Goal: Task Accomplishment & Management: Manage account settings

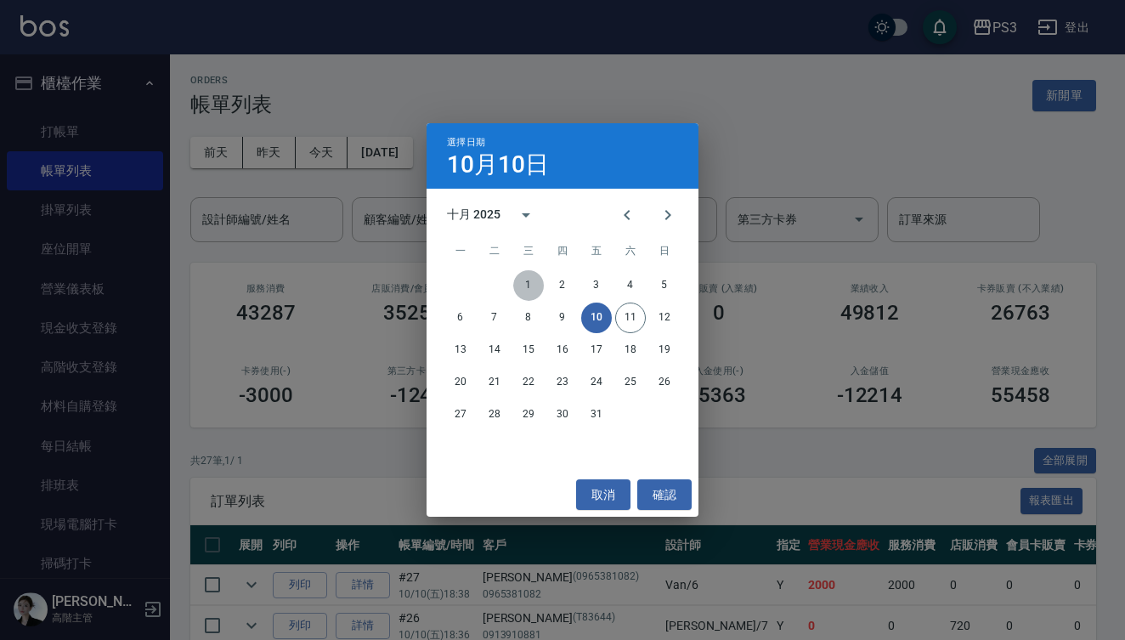
click at [526, 285] on button "1" at bounding box center [528, 285] width 31 height 31
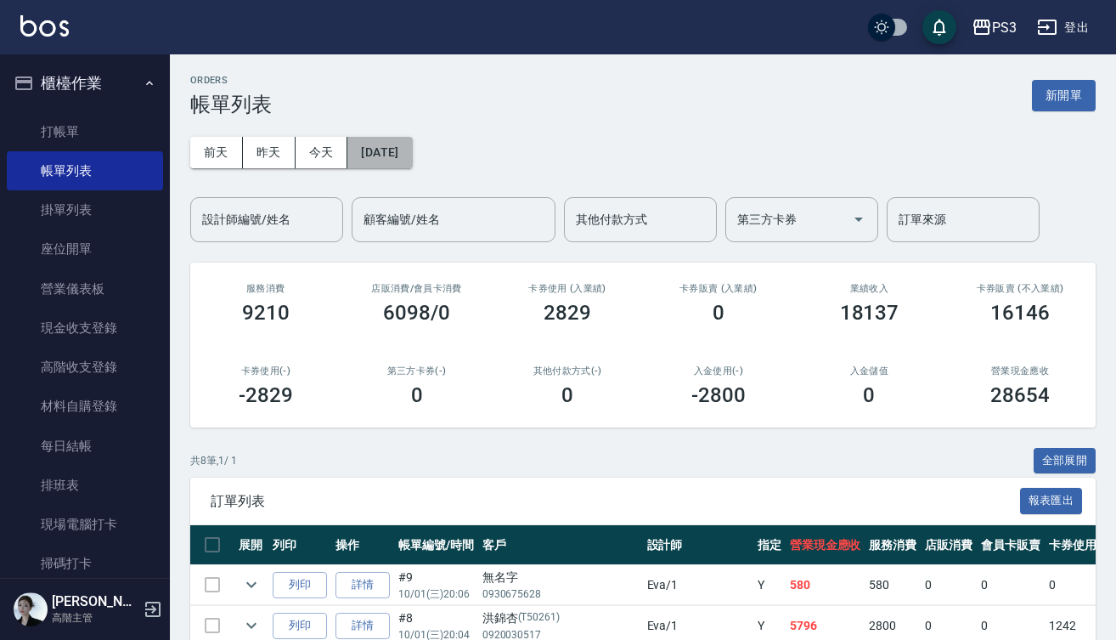
click at [363, 152] on button "[DATE]" at bounding box center [379, 152] width 65 height 31
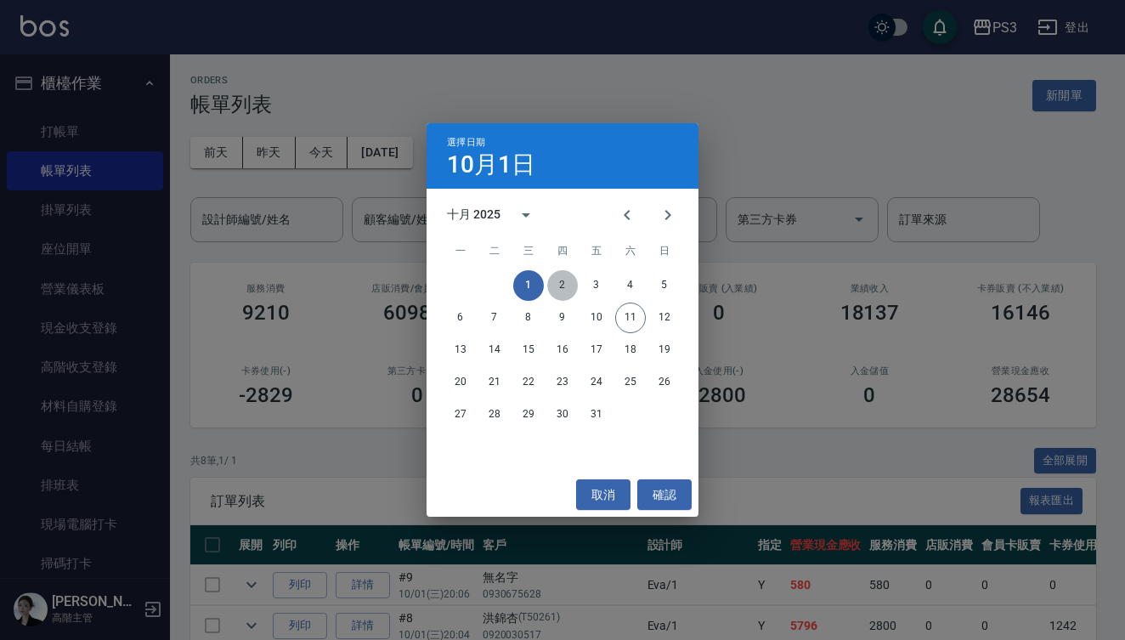
click at [569, 282] on button "2" at bounding box center [562, 285] width 31 height 31
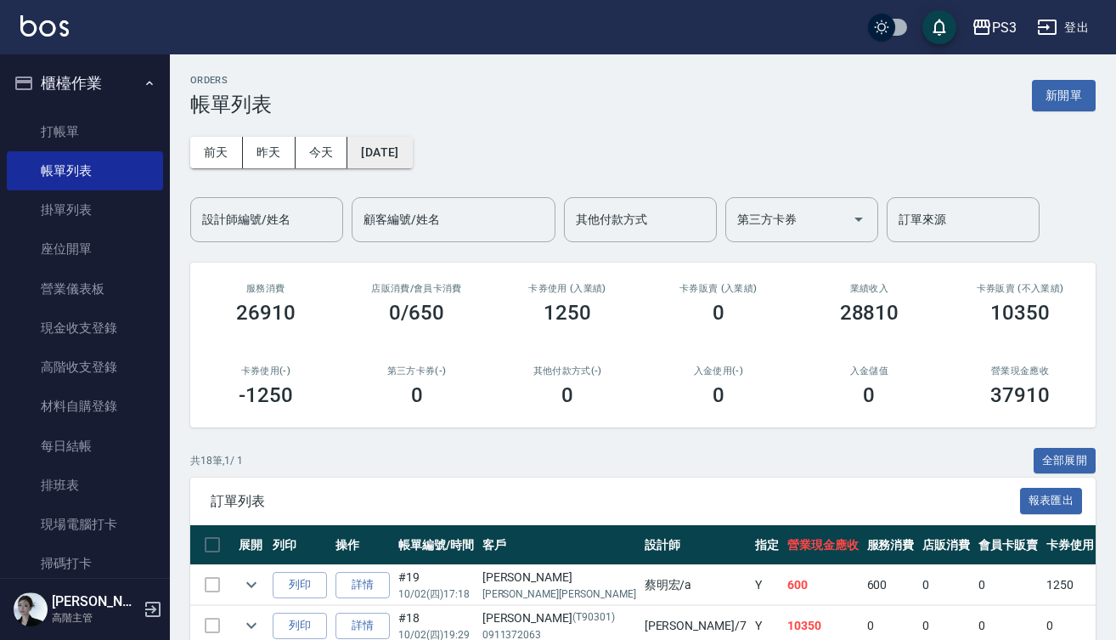
click at [392, 149] on button "[DATE]" at bounding box center [379, 152] width 65 height 31
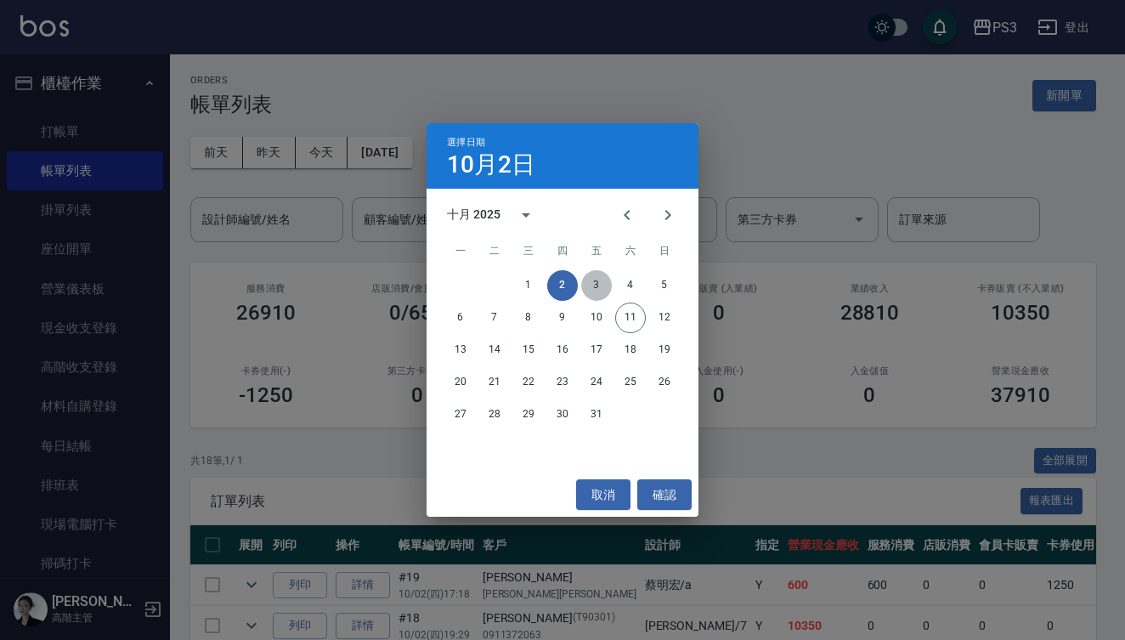
click at [593, 286] on button "3" at bounding box center [596, 285] width 31 height 31
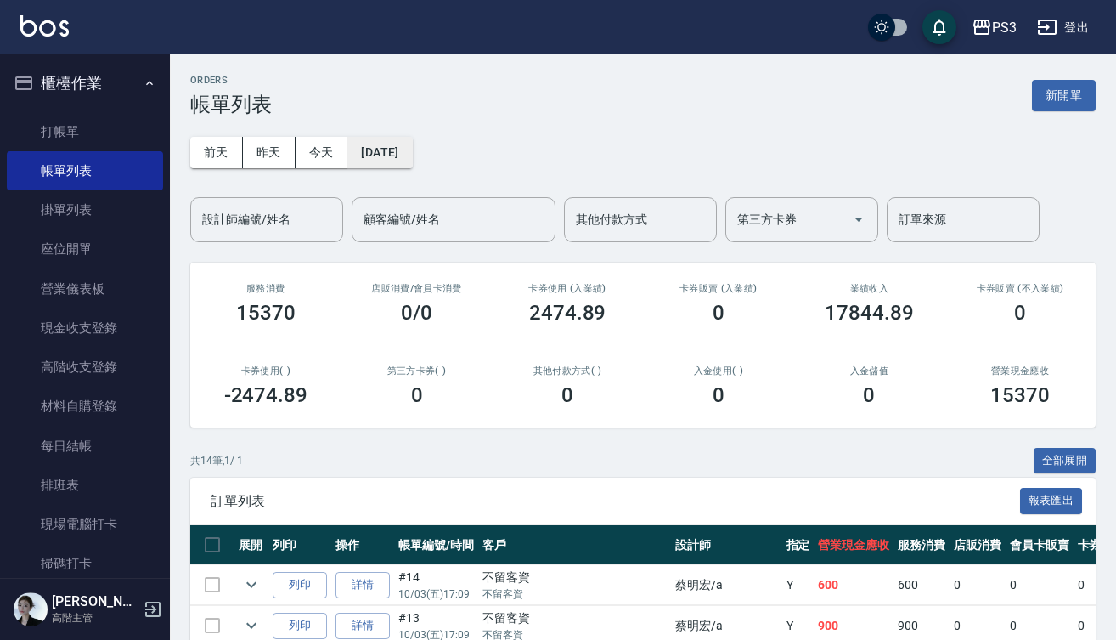
click at [412, 150] on button "[DATE]" at bounding box center [379, 152] width 65 height 31
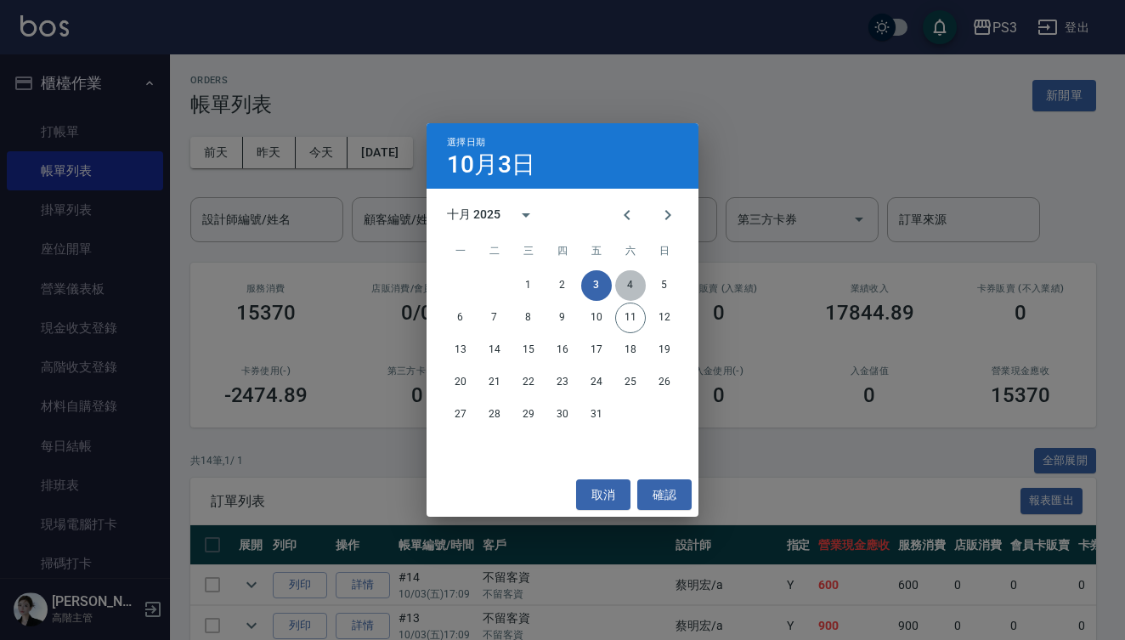
click at [638, 281] on button "4" at bounding box center [630, 285] width 31 height 31
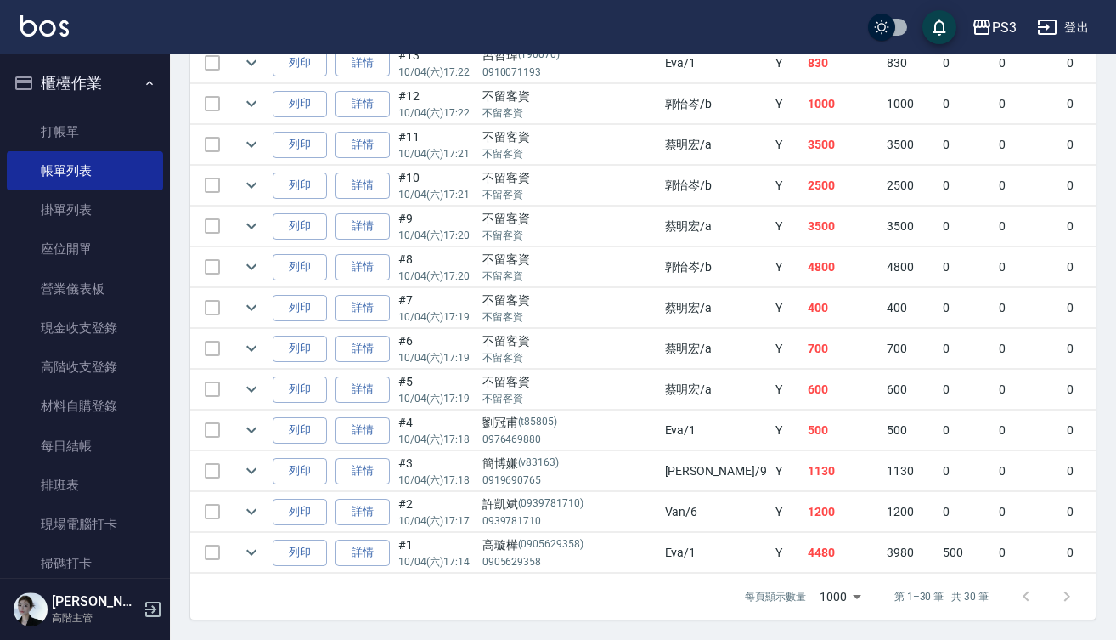
scroll to position [1227, 0]
click at [250, 542] on icon "expand row" at bounding box center [251, 552] width 20 height 20
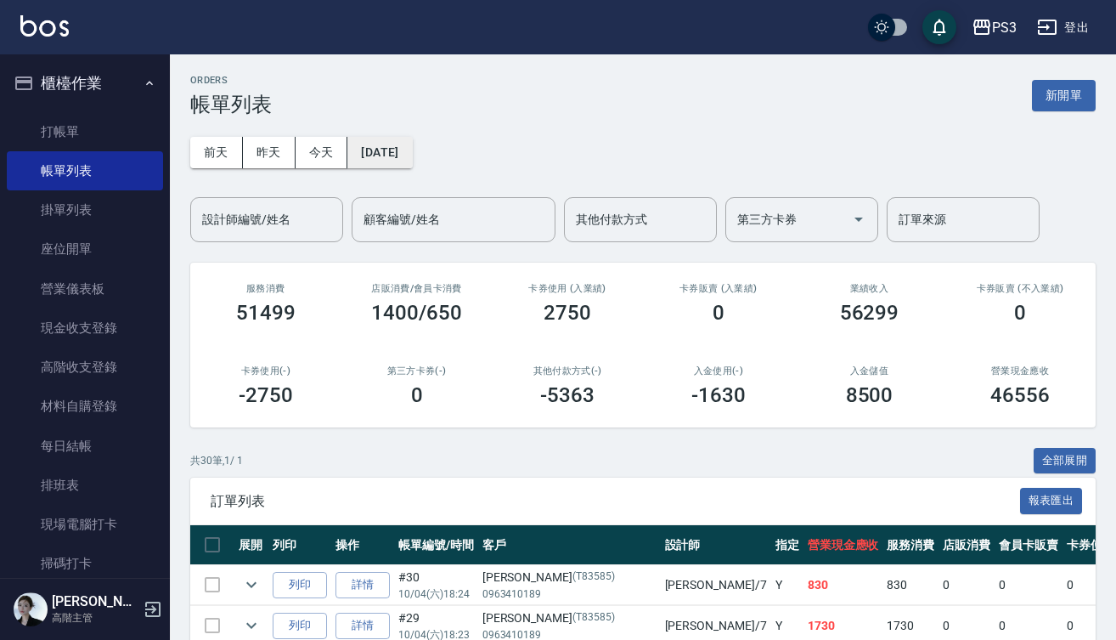
scroll to position [0, 0]
click at [408, 152] on button "[DATE]" at bounding box center [379, 152] width 65 height 31
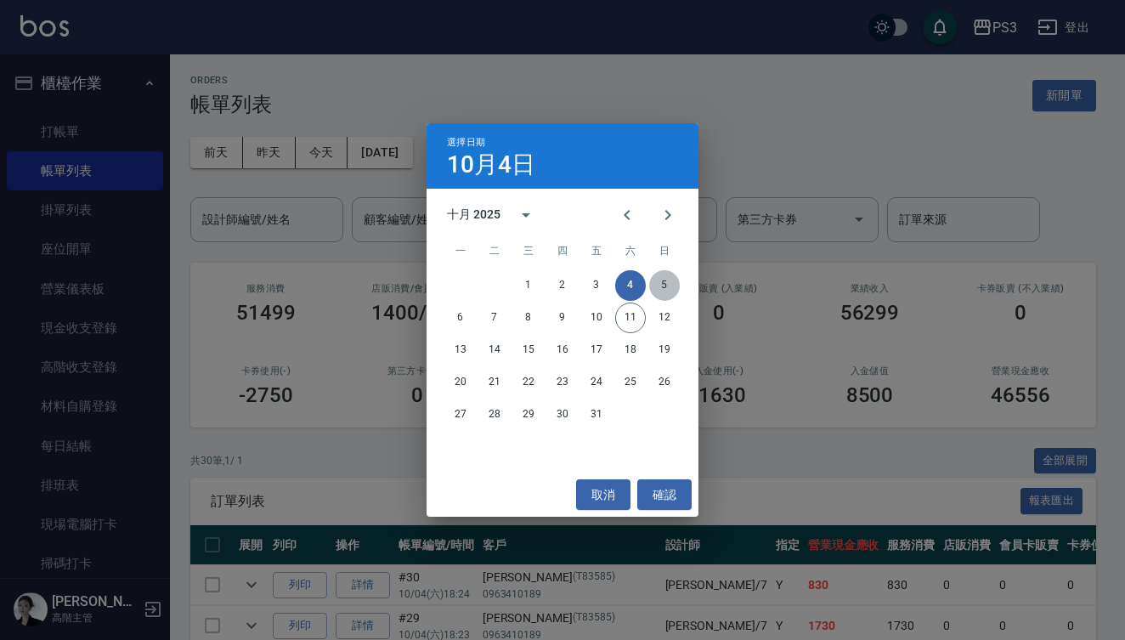
click at [669, 280] on button "5" at bounding box center [664, 285] width 31 height 31
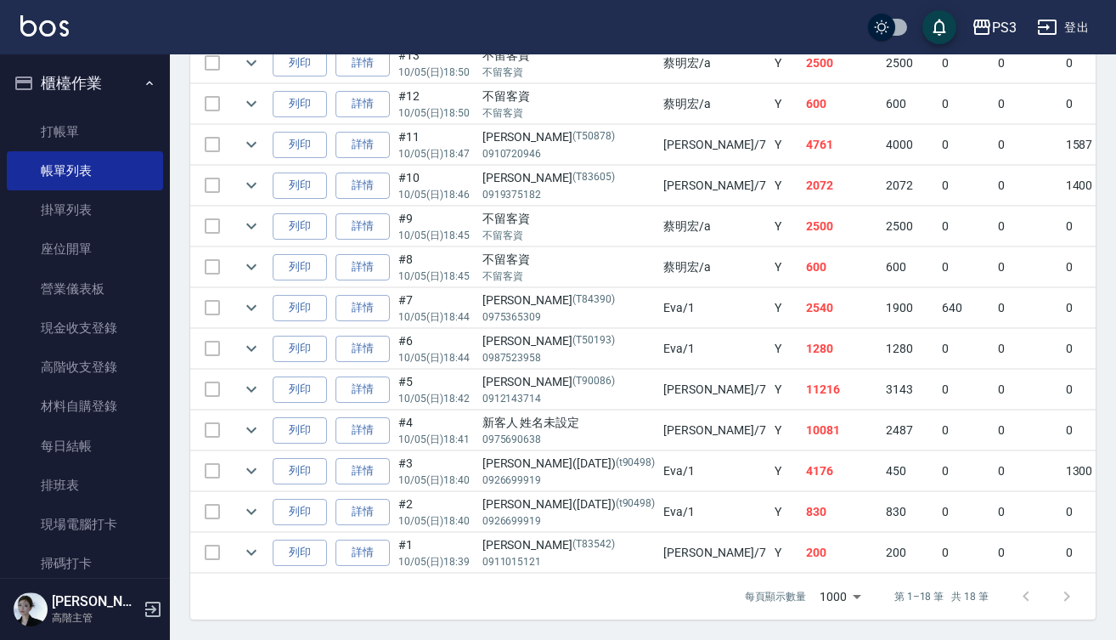
scroll to position [737, 0]
click at [248, 460] on icon "expand row" at bounding box center [251, 470] width 20 height 20
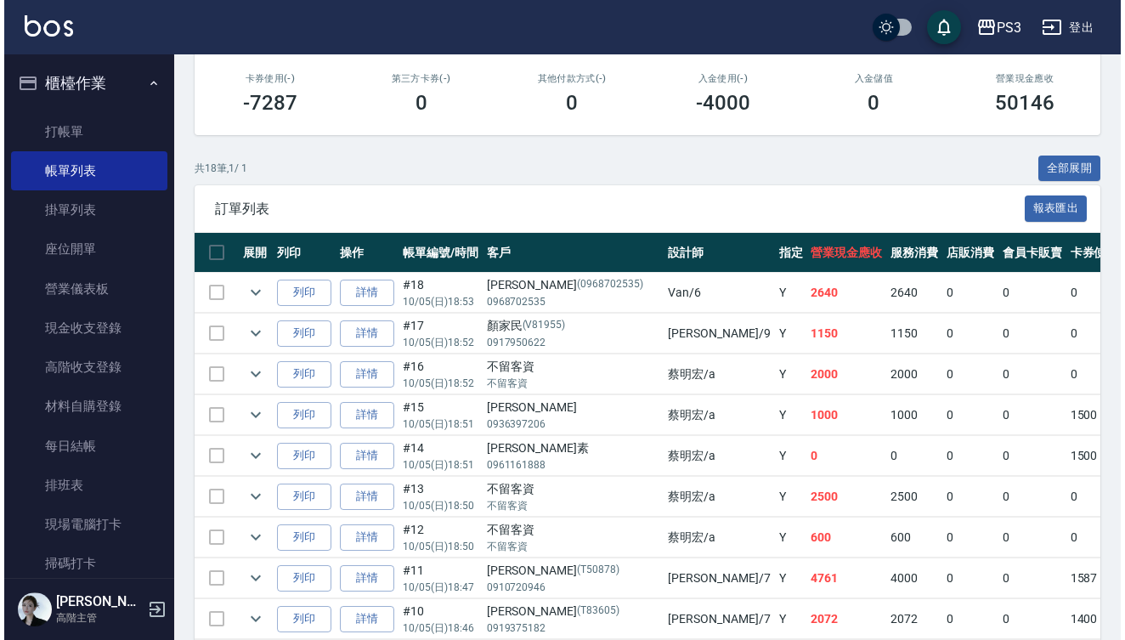
scroll to position [39, 0]
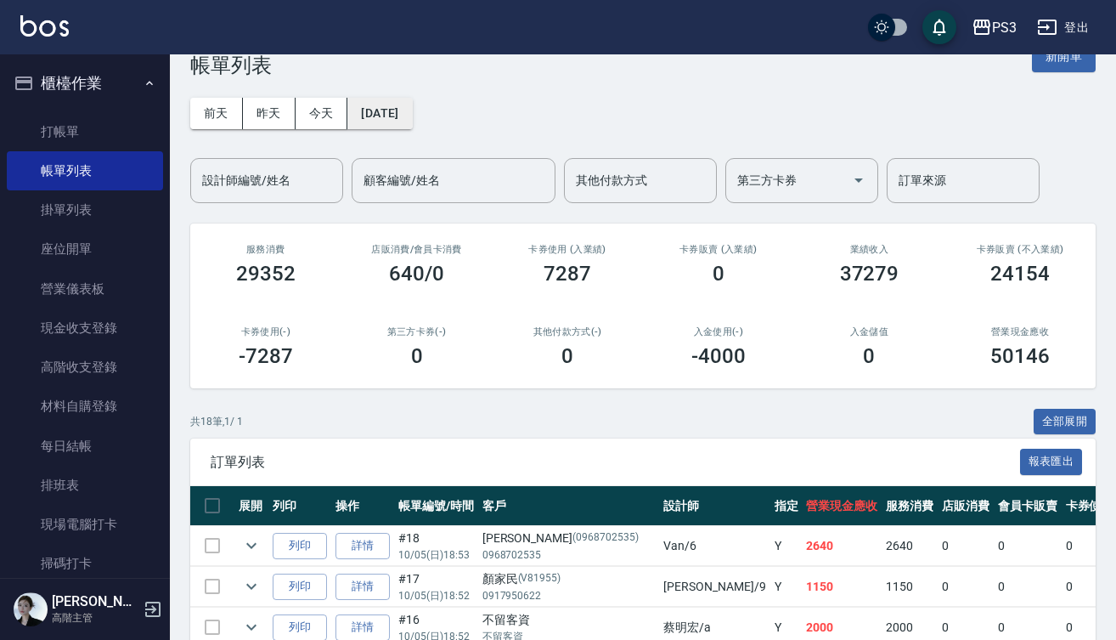
click at [409, 115] on button "[DATE]" at bounding box center [379, 113] width 65 height 31
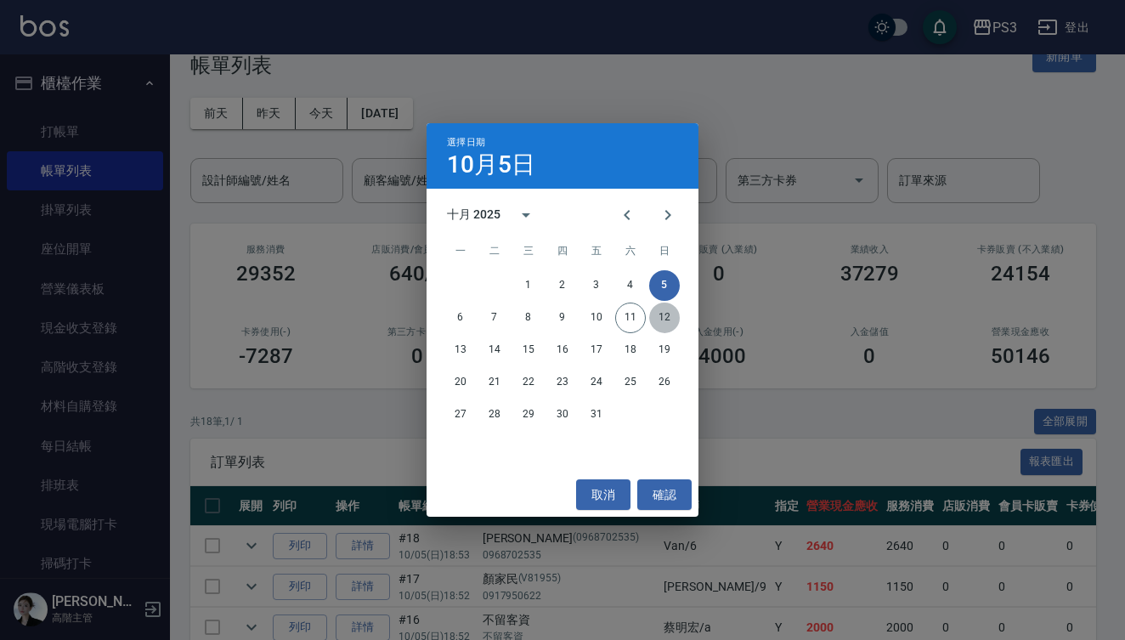
click at [663, 313] on button "12" at bounding box center [664, 317] width 31 height 31
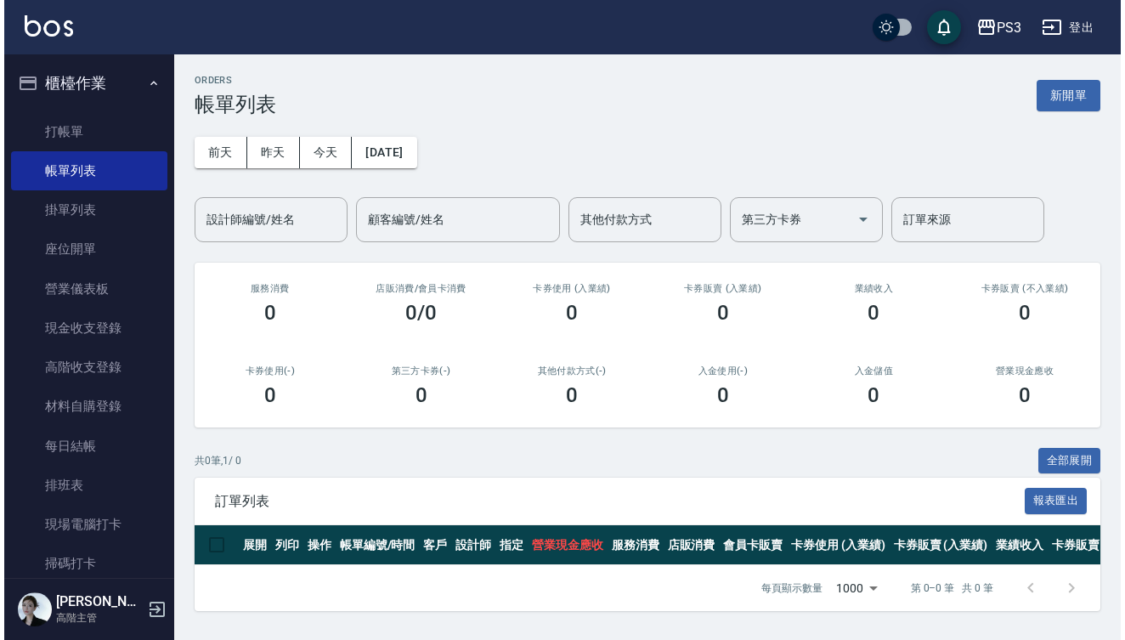
scroll to position [3, 0]
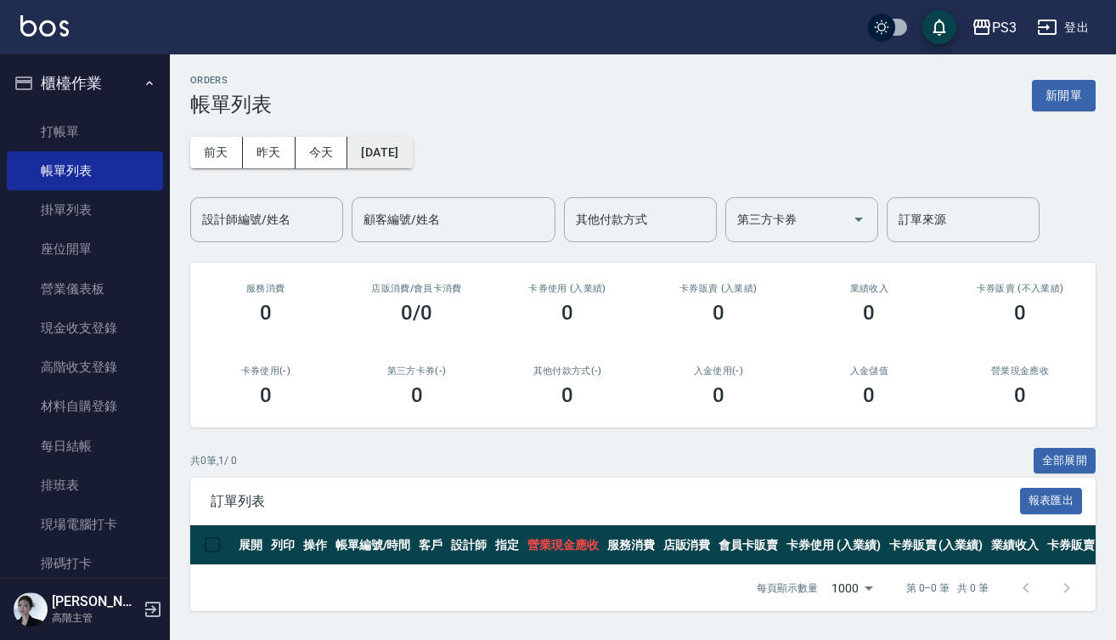
click at [412, 142] on button "2025/10/12" at bounding box center [379, 152] width 65 height 31
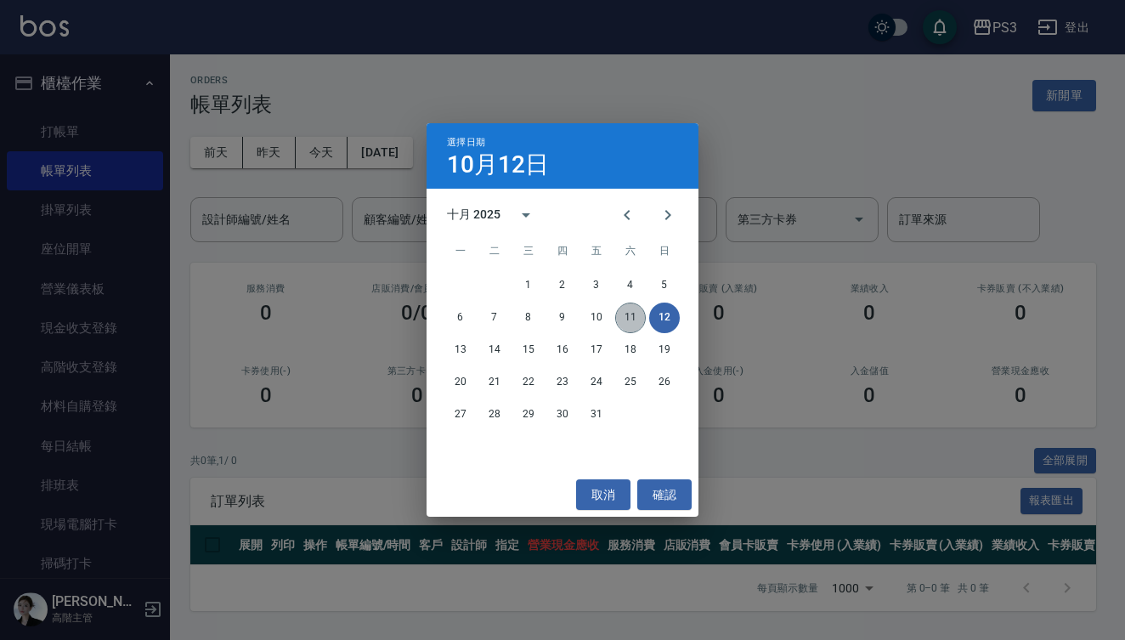
click at [630, 318] on button "11" at bounding box center [630, 317] width 31 height 31
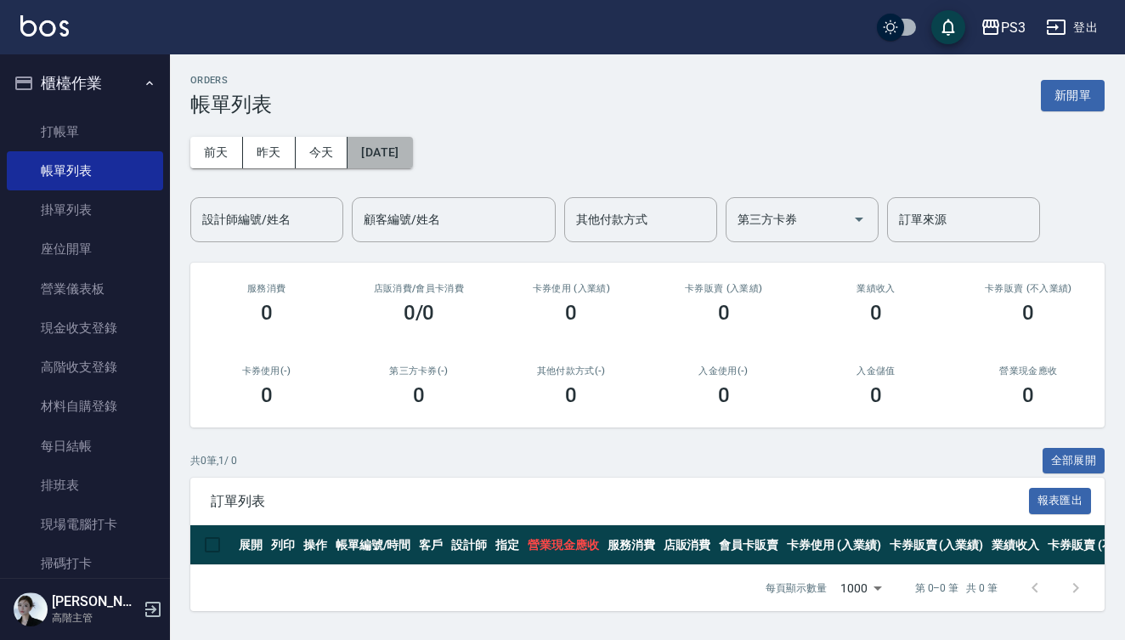
click at [412, 161] on button "[DATE]" at bounding box center [379, 152] width 65 height 31
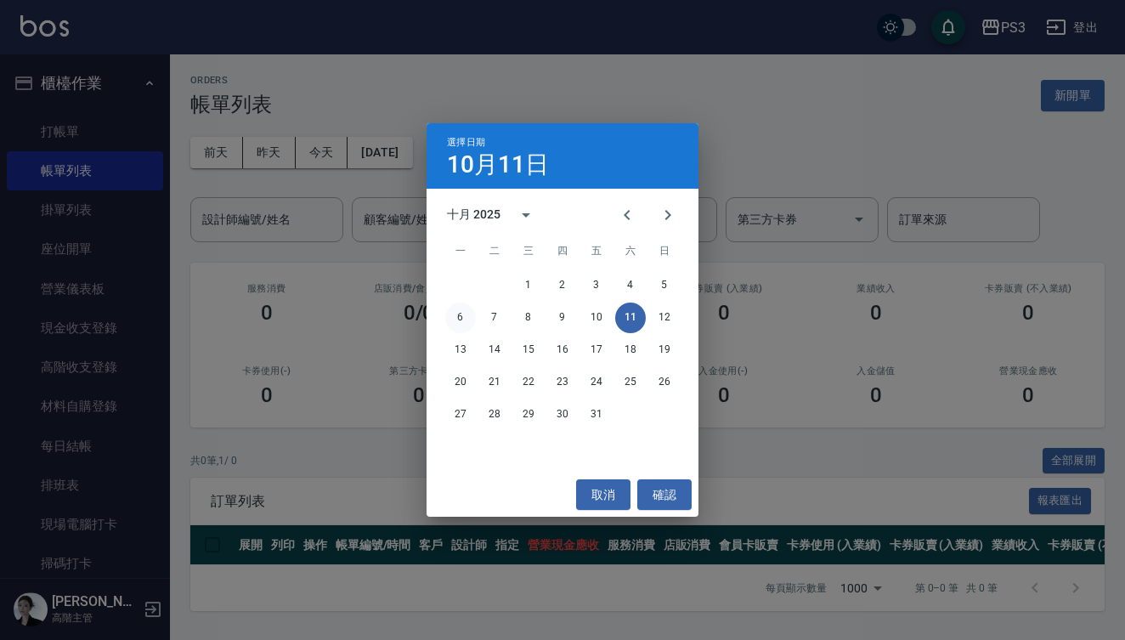
click at [457, 311] on button "6" at bounding box center [460, 317] width 31 height 31
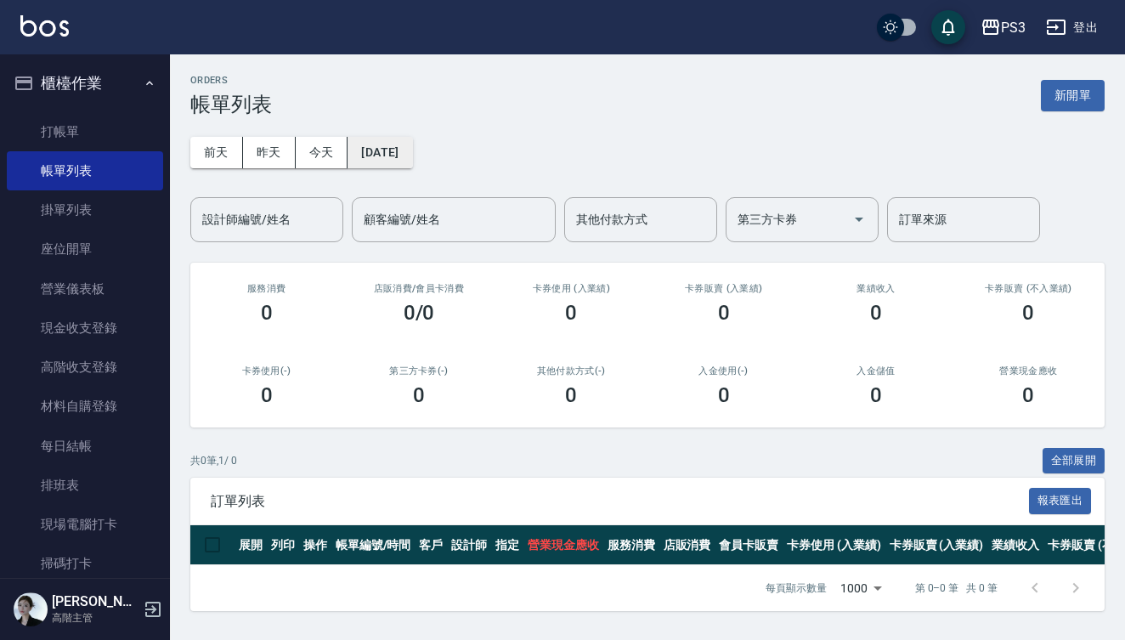
click at [396, 151] on button "[DATE]" at bounding box center [379, 152] width 65 height 31
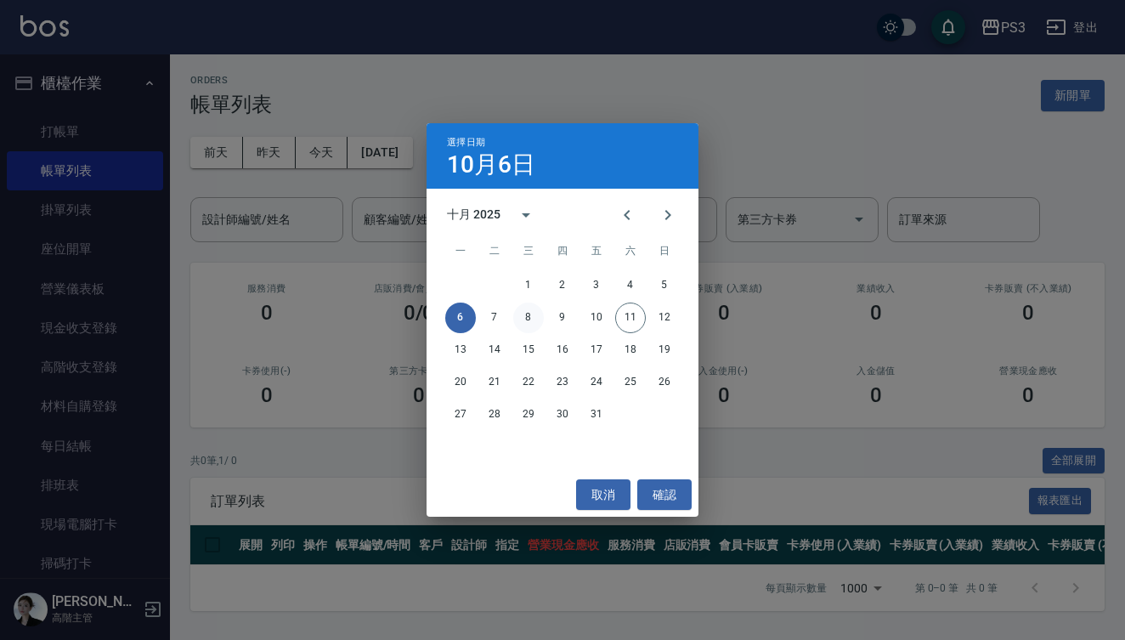
click at [527, 314] on button "8" at bounding box center [528, 317] width 31 height 31
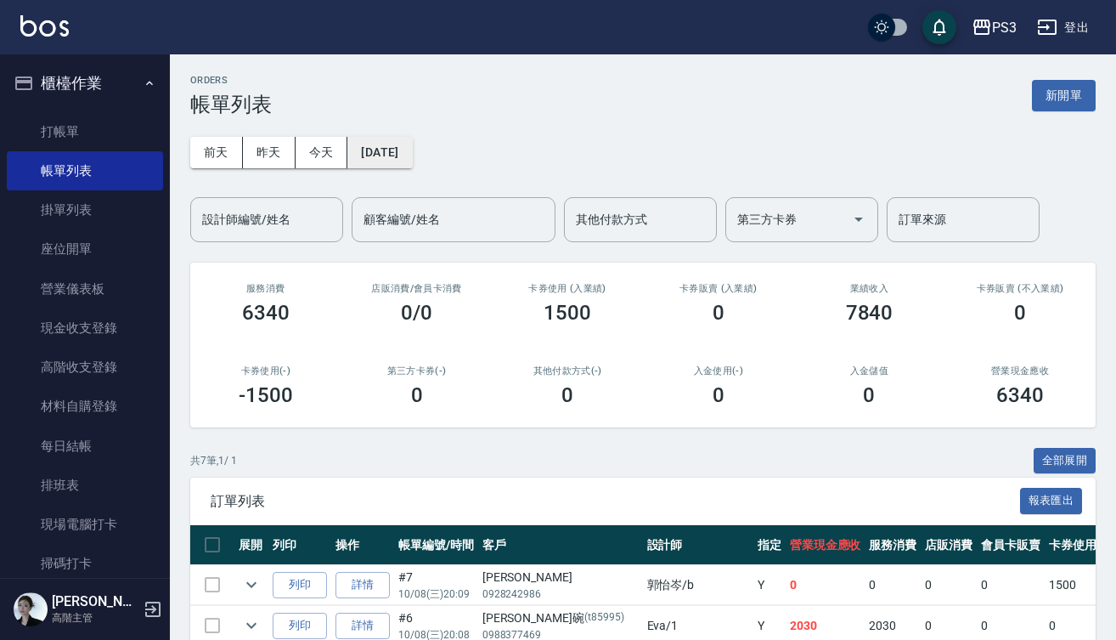
click at [406, 167] on button "[DATE]" at bounding box center [379, 152] width 65 height 31
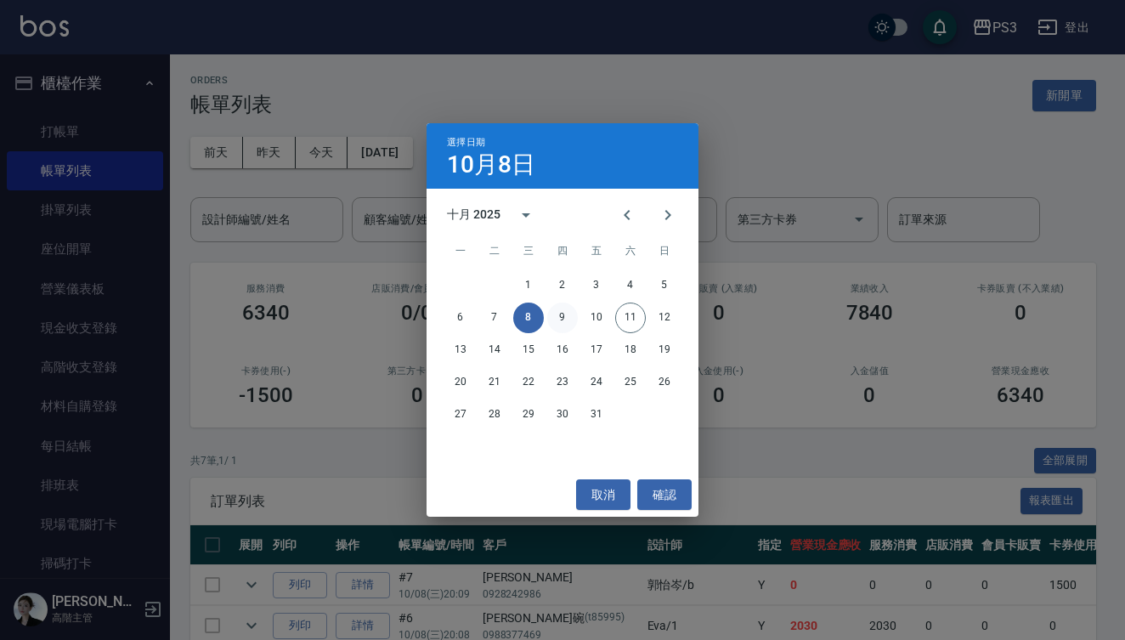
click at [567, 314] on button "9" at bounding box center [562, 317] width 31 height 31
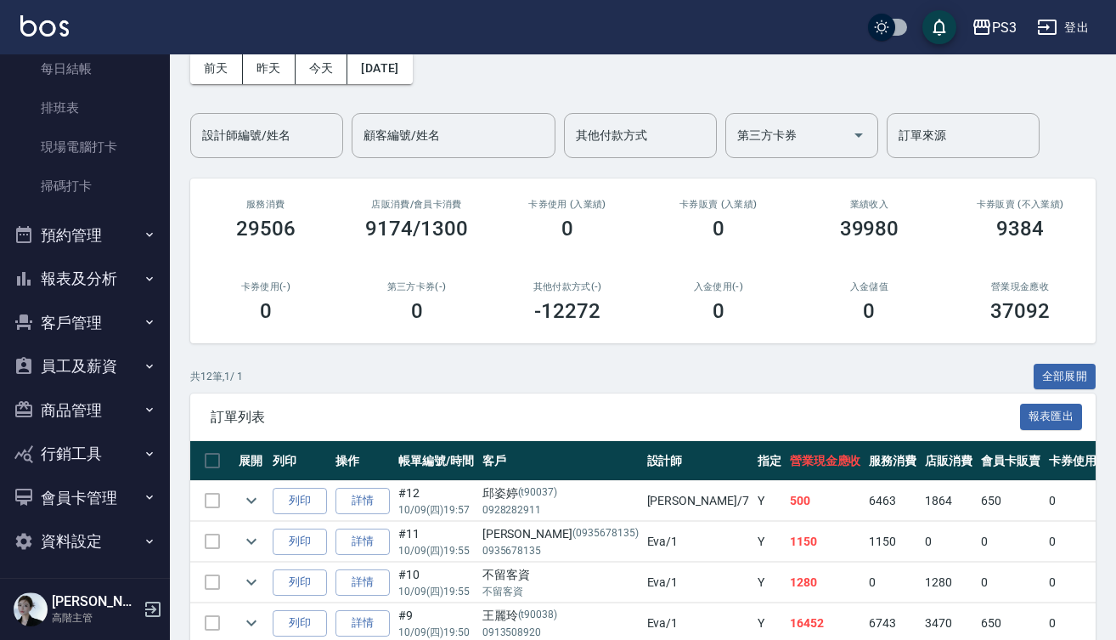
scroll to position [376, 0]
click at [93, 318] on button "客戶管理" at bounding box center [85, 324] width 156 height 44
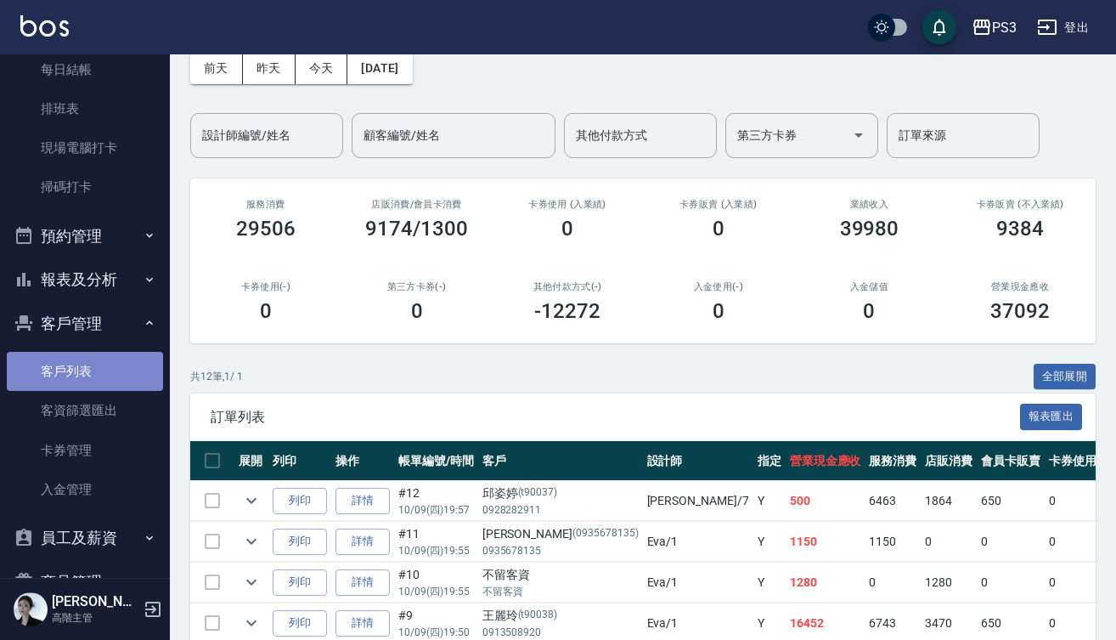
click at [93, 372] on link "客戶列表" at bounding box center [85, 371] width 156 height 39
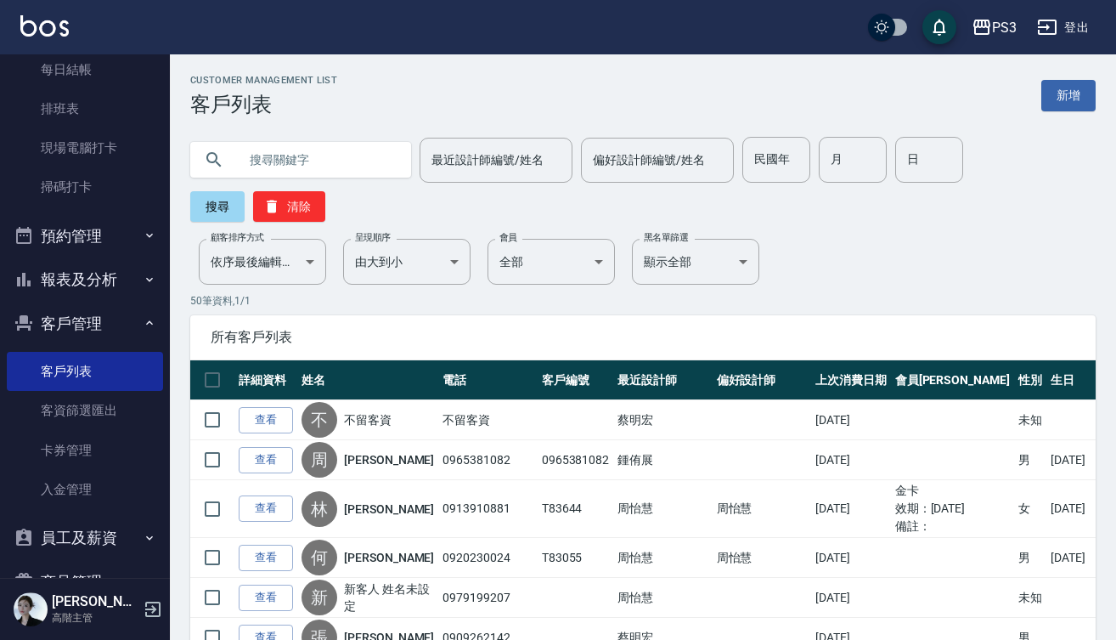
click at [337, 176] on input "text" at bounding box center [318, 160] width 160 height 46
type input "t"
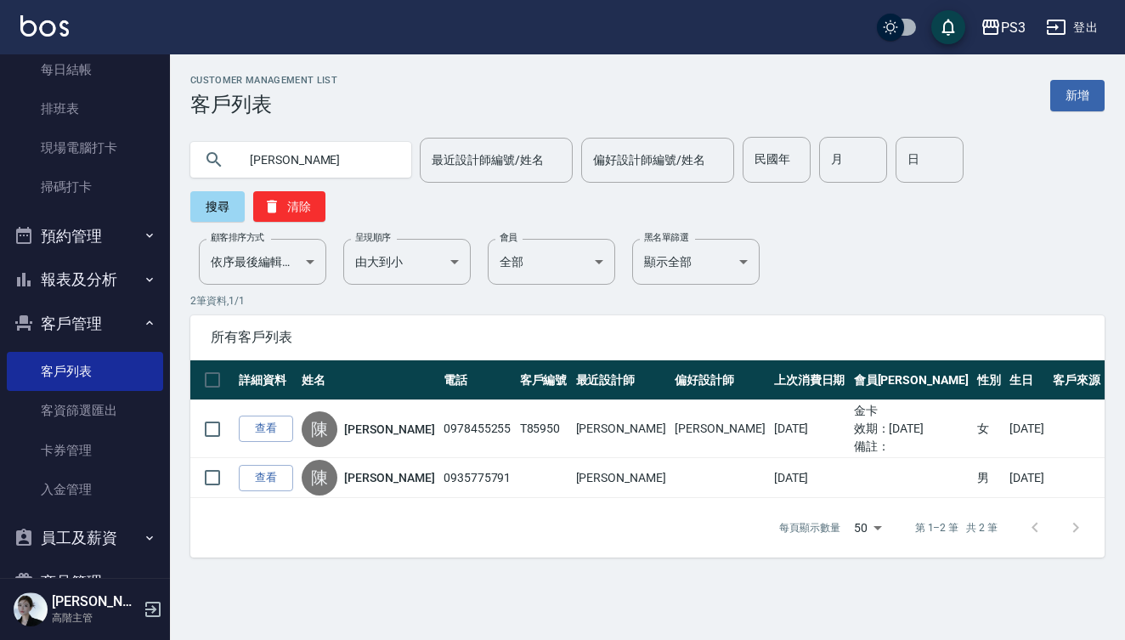
type input "陳庭"
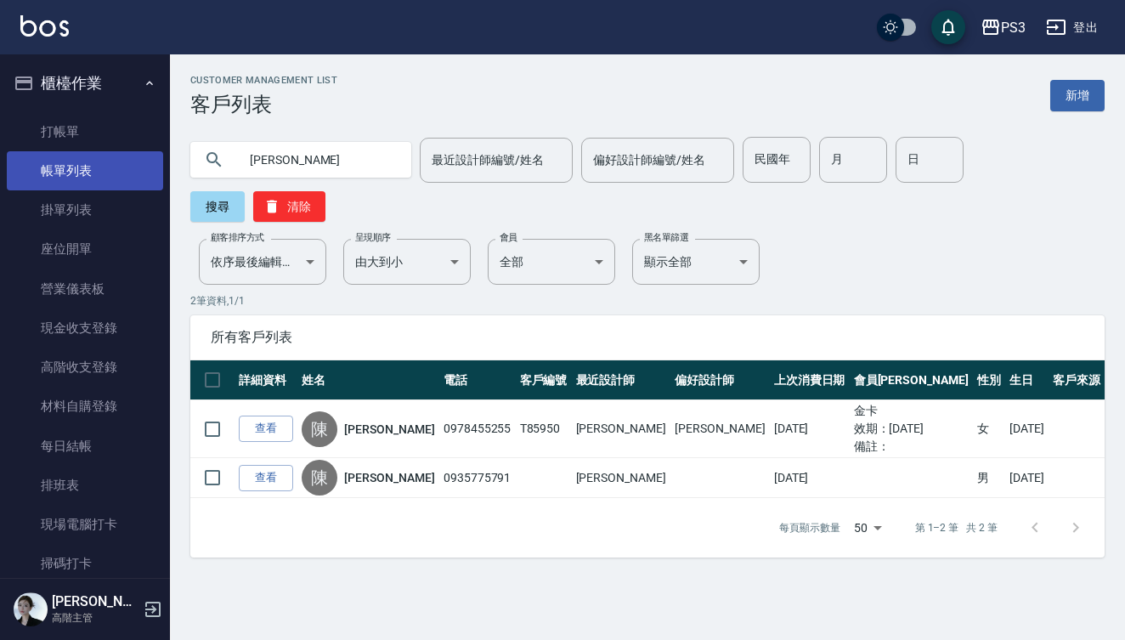
click at [78, 151] on link "帳單列表" at bounding box center [85, 170] width 156 height 39
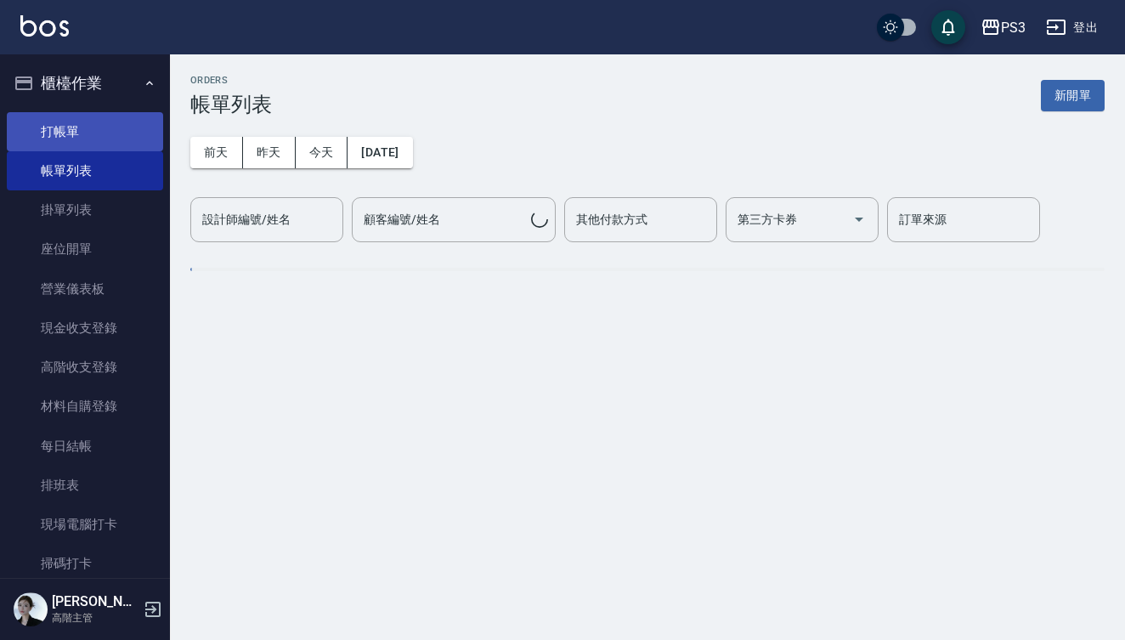
click at [110, 122] on link "打帳單" at bounding box center [85, 131] width 156 height 39
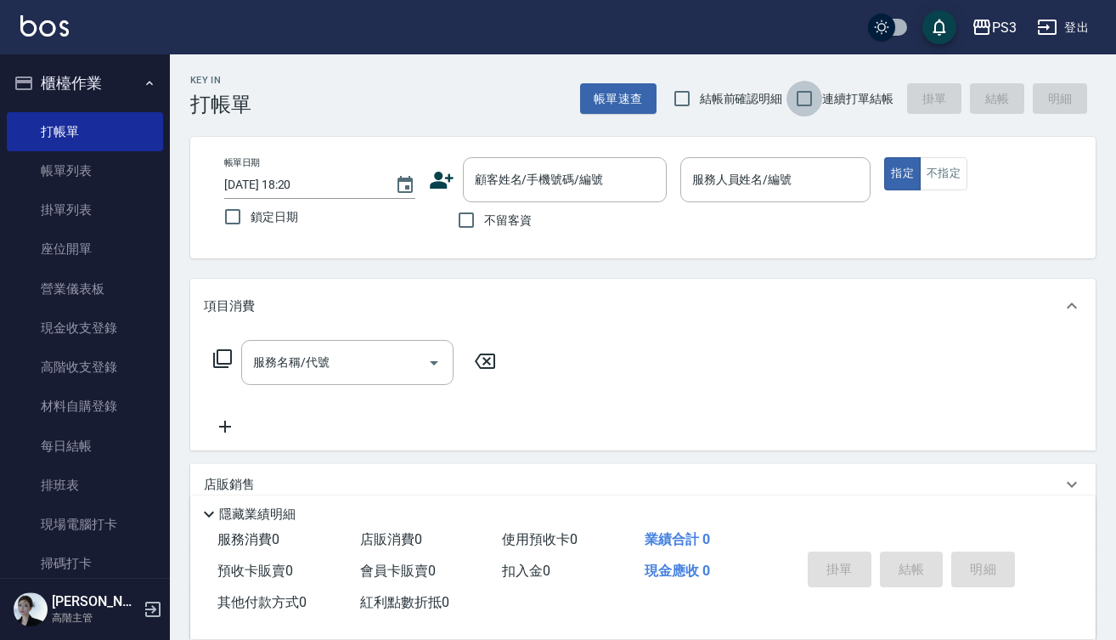
click at [802, 102] on input "連續打單結帳" at bounding box center [805, 99] width 36 height 36
checkbox input "true"
click at [576, 180] on input "顧客姓名/手機號碼/編號" at bounding box center [552, 180] width 163 height 30
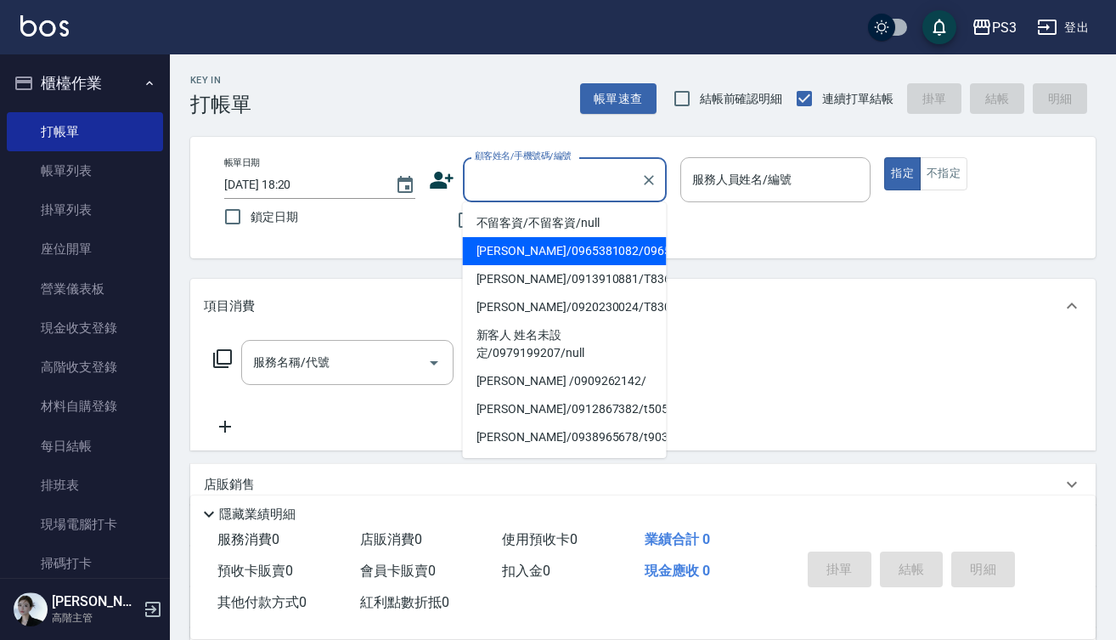
click at [827, 280] on div "項目消費" at bounding box center [643, 306] width 906 height 54
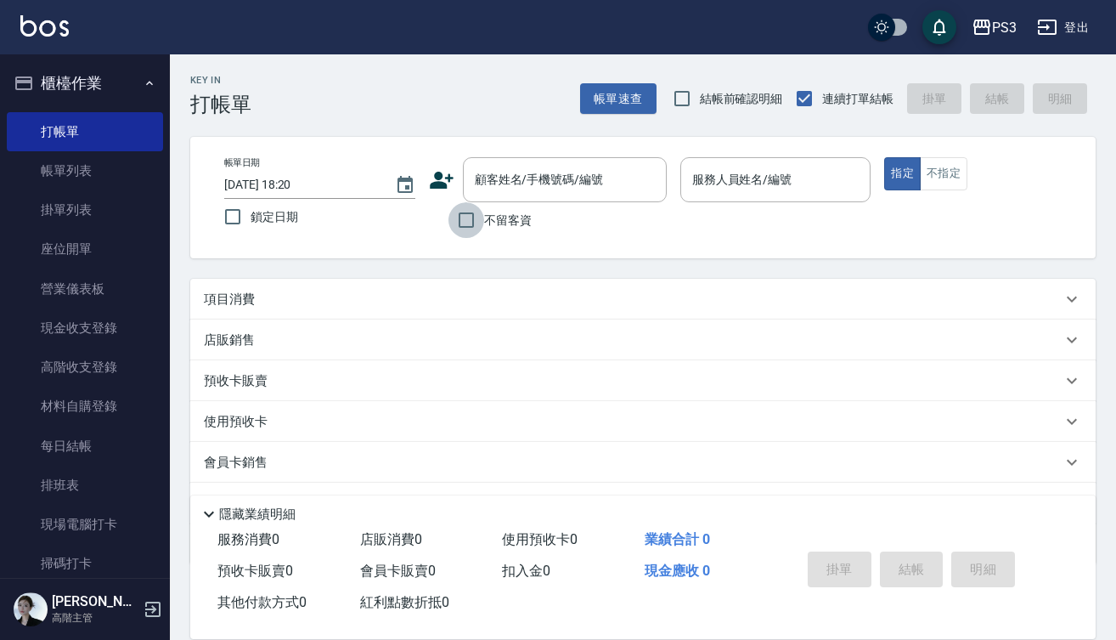
click at [459, 218] on input "不留客資" at bounding box center [467, 220] width 36 height 36
checkbox input "true"
click at [726, 167] on input "服務人員姓名/編號" at bounding box center [776, 180] width 176 height 30
type input "ㄇ"
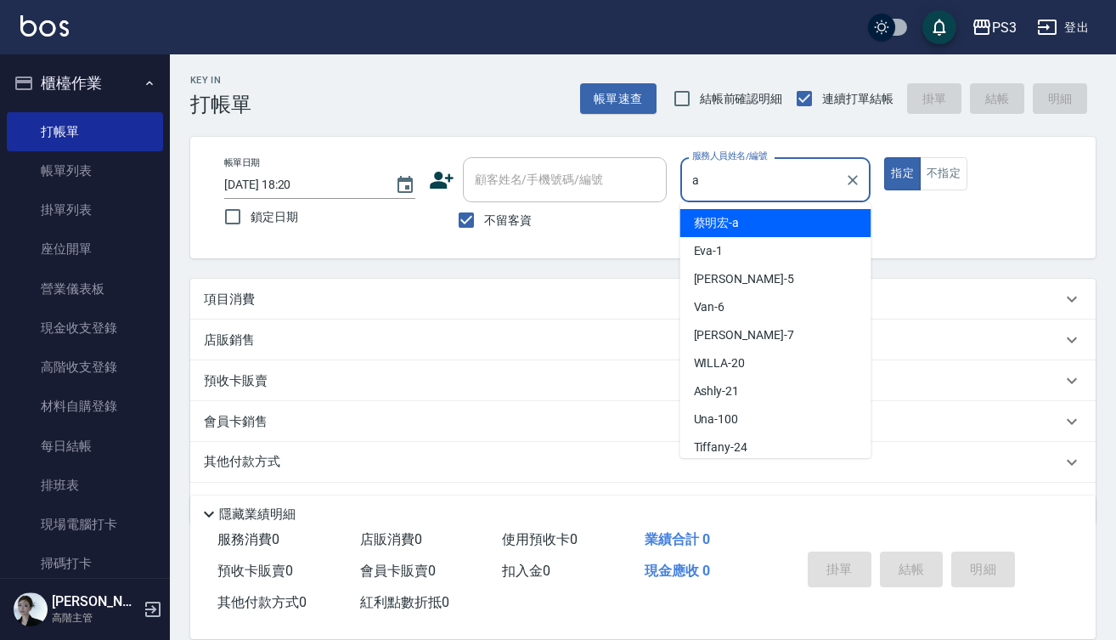
type input "蔡明宏-a"
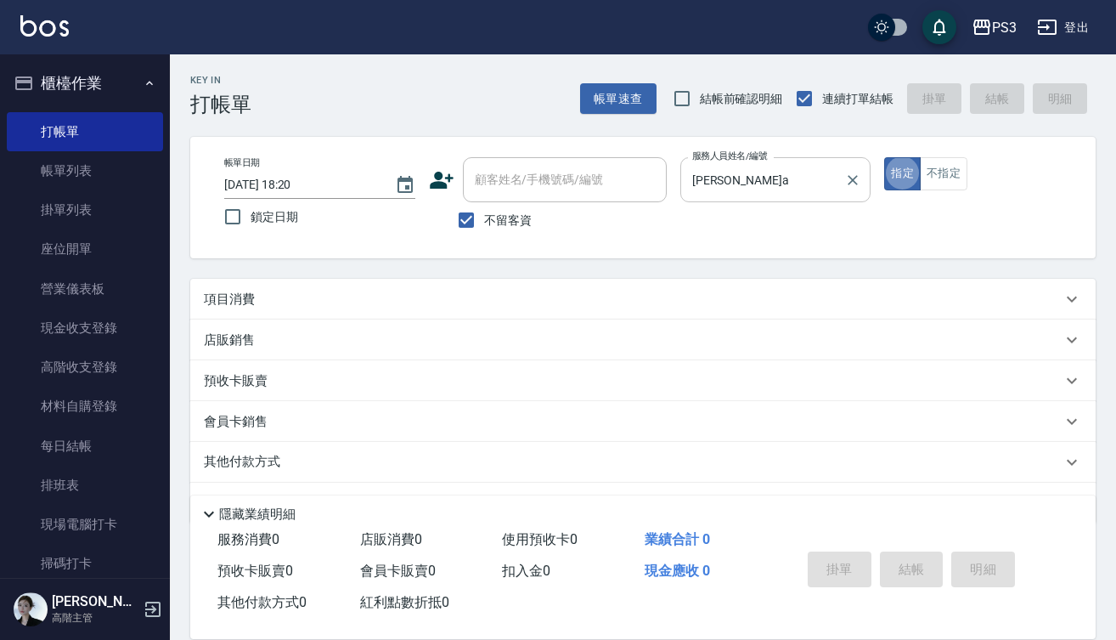
type button "true"
click at [902, 173] on button "指定" at bounding box center [902, 173] width 37 height 33
click at [625, 284] on div "項目消費" at bounding box center [643, 299] width 906 height 41
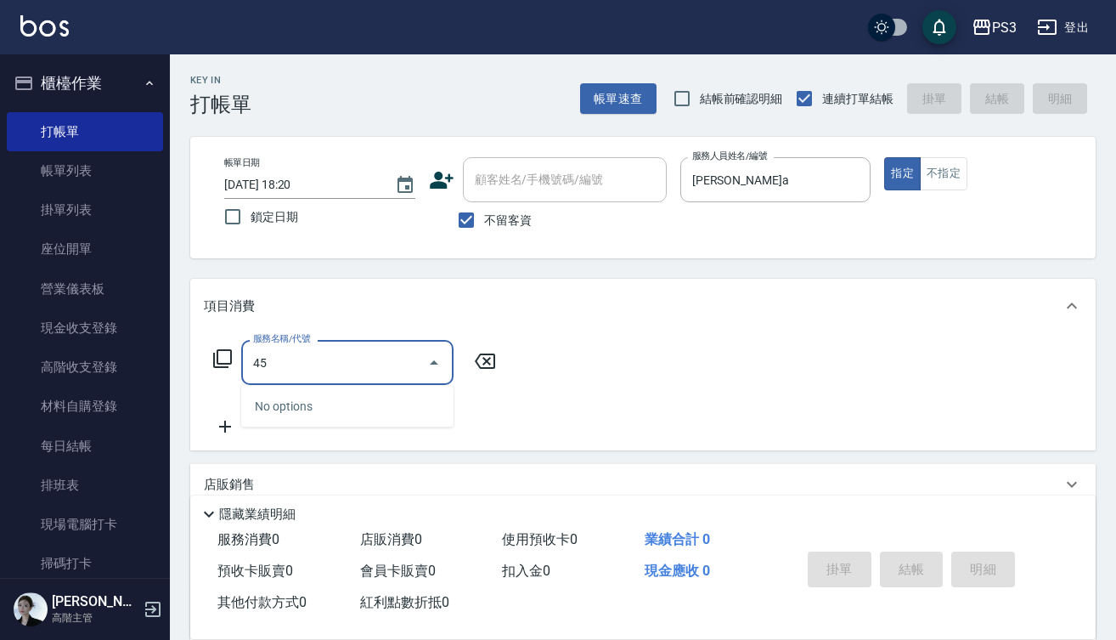
type input "4"
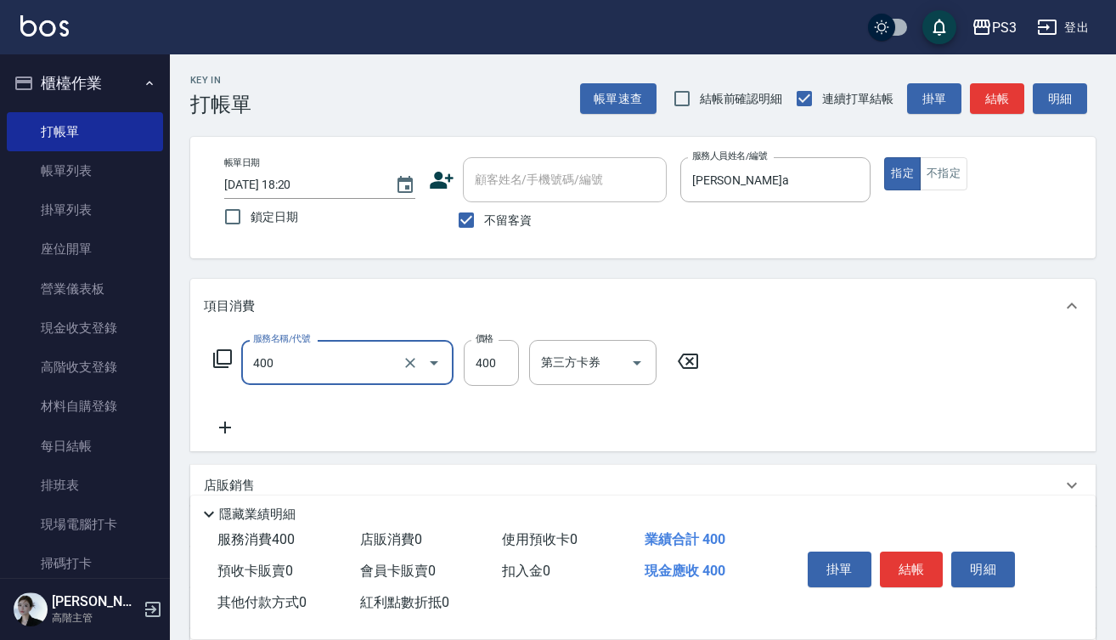
type input "剪(400)"
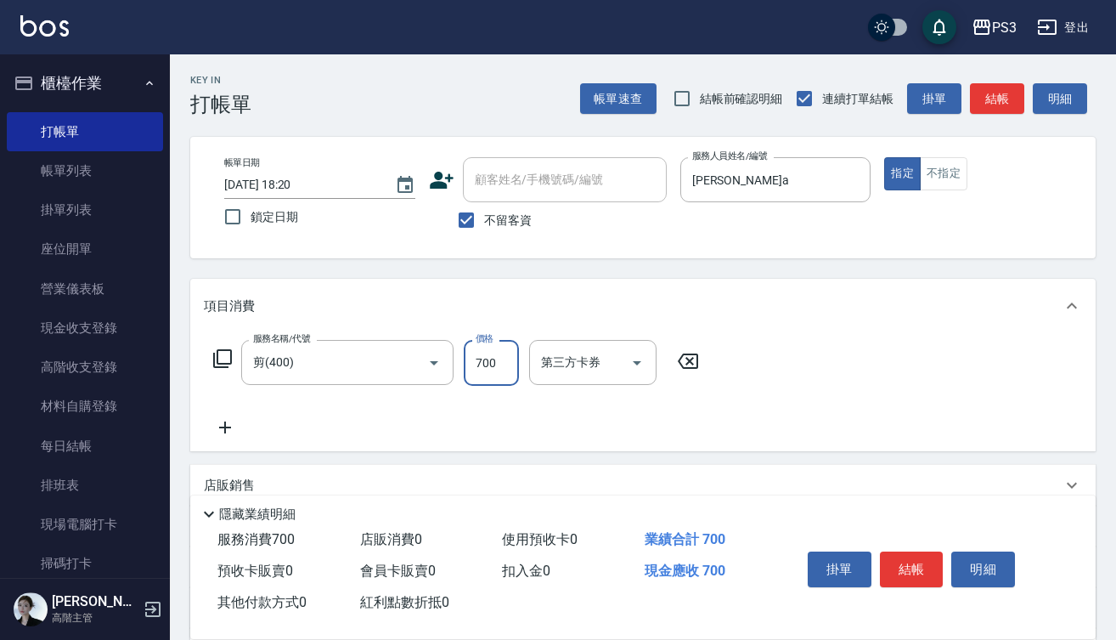
type input "700"
click at [902, 569] on button "結帳" at bounding box center [912, 569] width 64 height 36
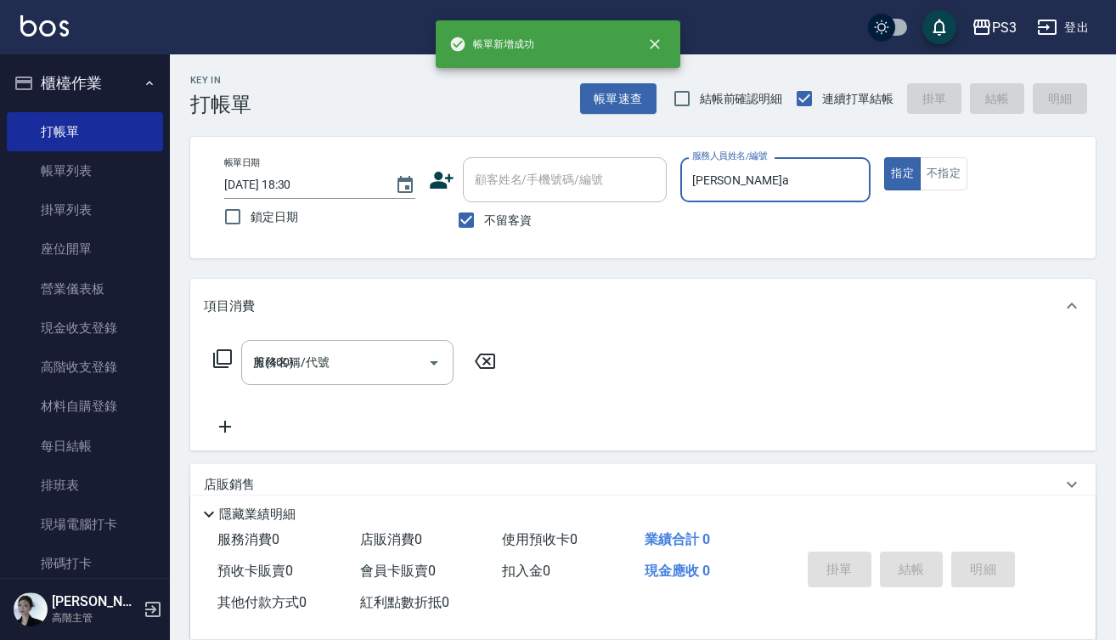
type input "2025/10/11 18:30"
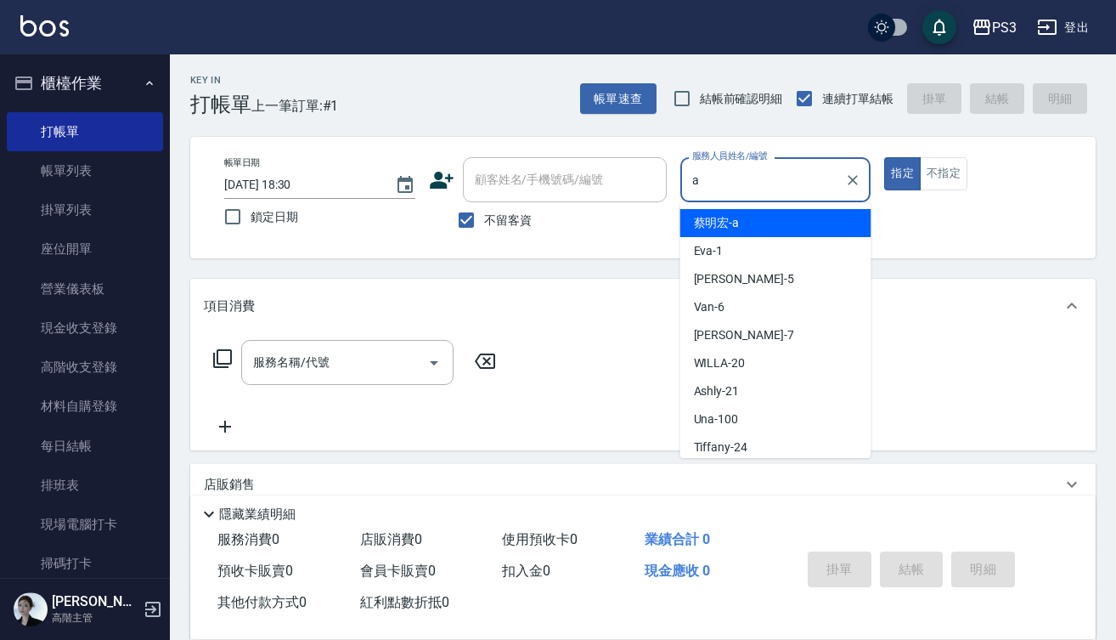
type input "蔡明宏-a"
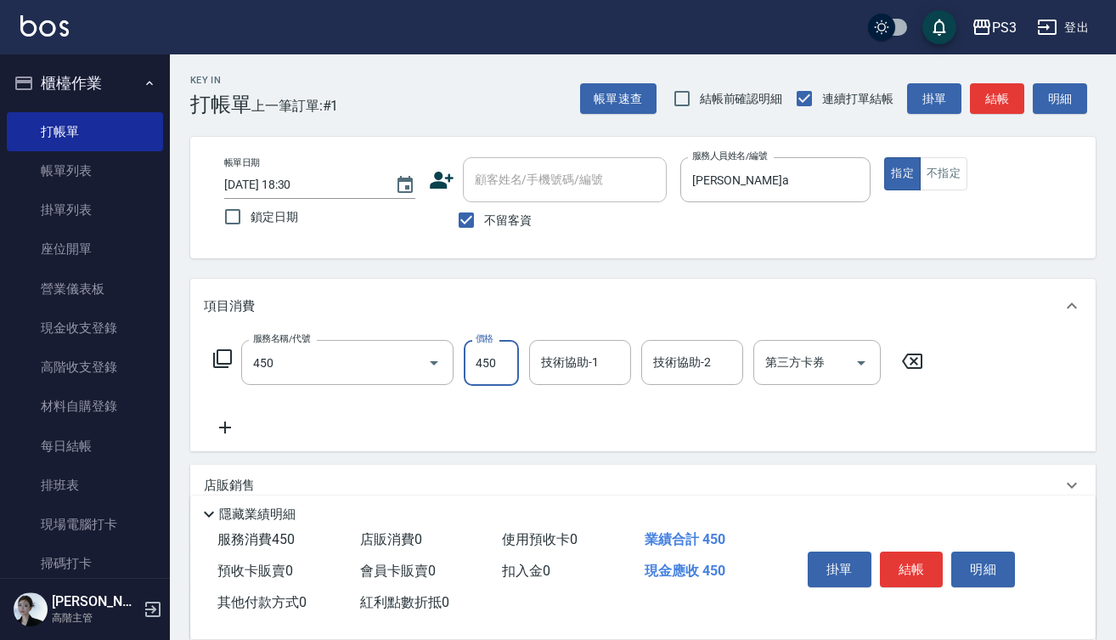
type input "有機洗髮(450)"
type input "400"
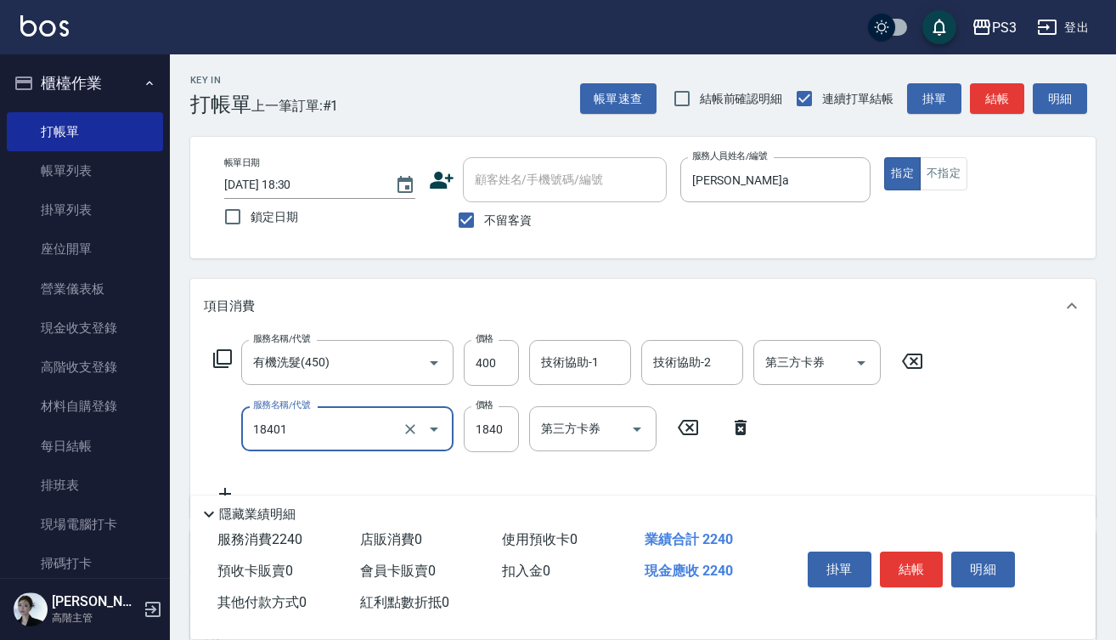
type input "L燙(18401)"
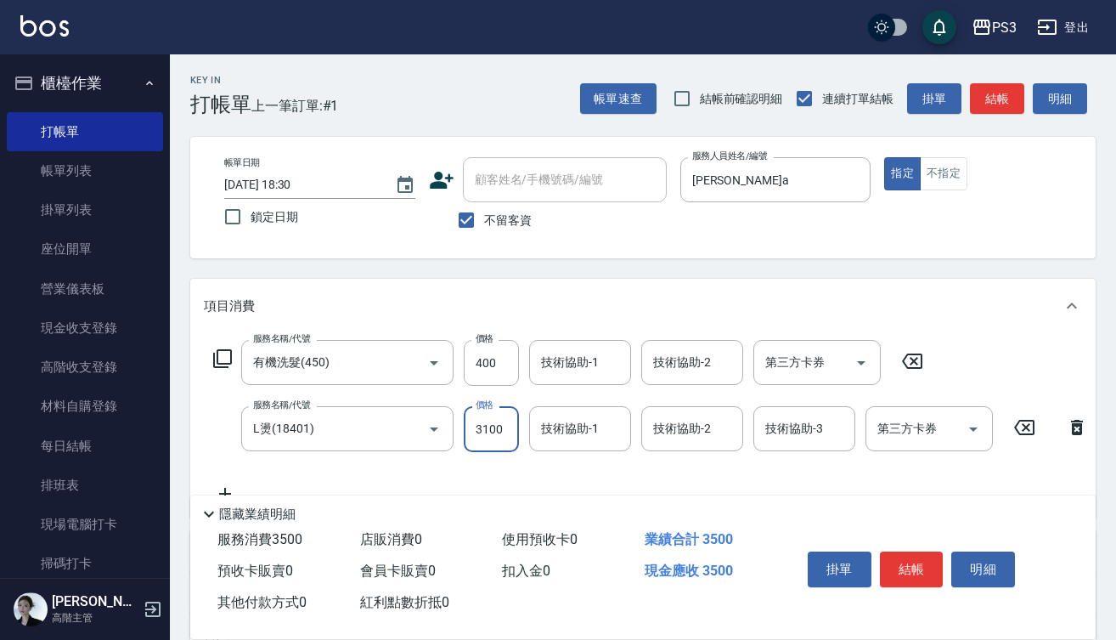
type input "3100"
click at [923, 562] on button "結帳" at bounding box center [912, 569] width 64 height 36
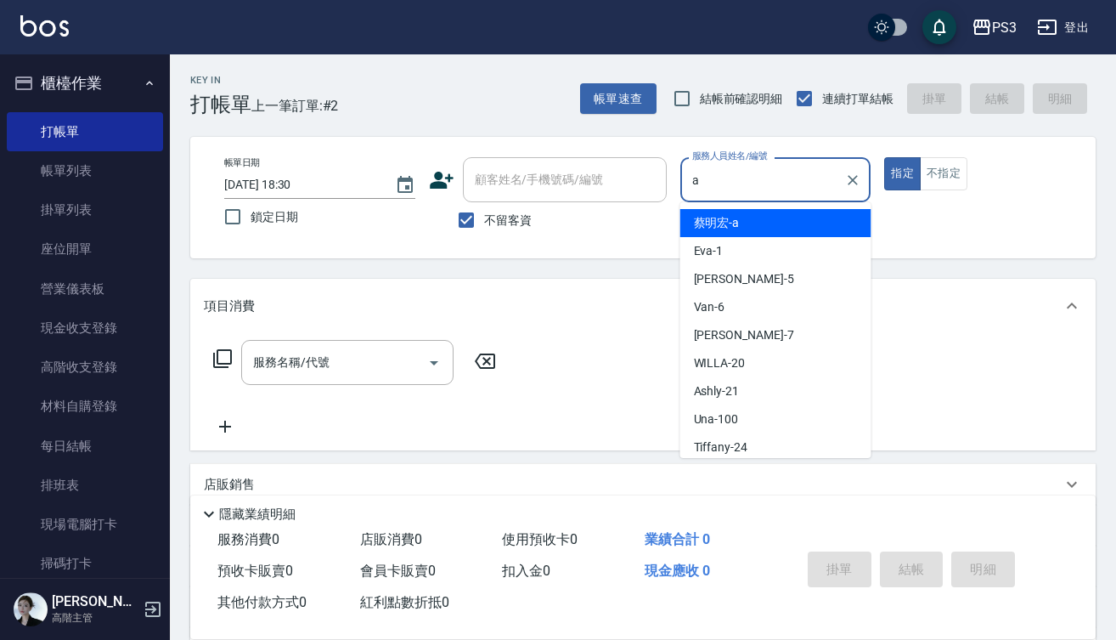
type input "蔡明宏-a"
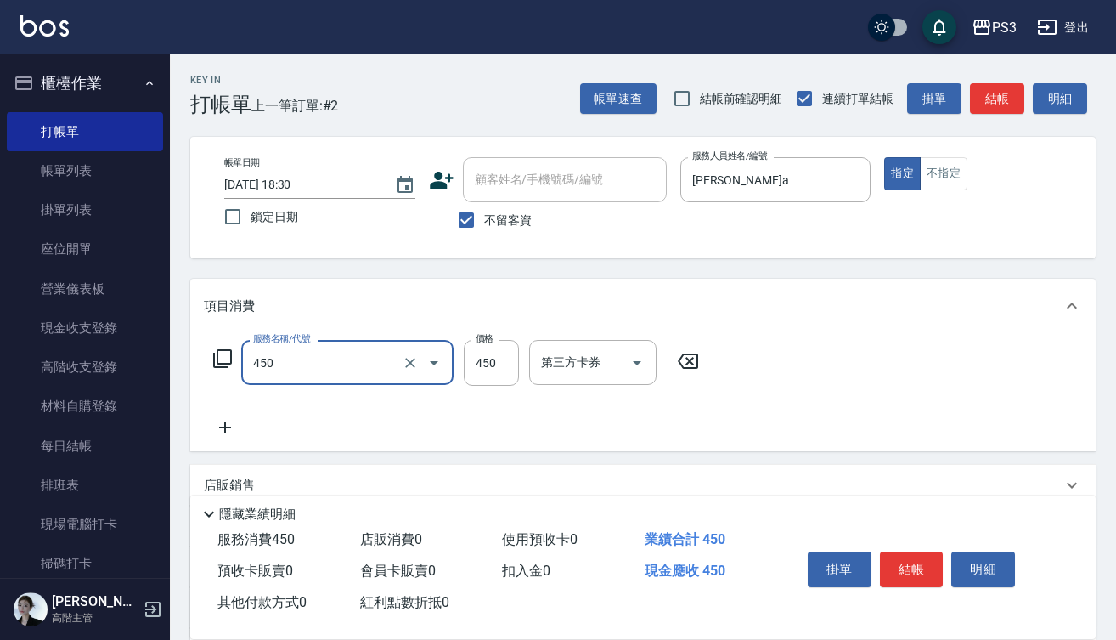
type input "有機洗髮(450)"
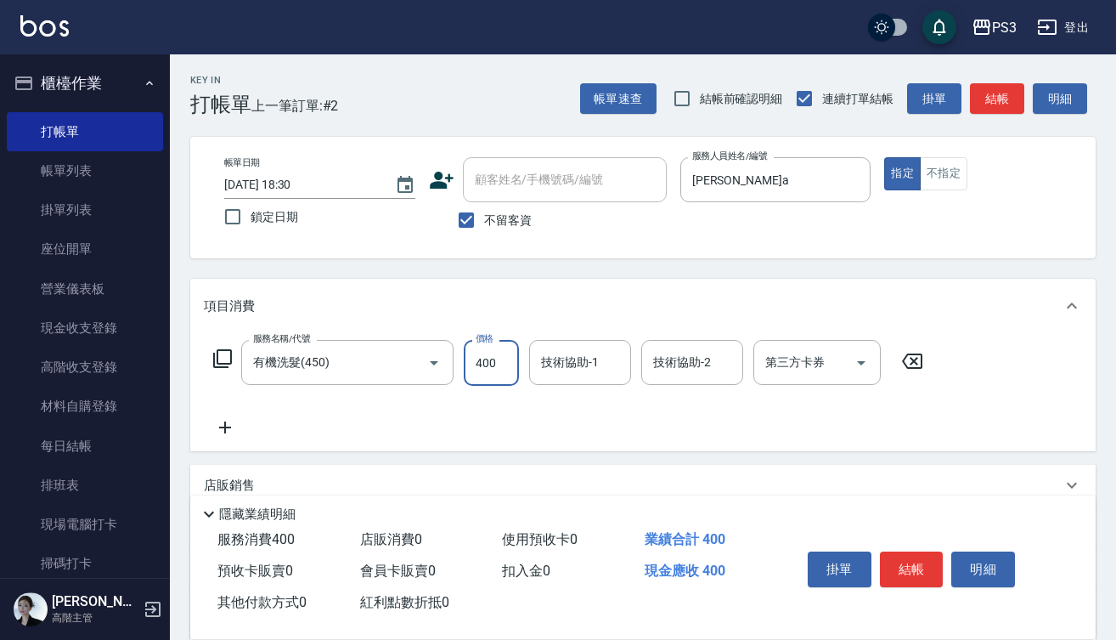
type input "400"
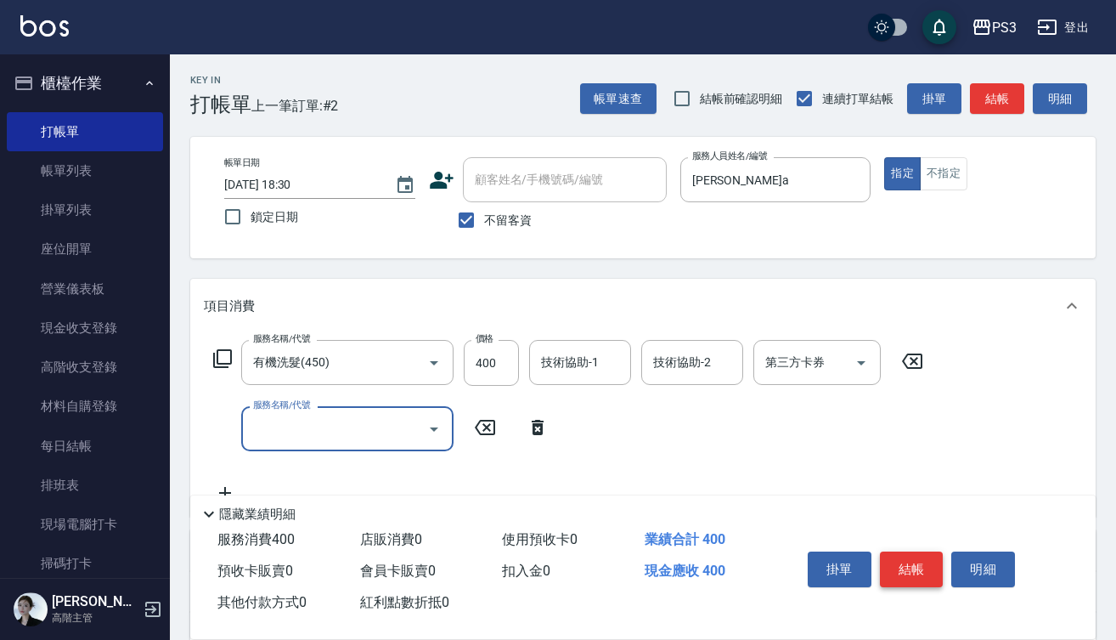
type input "4"
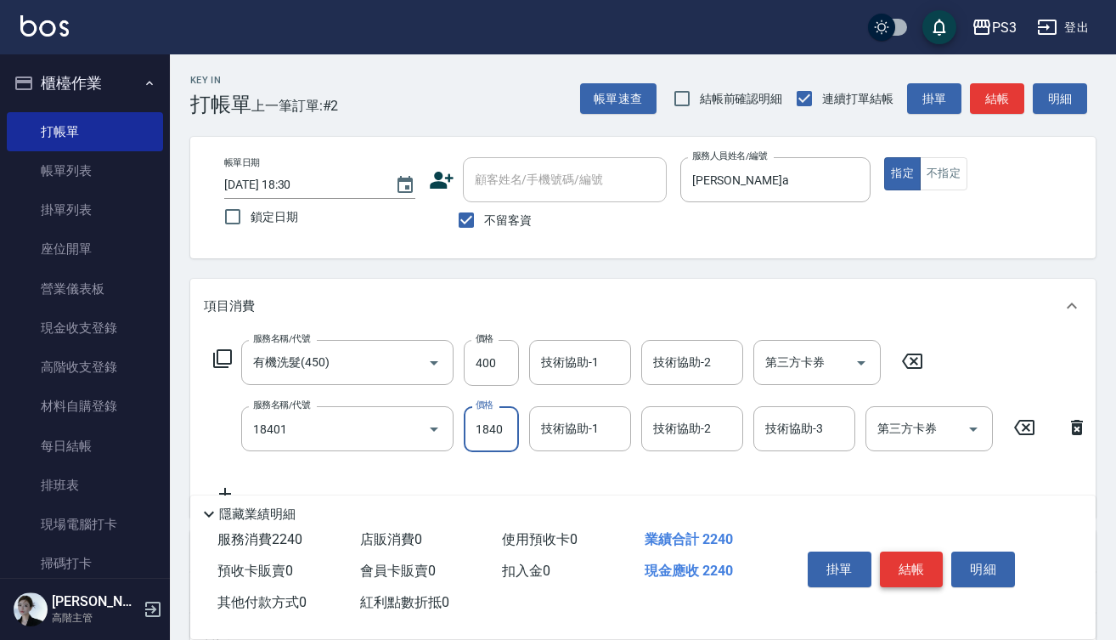
type input "L燙(18401)"
type input "2600"
click at [921, 557] on button "結帳" at bounding box center [912, 569] width 64 height 36
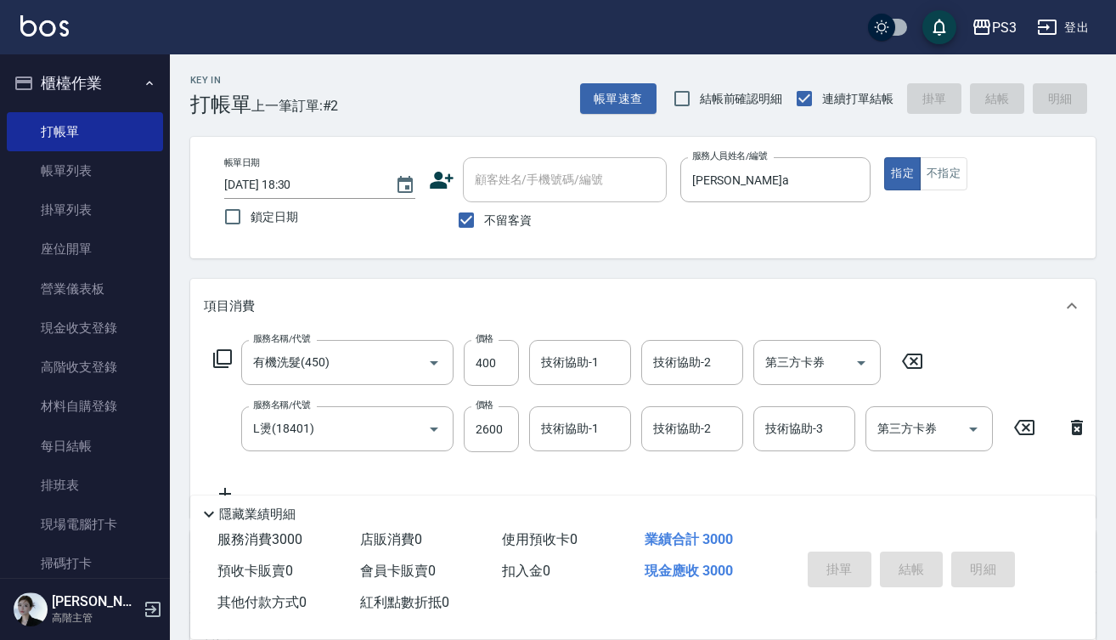
type input "2025/10/11 18:31"
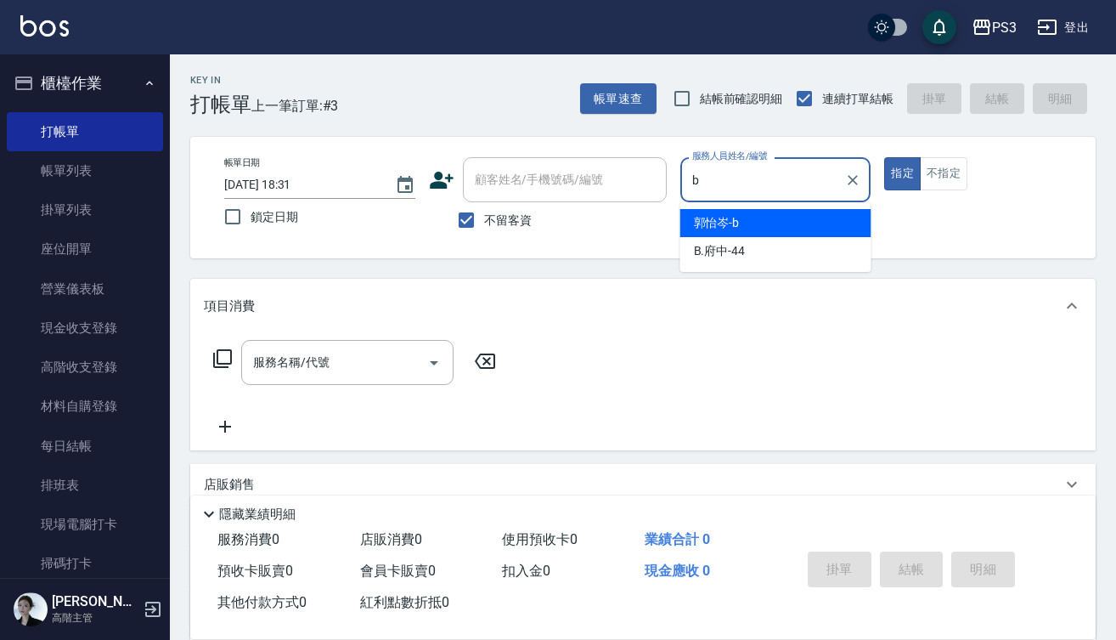
type input "郭怡岑-b"
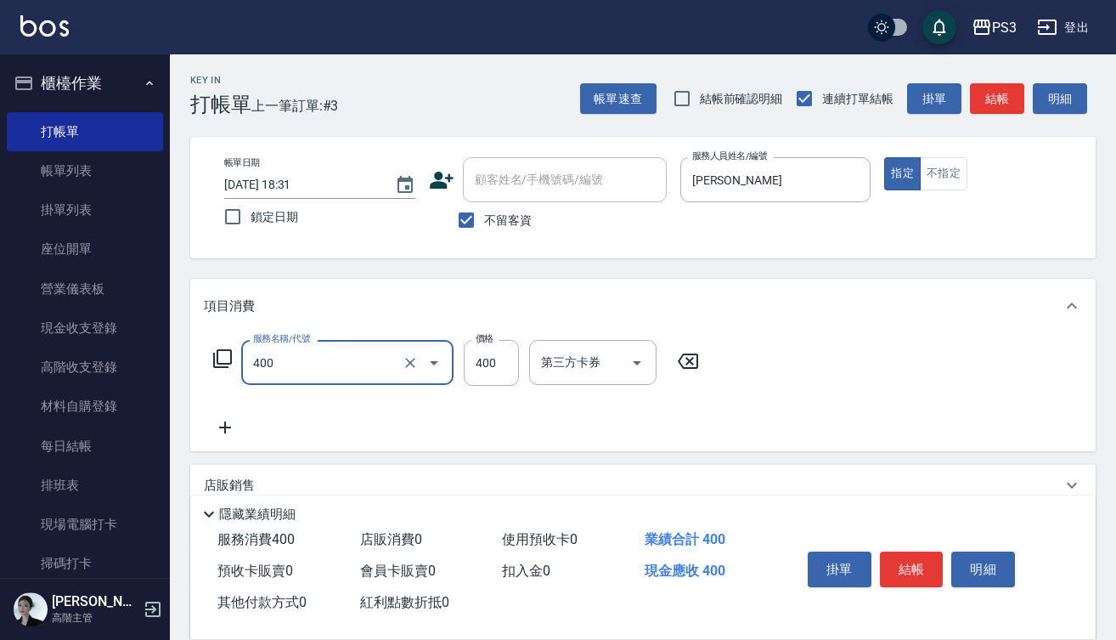
type input "剪(400)"
click at [414, 370] on icon "Clear" at bounding box center [410, 362] width 17 height 17
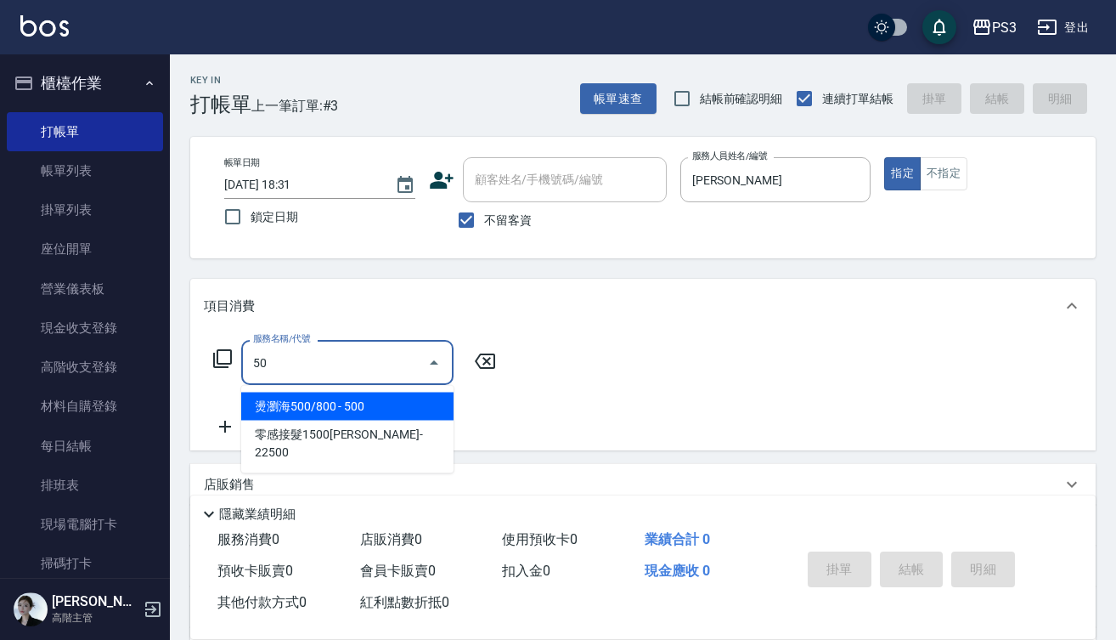
type input "燙瀏海500/800(5001)"
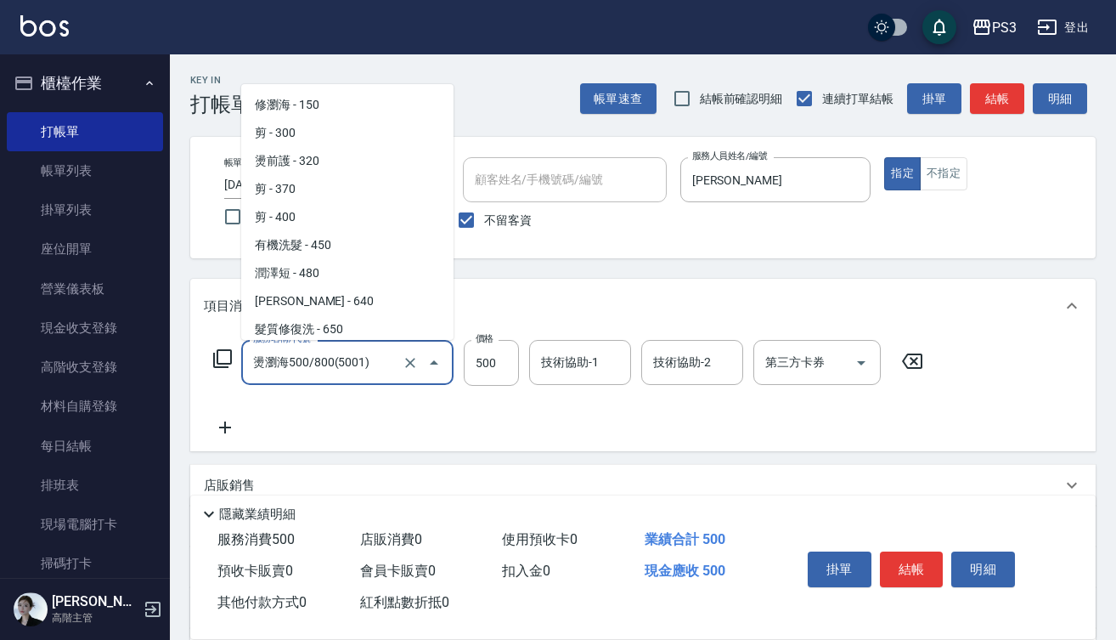
click at [374, 364] on input "燙瀏海500/800(5001)" at bounding box center [324, 362] width 150 height 30
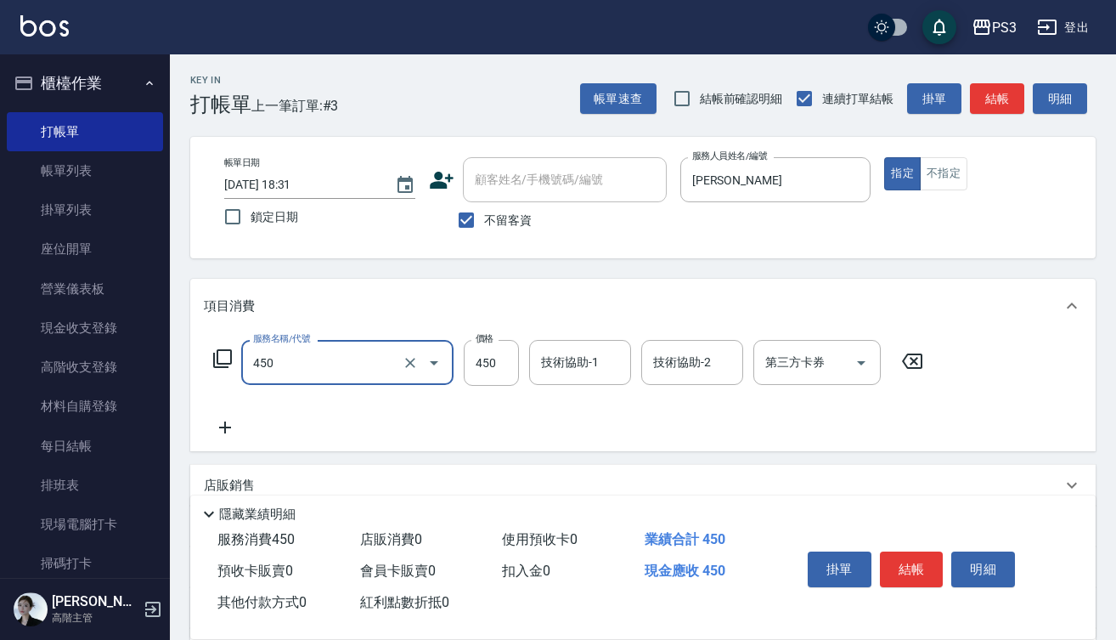
type input "有機洗髮(450)"
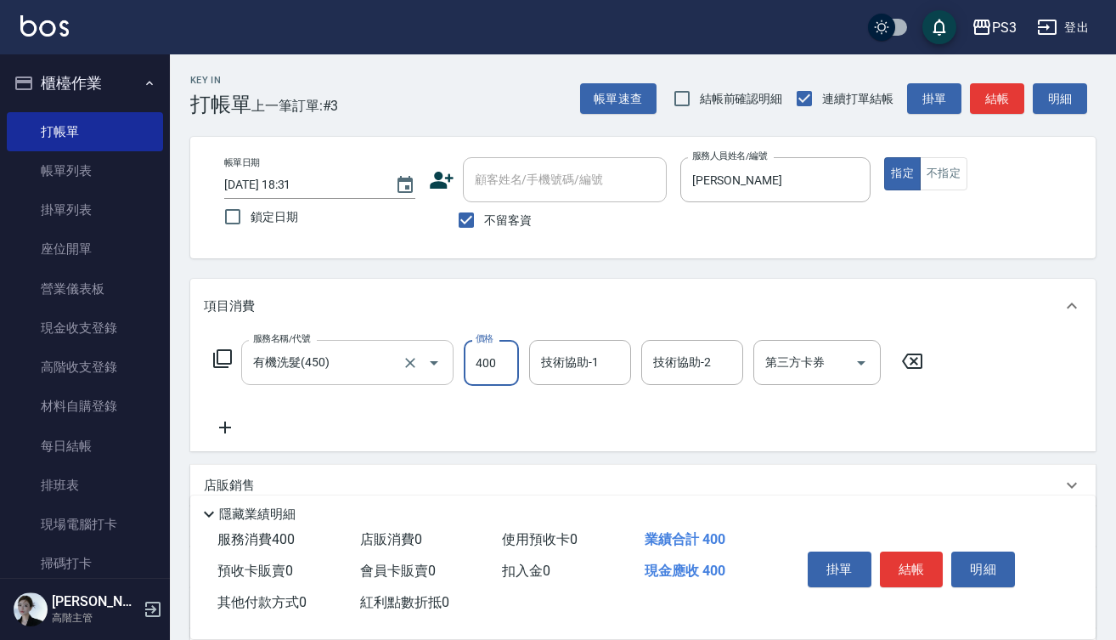
type input "400"
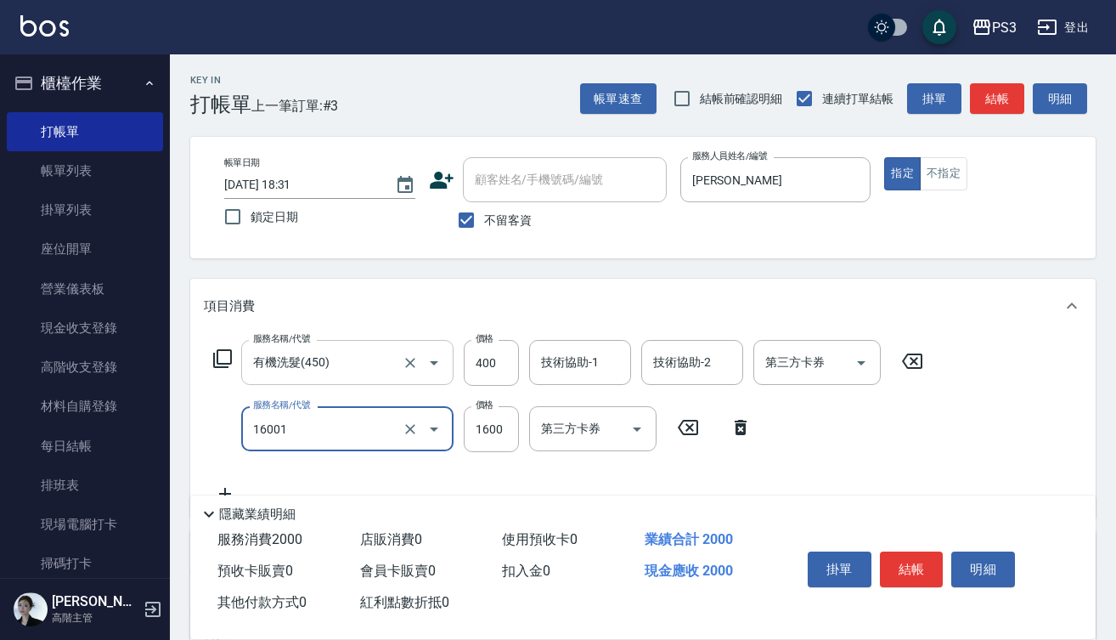
type input "燙m(16001)"
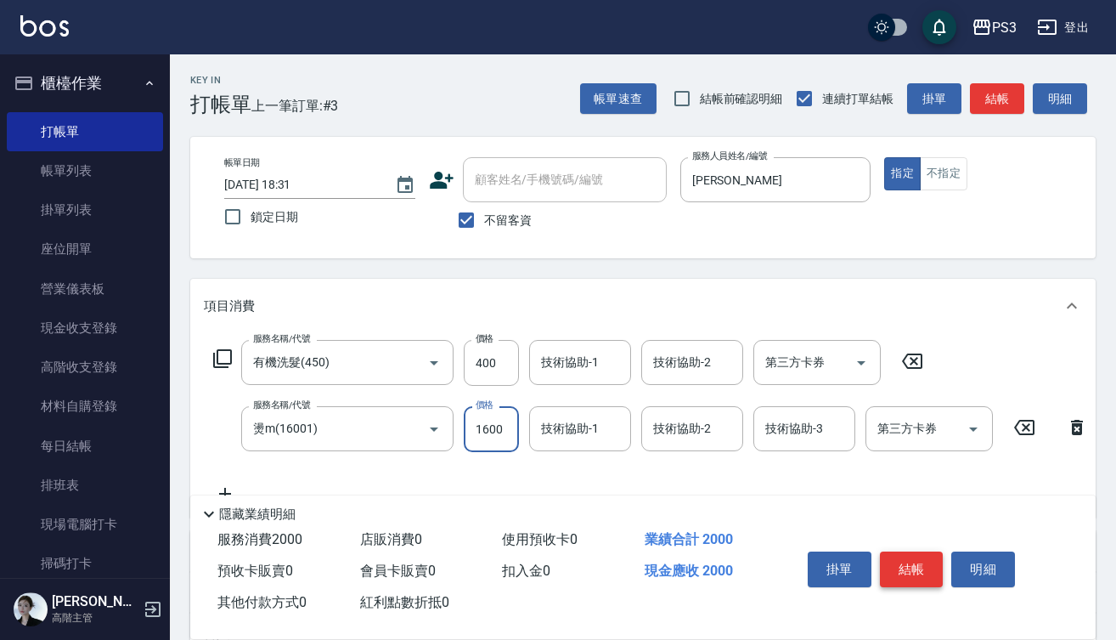
click at [923, 553] on button "結帳" at bounding box center [912, 569] width 64 height 36
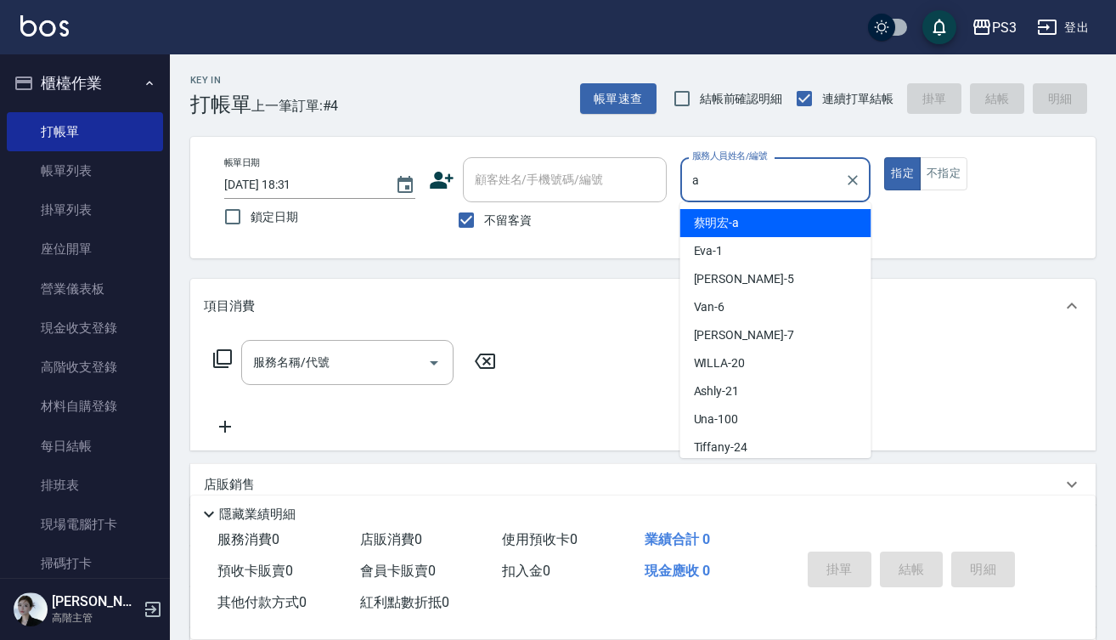
type input "蔡明宏-a"
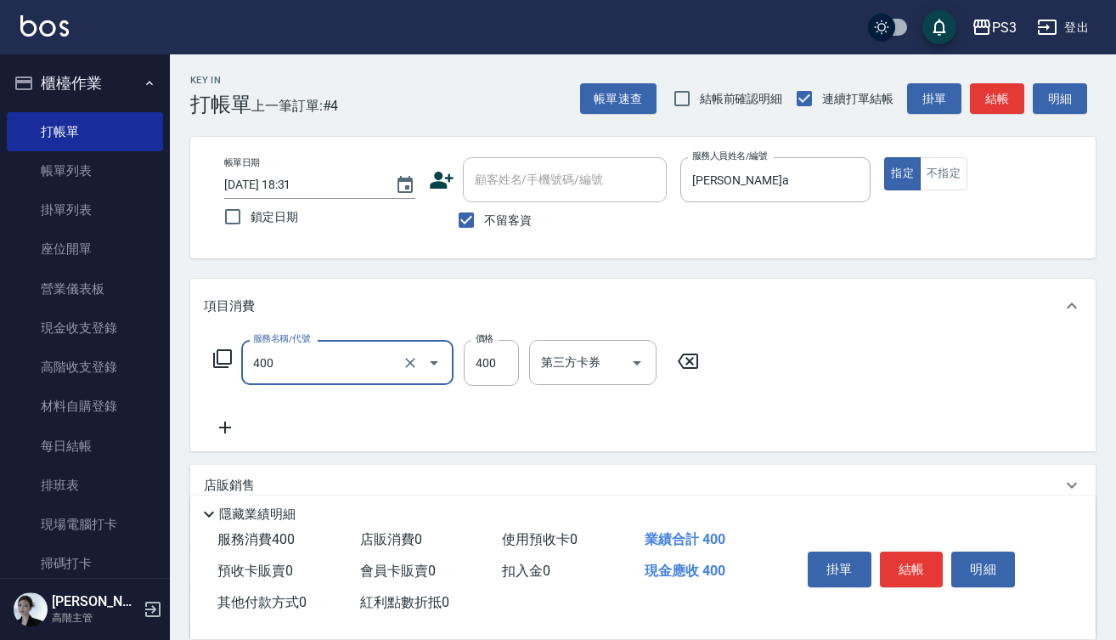
type input "剪(400)"
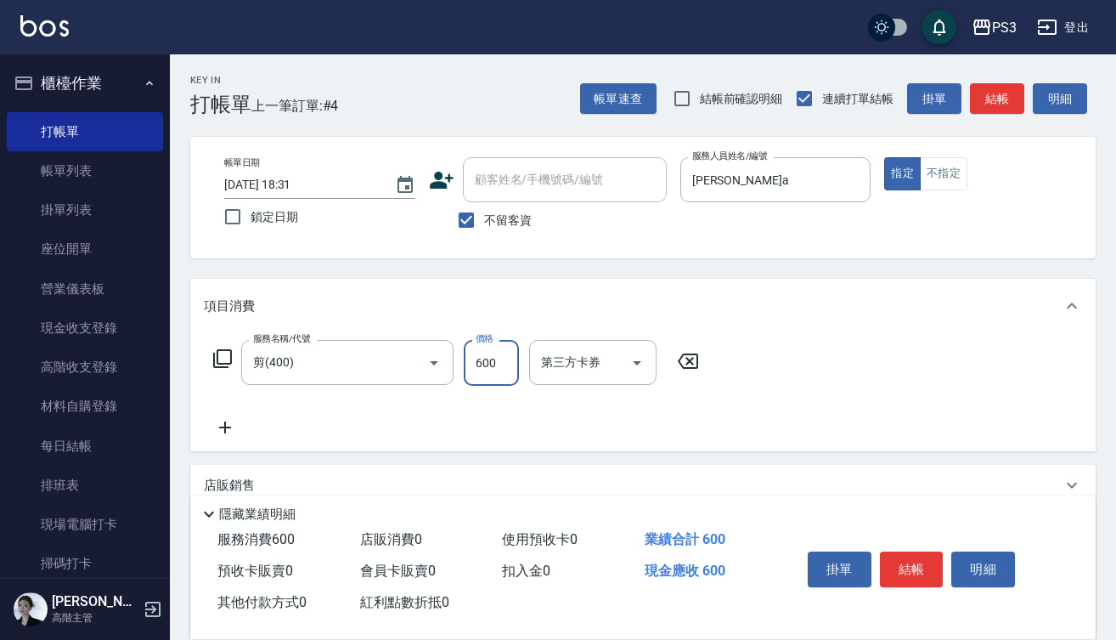
type input "600"
click at [906, 551] on button "結帳" at bounding box center [912, 569] width 64 height 36
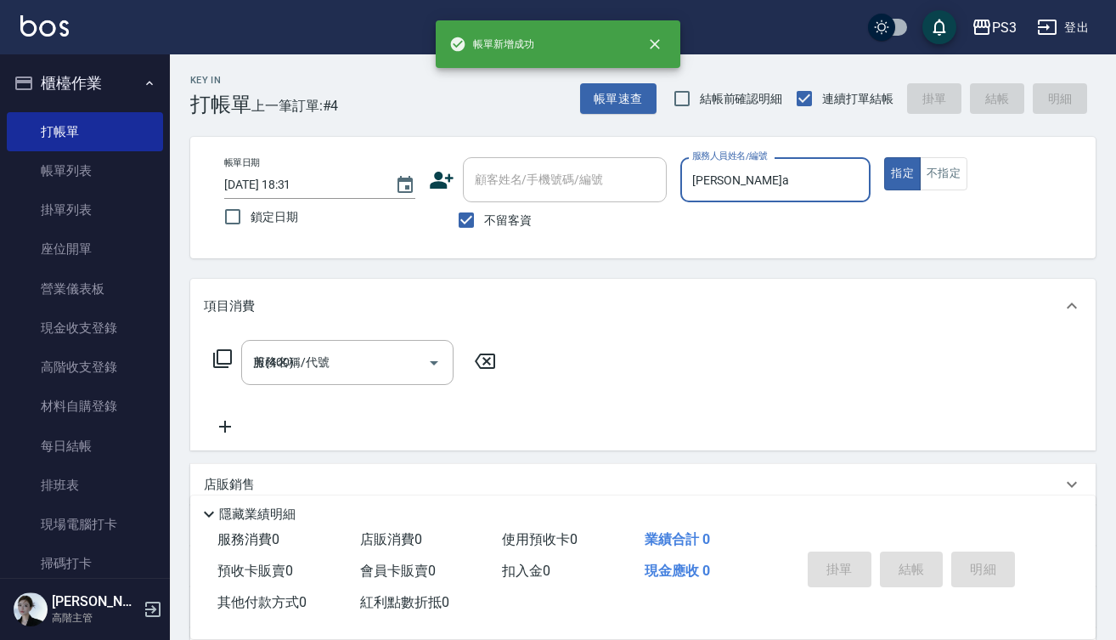
type input "2025/10/11 18:32"
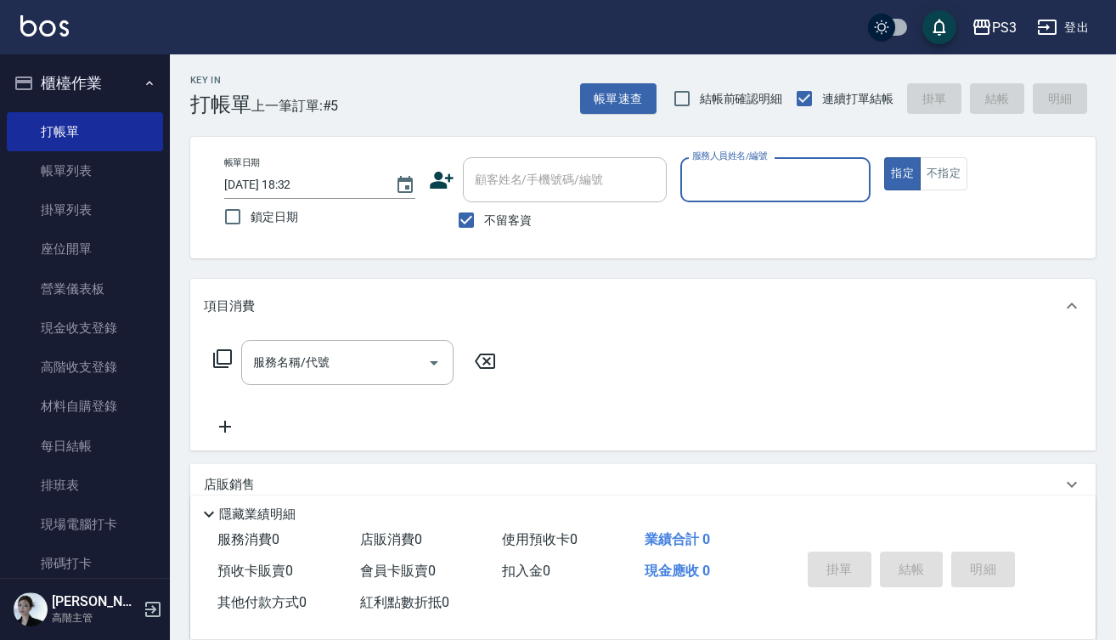
type input "s"
type input "蔡明宏-a"
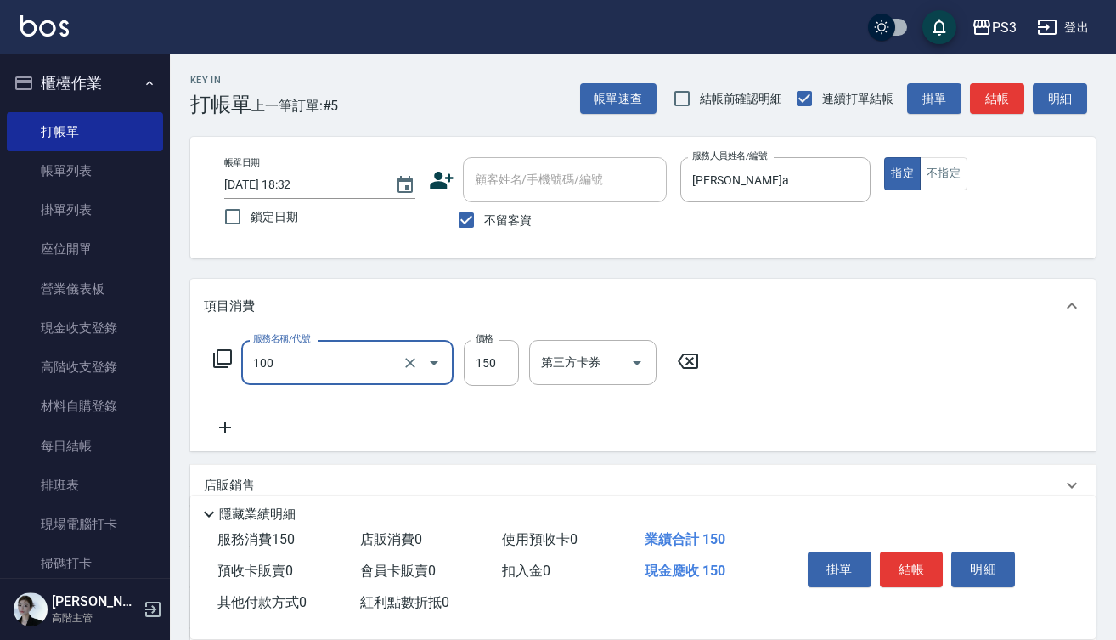
type input "修瀏海(100)"
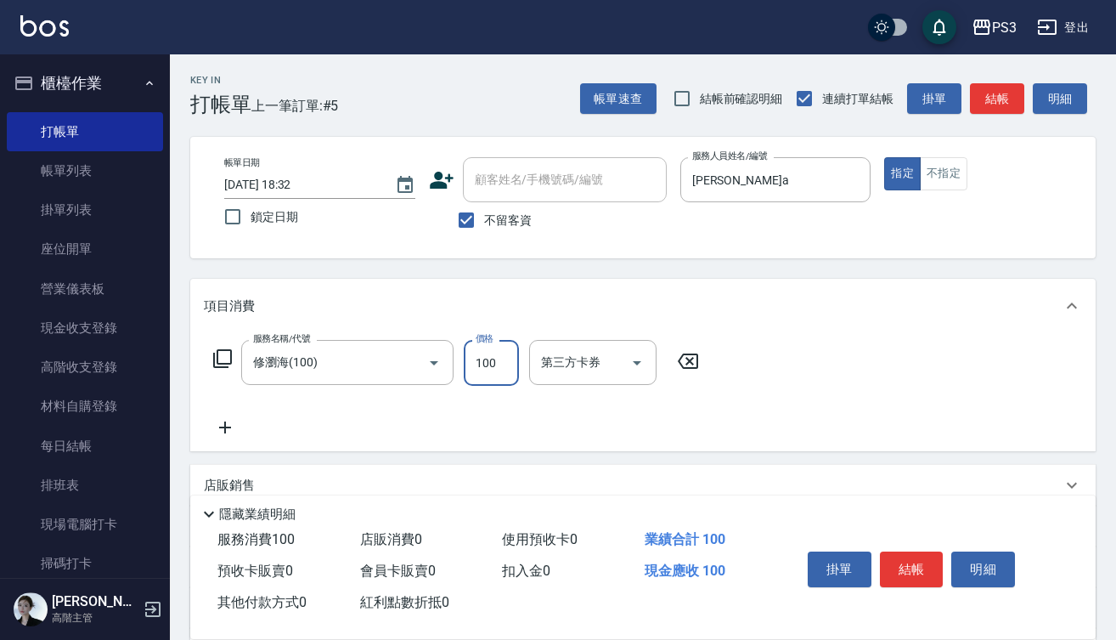
type input "100"
click at [931, 558] on button "結帳" at bounding box center [912, 569] width 64 height 36
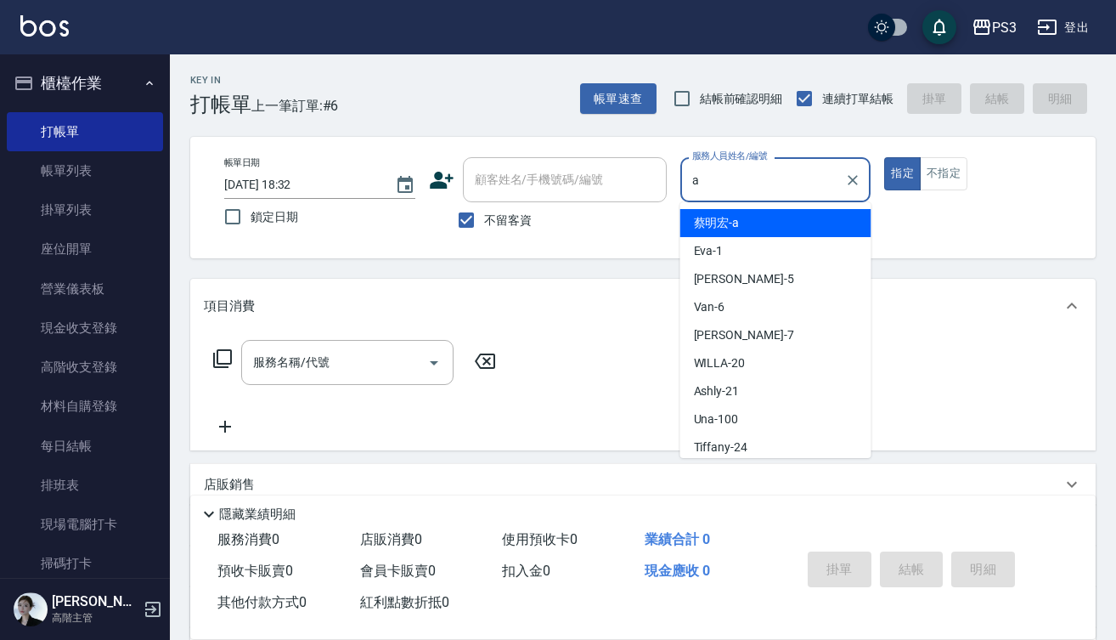
type input "蔡明宏-a"
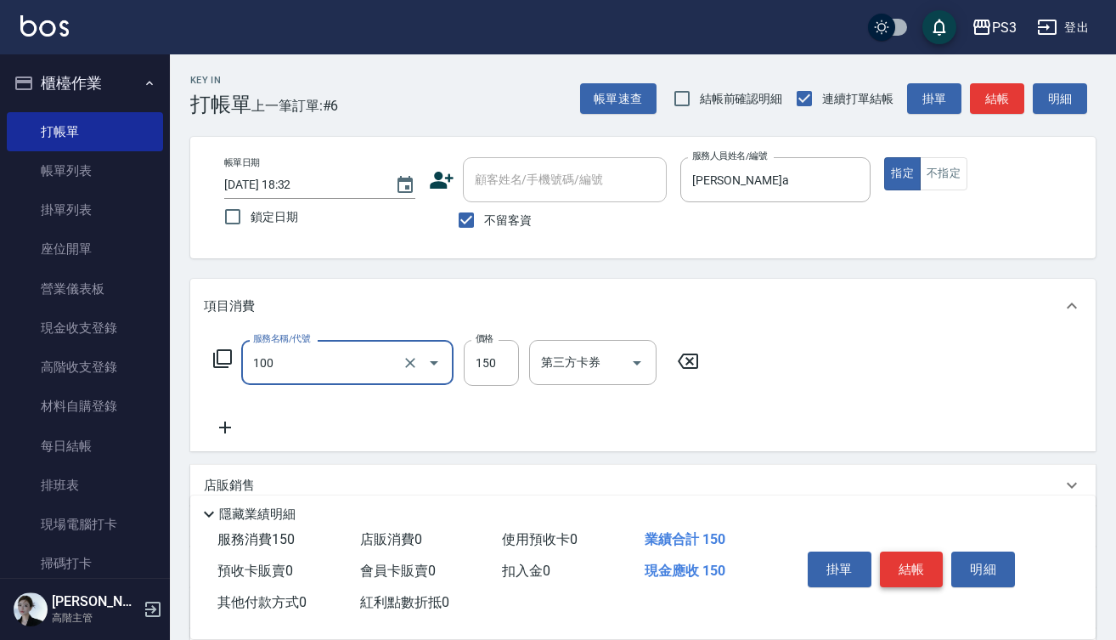
type input "修瀏海(100)"
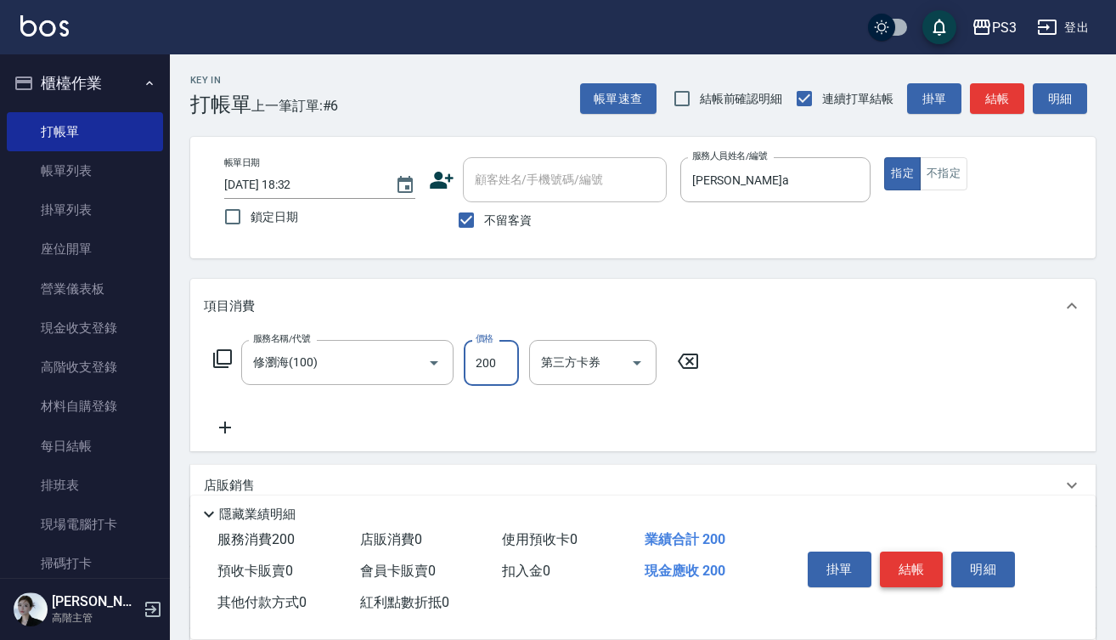
type input "200"
click at [920, 555] on button "結帳" at bounding box center [912, 569] width 64 height 36
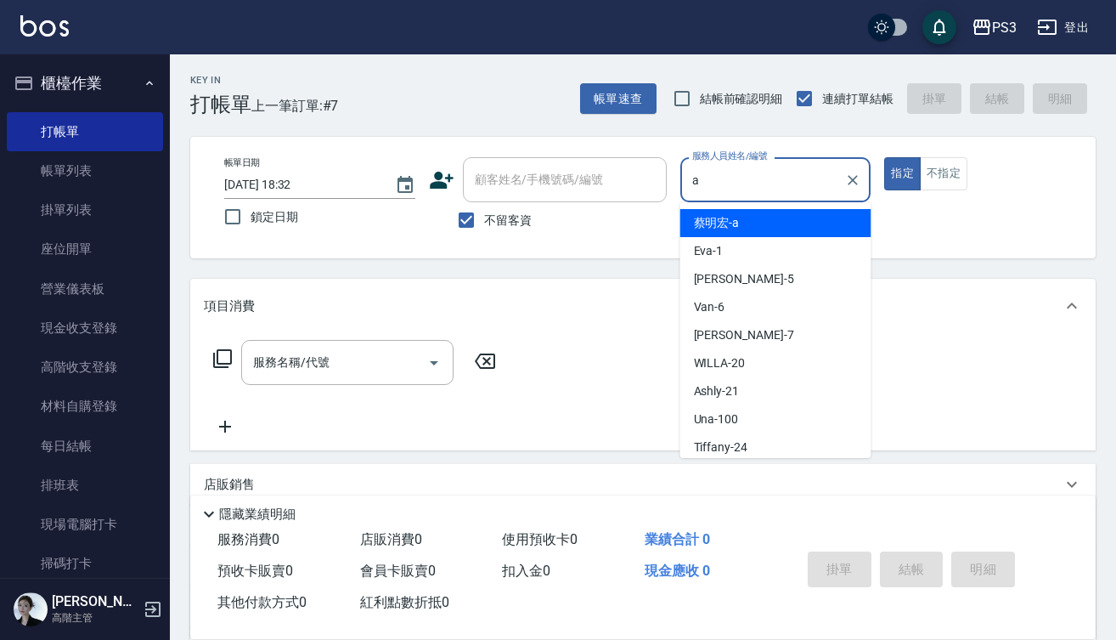
type input "蔡明宏-a"
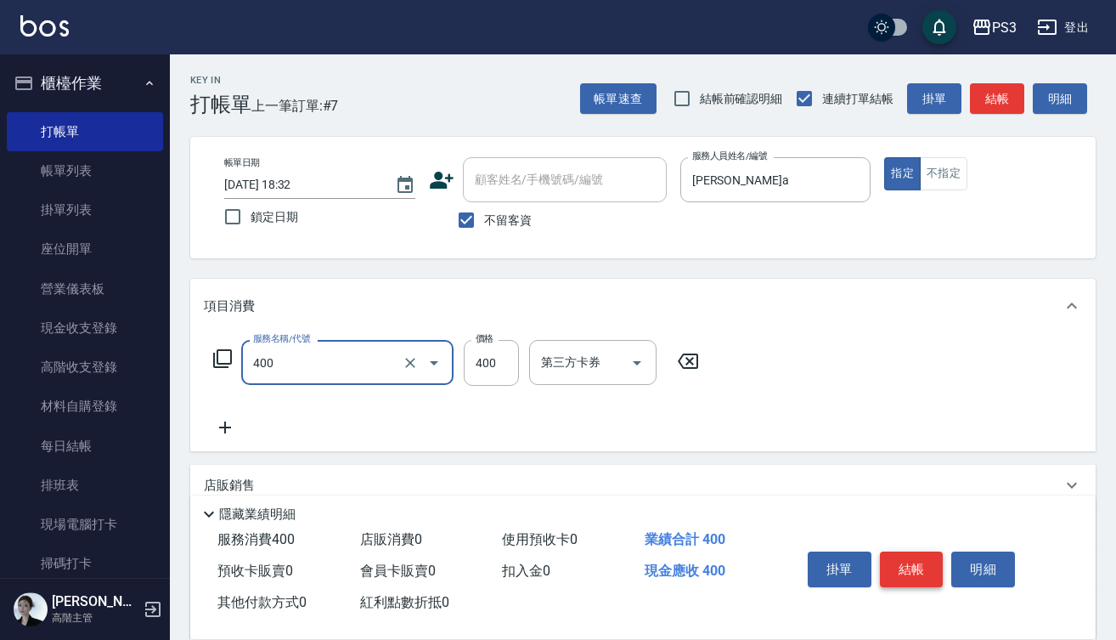
type input "剪(400)"
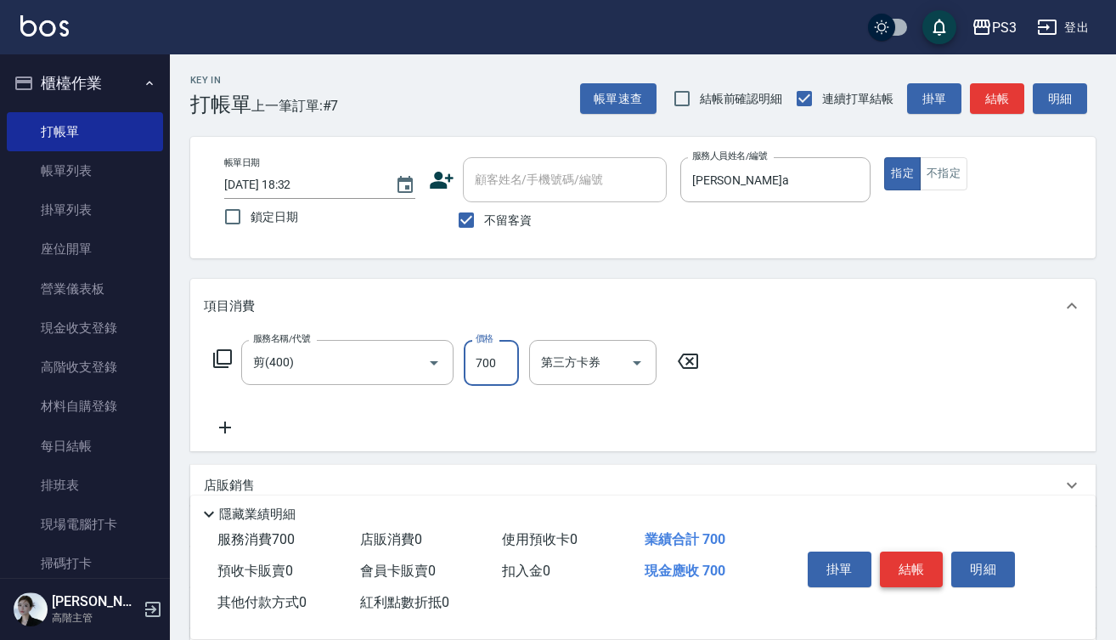
type input "700"
click at [920, 561] on button "結帳" at bounding box center [912, 569] width 64 height 36
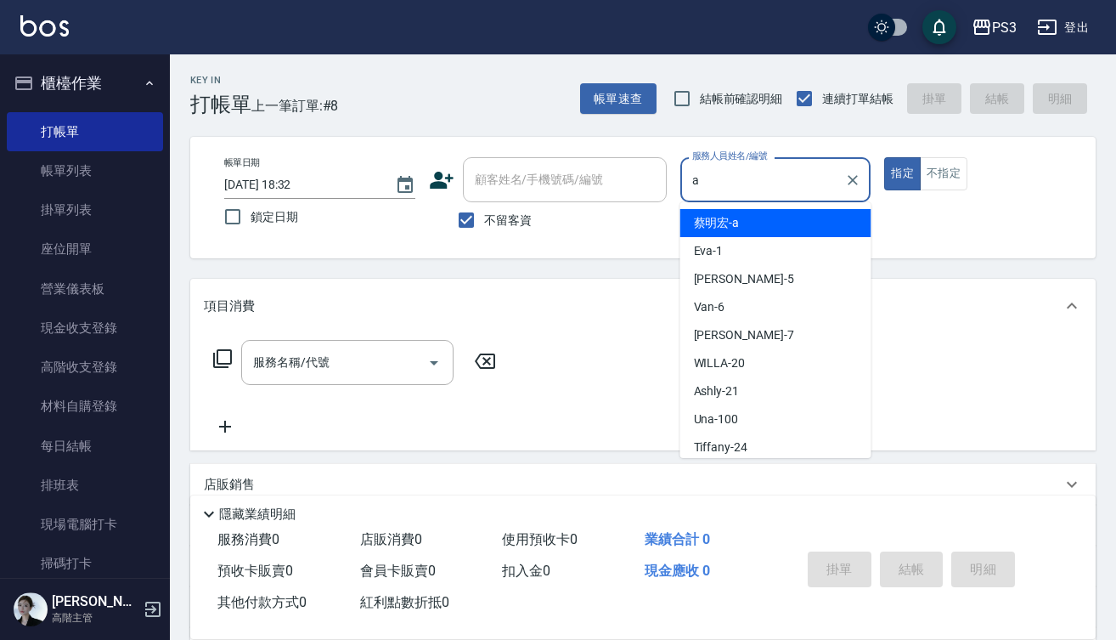
type input "蔡明宏-a"
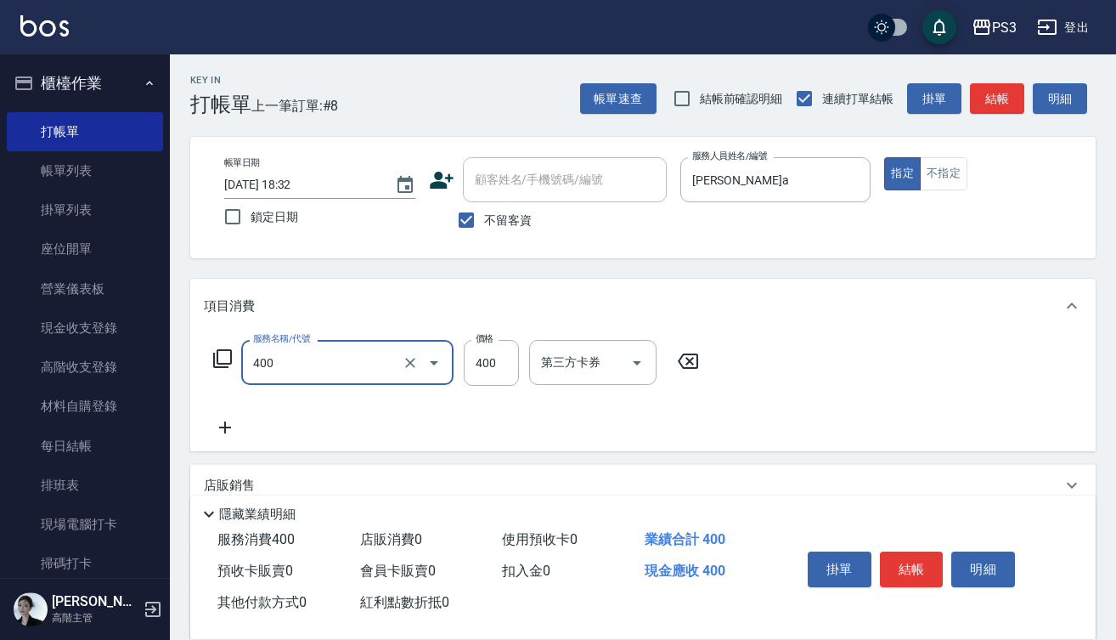
type input "剪(400)"
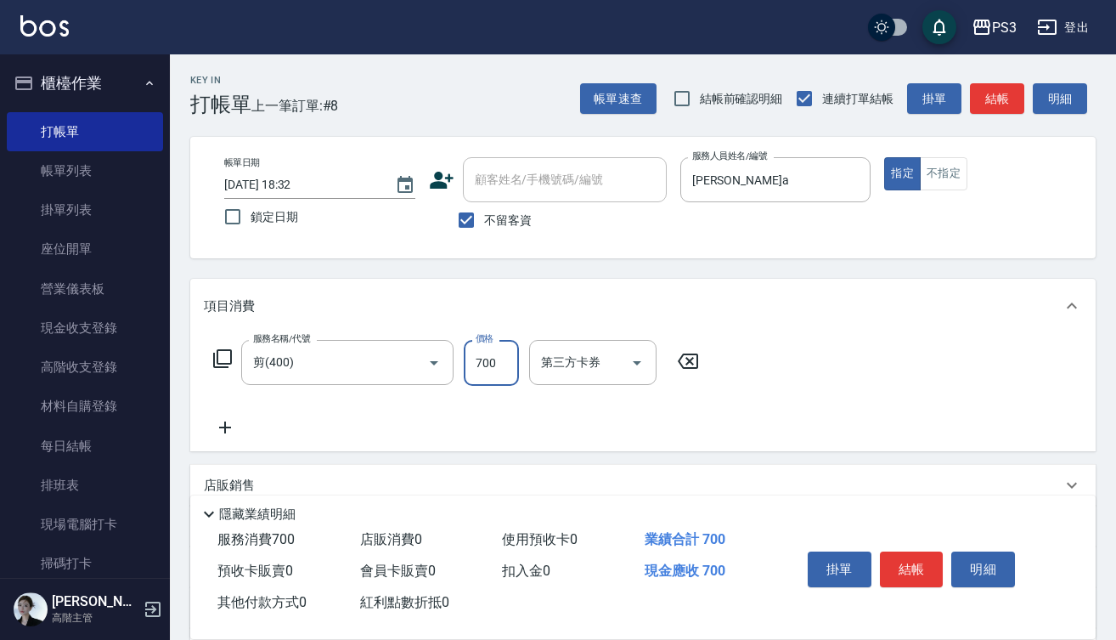
type input "700"
click at [912, 556] on button "結帳" at bounding box center [912, 569] width 64 height 36
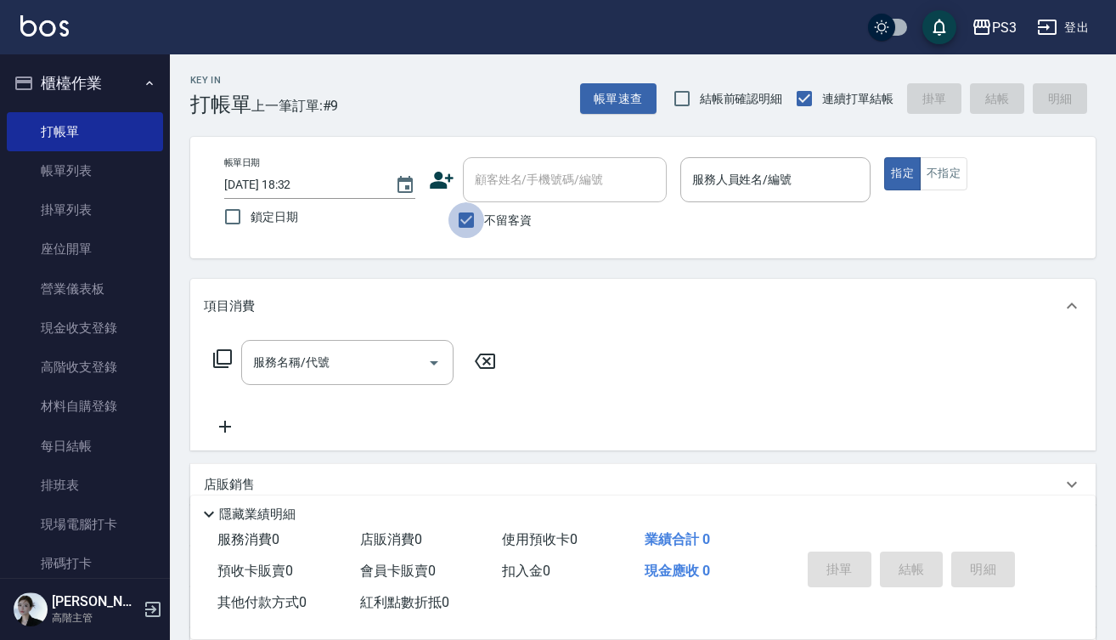
click at [477, 225] on input "不留客資" at bounding box center [467, 220] width 36 height 36
checkbox input "false"
click at [538, 180] on input "顧客姓名/手機號碼/編號" at bounding box center [552, 180] width 163 height 30
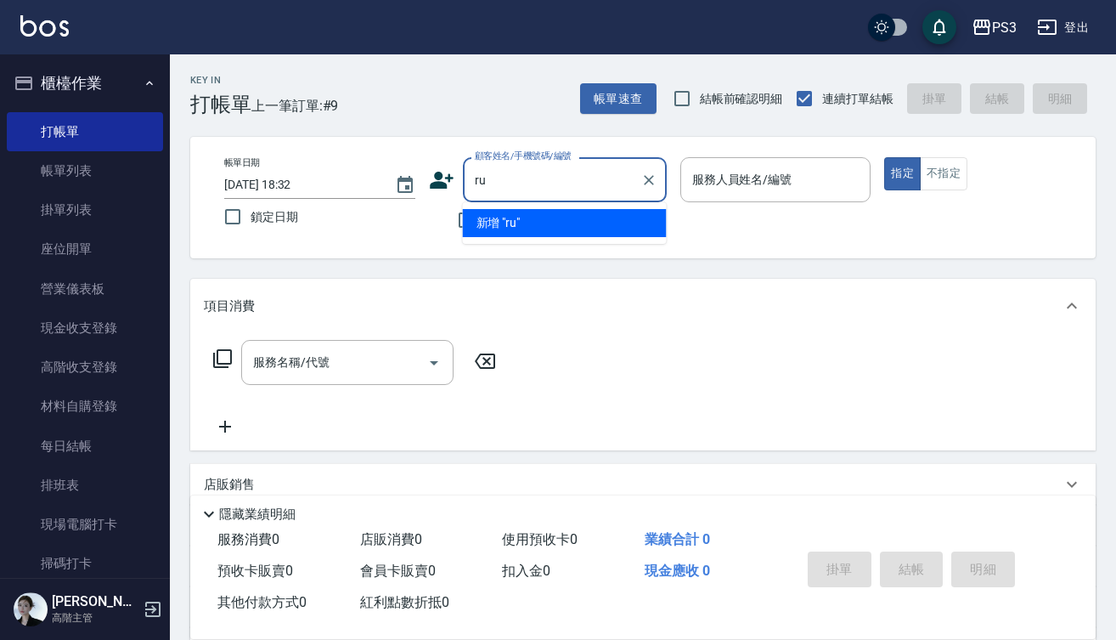
type input "r"
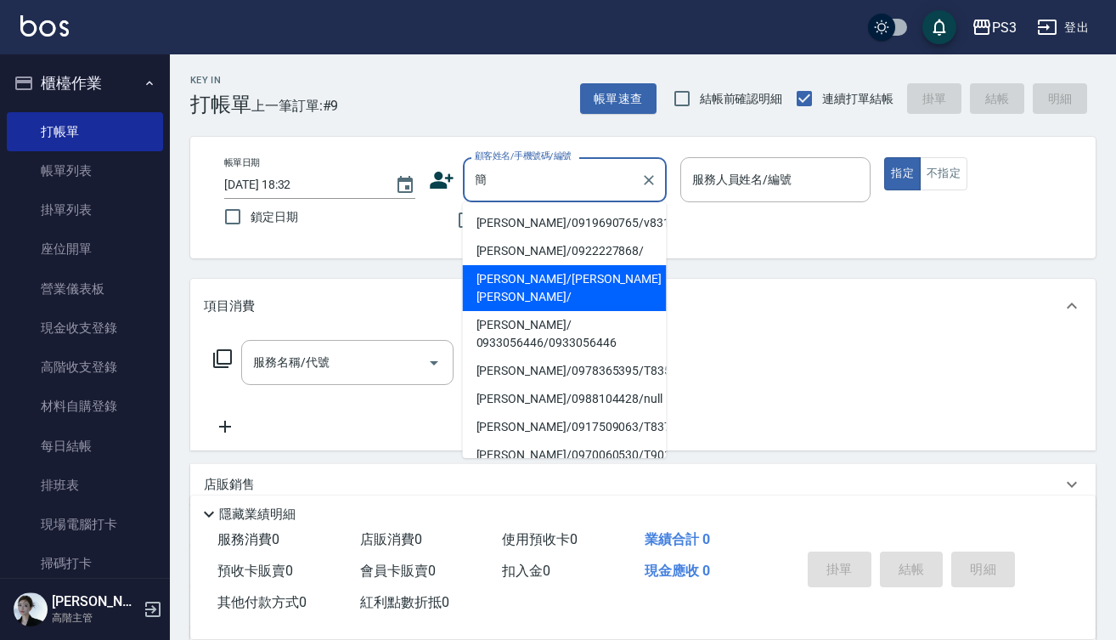
click at [562, 280] on li "簡燕鳳/簡燕鳳簡燕鳳/" at bounding box center [565, 288] width 204 height 46
type input "簡燕鳳/簡燕鳳簡燕鳳/"
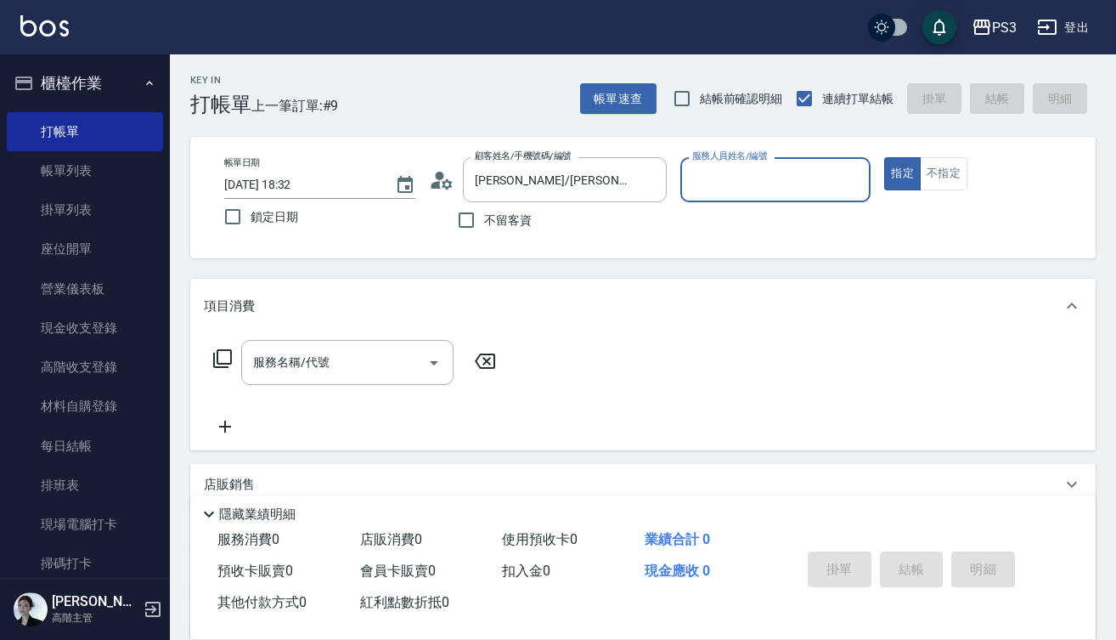
type input "ㄖ"
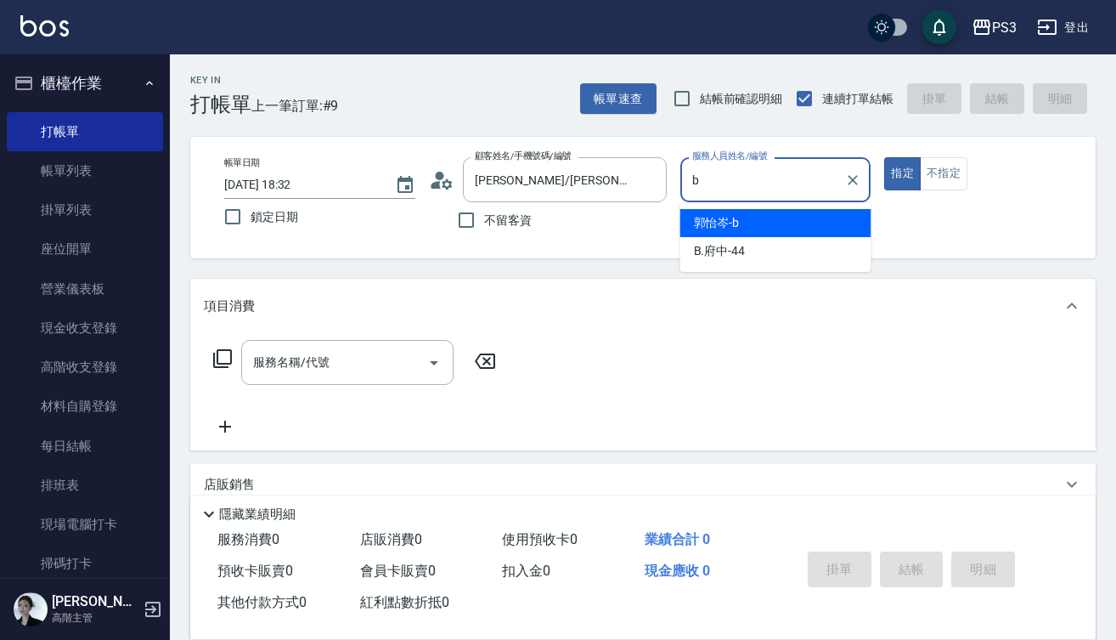
type input "郭怡岑-b"
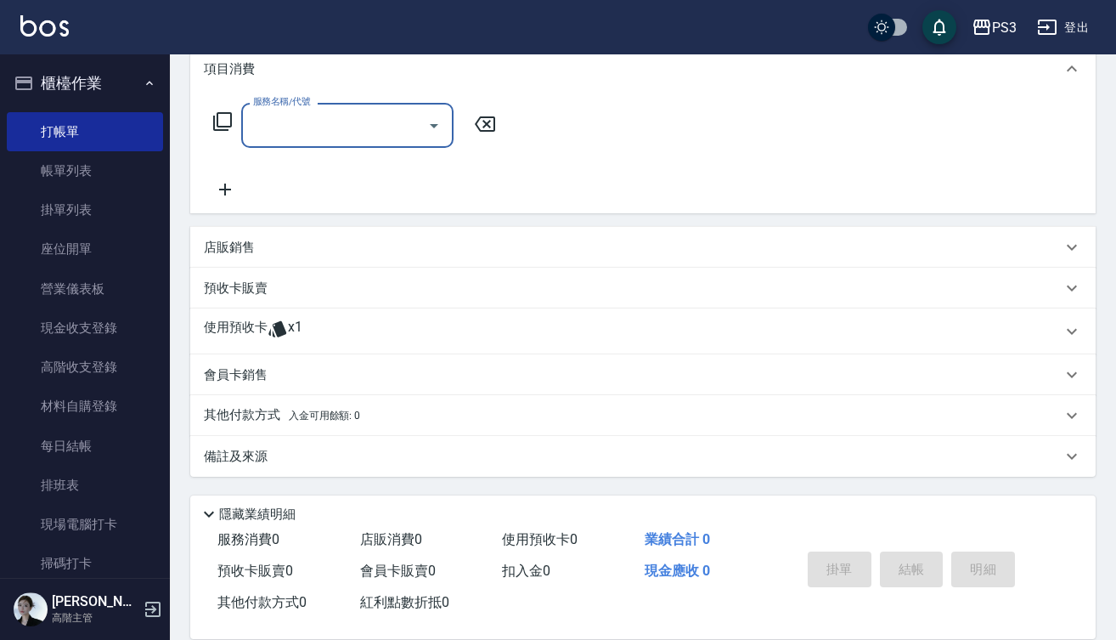
scroll to position [237, 0]
click at [257, 329] on p "使用預收卡" at bounding box center [236, 331] width 64 height 25
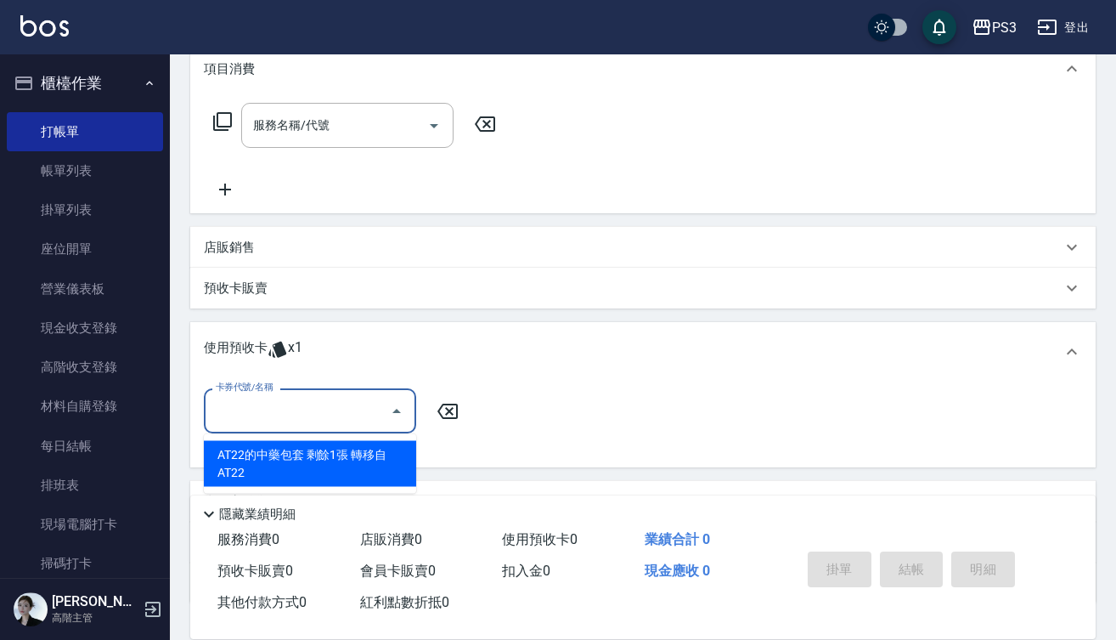
click at [351, 405] on input "卡券代號/名稱" at bounding box center [298, 411] width 172 height 30
click at [337, 468] on div "AT22的中藥包套 剩餘1張 轉移自 AT22" at bounding box center [310, 464] width 212 height 46
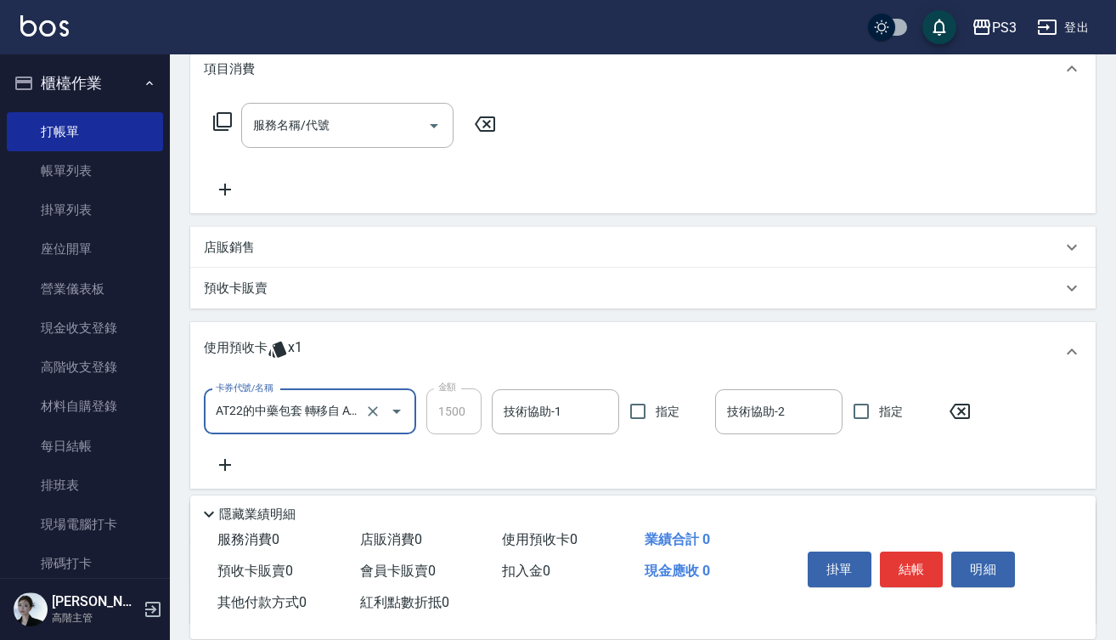
type input "AT22的中藥包套 轉移自 AT22"
click at [891, 567] on button "結帳" at bounding box center [912, 569] width 64 height 36
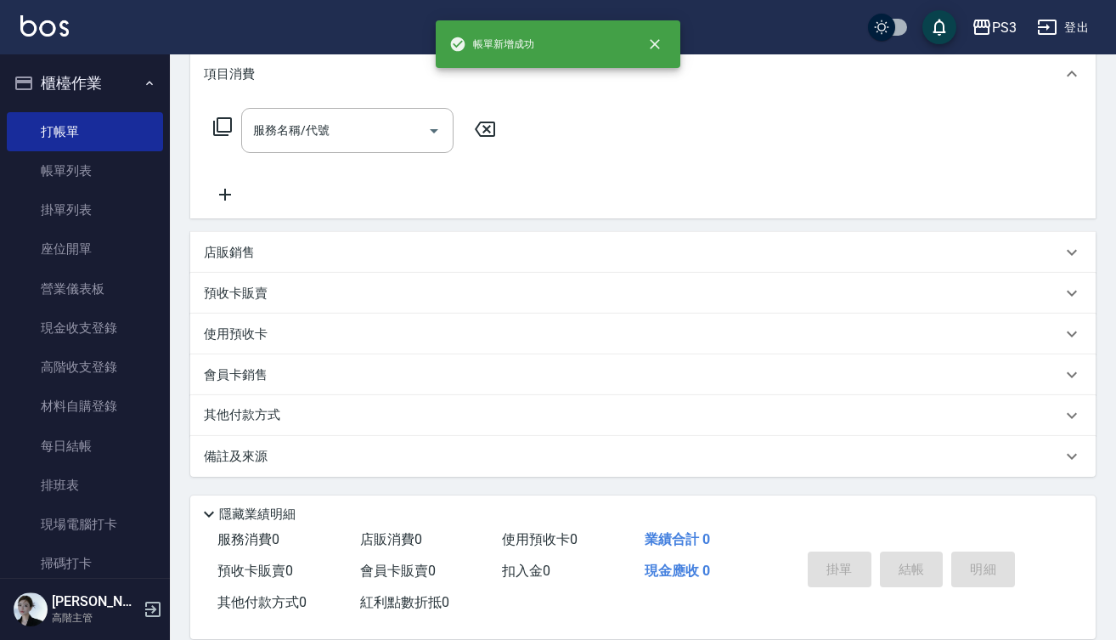
type input "2025/10/11 18:33"
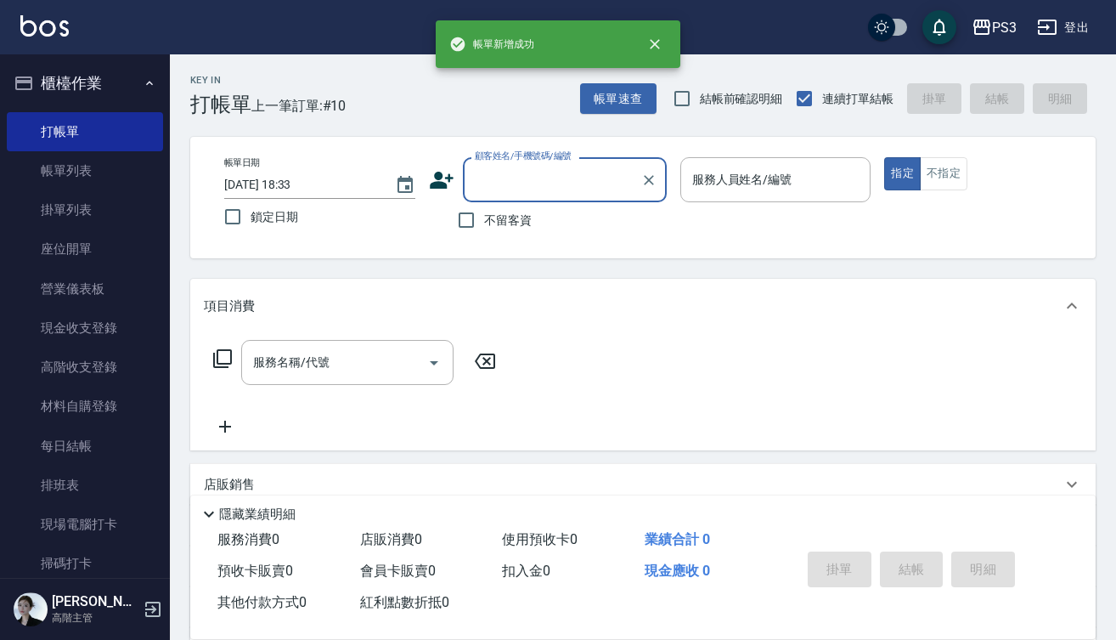
scroll to position [0, 0]
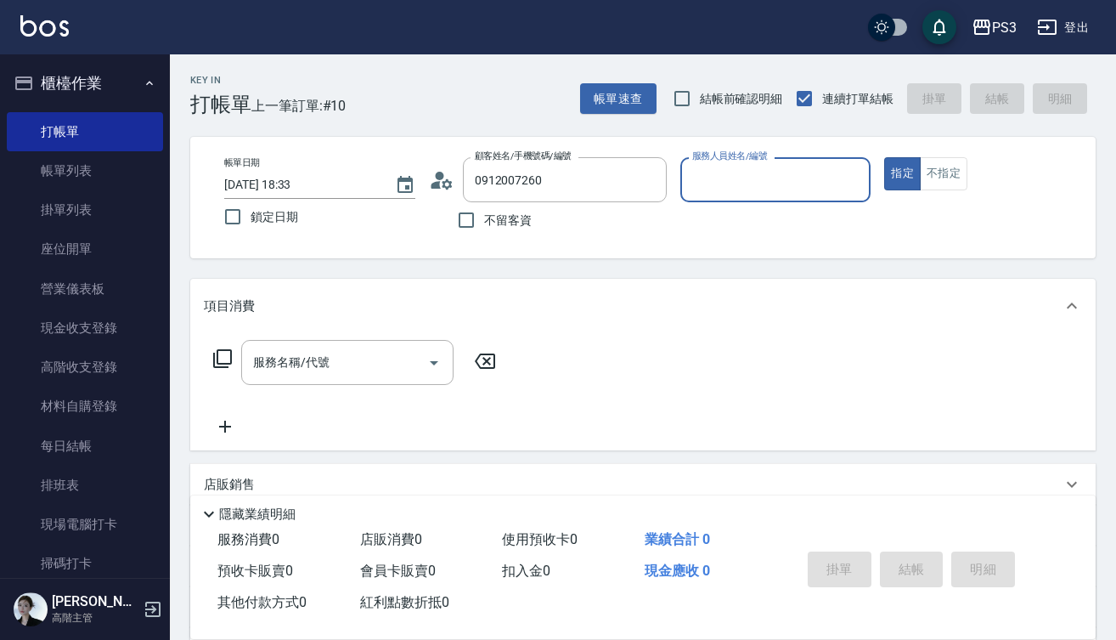
type input "陸駿貽/0912007260/null"
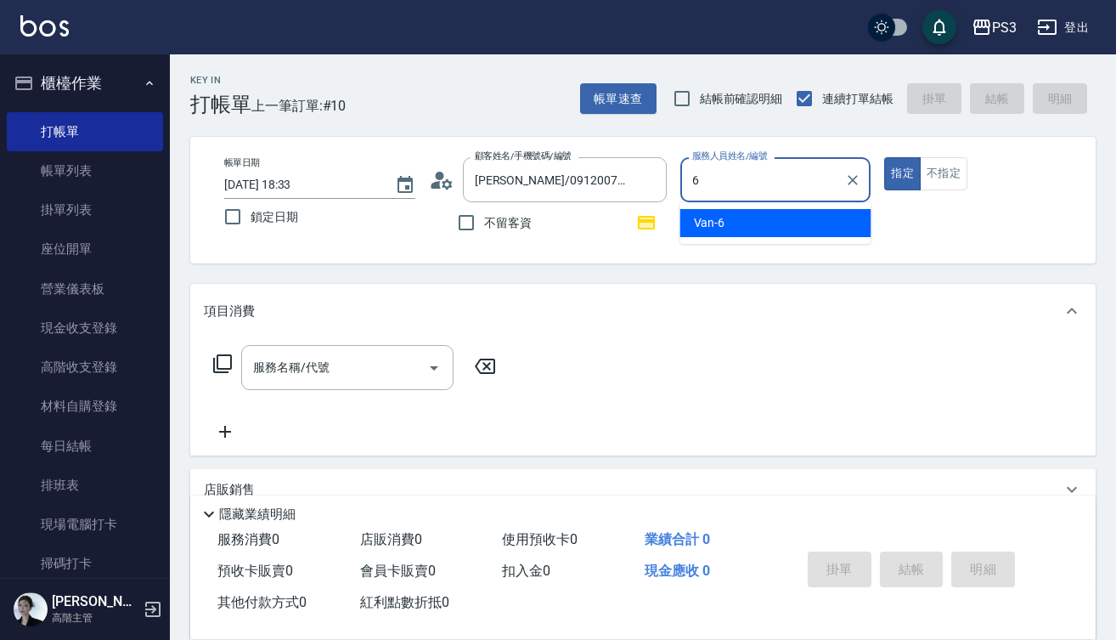
type input "Van-6"
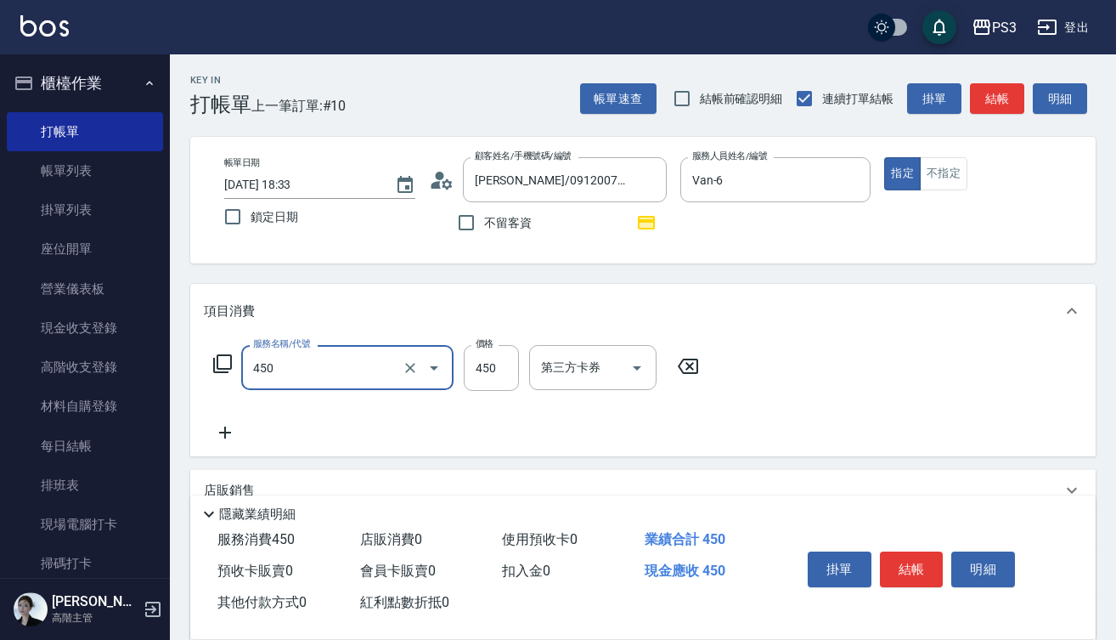
type input "有機洗髮(450)"
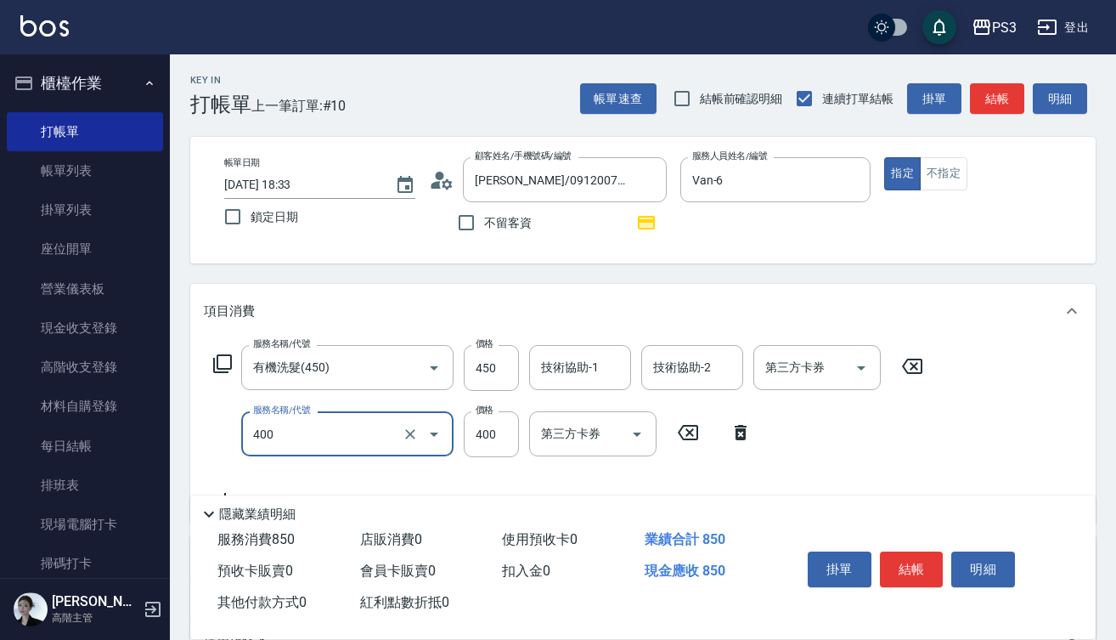
type input "剪(400)"
type input "150"
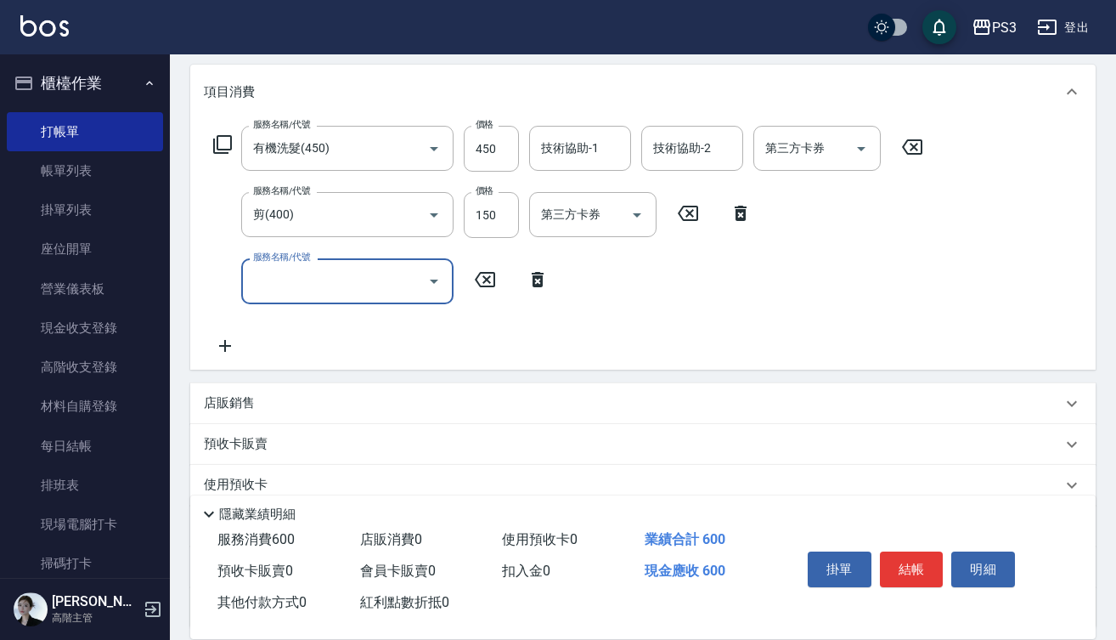
scroll to position [233, 0]
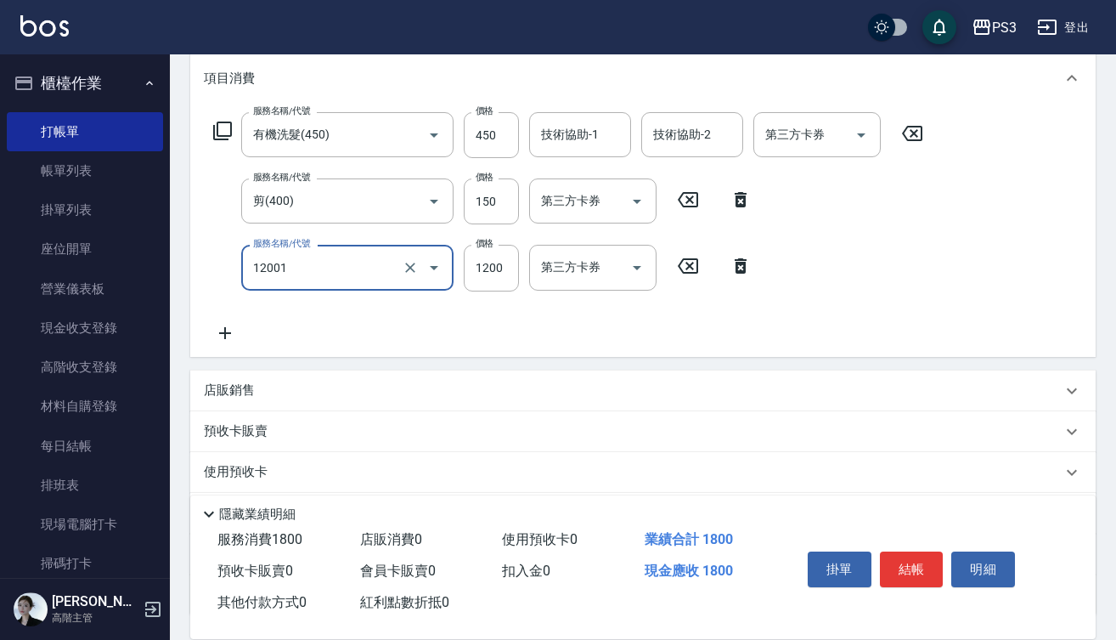
type input "燙s(12001)"
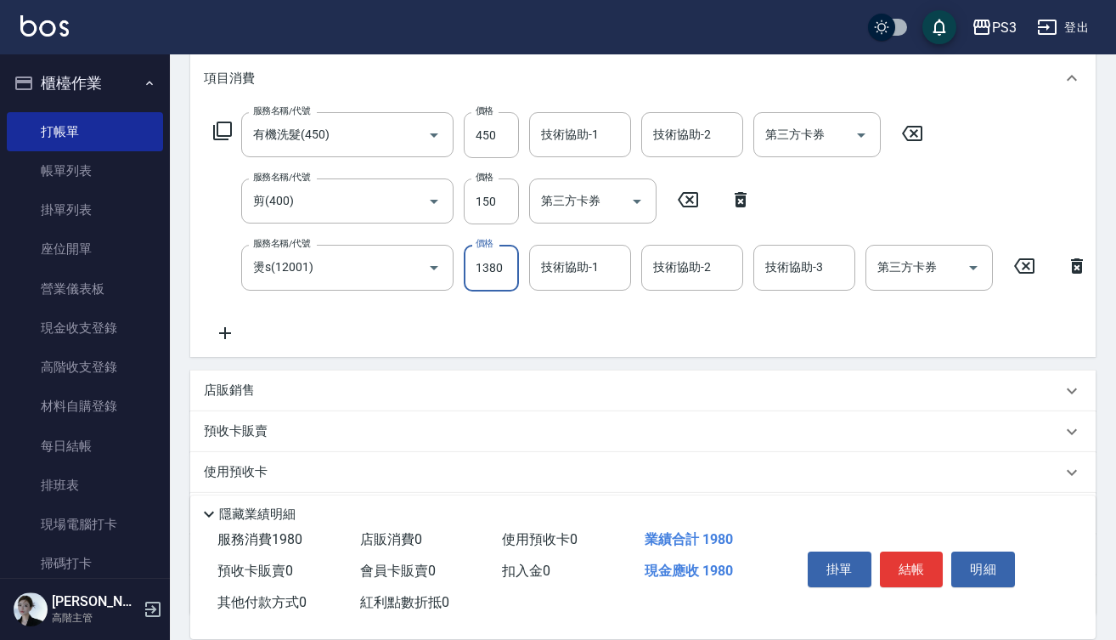
type input "1380"
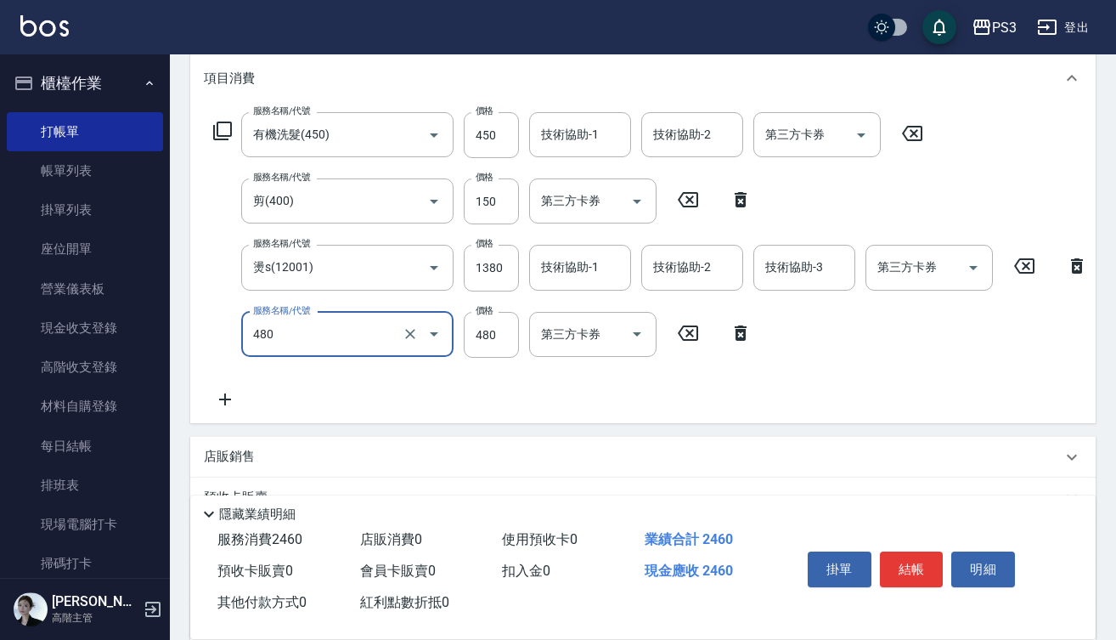
type input "潤澤短(480)"
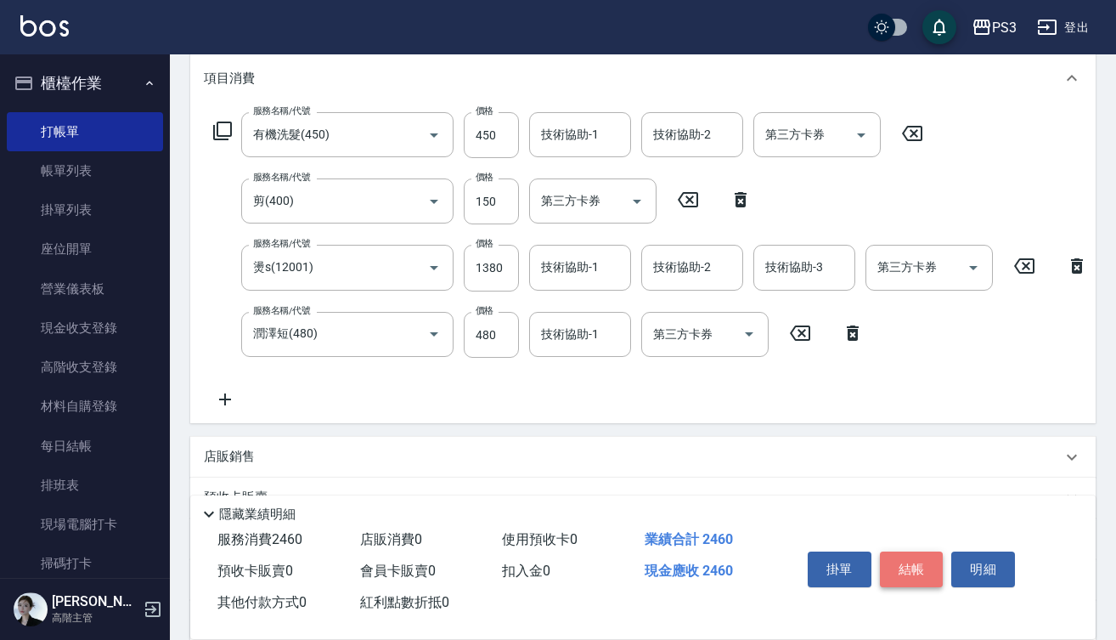
click at [910, 568] on button "結帳" at bounding box center [912, 569] width 64 height 36
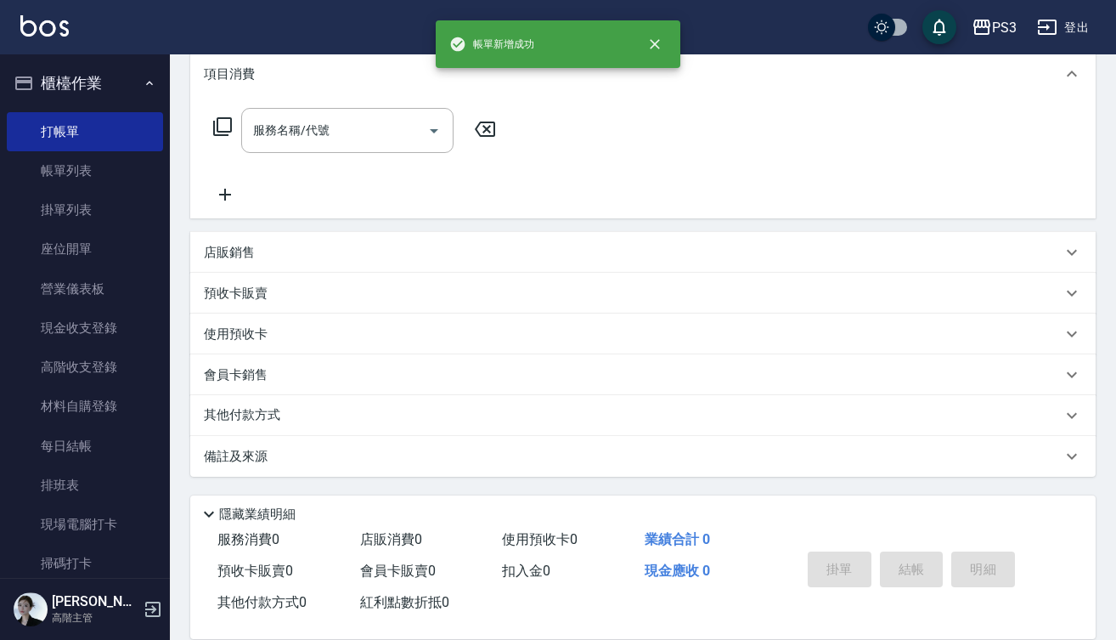
scroll to position [0, 0]
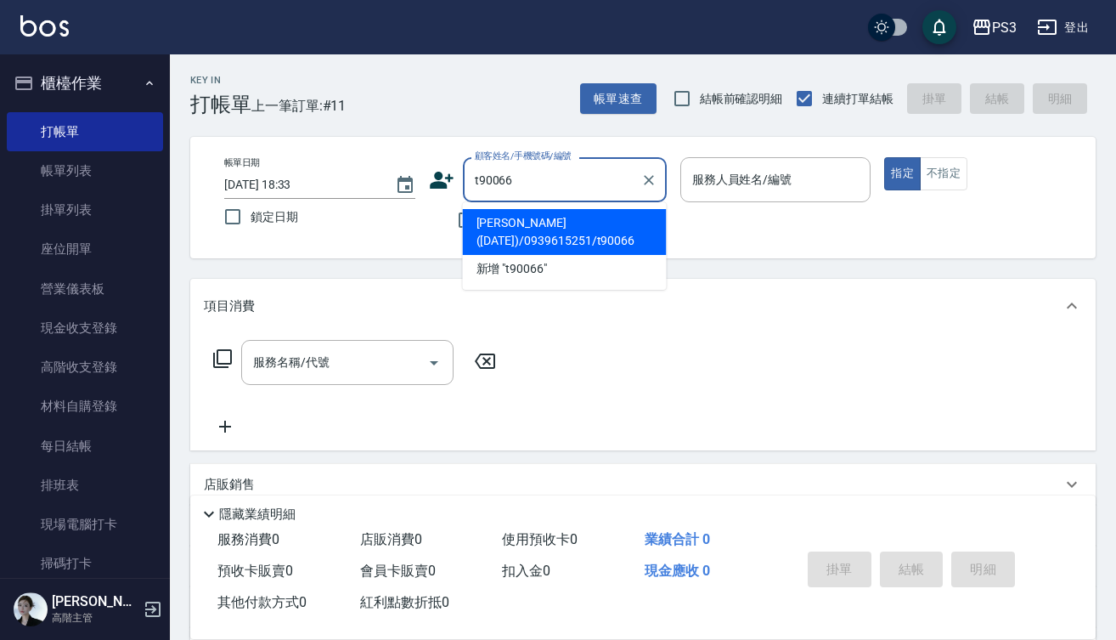
type input "鄭喬云(27/1/15)/0939615251/t90066"
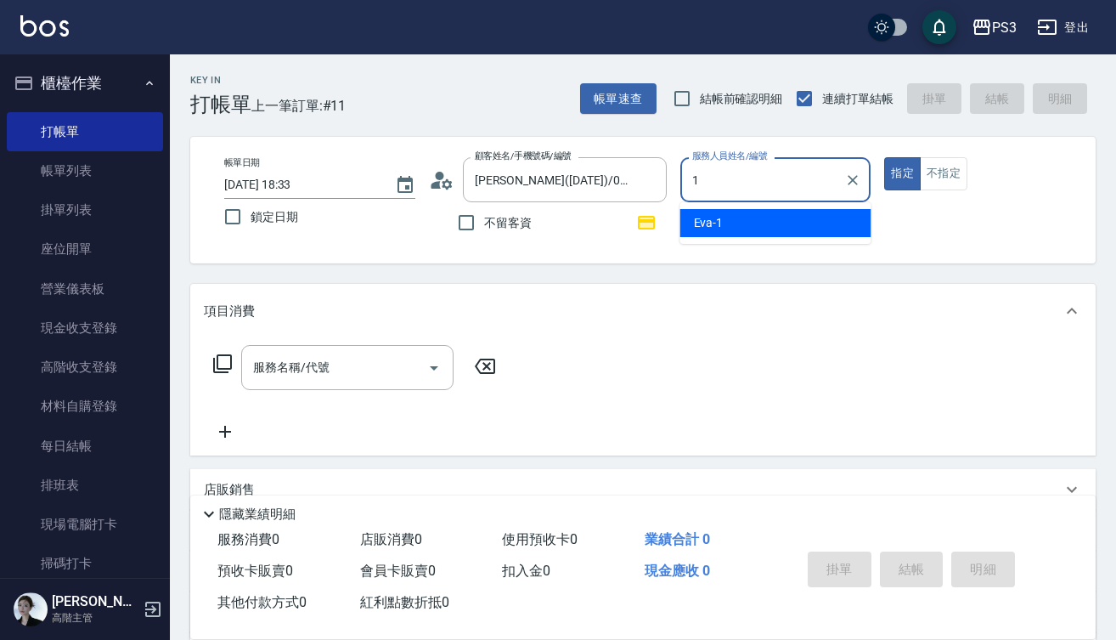
type input "Eva-1"
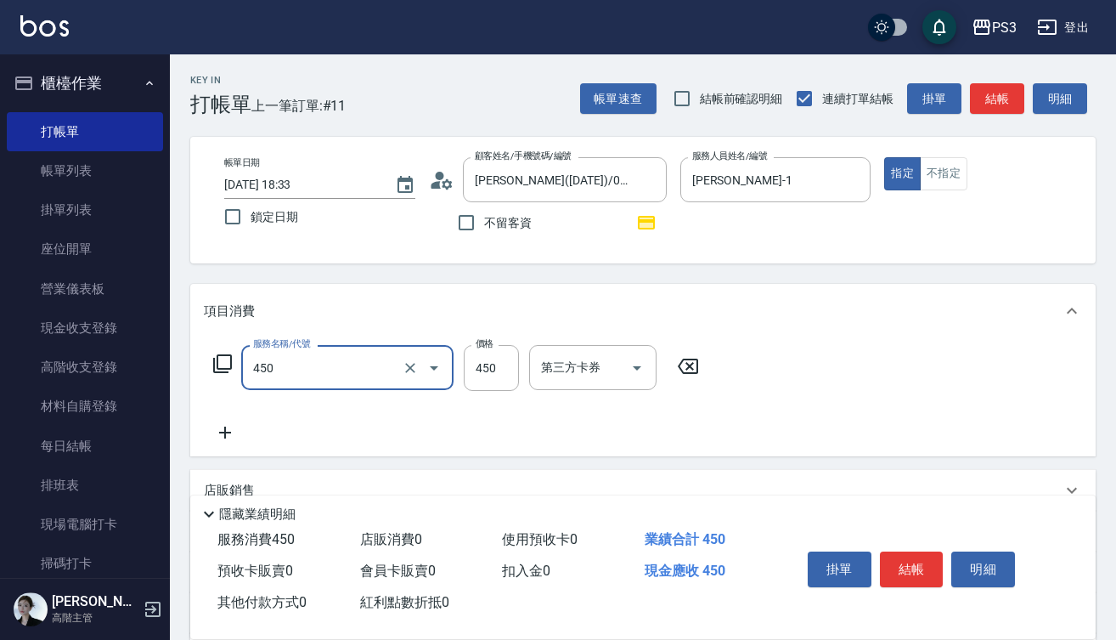
type input "有機洗髮(450)"
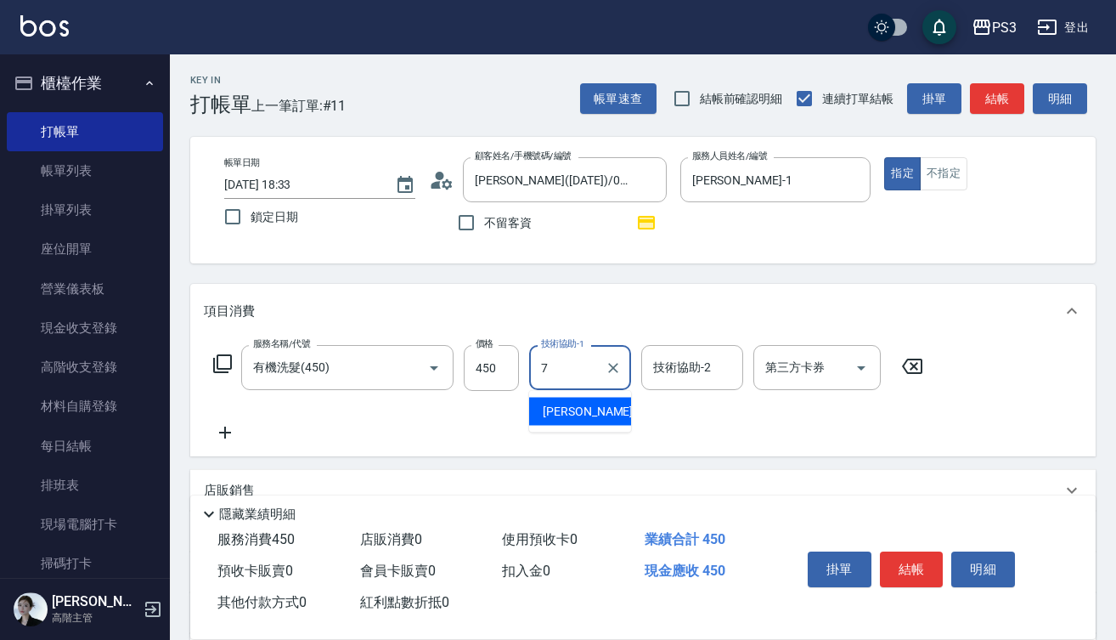
type input "Lisa-7"
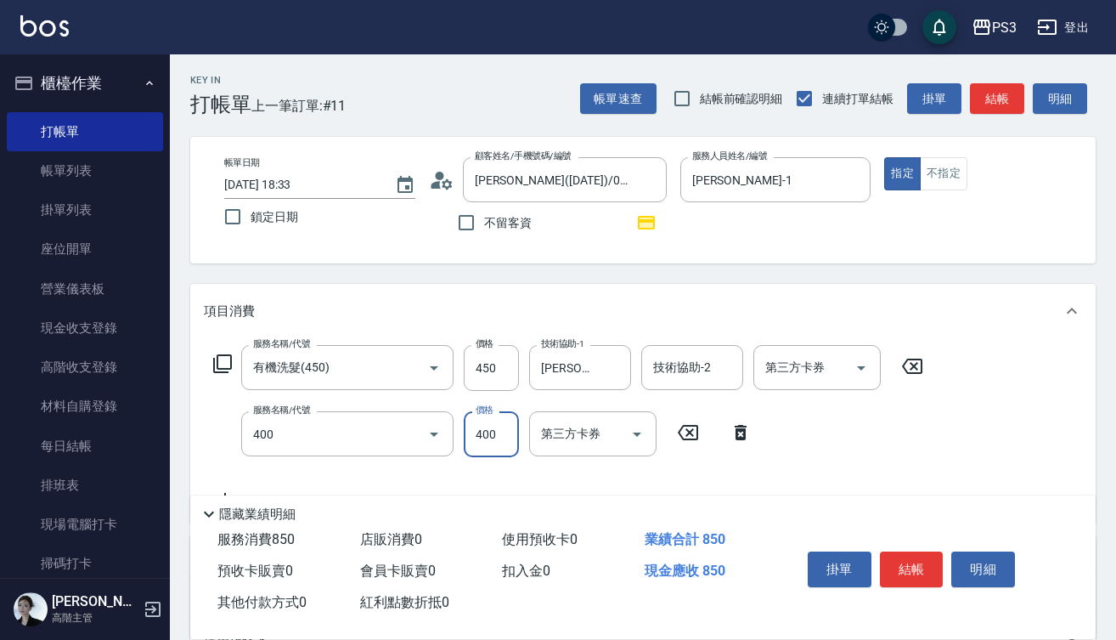
type input "剪(400)"
type input "450"
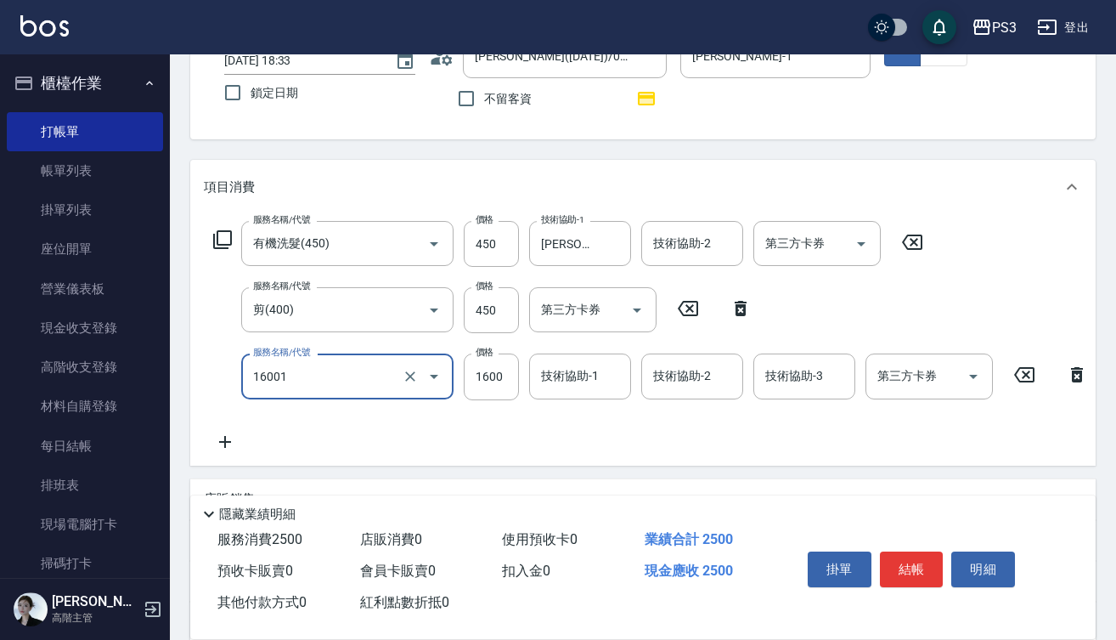
scroll to position [196, 0]
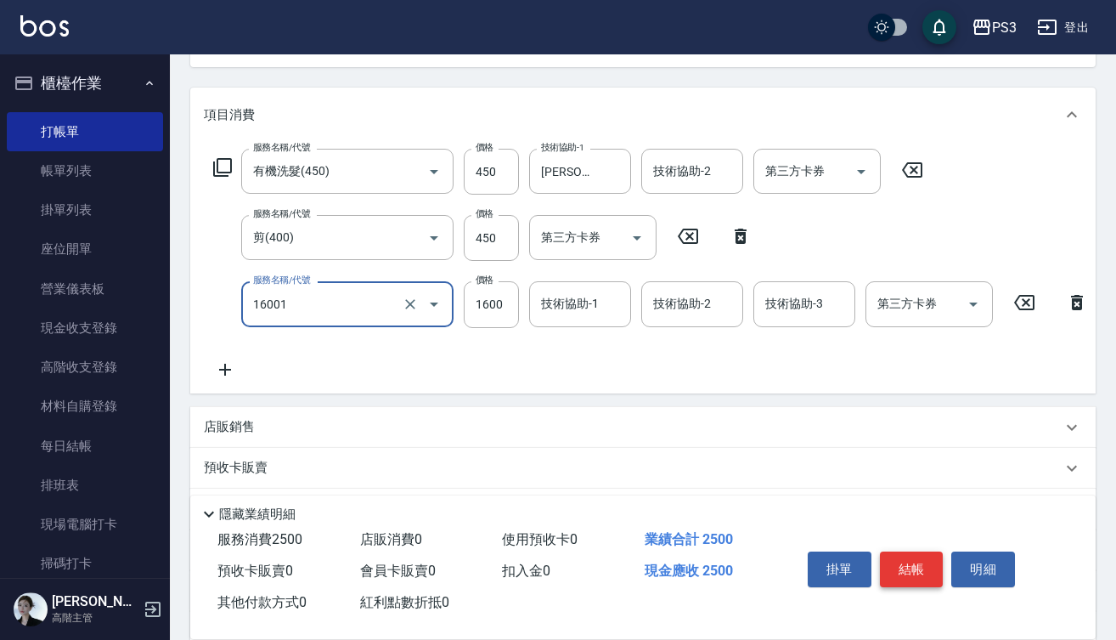
type input "燙m(16001)"
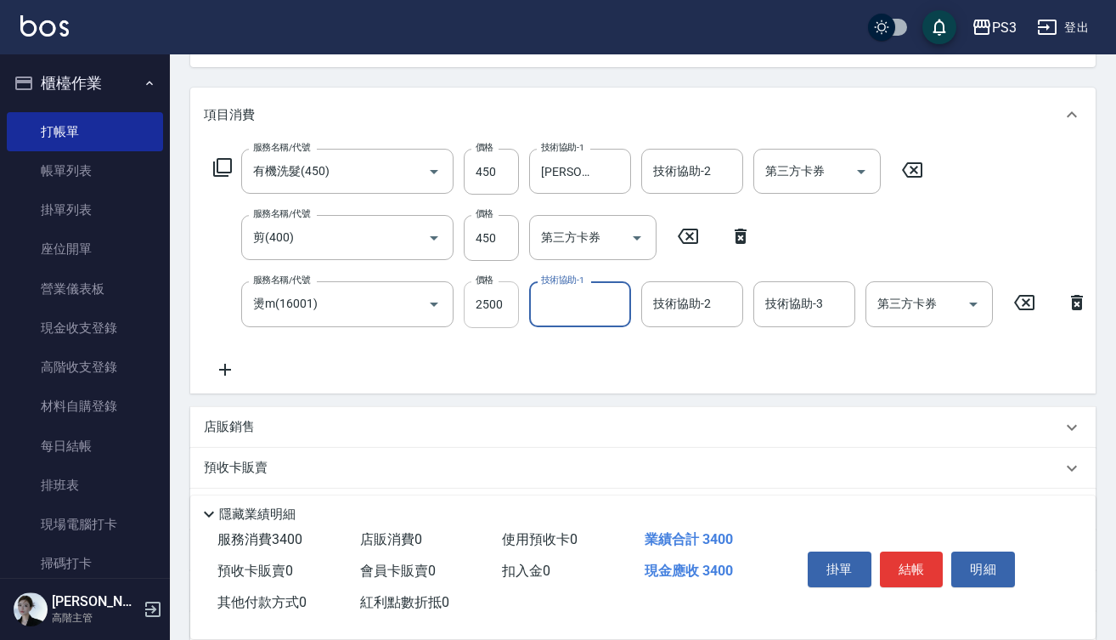
click at [506, 309] on input "2500" at bounding box center [491, 304] width 55 height 46
type input "2700"
type input "Joyce-29"
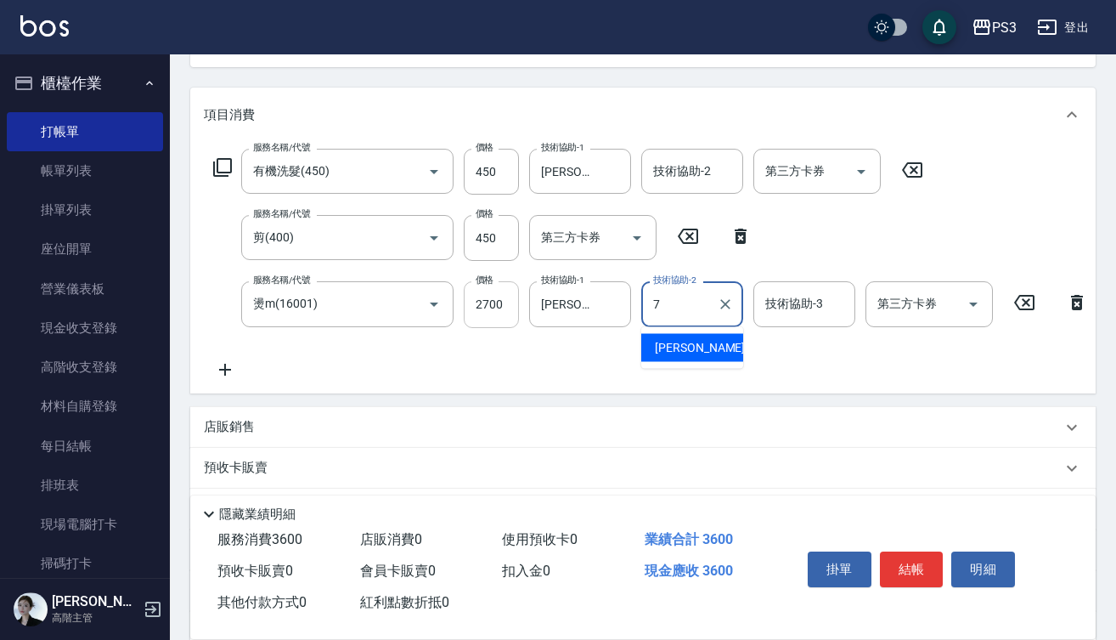
type input "Lisa-7"
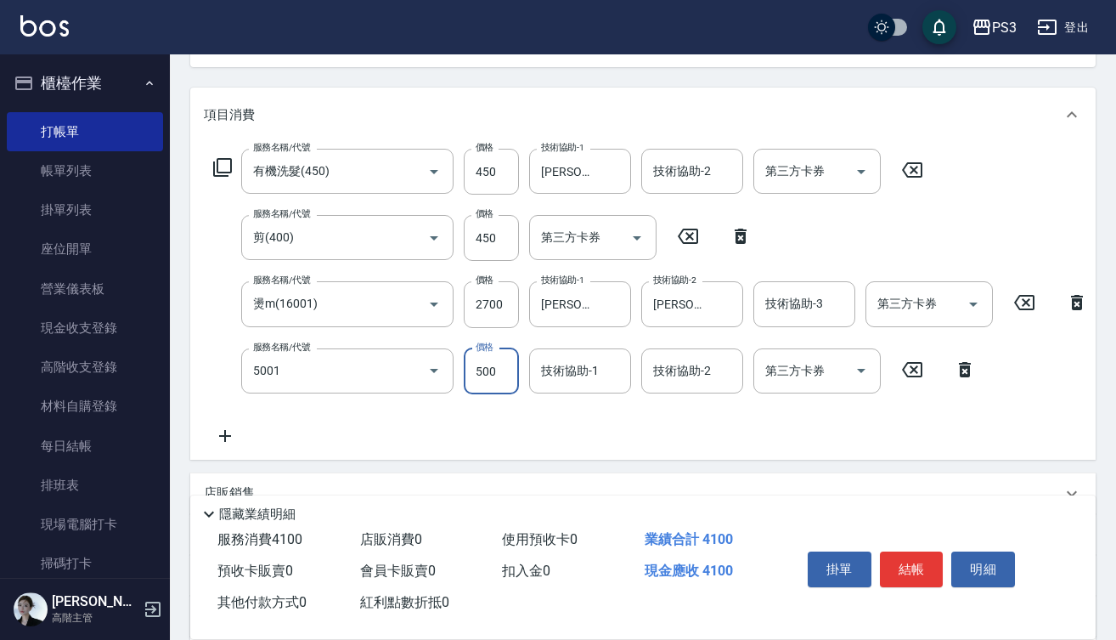
type input "燙瀏海500/800(5001)"
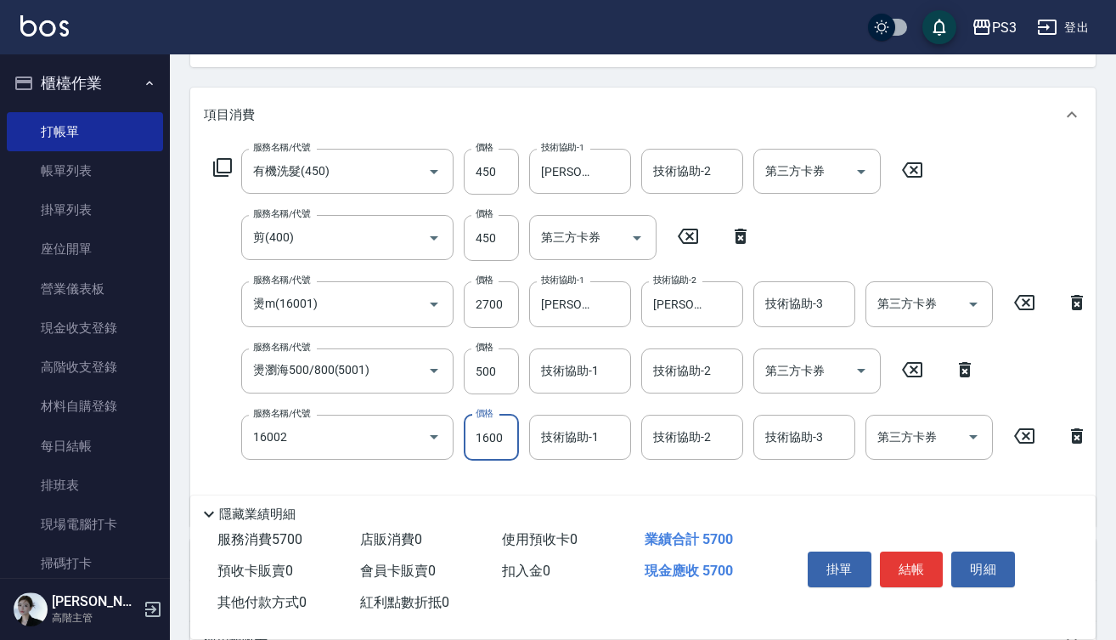
type input "染L(16002)"
type input "2070"
type input "隔離加礦物染(32024)"
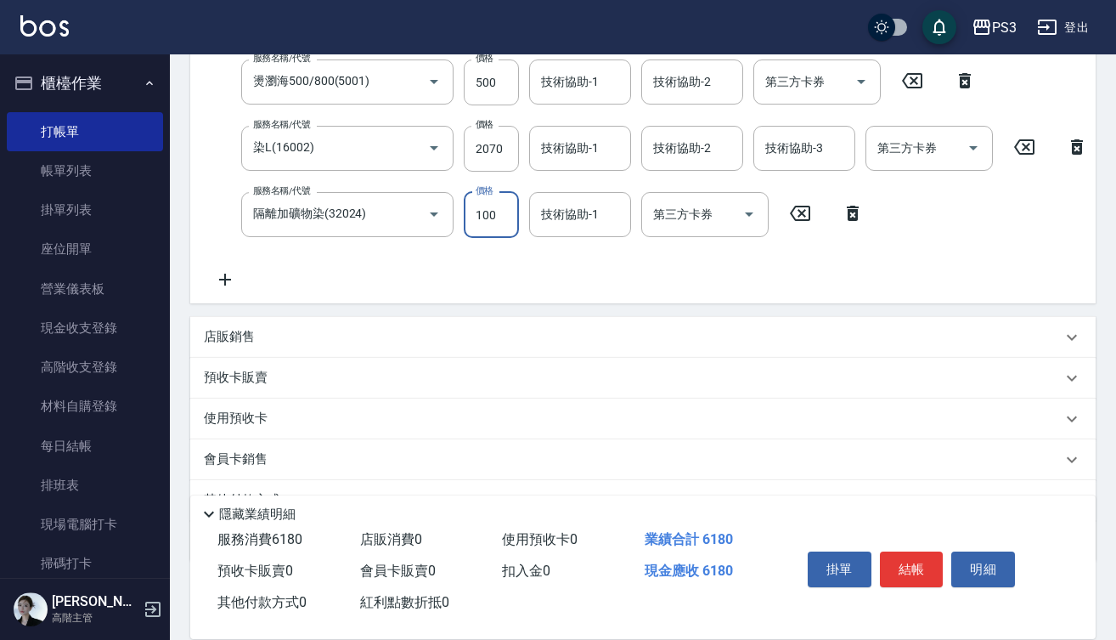
scroll to position [486, 0]
type input "1000"
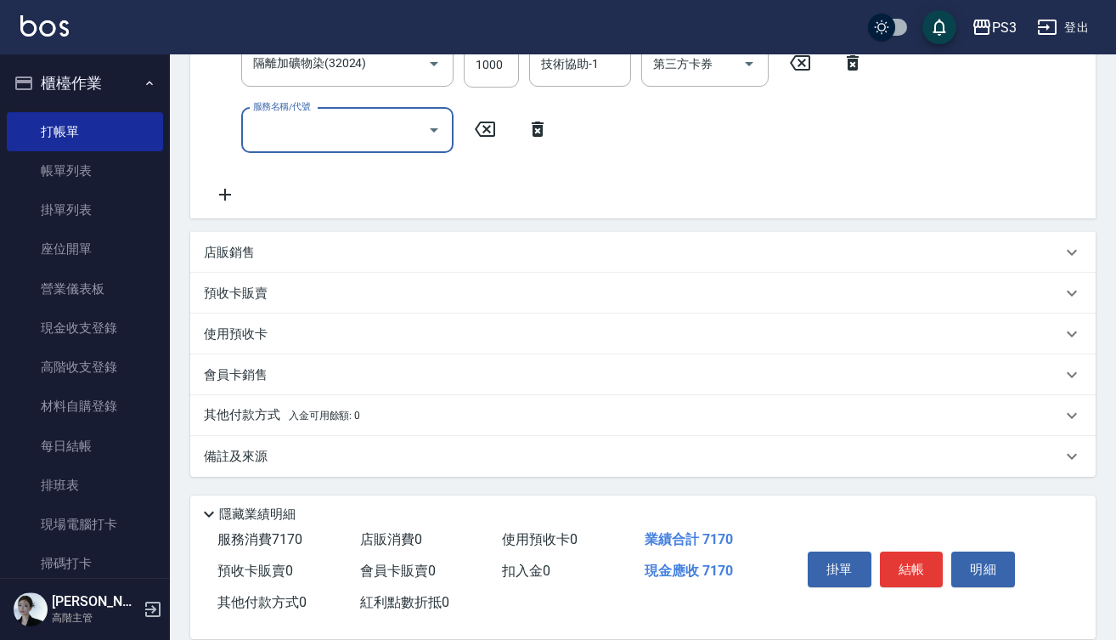
scroll to position [649, 0]
click at [242, 241] on div "店販銷售" at bounding box center [643, 252] width 906 height 41
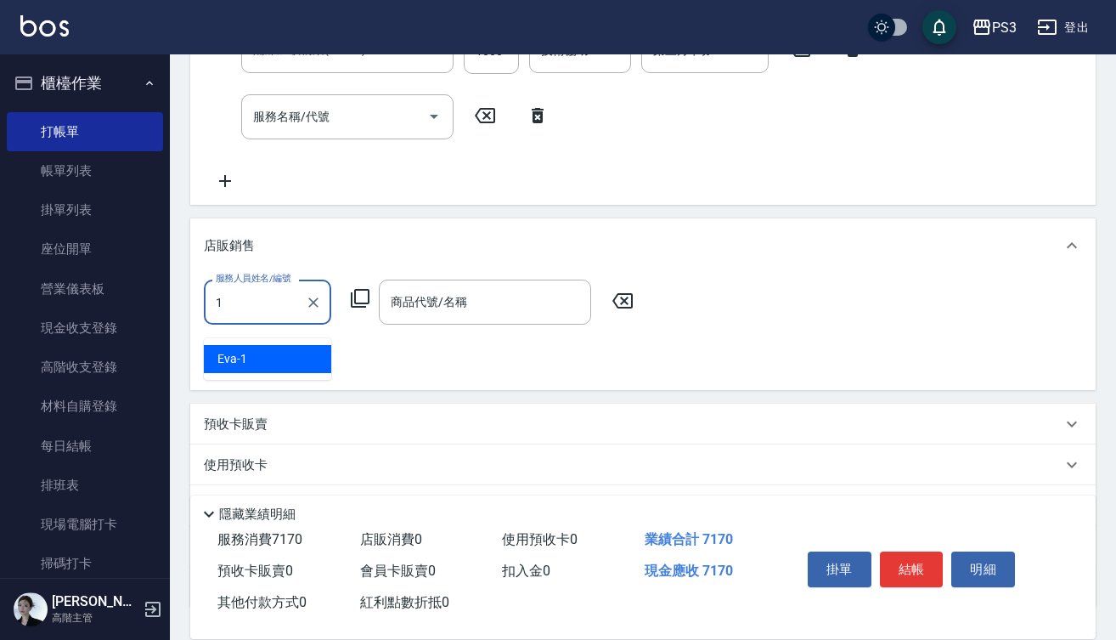
type input "Eva-1"
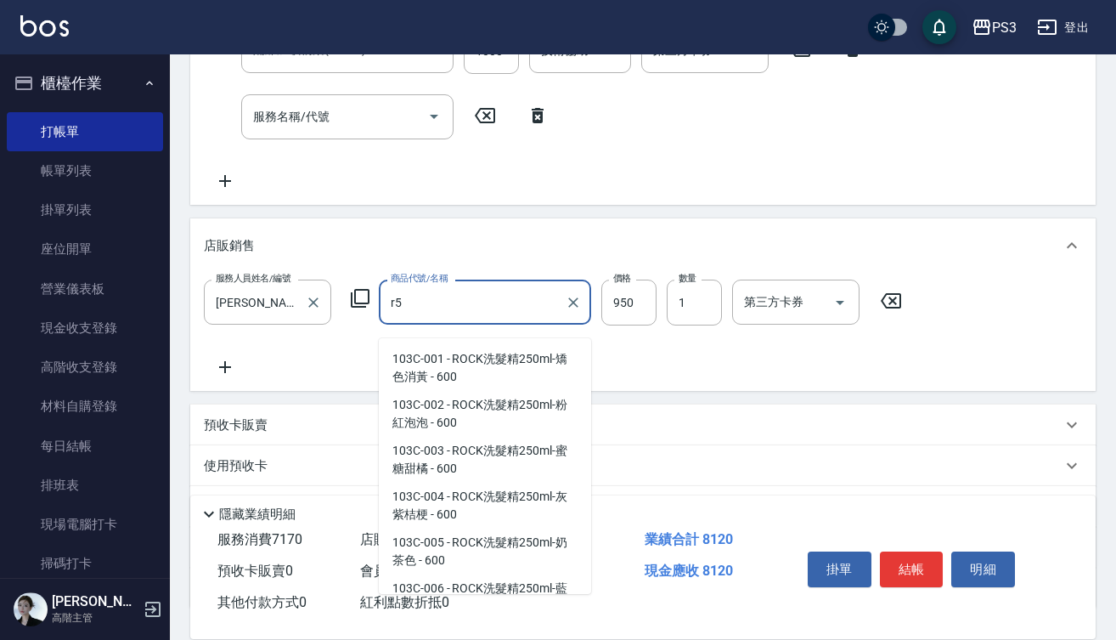
scroll to position [0, 0]
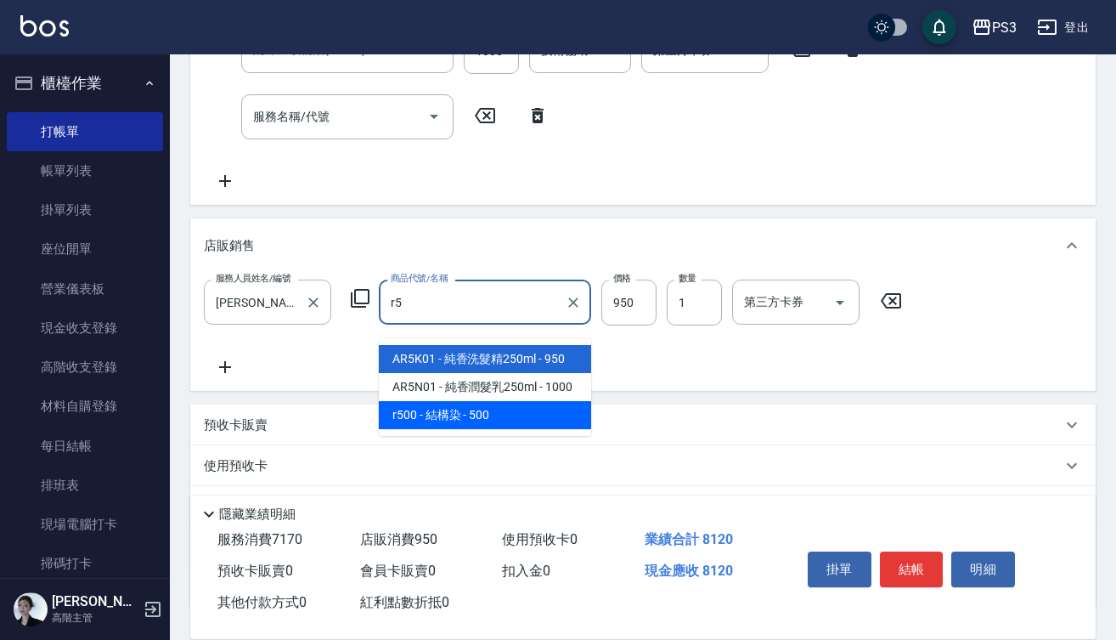
type input "結構染"
type input "500"
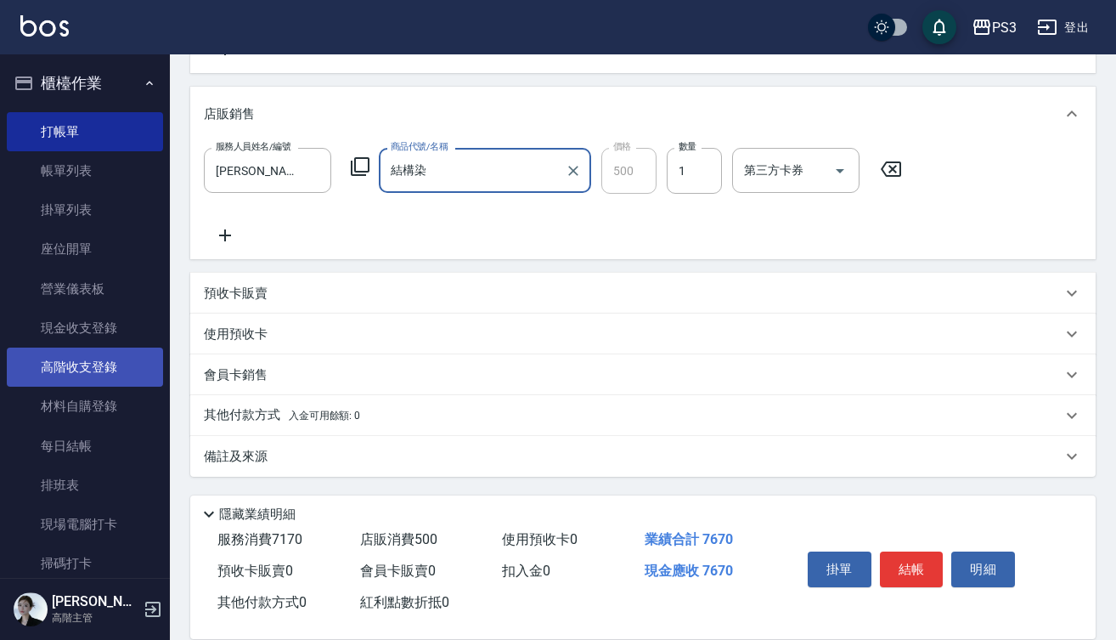
scroll to position [794, 0]
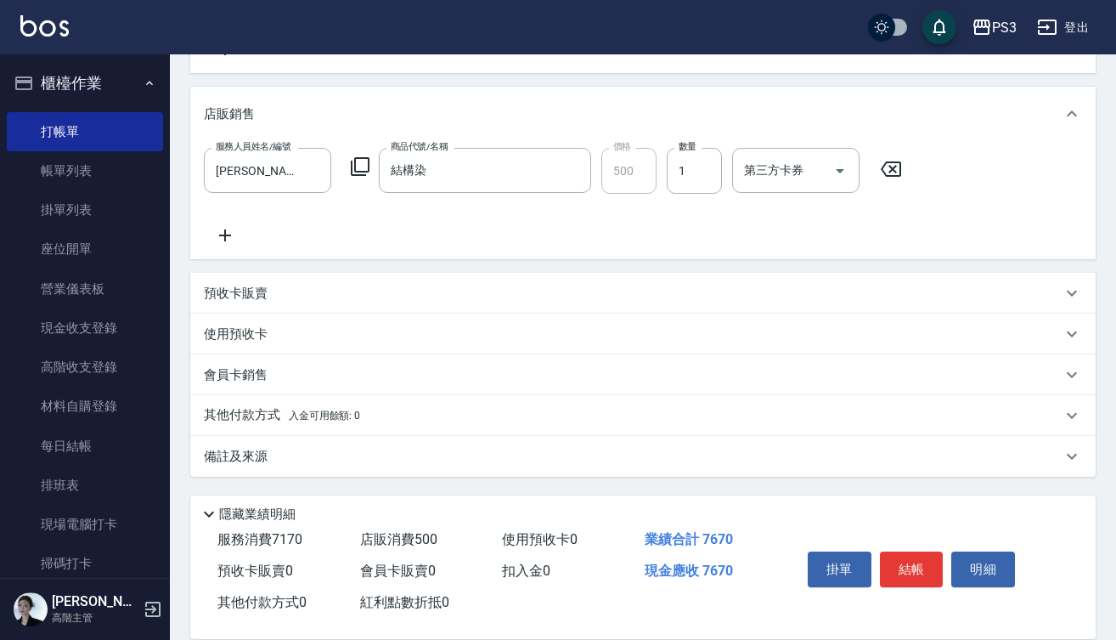
click at [242, 337] on p "使用預收卡" at bounding box center [236, 334] width 64 height 18
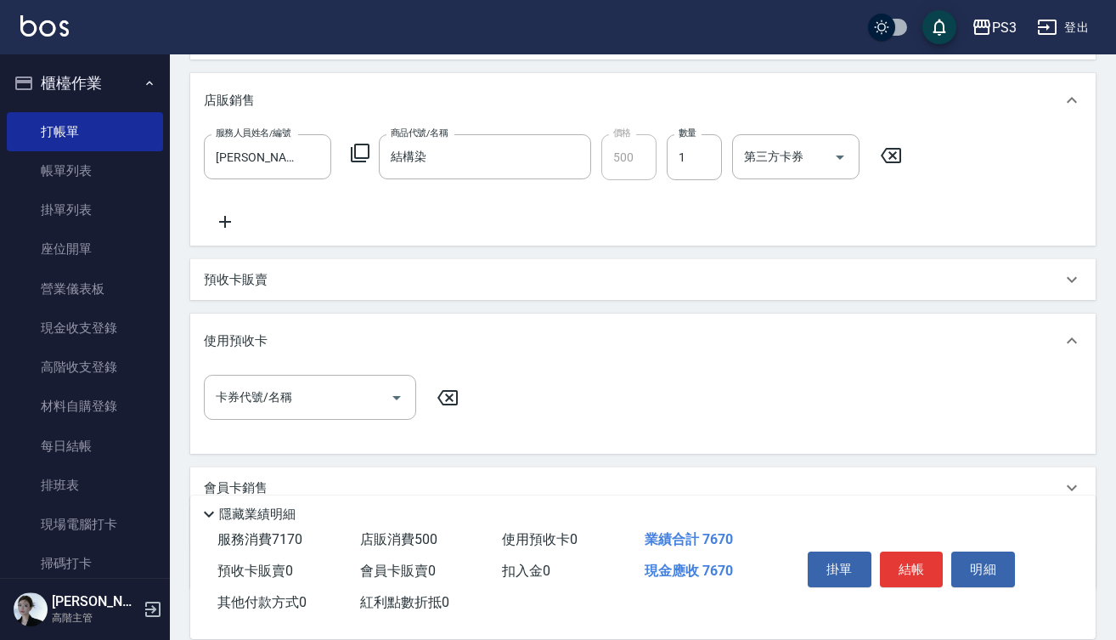
click at [257, 289] on p "預收卡販賣" at bounding box center [236, 280] width 64 height 18
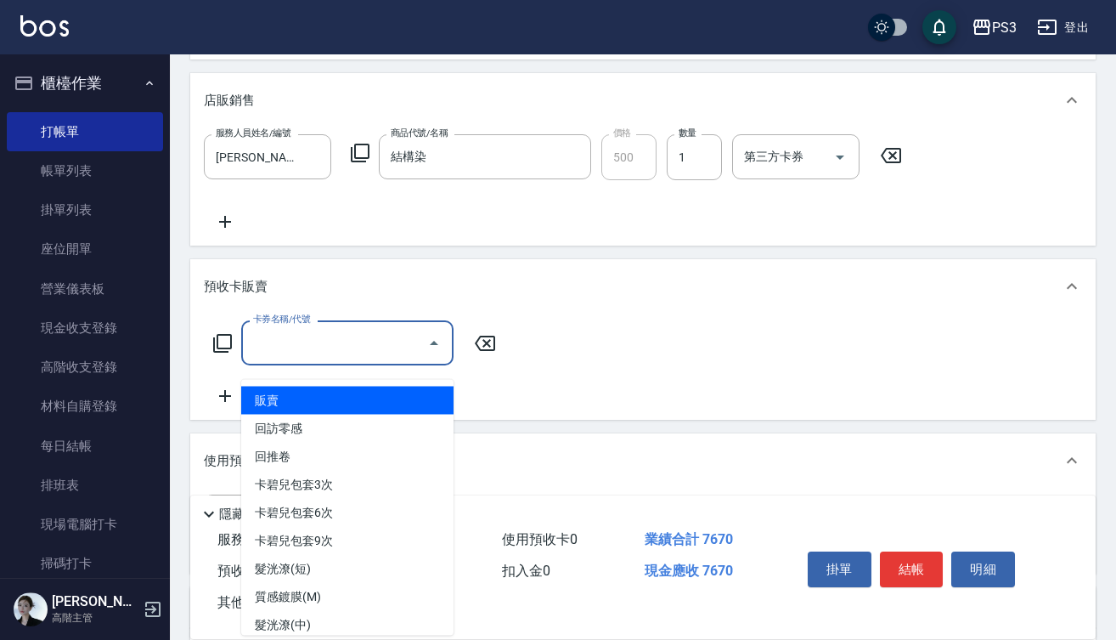
click at [319, 353] on input "卡券名稱/代號" at bounding box center [335, 343] width 172 height 30
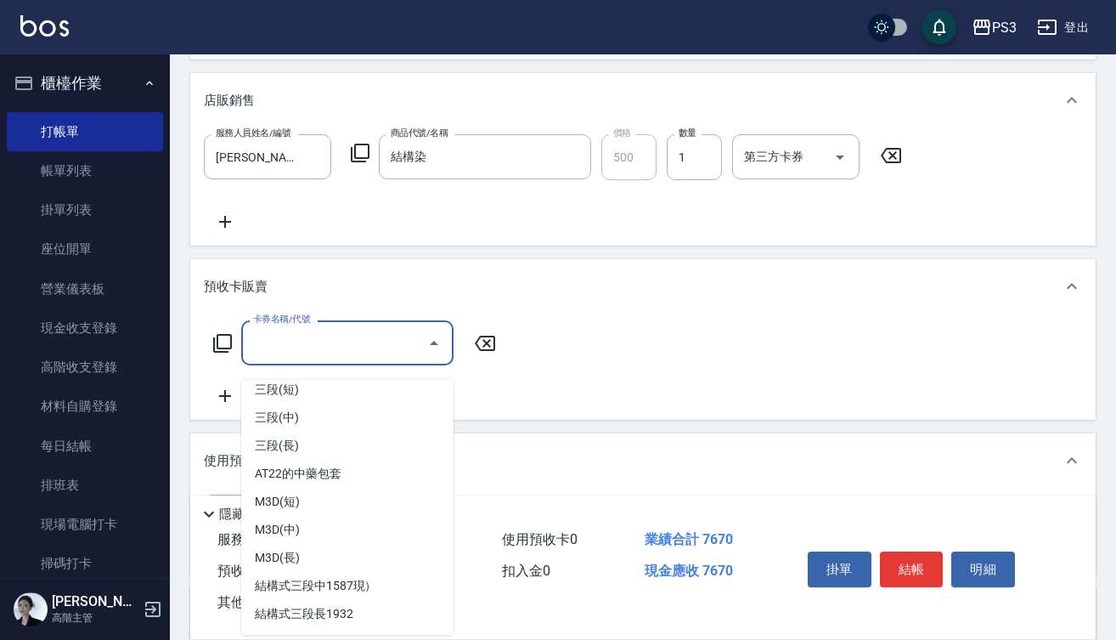
scroll to position [627, 0]
click at [298, 537] on span "M3D(中)" at bounding box center [347, 531] width 212 height 28
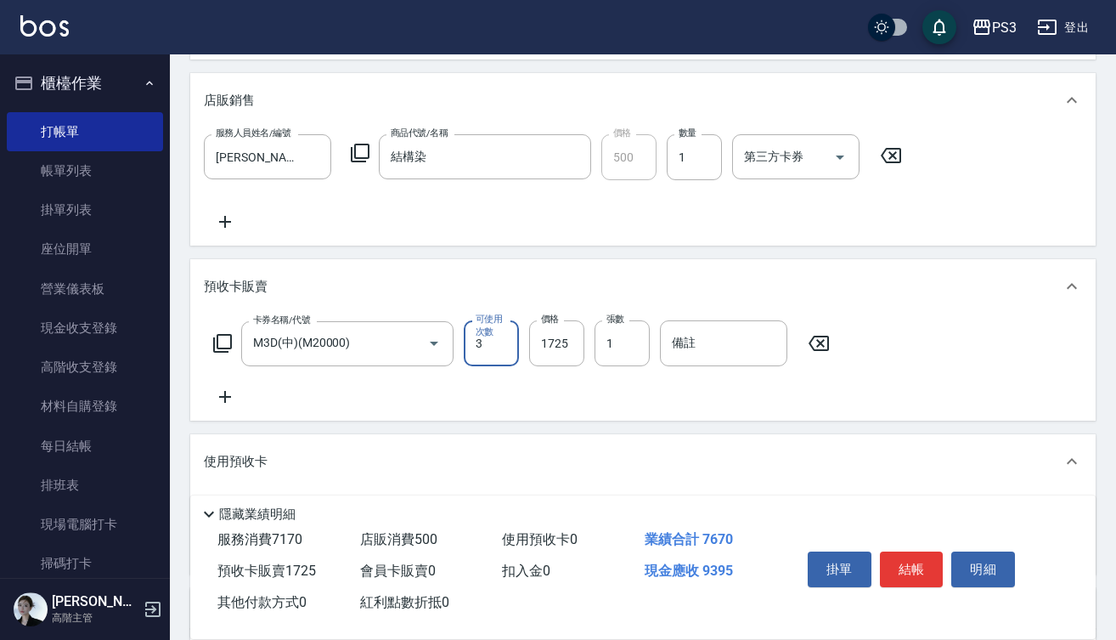
type input "M3D(中)(M20000)"
click at [477, 403] on div "卡券名稱/代號 M3D(中)(M20000) 卡券名稱/代號 可使用次數 3 可使用次數 價格 1725 價格 張數 1 張數 備註 備註" at bounding box center [643, 363] width 878 height 87
click at [493, 366] on input "3" at bounding box center [491, 343] width 55 height 46
click at [493, 364] on input "1" at bounding box center [491, 343] width 55 height 46
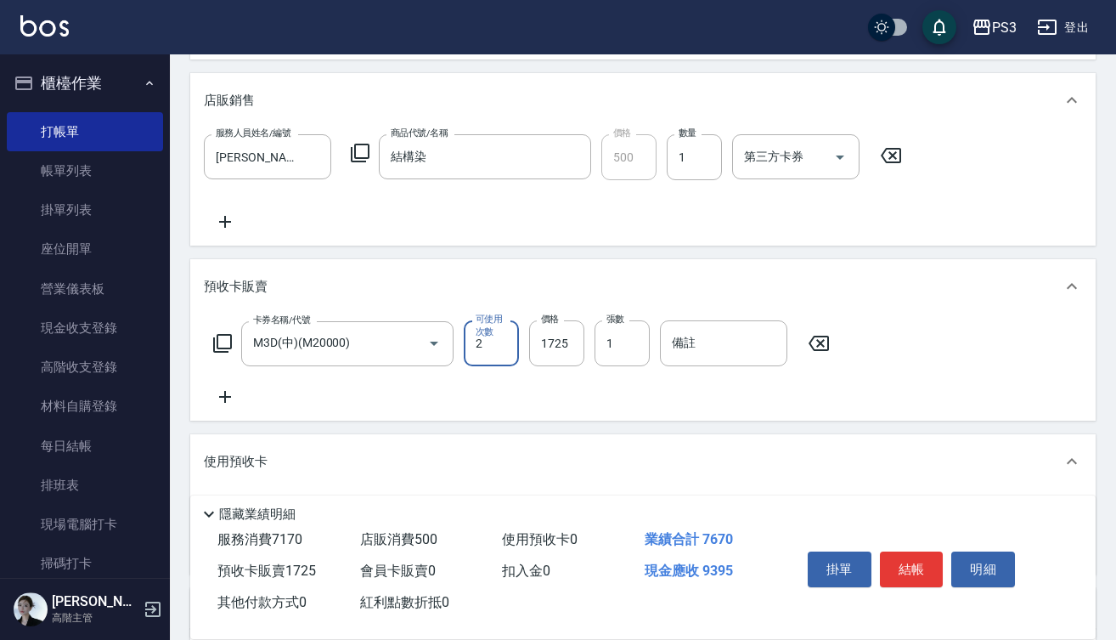
type input "2"
type input "3726"
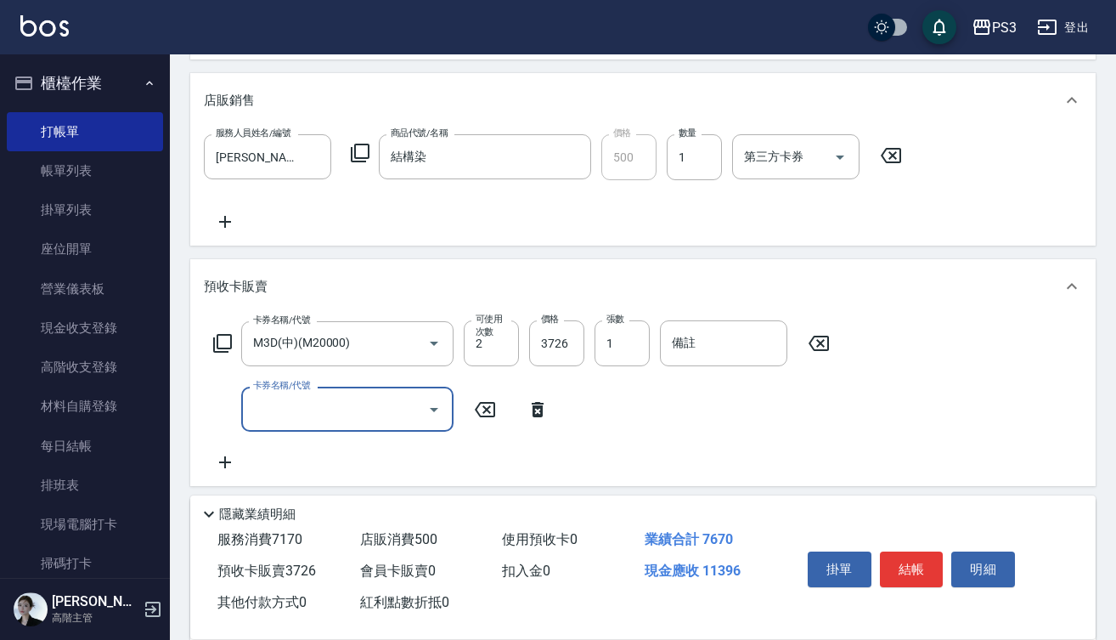
click at [409, 424] on input "卡券名稱/代號" at bounding box center [335, 409] width 172 height 30
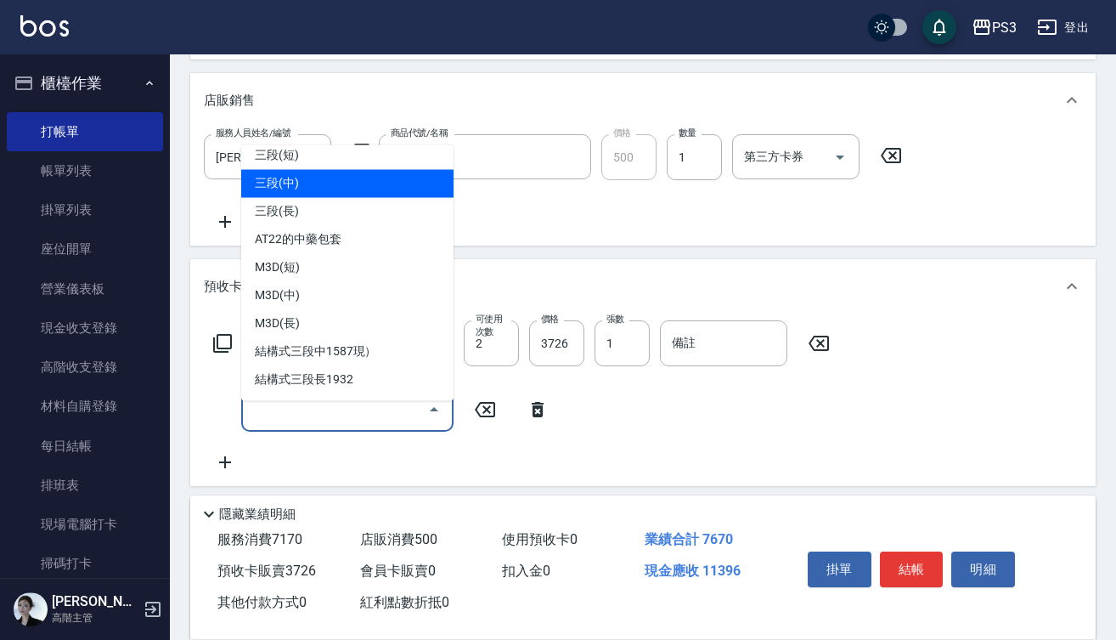
click at [335, 178] on span "三段(中)" at bounding box center [347, 183] width 212 height 28
type input "三段(中)(A23000)"
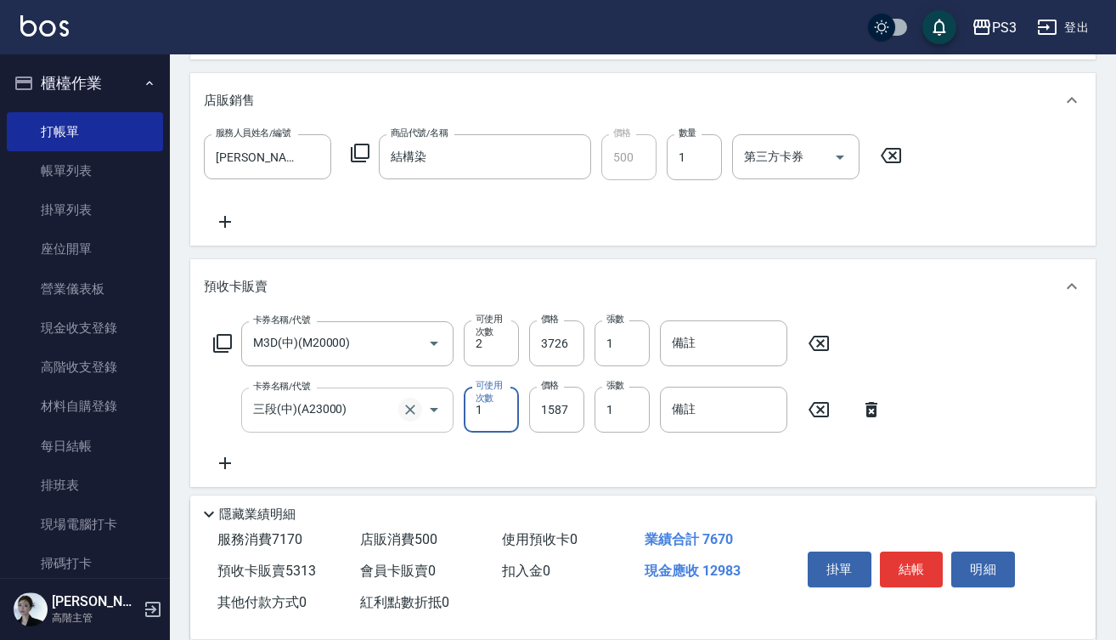
type input "1"
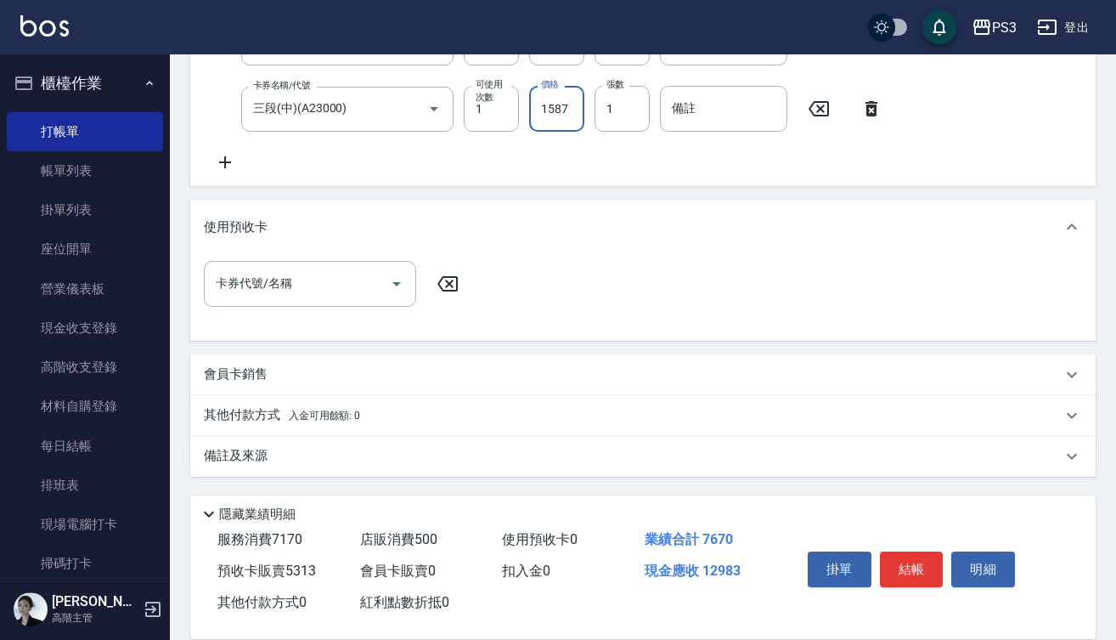
scroll to position [1109, 0]
click at [251, 409] on p "其他付款方式 入金可用餘額: 0" at bounding box center [282, 415] width 156 height 19
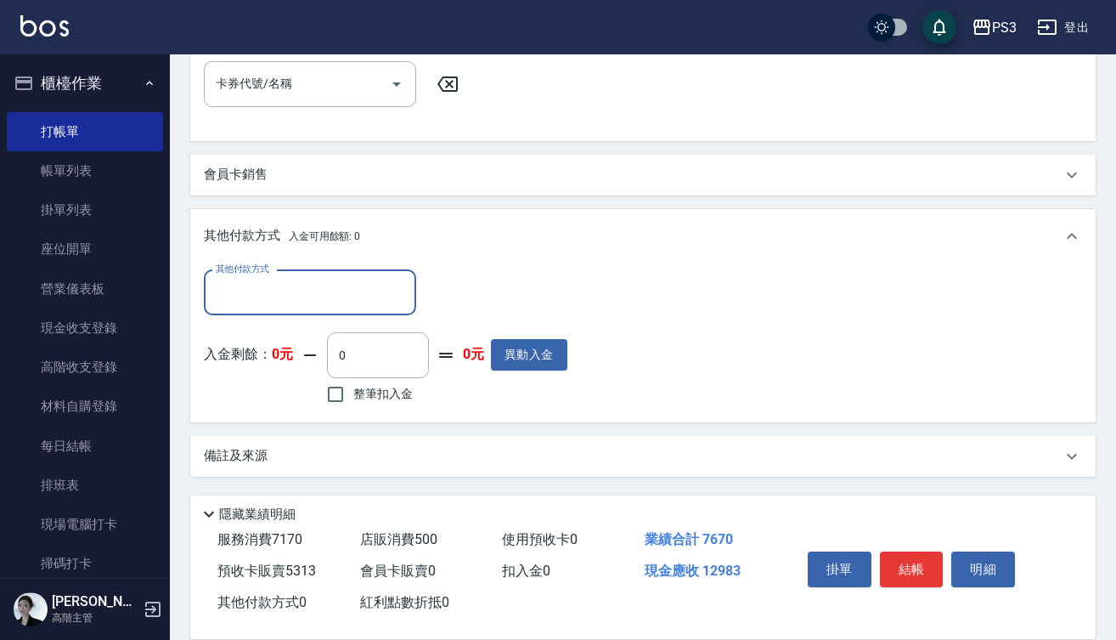
scroll to position [1308, 0]
click at [344, 295] on input "其他付款方式" at bounding box center [310, 293] width 197 height 30
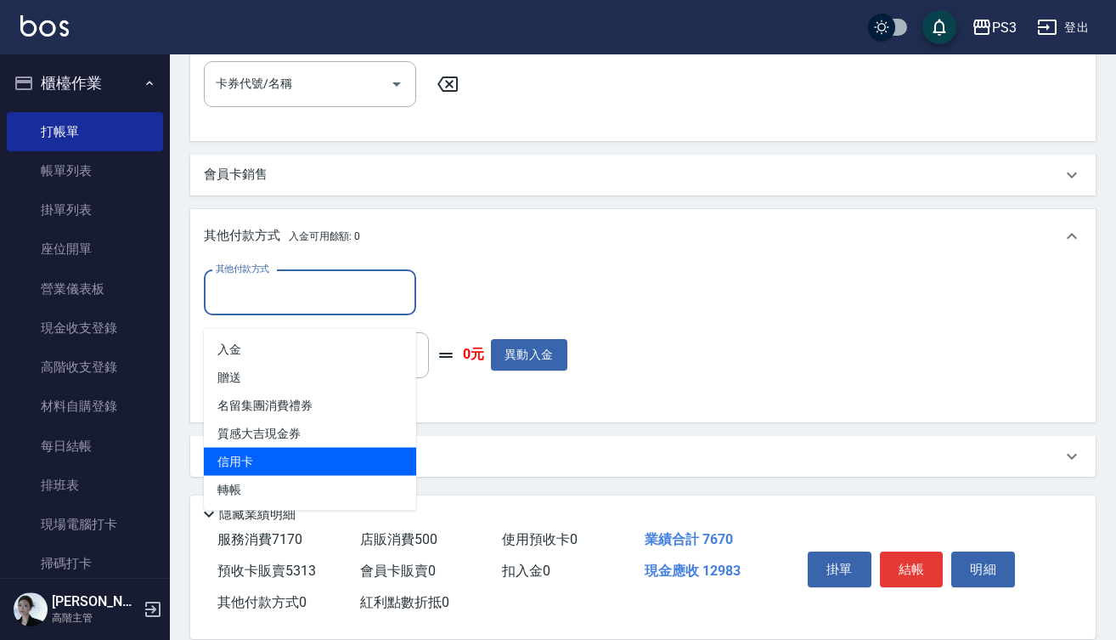
click at [262, 448] on span "信用卡" at bounding box center [310, 462] width 212 height 28
type input "信用卡"
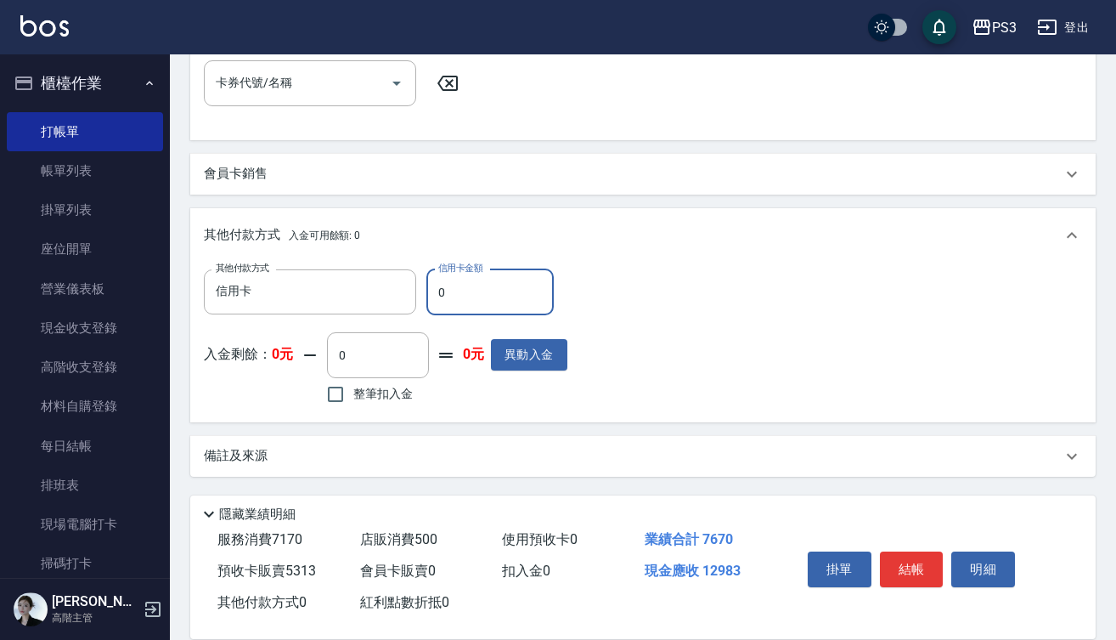
click at [436, 291] on input "0" at bounding box center [489, 292] width 127 height 46
type input "12983"
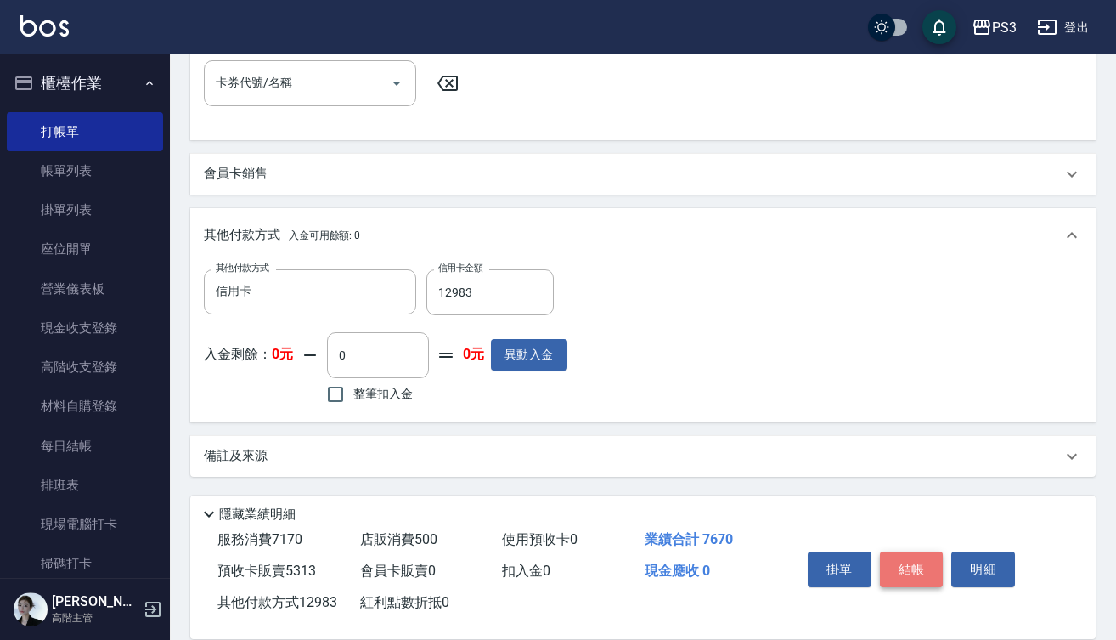
click at [911, 567] on button "結帳" at bounding box center [912, 569] width 64 height 36
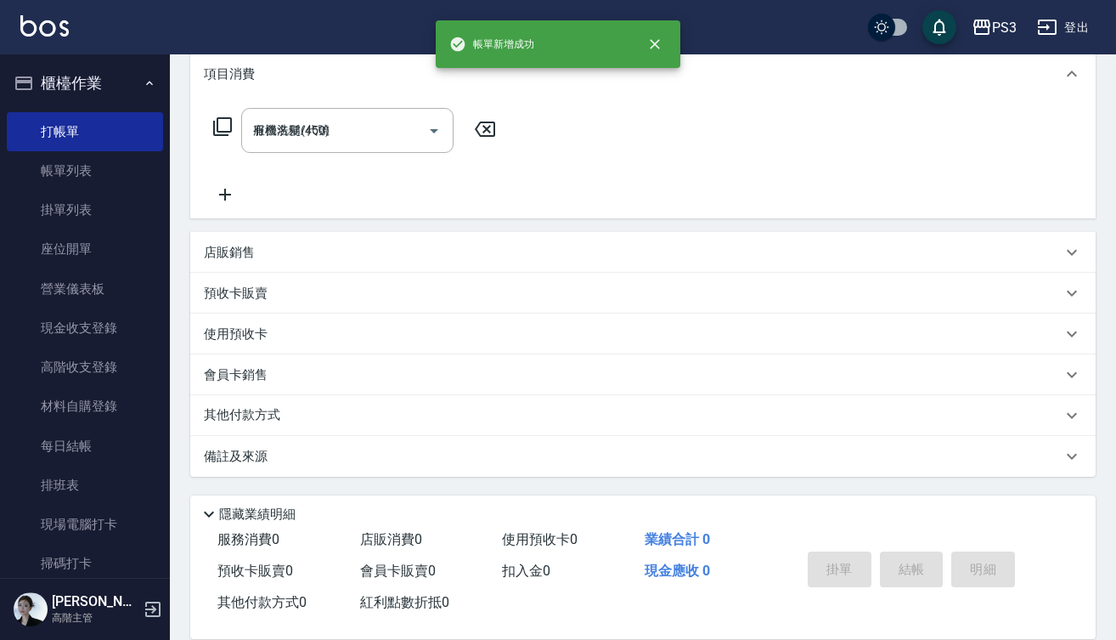
type input "2025/10/11 18:35"
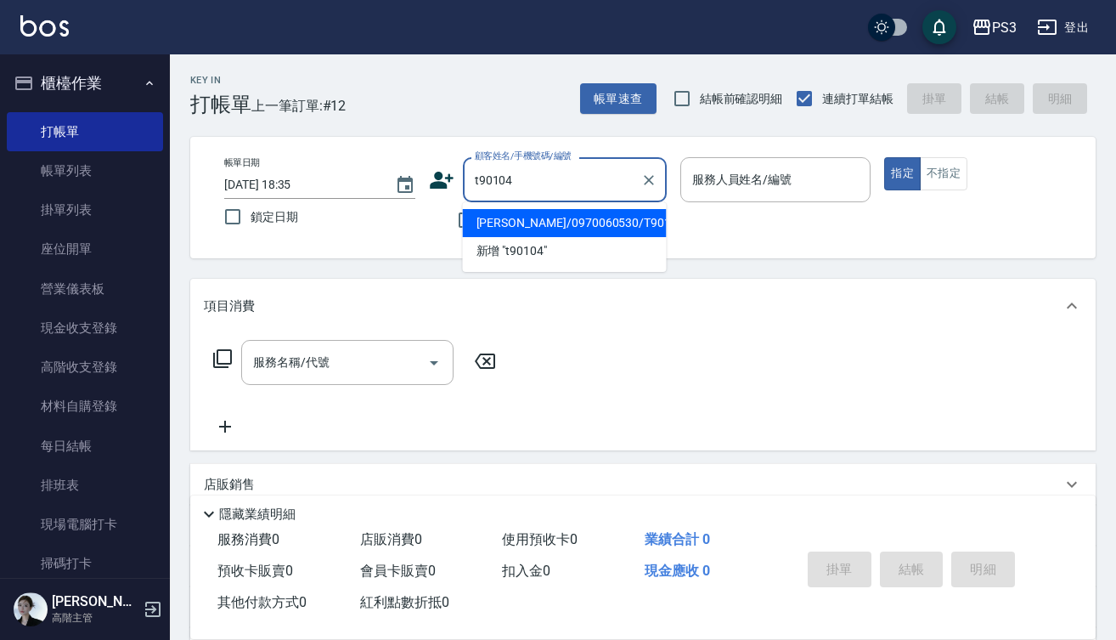
type input "簡文偉/0970060530/T90104"
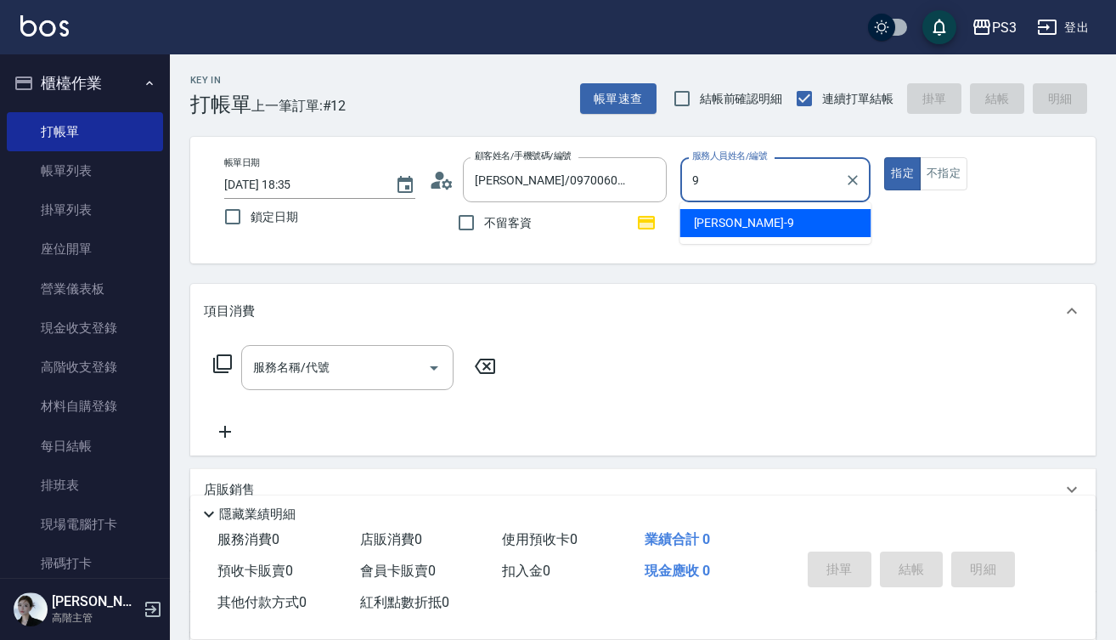
type input "尤信翰-9"
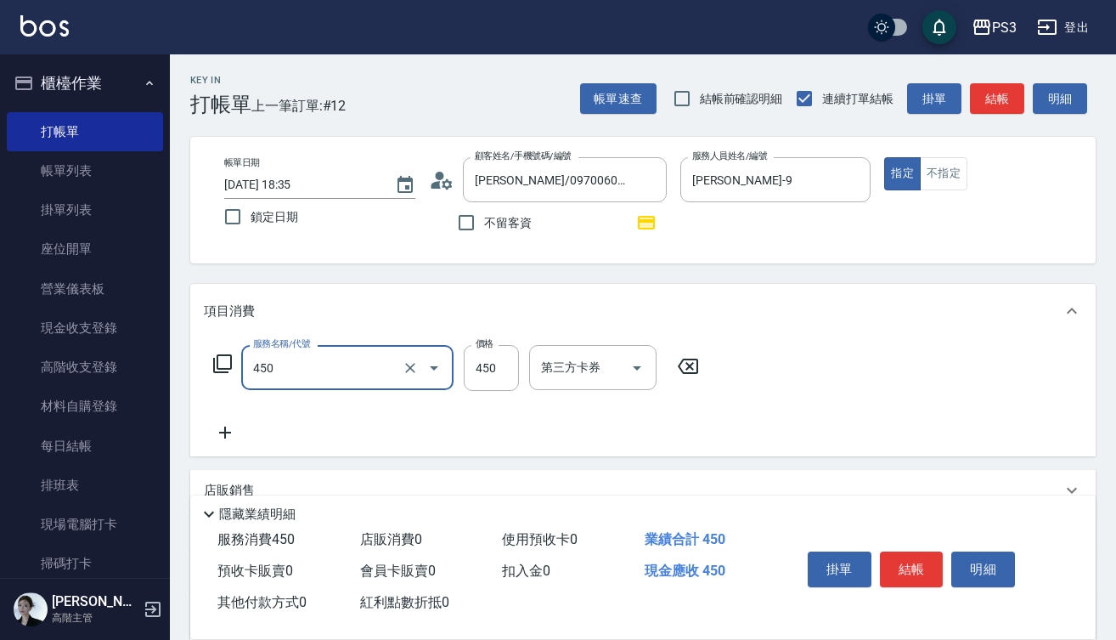
type input "有機洗髮(450)"
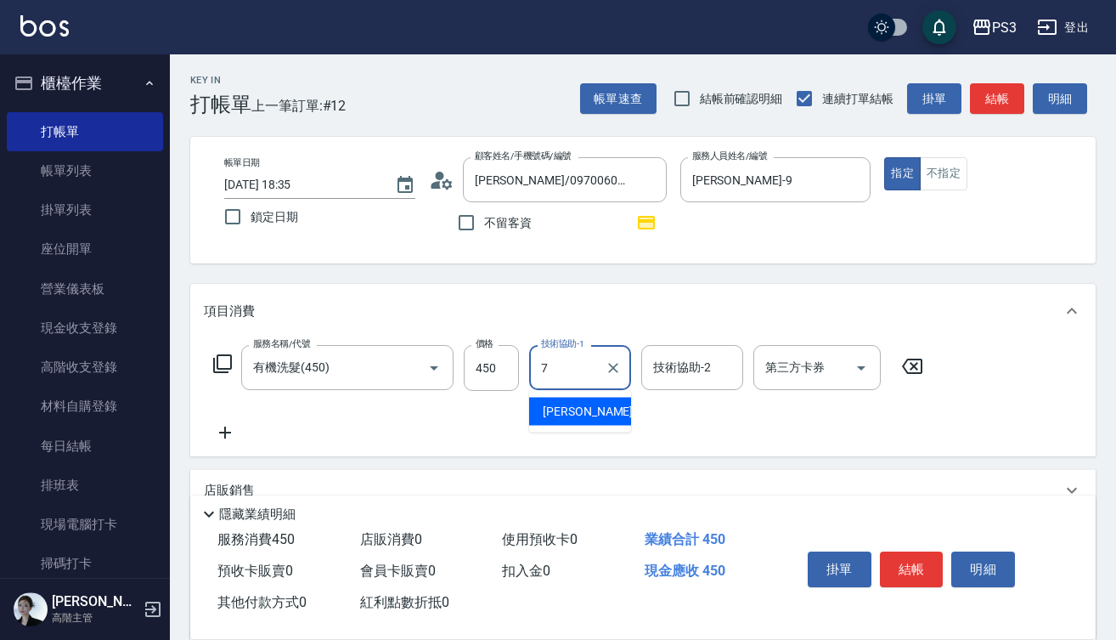
type input "Lisa-7"
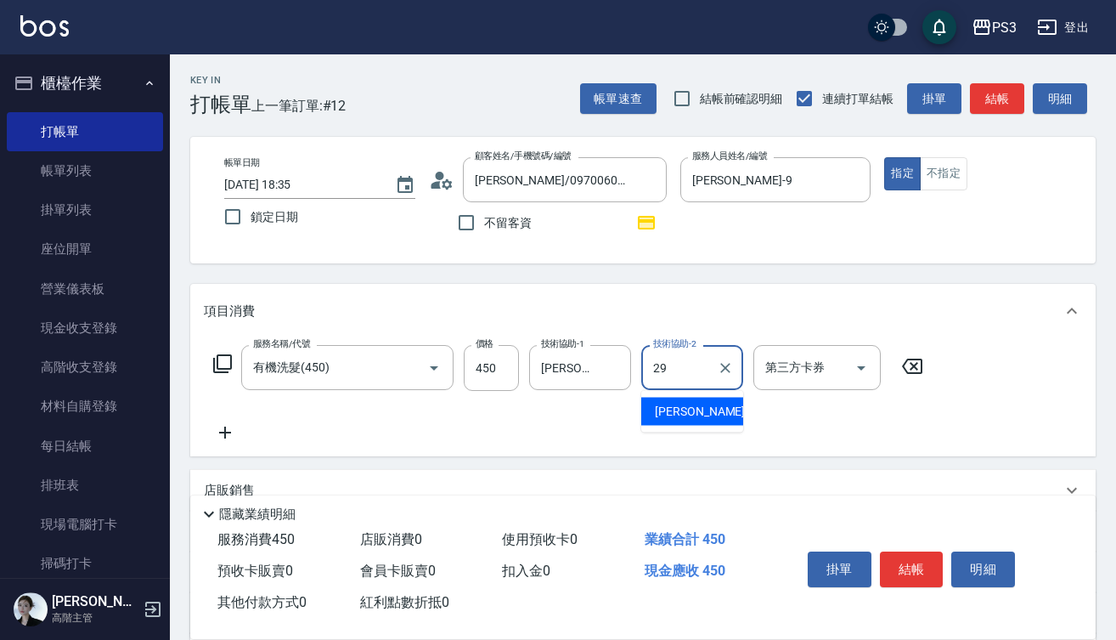
type input "Joyce-29"
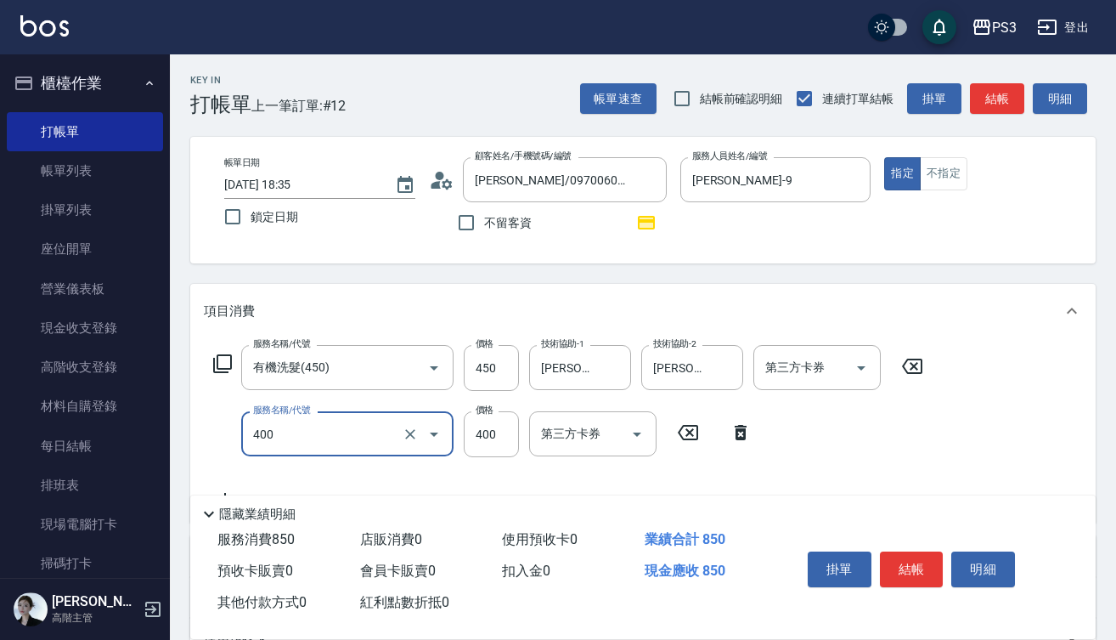
type input "剪(400)"
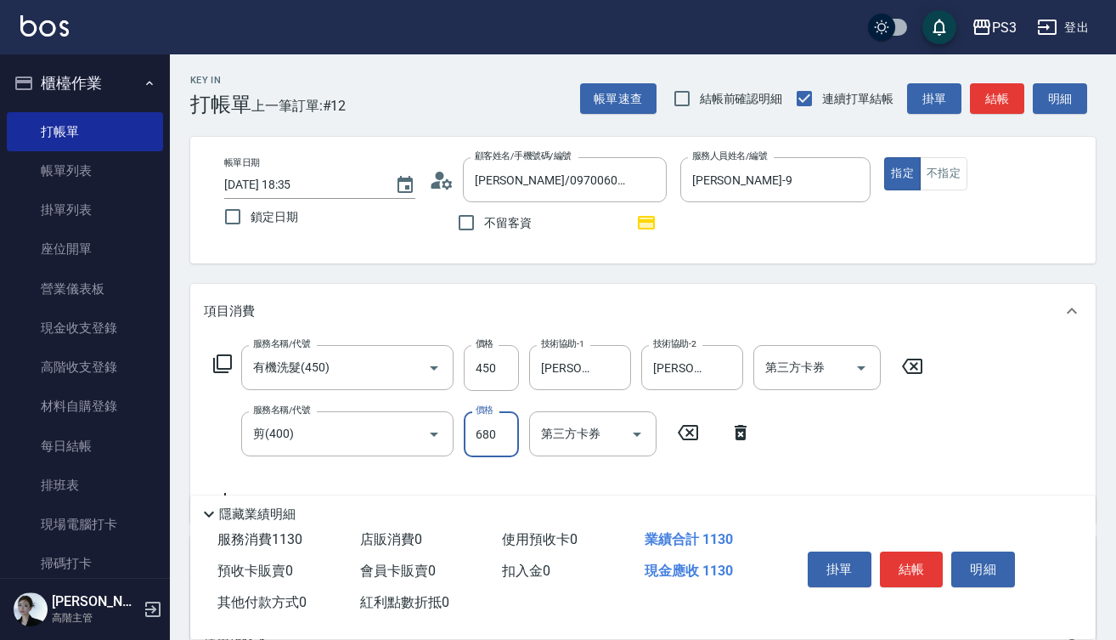
type input "680"
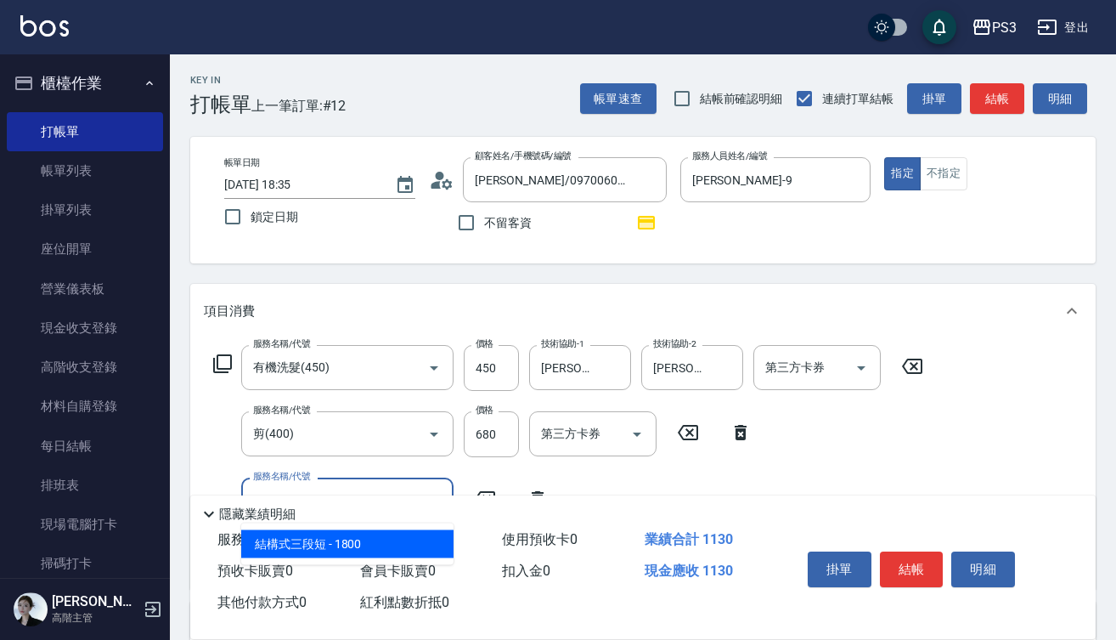
type input "結構式三段短(A1800)"
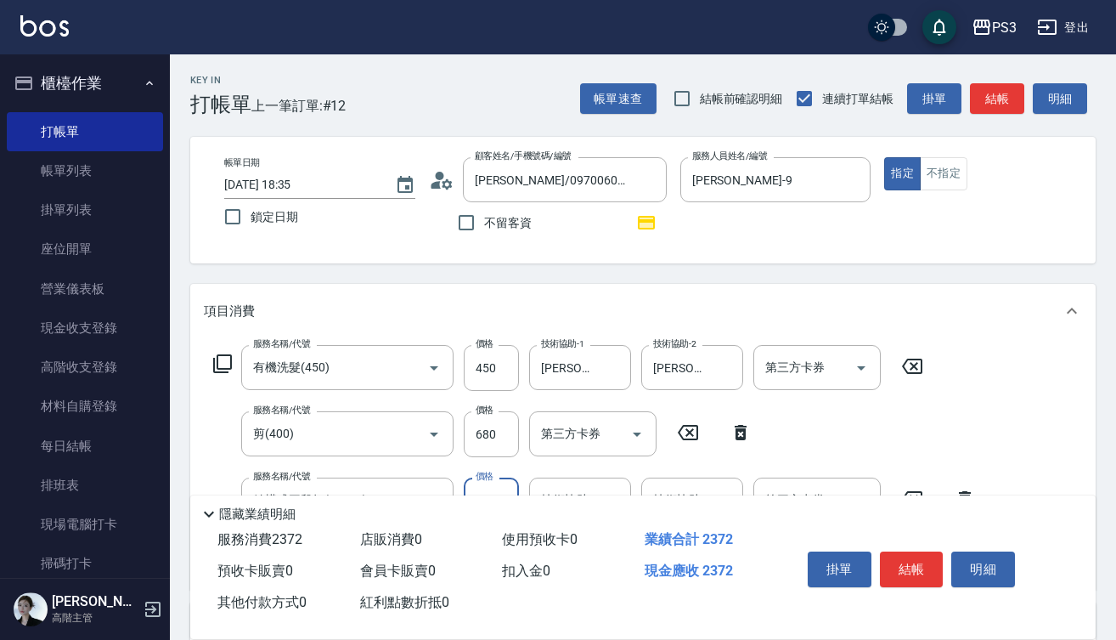
type input "1242"
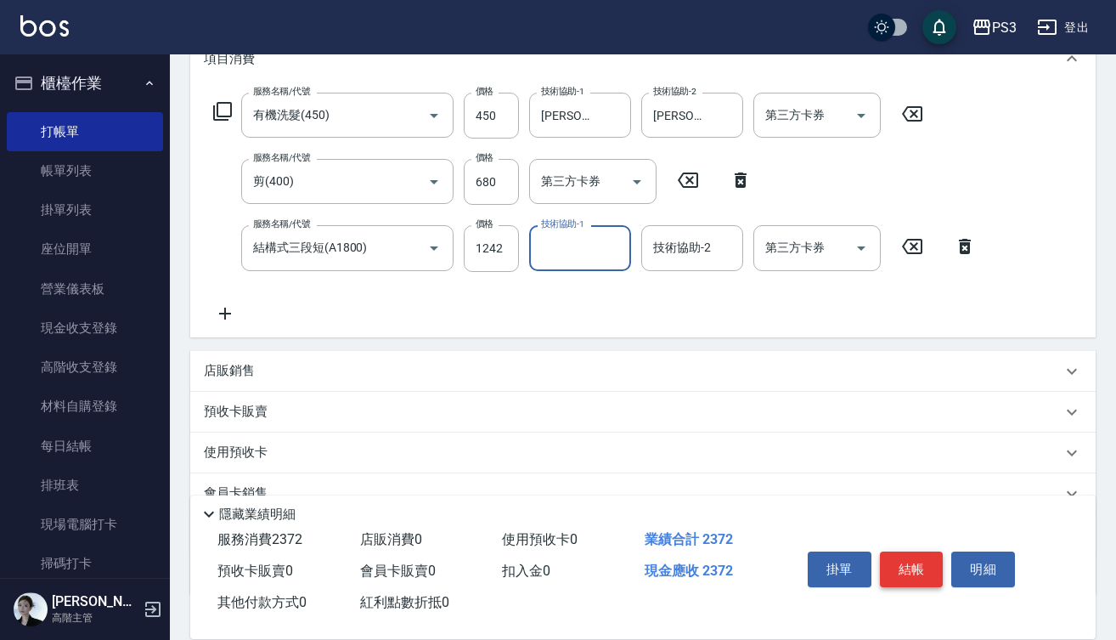
scroll to position [253, 0]
type input "Joyce-29"
click at [918, 565] on button "結帳" at bounding box center [912, 569] width 64 height 36
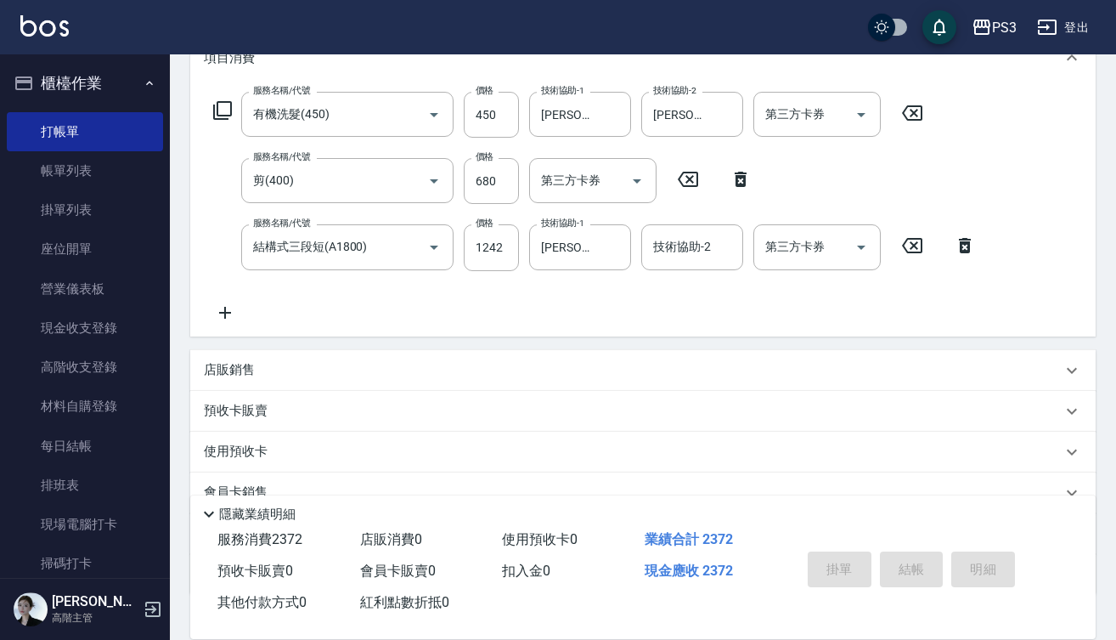
type input "2025/10/11 18:36"
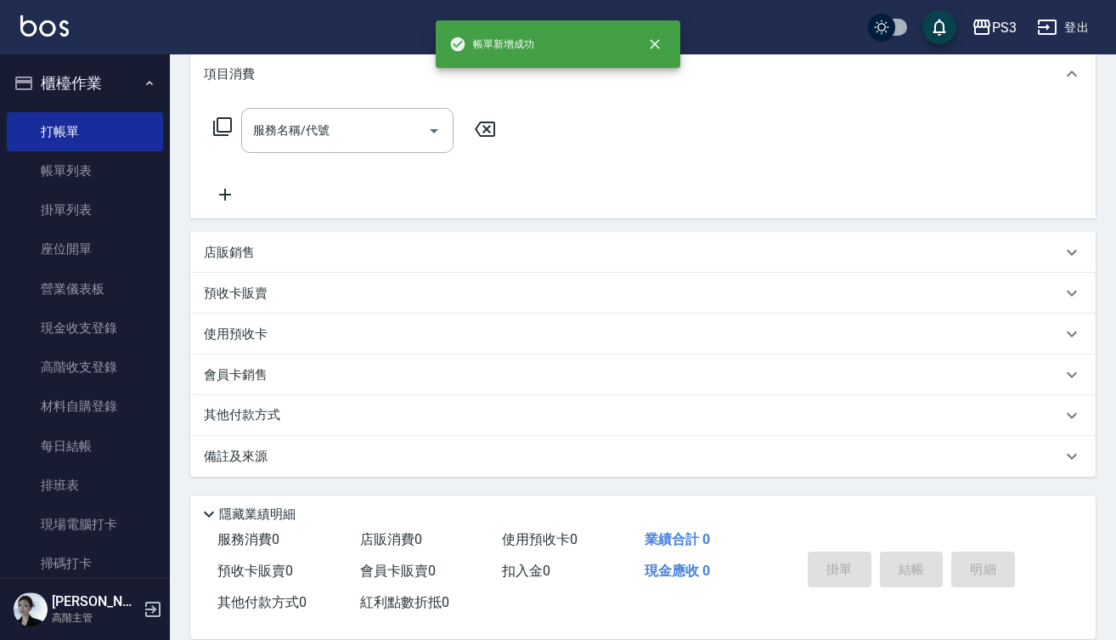
scroll to position [0, 0]
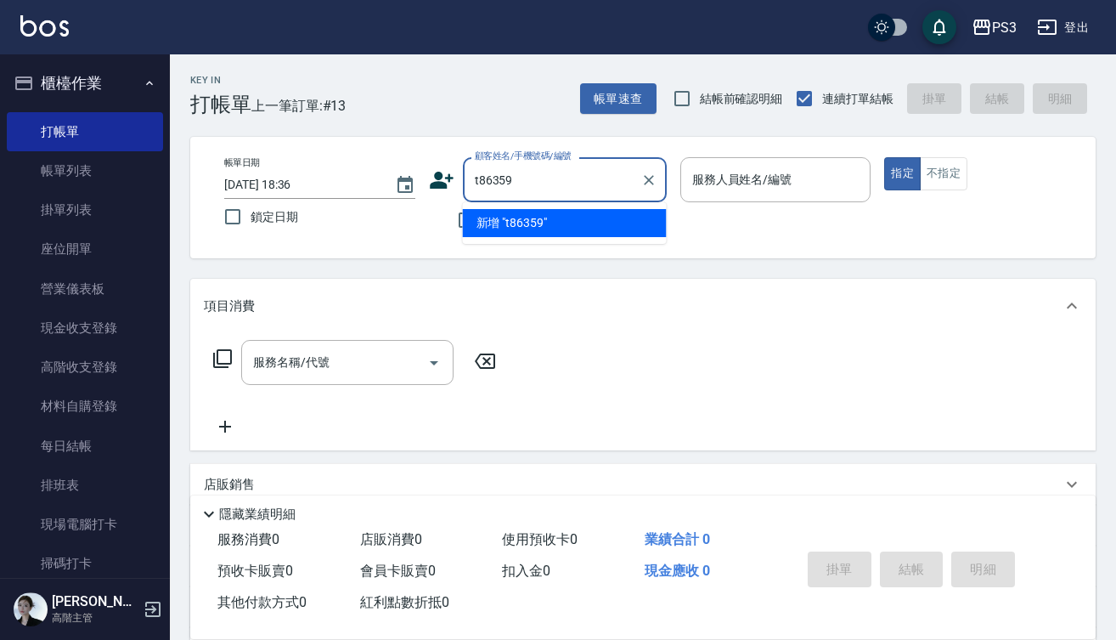
type input "t86359"
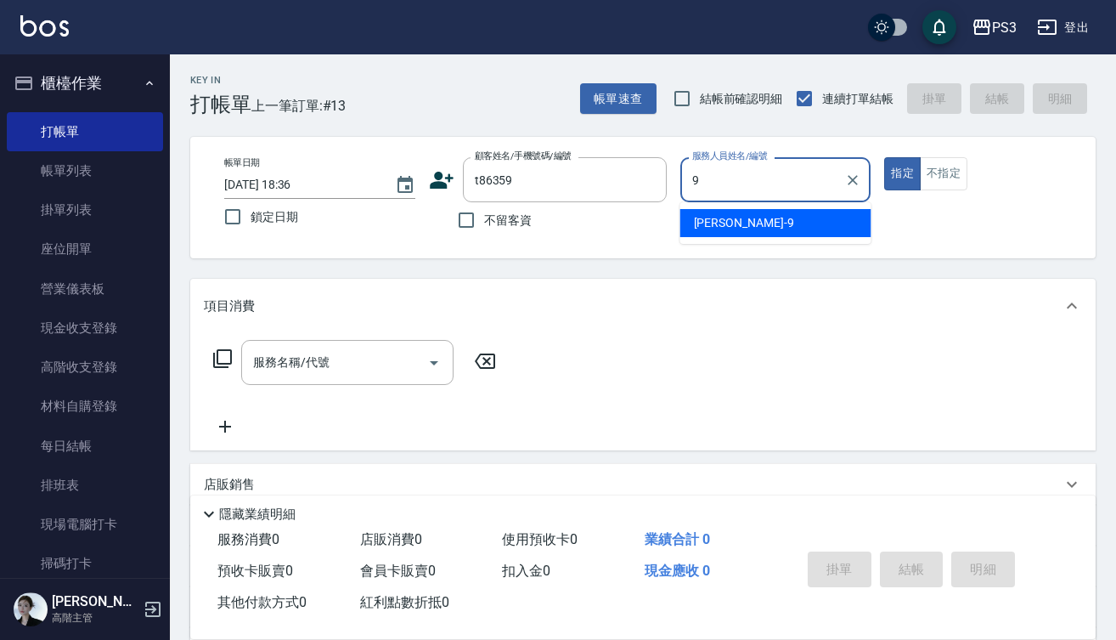
type input "尤信翰-9"
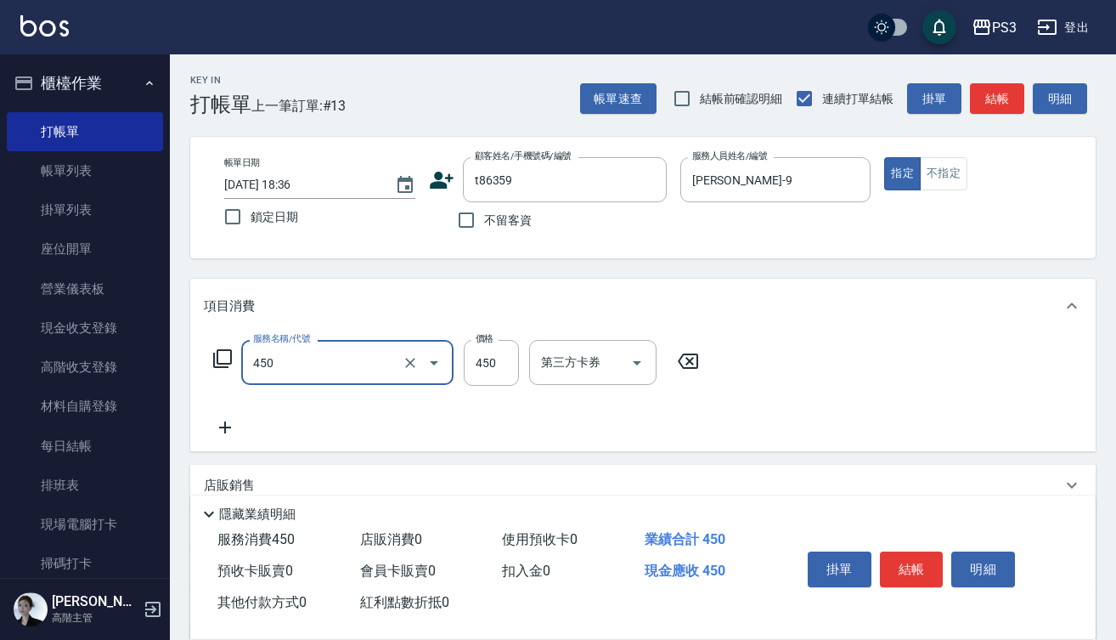
type input "有機洗髮(450)"
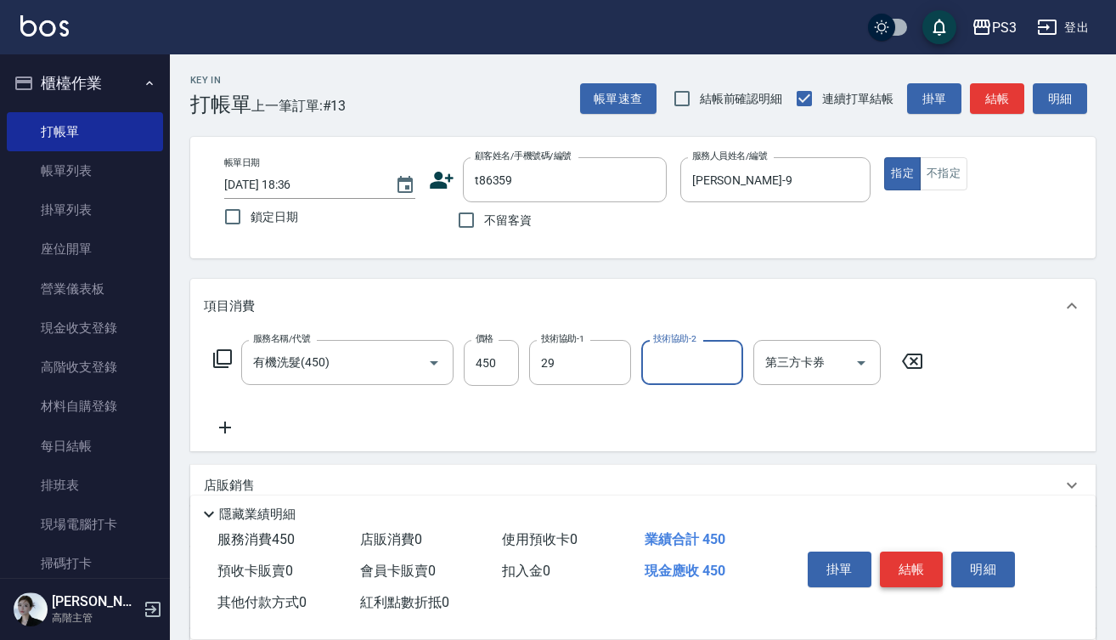
type input "Joyce-29"
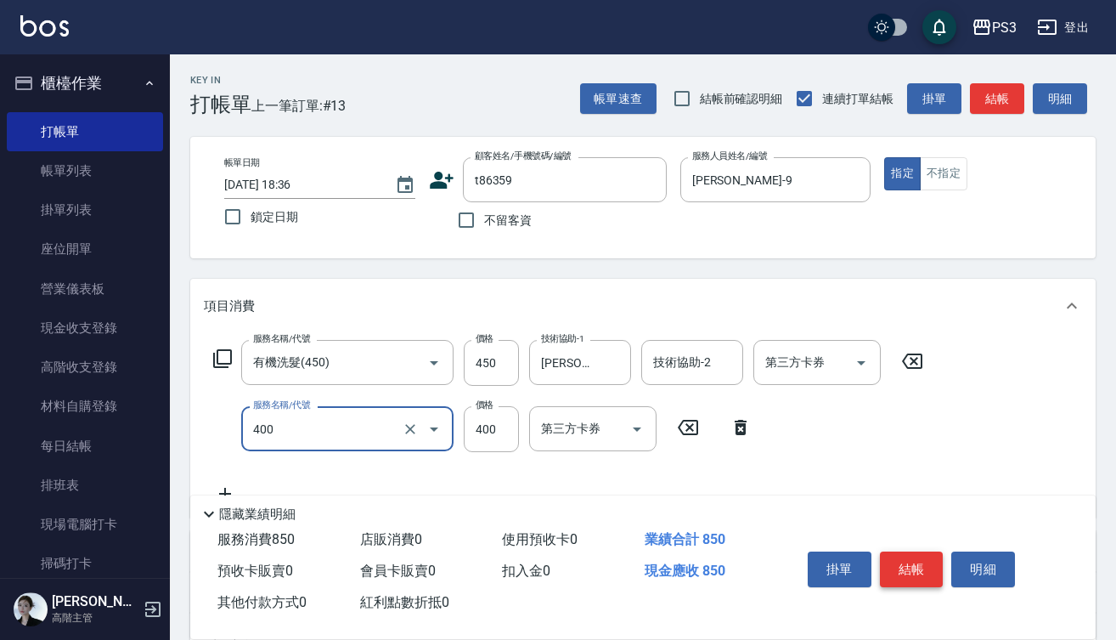
type input "剪(400)"
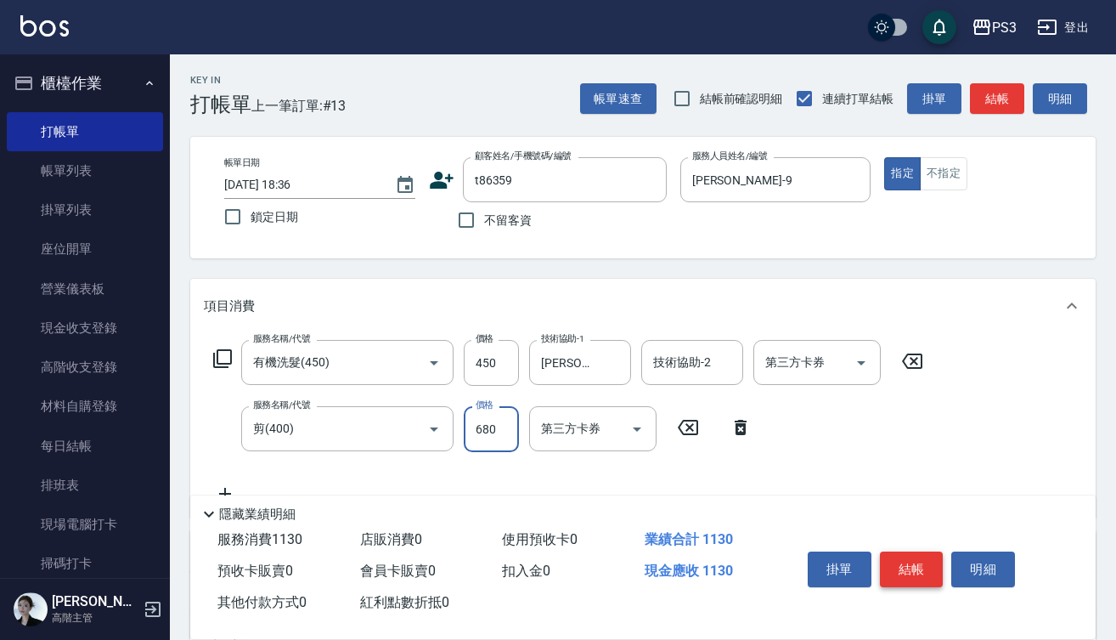
type input "680"
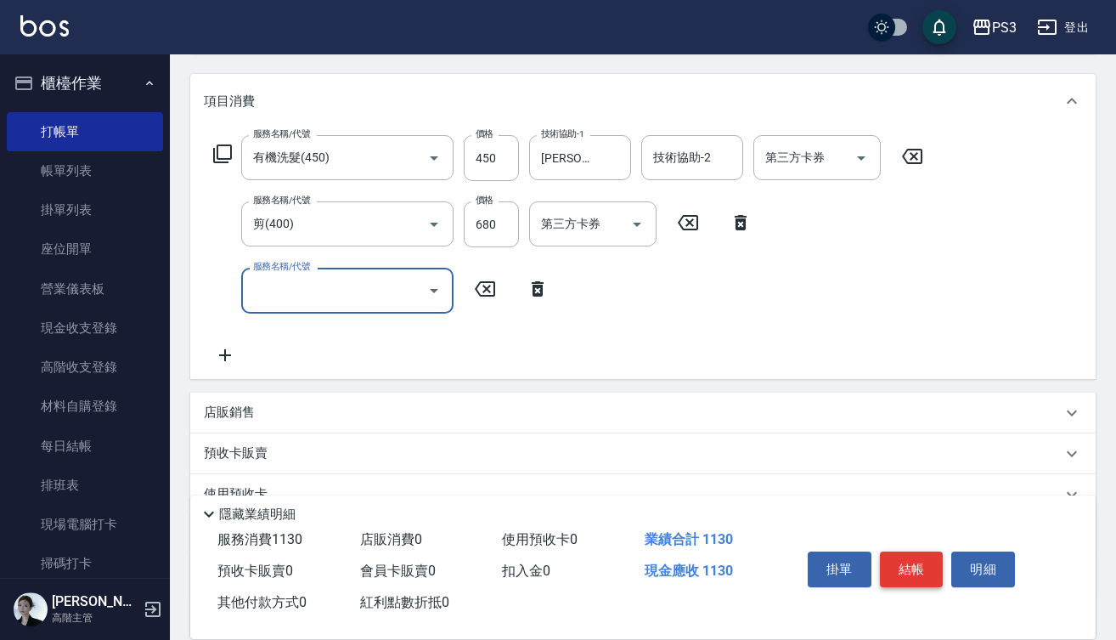
scroll to position [209, 0]
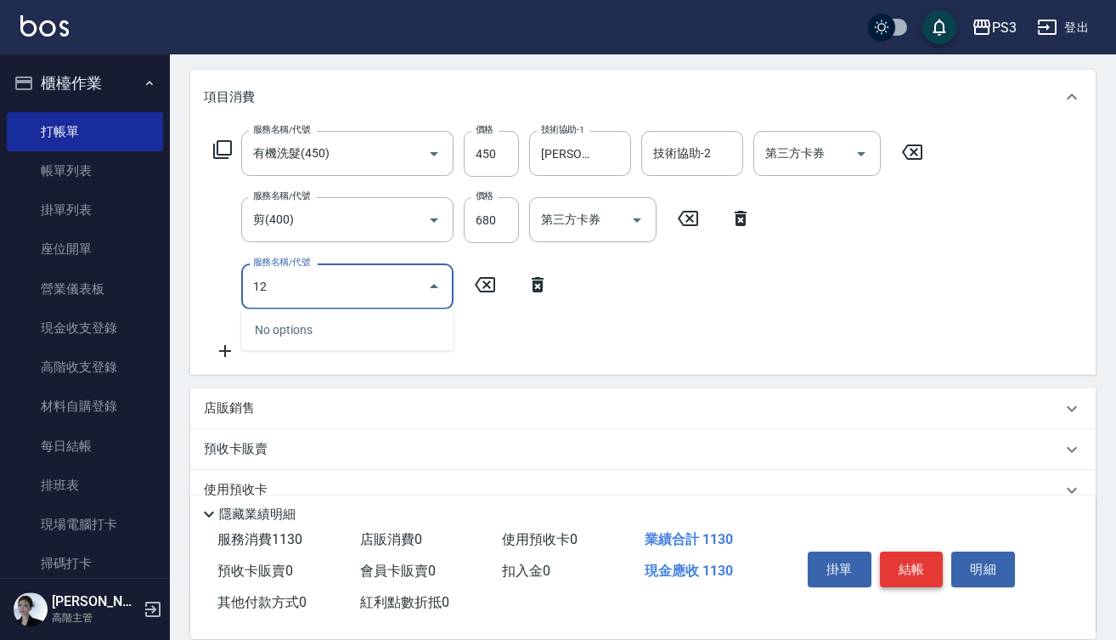
type input "1"
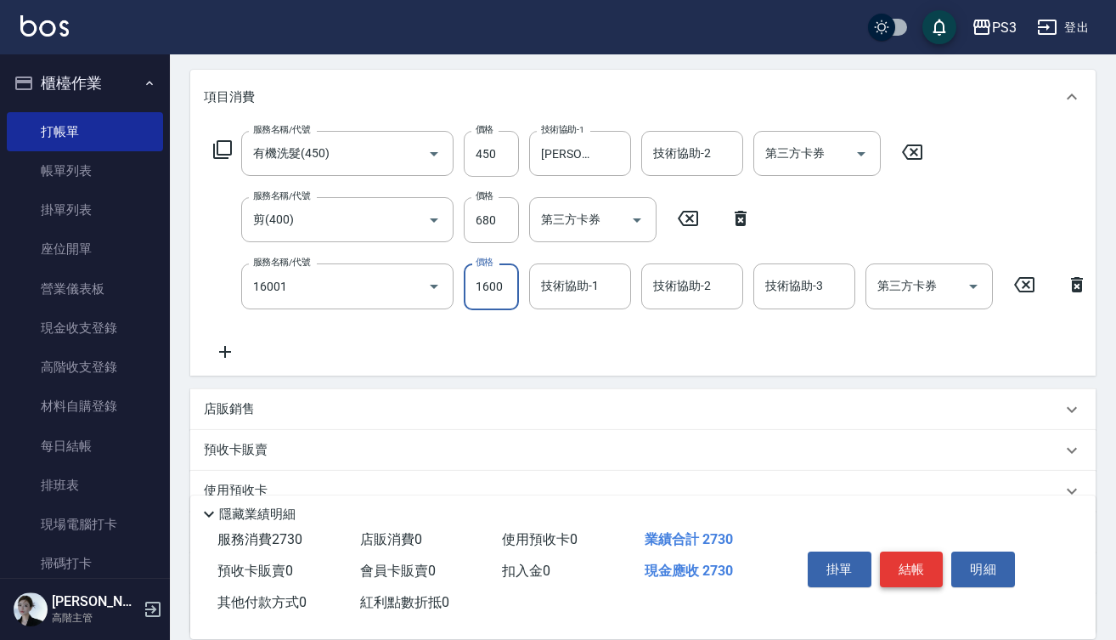
type input "燙m(16001)"
type input "1570"
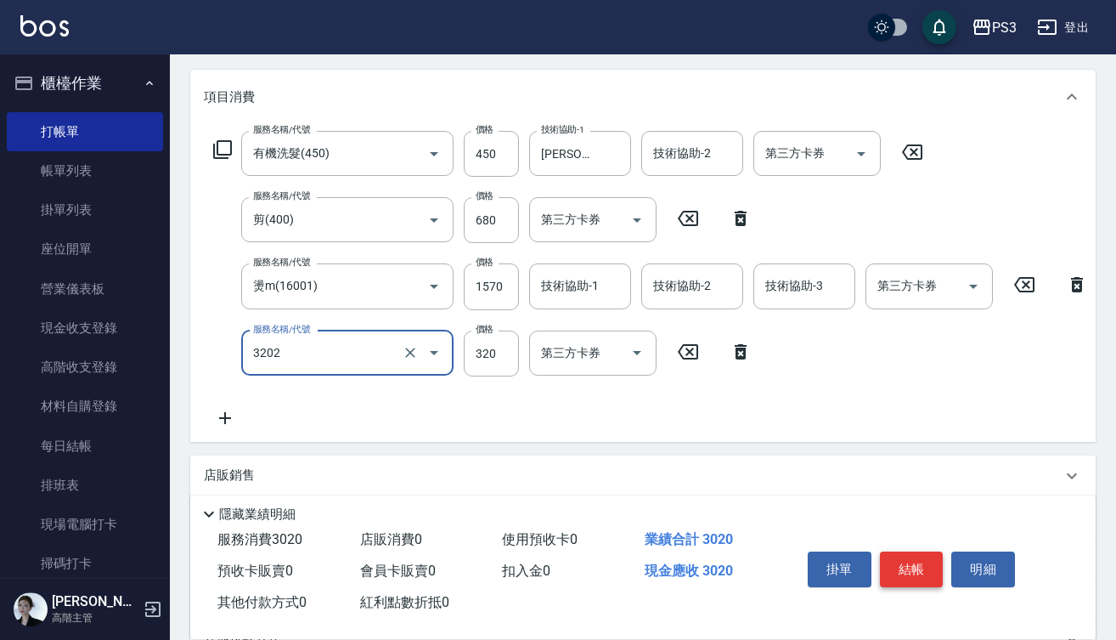
type input "頭皮隔離(3202)"
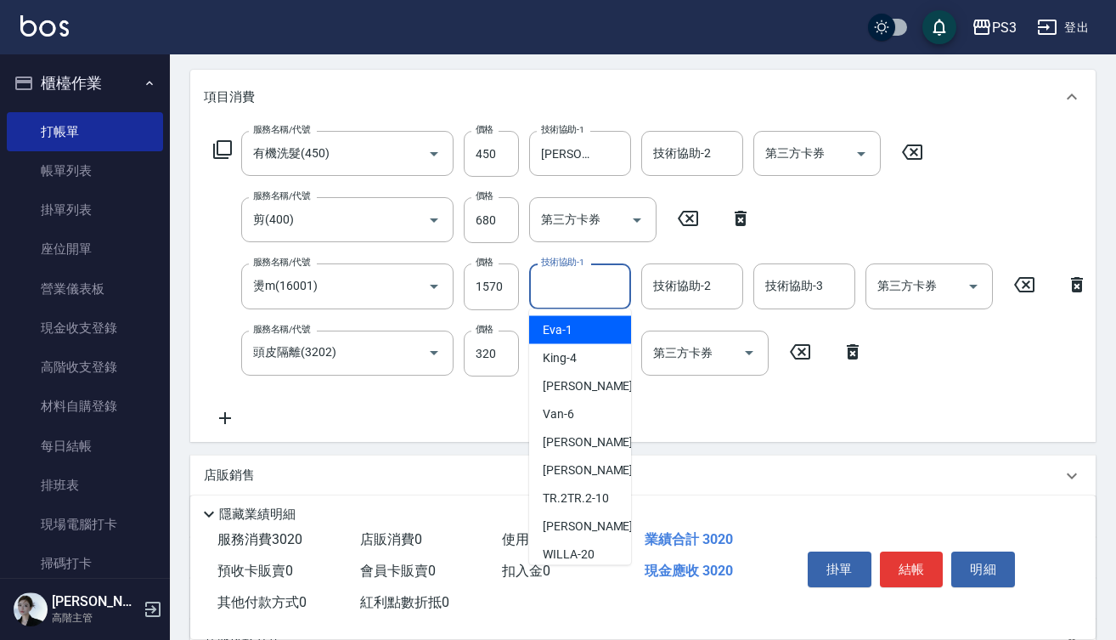
click at [583, 295] on input "技術協助-1" at bounding box center [580, 286] width 87 height 30
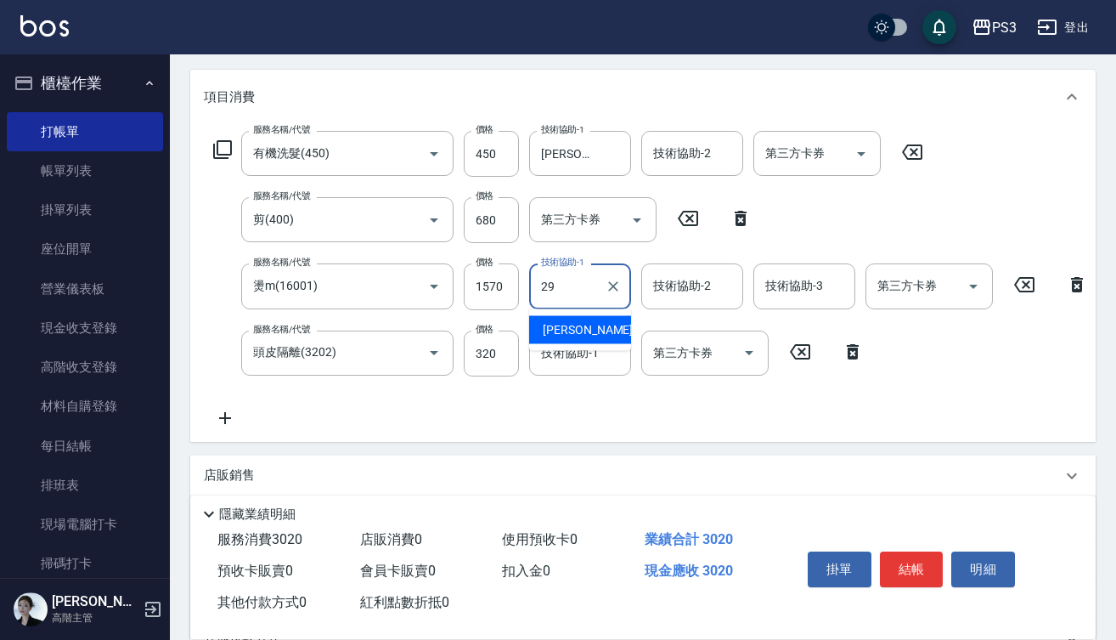
type input "Joyce-29"
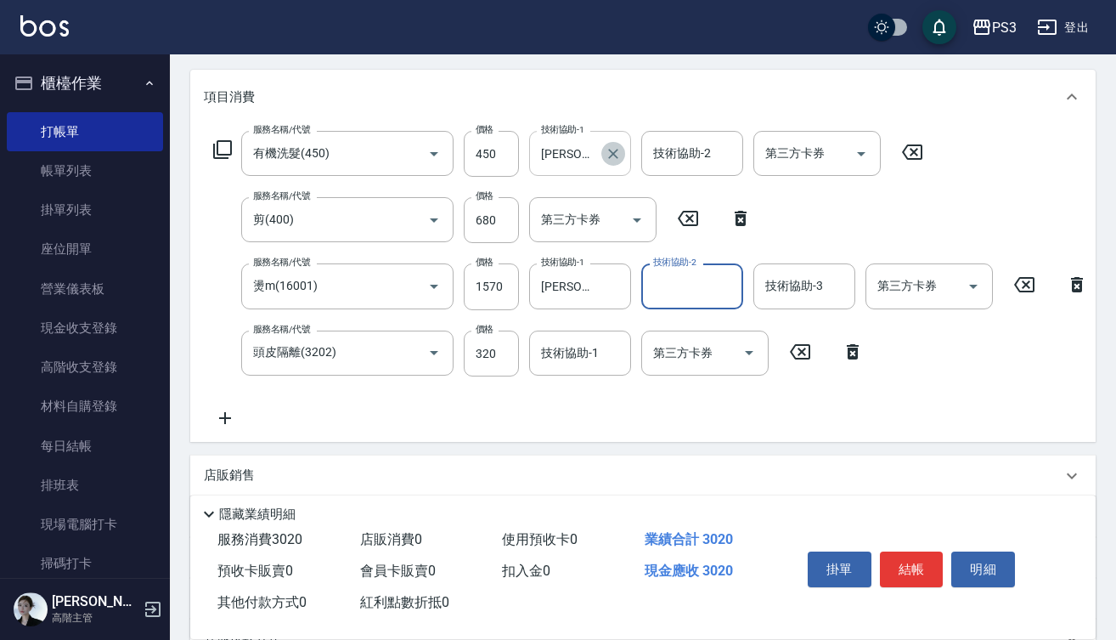
click at [618, 155] on icon "Clear" at bounding box center [613, 153] width 17 height 17
click at [911, 566] on button "結帳" at bounding box center [912, 569] width 64 height 36
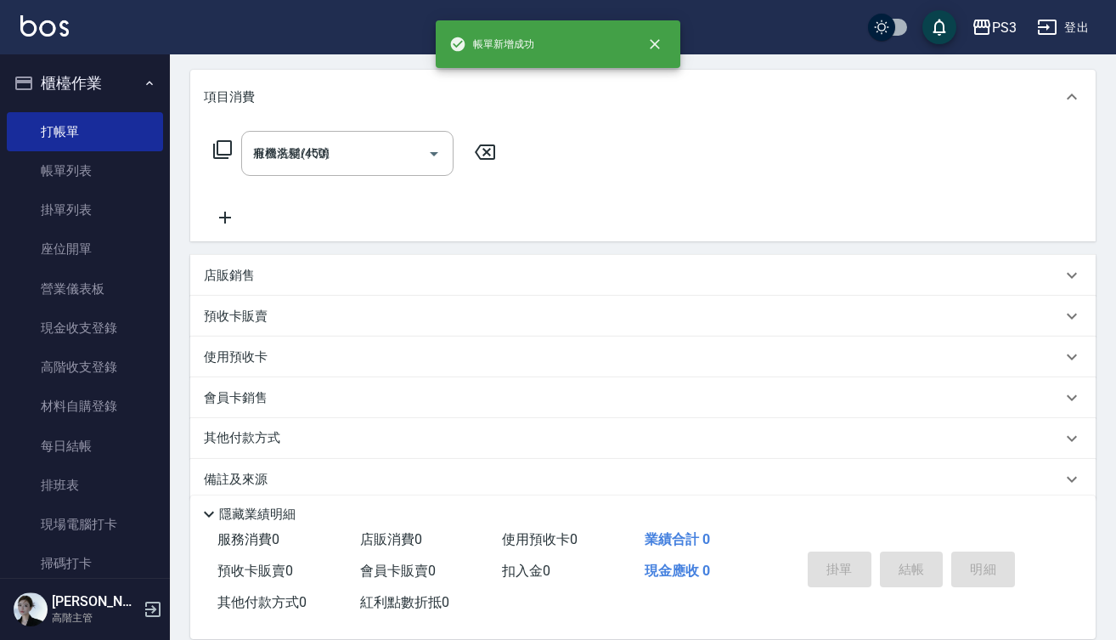
type input "2025/10/11 18:37"
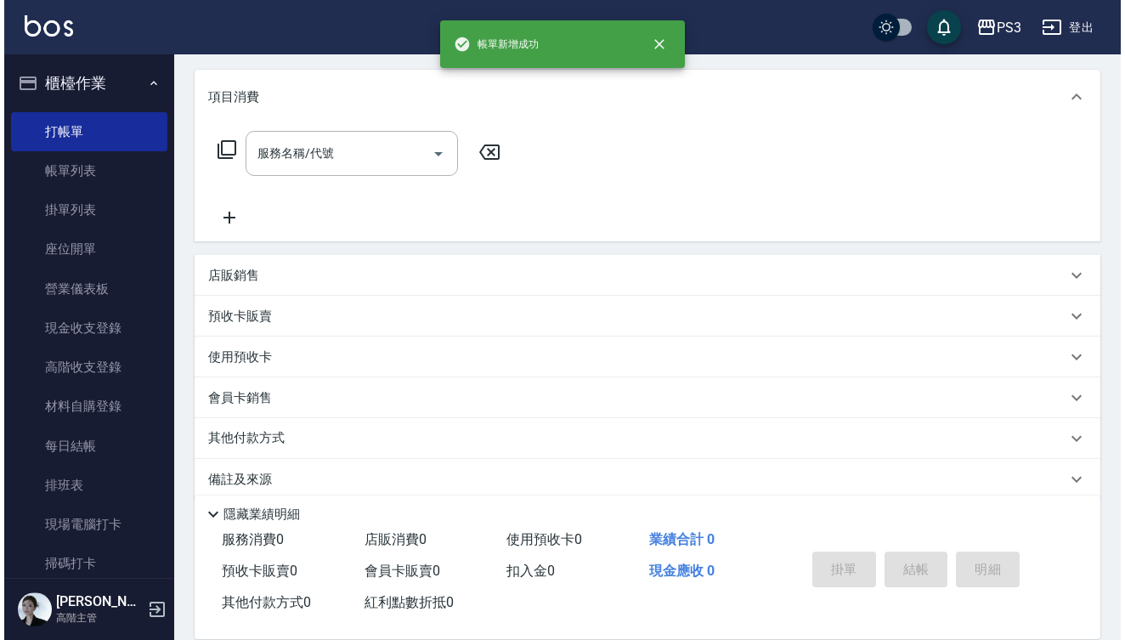
scroll to position [0, 0]
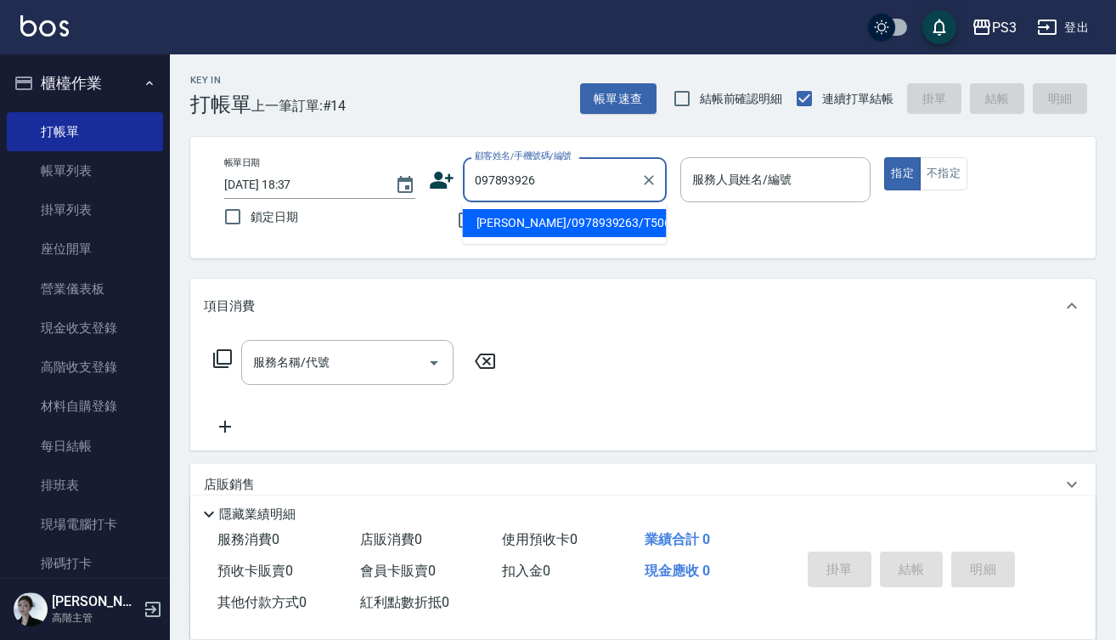
type input "0978939263"
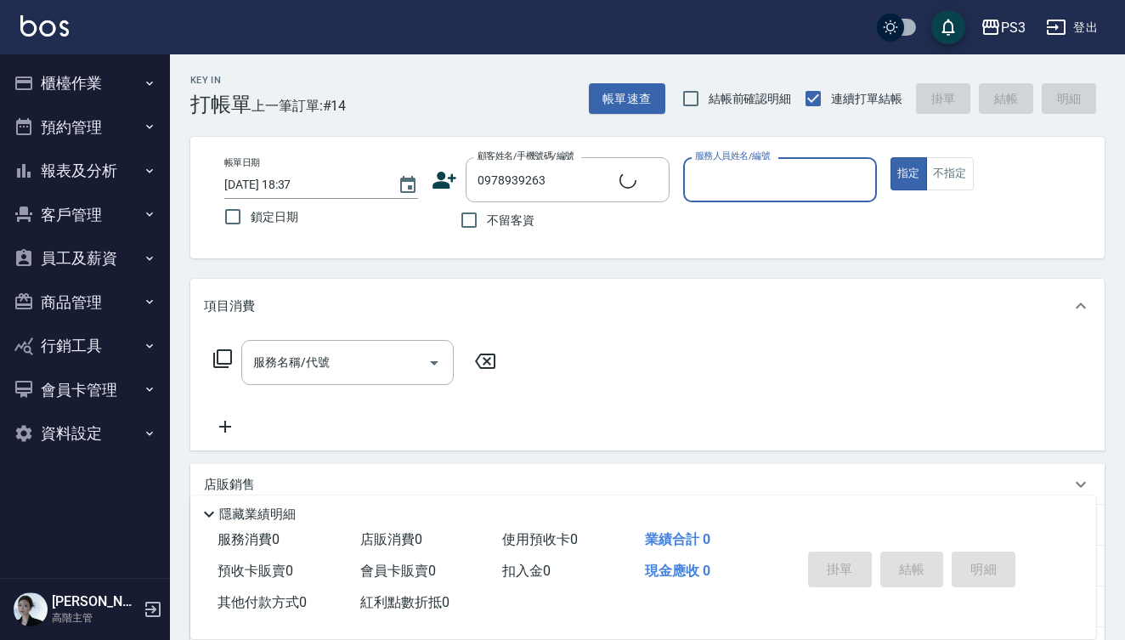
type input "賴安騏/0978939263/T50688"
type input "Eva-1"
click at [908, 173] on button "指定" at bounding box center [908, 173] width 37 height 33
type button "true"
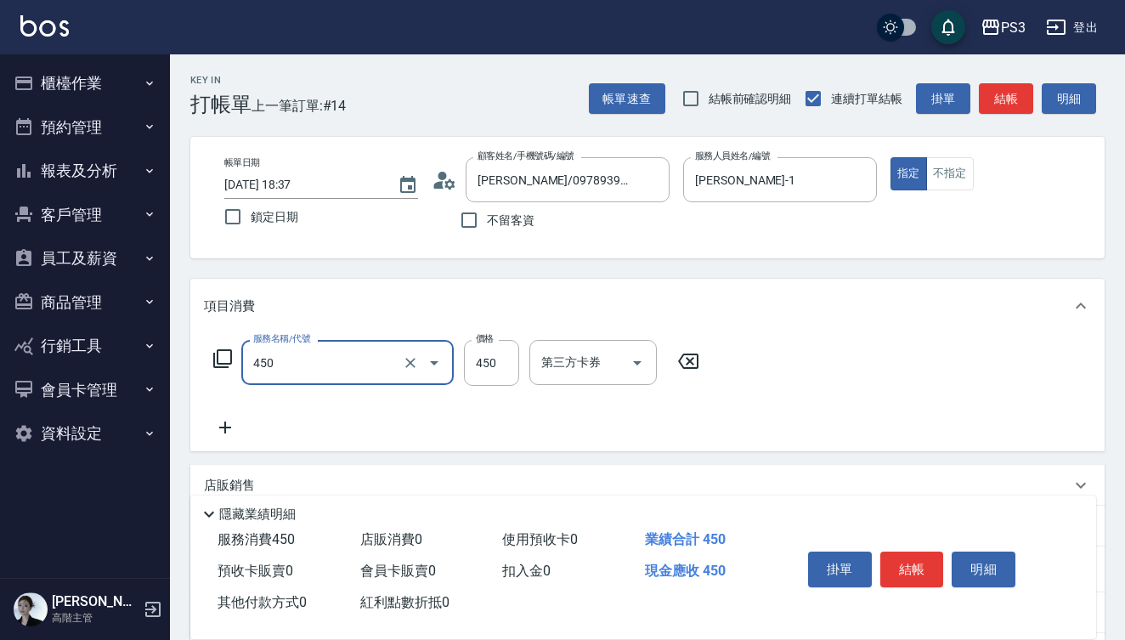
type input "有機洗髮(450)"
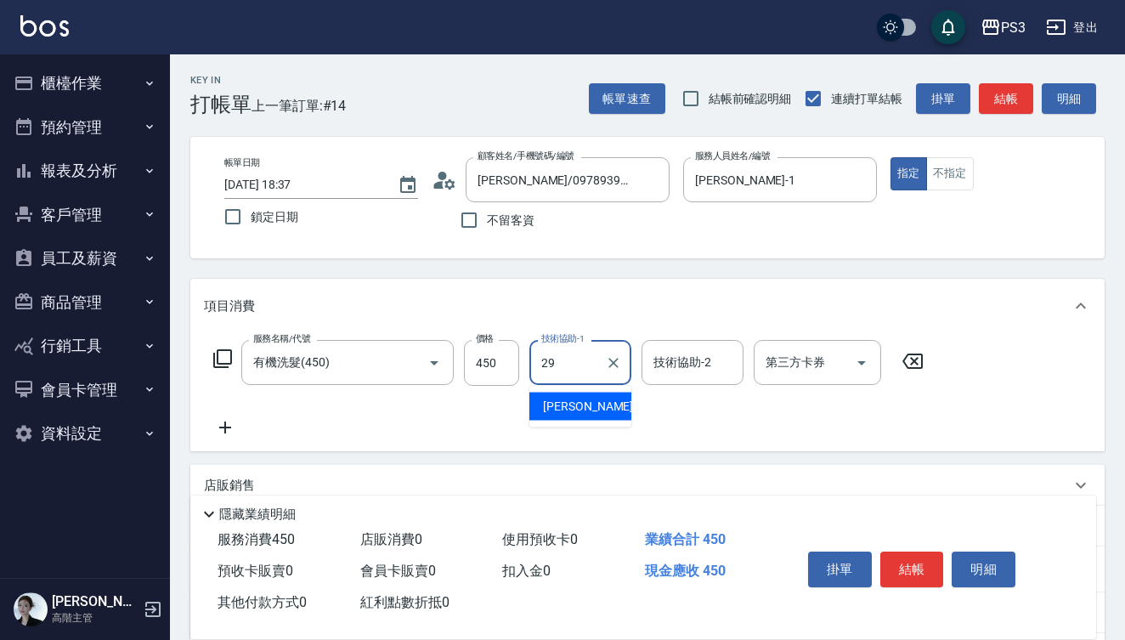
type input "Joyce-29"
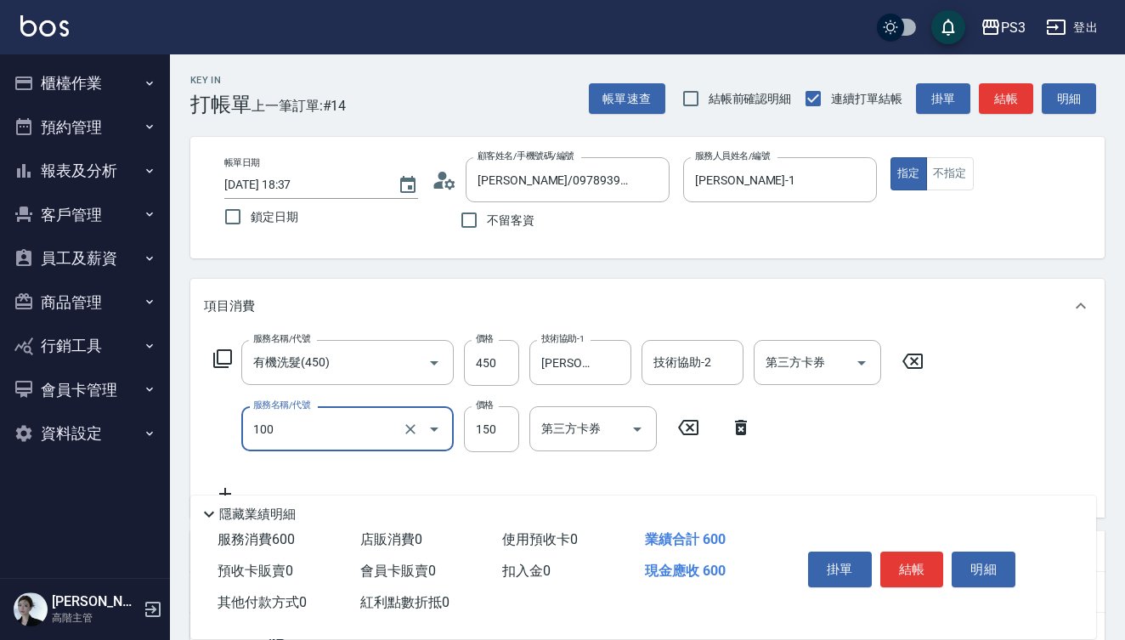
type input "修瀏海(100)"
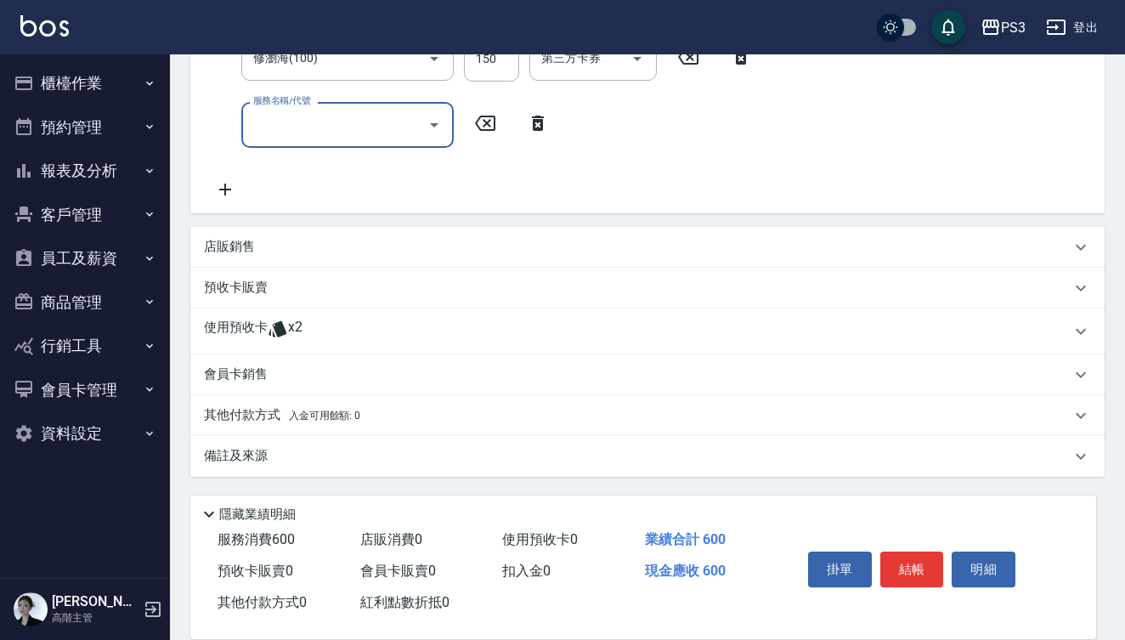
scroll to position [370, 0]
click at [283, 319] on icon at bounding box center [278, 329] width 20 height 20
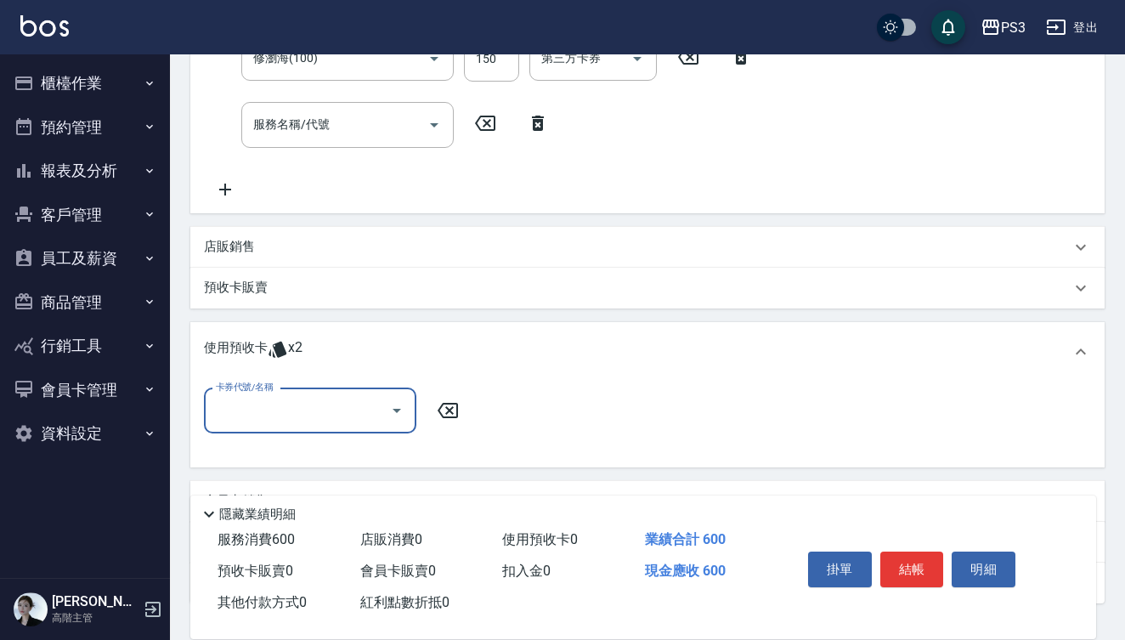
click at [319, 404] on input "卡券代號/名稱" at bounding box center [298, 411] width 172 height 30
click at [353, 461] on div "卡碧兒包套3次 剩餘2張" at bounding box center [310, 454] width 212 height 28
type input "卡碧兒包套3次"
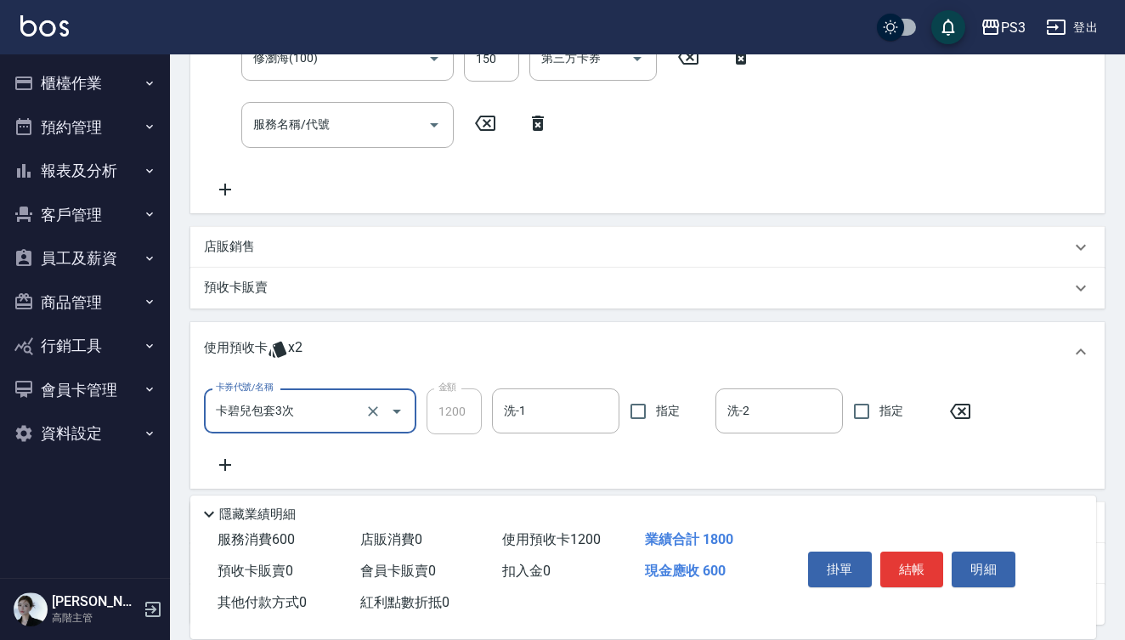
click at [517, 409] on input "洗-1" at bounding box center [556, 411] width 112 height 30
type input "[PERSON_NAME]-29"
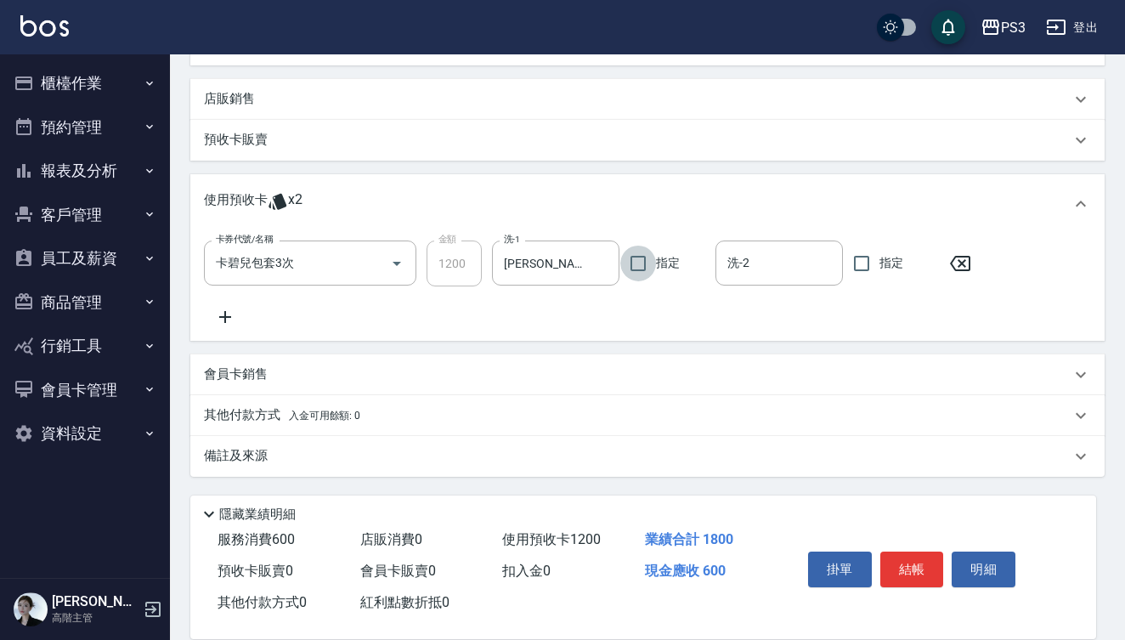
scroll to position [518, 0]
click at [217, 303] on div "卡券代號/名稱 卡碧兒包套3次 卡券代號/名稱 金額 1200 金額 洗-1 Joyce-29 洗-1 指定 洗-2 洗-2 指定" at bounding box center [647, 283] width 887 height 87
click at [224, 315] on icon at bounding box center [225, 317] width 12 height 12
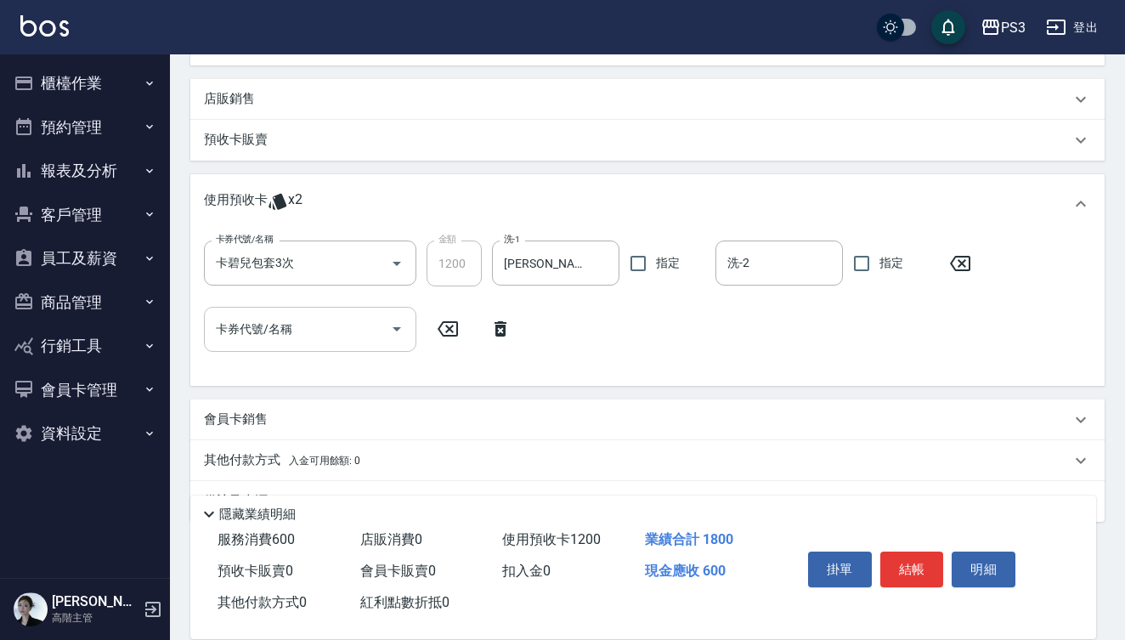
click at [310, 332] on input "卡券代號/名稱" at bounding box center [298, 329] width 172 height 30
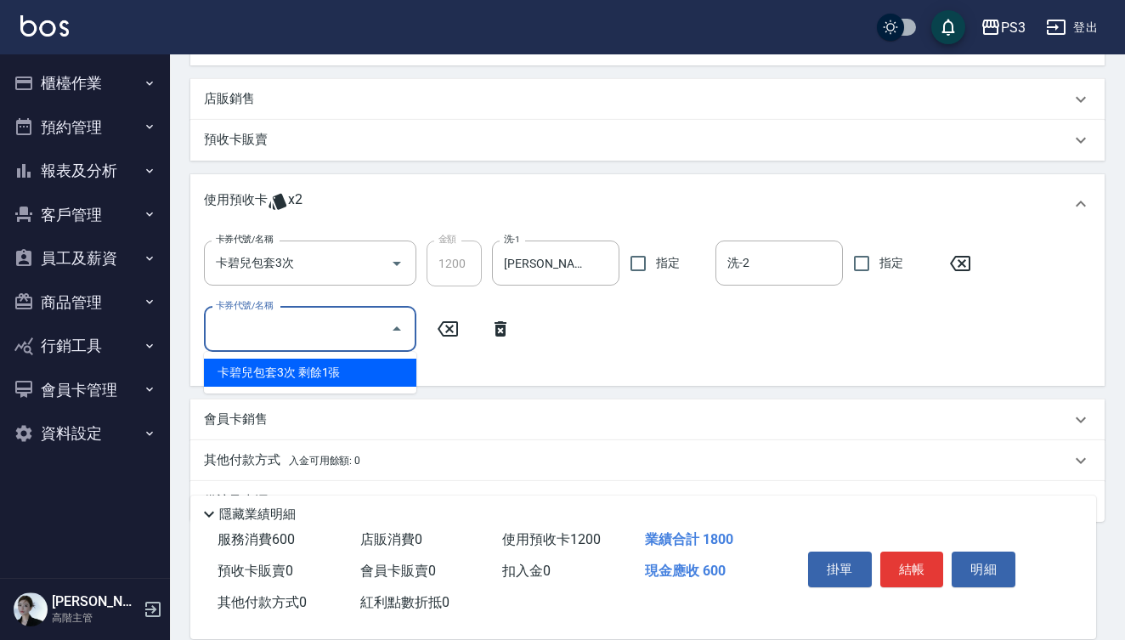
click at [342, 327] on input "卡券代號/名稱" at bounding box center [298, 329] width 172 height 30
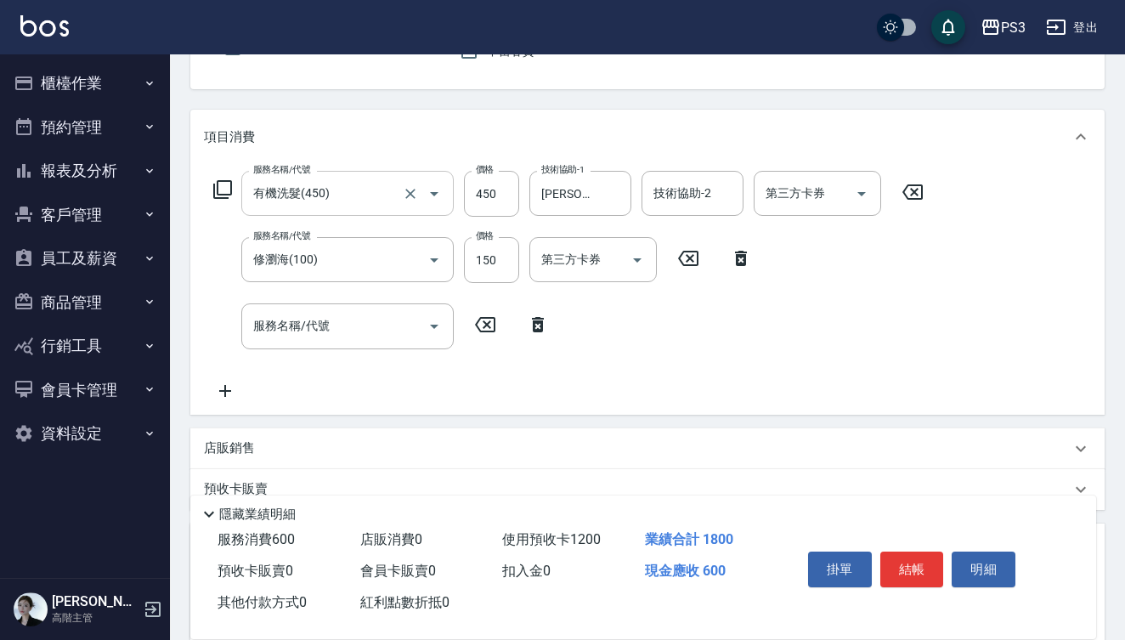
scroll to position [138, 0]
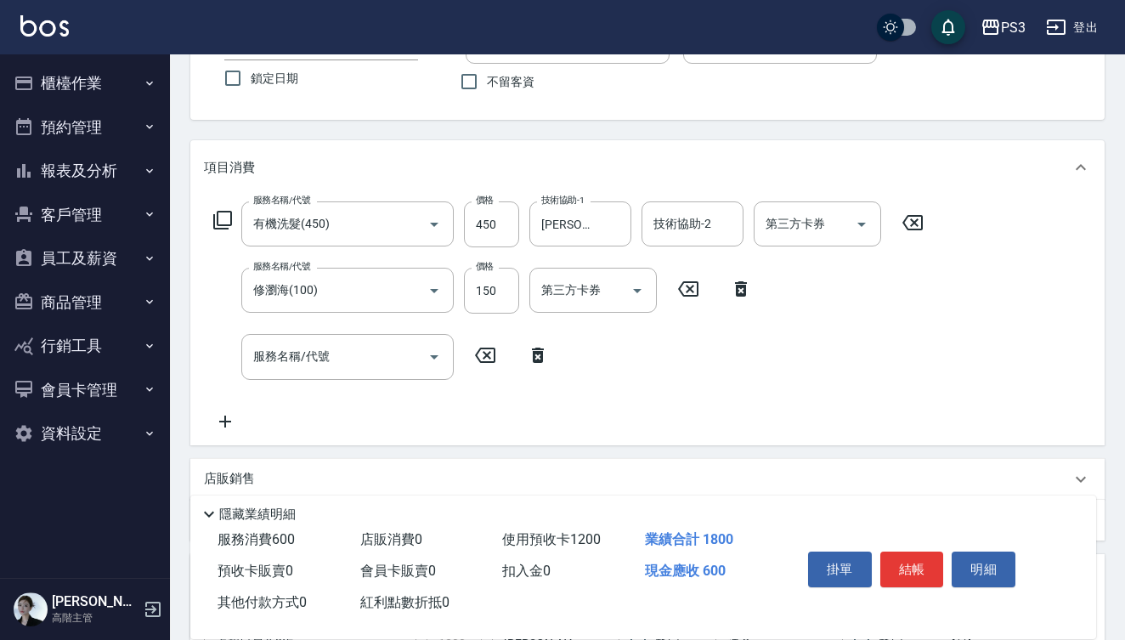
click at [291, 361] on input "服務名稱/代號" at bounding box center [335, 357] width 172 height 30
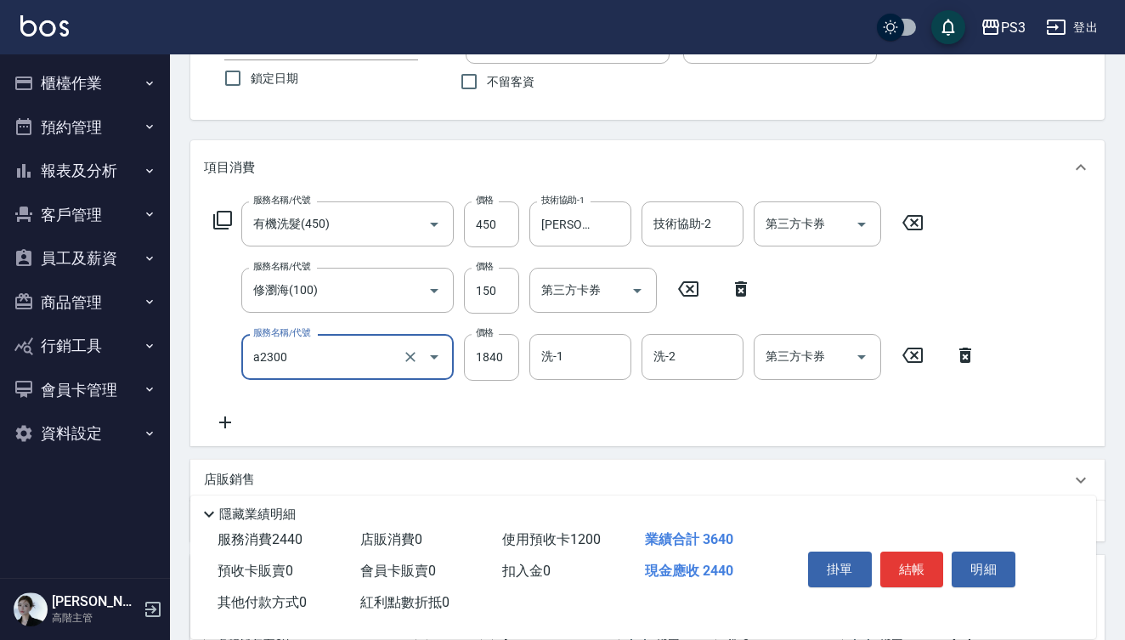
type input "結構式三段中(a2300)"
type input "1587"
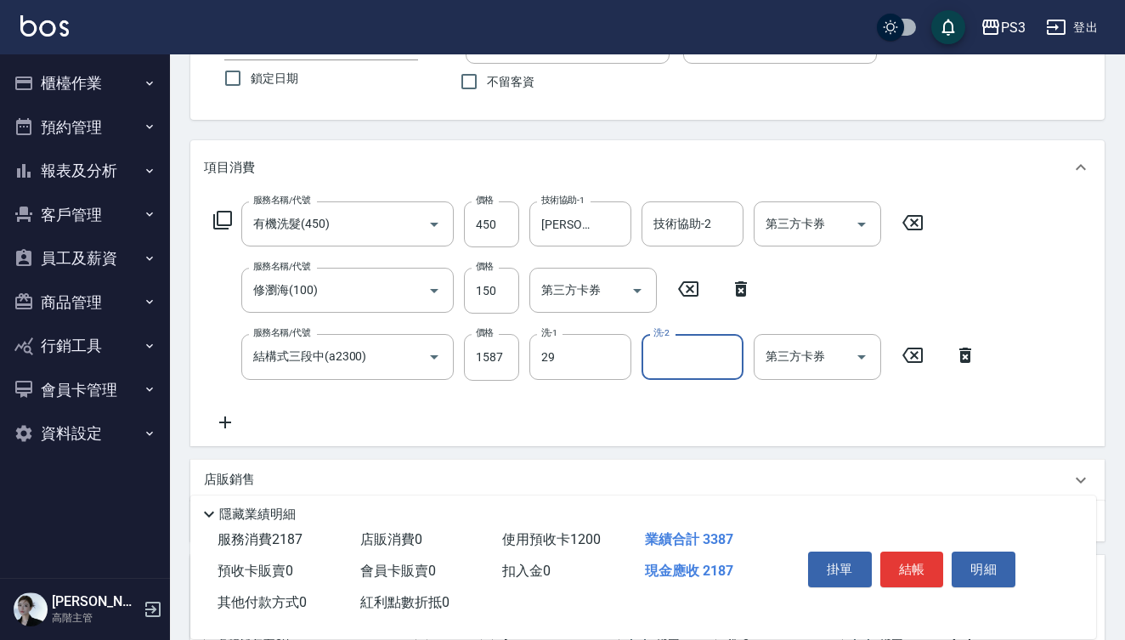
type input "[PERSON_NAME]-29"
click at [782, 353] on div "第三方卡券 第三方卡券" at bounding box center [817, 356] width 127 height 45
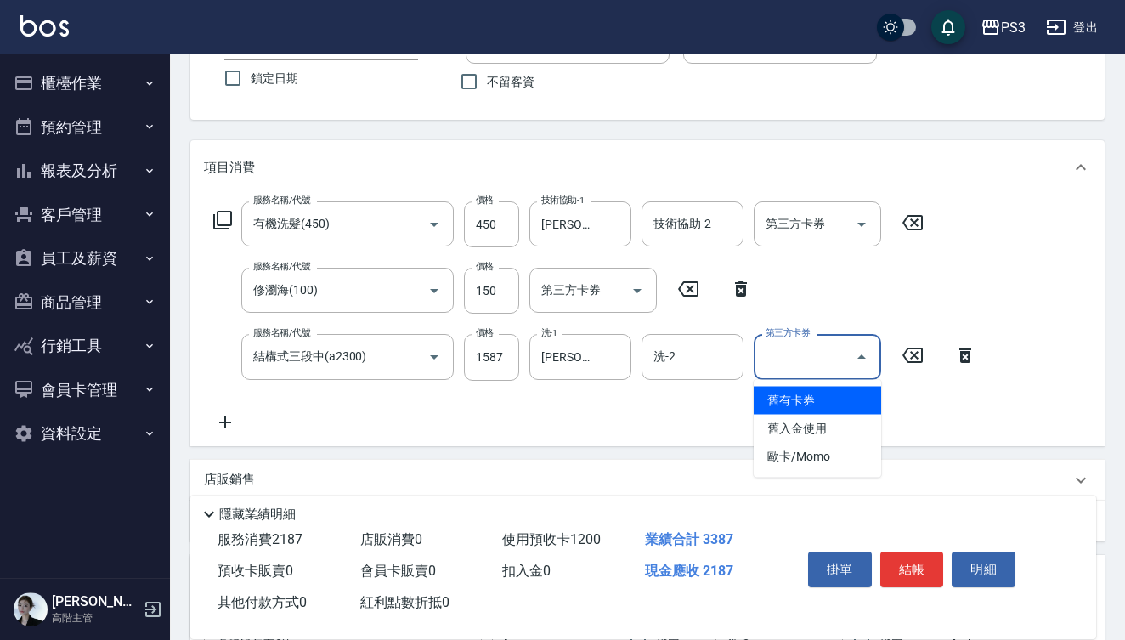
click at [788, 399] on span "舊有卡券" at bounding box center [817, 401] width 127 height 28
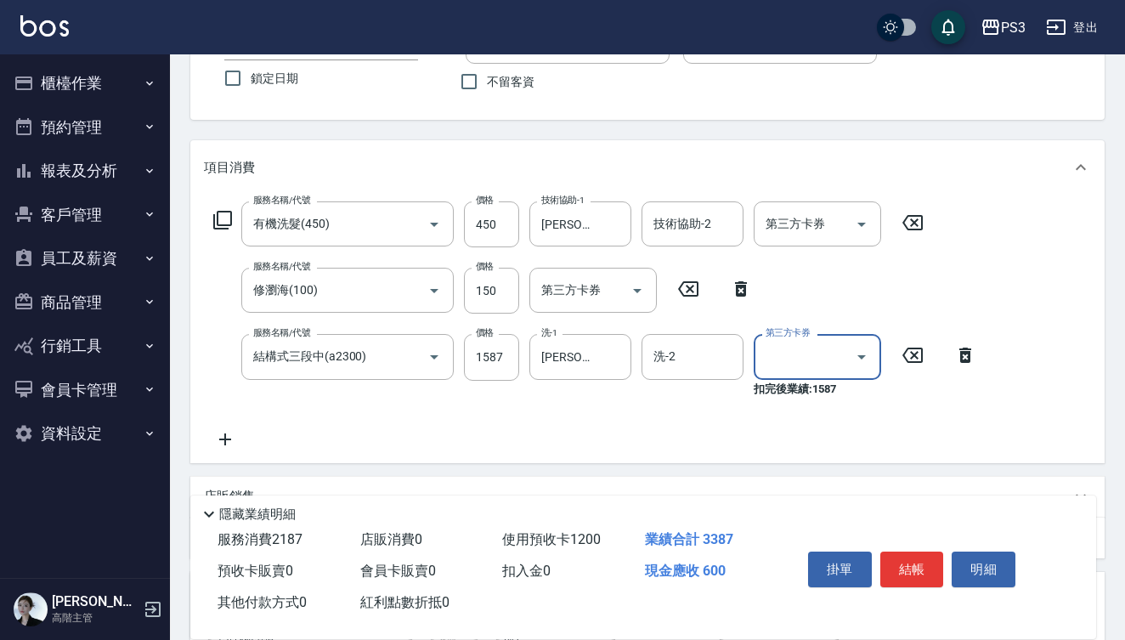
type input "舊有卡券"
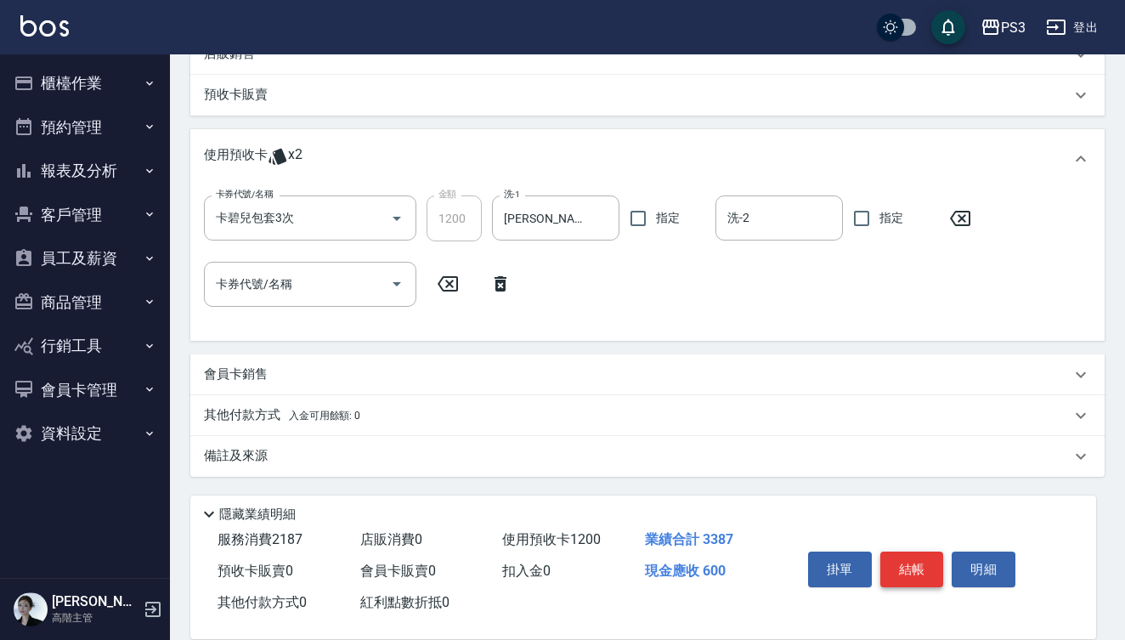
scroll to position [581, 0]
click at [913, 564] on button "結帳" at bounding box center [912, 569] width 64 height 36
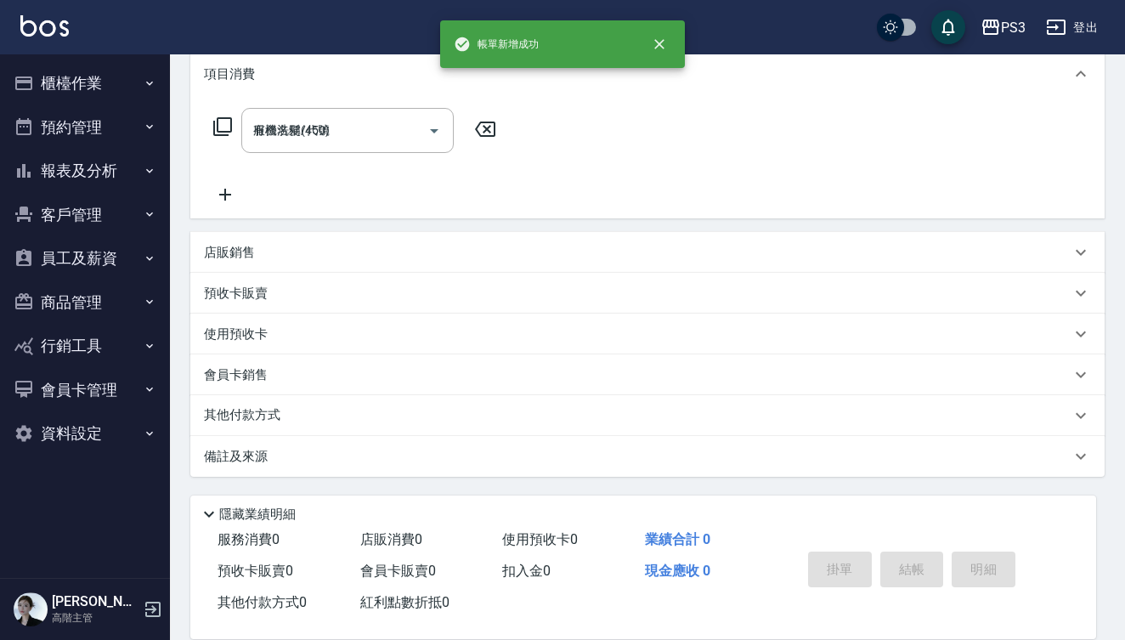
type input "2025/10/11 18:38"
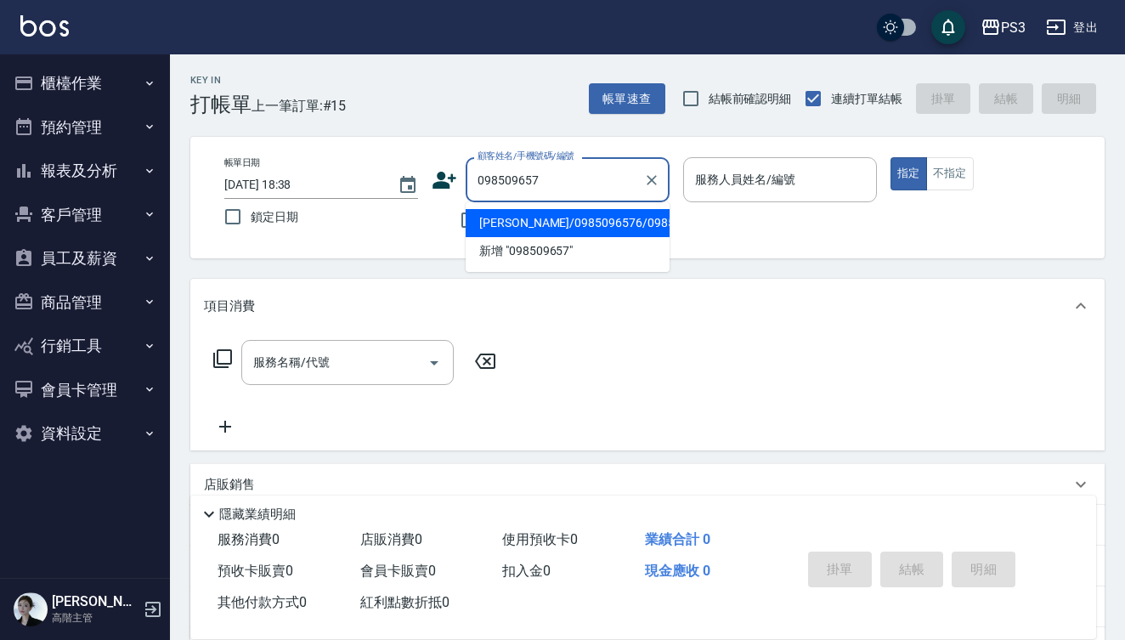
type input "朱文愷/0985096576/0985096576"
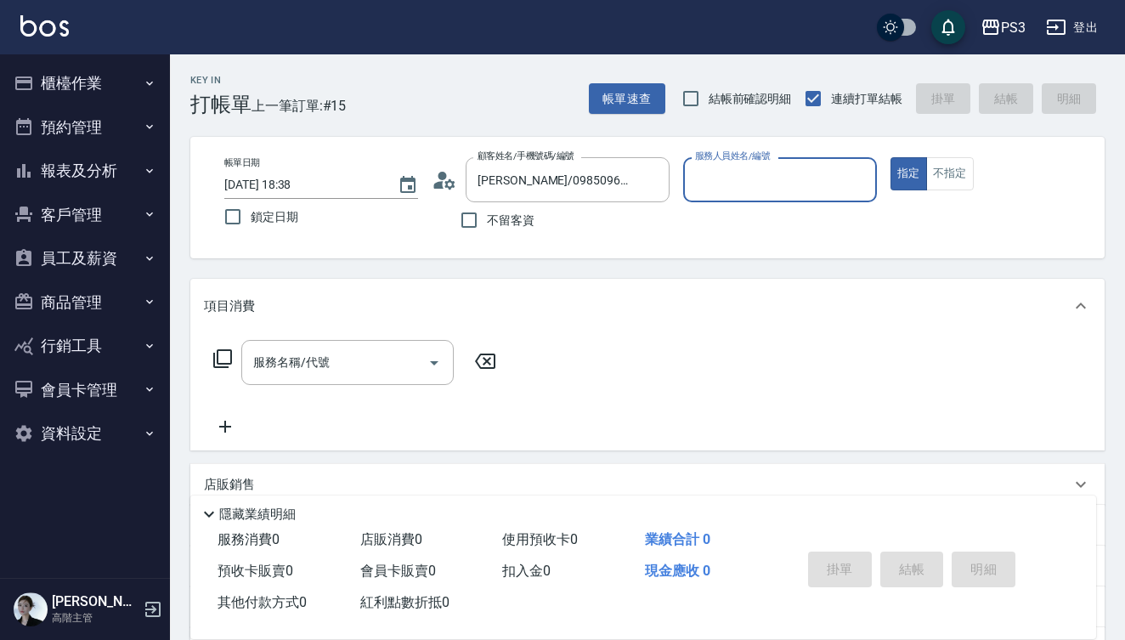
type input "Eva-1"
click at [908, 173] on button "指定" at bounding box center [908, 173] width 37 height 33
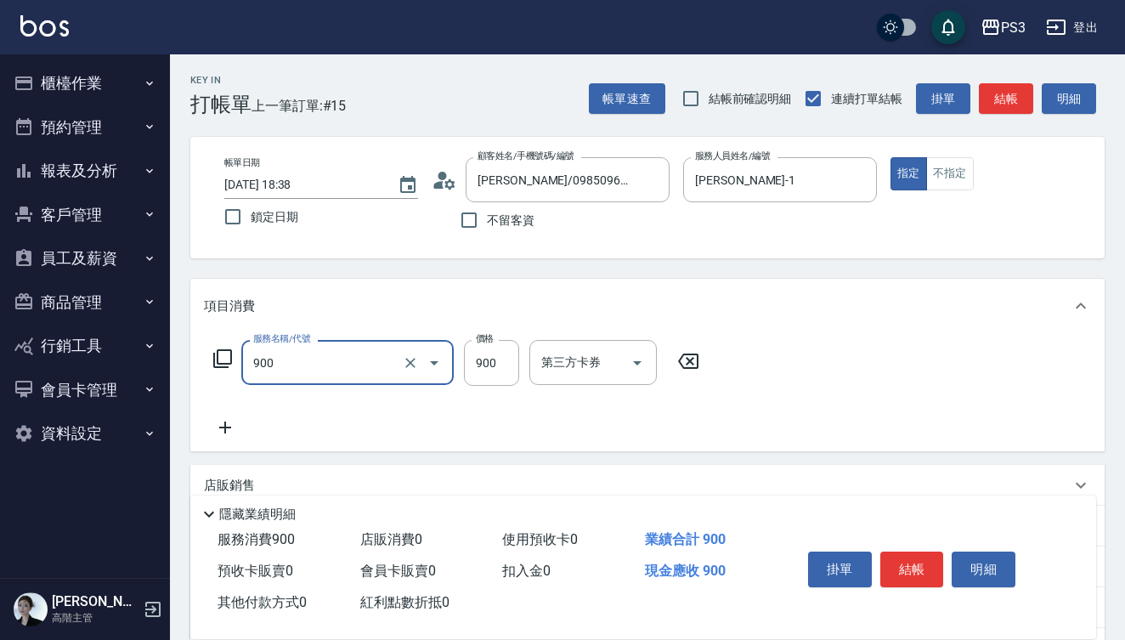
type input "頭皮保養洗(900)"
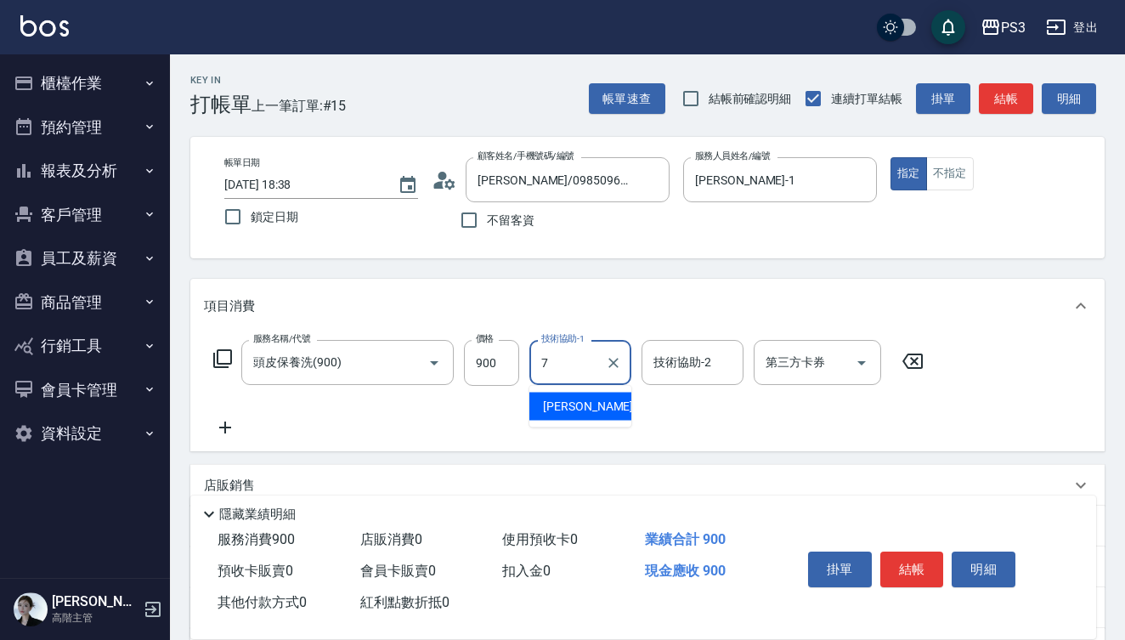
type input "Lisa-7"
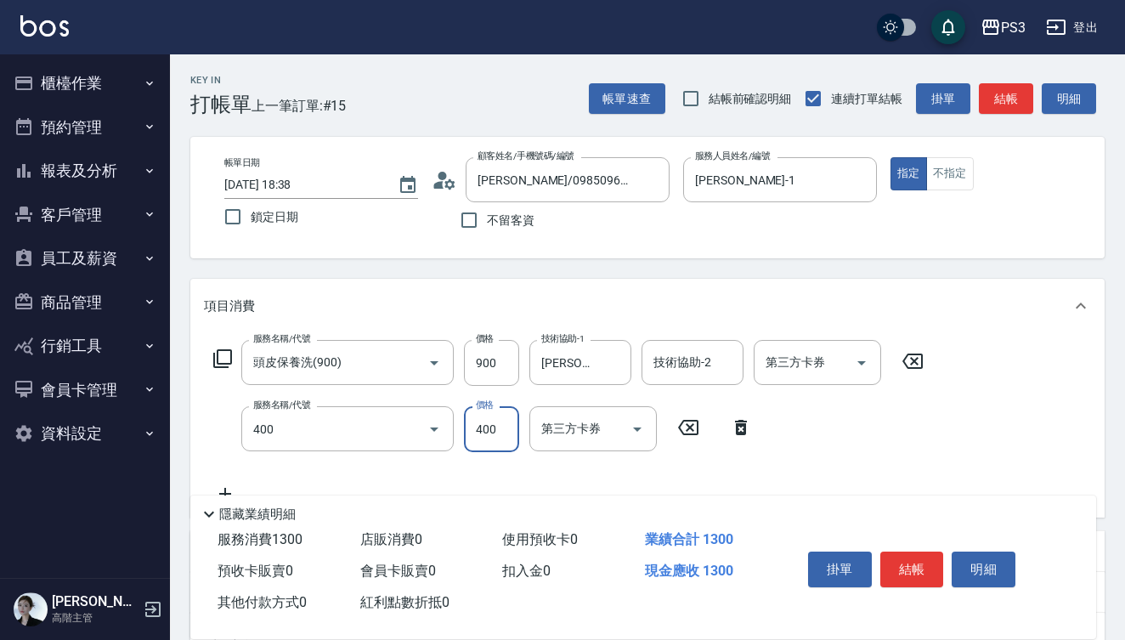
type input "剪(400)"
type input "450"
click at [911, 561] on button "結帳" at bounding box center [912, 569] width 64 height 36
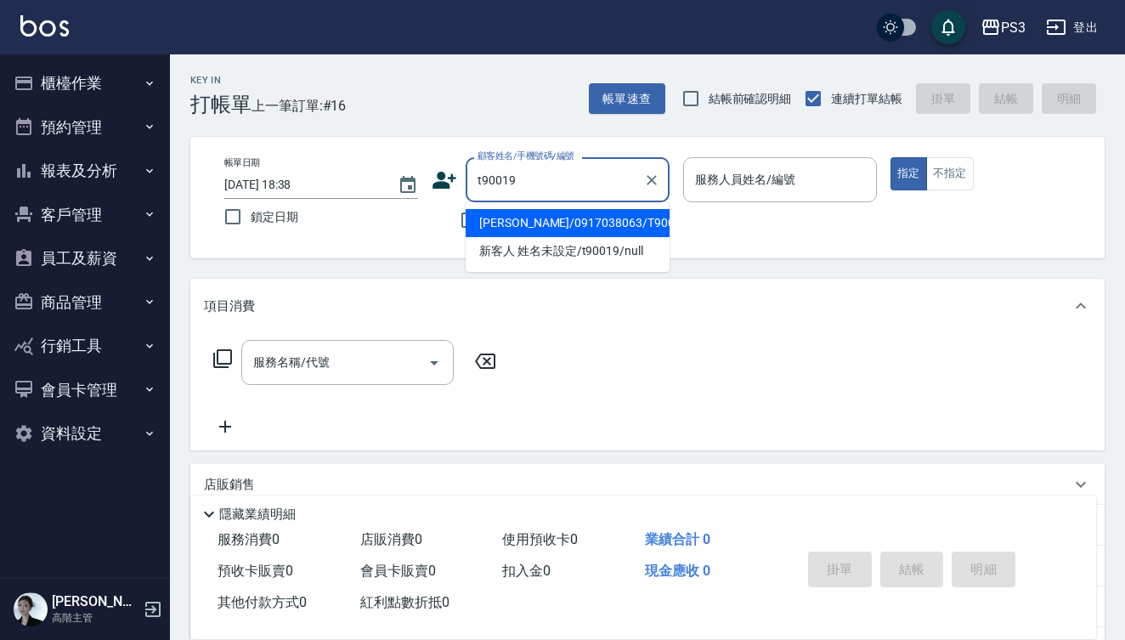
type input "古芊妤/0917038063/T90019"
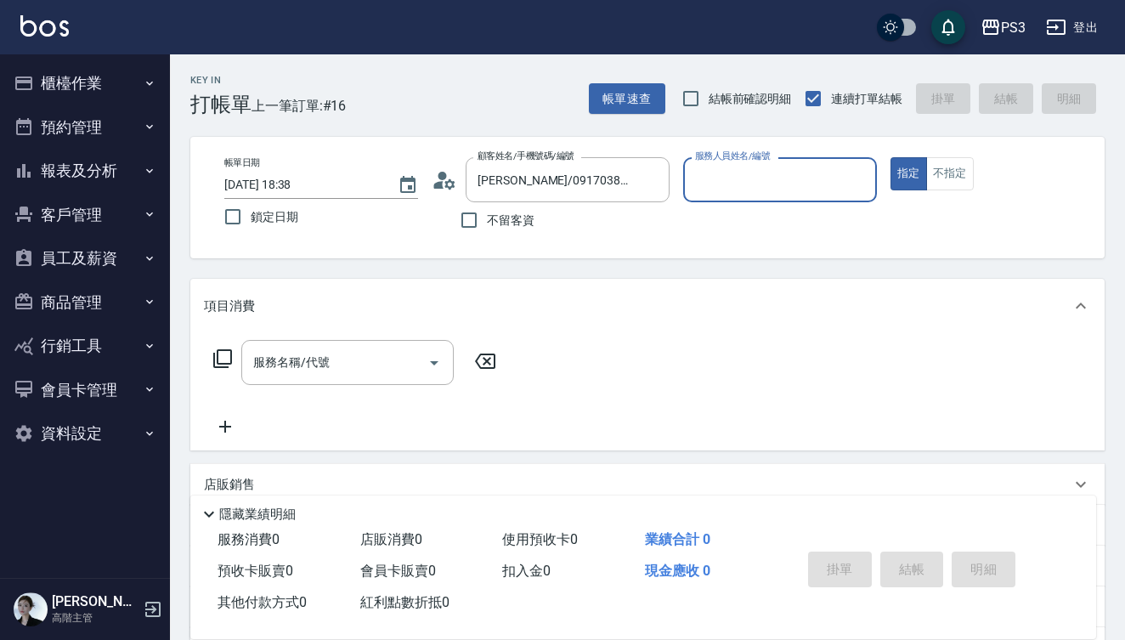
type input "Eva-1"
click at [908, 173] on button "指定" at bounding box center [908, 173] width 37 height 33
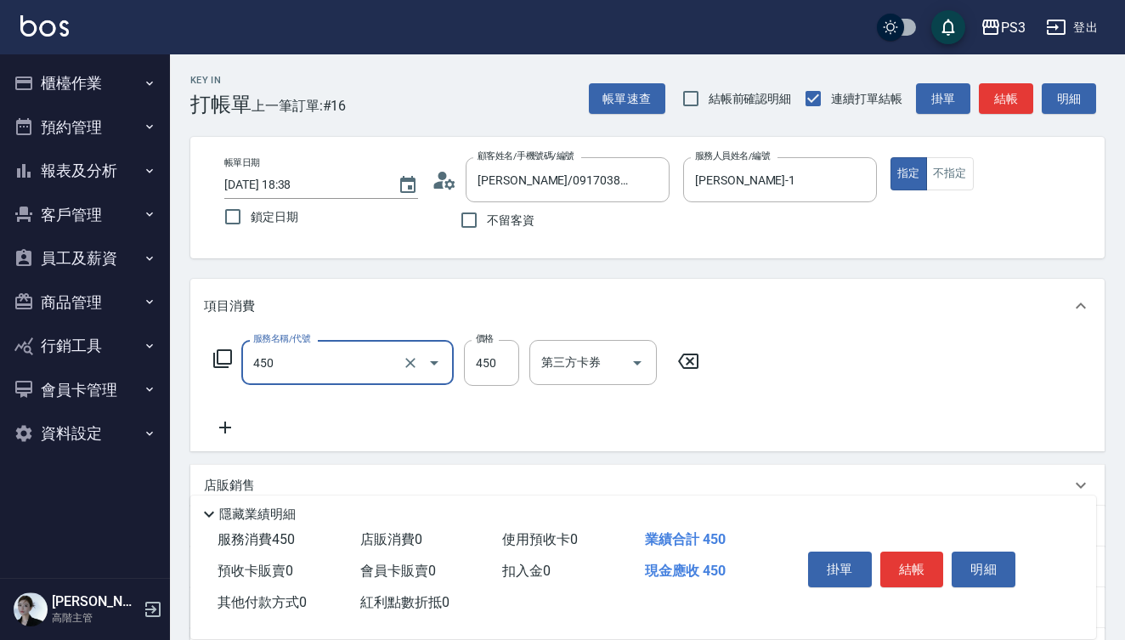
type input "有機洗髮(450)"
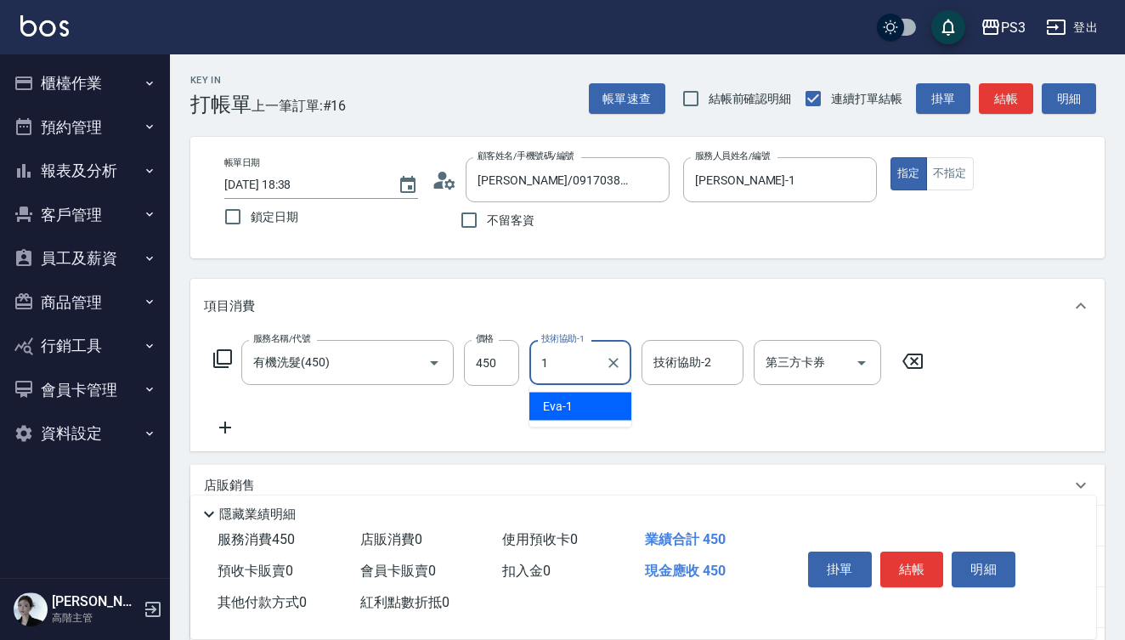
type input "Eva-1"
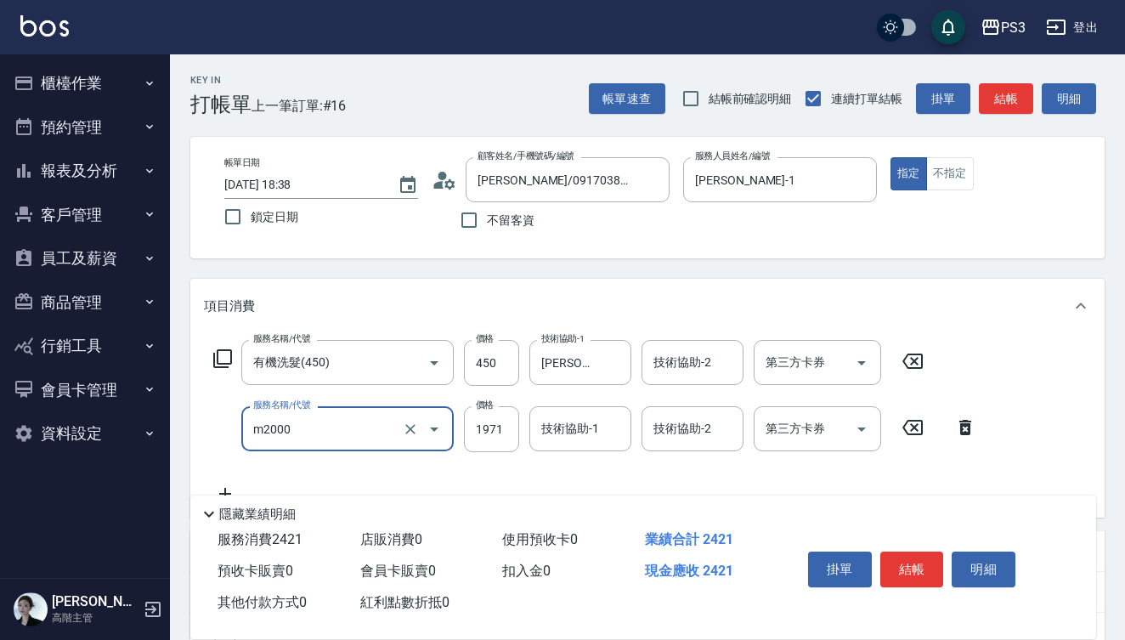
type input "m3d中(m2000)"
type input "1863"
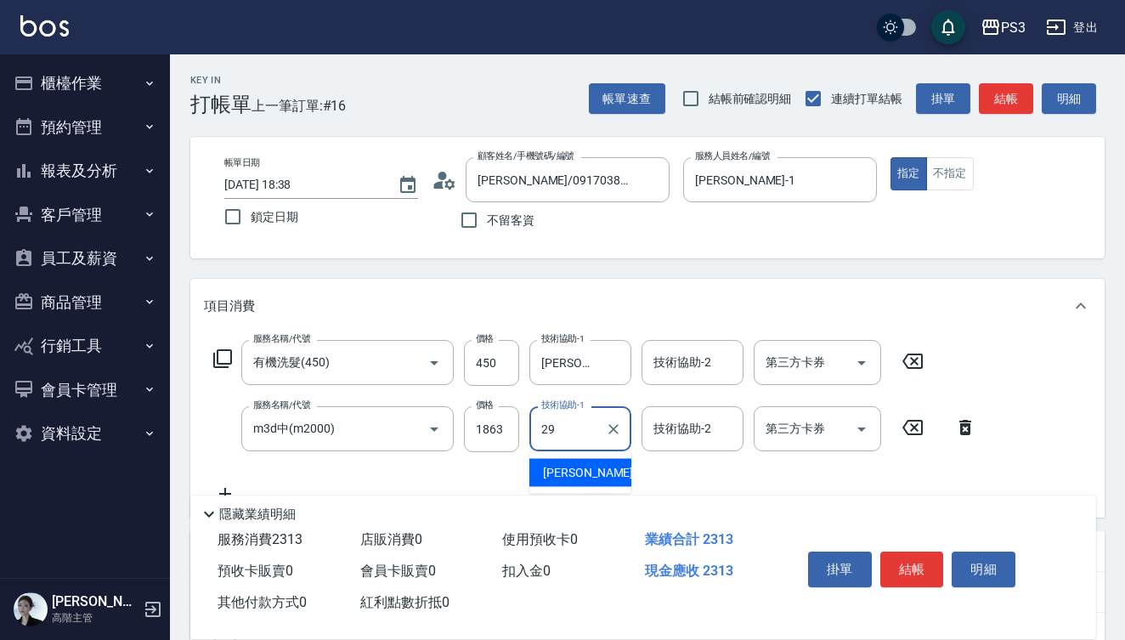
type input "Joyce-29"
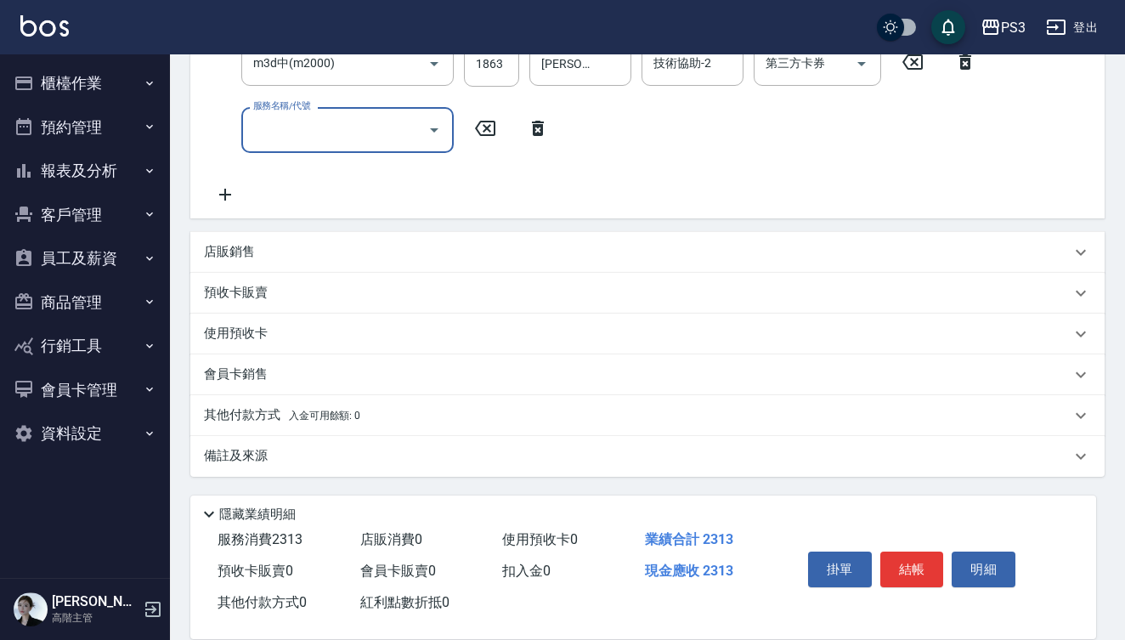
scroll to position [365, 0]
click at [381, 245] on div "店販銷售" at bounding box center [637, 252] width 867 height 18
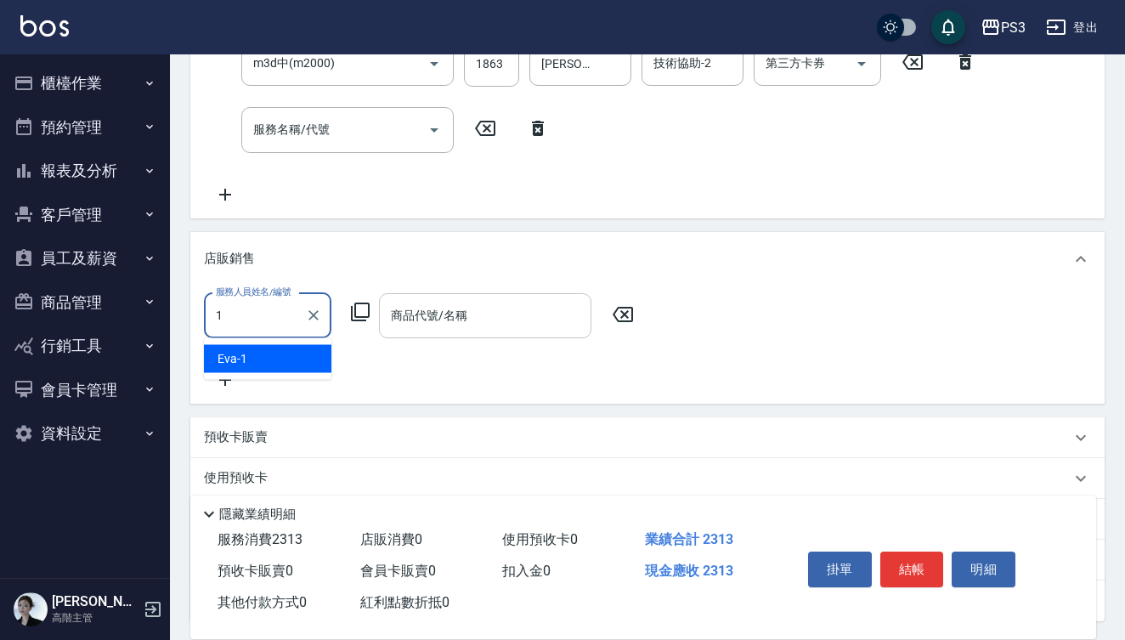
type input "Eva-1"
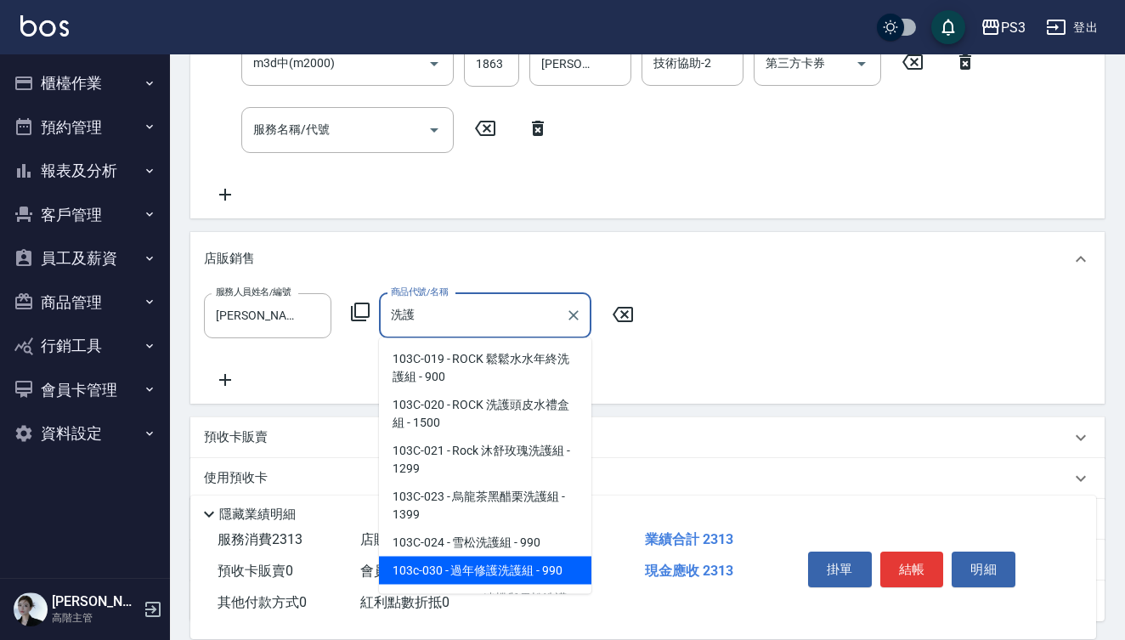
click at [473, 573] on span "103c-030 - 過年修護洗護組 - 990" at bounding box center [485, 570] width 212 height 28
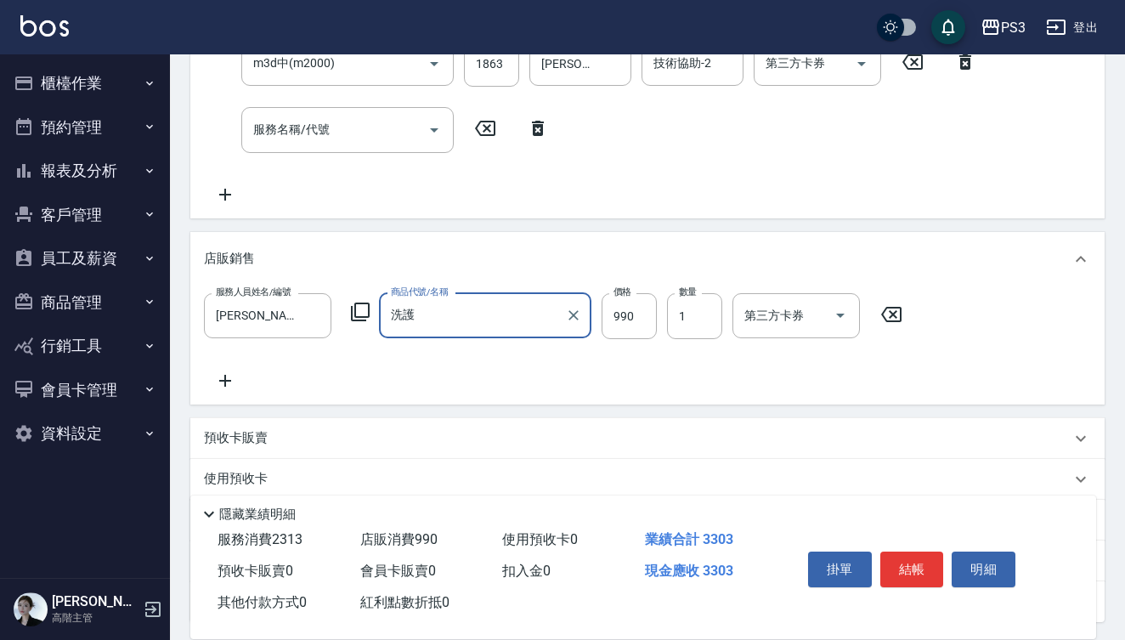
type input "過年修護洗護組"
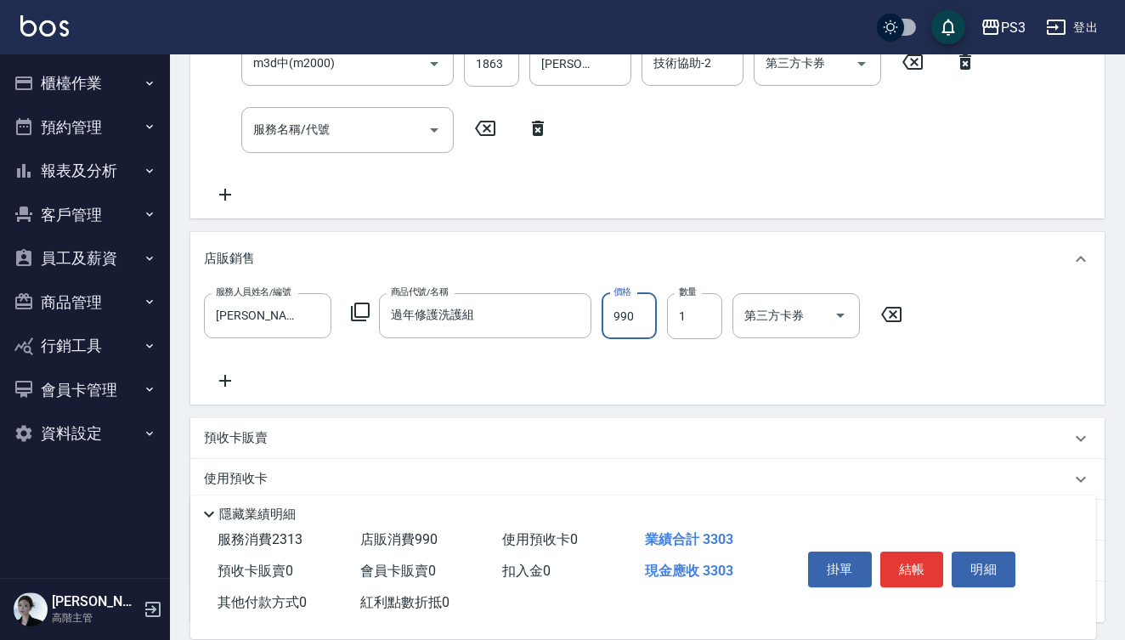
click at [647, 319] on input "990" at bounding box center [628, 316] width 55 height 46
click at [651, 330] on input "990" at bounding box center [628, 316] width 55 height 46
type input "640"
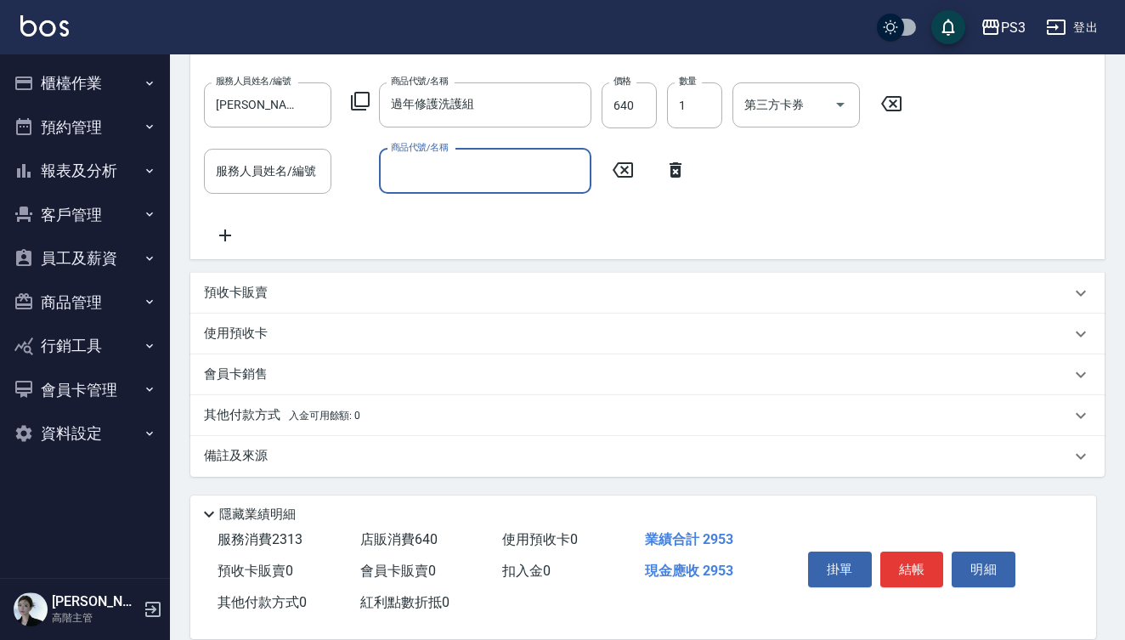
scroll to position [576, 0]
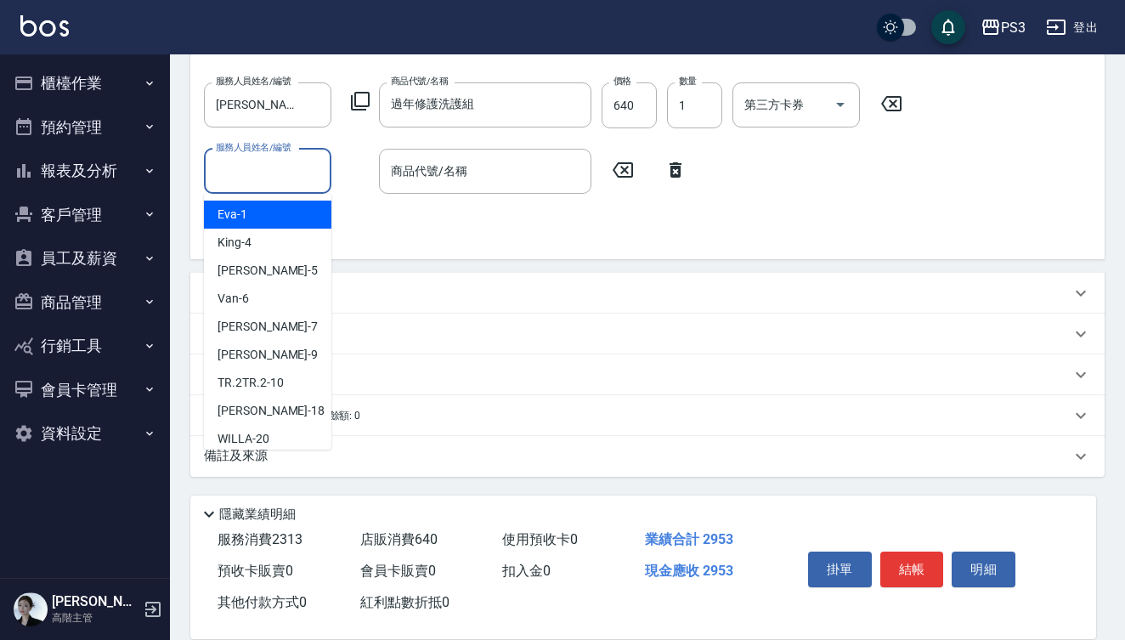
click at [261, 175] on input "服務人員姓名/編號" at bounding box center [268, 171] width 112 height 30
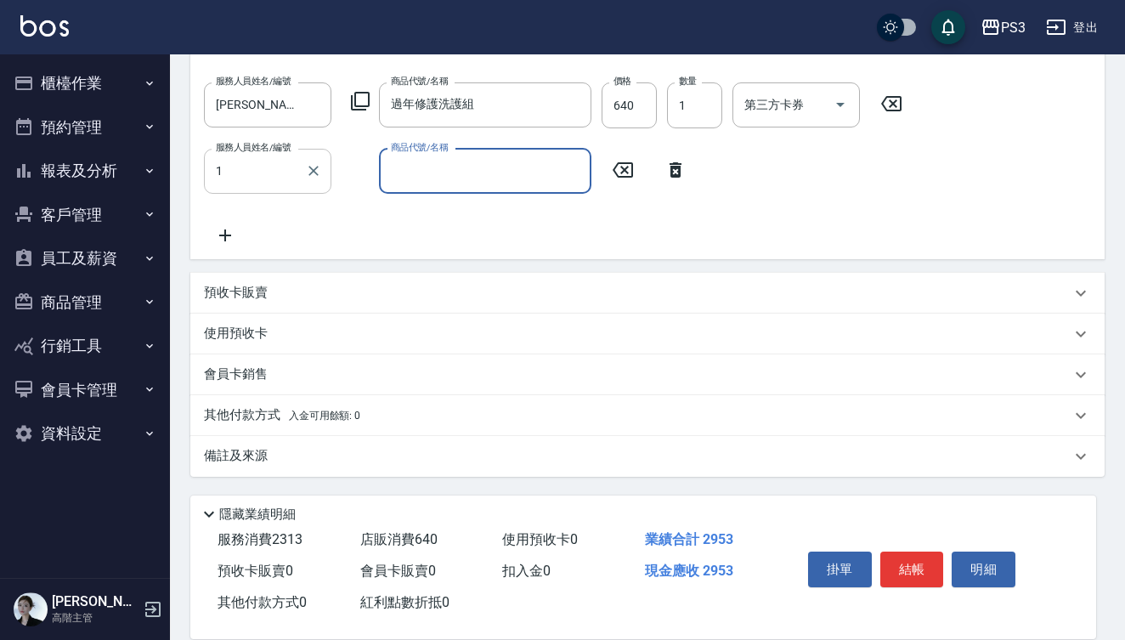
type input "Eva-1"
type input "z"
type input "ㄈ"
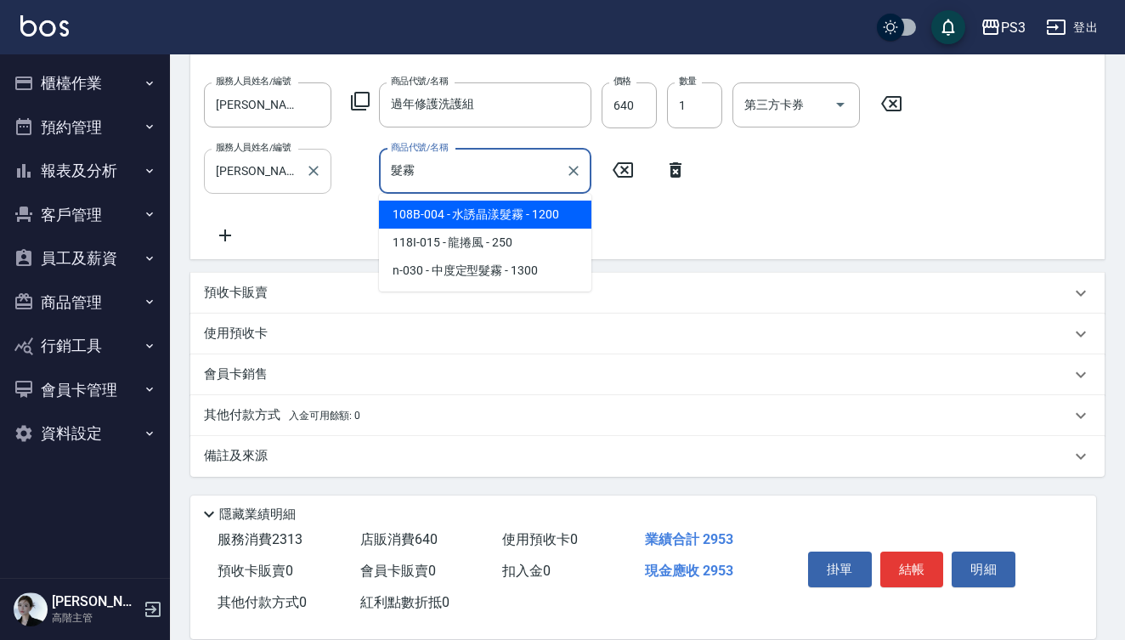
type input "水誘晶漾髮霧"
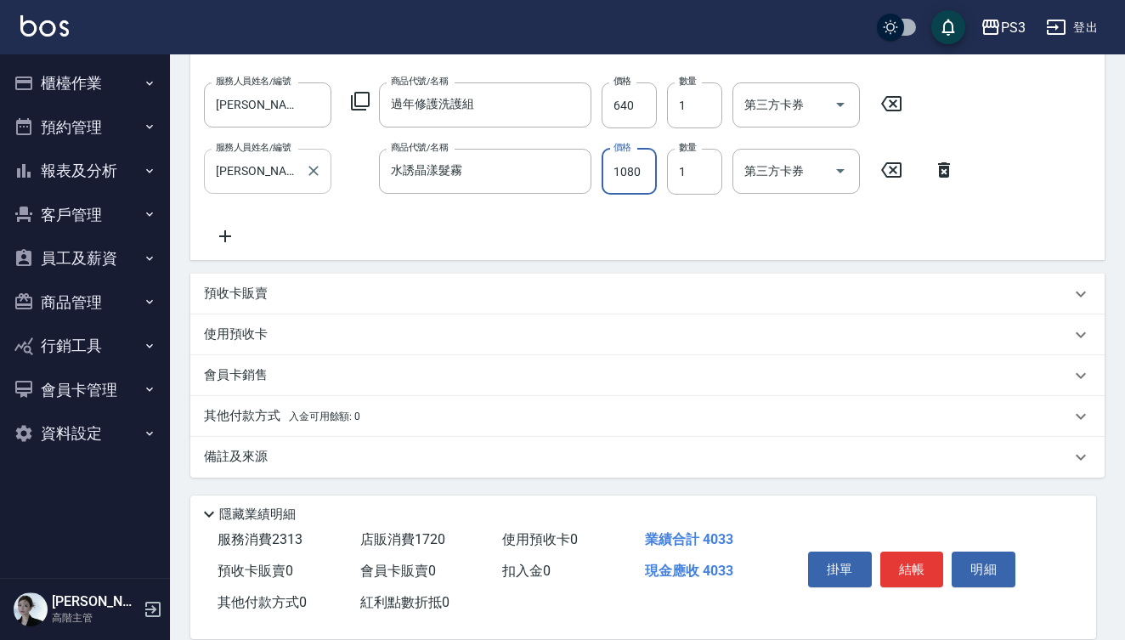
type input "1080"
click at [252, 340] on p "使用預收卡" at bounding box center [236, 334] width 64 height 18
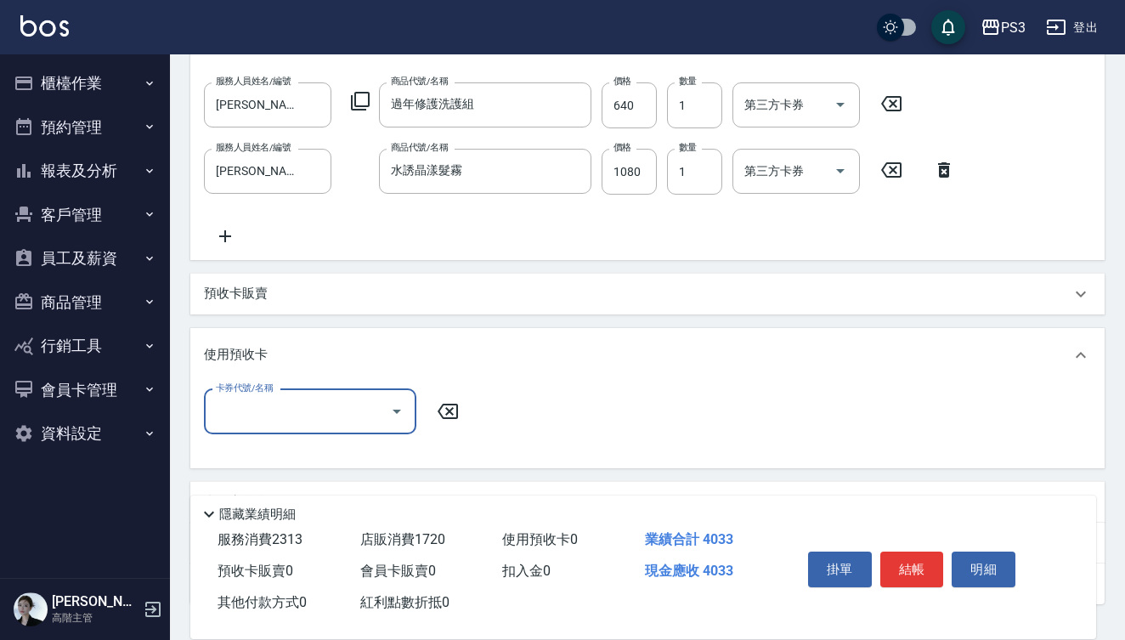
click at [251, 264] on div "項目消費 服務名稱/代號 有機洗髮(450) 服務名稱/代號 價格 450 價格 技術協助-1 Eva-1 技術協助-1 技術協助-2 技術協助-2 第三方卡…" at bounding box center [647, 153] width 914 height 901
click at [251, 284] on div "預收卡販賣" at bounding box center [647, 294] width 914 height 41
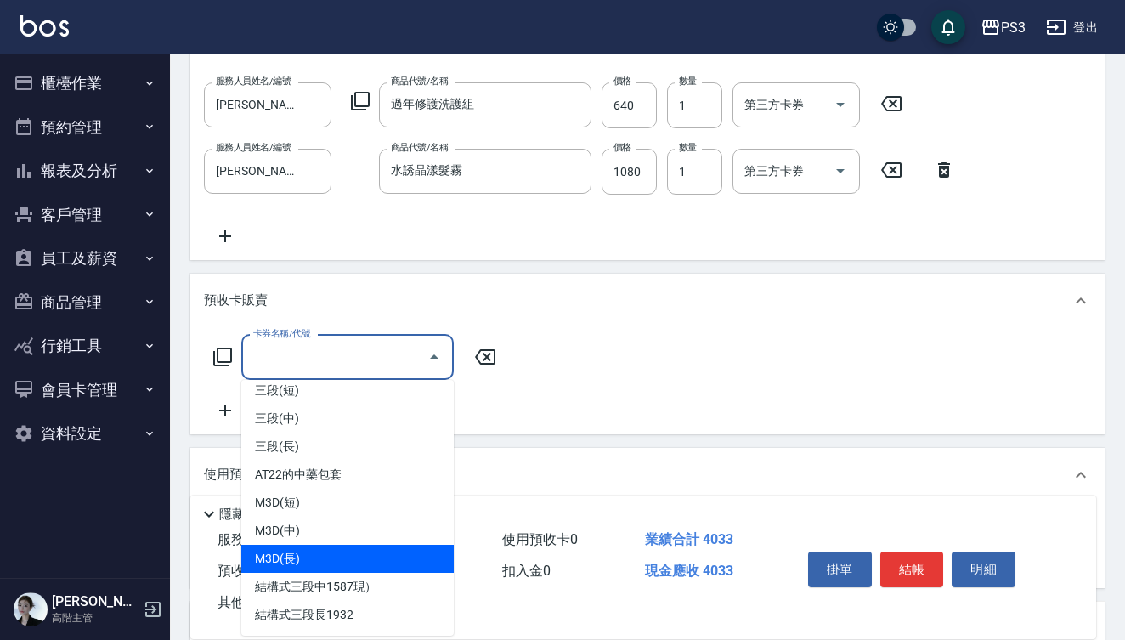
scroll to position [627, 0]
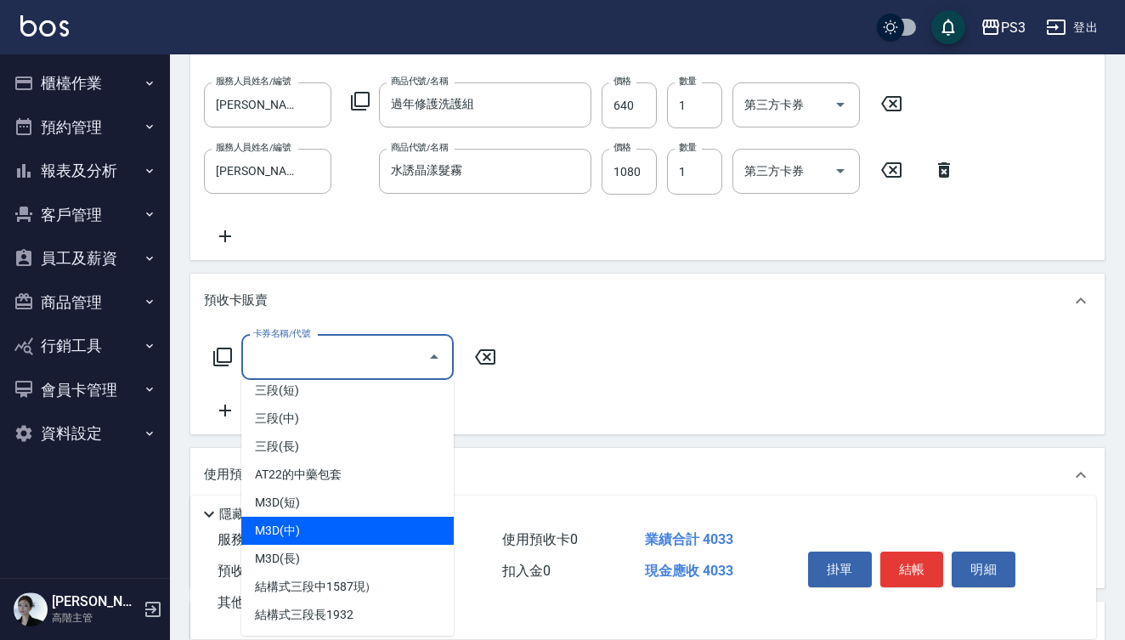
click at [339, 528] on span "M3D(中)" at bounding box center [347, 531] width 212 height 28
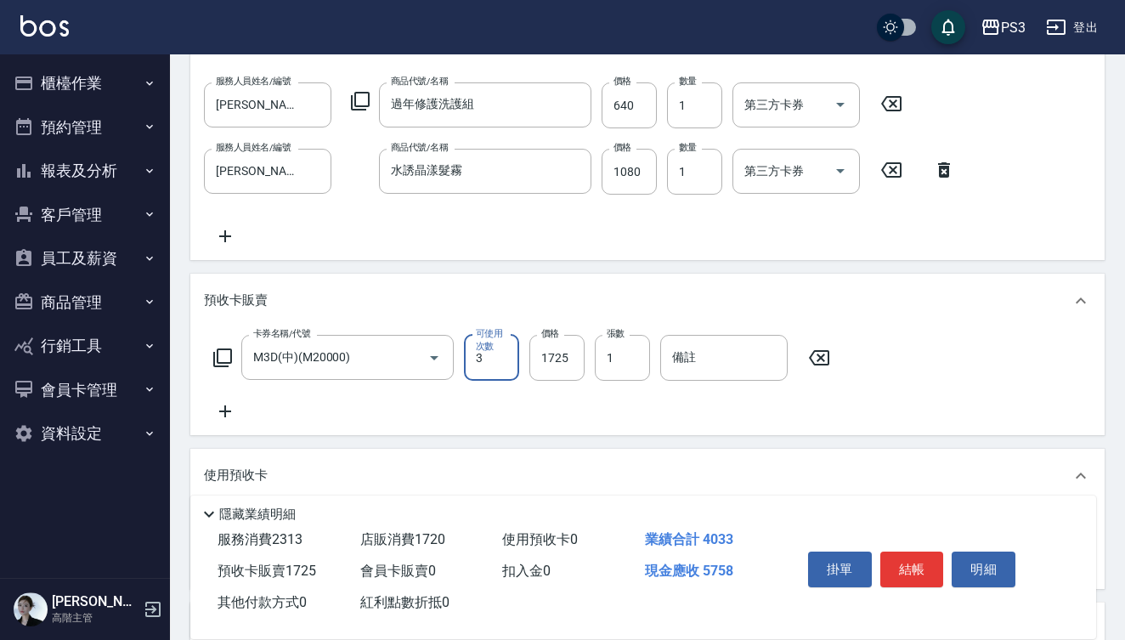
type input "M3D(中)(M20000)"
type input "1"
type input "1863"
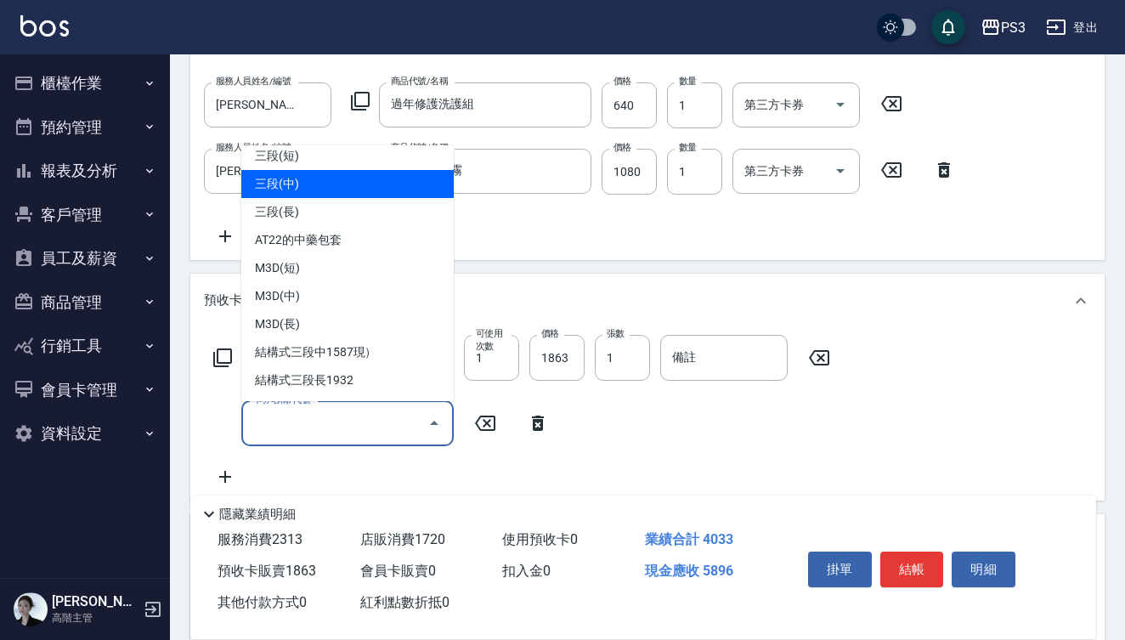
click at [332, 187] on span "三段(中)" at bounding box center [347, 184] width 212 height 28
type input "三段(中)(A23000)"
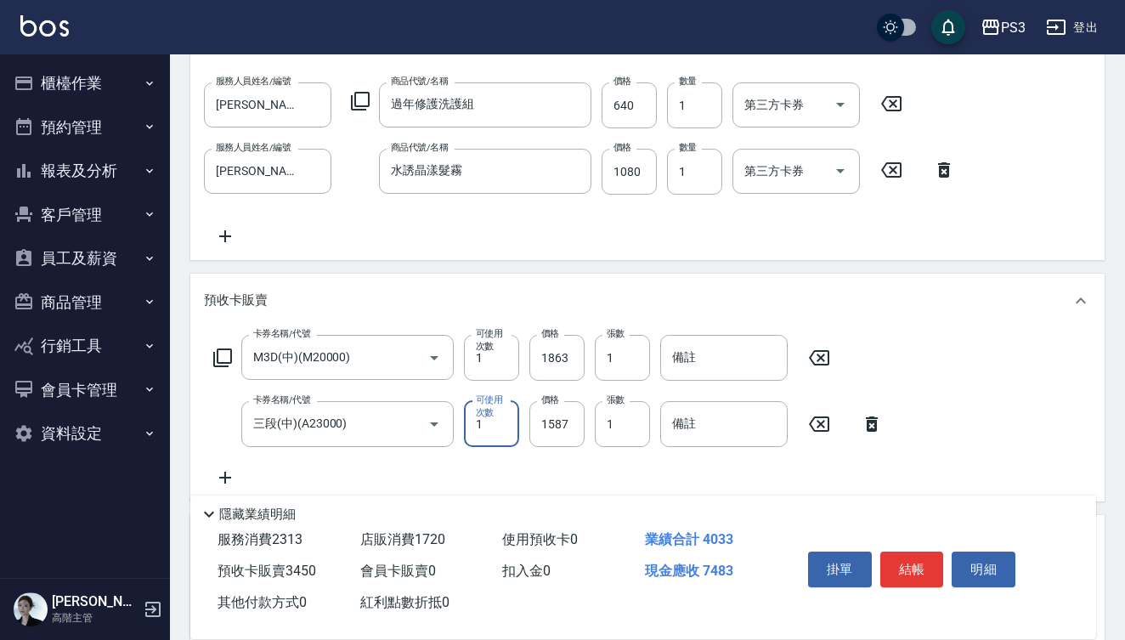
type input "1"
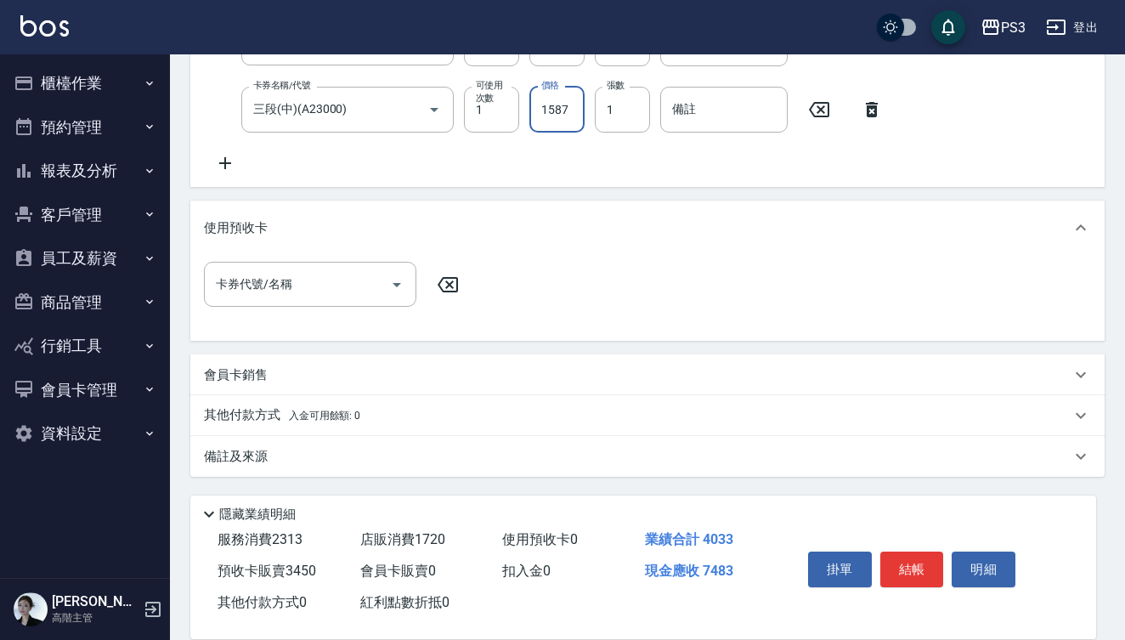
scroll to position [890, 0]
click at [274, 404] on div "其他付款方式 入金可用餘額: 0" at bounding box center [647, 415] width 914 height 41
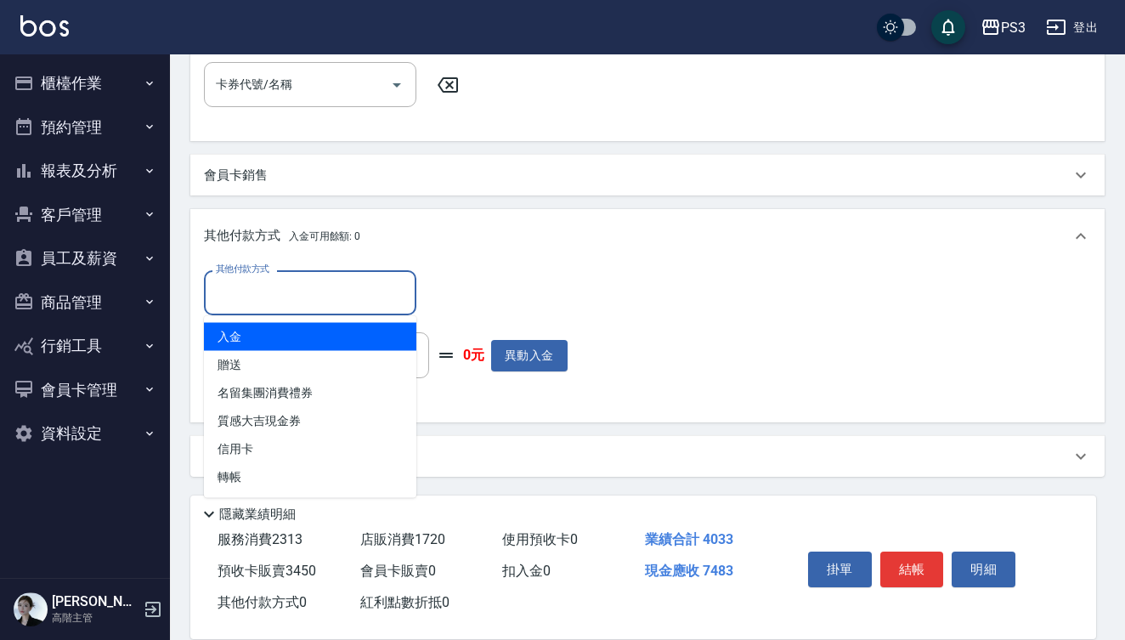
scroll to position [1090, 0]
click at [287, 288] on input "其他付款方式" at bounding box center [310, 293] width 197 height 30
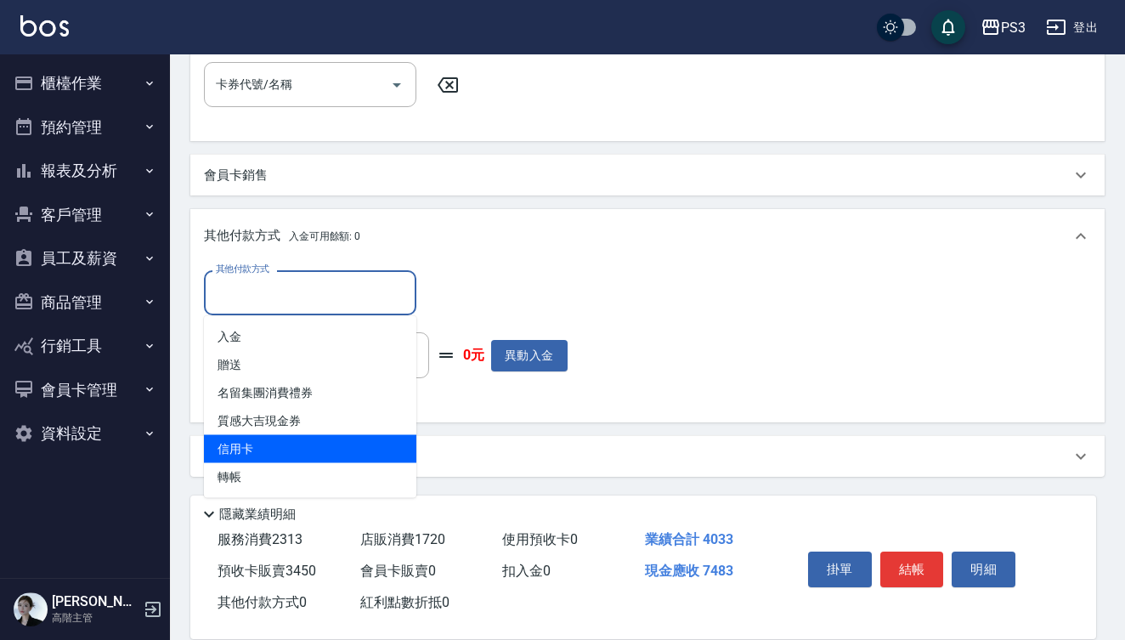
click at [263, 440] on span "信用卡" at bounding box center [310, 449] width 212 height 28
type input "信用卡"
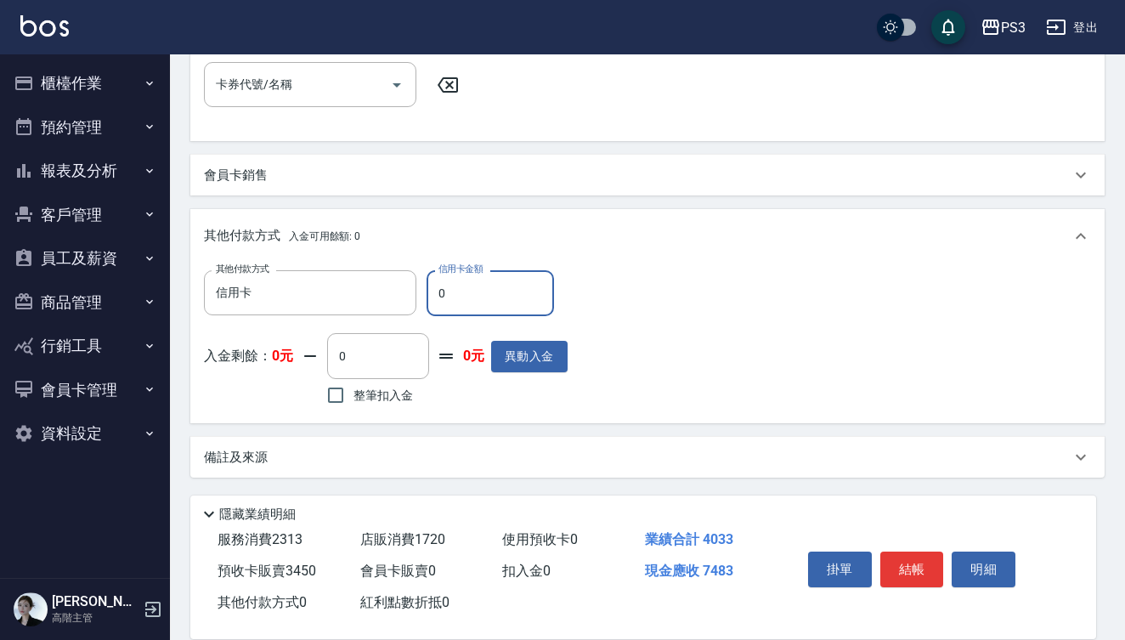
click at [432, 296] on input "0" at bounding box center [489, 293] width 127 height 46
type input "7483"
click at [916, 572] on button "結帳" at bounding box center [912, 569] width 64 height 36
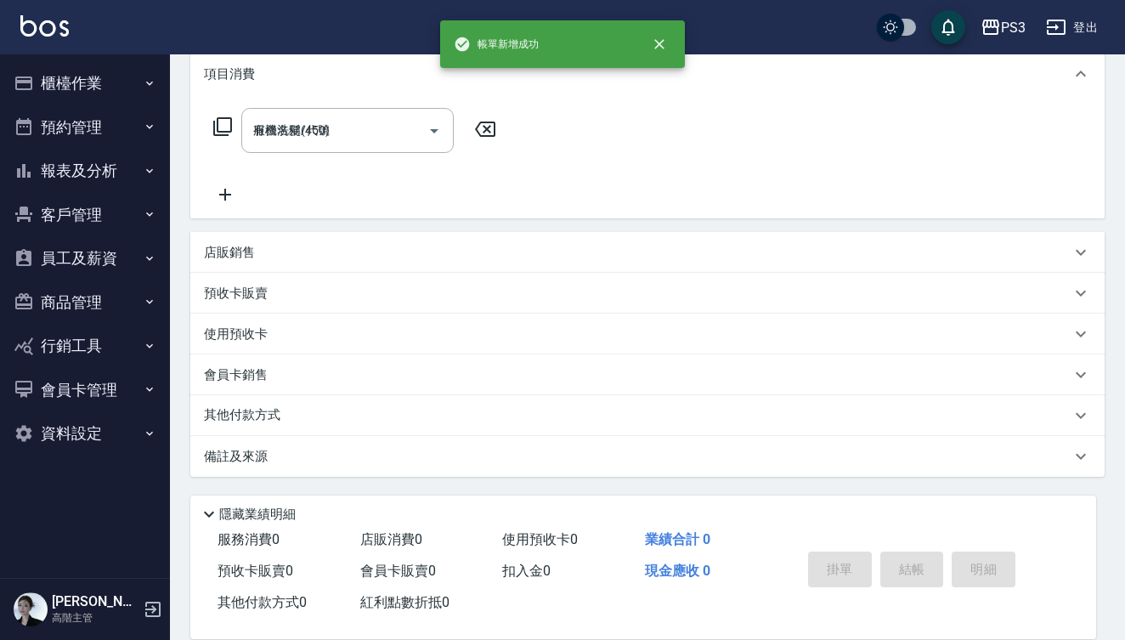
type input "2025/10/11 18:40"
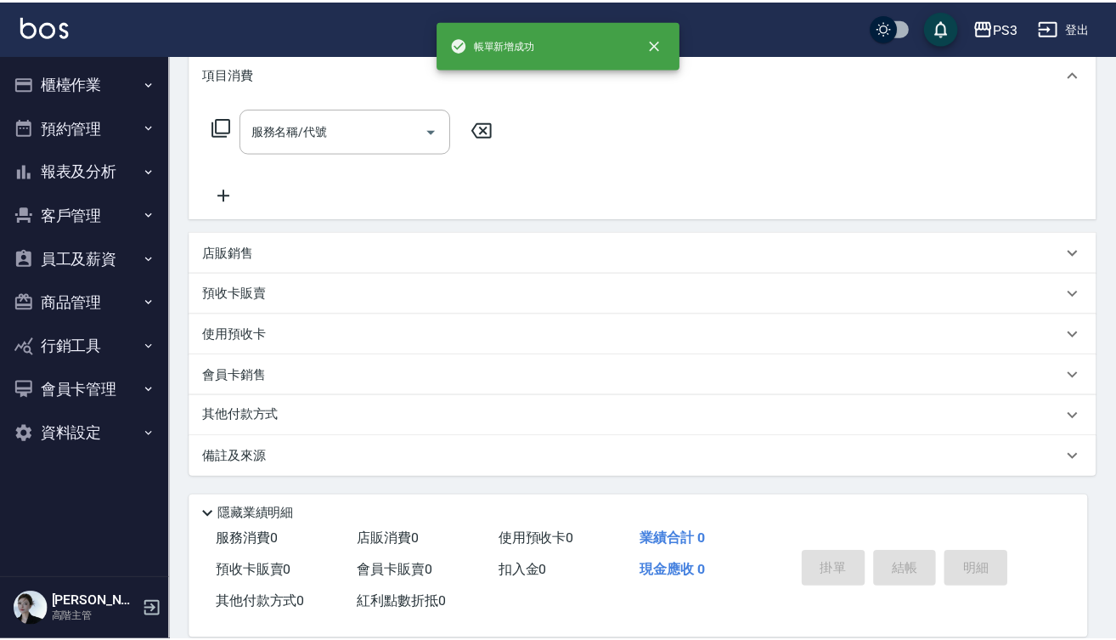
scroll to position [0, 0]
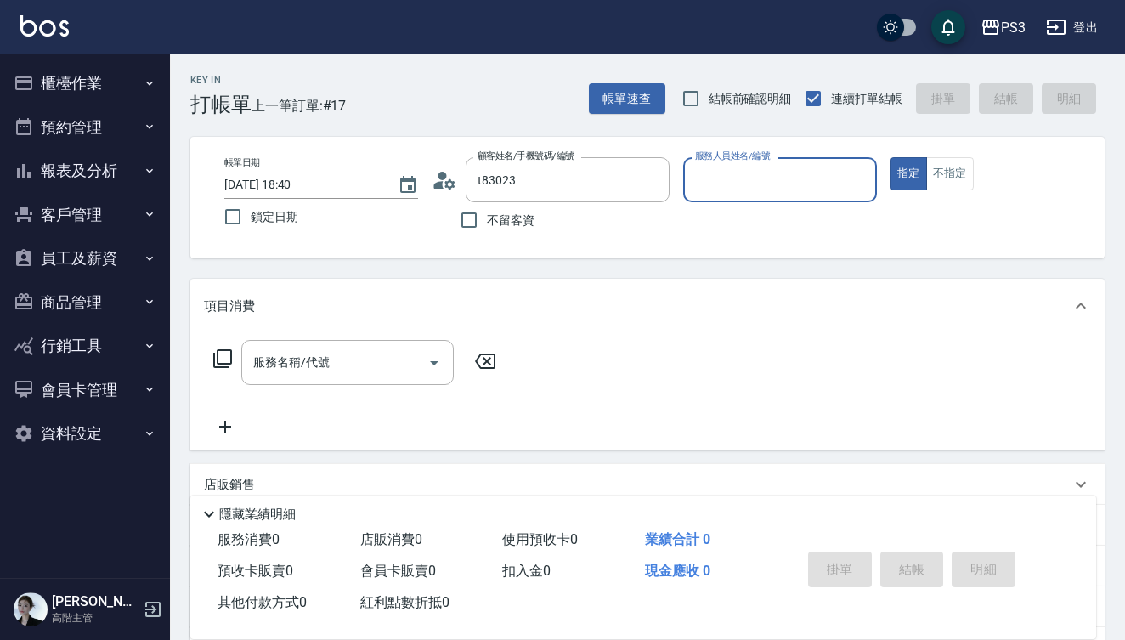
type input "黃昱璁/0975075319/T83023"
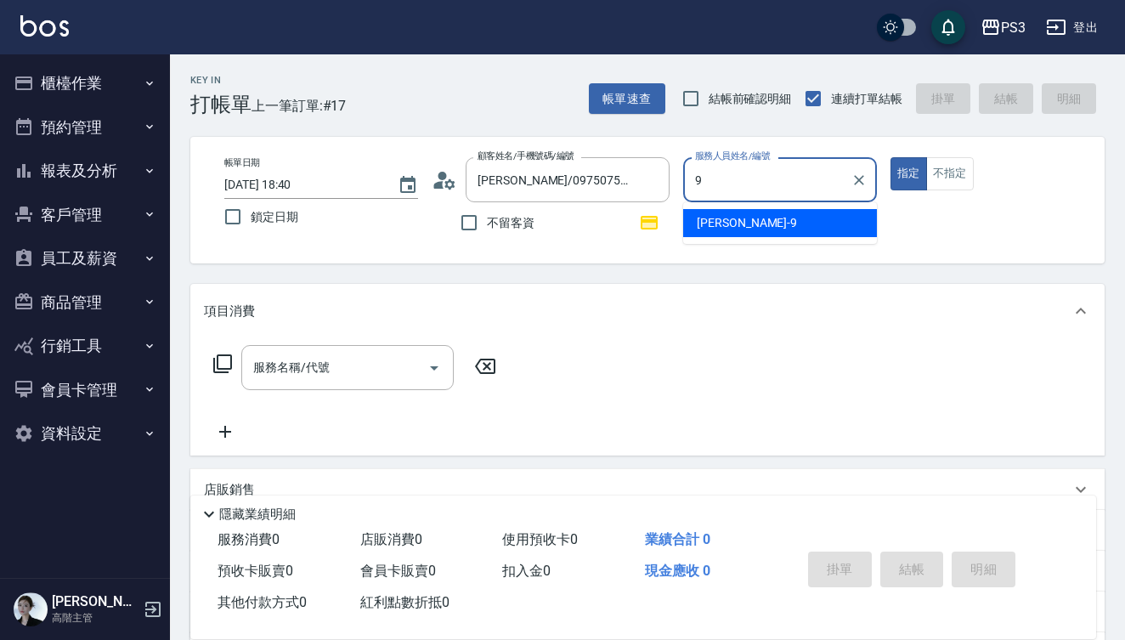
type input "[PERSON_NAME]-9"
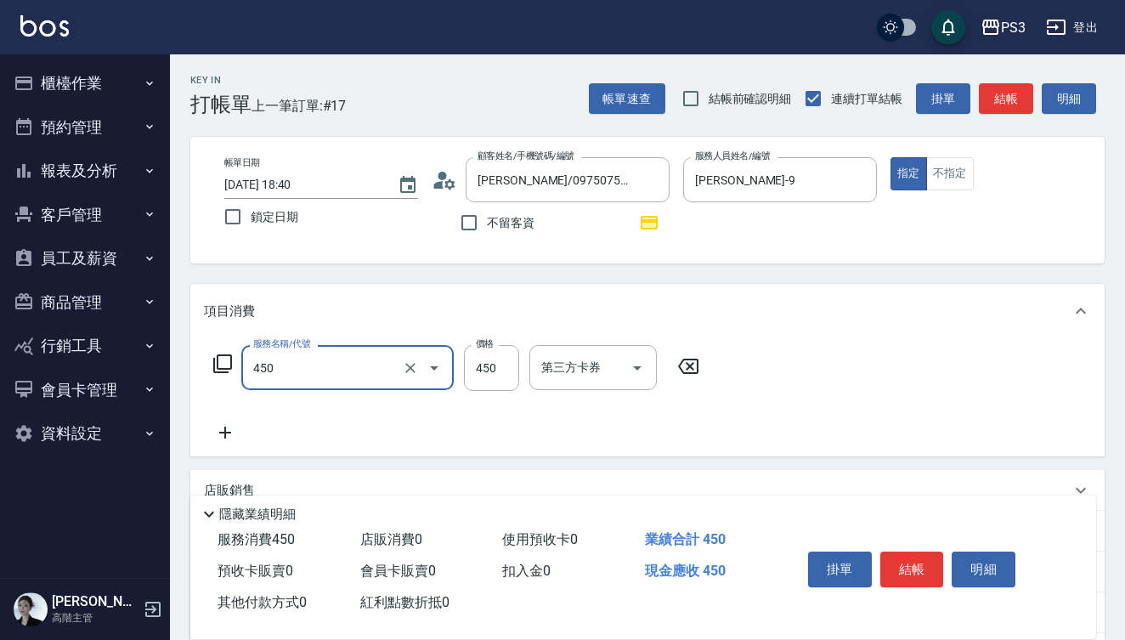
type input "有機洗髮(450)"
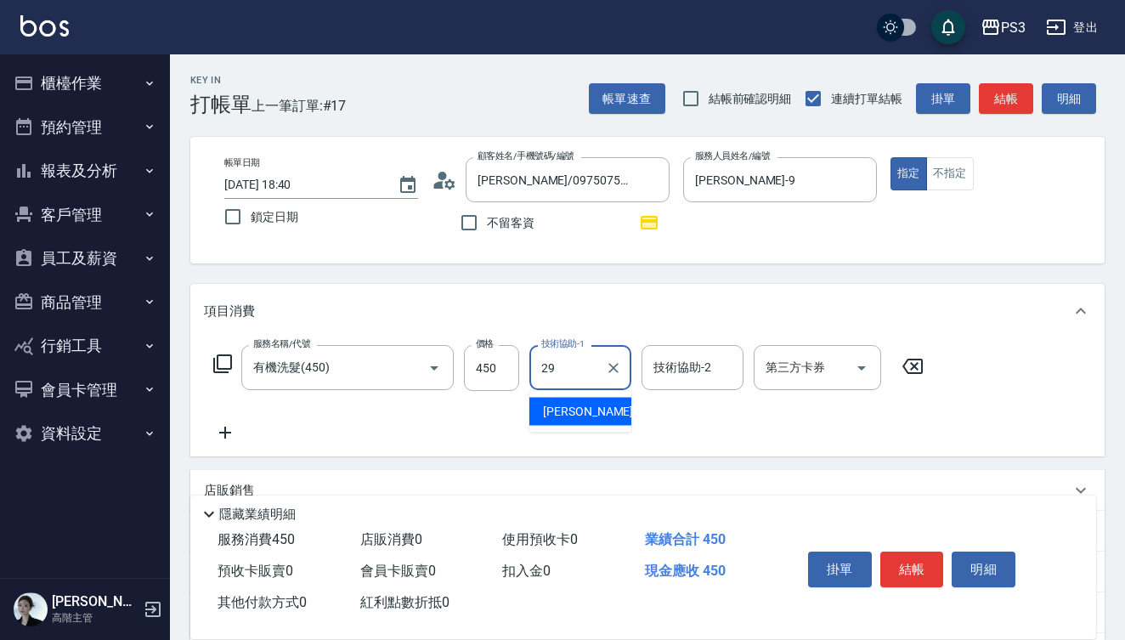
type input "Joyce-29"
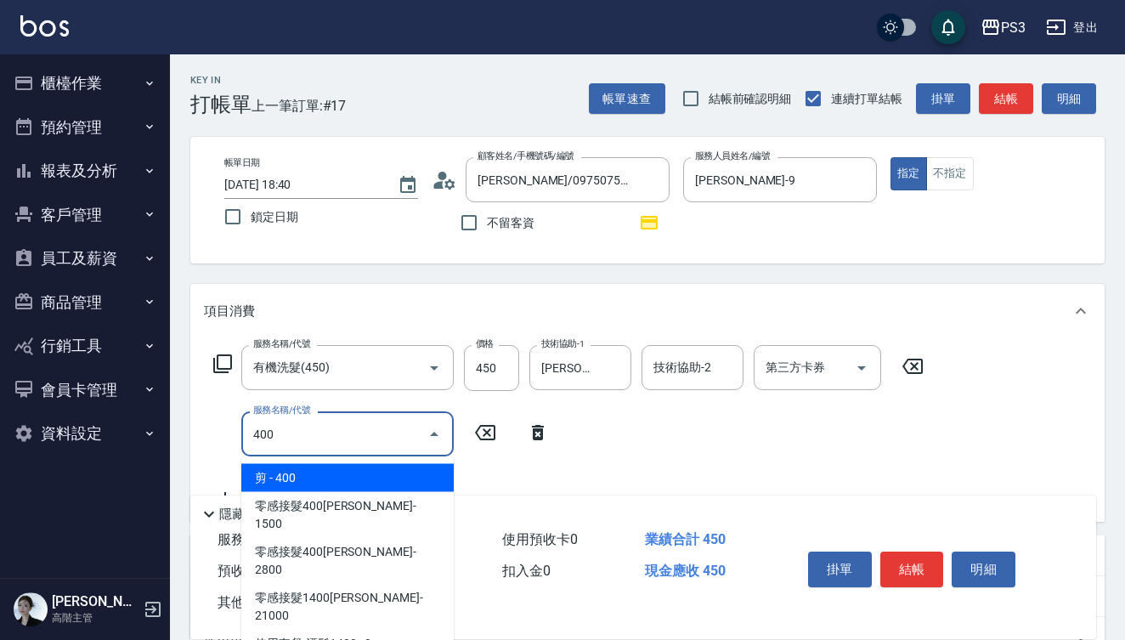
type input "剪(400)"
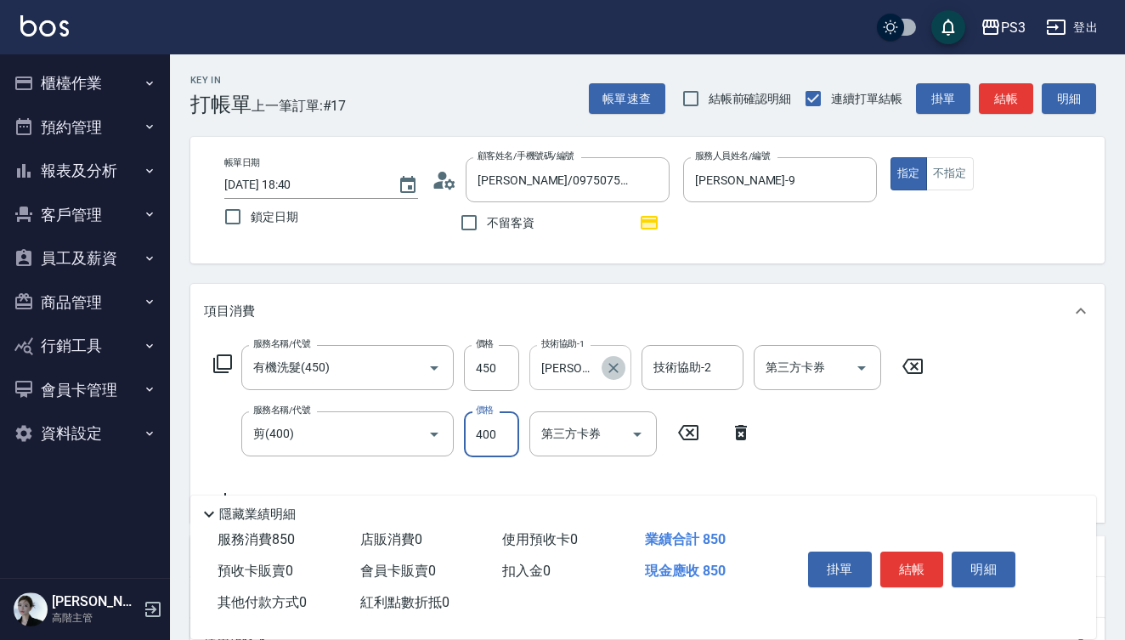
click at [615, 364] on icon "Clear" at bounding box center [613, 367] width 17 height 17
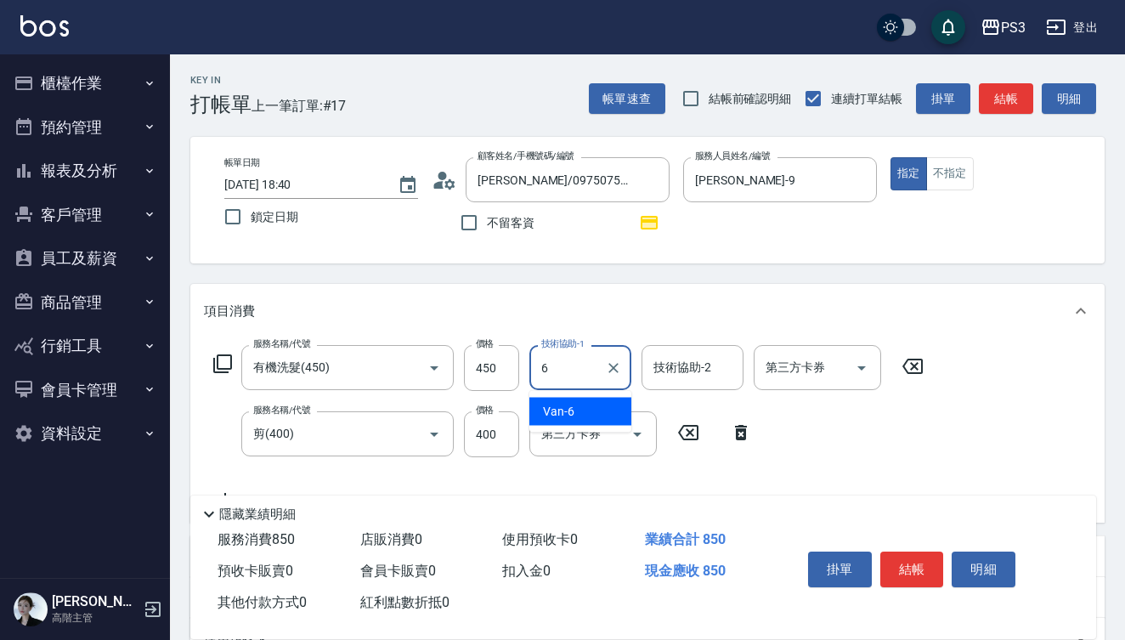
type input "Van-6"
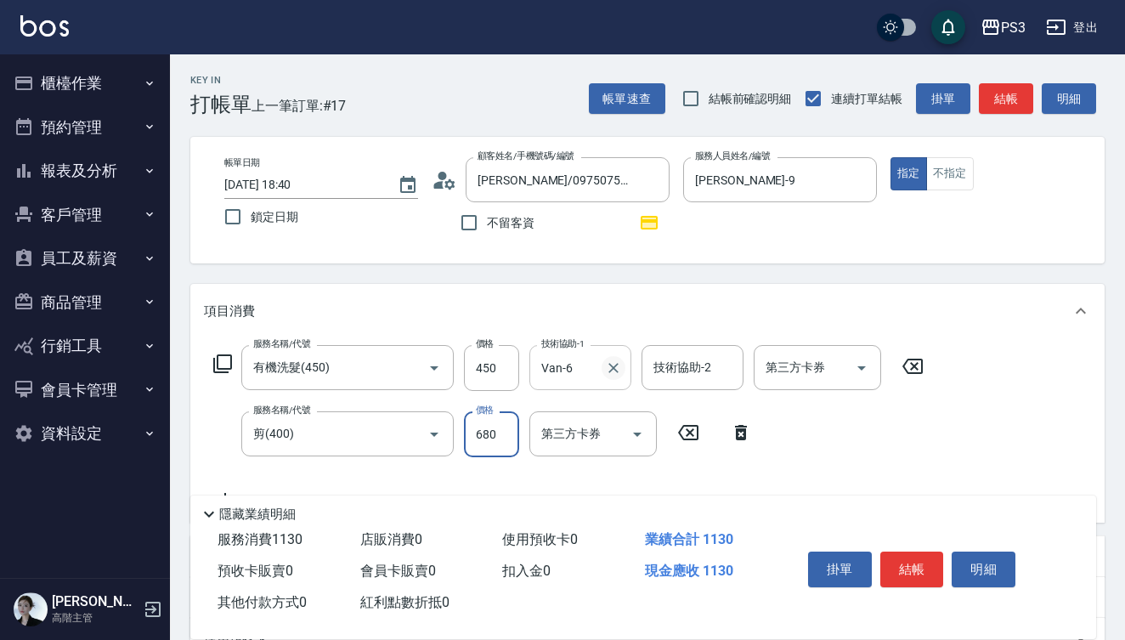
type input "680"
click at [909, 561] on button "結帳" at bounding box center [912, 569] width 64 height 36
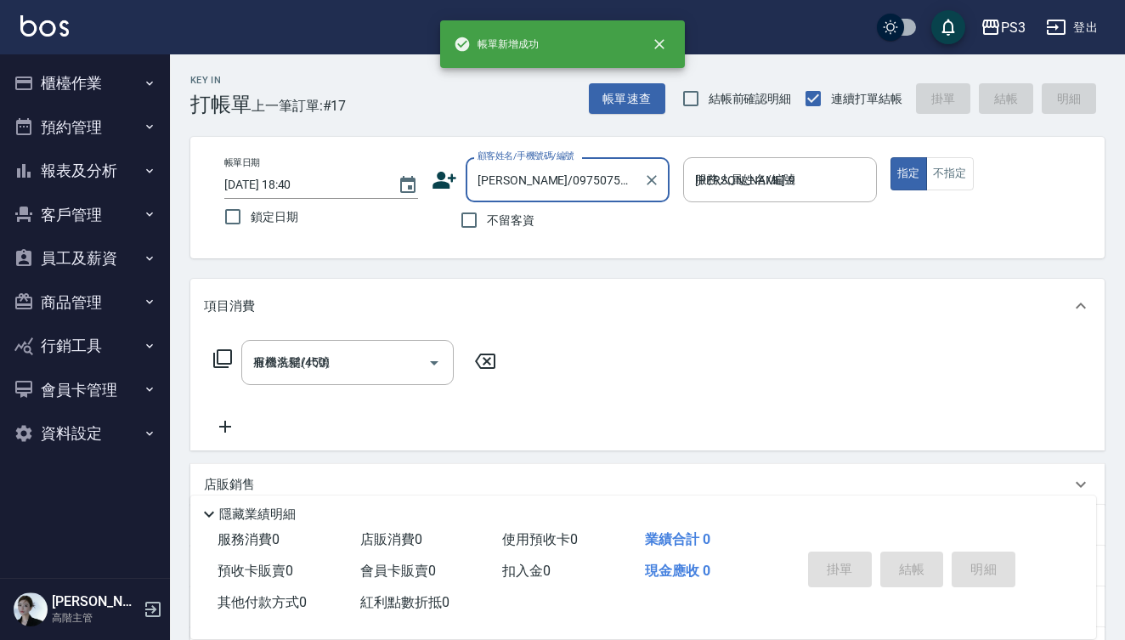
type input "2025/10/11 18:41"
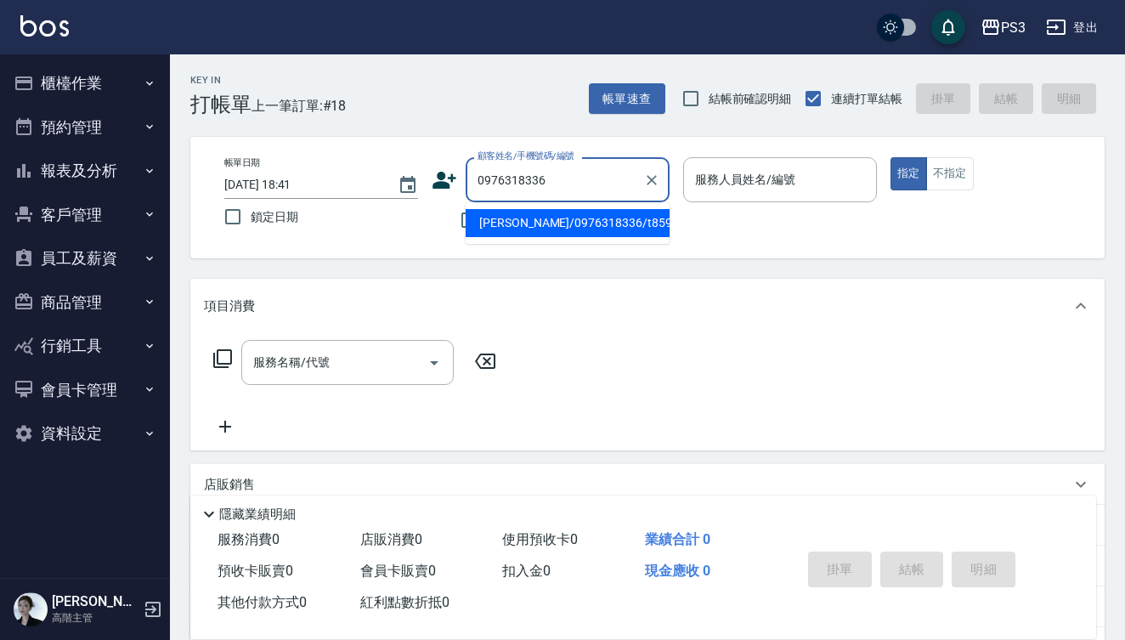
type input "呂信宏/0976318336/t85904"
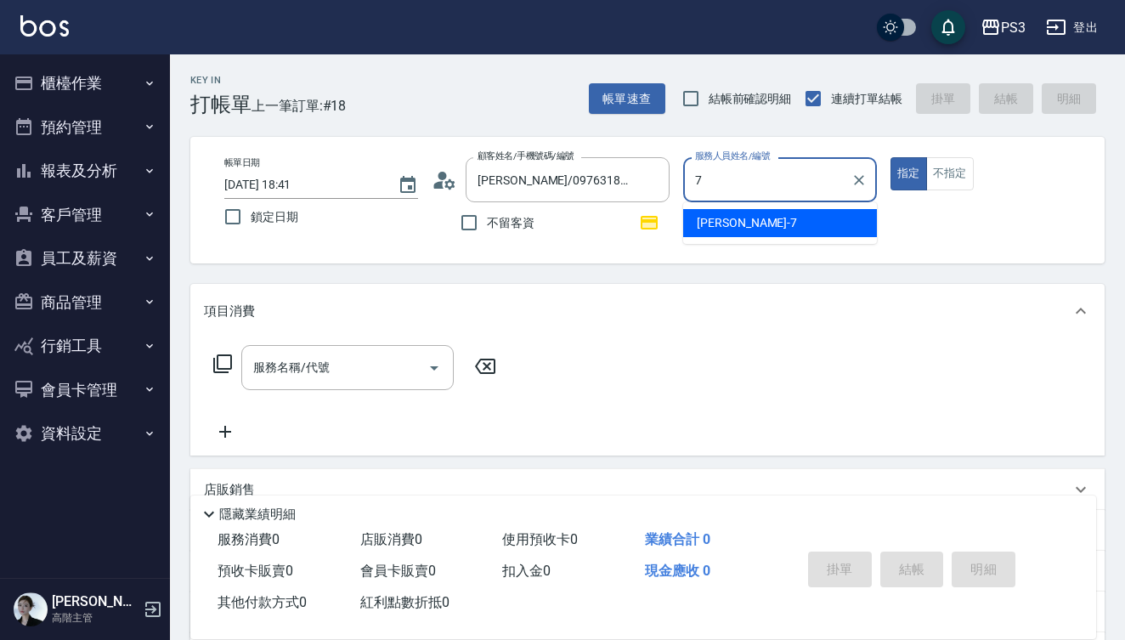
type input "Lisa-7"
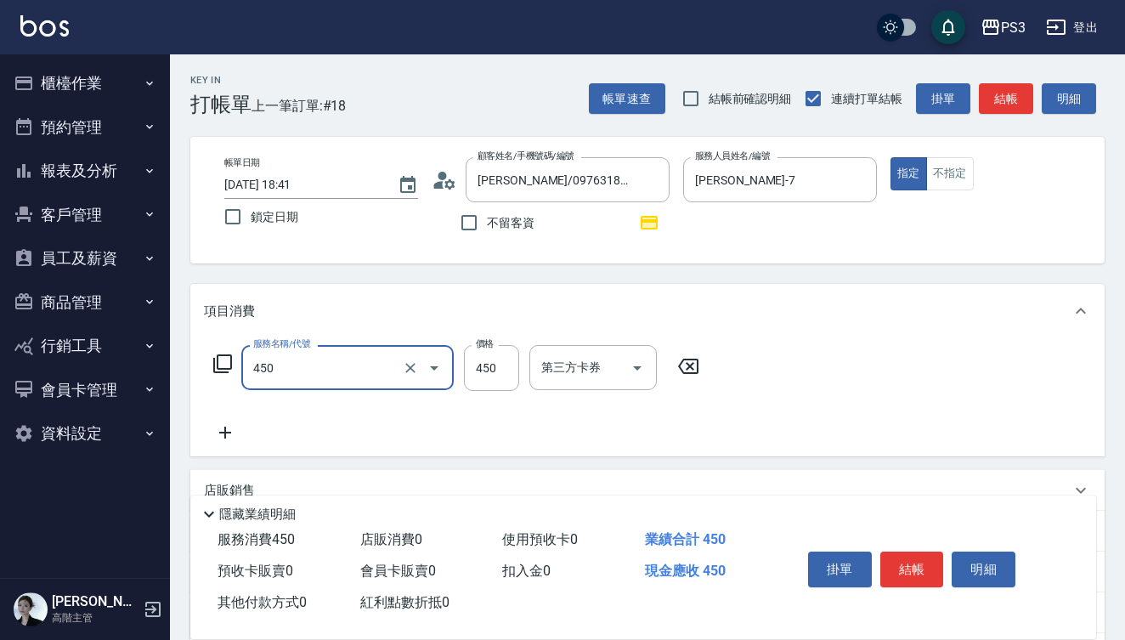
type input "有機洗髮(450)"
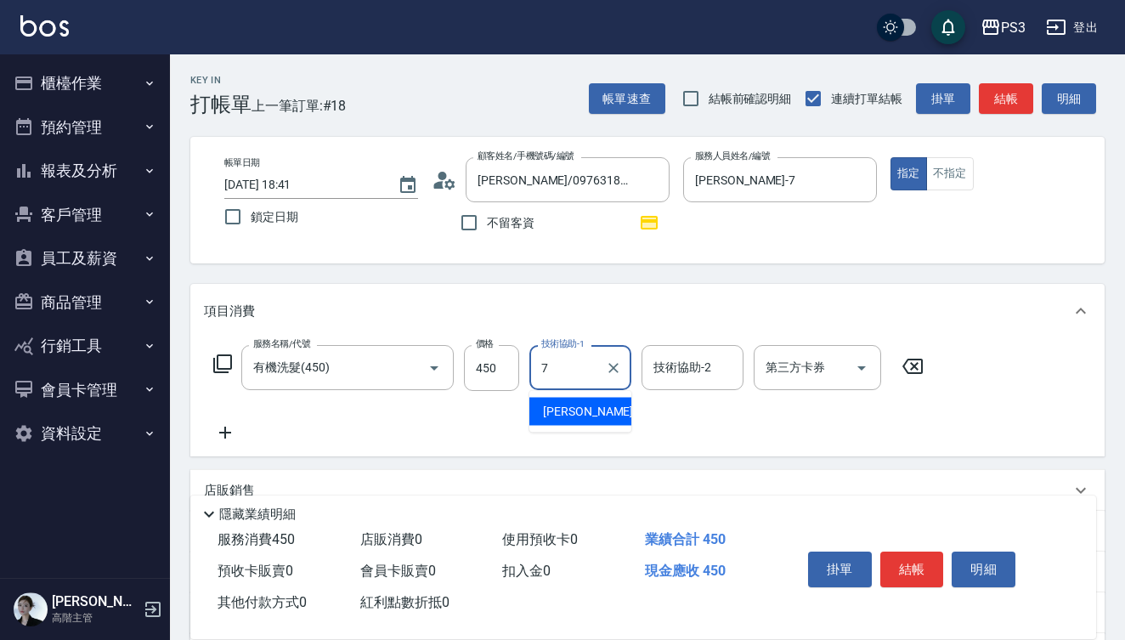
type input "Lisa-7"
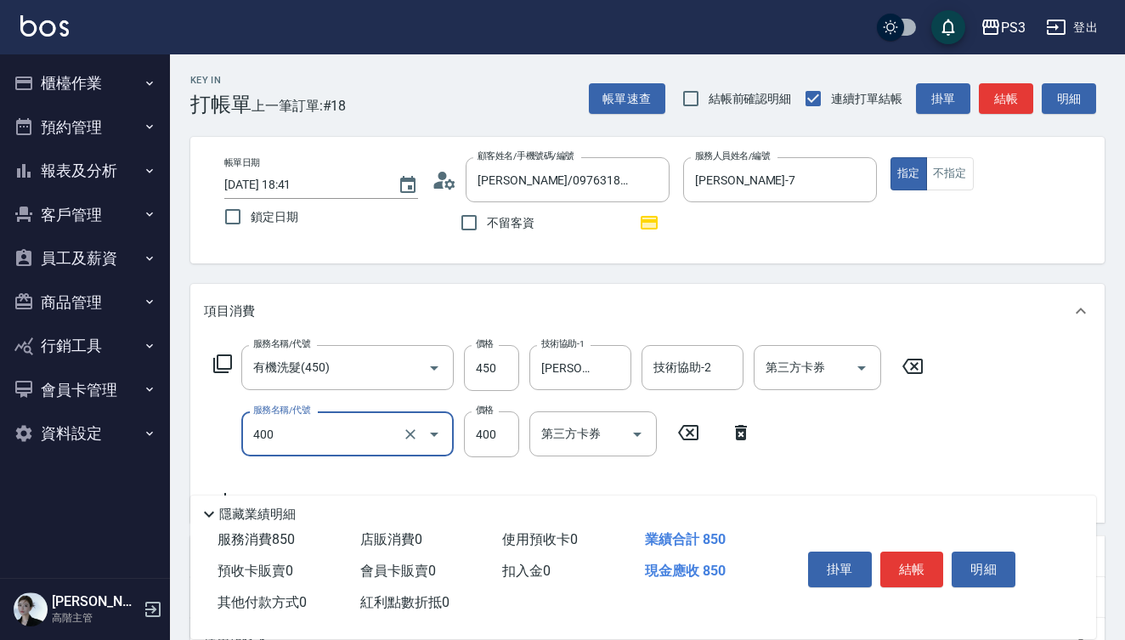
type input "剪(400)"
type input "380"
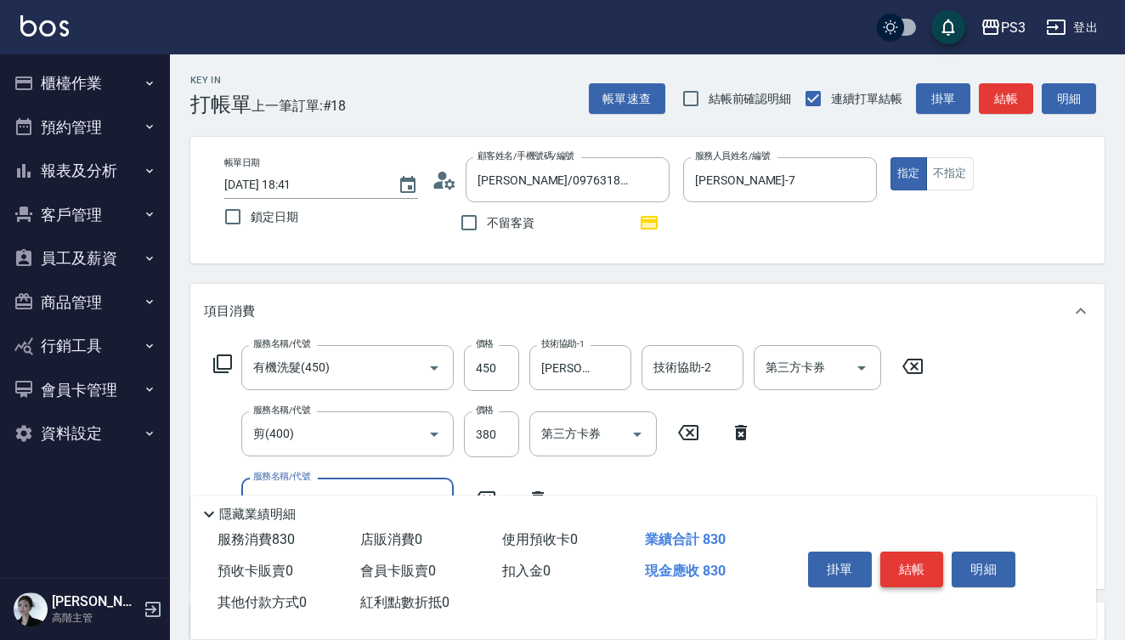
click at [930, 561] on button "結帳" at bounding box center [912, 569] width 64 height 36
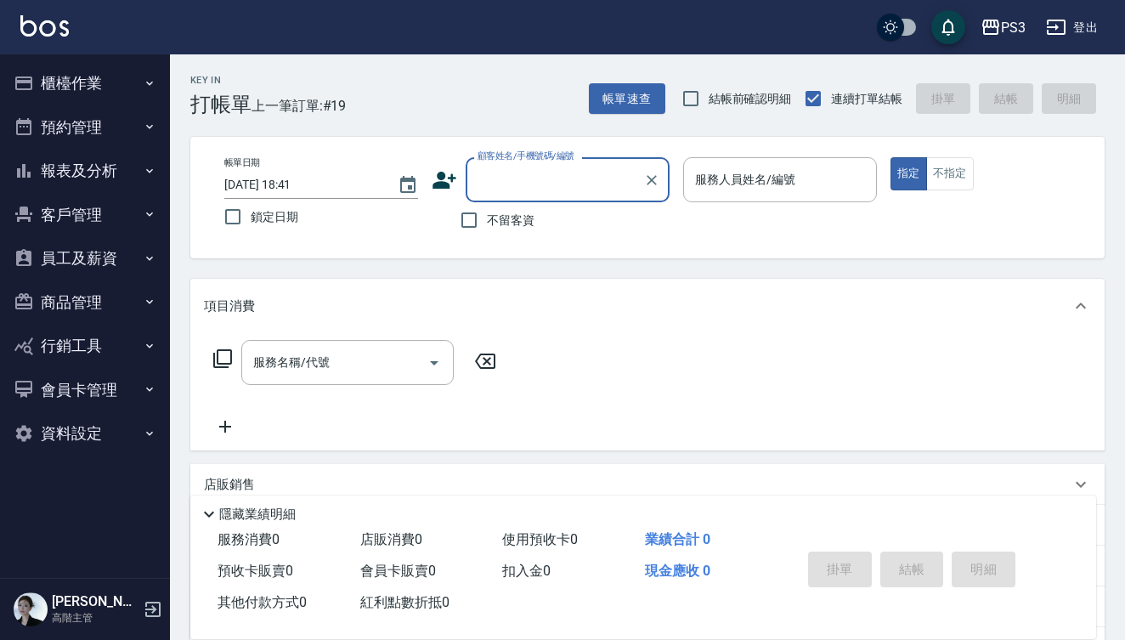
click at [83, 92] on button "櫃檯作業" at bounding box center [85, 83] width 156 height 44
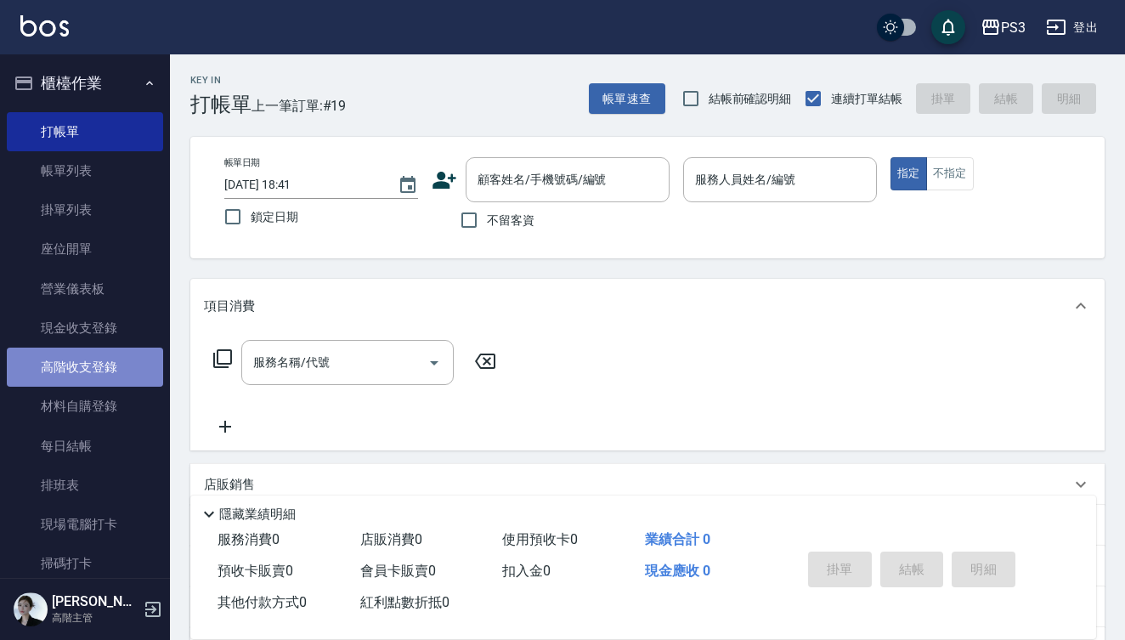
click at [93, 347] on link "高階收支登錄" at bounding box center [85, 366] width 156 height 39
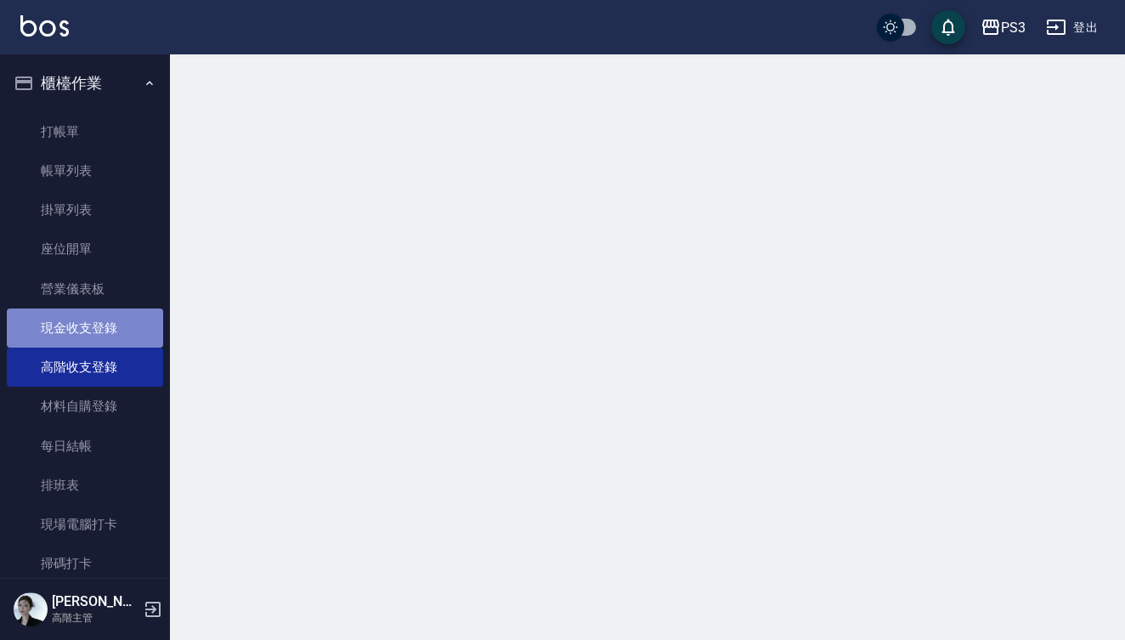
click at [97, 335] on link "現金收支登錄" at bounding box center [85, 327] width 156 height 39
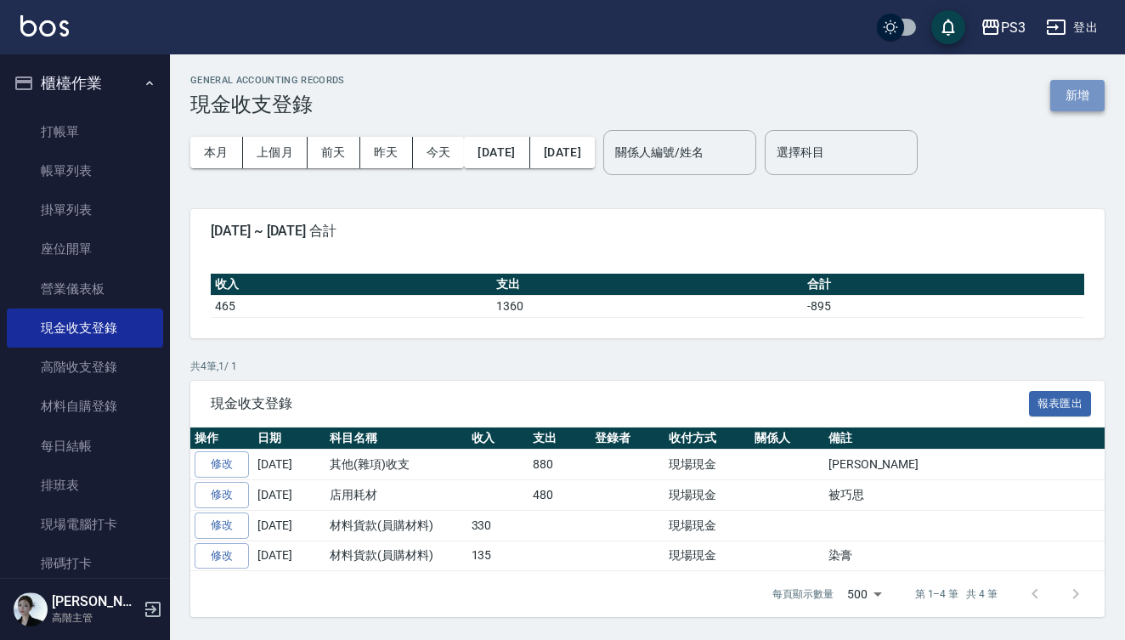
click at [1086, 104] on button "新增" at bounding box center [1077, 95] width 54 height 31
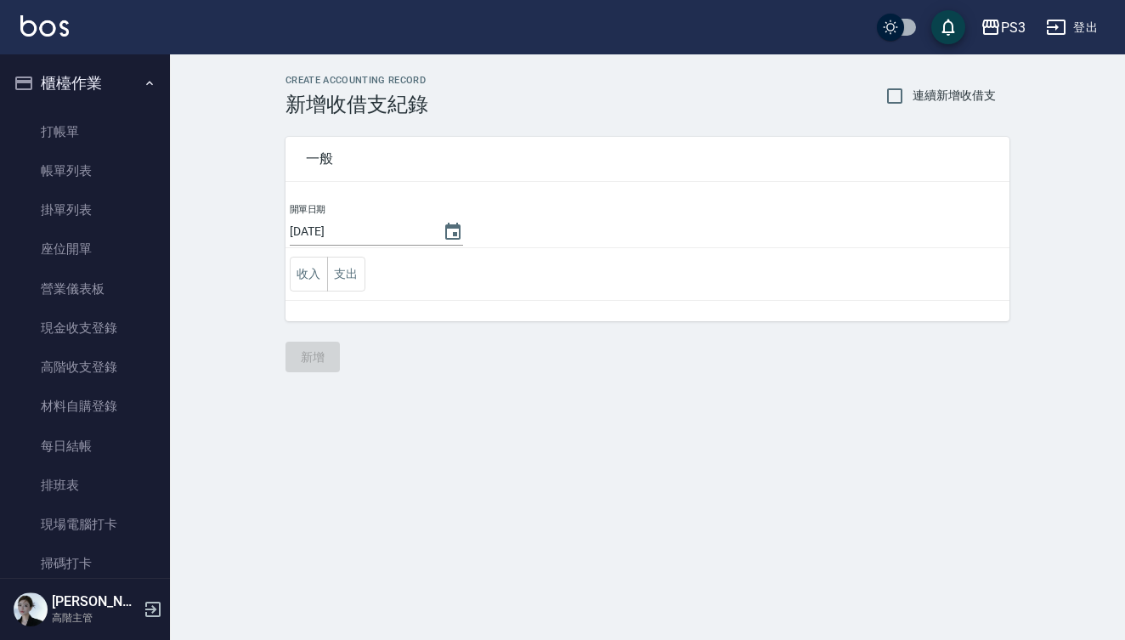
click at [371, 236] on input "[DATE]" at bounding box center [358, 231] width 136 height 28
click at [443, 229] on icon "Choose date, selected date is 2025-10-11" at bounding box center [453, 232] width 20 height 20
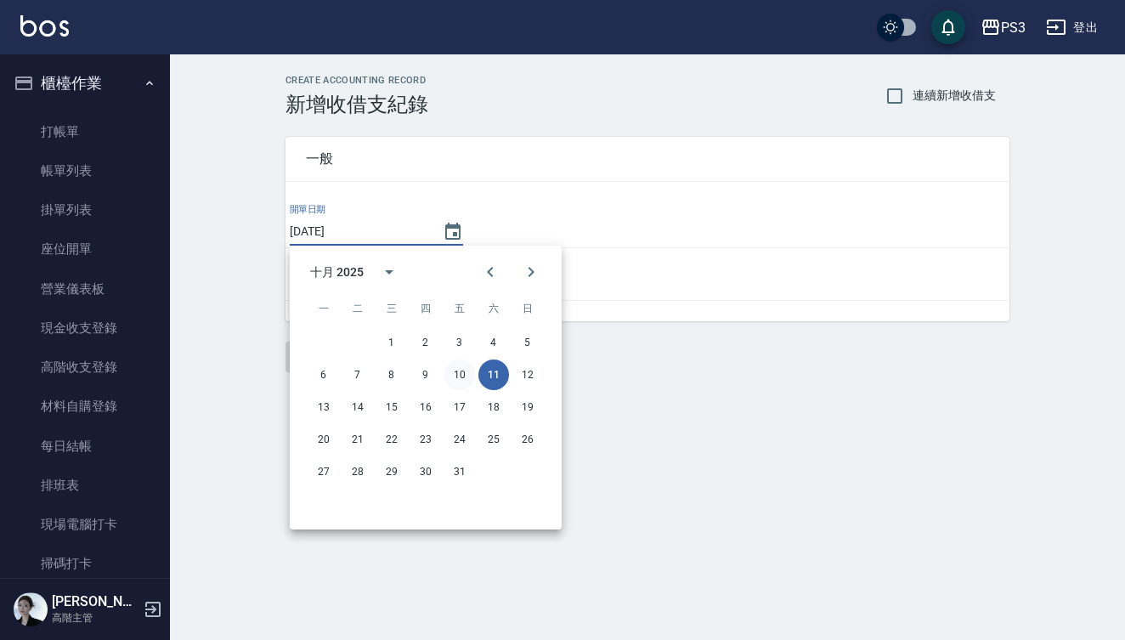
click at [469, 369] on button "10" at bounding box center [459, 374] width 31 height 31
type input "[DATE]"
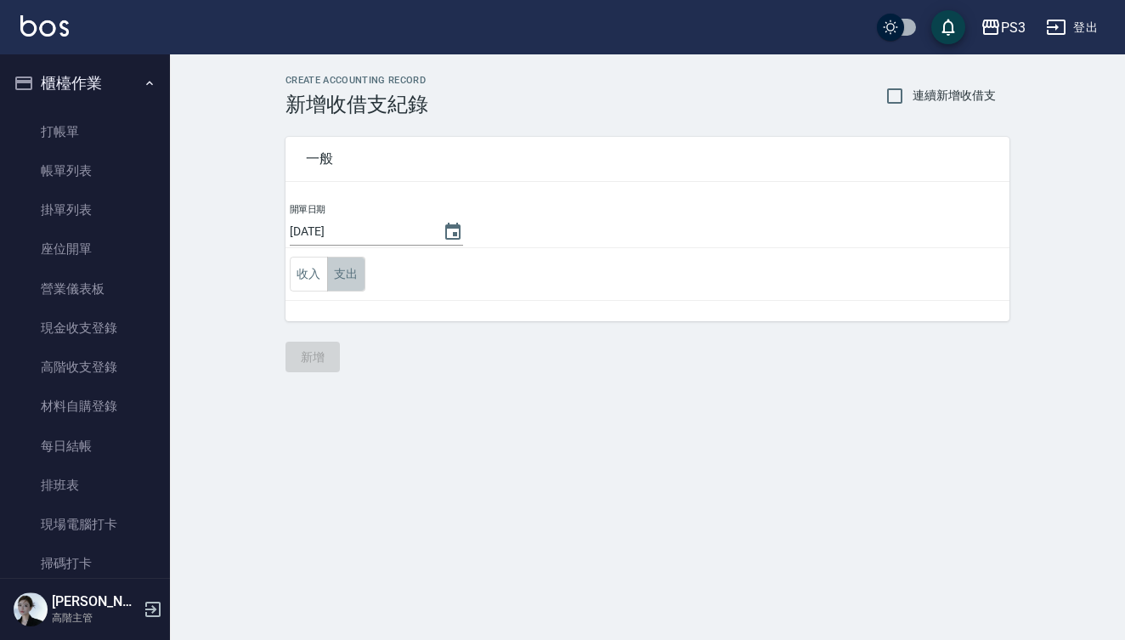
click at [337, 273] on button "支出" at bounding box center [346, 274] width 38 height 35
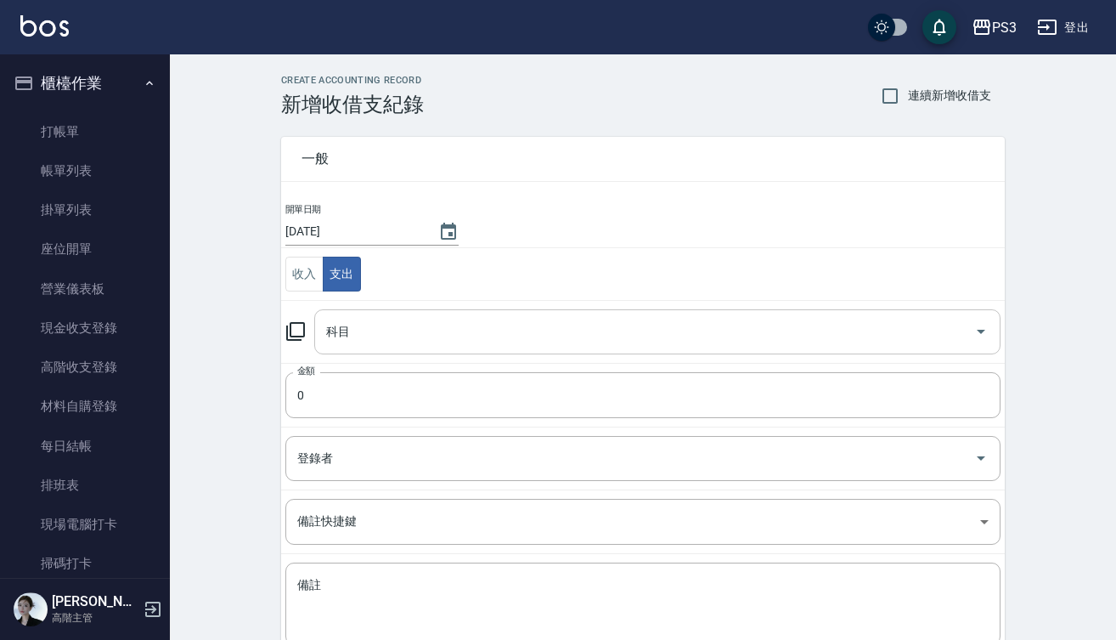
click at [477, 325] on input "科目" at bounding box center [645, 332] width 646 height 30
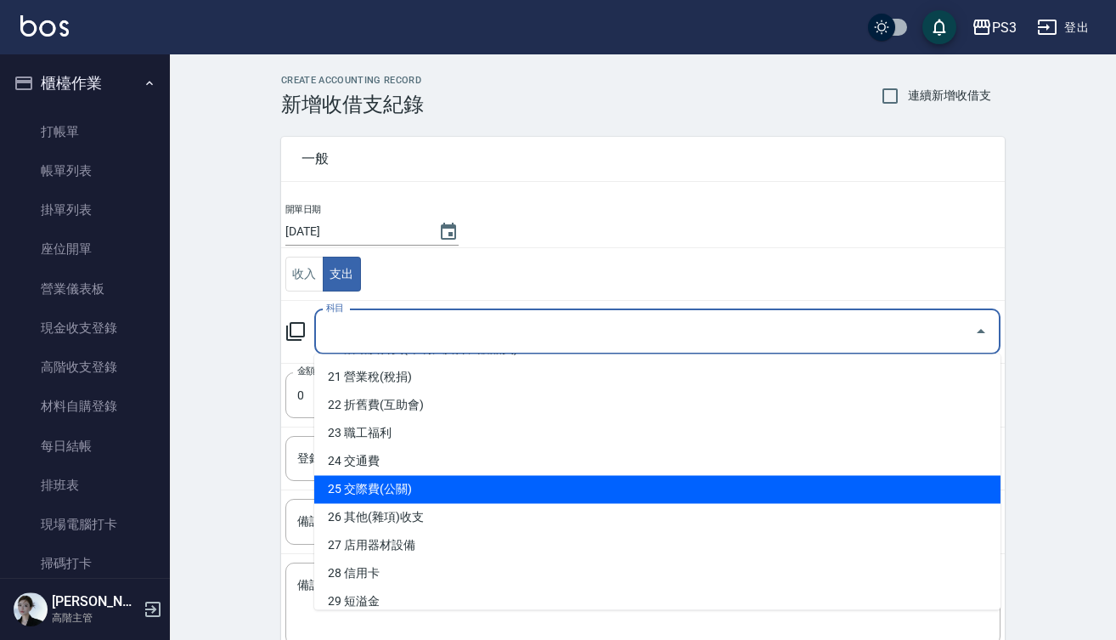
scroll to position [579, 0]
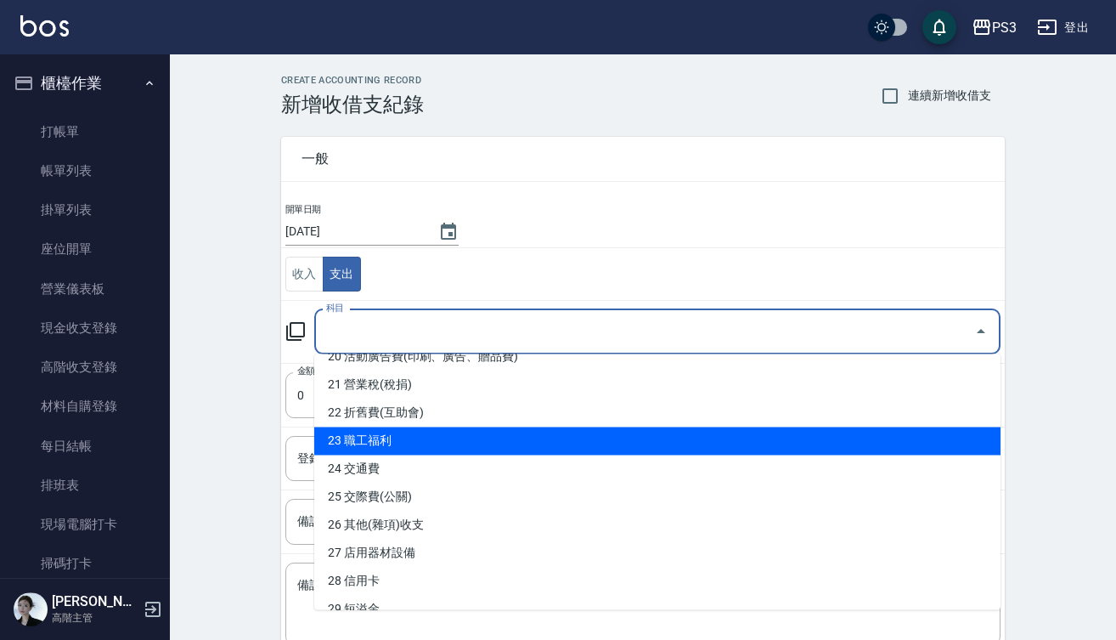
click at [465, 444] on li "23 職工福利" at bounding box center [657, 441] width 686 height 28
type input "23 職工福利"
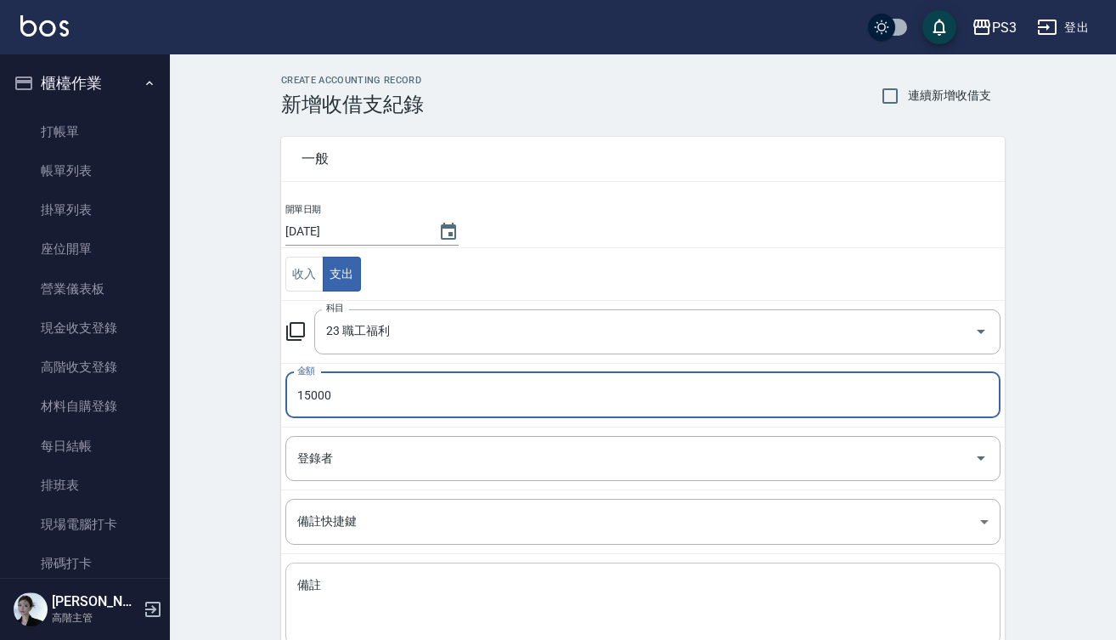
type input "15000"
click at [362, 597] on textarea "備註" at bounding box center [643, 604] width 692 height 54
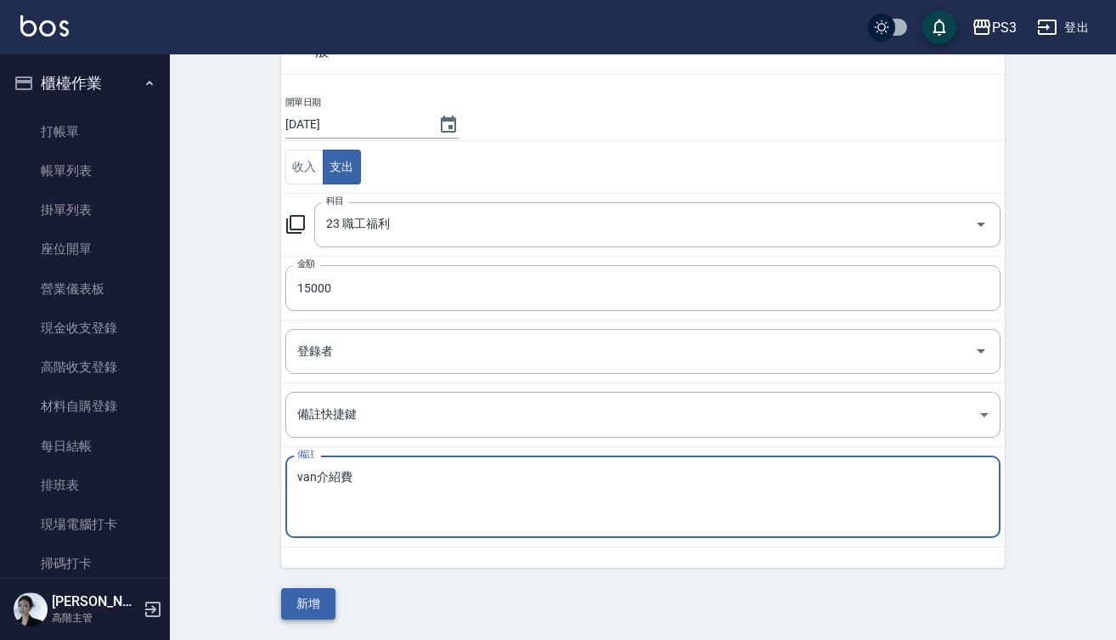
scroll to position [106, 0]
type textarea "van介紹費"
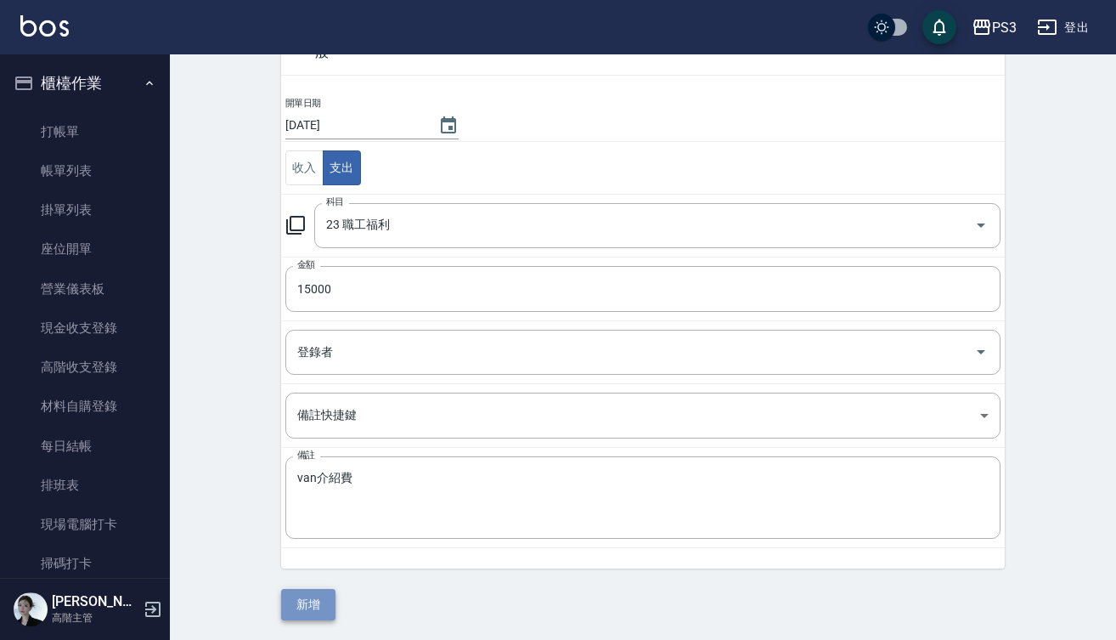
click at [311, 607] on button "新增" at bounding box center [308, 604] width 54 height 31
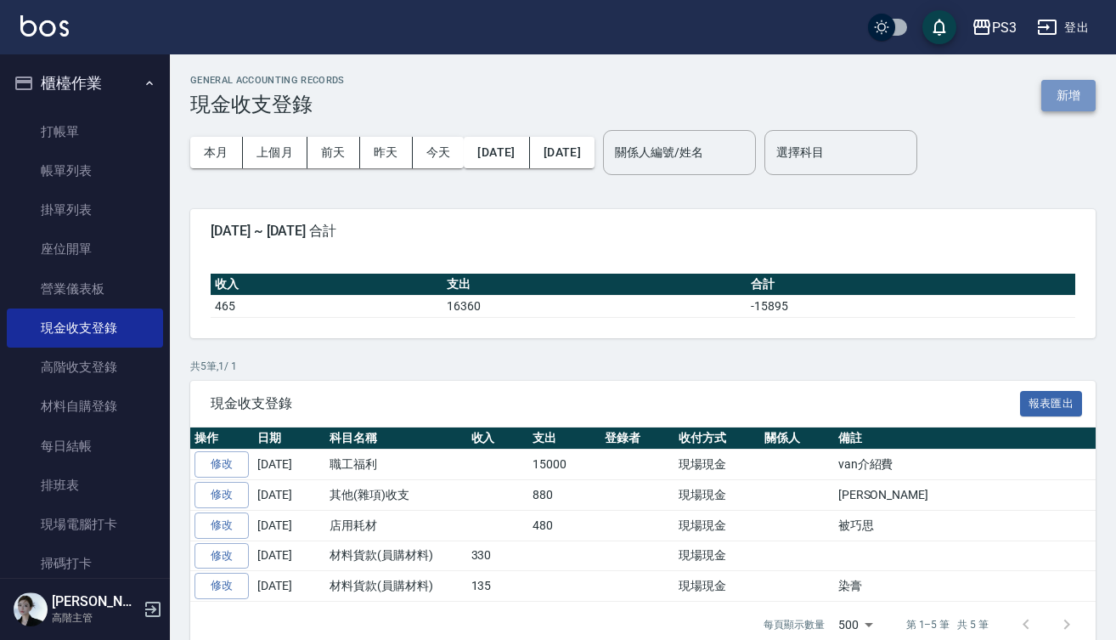
click at [1073, 93] on button "新增" at bounding box center [1069, 95] width 54 height 31
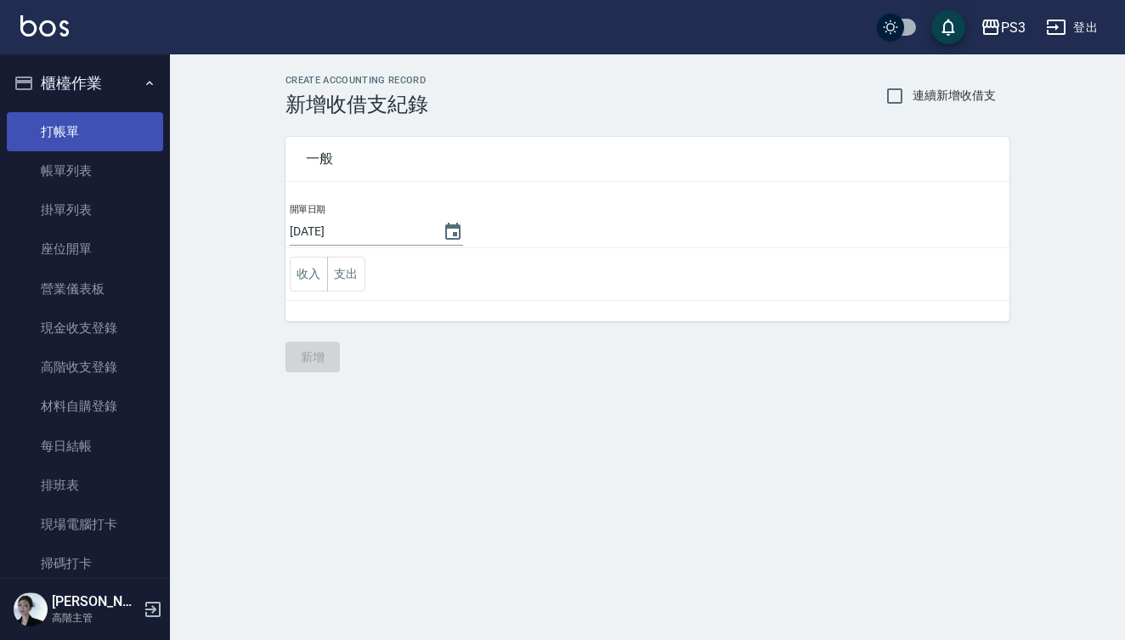
click at [76, 126] on link "打帳單" at bounding box center [85, 131] width 156 height 39
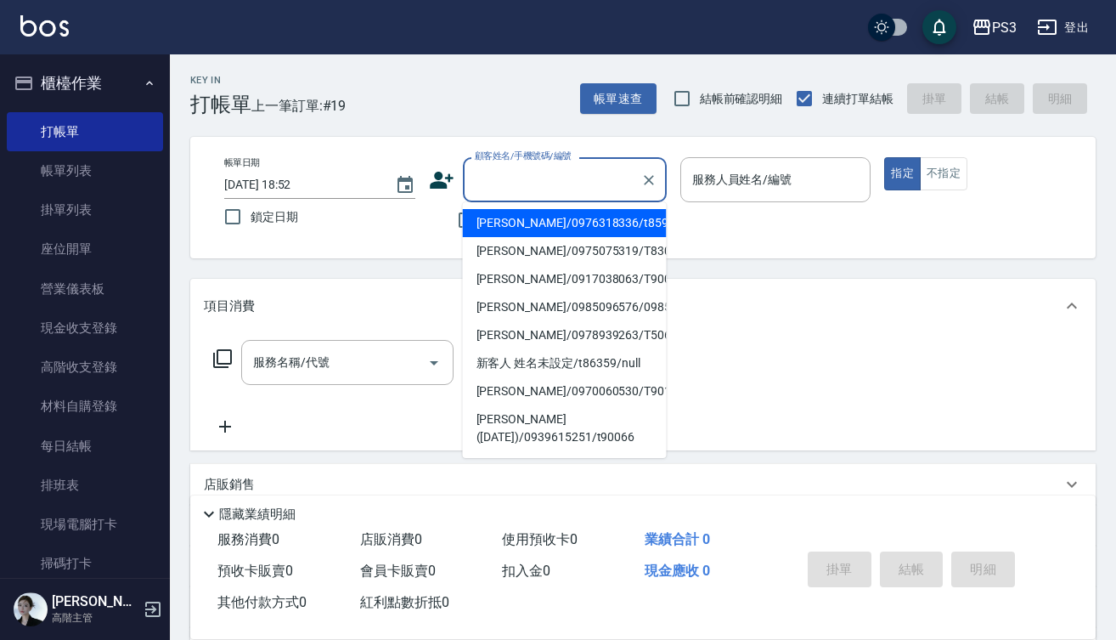
click at [575, 189] on input "顧客姓名/手機號碼/編號" at bounding box center [552, 180] width 163 height 30
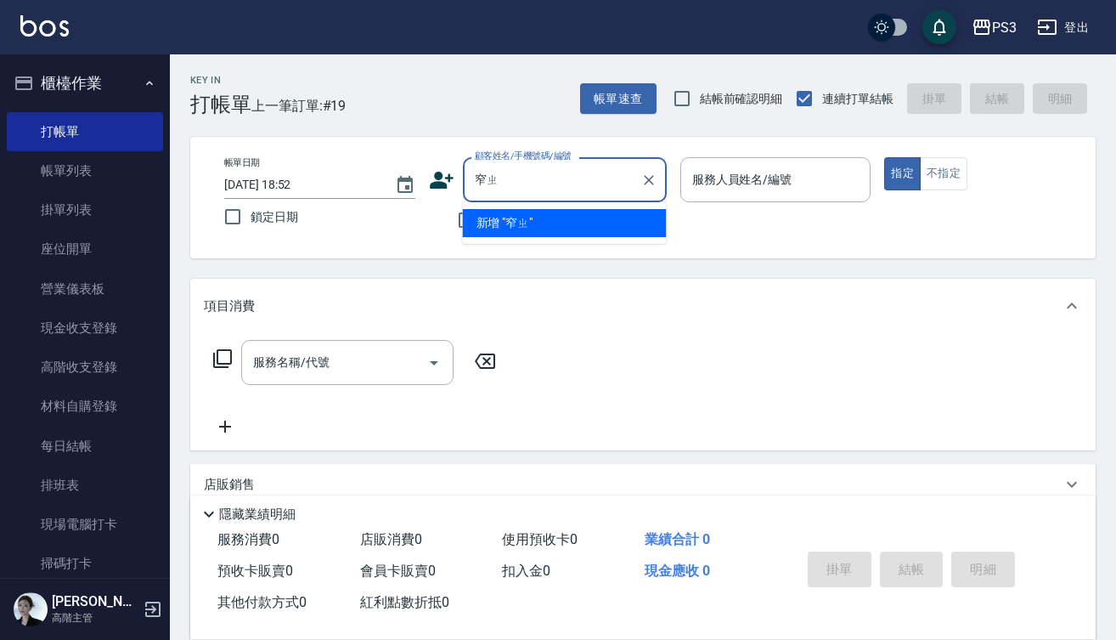
type input "窄"
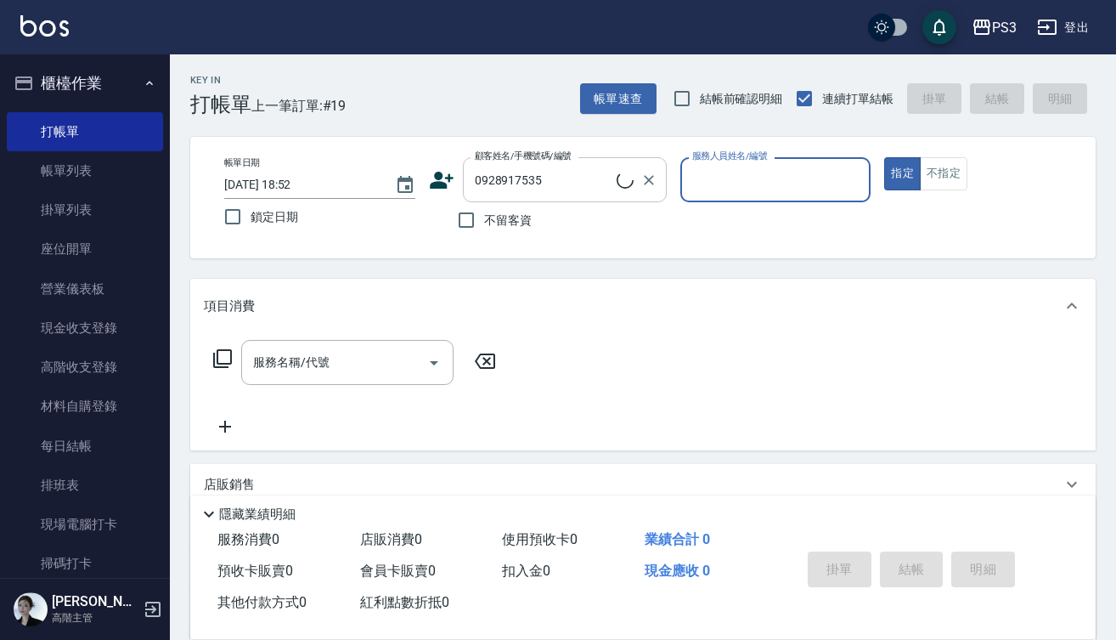
type input "小萍/0928917535/0928917535"
type input "Eva-1"
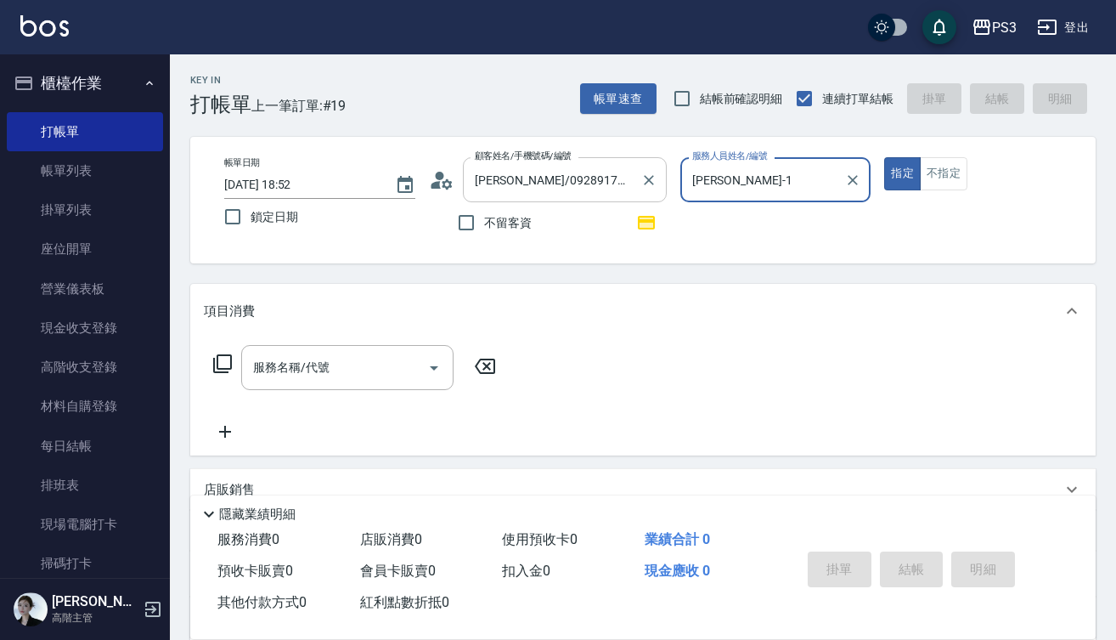
click at [902, 173] on button "指定" at bounding box center [902, 173] width 37 height 33
type button "true"
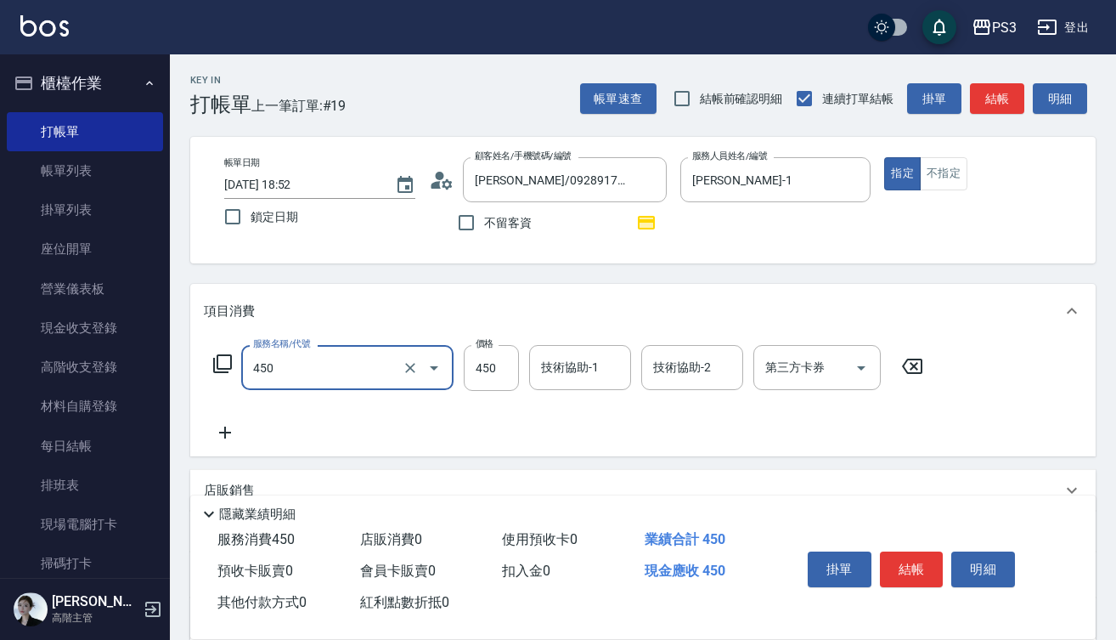
type input "有機洗髮(450)"
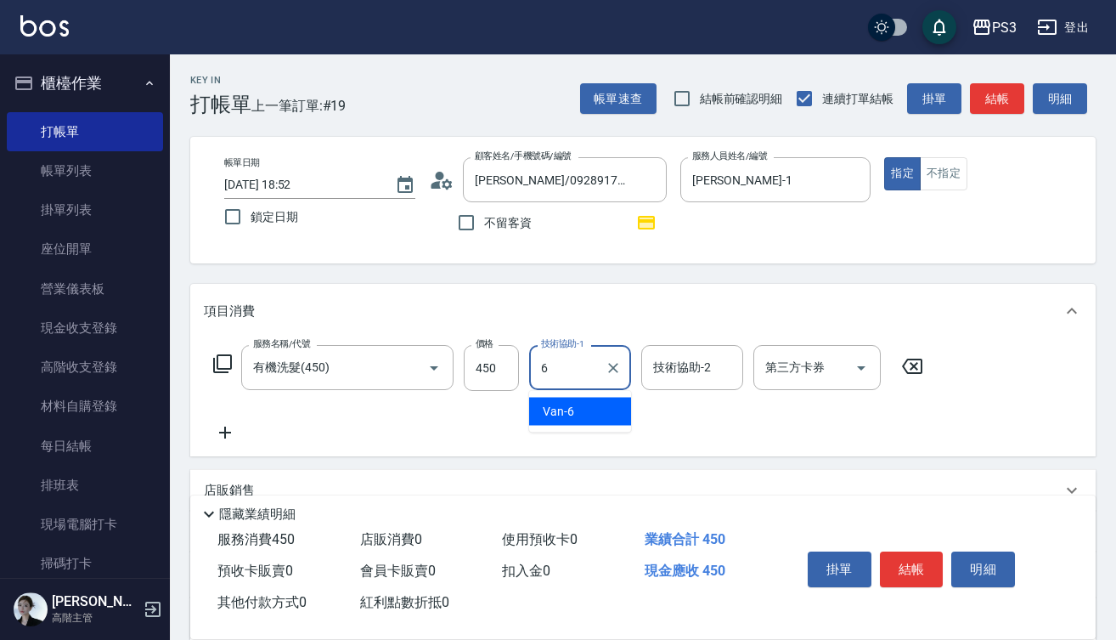
type input "Van-6"
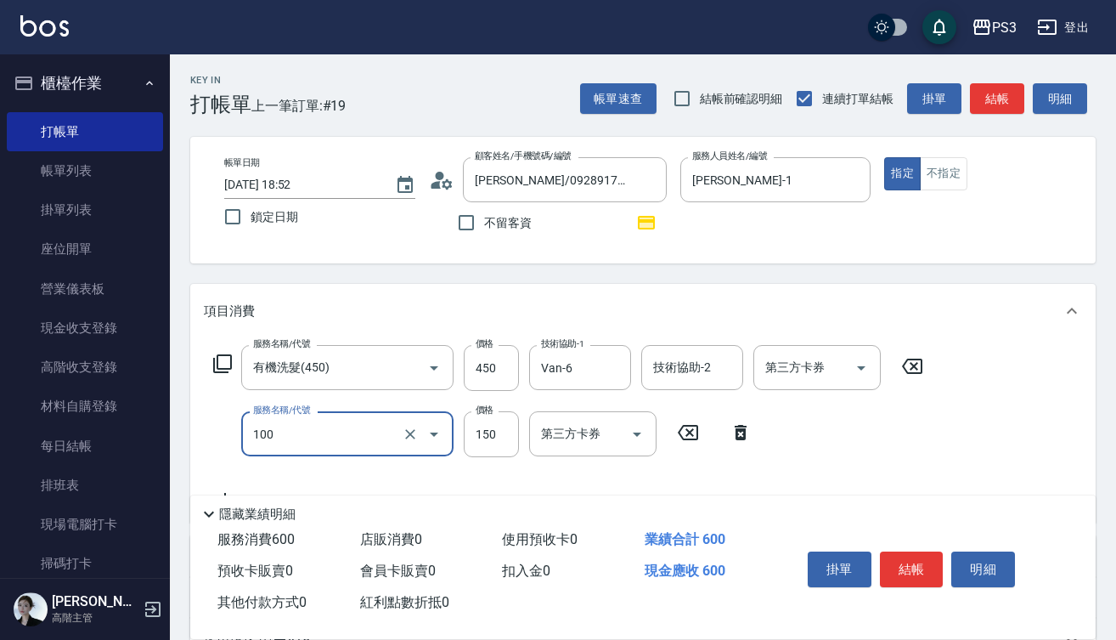
type input "修瀏海(100)"
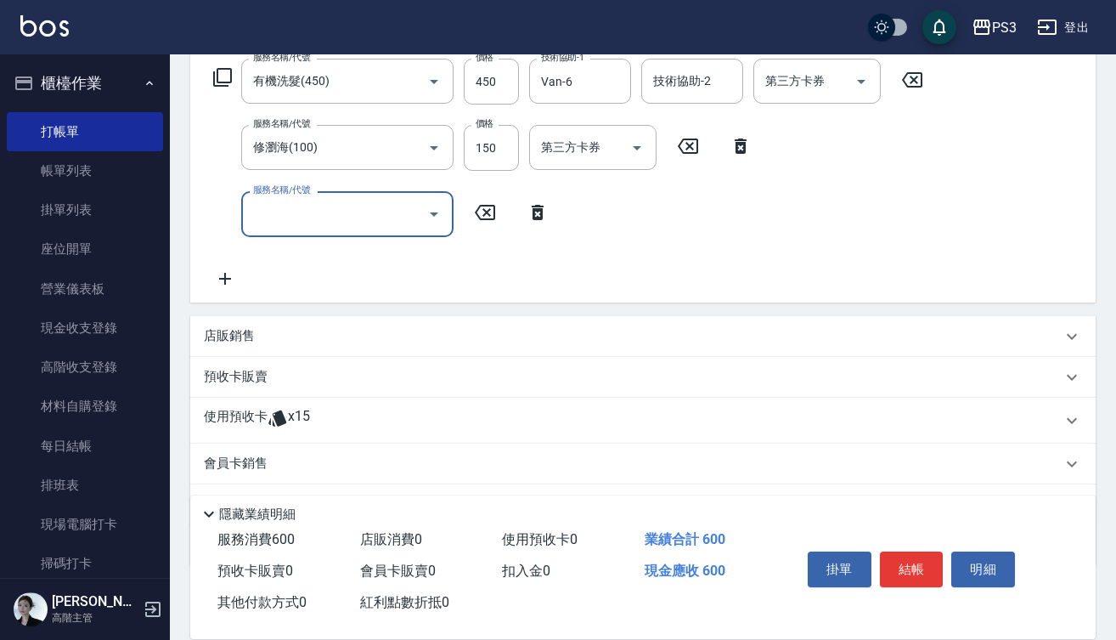
scroll to position [306, 0]
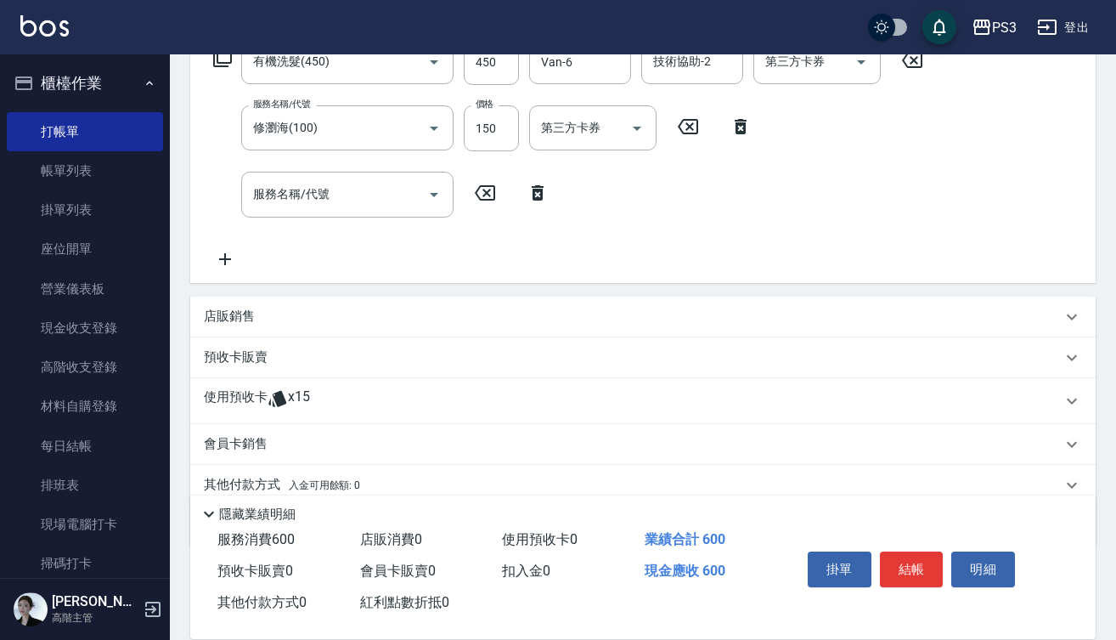
click at [275, 391] on icon at bounding box center [278, 398] width 20 height 20
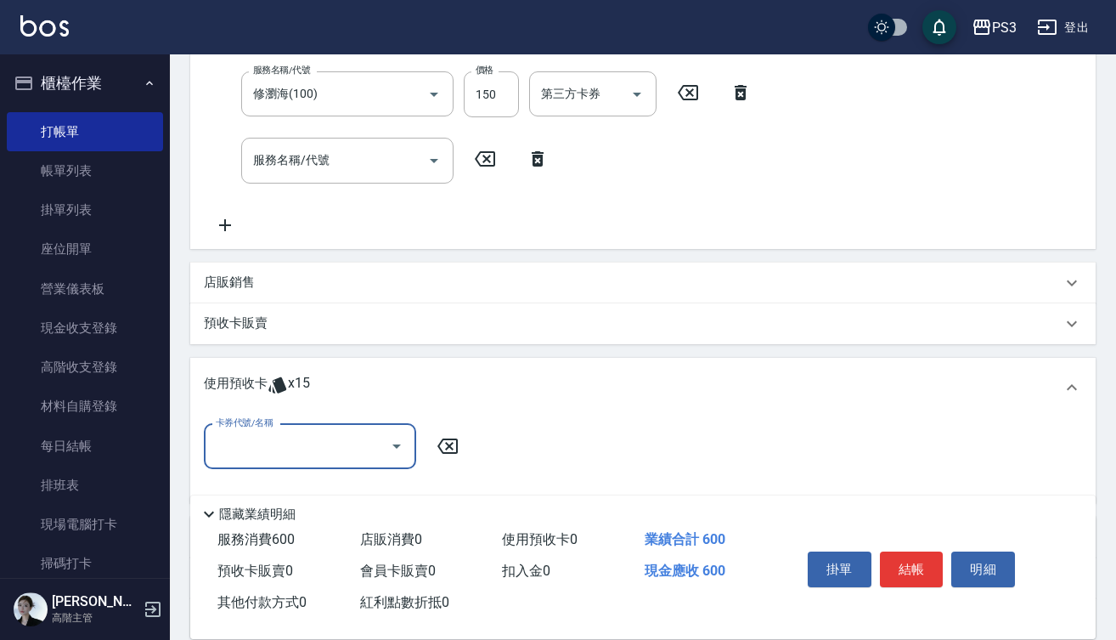
scroll to position [403, 0]
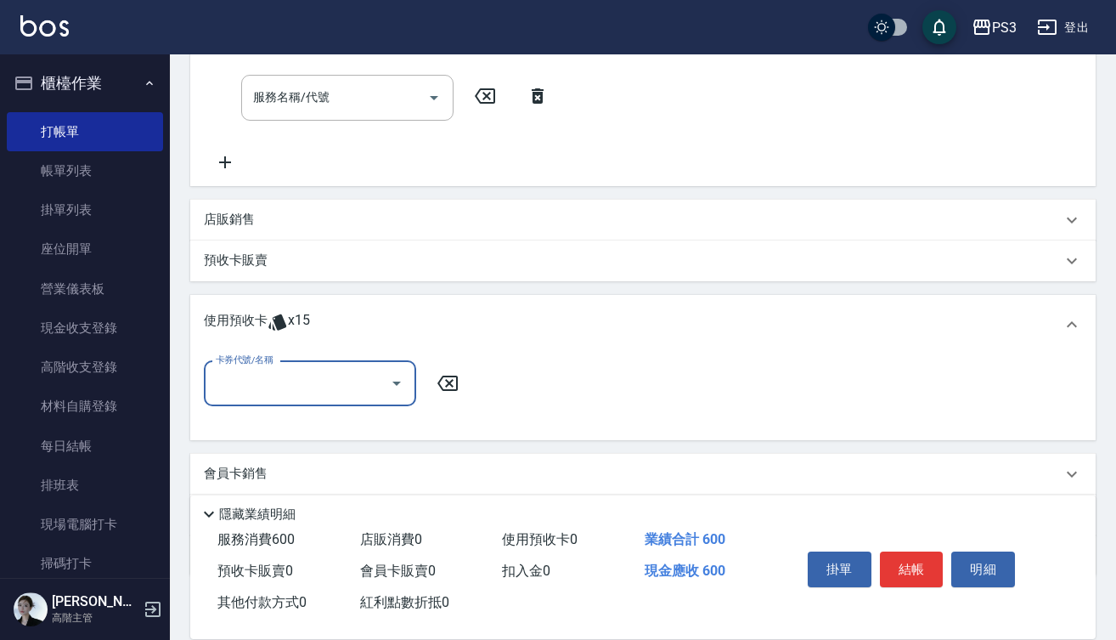
click at [394, 387] on icon "Open" at bounding box center [397, 383] width 20 height 20
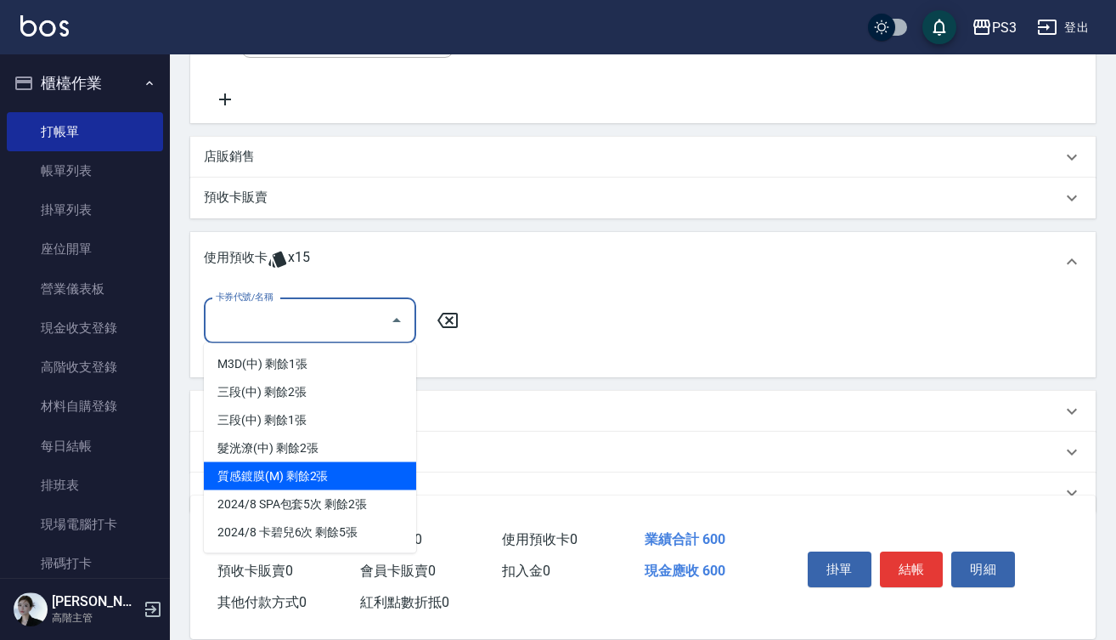
scroll to position [481, 0]
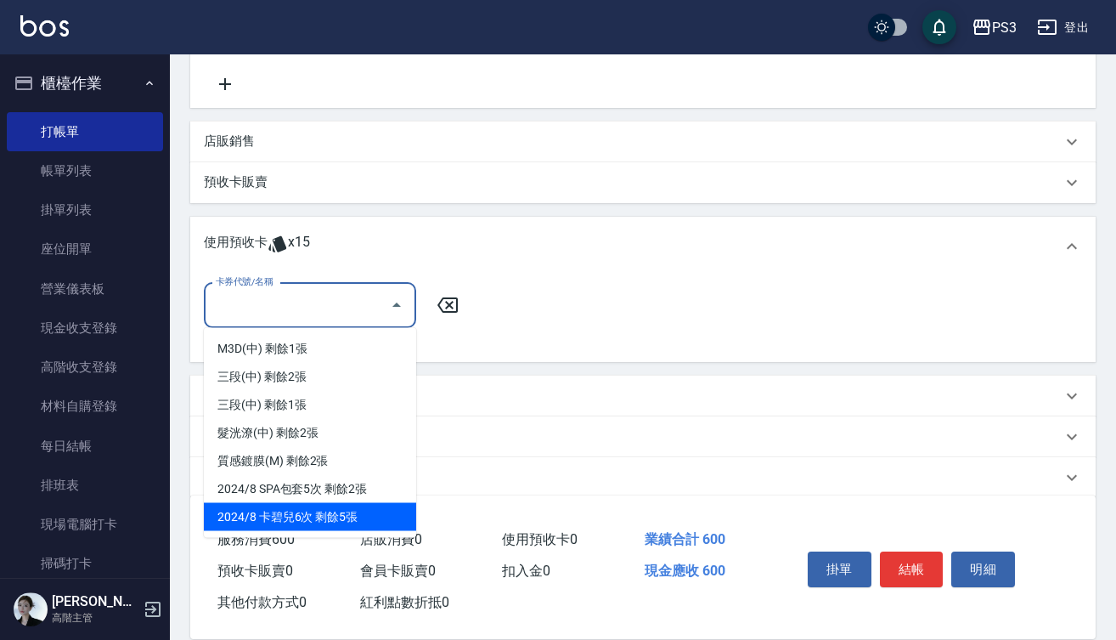
click at [356, 520] on div "2024/8 卡碧兒6次 剩餘5張" at bounding box center [310, 517] width 212 height 28
type input "2024/8 卡碧兒6次"
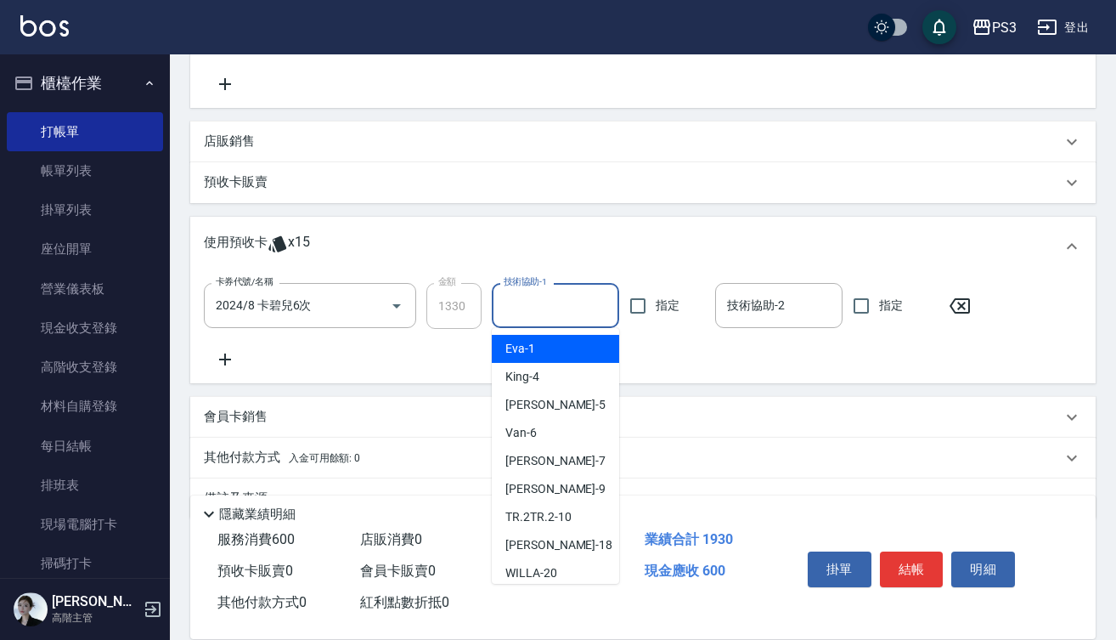
click at [526, 316] on input "技術協助-1" at bounding box center [556, 306] width 112 height 30
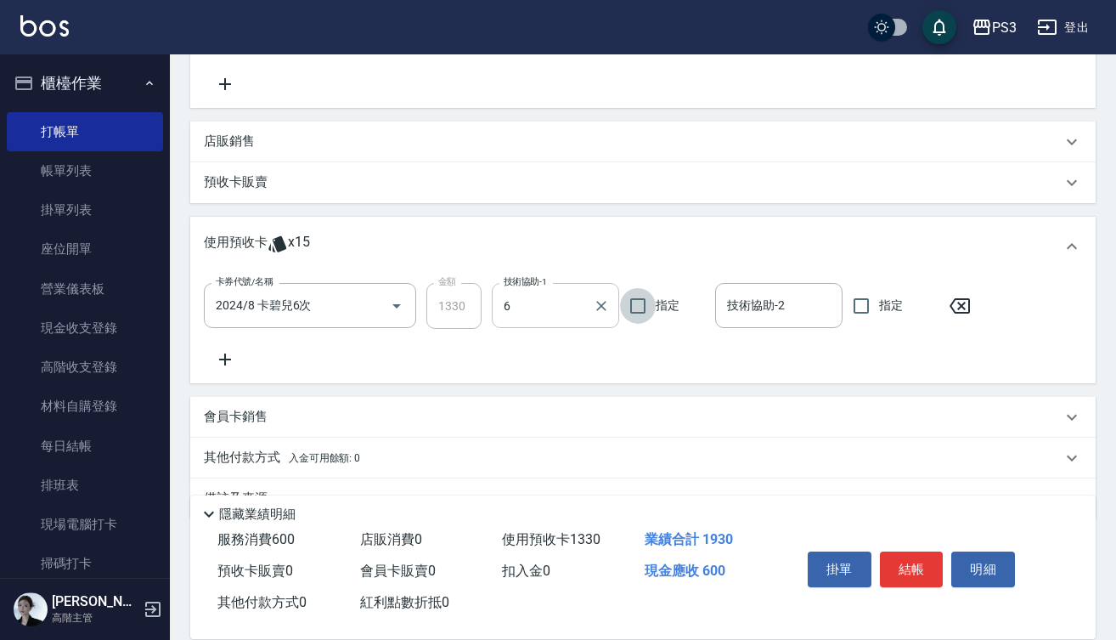
type input "Van-6"
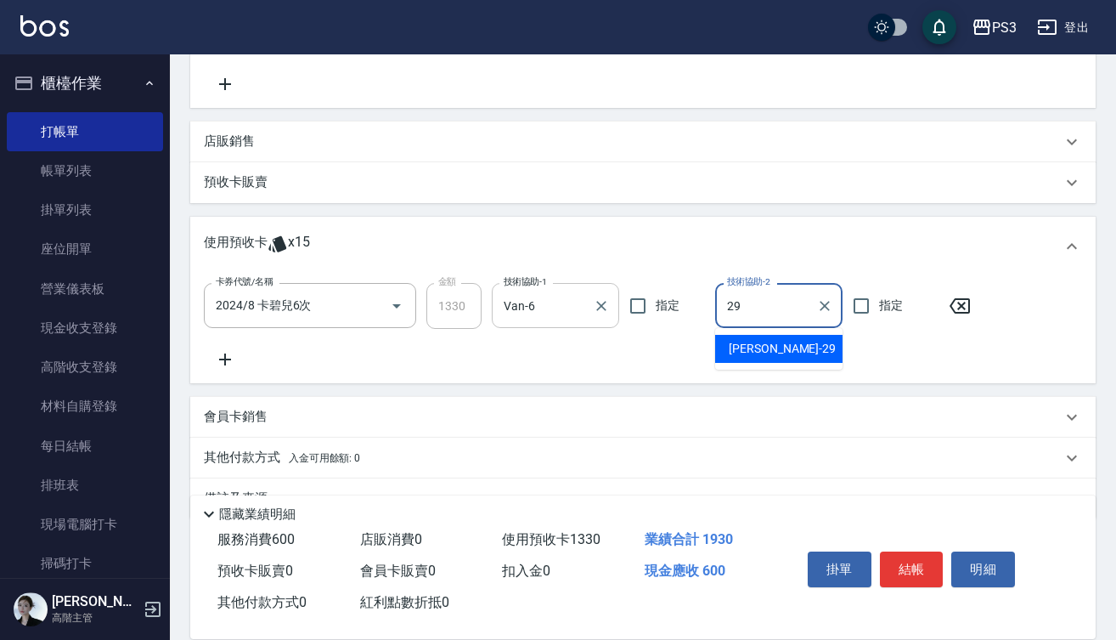
type input "Joyce-29"
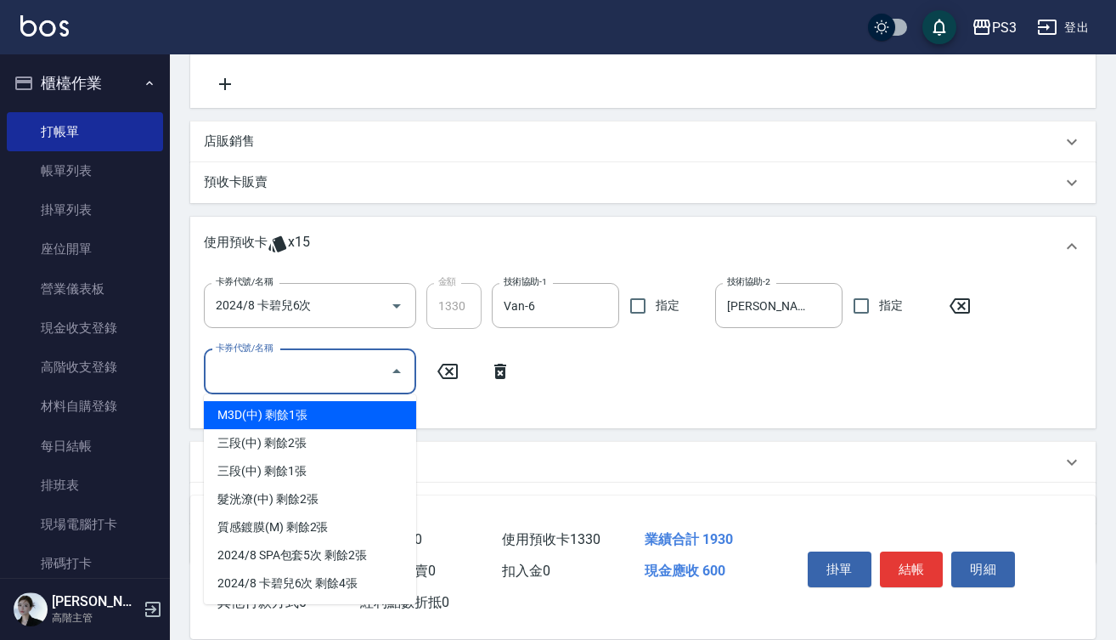
click at [336, 382] on input "卡券代號/名稱" at bounding box center [298, 372] width 172 height 30
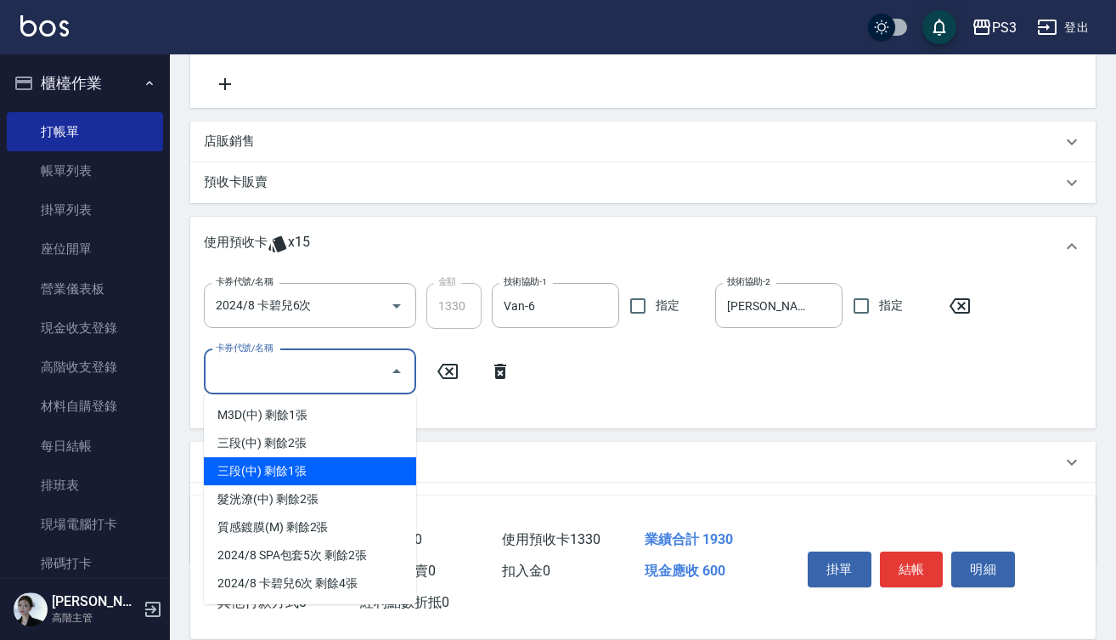
click at [331, 472] on div "三段(中) 剩餘1張" at bounding box center [310, 471] width 212 height 28
type input "三段(中)"
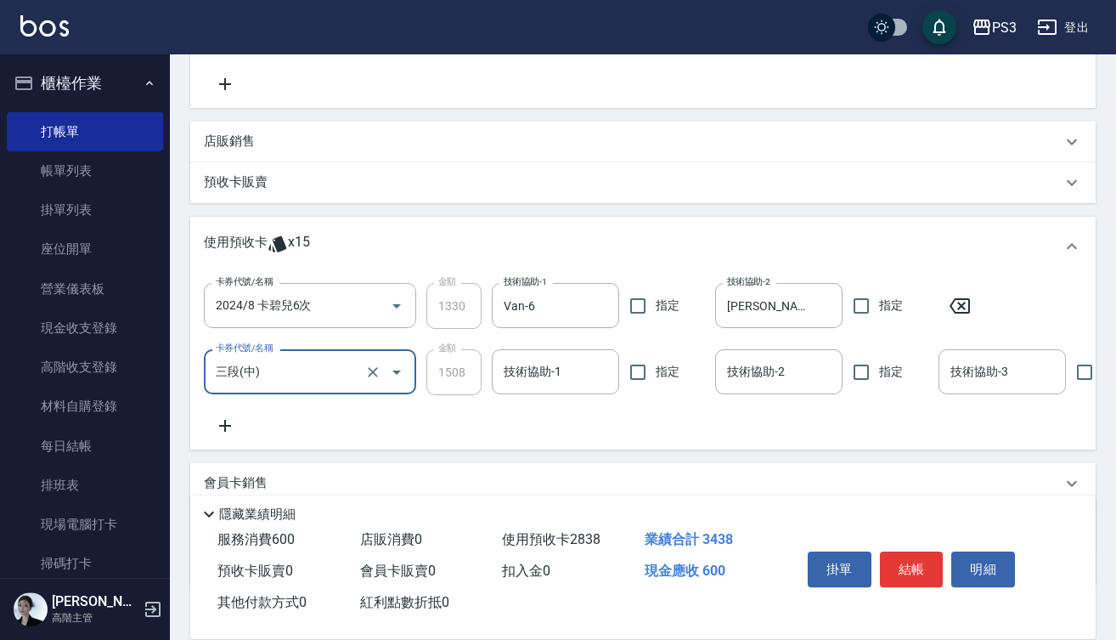
click at [531, 370] on input "技術協助-1" at bounding box center [556, 372] width 112 height 30
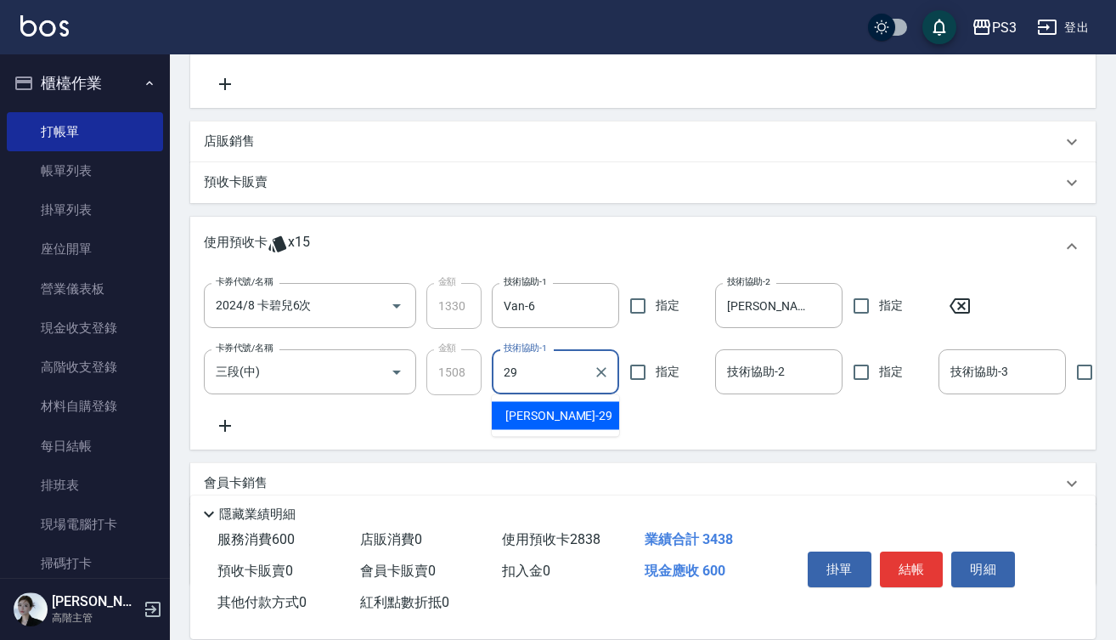
type input "Joyce-29"
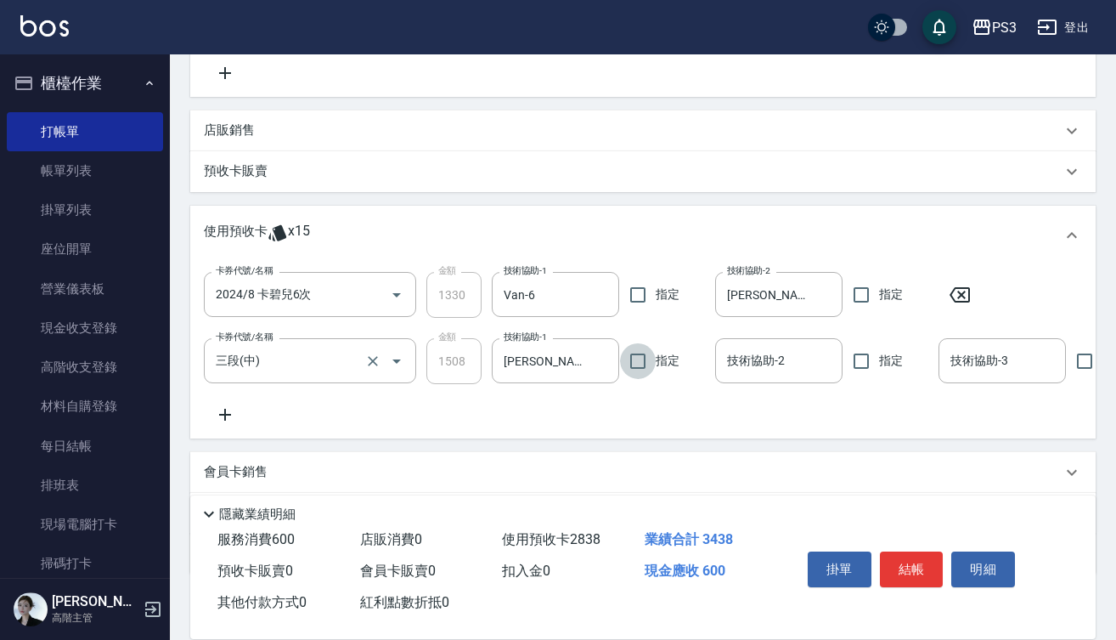
scroll to position [491, 0]
click at [229, 178] on p "預收卡販賣" at bounding box center [236, 172] width 64 height 18
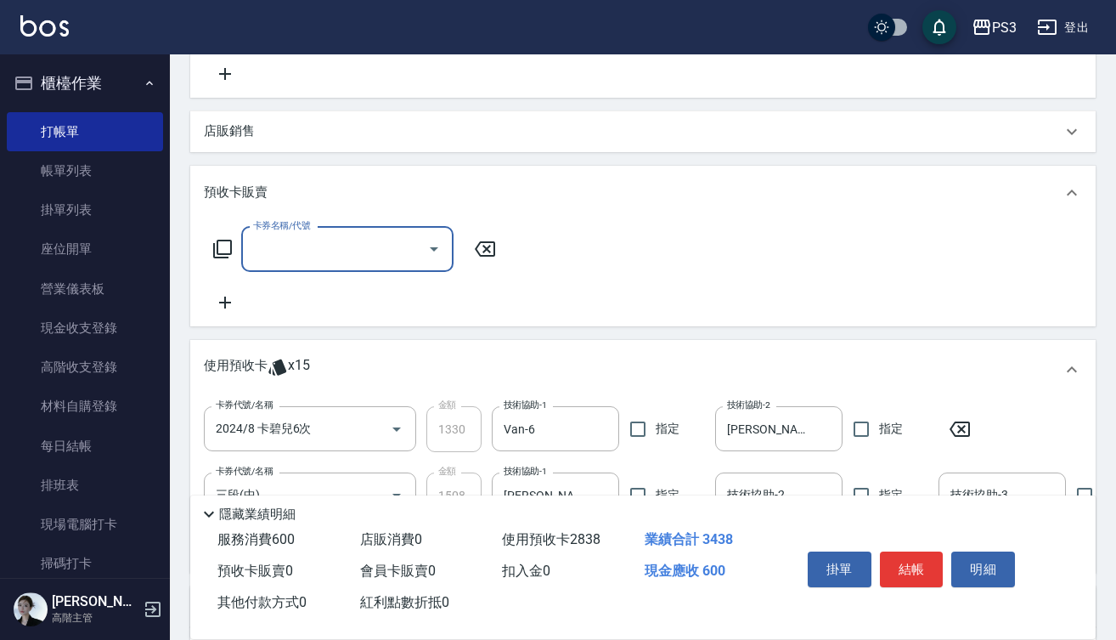
click at [351, 252] on input "卡券名稱/代號" at bounding box center [335, 249] width 172 height 30
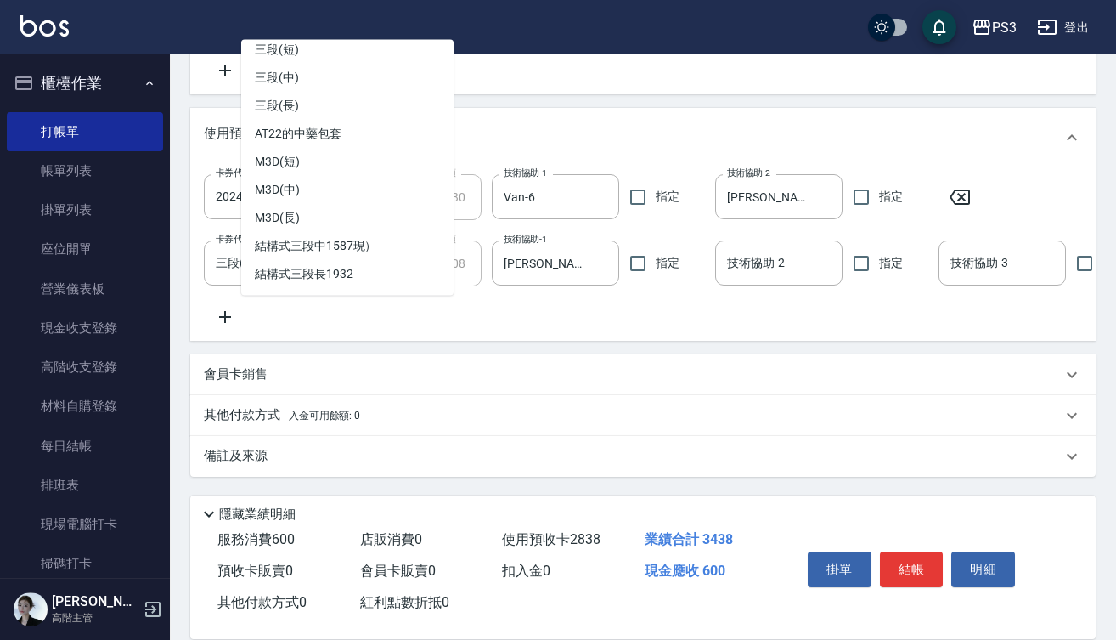
scroll to position [627, 0]
click at [330, 178] on span "M3D(中)" at bounding box center [347, 191] width 212 height 28
type input "M3D(中)(M20000)"
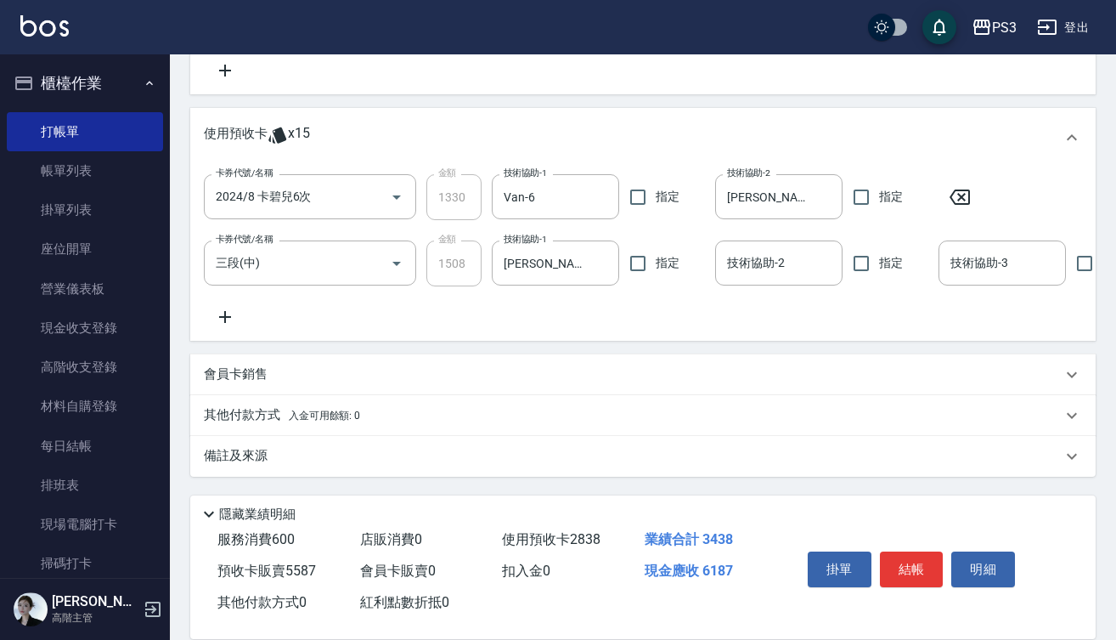
scroll to position [737, 0]
type input "5587"
click at [310, 410] on span "入金可用餘額: 0" at bounding box center [325, 415] width 72 height 12
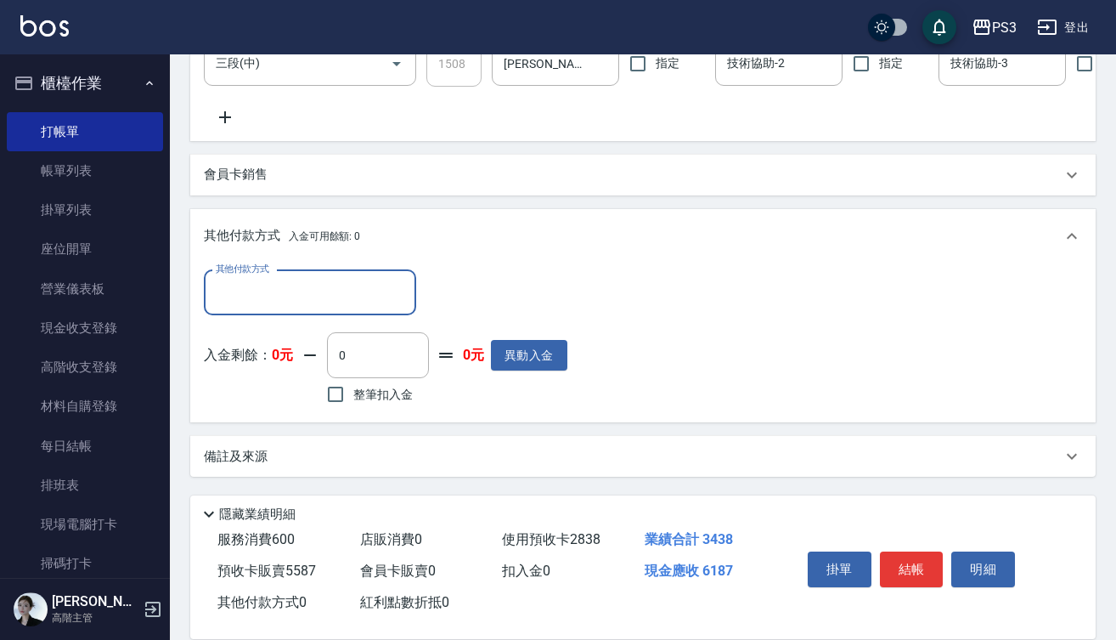
scroll to position [937, 0]
click at [340, 285] on input "其他付款方式" at bounding box center [310, 293] width 197 height 30
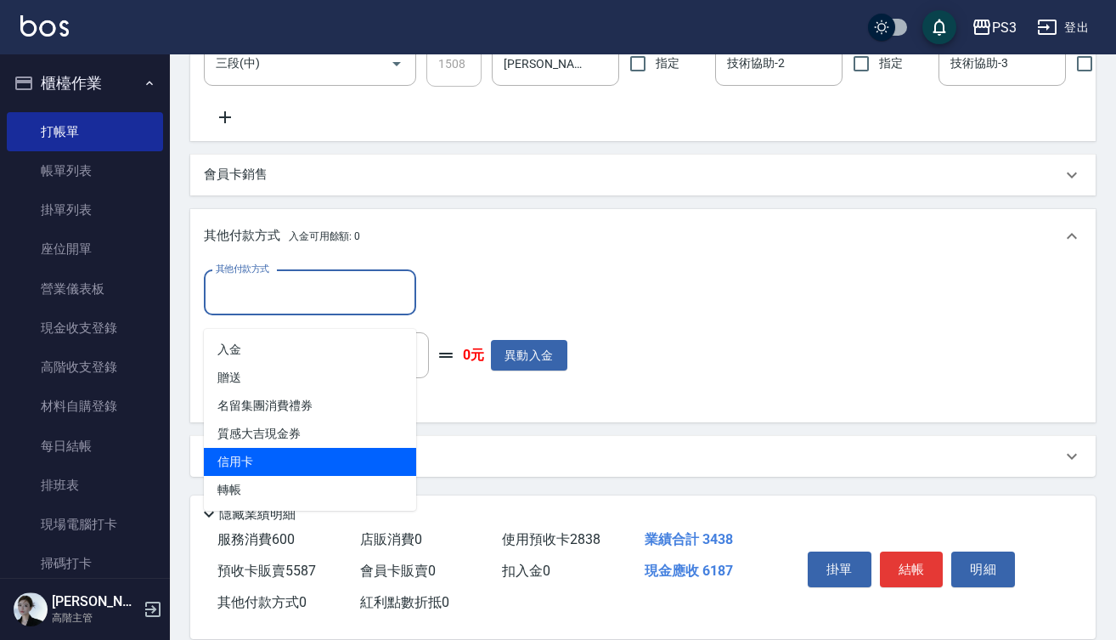
click at [283, 448] on span "信用卡" at bounding box center [310, 462] width 212 height 28
type input "信用卡"
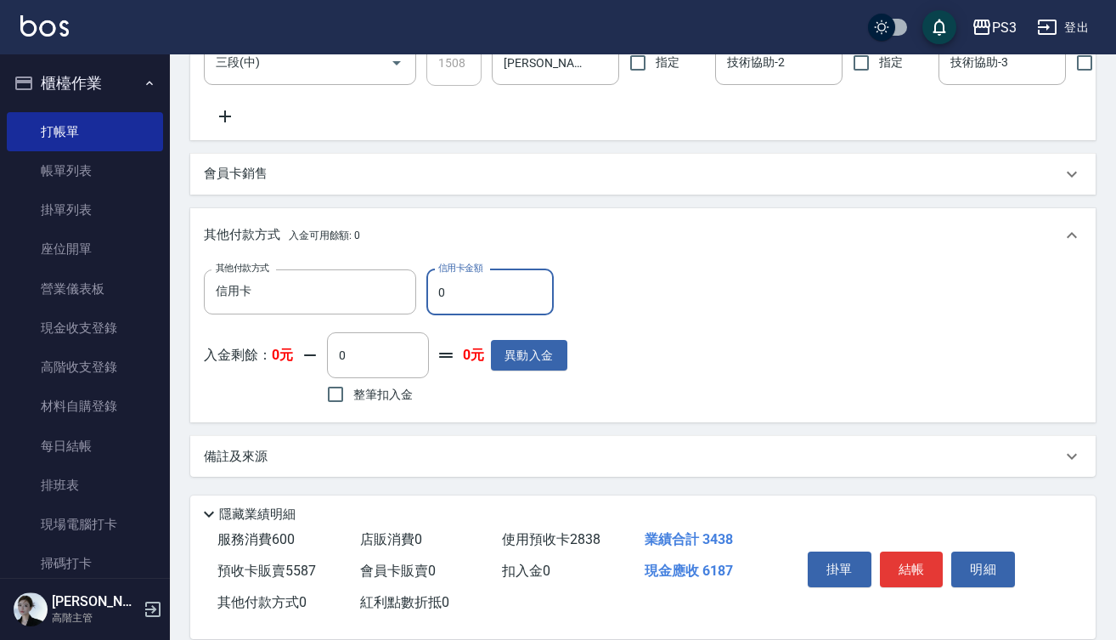
click at [437, 291] on input "0" at bounding box center [489, 292] width 127 height 46
click at [478, 295] on input "618" at bounding box center [489, 292] width 127 height 46
click at [466, 285] on input "618" at bounding box center [489, 292] width 127 height 46
type input "0"
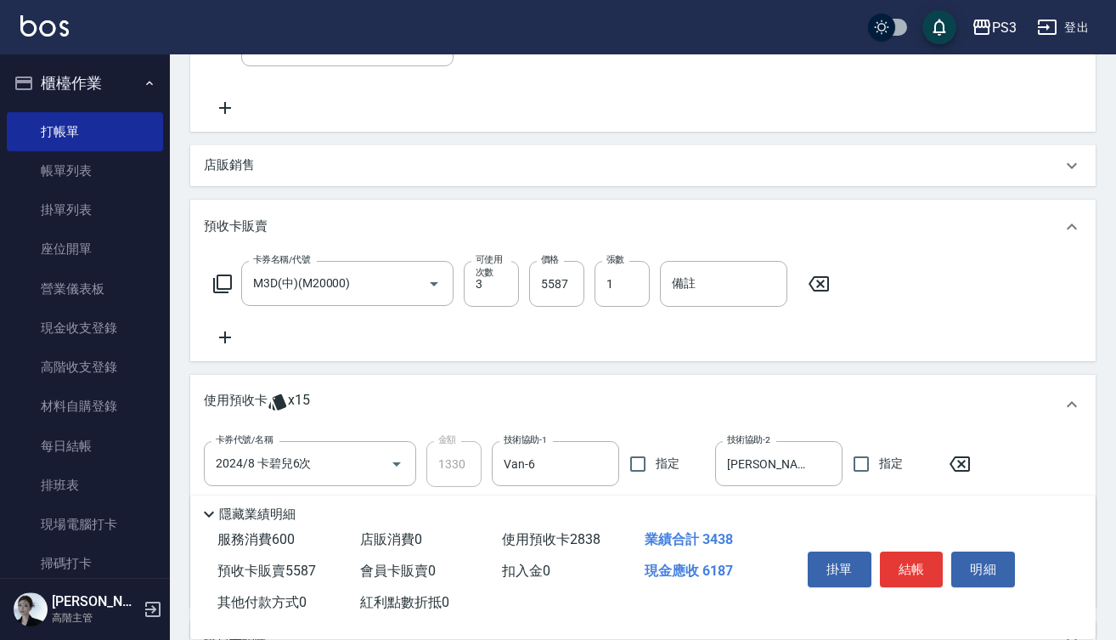
scroll to position [452, 0]
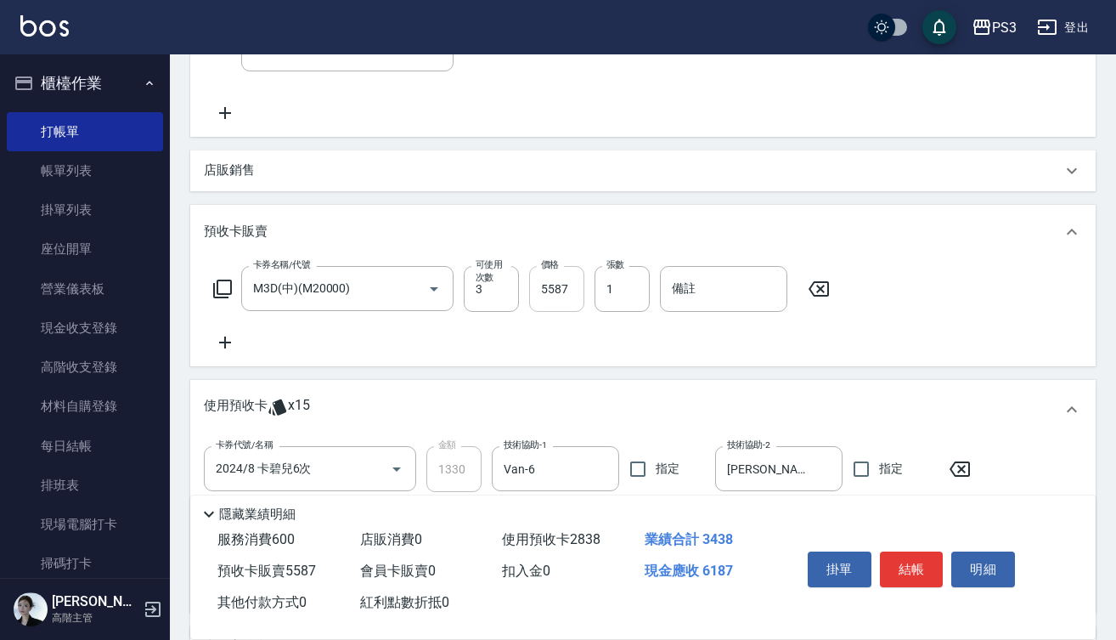
click at [572, 296] on input "5587" at bounding box center [556, 289] width 55 height 46
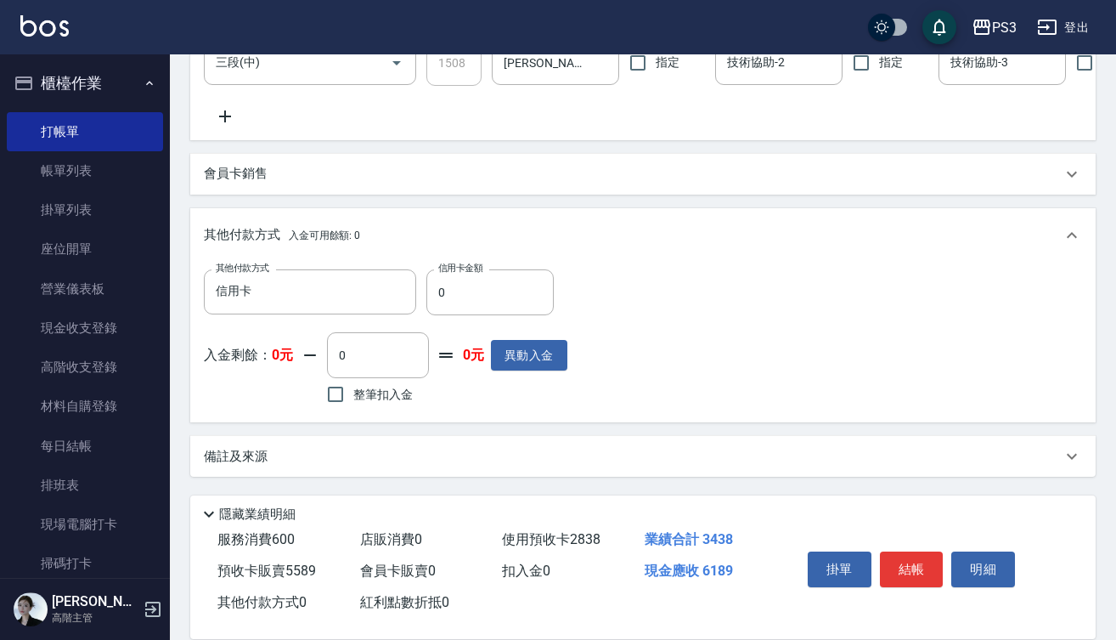
scroll to position [938, 0]
type input "5589"
click at [432, 295] on input "0" at bounding box center [489, 292] width 127 height 46
type input "6189"
click at [925, 562] on button "結帳" at bounding box center [912, 569] width 64 height 36
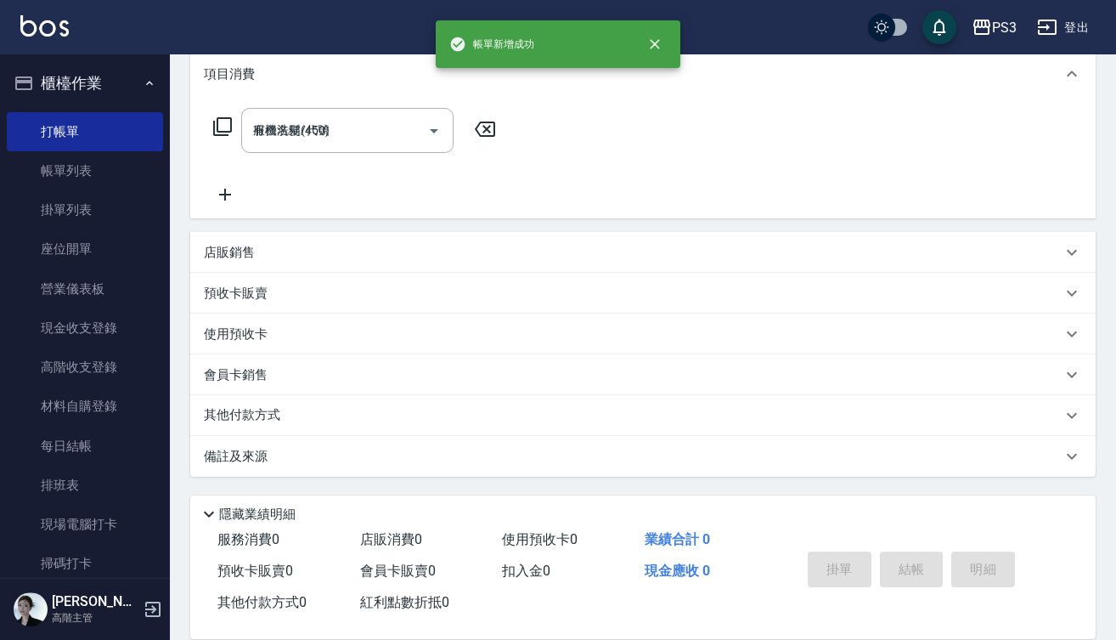
type input "2025/10/11 18:55"
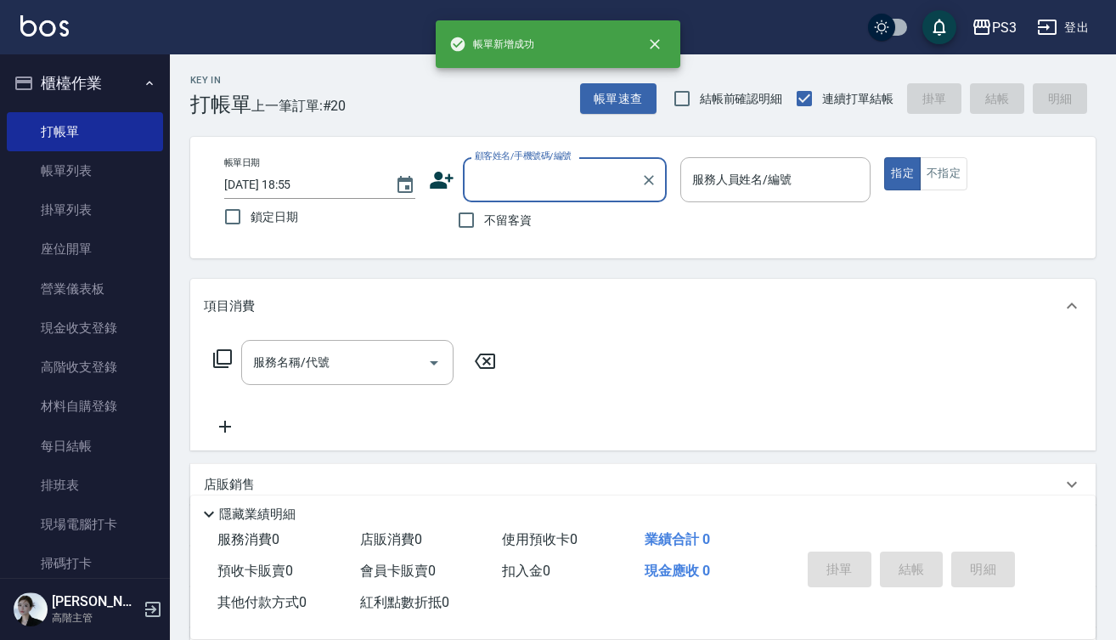
scroll to position [0, 0]
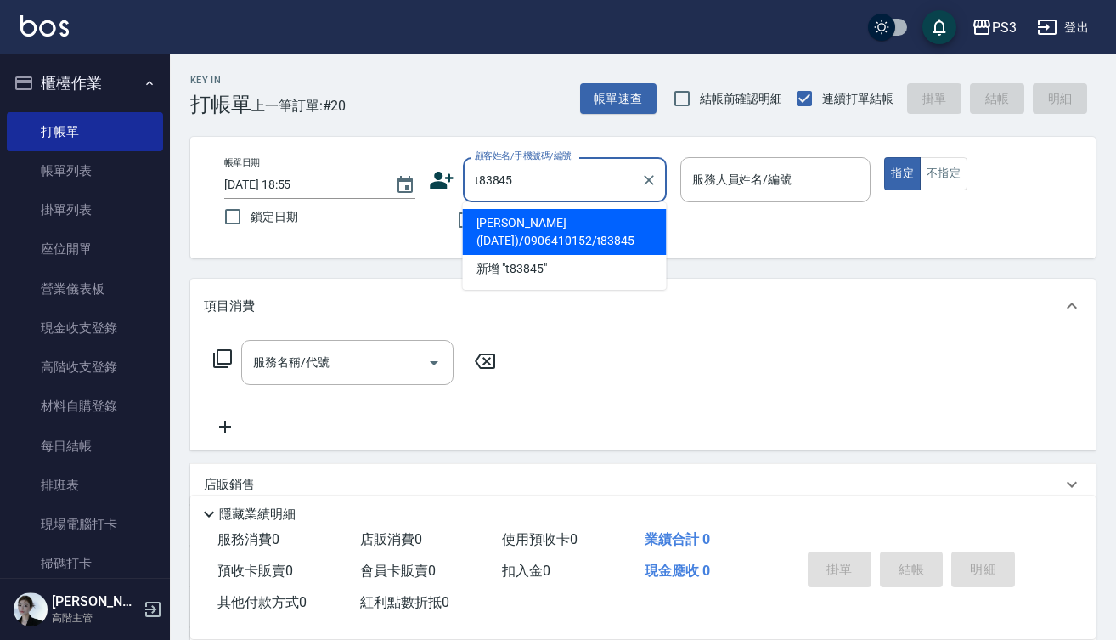
type input "翁翌宸(25.9.8)/0906410152/t83845"
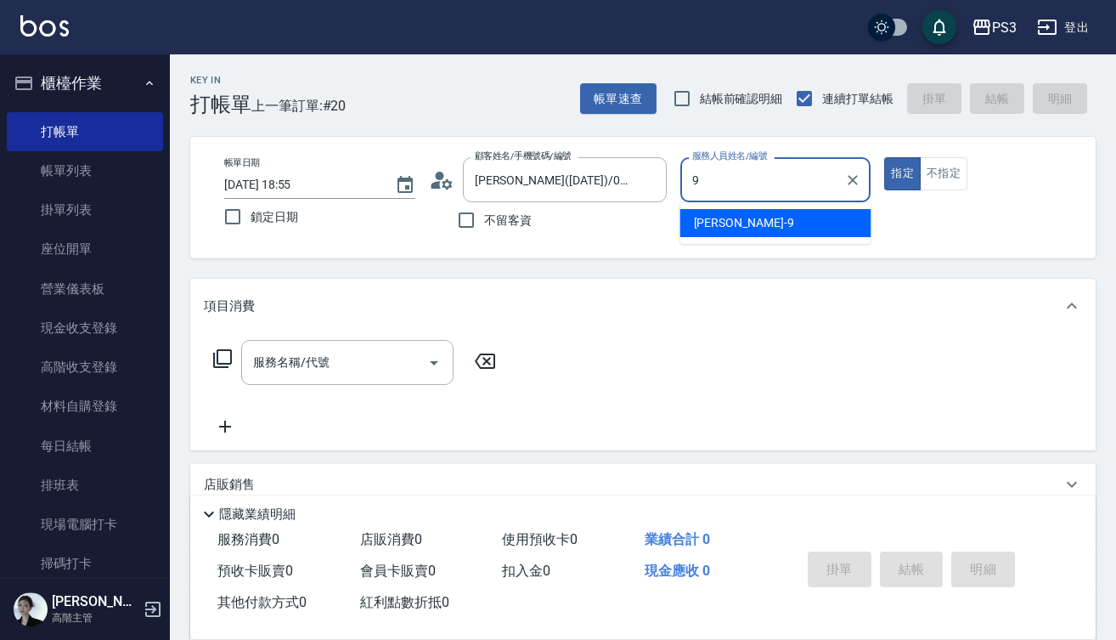
type input "尤信翰-9"
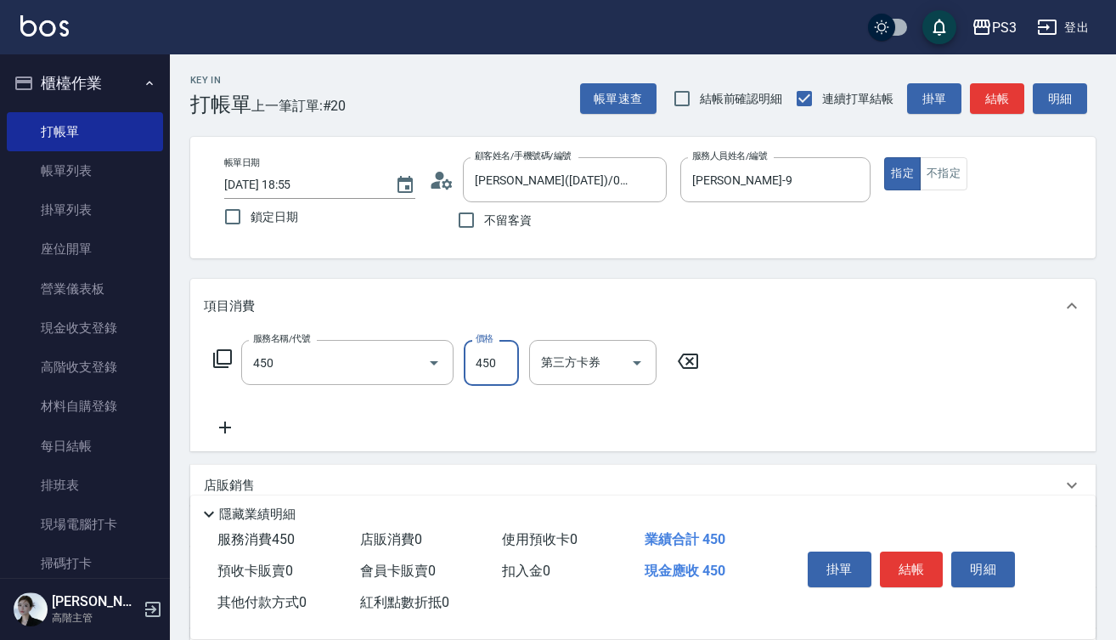
type input "有機洗髮(450)"
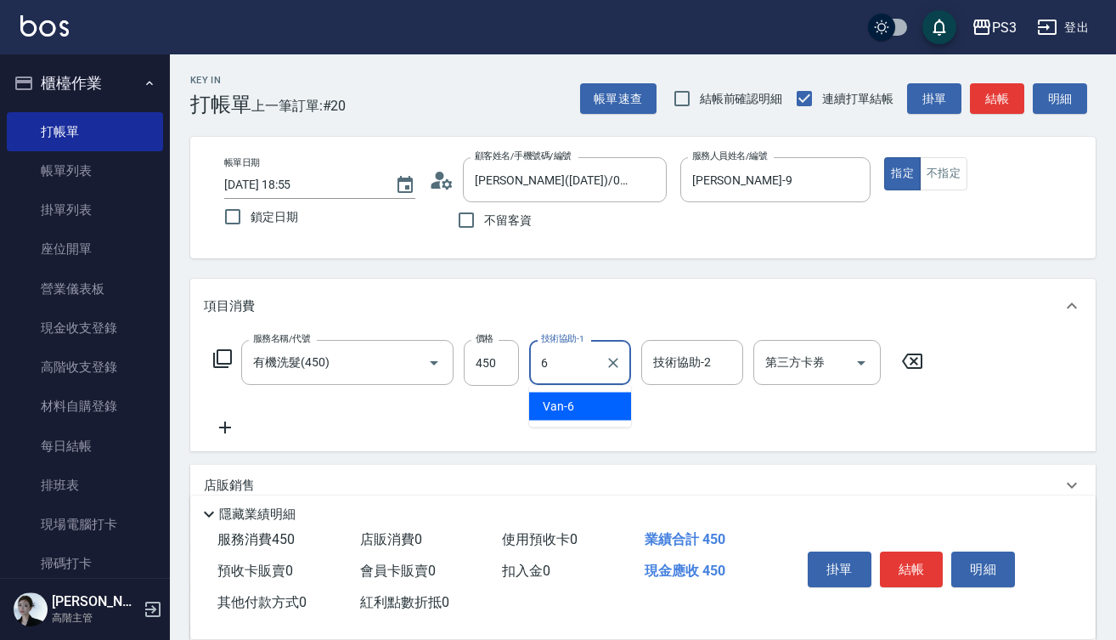
type input "Van-6"
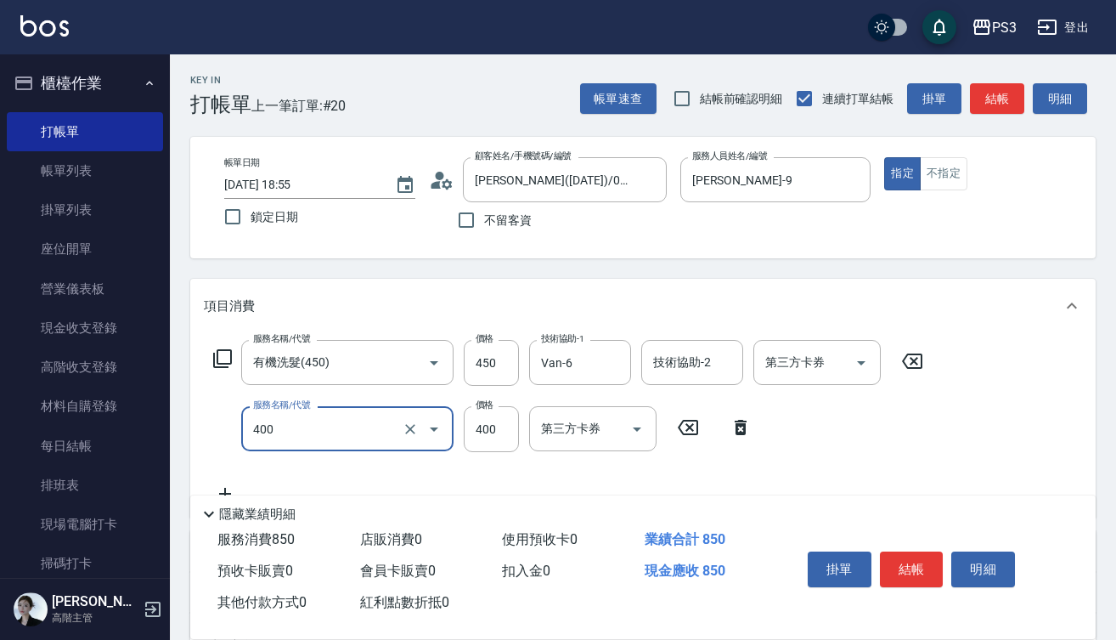
type input "剪(400)"
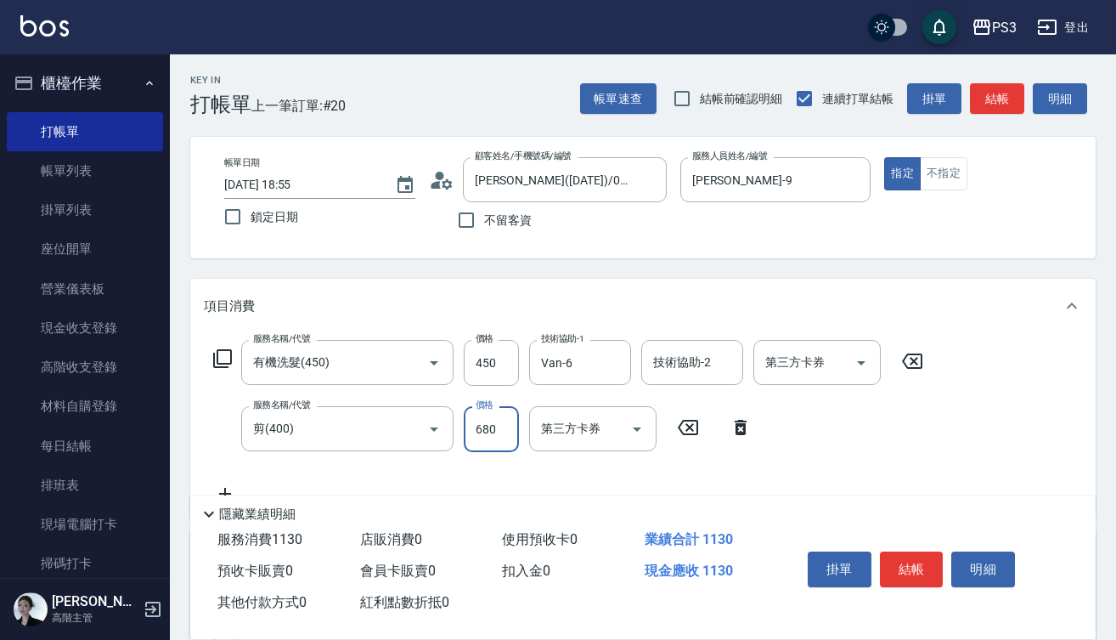
type input "680"
click at [920, 557] on button "結帳" at bounding box center [912, 569] width 64 height 36
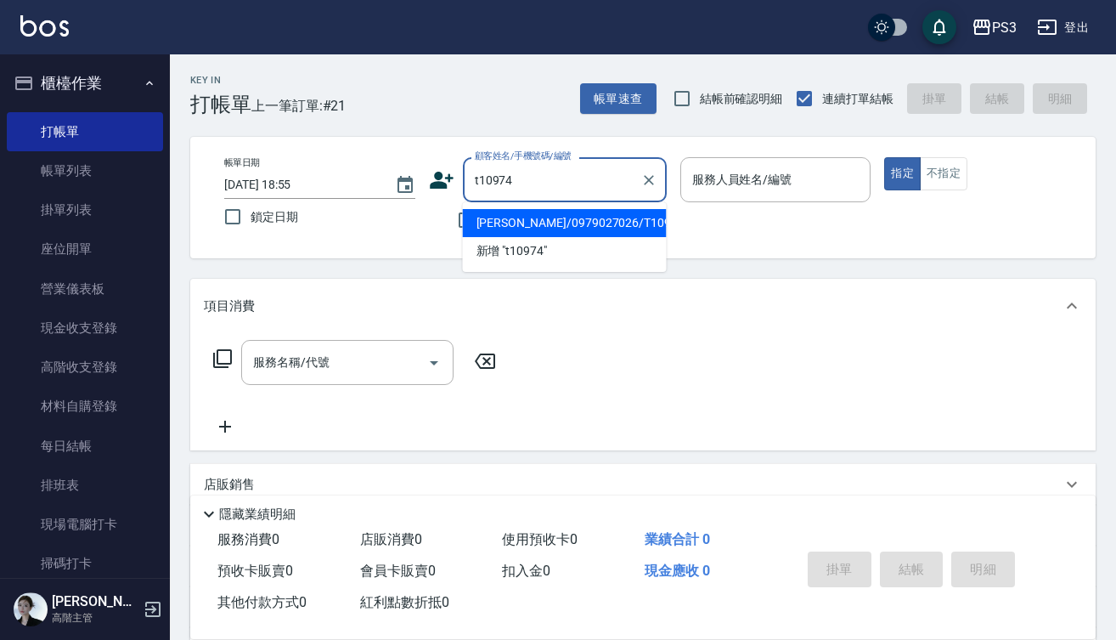
type input "詹易儕/0979027026/T10974"
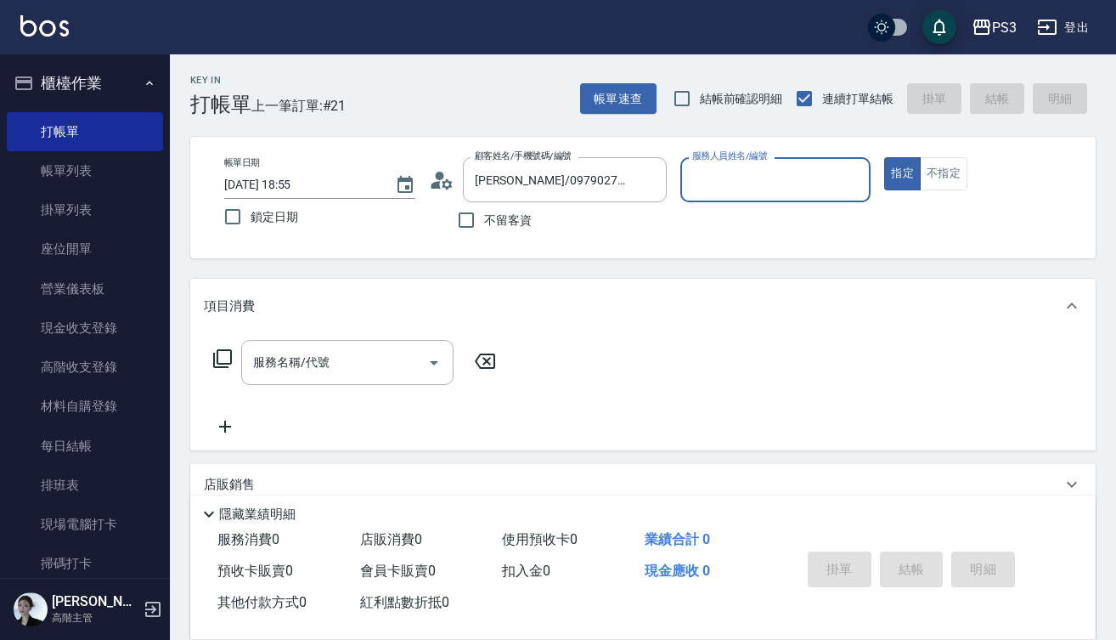
type input "Lisa-7"
click at [902, 173] on button "指定" at bounding box center [902, 173] width 37 height 33
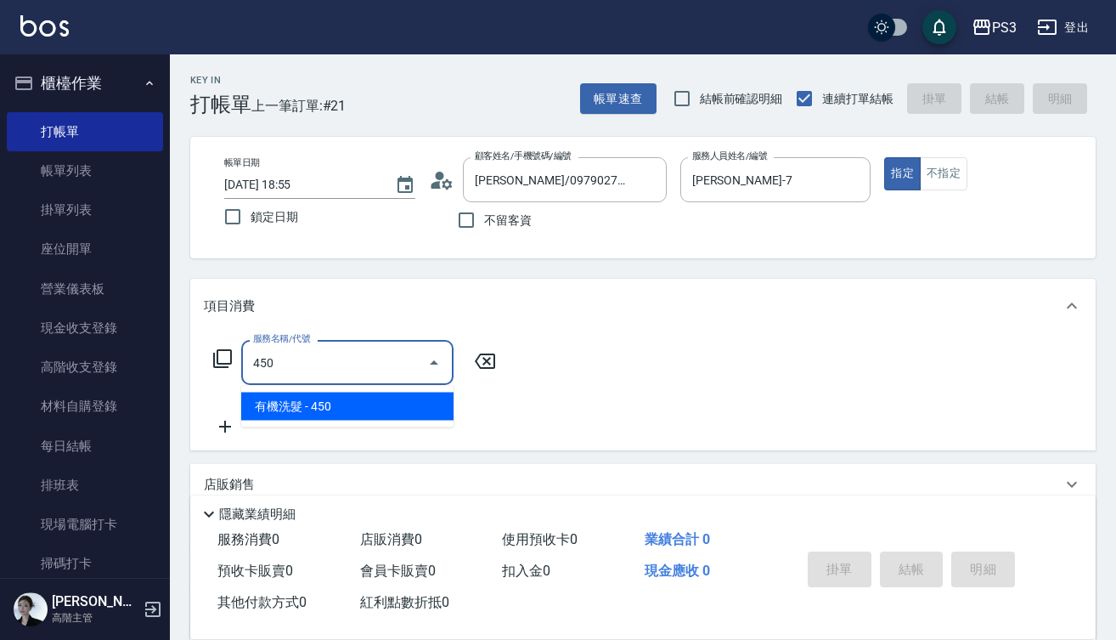
type input "有機洗髮(450)"
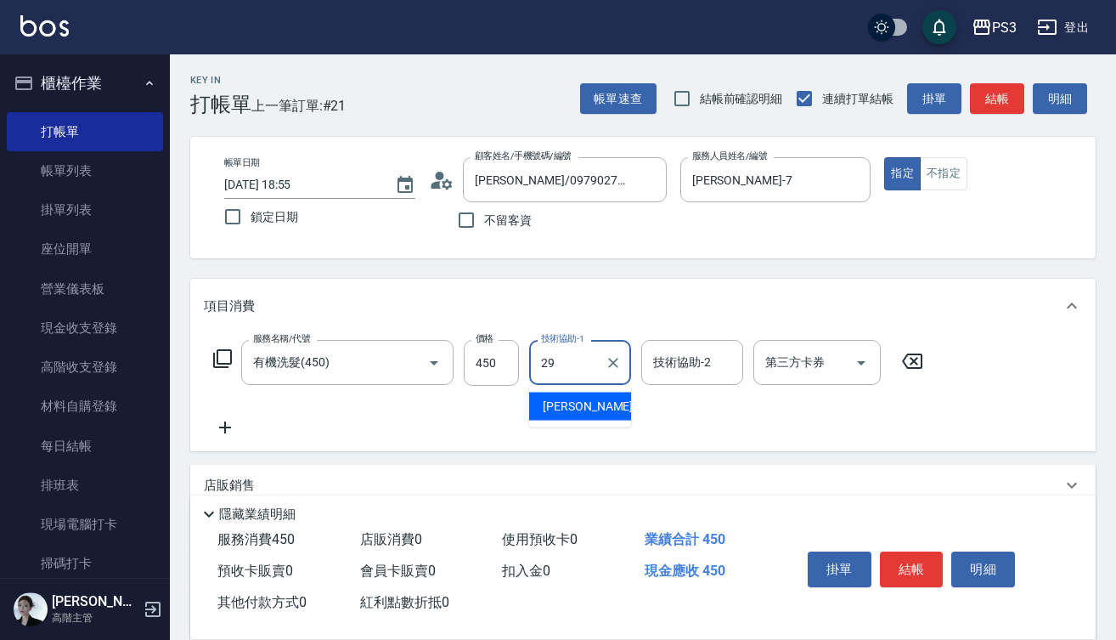
type input "Joyce-29"
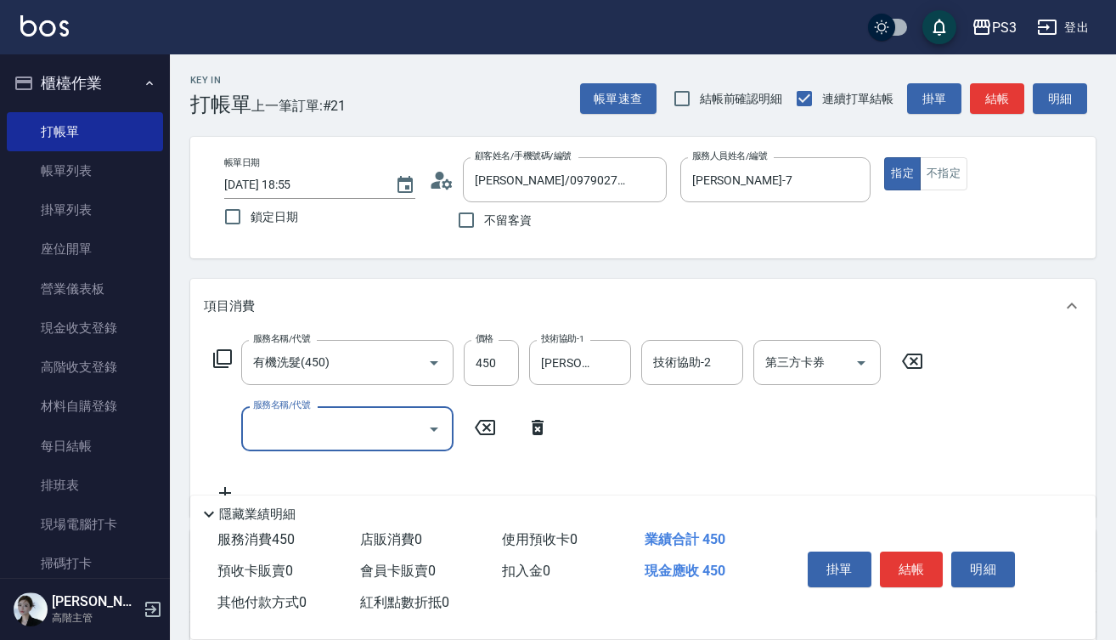
type input "4"
type input "剪(400)"
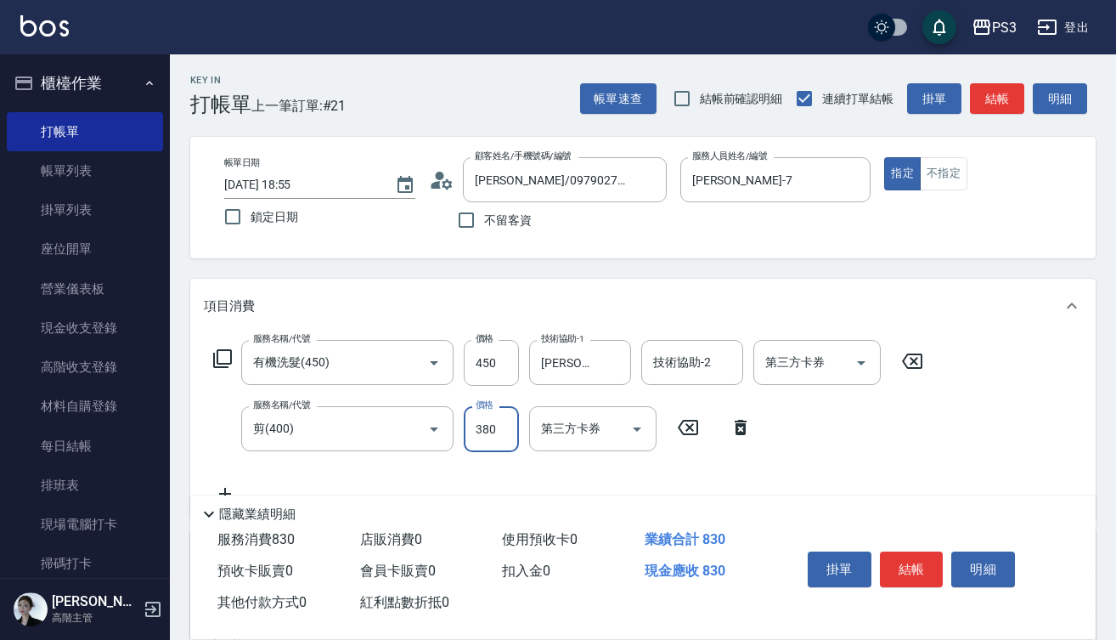
type input "380"
click at [431, 367] on icon "Open" at bounding box center [434, 363] width 20 height 20
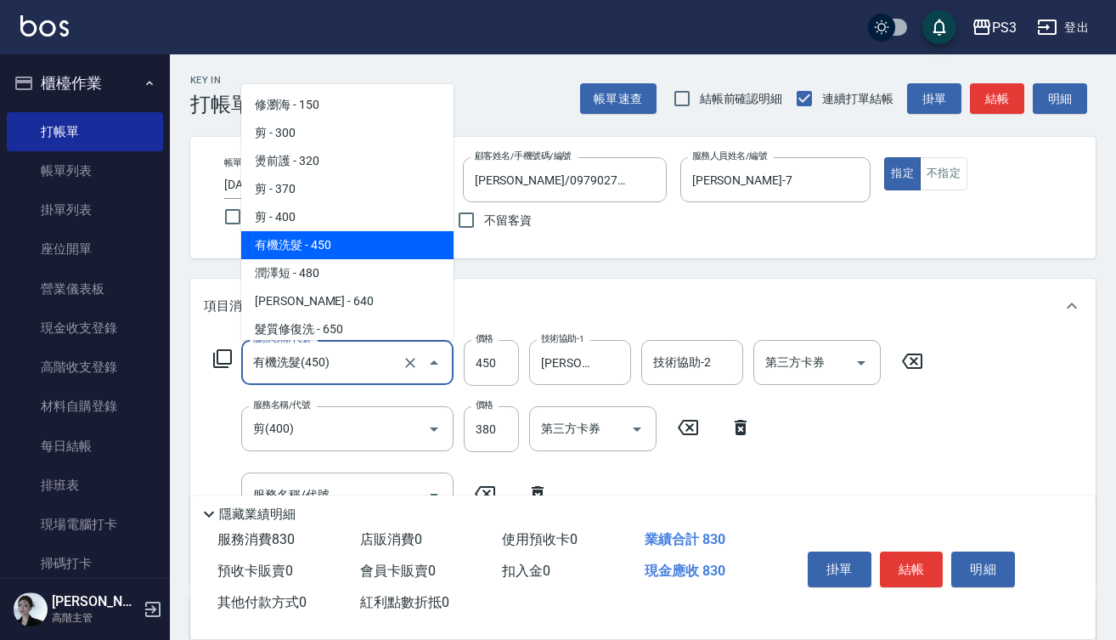
click at [389, 363] on input "有機洗髮(450)" at bounding box center [324, 362] width 150 height 30
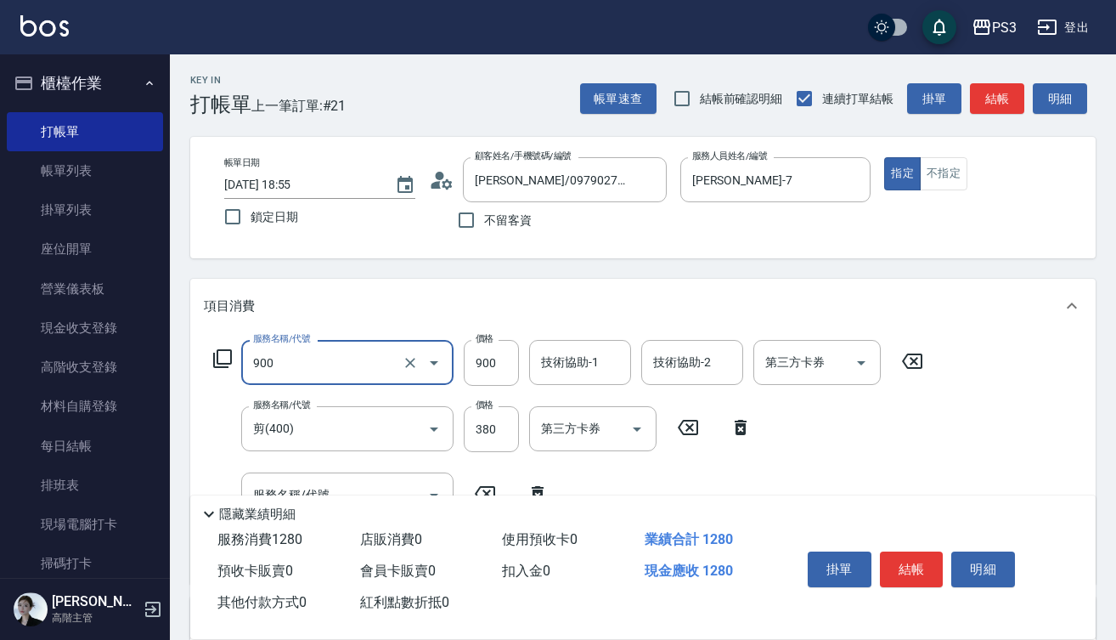
type input "頭皮保養洗(900)"
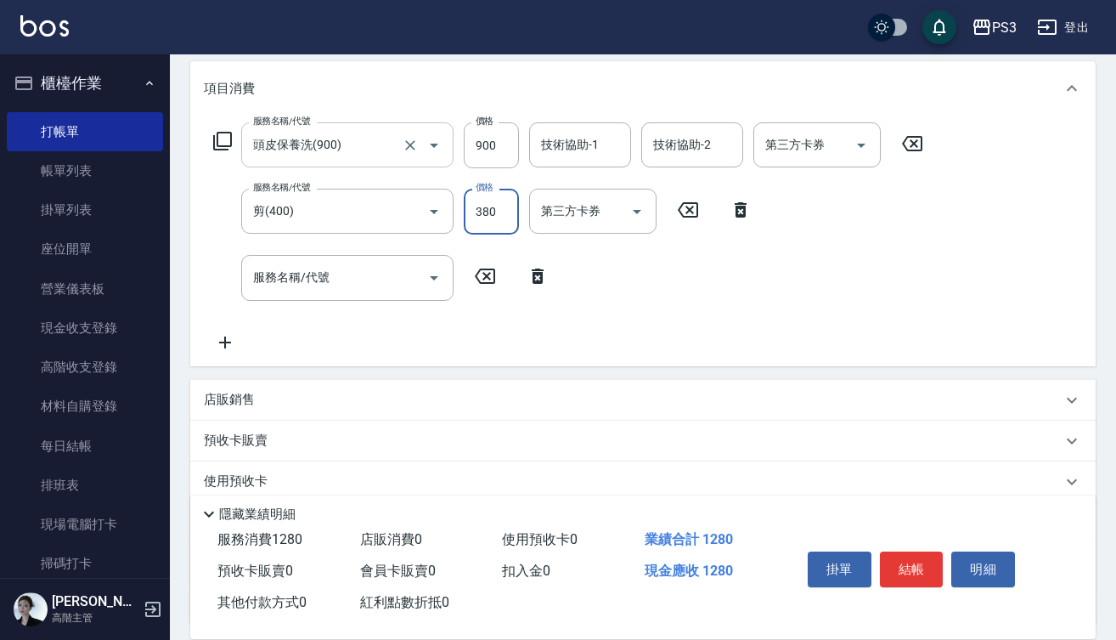
scroll to position [222, 0]
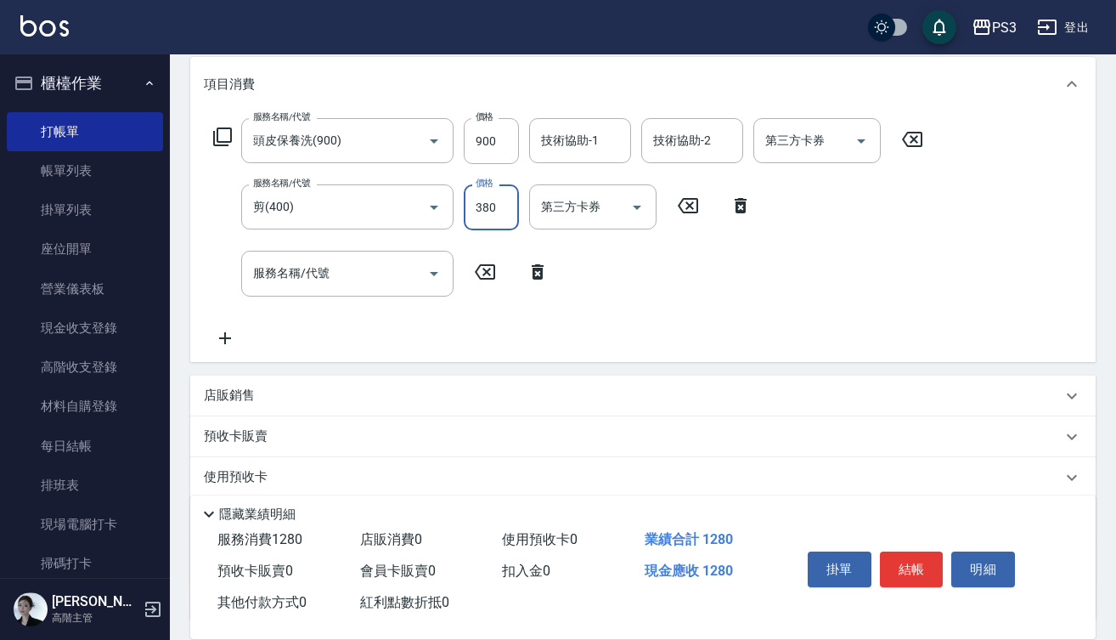
click at [503, 208] on input "380" at bounding box center [491, 207] width 55 height 46
type input "330"
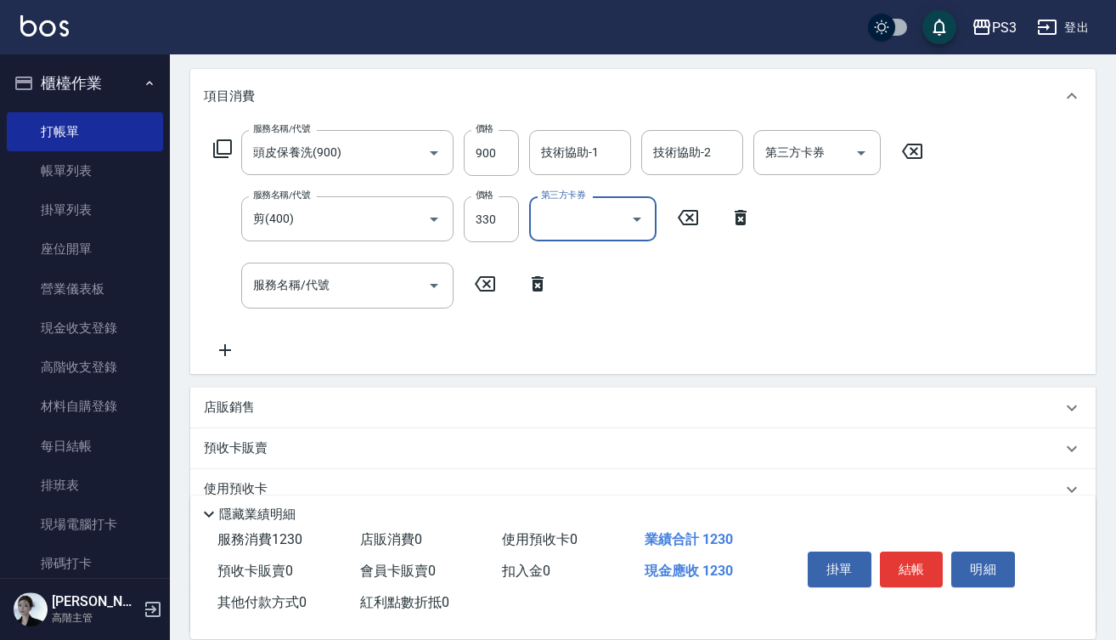
scroll to position [208, 0]
click at [411, 154] on icon "Clear" at bounding box center [410, 155] width 10 height 10
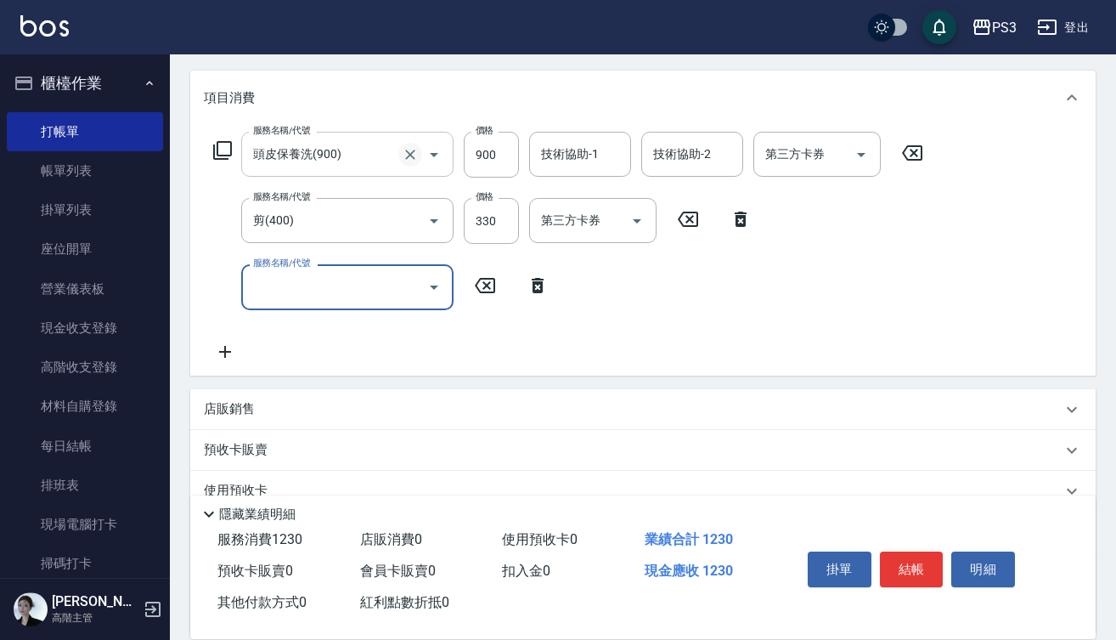
type input "頭皮保養洗(900)"
click at [387, 153] on input "頭皮保養洗(900)" at bounding box center [324, 154] width 150 height 30
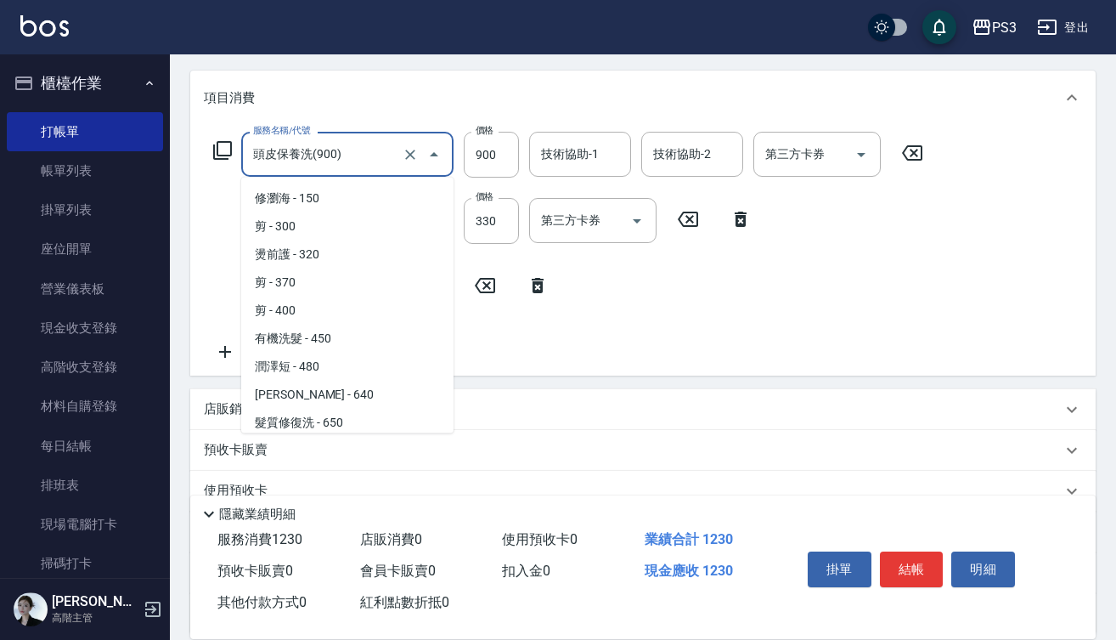
click at [387, 153] on input "頭皮保養洗(900)" at bounding box center [324, 154] width 150 height 30
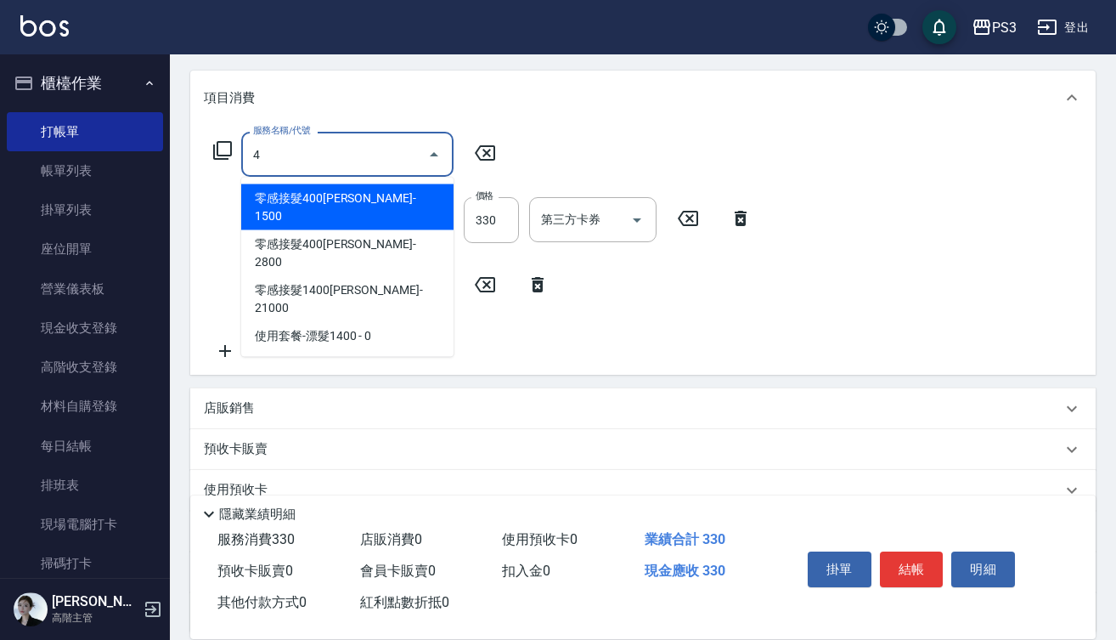
scroll to position [0, 0]
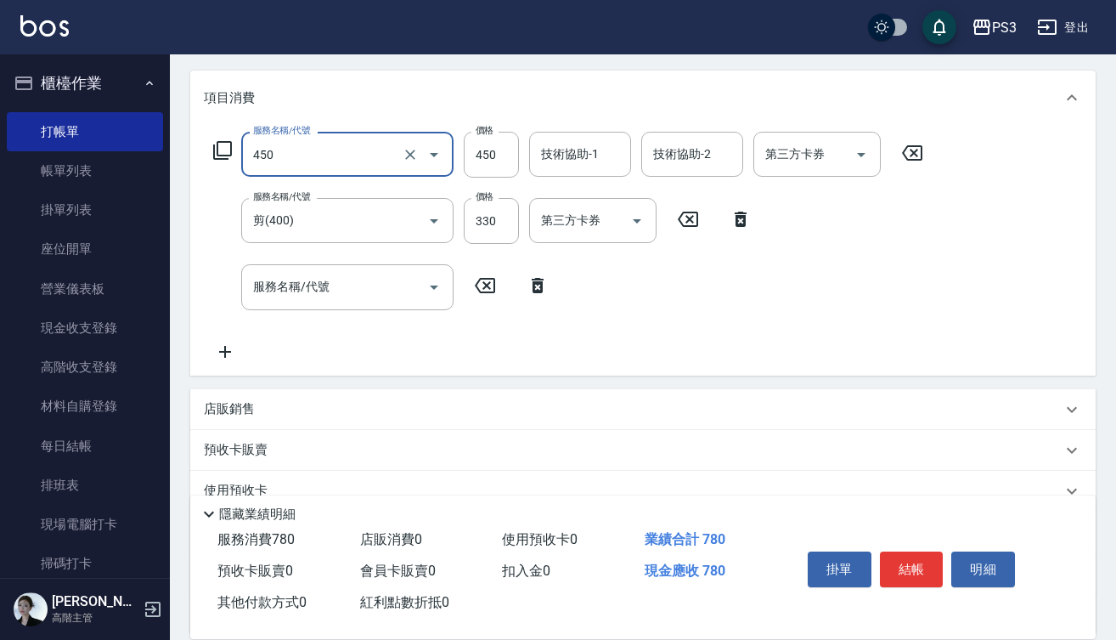
type input "有機洗髮(450)"
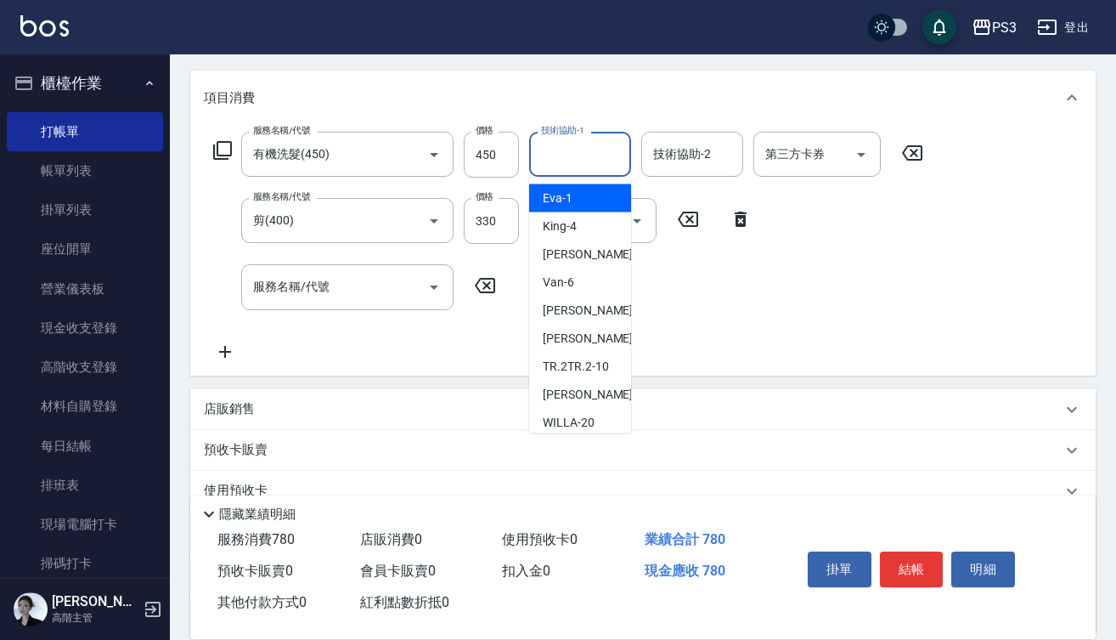
click at [558, 153] on input "技術協助-1" at bounding box center [580, 154] width 87 height 30
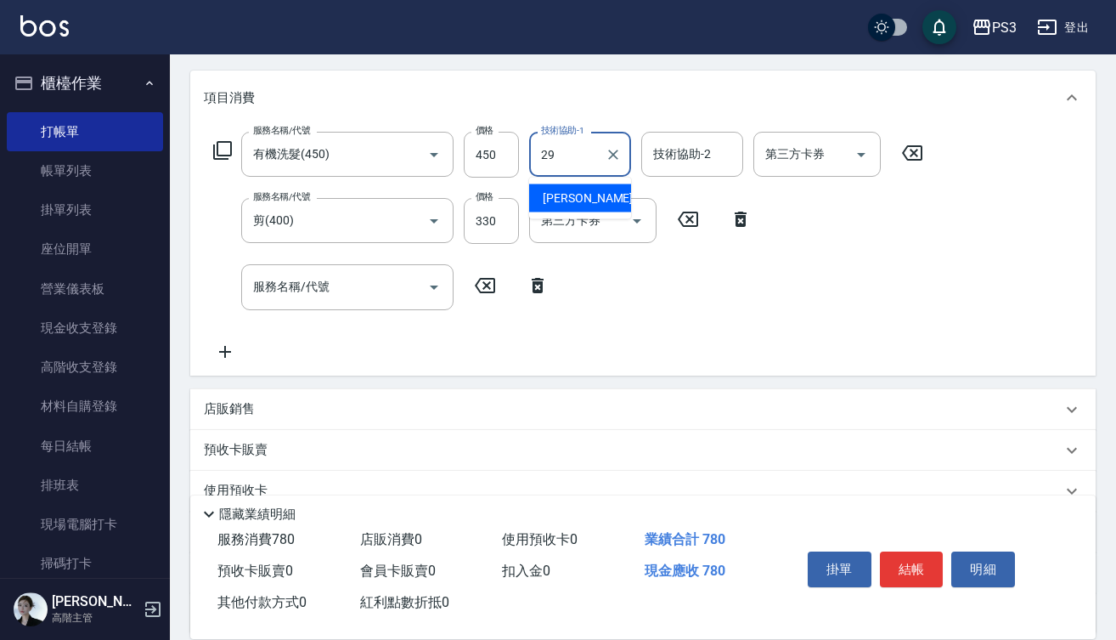
type input "Joyce-29"
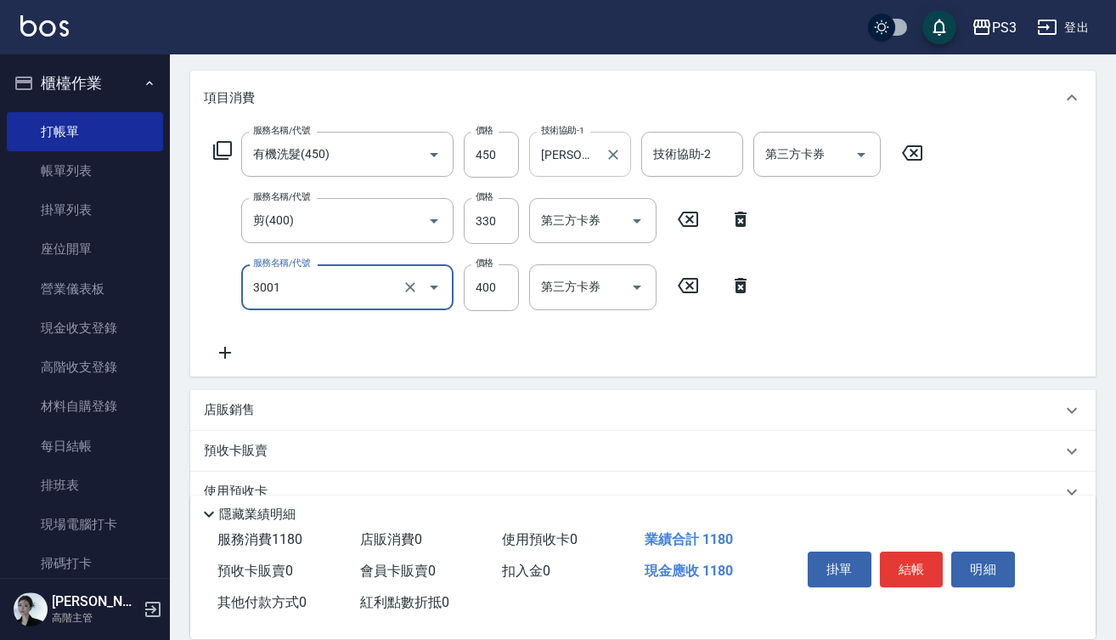
type input "燙貼(3001)"
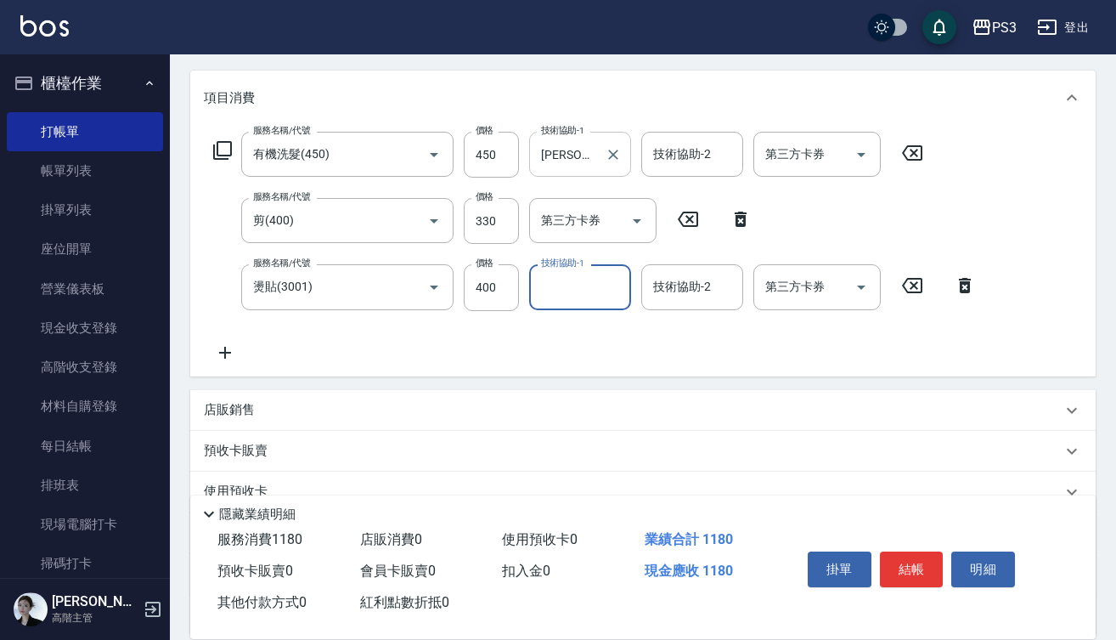
type input "7"
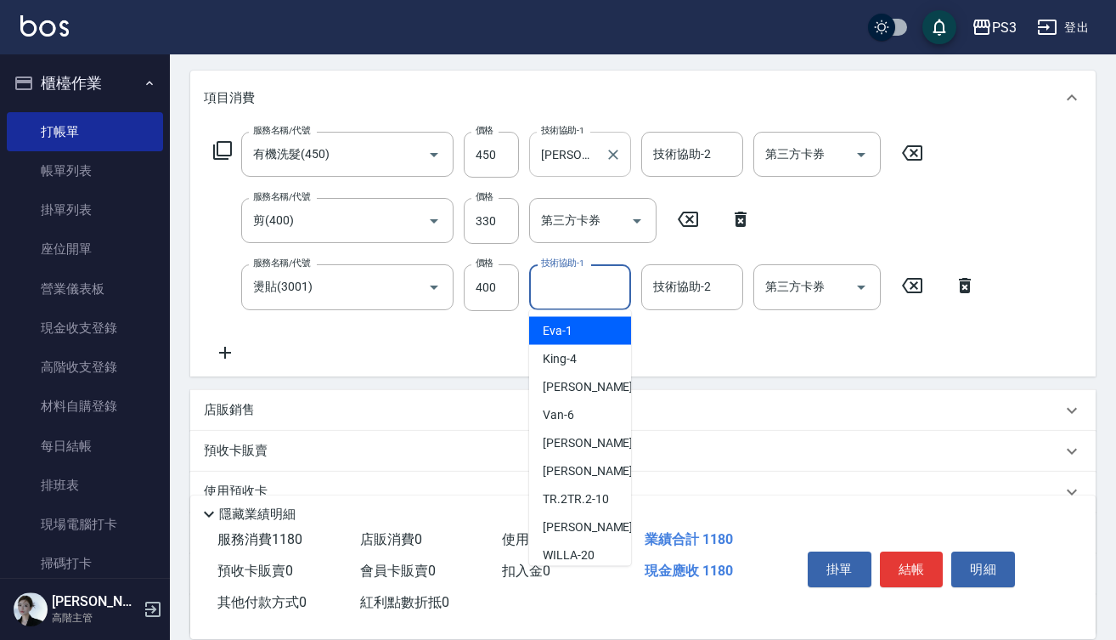
type input "Eva-1"
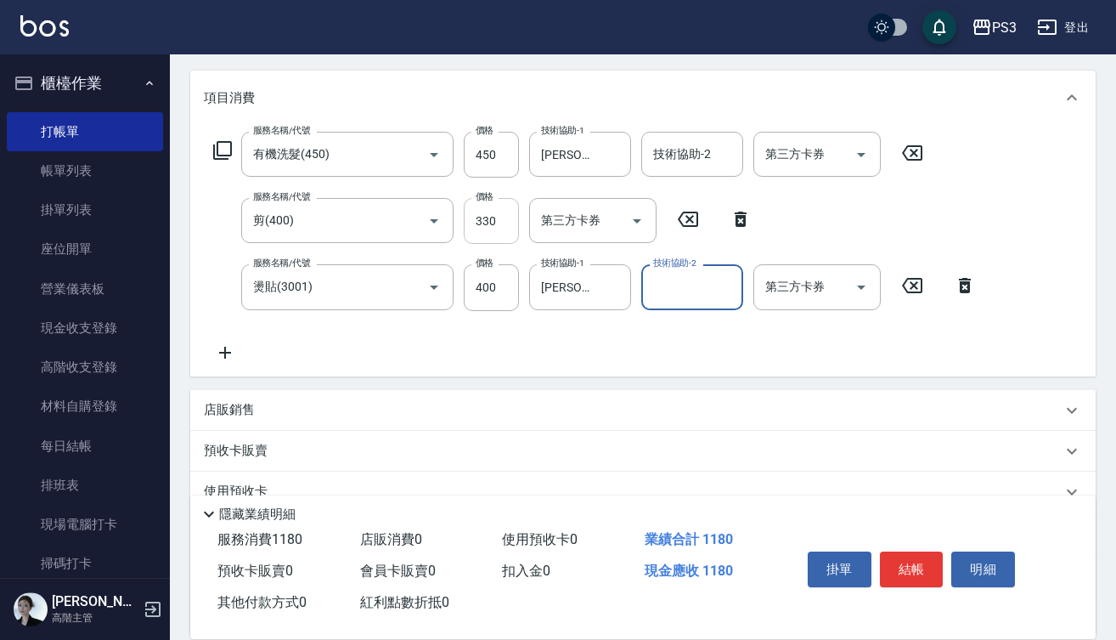
click at [501, 228] on input "330" at bounding box center [491, 221] width 55 height 46
type input "380"
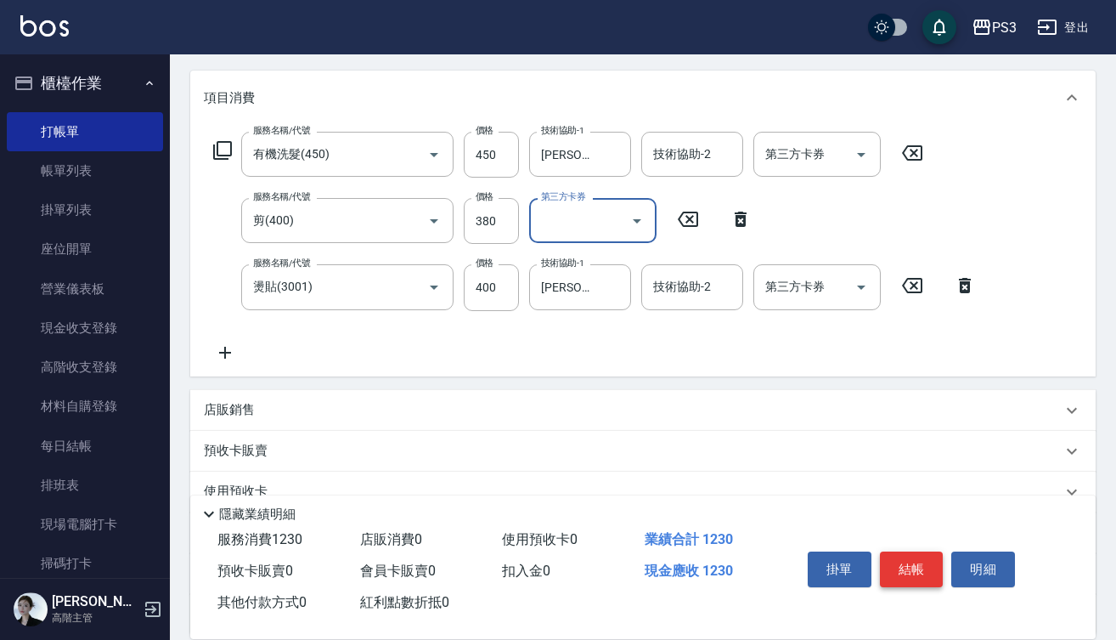
click at [916, 562] on button "結帳" at bounding box center [912, 569] width 64 height 36
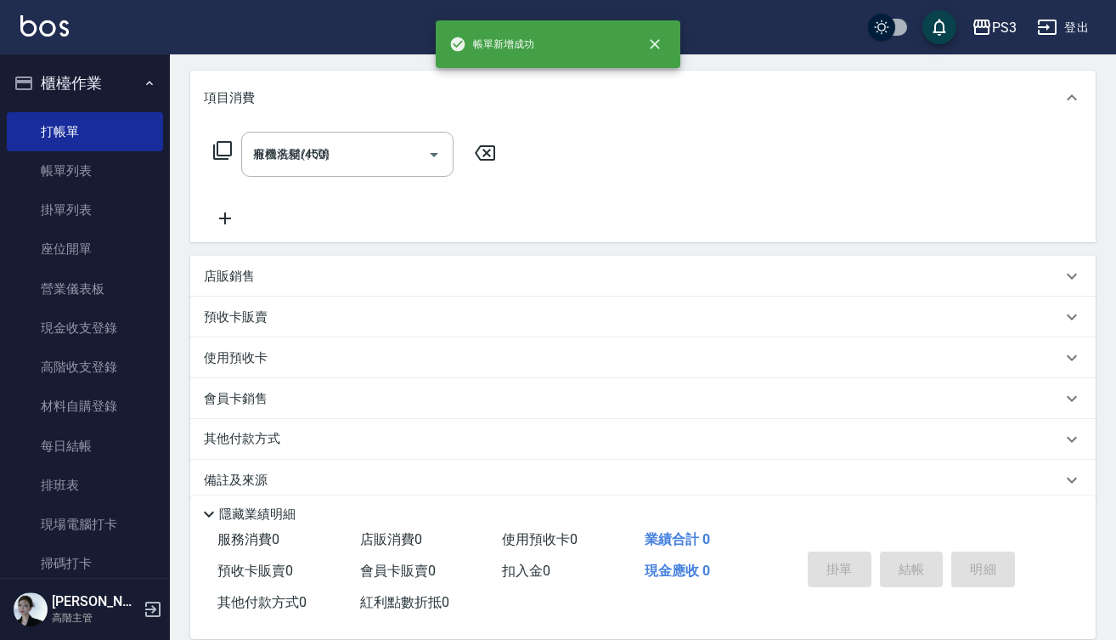
type input "2025/10/11 18:57"
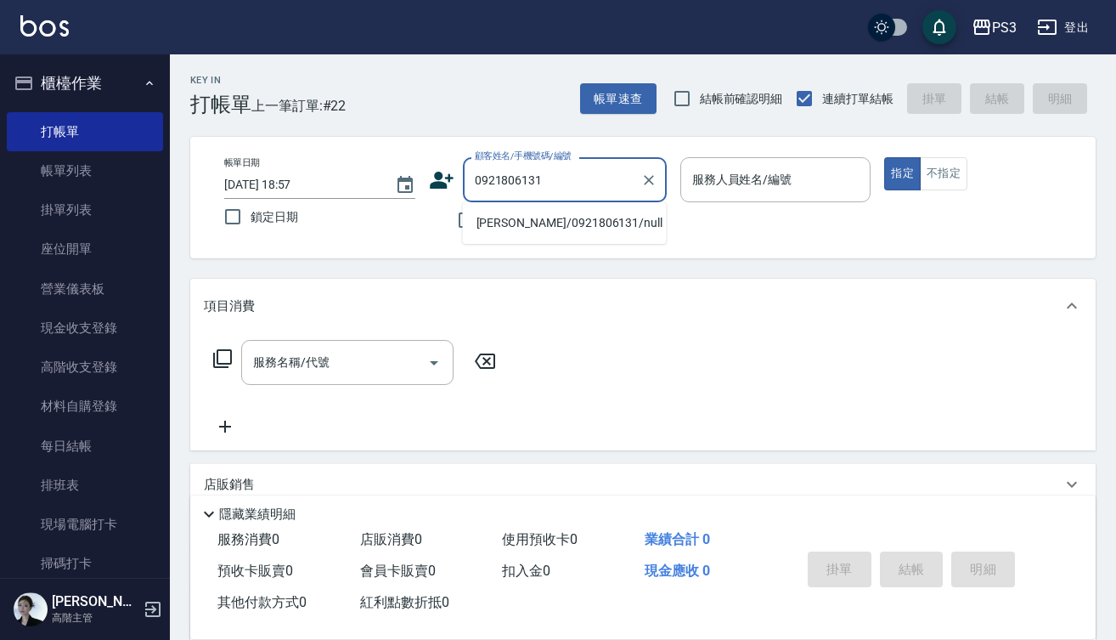
type input "杜伊茹/0921806131/null"
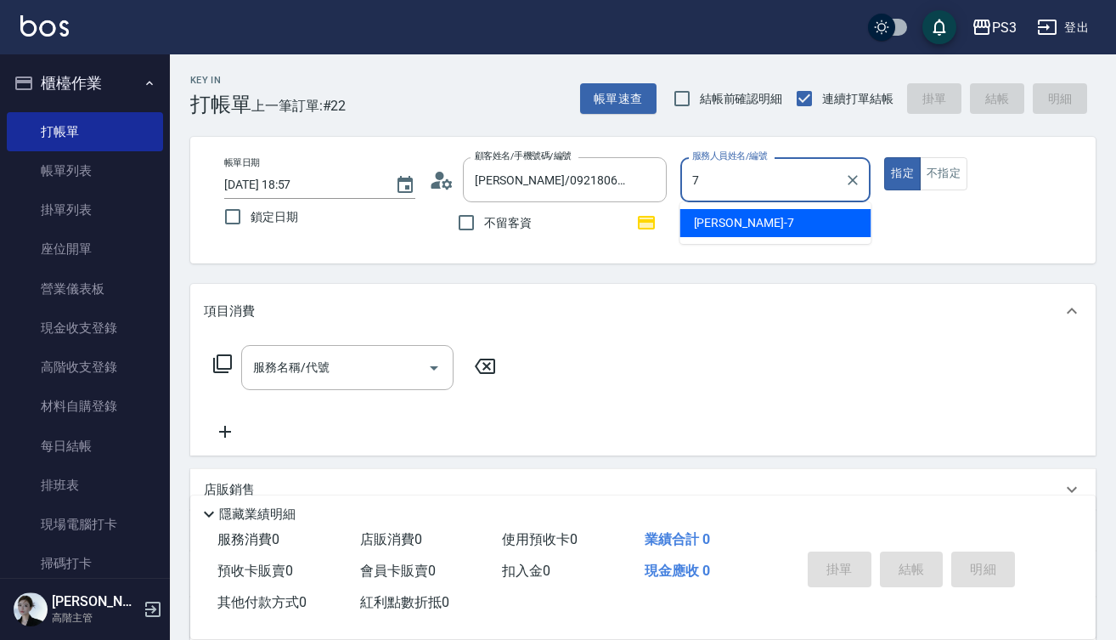
type input "Lisa-7"
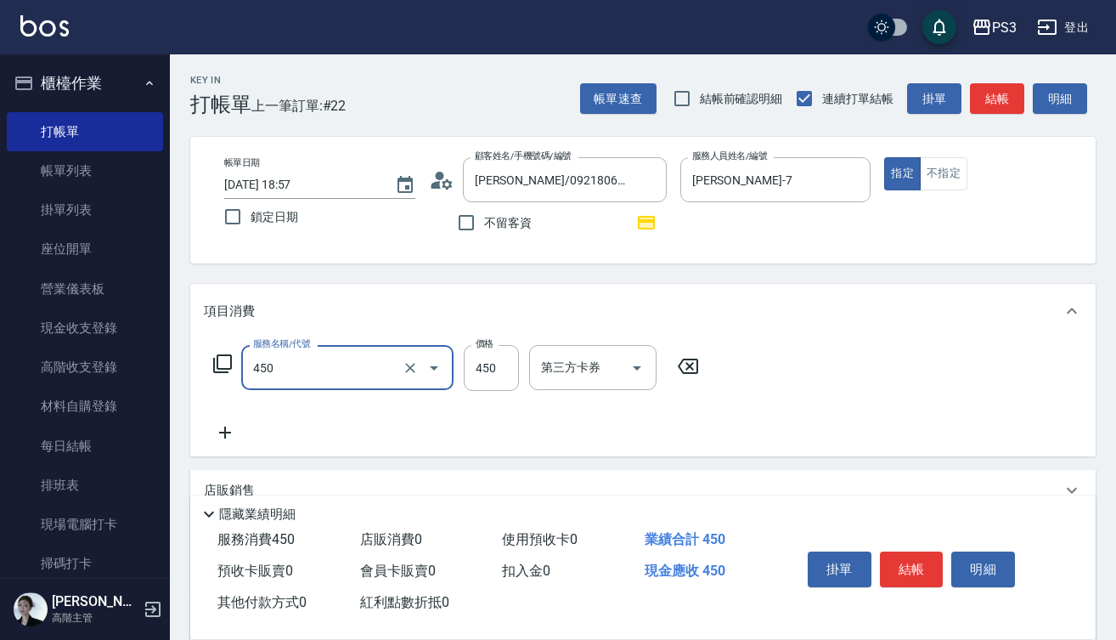
type input "有機洗髮(450)"
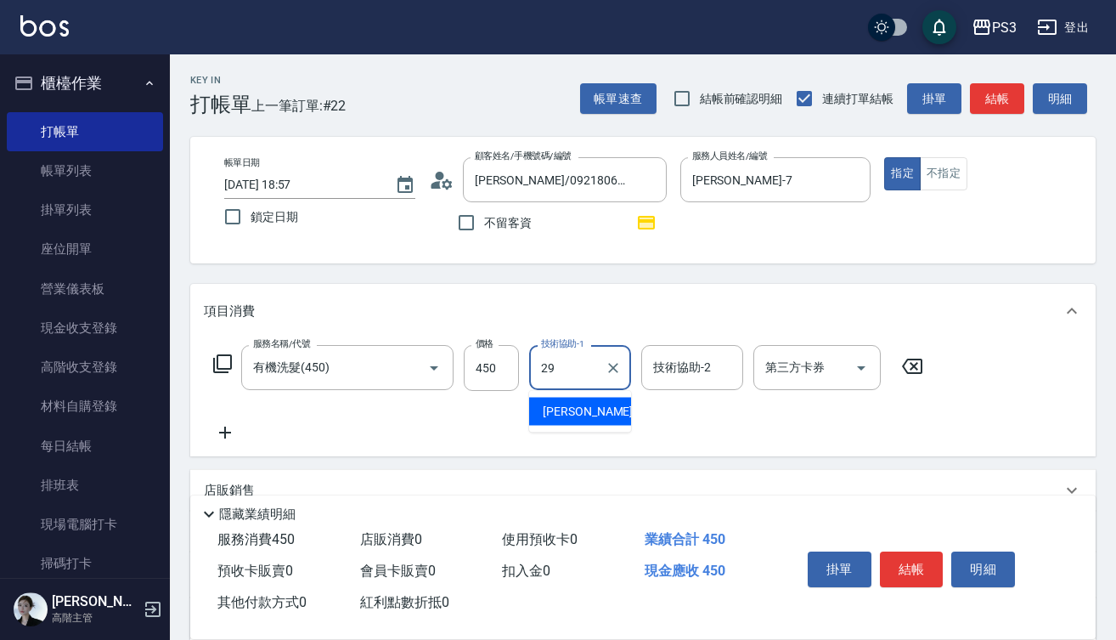
type input "Joyce-29"
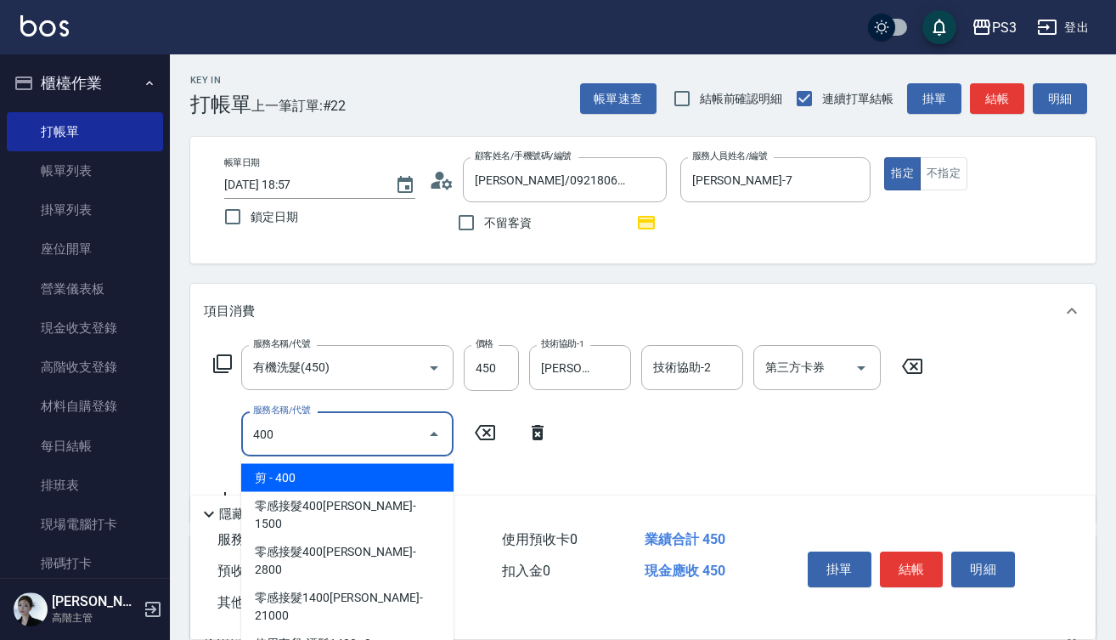
type input "剪(400)"
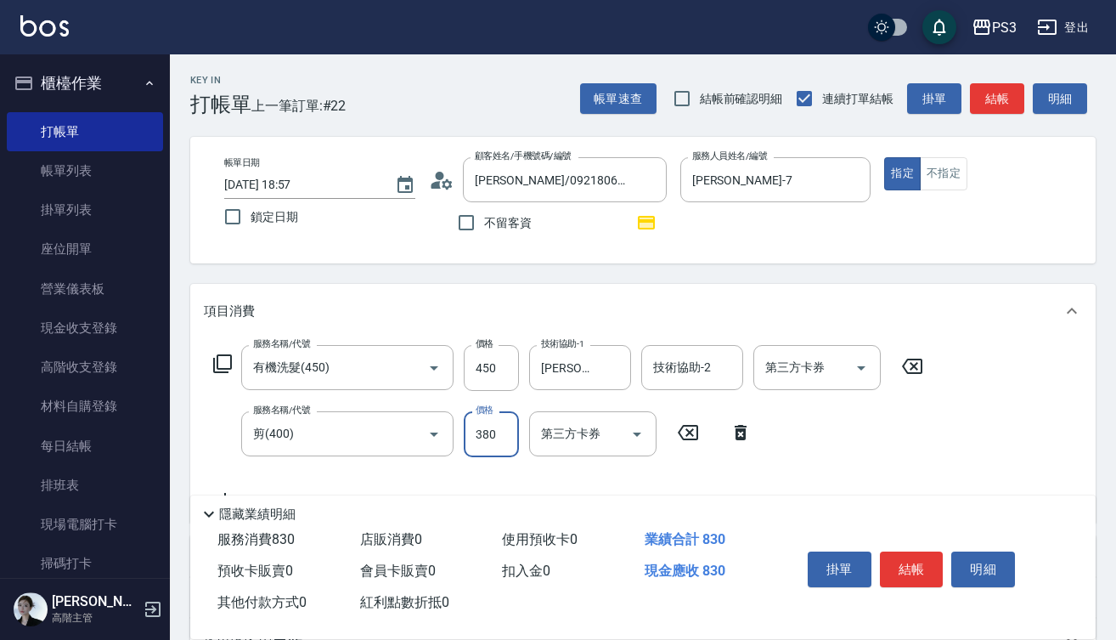
type input "380"
type input "結構式三段中(a2300)"
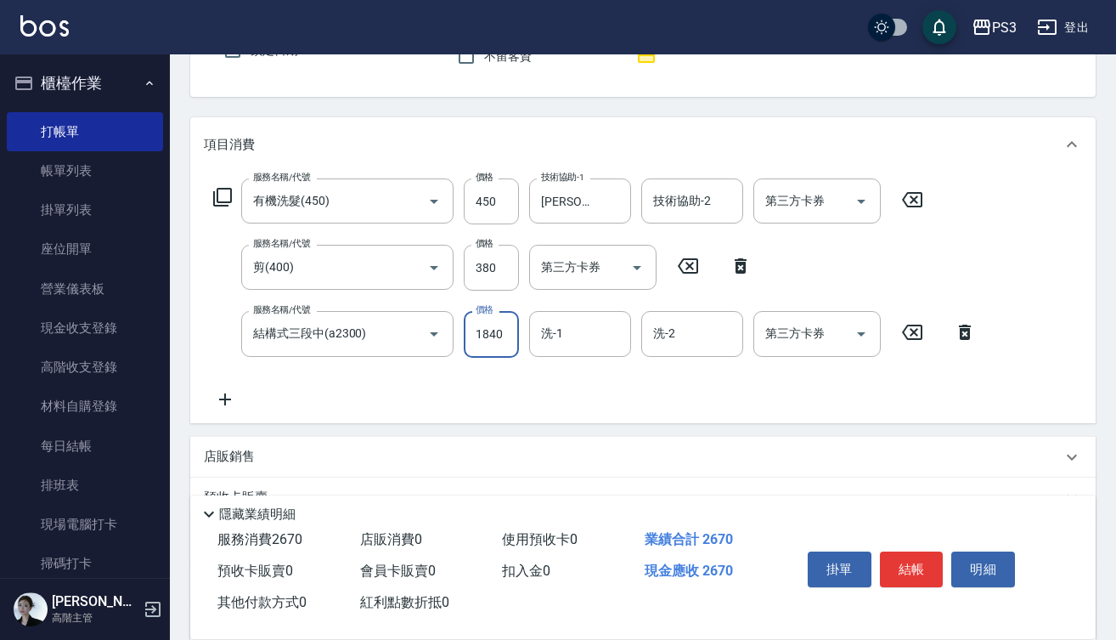
scroll to position [169, 0]
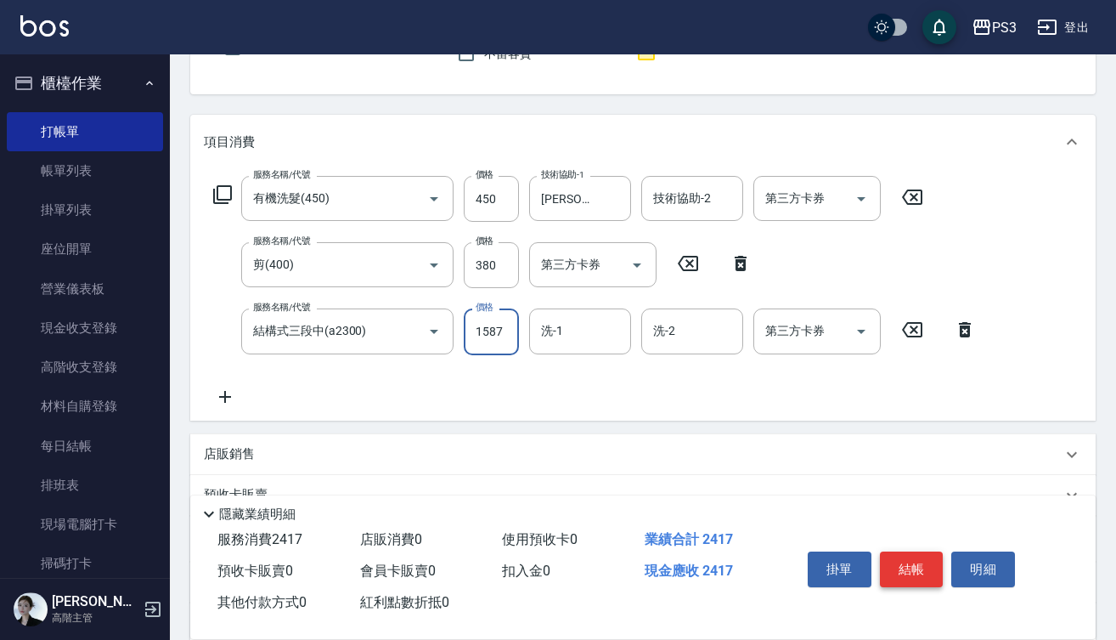
type input "1587"
type input "Joyce-29"
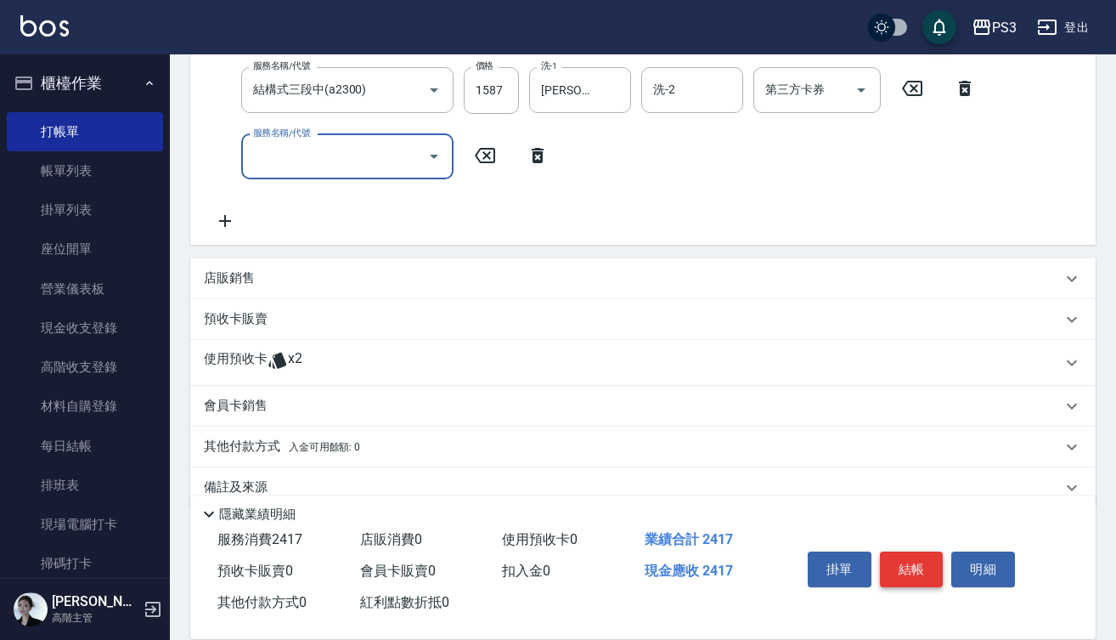
scroll to position [415, 0]
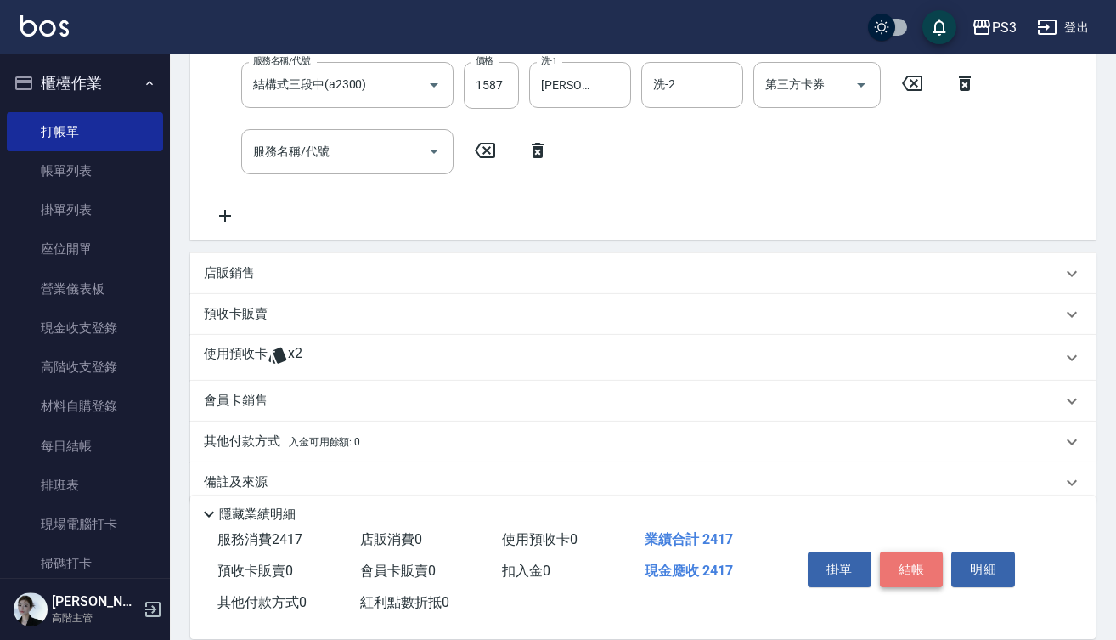
click at [918, 566] on button "結帳" at bounding box center [912, 569] width 64 height 36
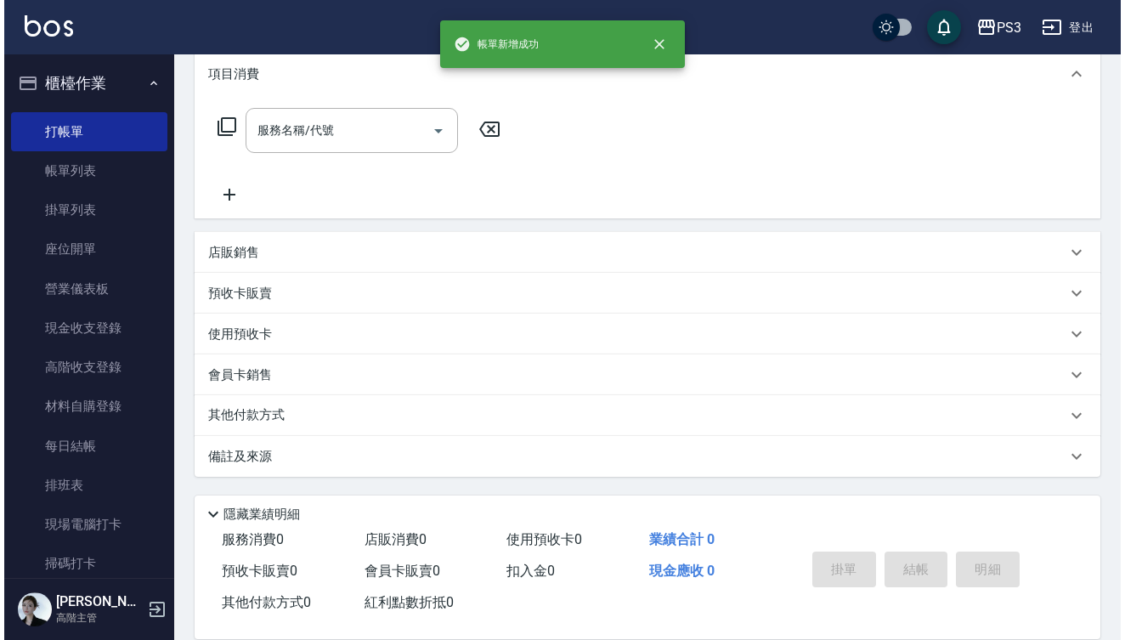
scroll to position [0, 0]
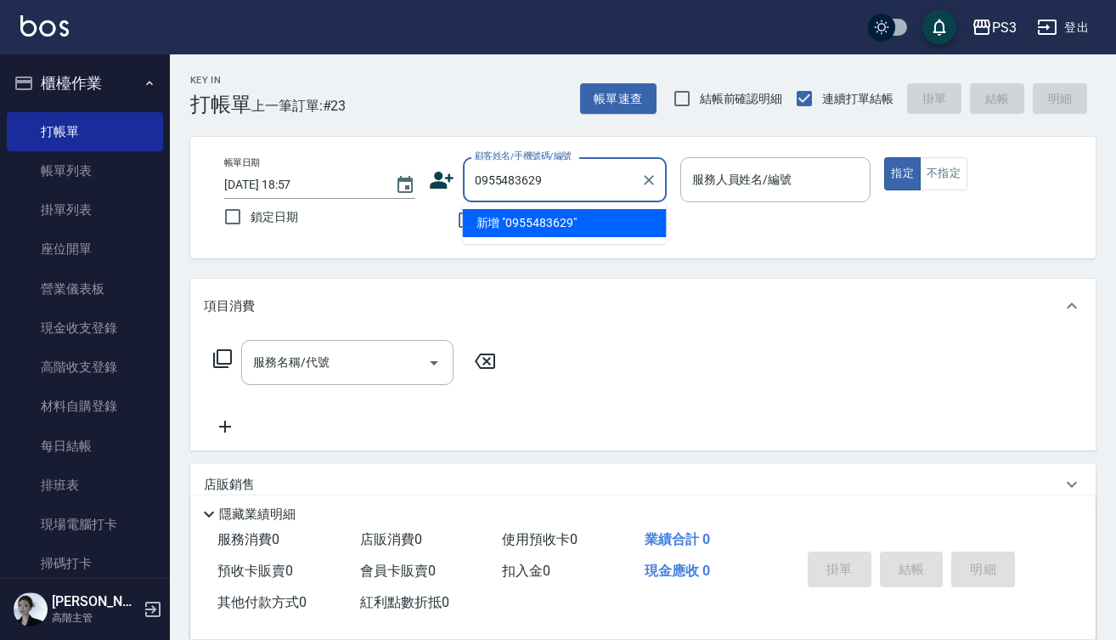
type input "0955483629"
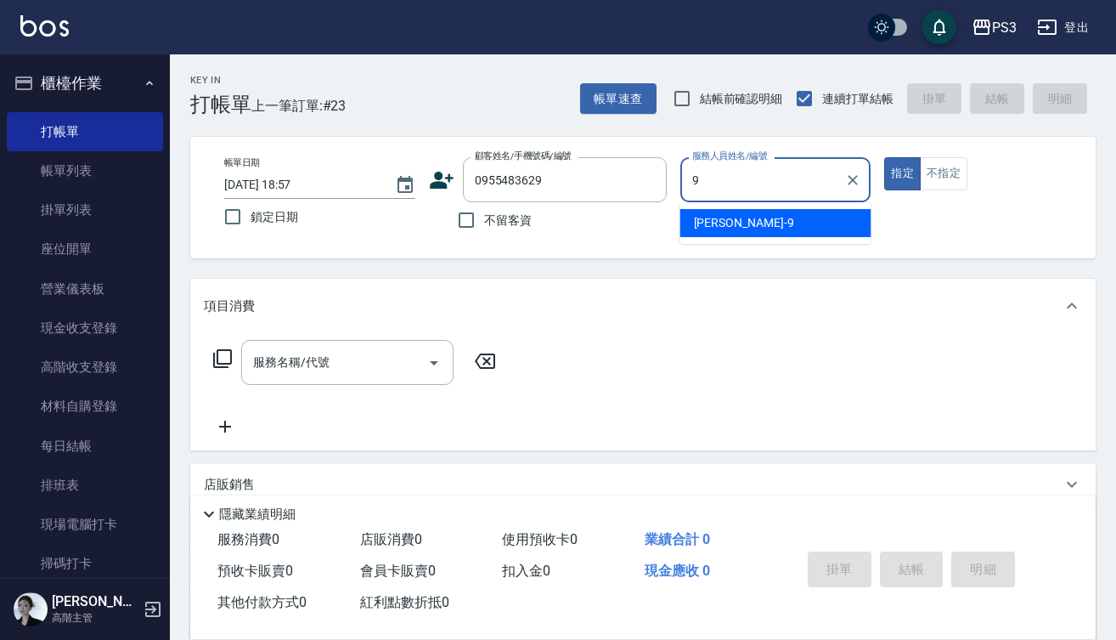
type input "尤信翰-9"
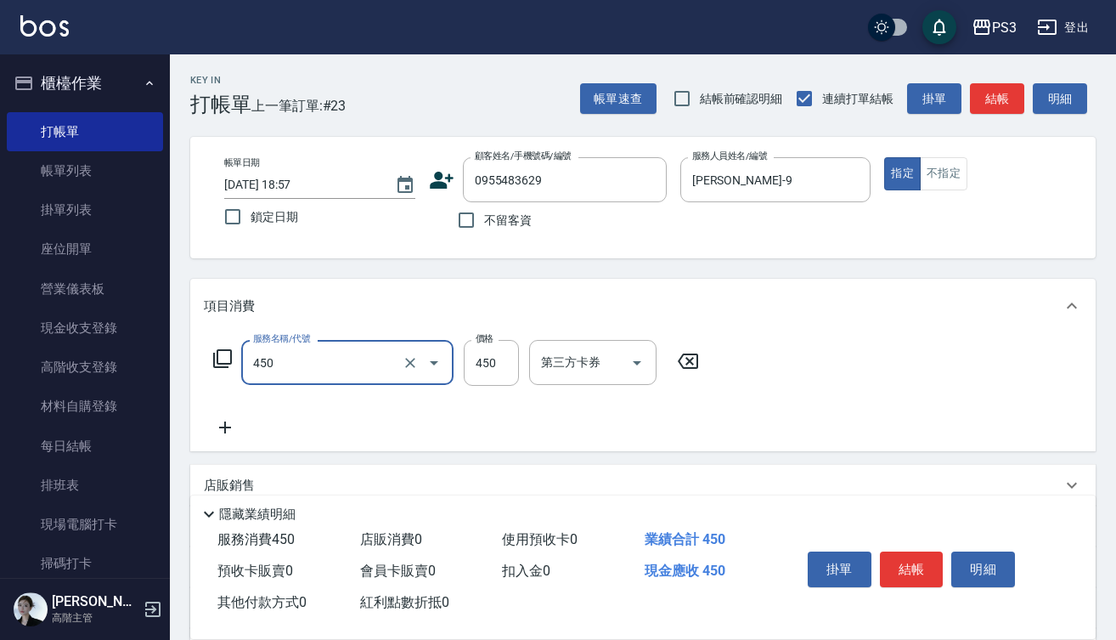
type input "有機洗髮(450)"
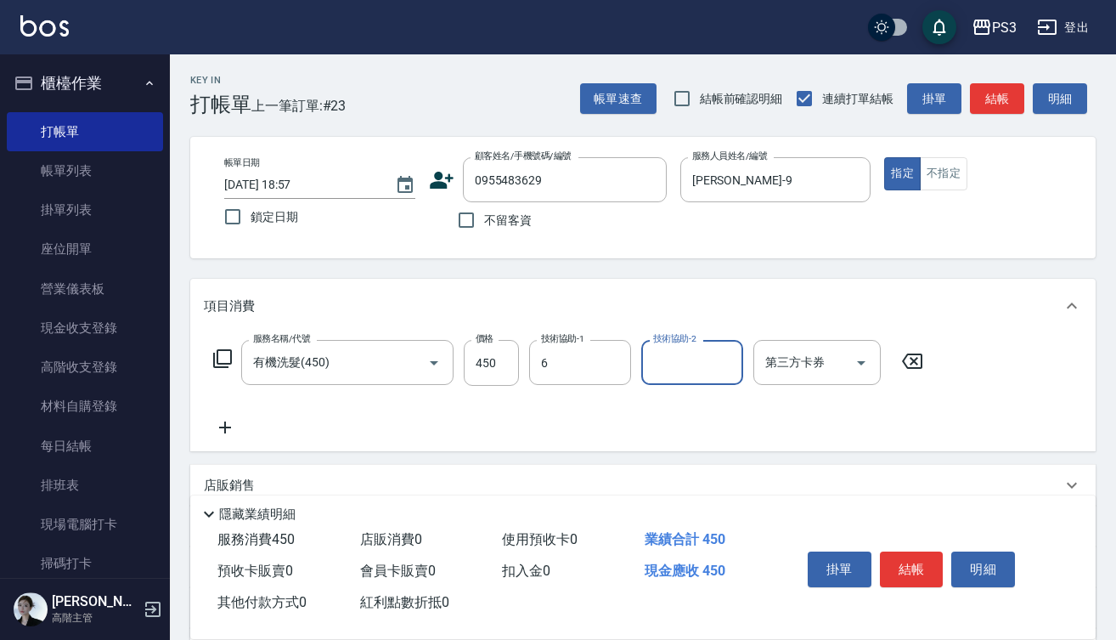
type input "Van-6"
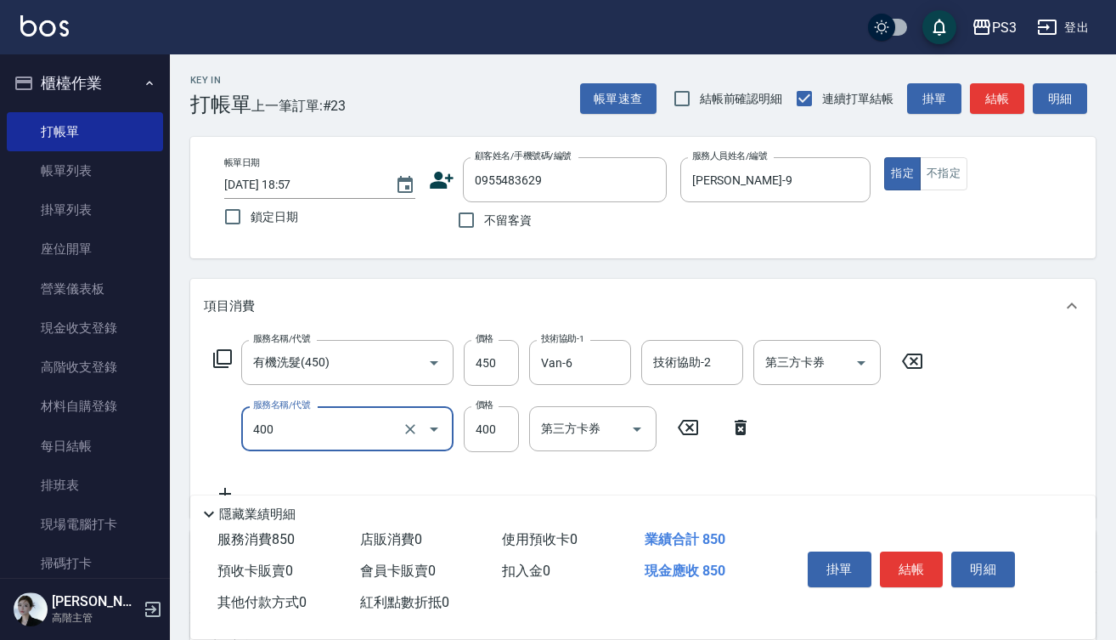
type input "剪(400)"
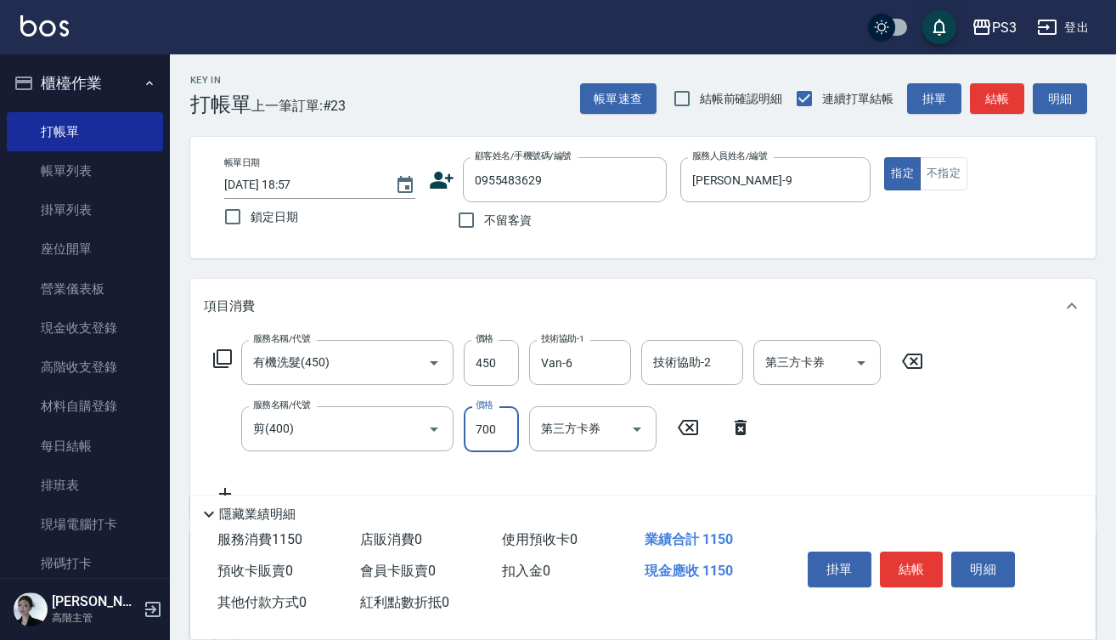
type input "700"
click at [924, 566] on button "結帳" at bounding box center [912, 569] width 64 height 36
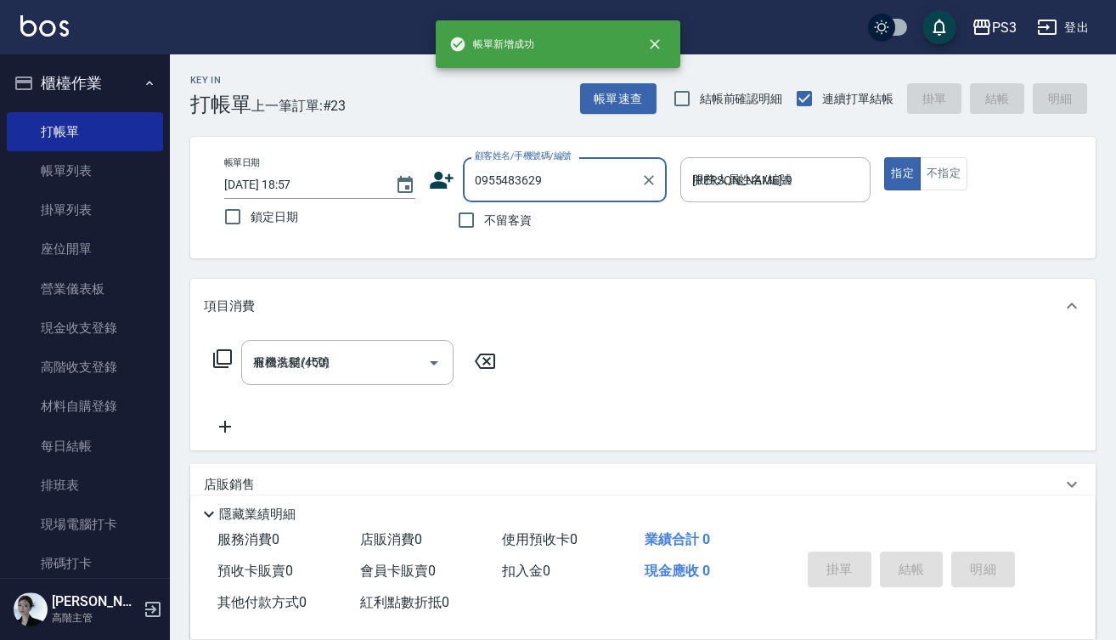
type input "2025/10/11 18:58"
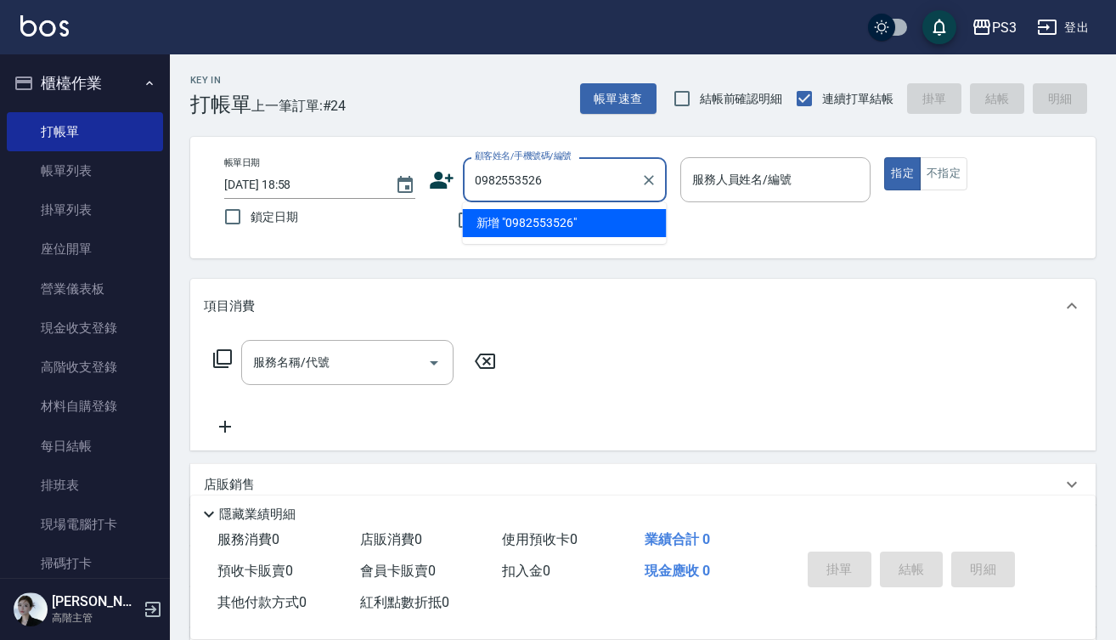
type input "0982553526"
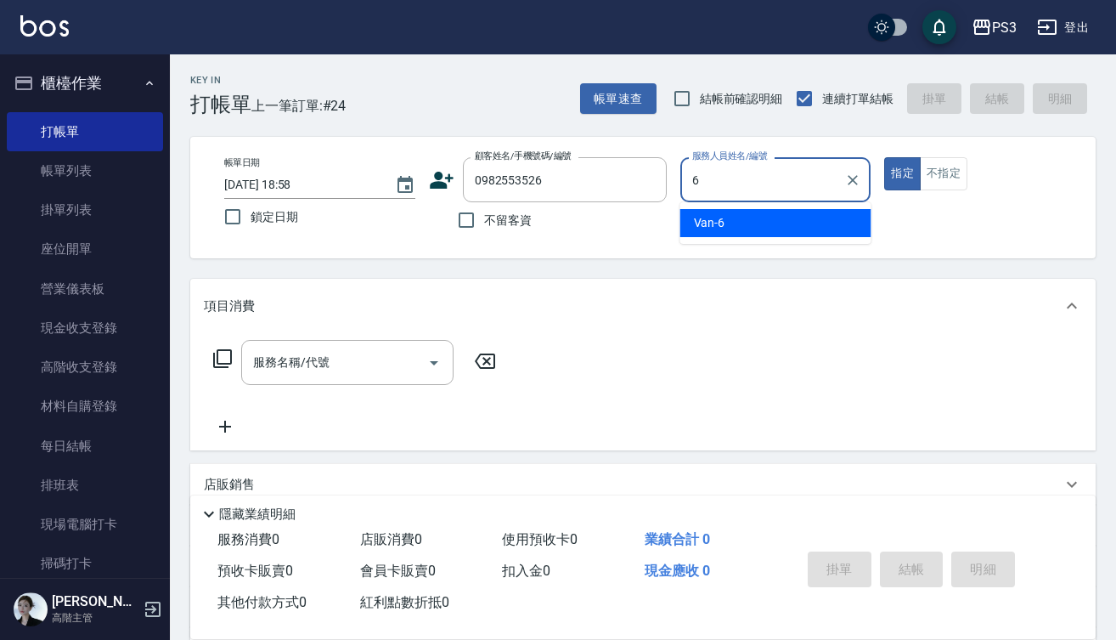
type input "Van-6"
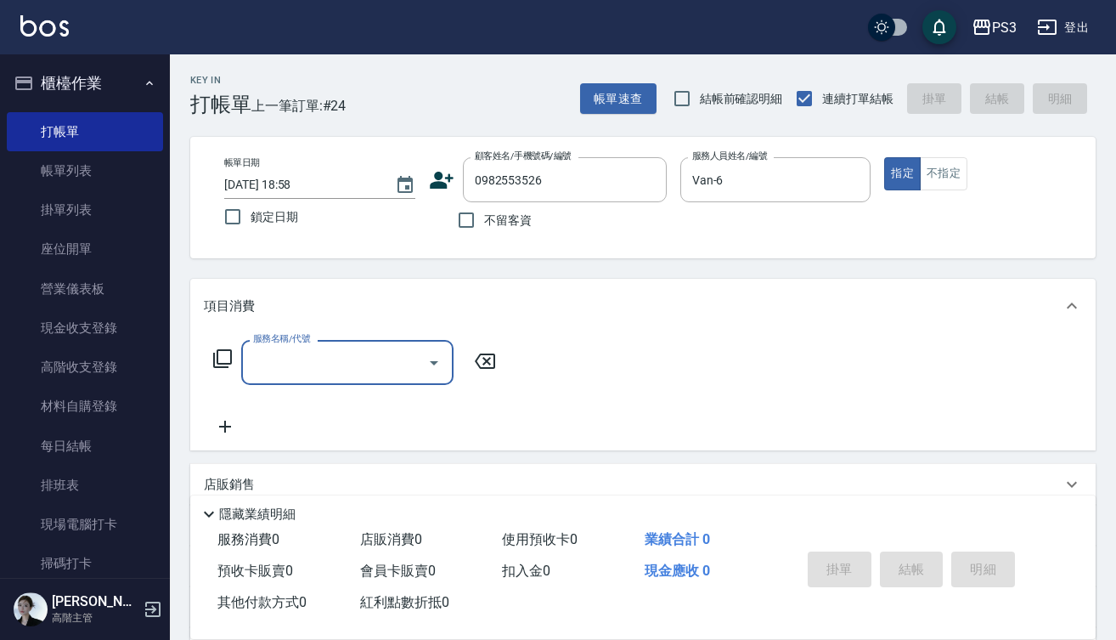
click at [438, 178] on icon at bounding box center [442, 180] width 24 height 17
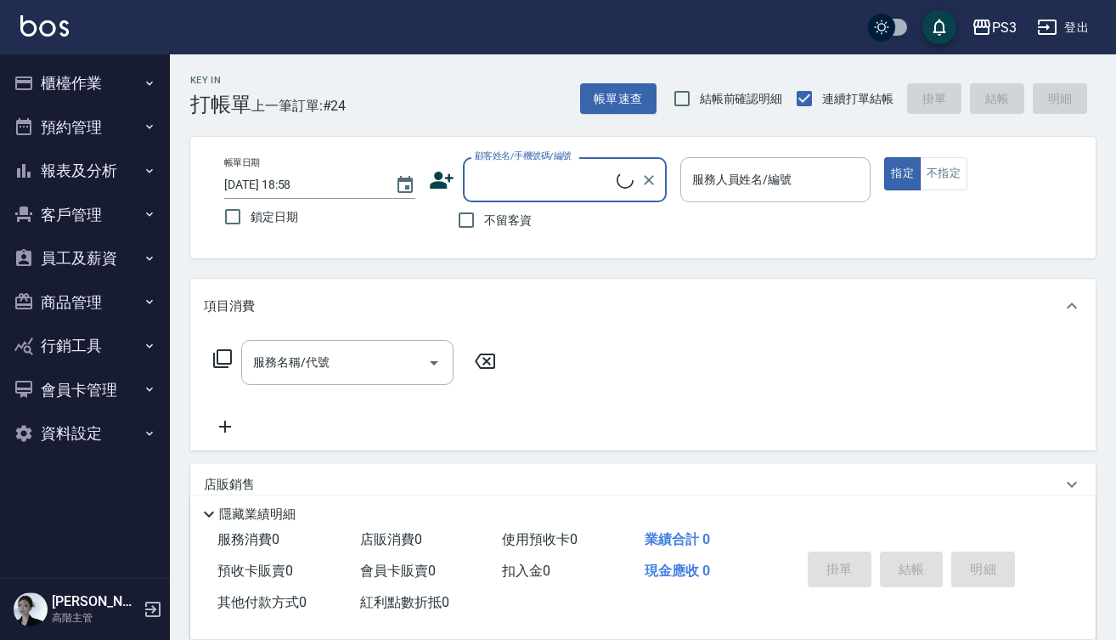
click at [500, 172] on input "顧客姓名/手機號碼/編號" at bounding box center [544, 180] width 146 height 30
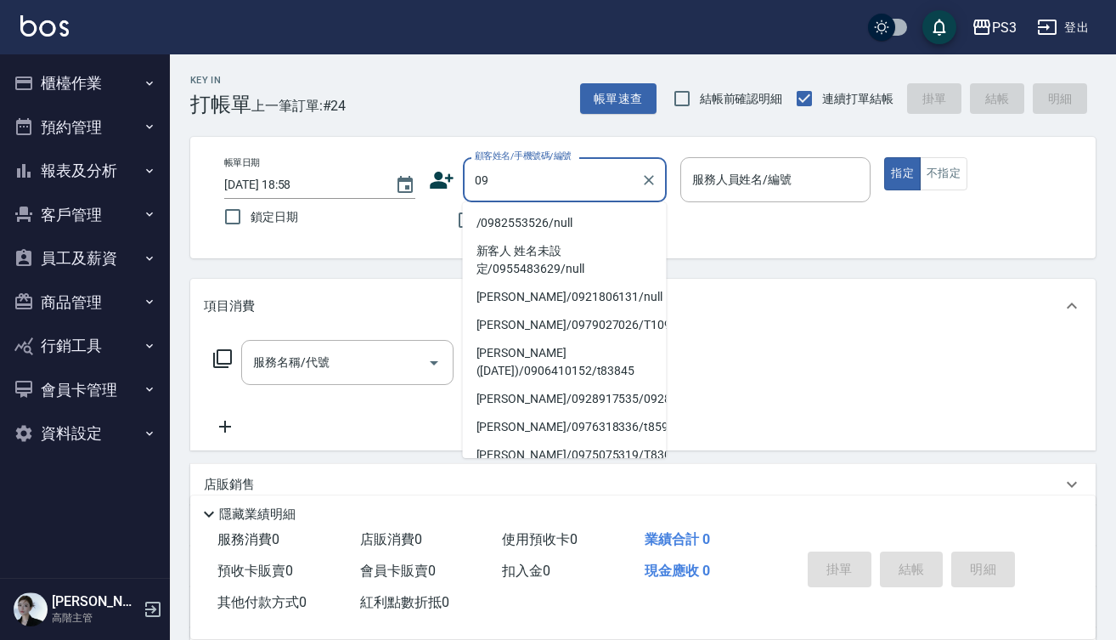
click at [540, 222] on li "/0982553526/null" at bounding box center [565, 223] width 204 height 28
type input "/0982553526/null"
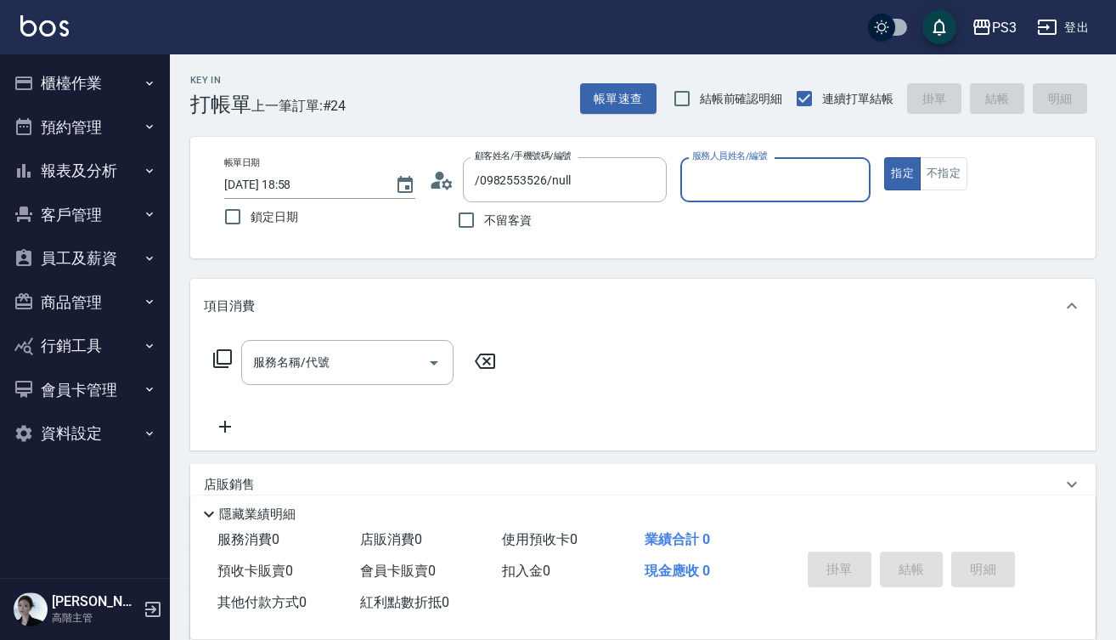
click at [444, 182] on icon at bounding box center [447, 183] width 10 height 10
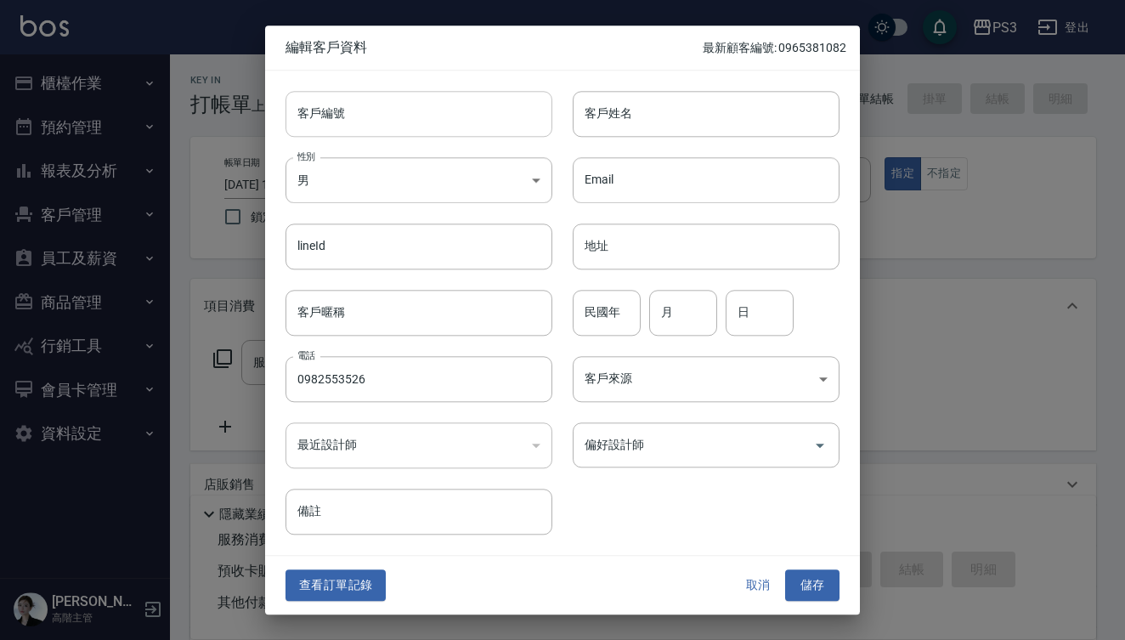
click at [429, 112] on input "客戶編號" at bounding box center [418, 114] width 267 height 46
click at [398, 375] on input "0982553526" at bounding box center [418, 379] width 267 height 46
click at [353, 117] on input "客戶編號" at bounding box center [418, 114] width 267 height 46
paste input "0982553526"
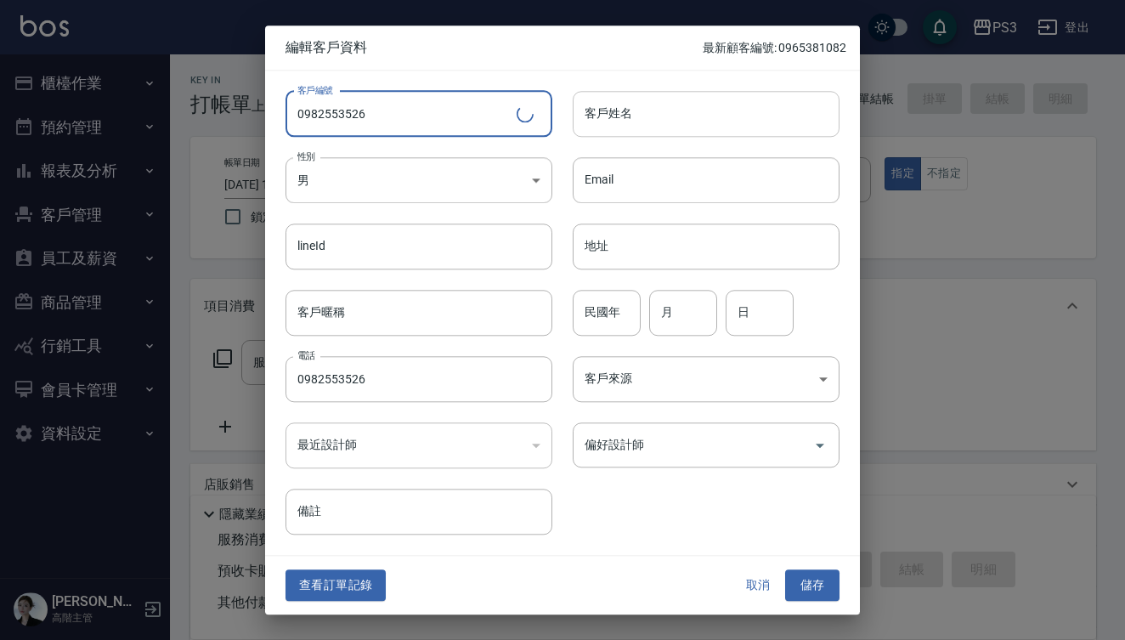
type input "0982553526"
click at [633, 105] on input "客戶姓名" at bounding box center [706, 114] width 267 height 46
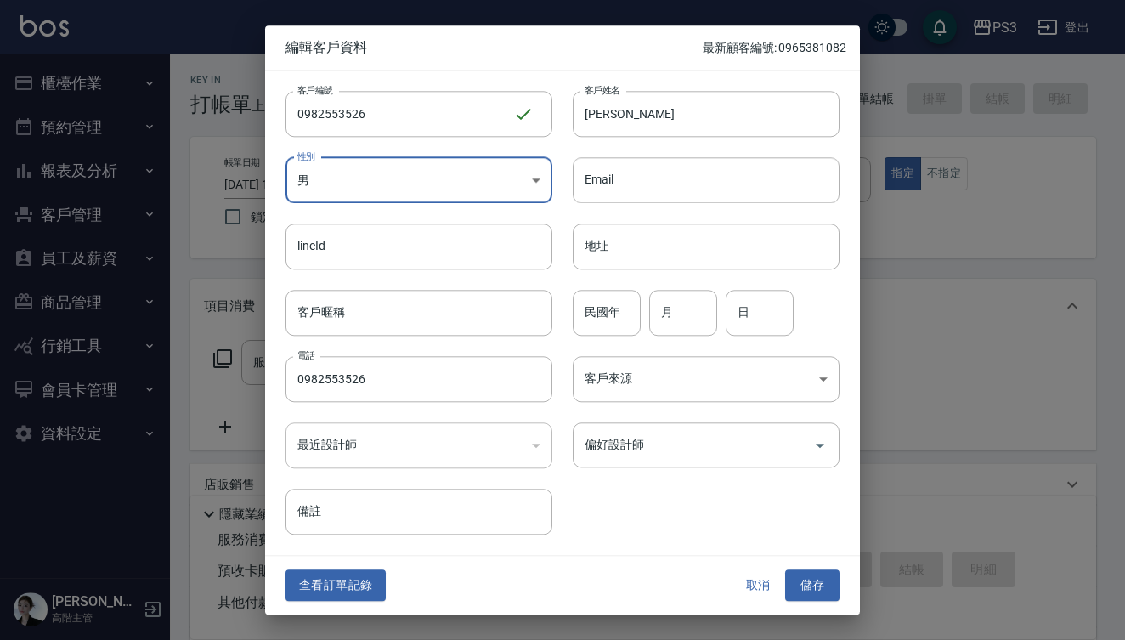
drag, startPoint x: 607, startPoint y: 115, endPoint x: 607, endPoint y: 86, distance: 28.9
click at [607, 115] on input "孫玉勛" at bounding box center [706, 114] width 267 height 46
type input "孫堉勛"
drag, startPoint x: 601, startPoint y: 313, endPoint x: 601, endPoint y: 301, distance: 12.7
click at [601, 313] on input "民國年" at bounding box center [607, 313] width 68 height 46
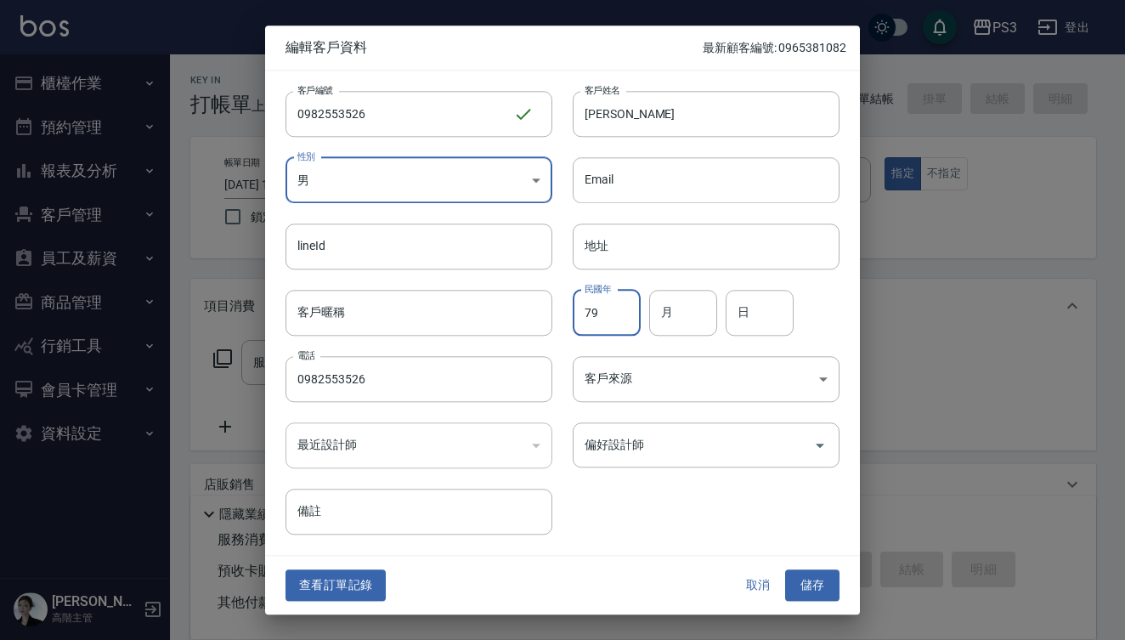
type input "79"
type input "8"
type input "16"
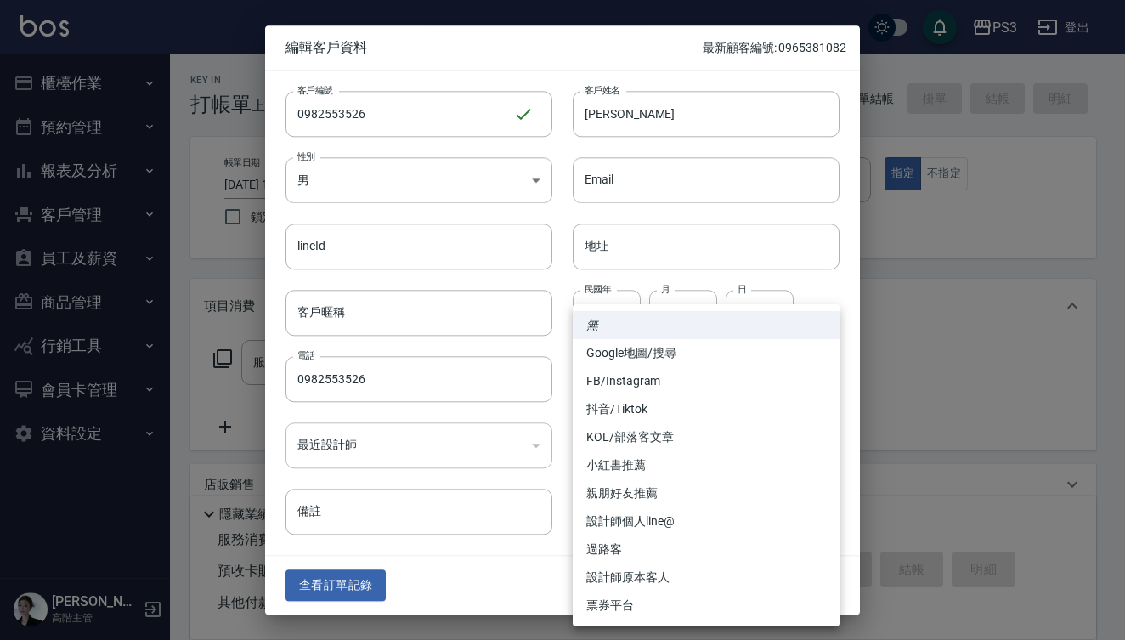
click at [935, 421] on div at bounding box center [562, 320] width 1125 height 640
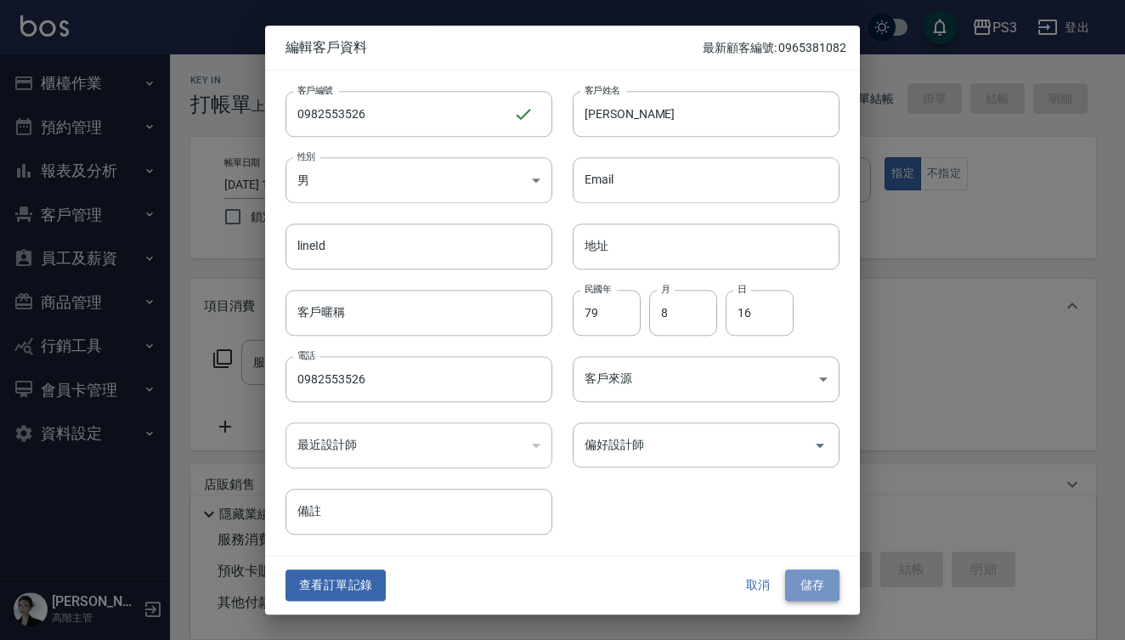
click at [819, 581] on button "儲存" at bounding box center [812, 585] width 54 height 31
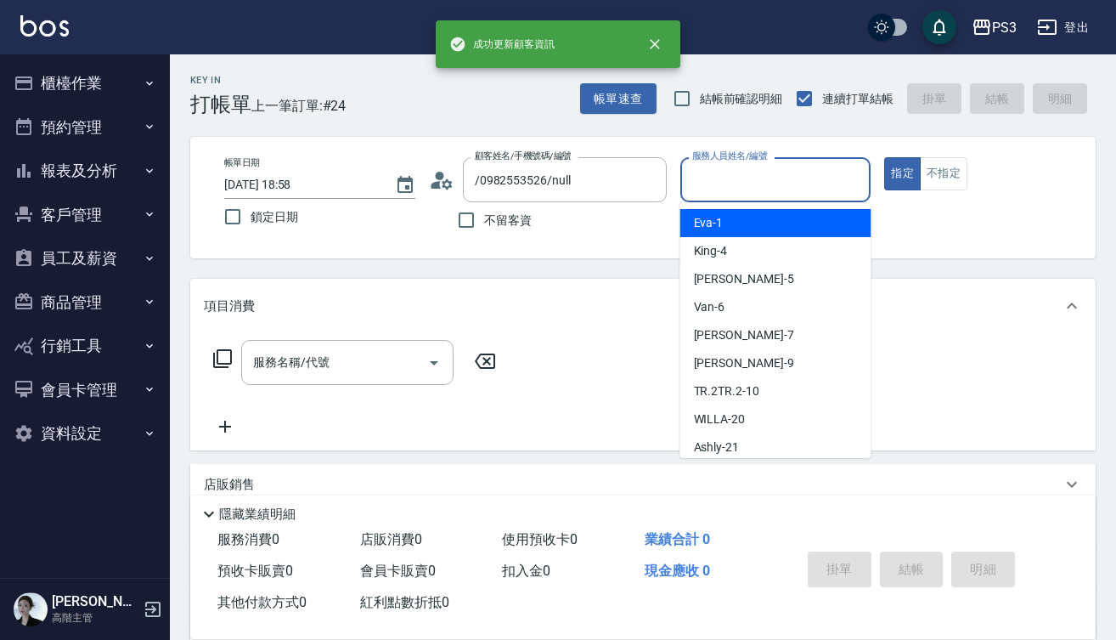
click at [761, 167] on div "服務人員姓名/編號 服務人員姓名/編號" at bounding box center [775, 179] width 191 height 45
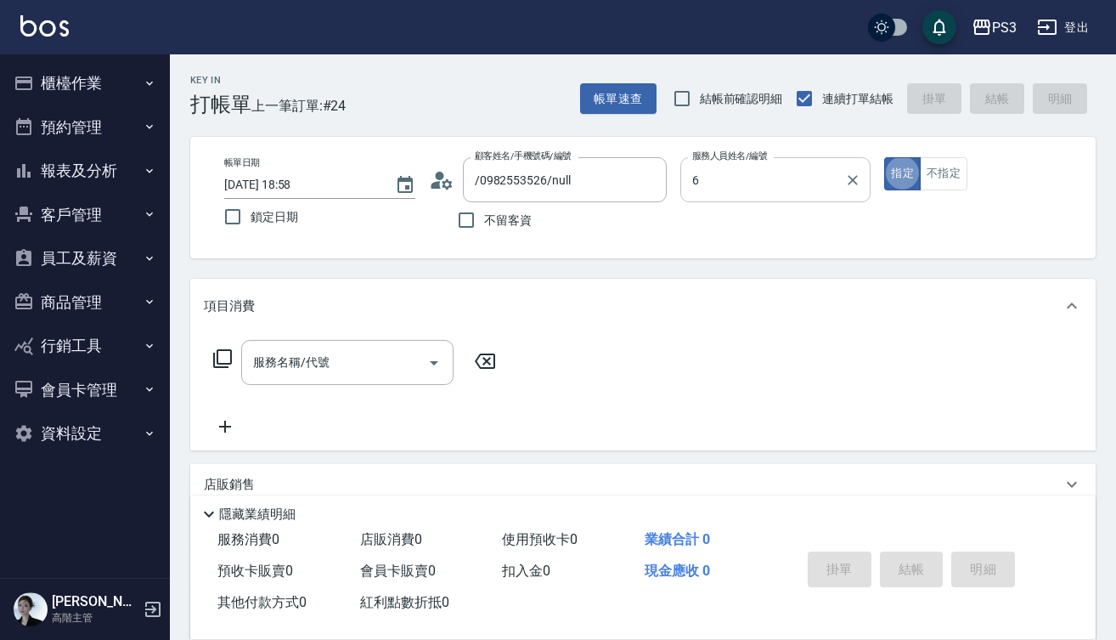
type input "Van-6"
type button "true"
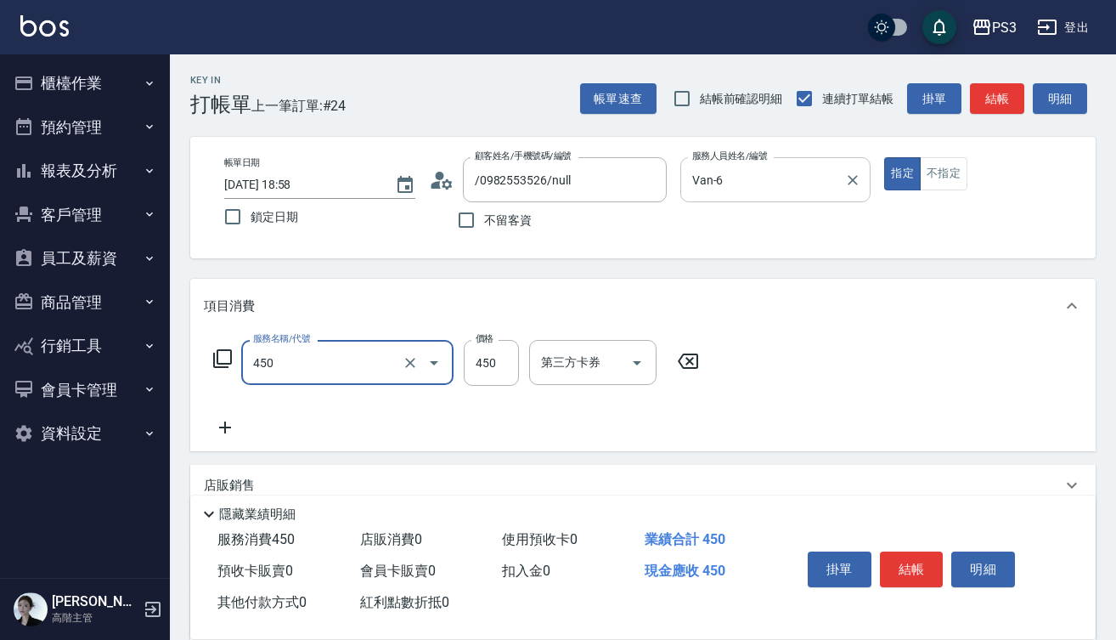
type input "有機洗髮(450)"
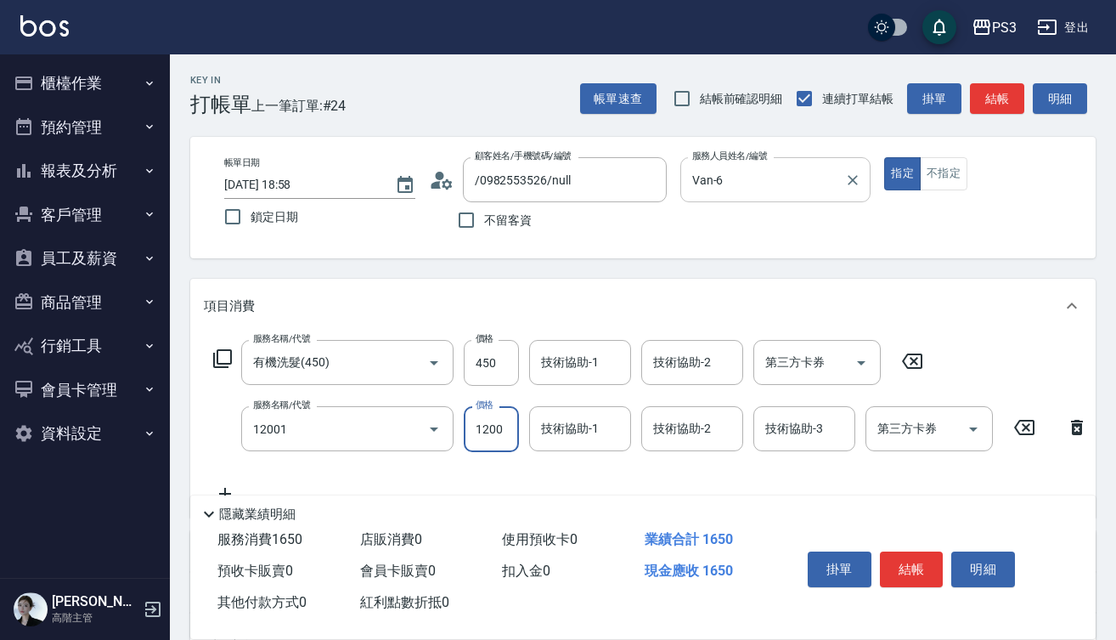
type input "燙s(12001)"
type input "0"
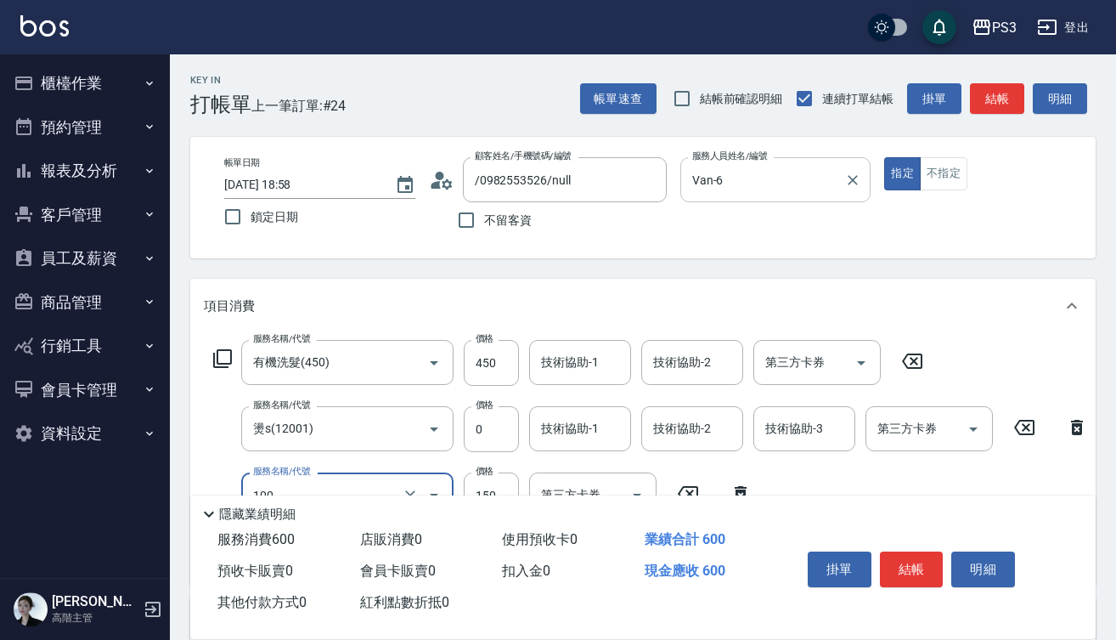
type input "修瀏海(100)"
click at [495, 432] on input "0" at bounding box center [491, 429] width 55 height 46
type input "600"
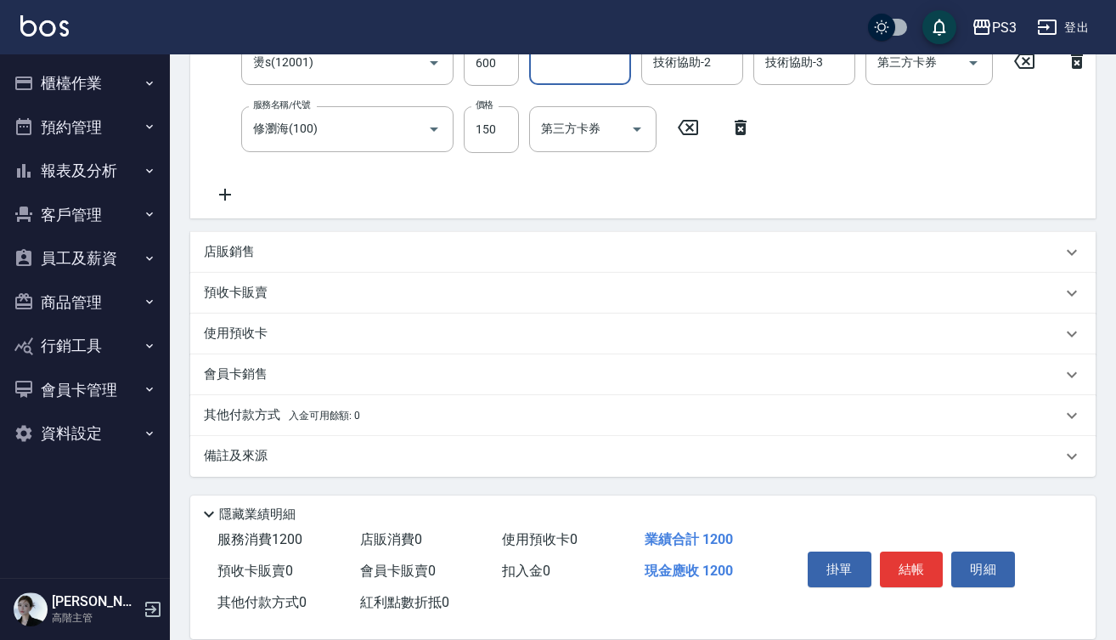
scroll to position [380, 0]
click at [900, 561] on button "結帳" at bounding box center [912, 569] width 64 height 36
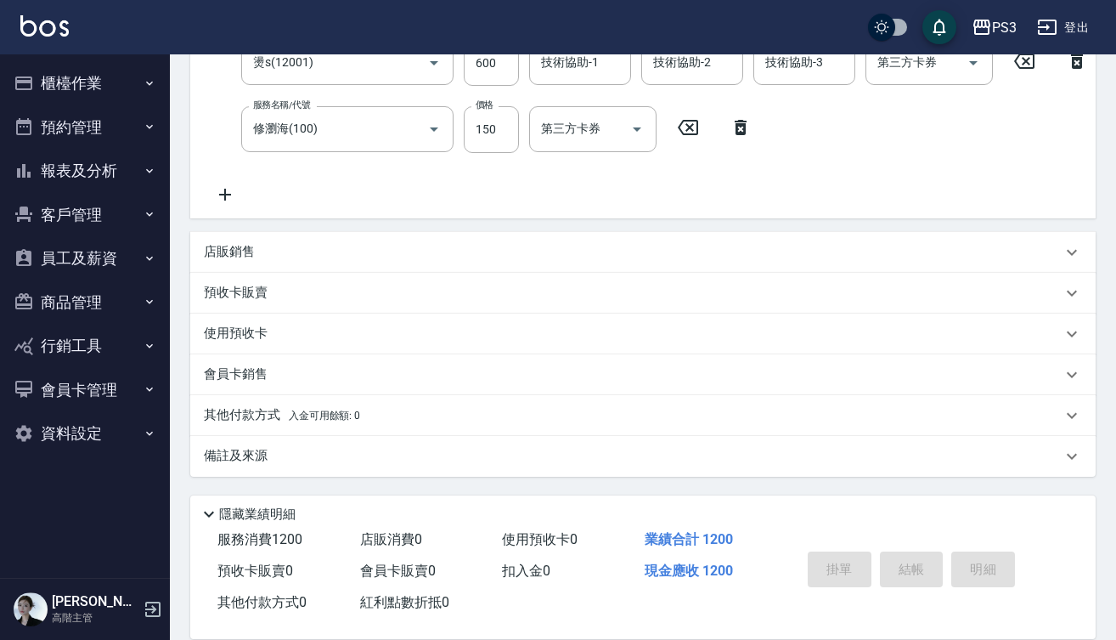
scroll to position [0, 0]
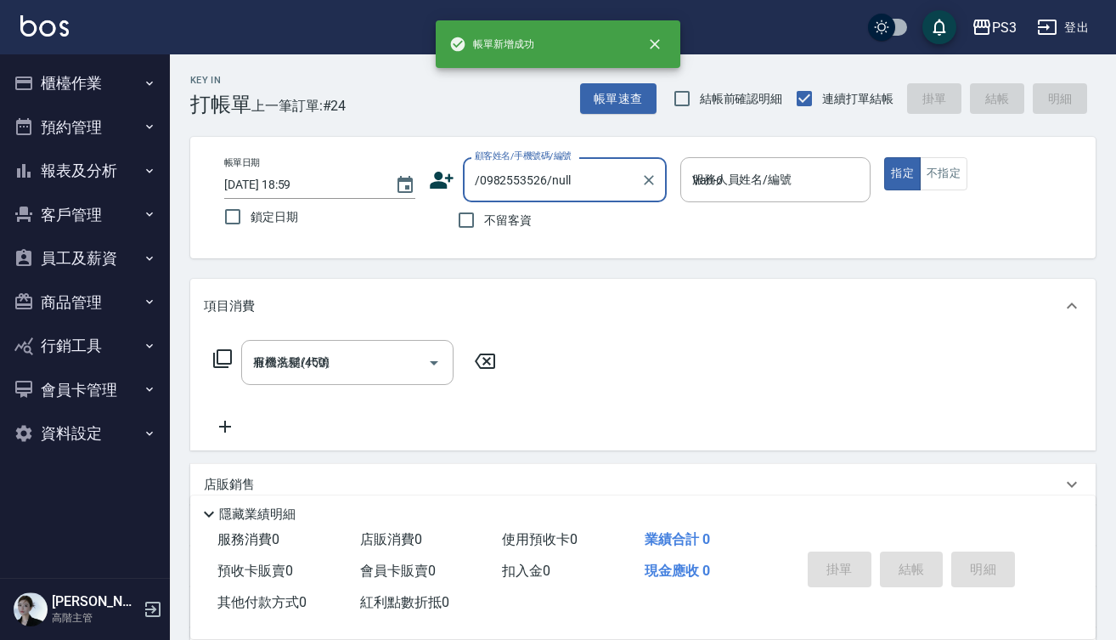
type input "2025/10/11 18:59"
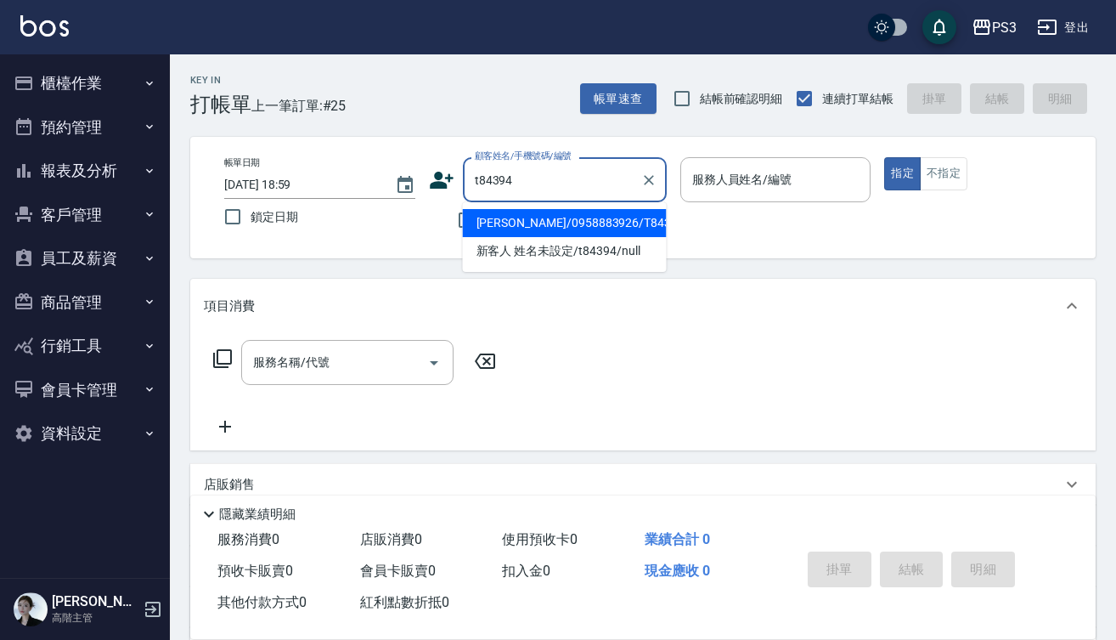
type input "彭柏翰/0958883926/T84394"
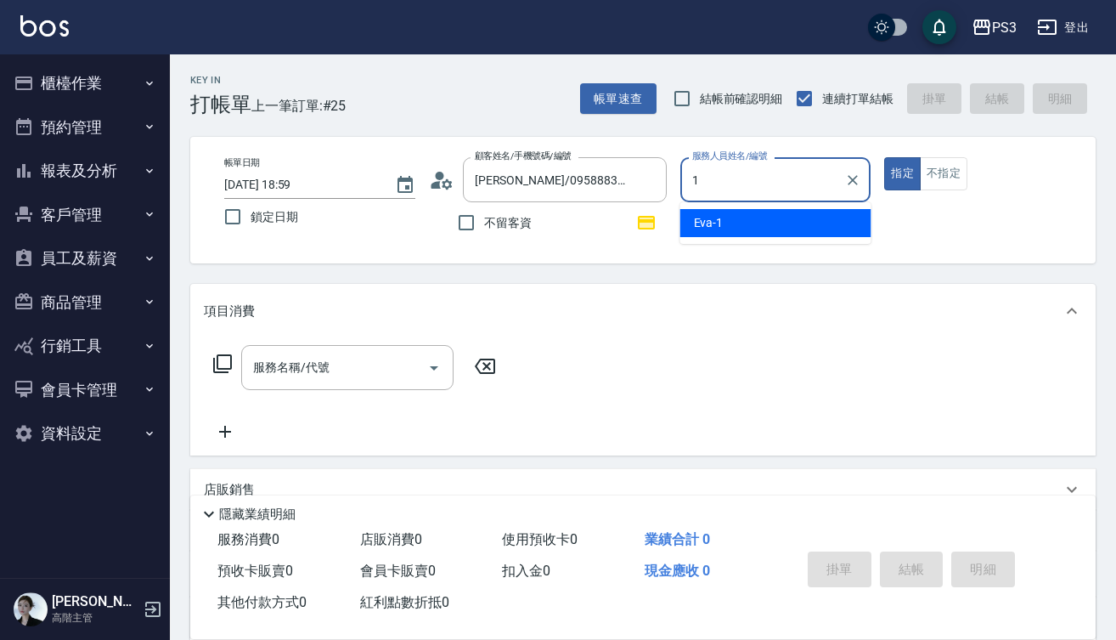
type input "Eva-1"
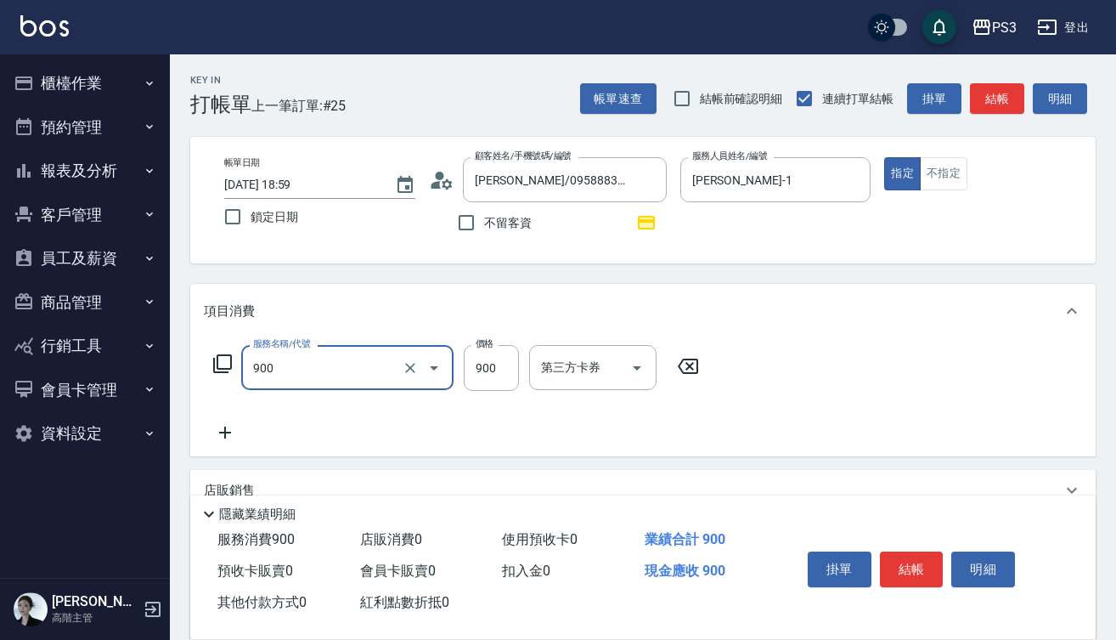
type input "頭皮保養洗(900)"
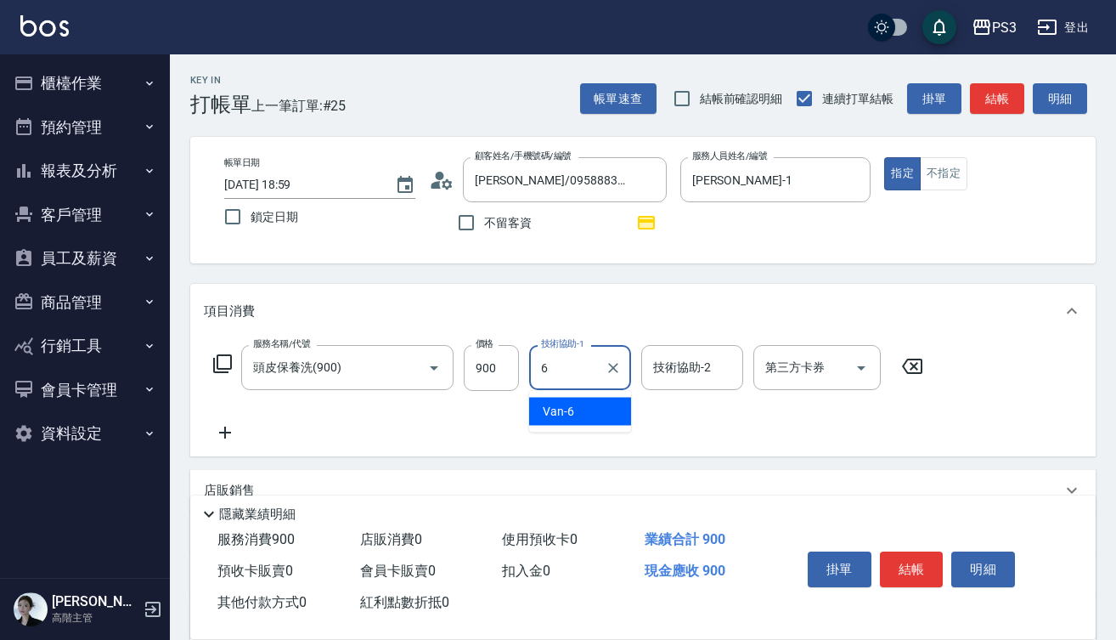
type input "Van-6"
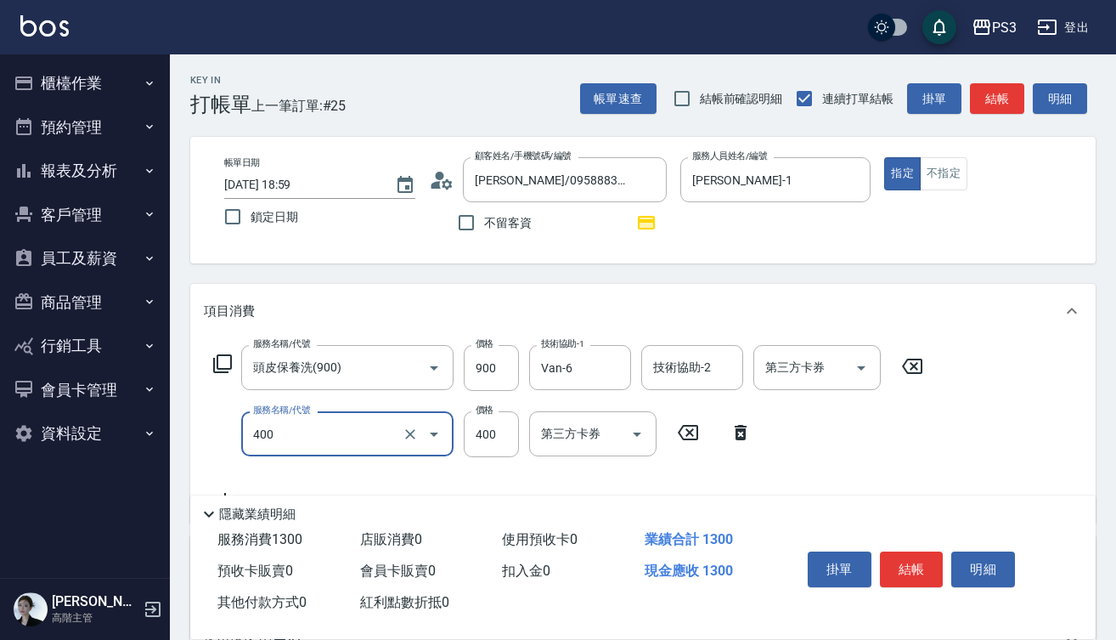
type input "剪(400)"
type input "380"
click at [923, 561] on button "結帳" at bounding box center [912, 569] width 64 height 36
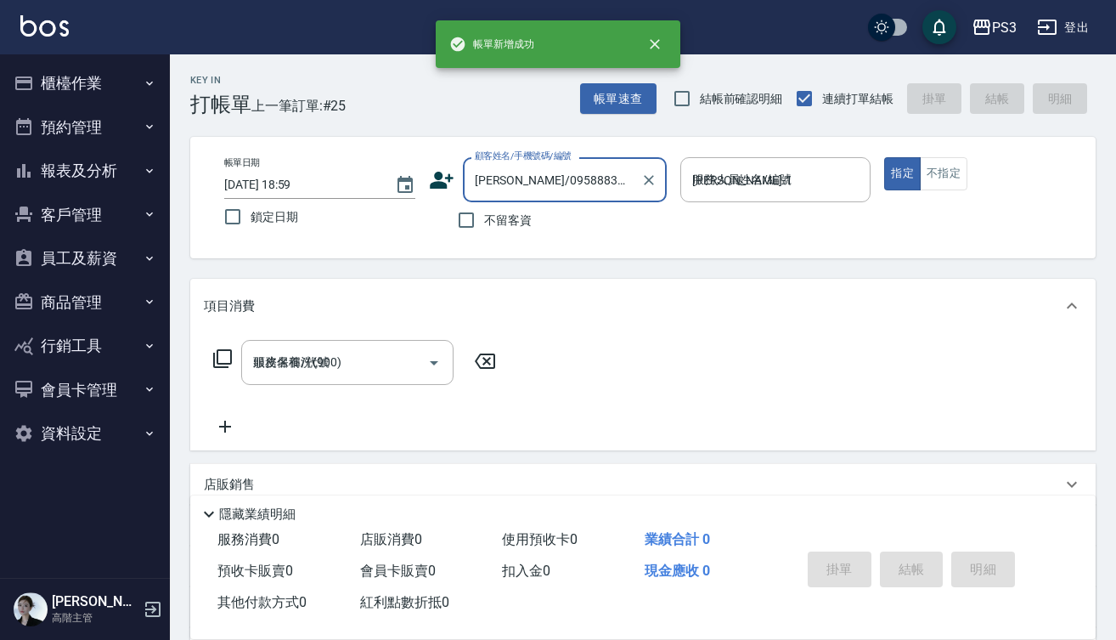
type input "2025/10/11 19:00"
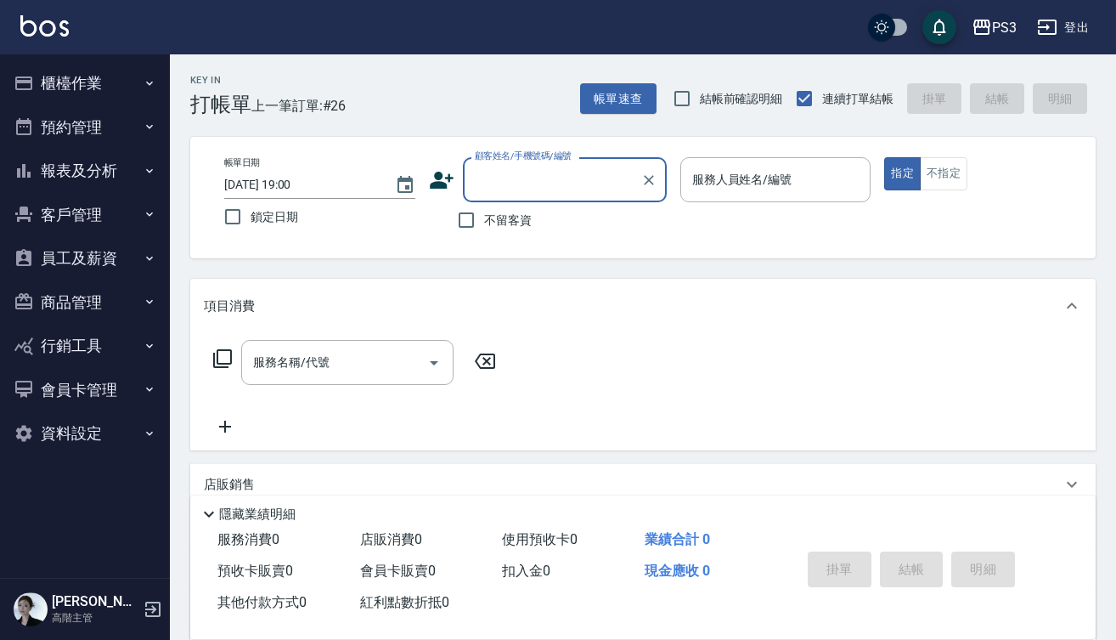
click at [79, 79] on button "櫃檯作業" at bounding box center [85, 83] width 156 height 44
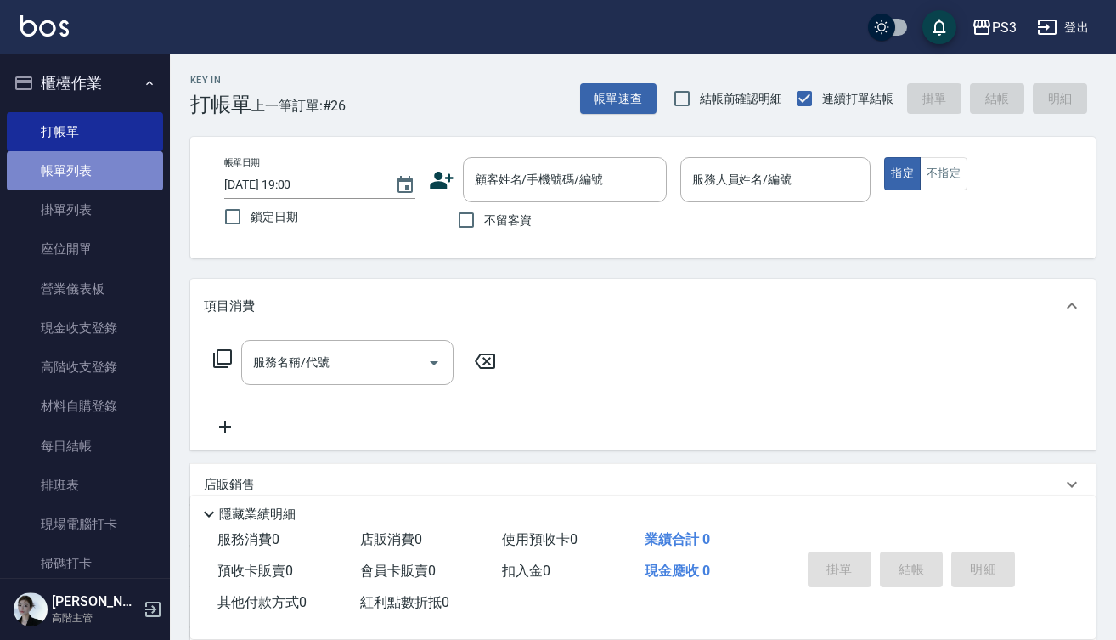
click at [95, 175] on link "帳單列表" at bounding box center [85, 170] width 156 height 39
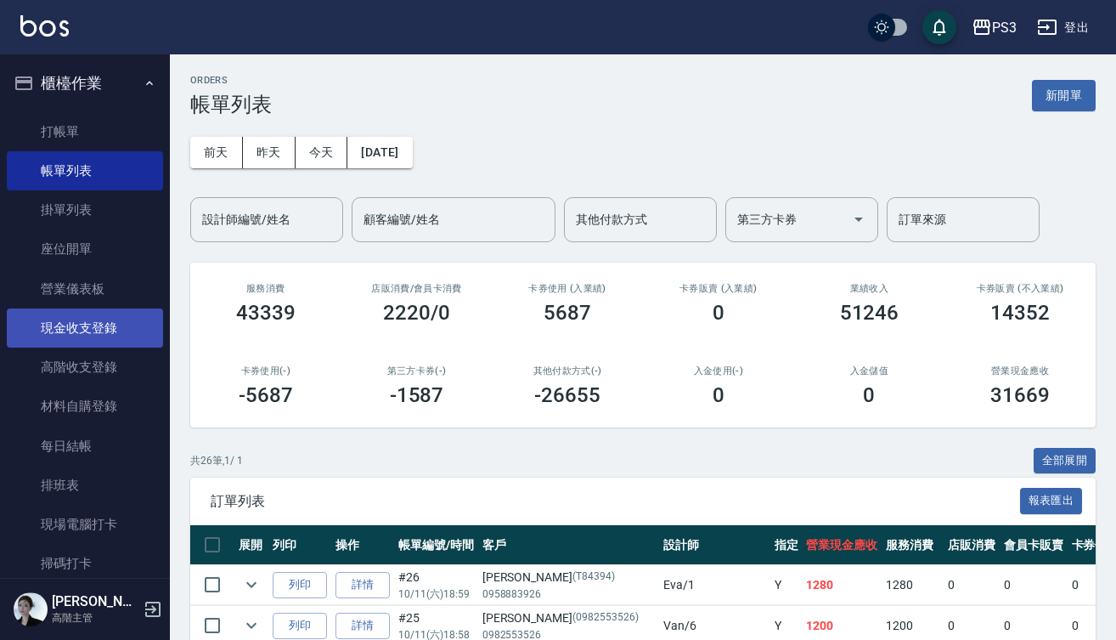
click at [101, 336] on link "現金收支登錄" at bounding box center [85, 327] width 156 height 39
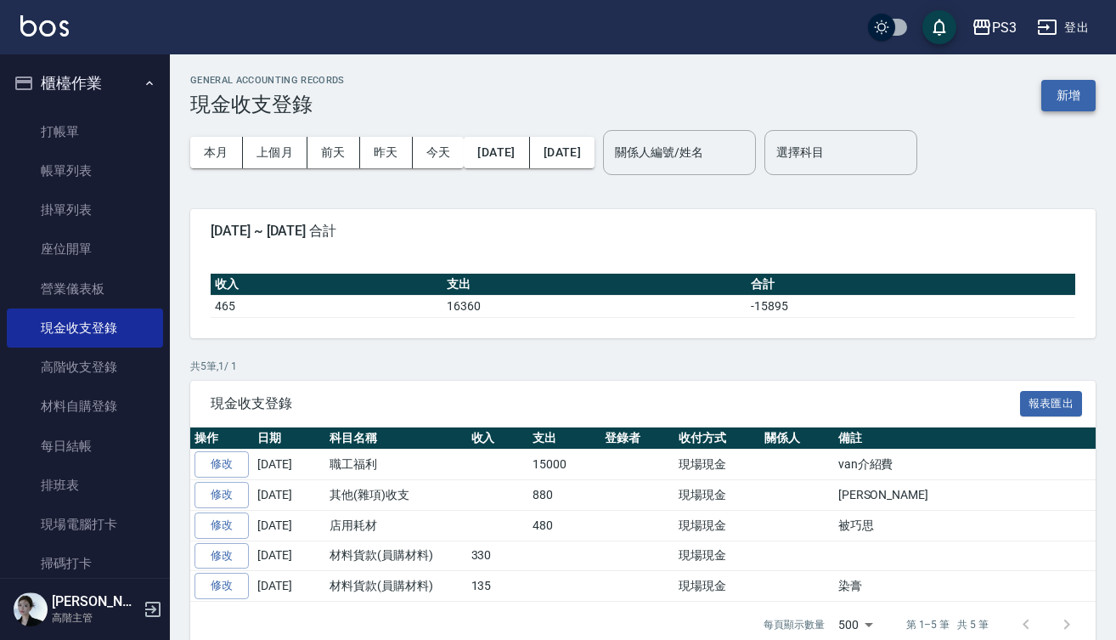
click at [1080, 93] on button "新增" at bounding box center [1069, 95] width 54 height 31
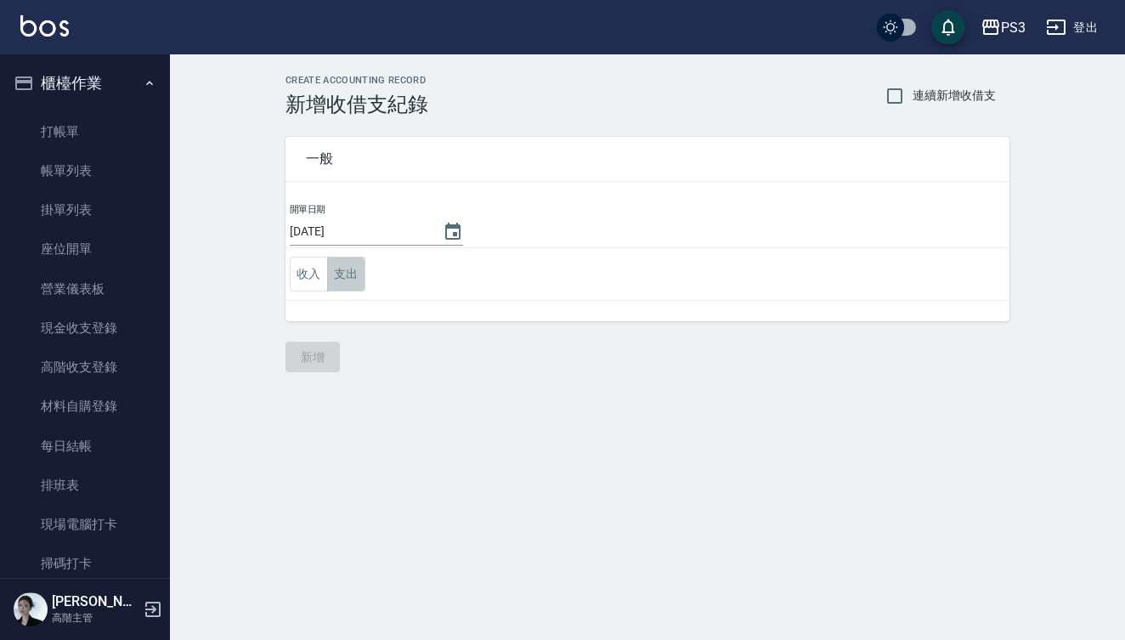
click at [339, 278] on button "支出" at bounding box center [346, 274] width 38 height 35
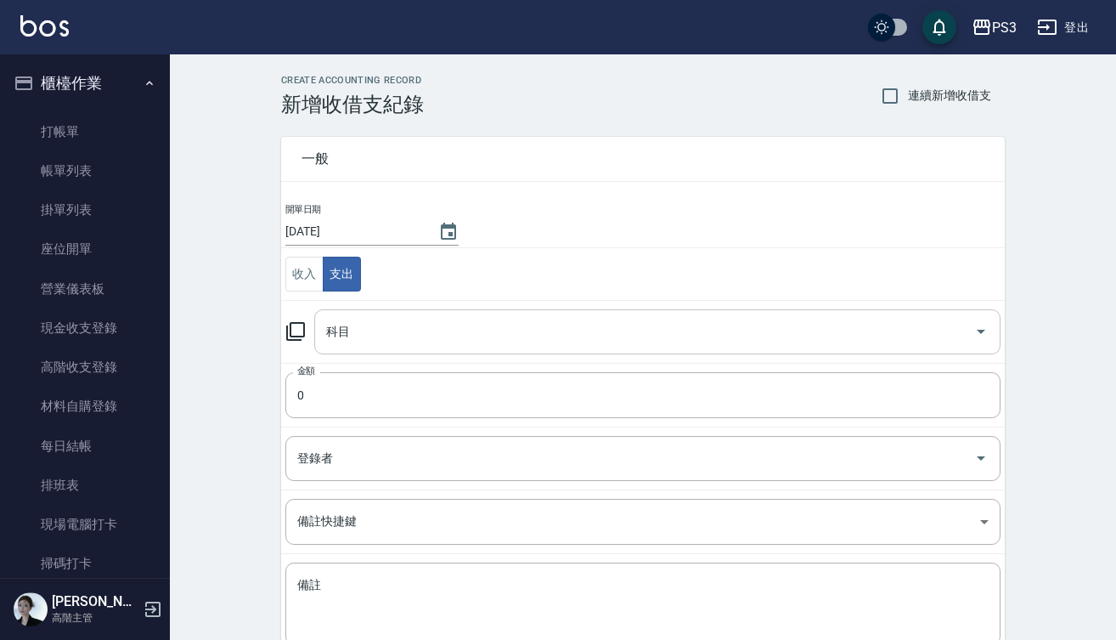
click at [451, 330] on input "科目" at bounding box center [645, 332] width 646 height 30
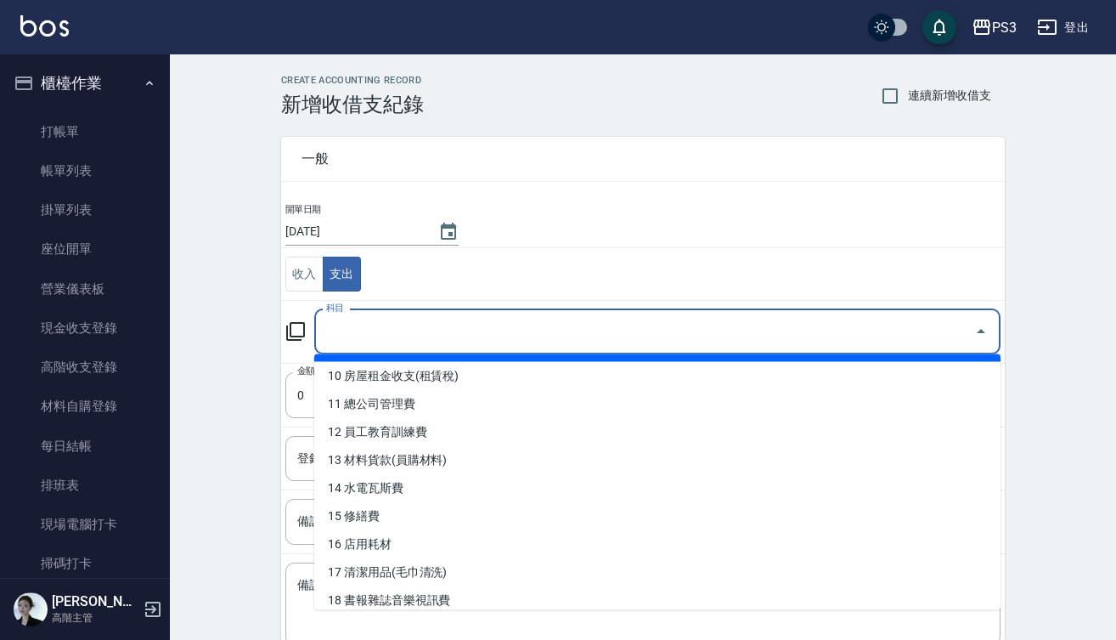
scroll to position [296, 0]
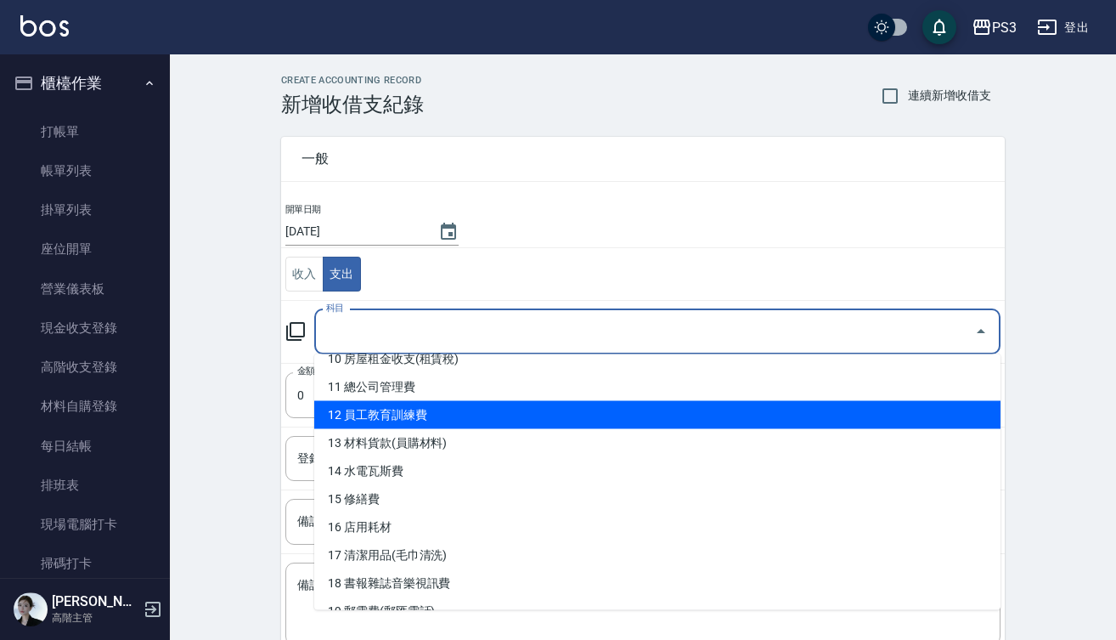
click at [423, 416] on li "12 員工教育訓練費" at bounding box center [657, 415] width 686 height 28
type input "12 員工教育訓練費"
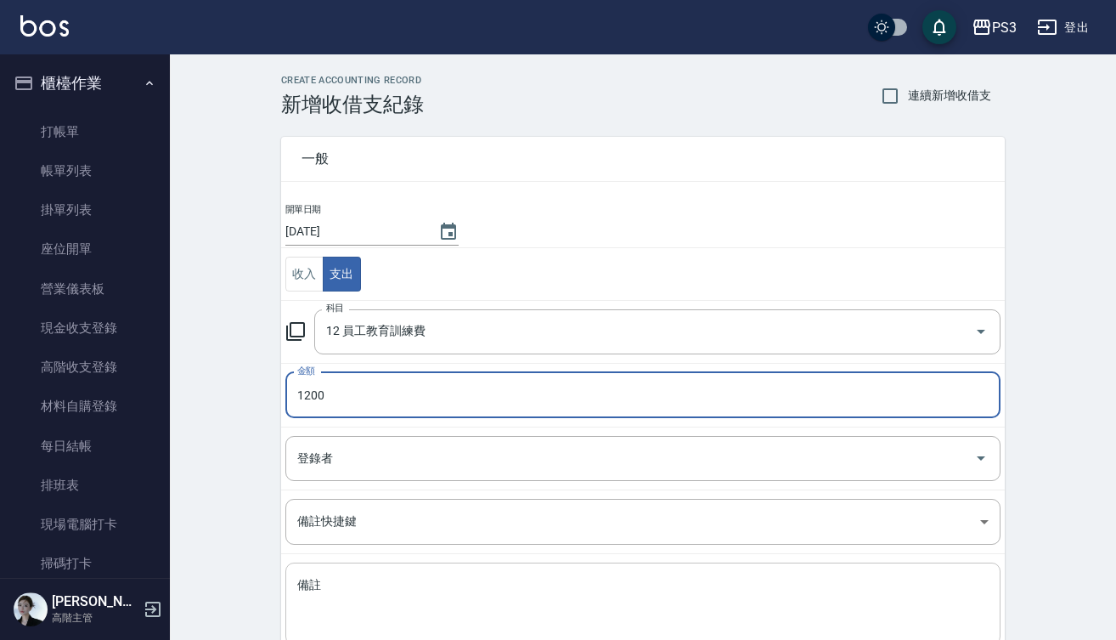
type input "1200"
click at [389, 594] on textarea "備註" at bounding box center [643, 604] width 692 height 54
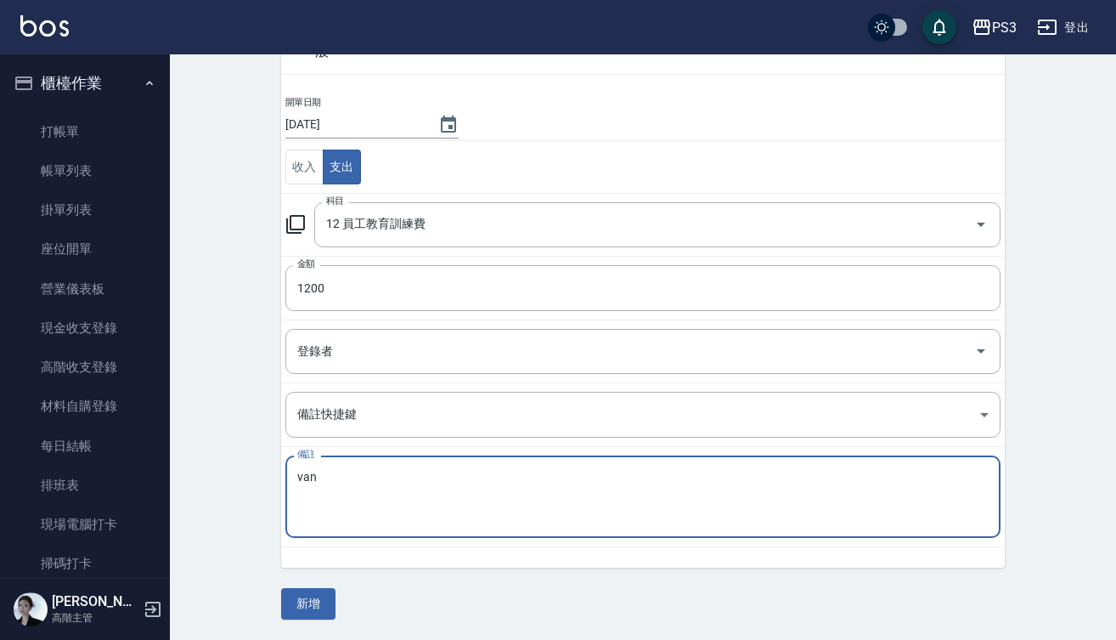
scroll to position [106, 0]
type textarea "van"
click at [308, 599] on button "新增" at bounding box center [308, 604] width 54 height 31
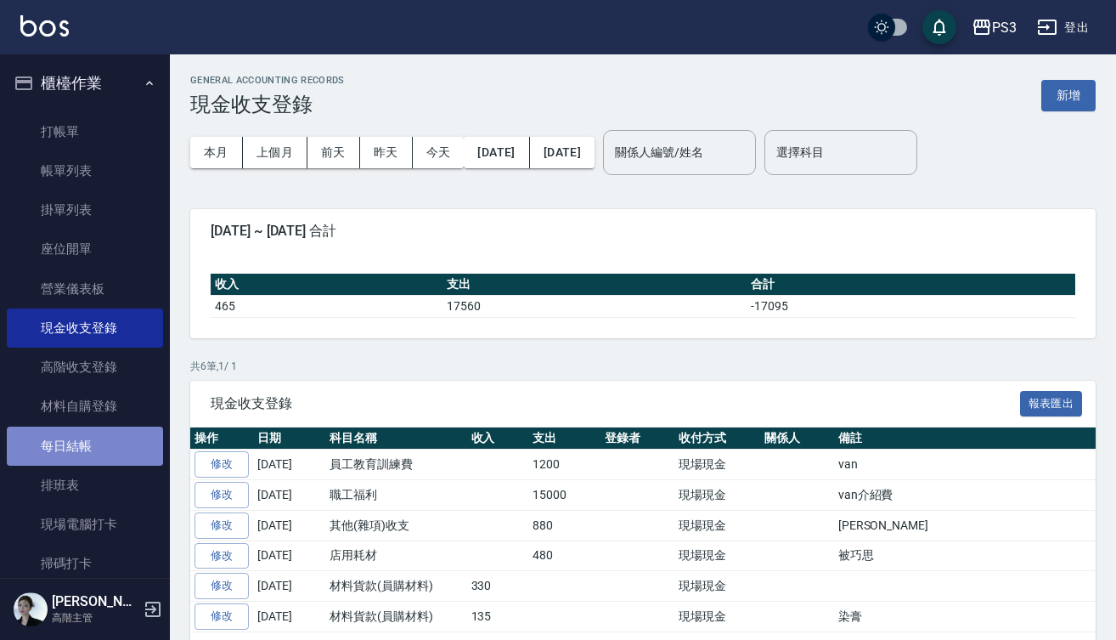
click at [101, 442] on link "每日結帳" at bounding box center [85, 445] width 156 height 39
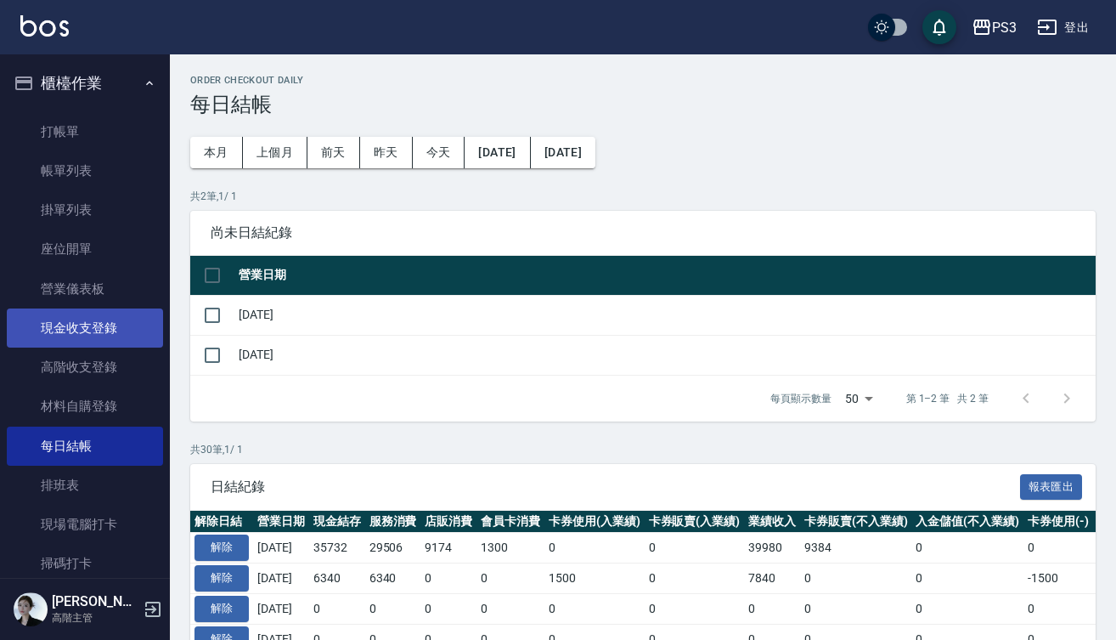
click at [115, 319] on link "現金收支登錄" at bounding box center [85, 327] width 156 height 39
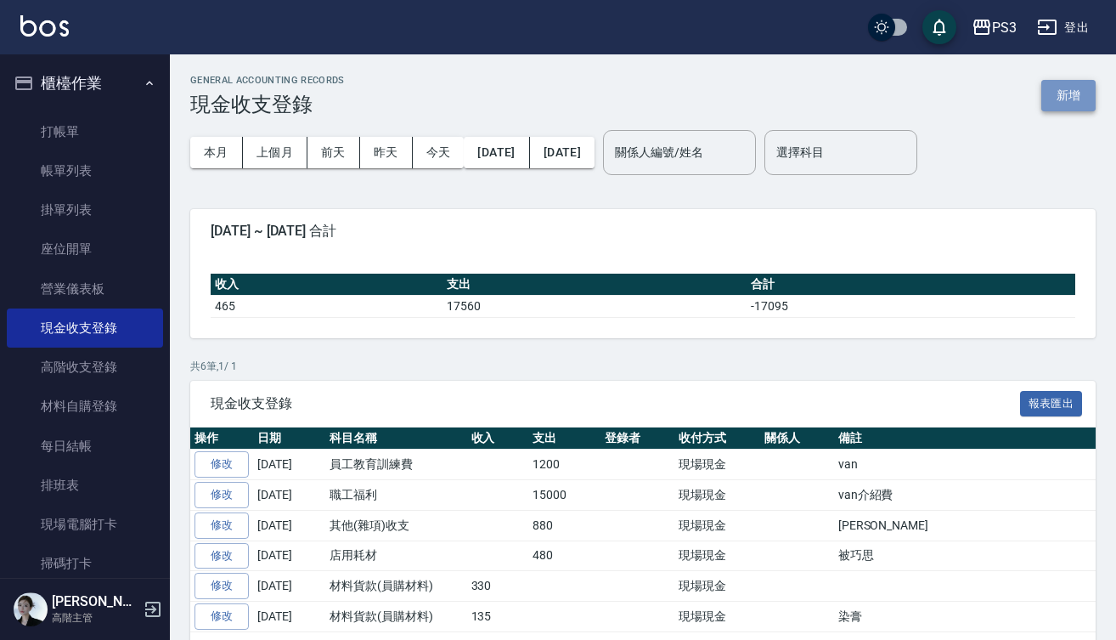
click at [1061, 99] on button "新增" at bounding box center [1069, 95] width 54 height 31
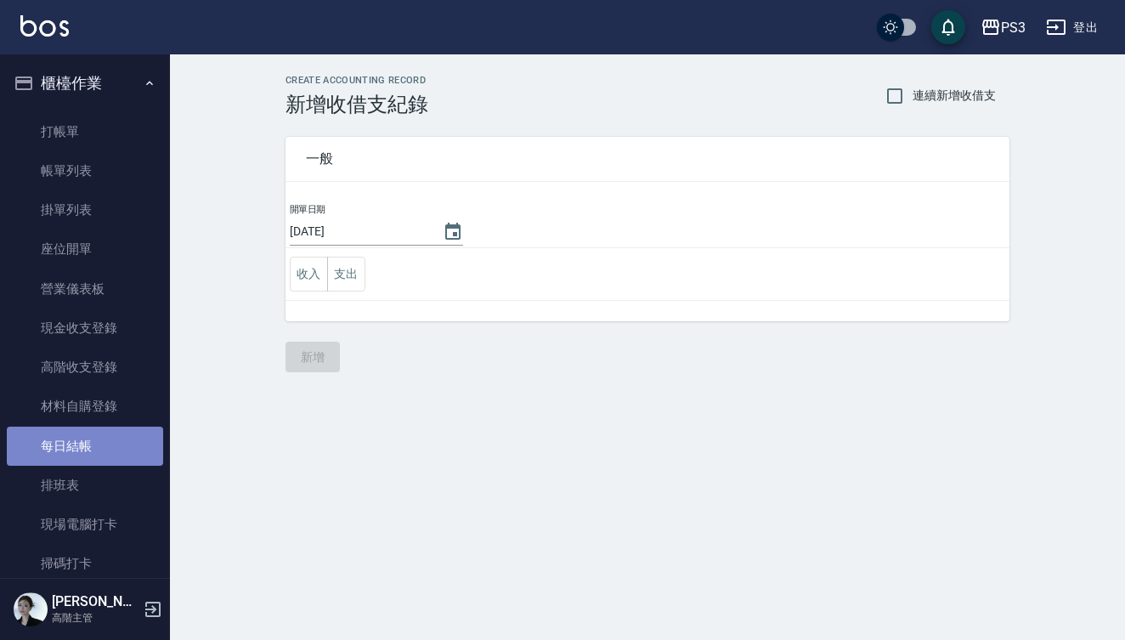
click at [92, 437] on link "每日結帳" at bounding box center [85, 445] width 156 height 39
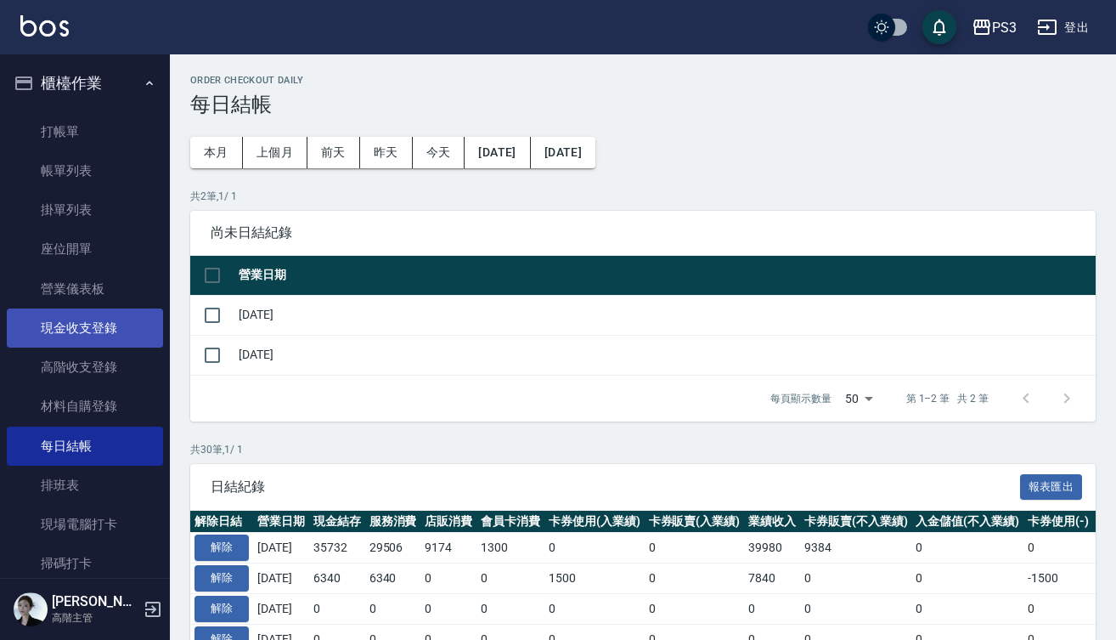
click at [109, 330] on link "現金收支登錄" at bounding box center [85, 327] width 156 height 39
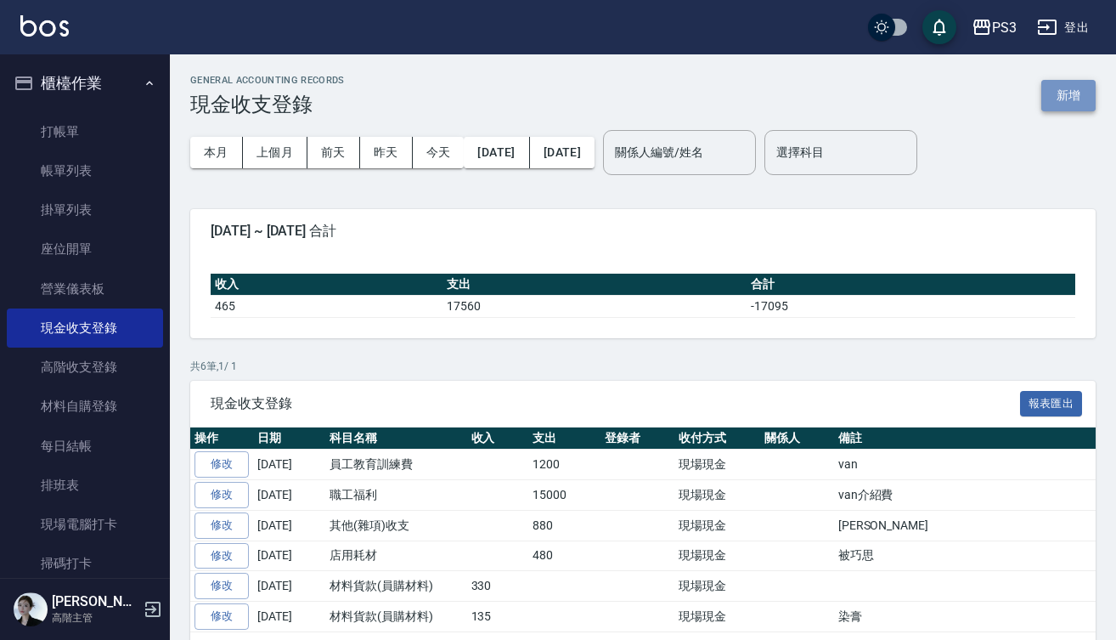
click at [1070, 91] on button "新增" at bounding box center [1069, 95] width 54 height 31
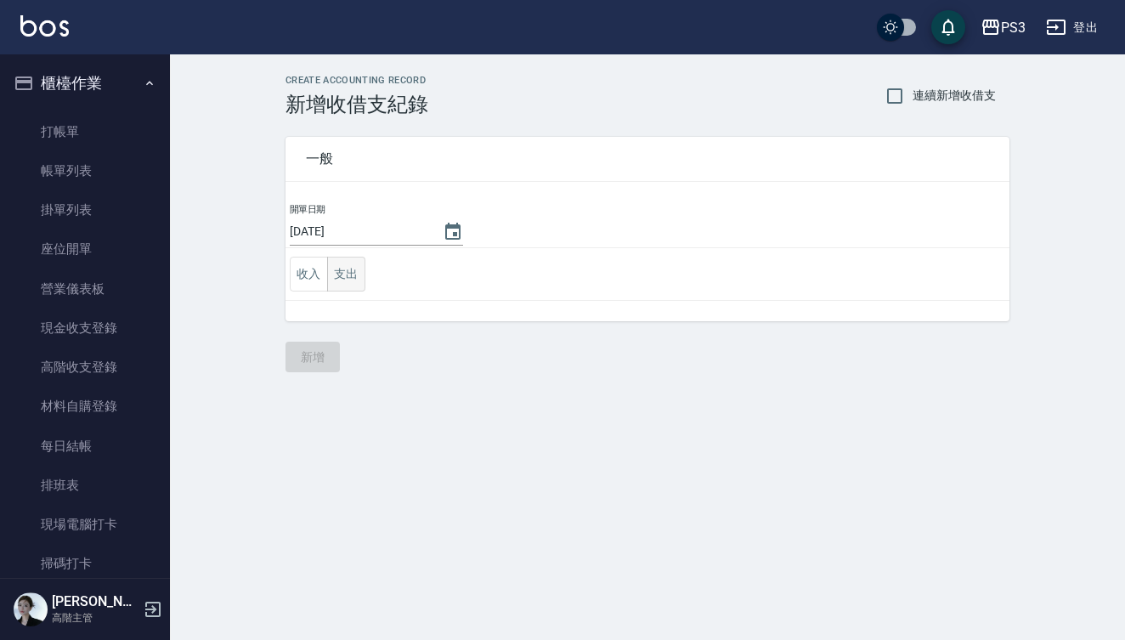
click at [357, 261] on button "支出" at bounding box center [346, 274] width 38 height 35
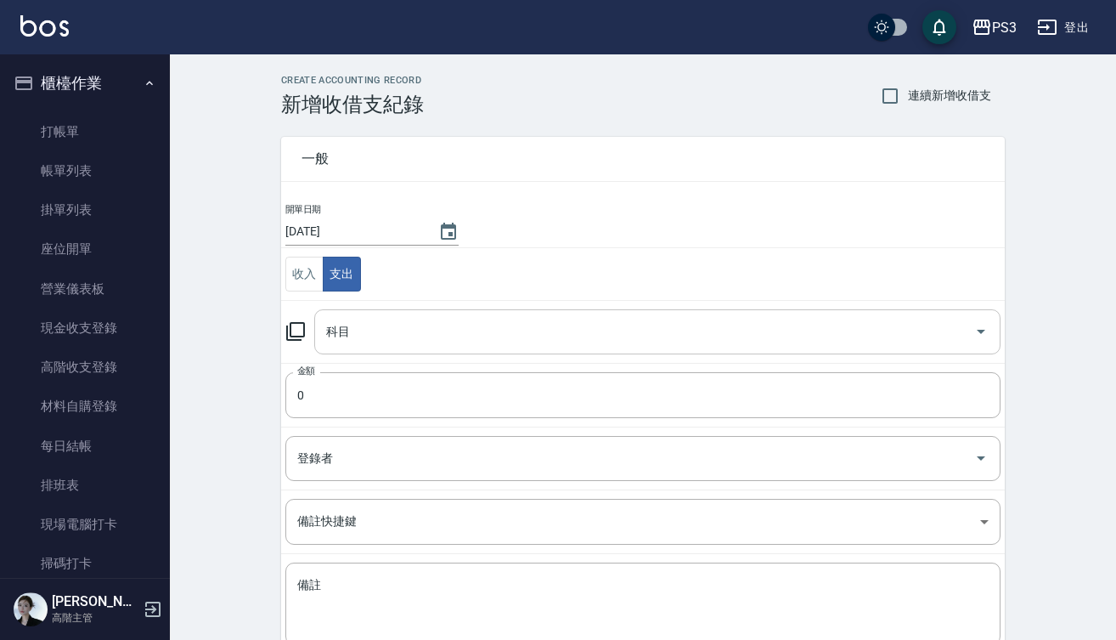
click at [406, 337] on input "科目" at bounding box center [645, 332] width 646 height 30
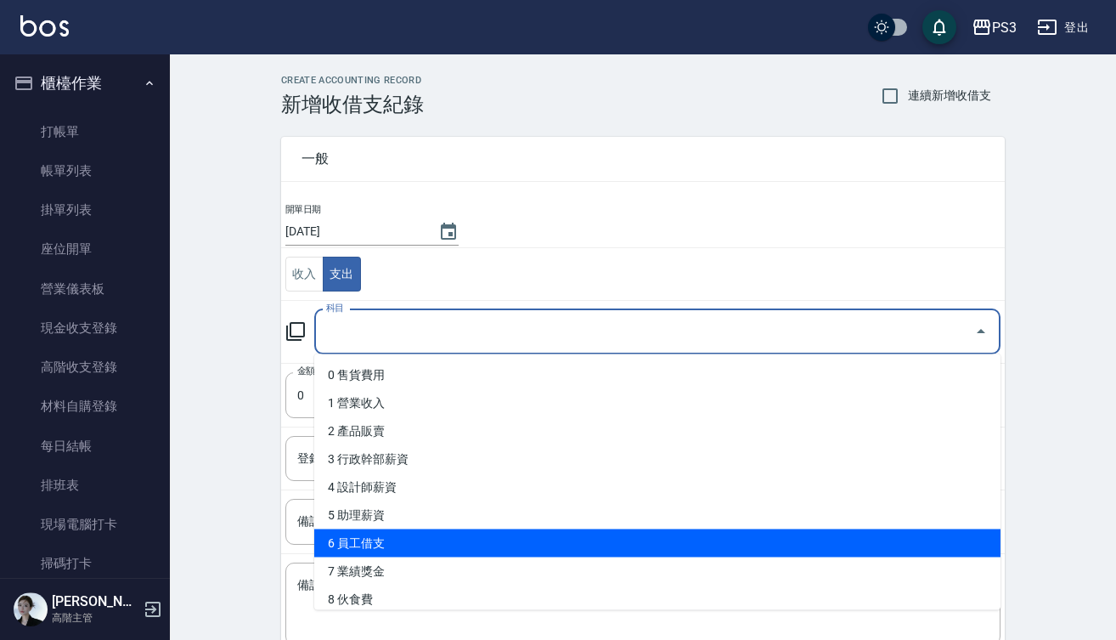
click at [385, 540] on li "6 員工借支" at bounding box center [657, 543] width 686 height 28
type input "6 員工借支"
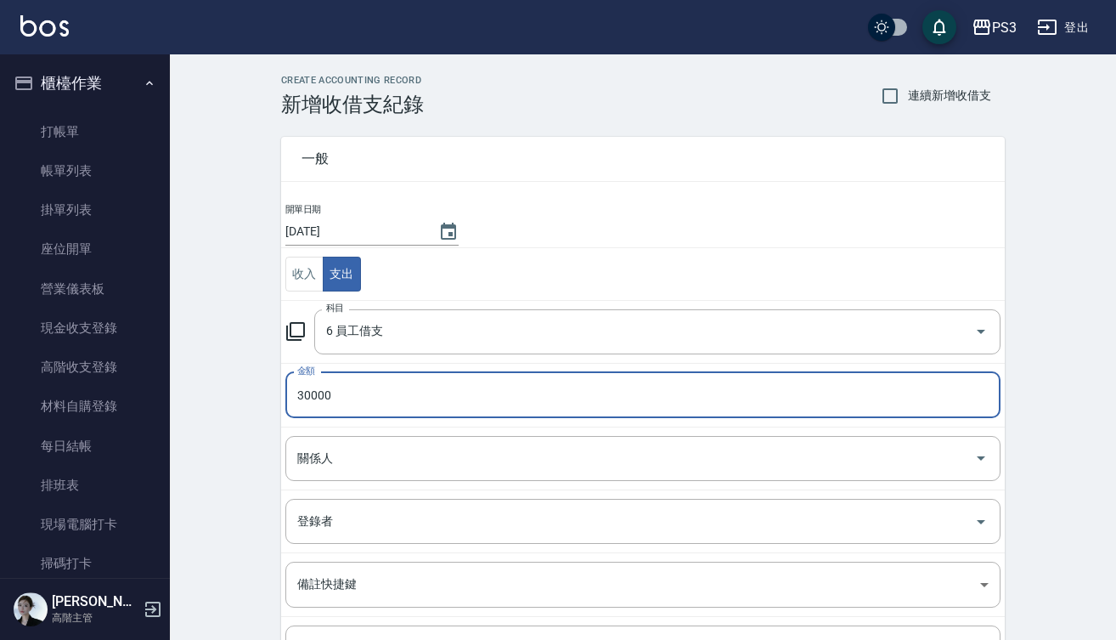
type input "30000"
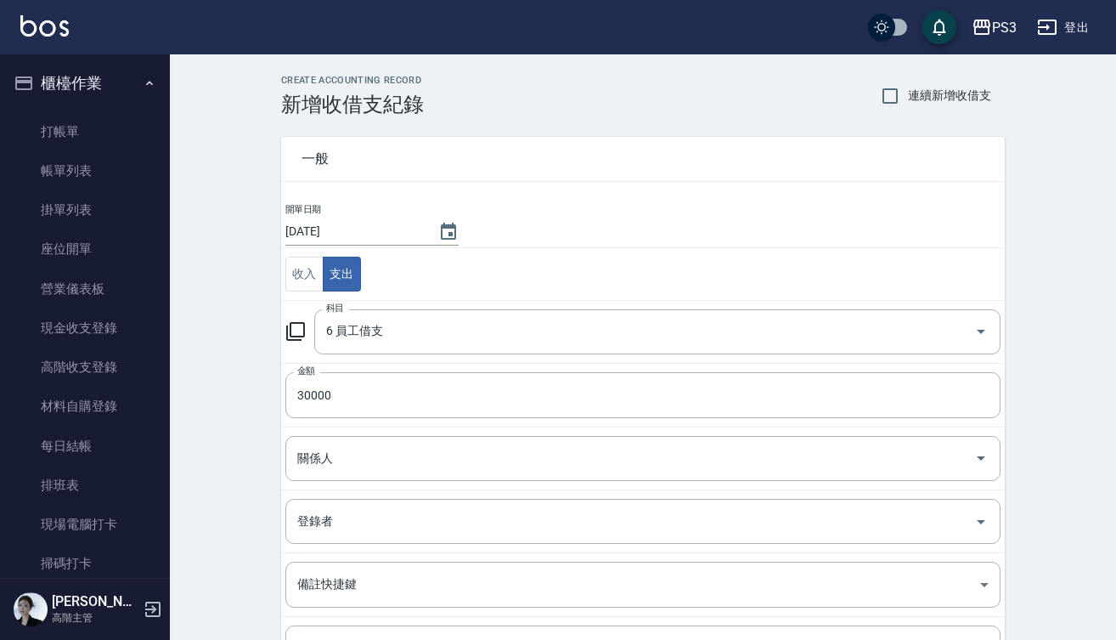
click at [399, 485] on td "關係人 關係人" at bounding box center [643, 457] width 724 height 63
click at [399, 477] on div "關係人" at bounding box center [642, 458] width 715 height 45
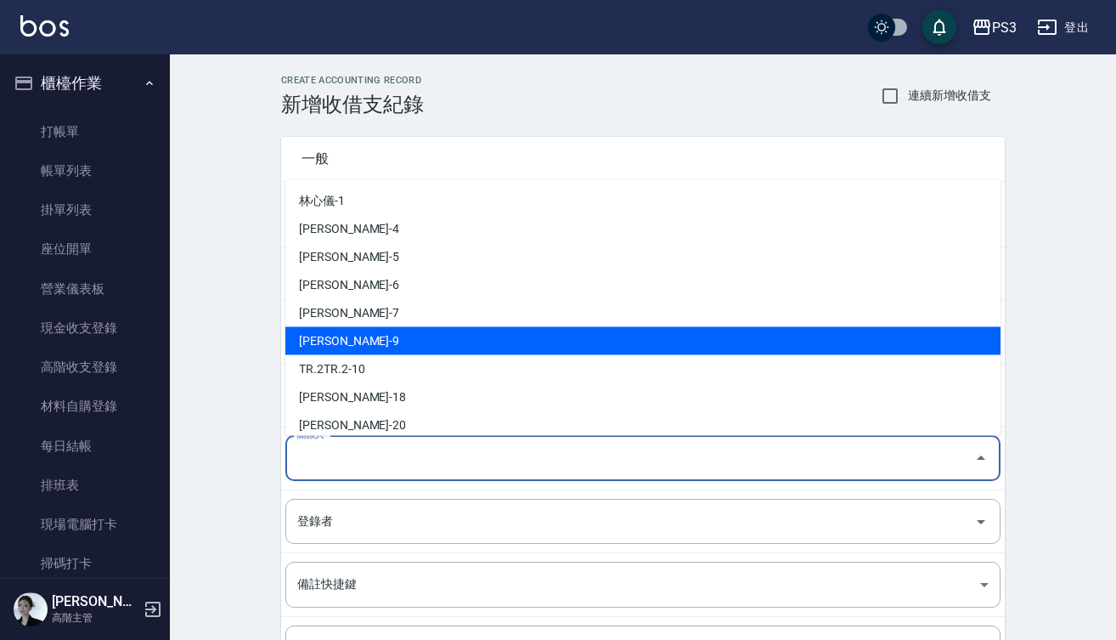
click at [379, 338] on li "尤信翰-9" at bounding box center [642, 340] width 715 height 28
type input "尤信翰-9"
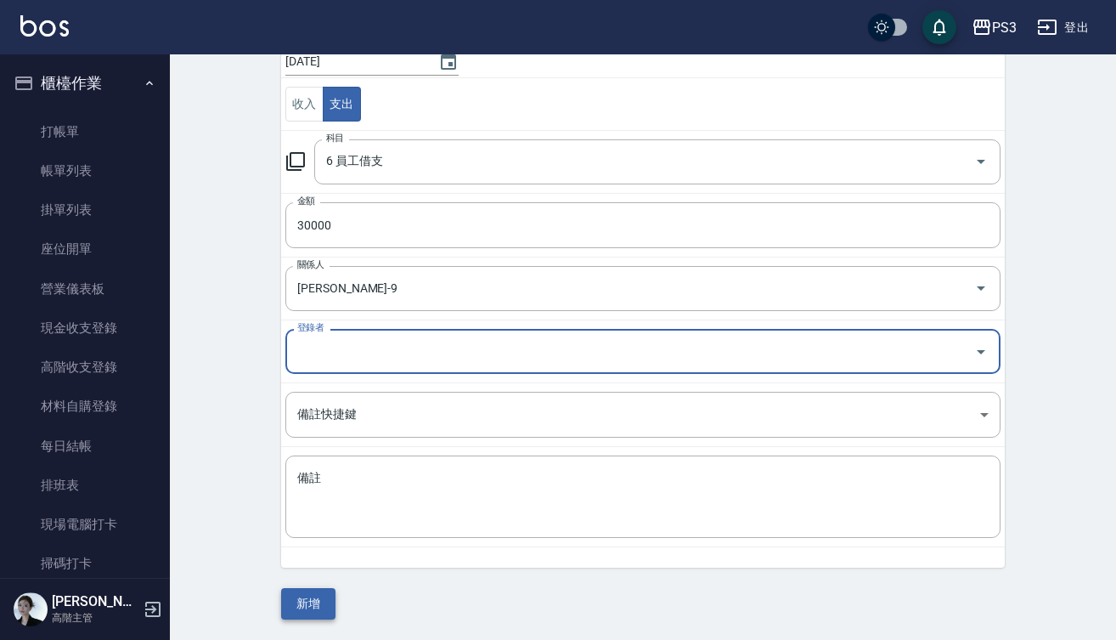
scroll to position [169, 0]
click at [317, 600] on button "新增" at bounding box center [308, 604] width 54 height 31
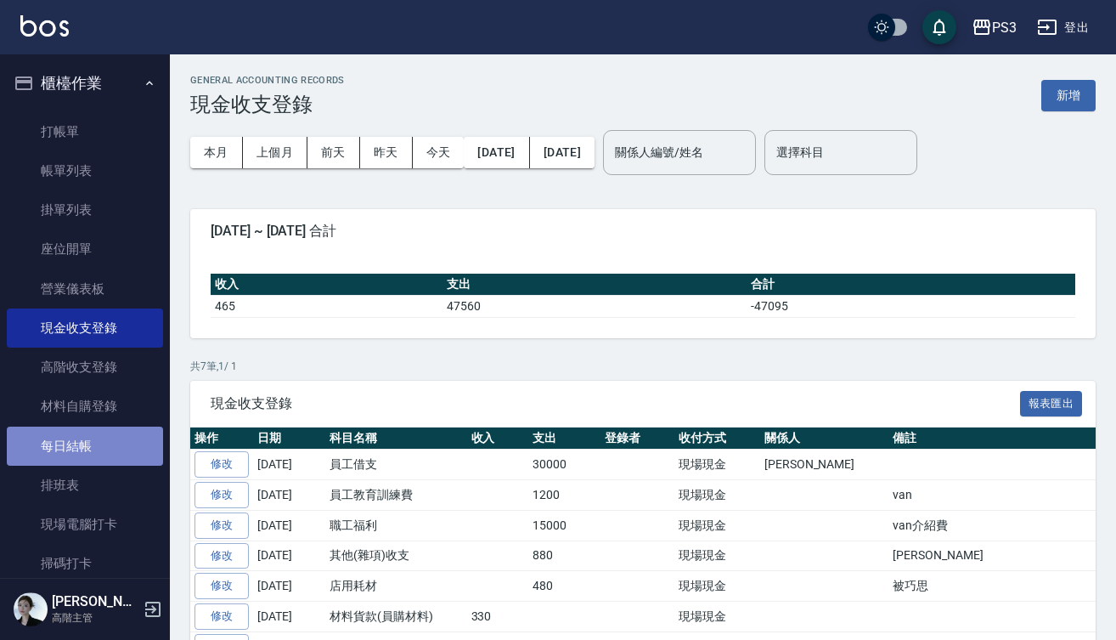
click at [99, 438] on link "每日結帳" at bounding box center [85, 445] width 156 height 39
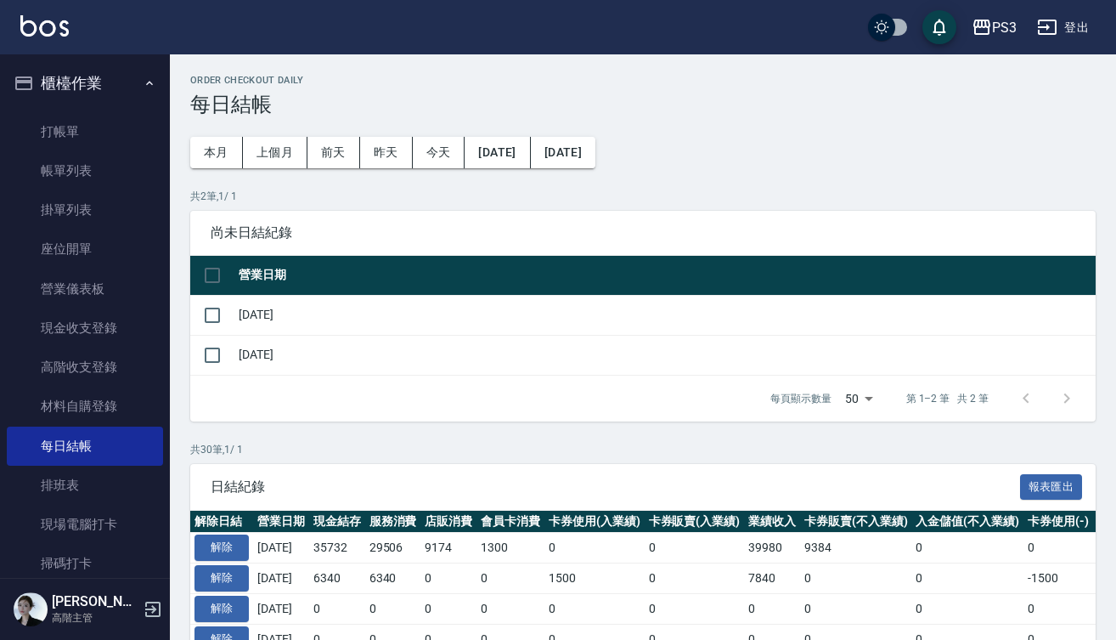
drag, startPoint x: 215, startPoint y: 277, endPoint x: 333, endPoint y: 277, distance: 118.1
click at [215, 277] on input "checkbox" at bounding box center [213, 275] width 36 height 36
checkbox input "true"
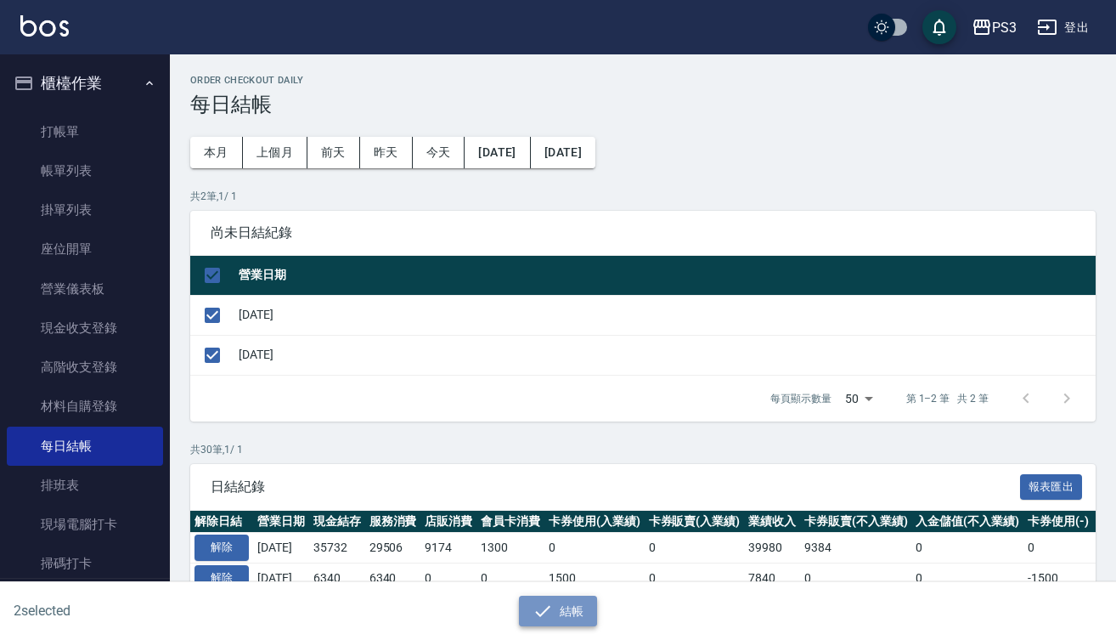
click at [551, 611] on icon "button" at bounding box center [543, 611] width 20 height 20
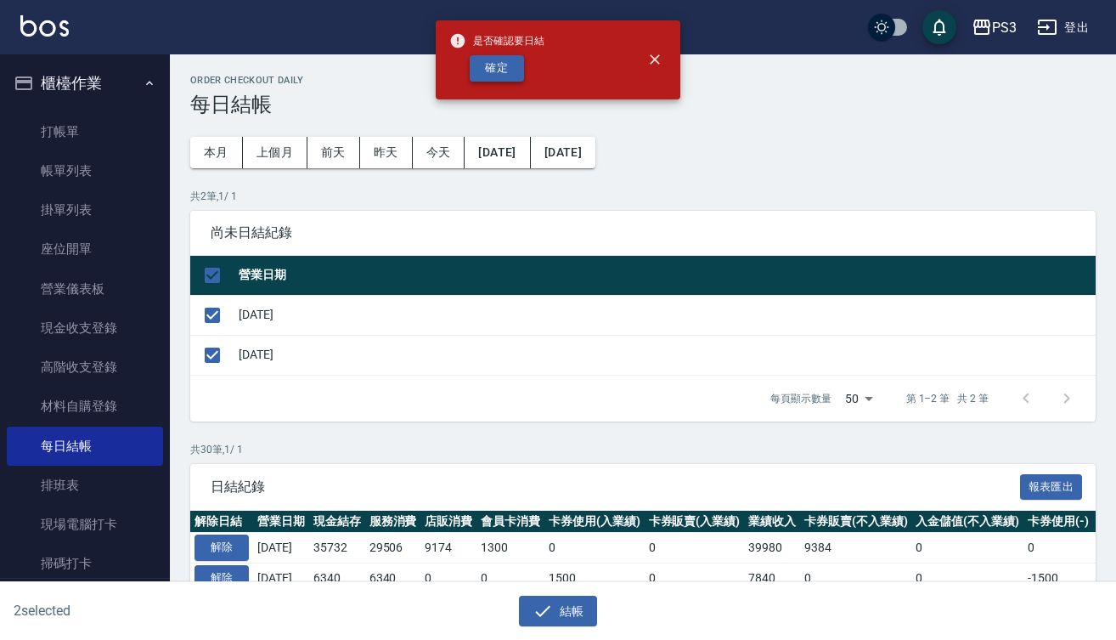
click at [511, 68] on button "確定" at bounding box center [497, 68] width 54 height 26
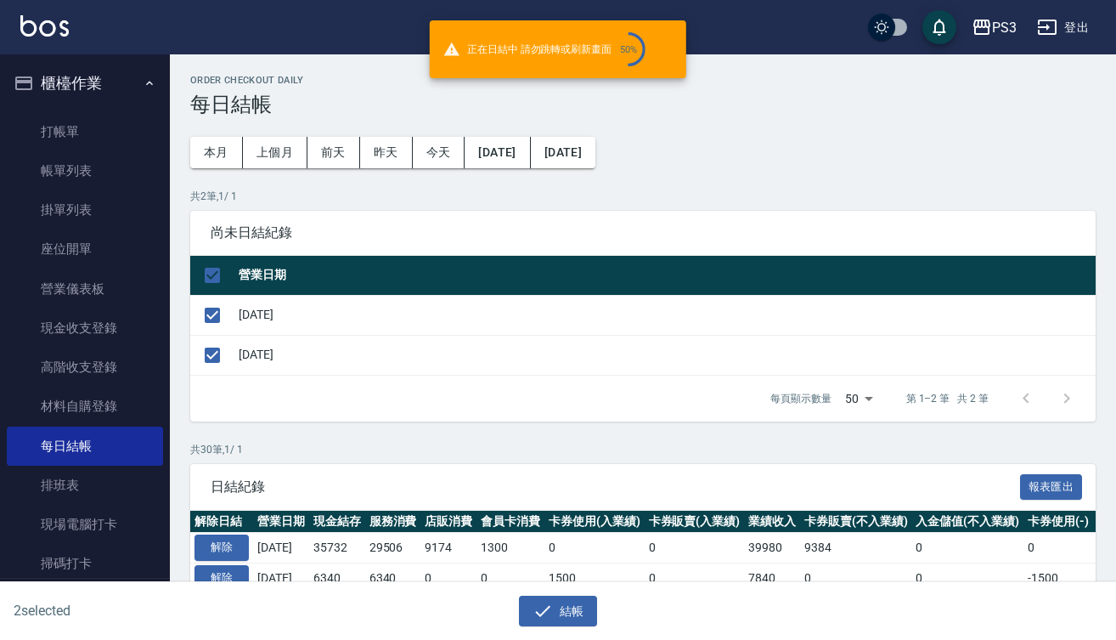
checkbox input "false"
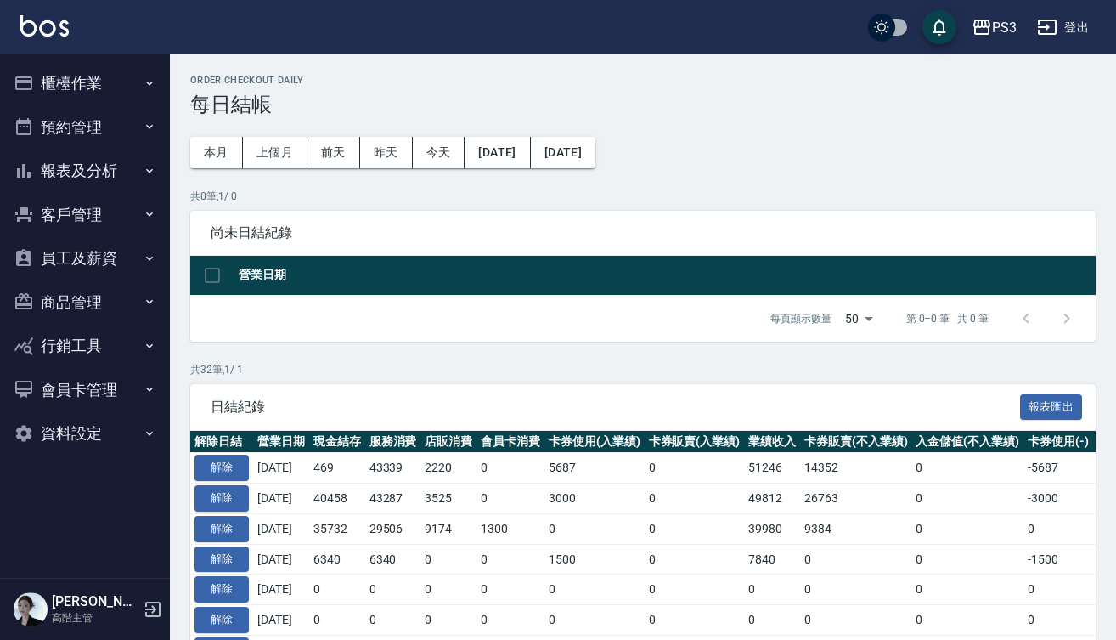
click at [99, 85] on button "櫃檯作業" at bounding box center [85, 83] width 156 height 44
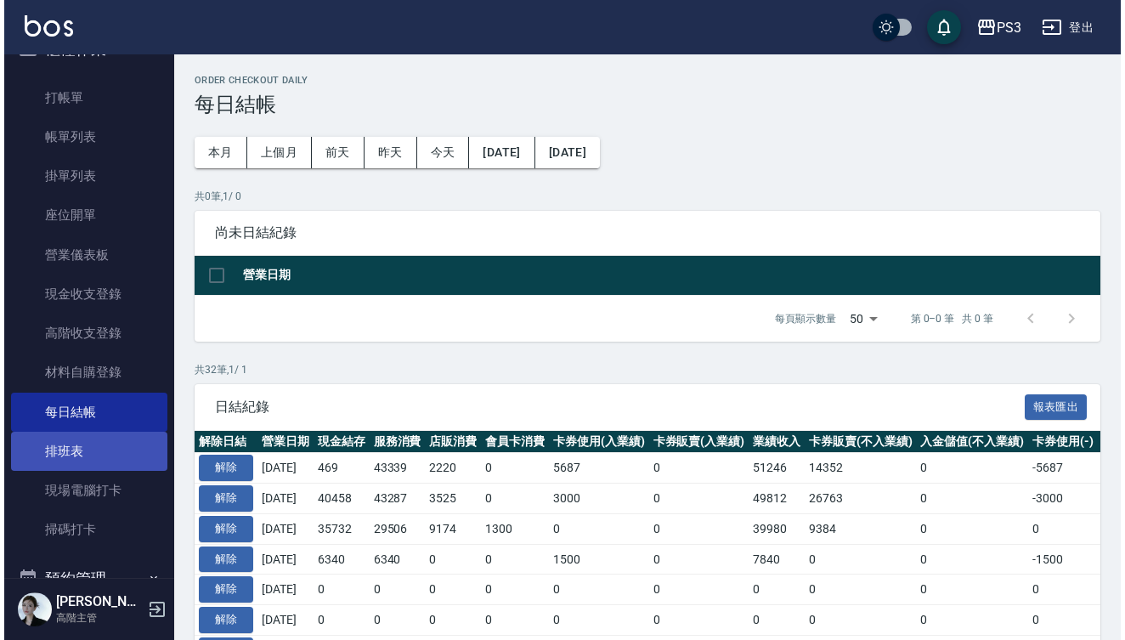
scroll to position [37, 0]
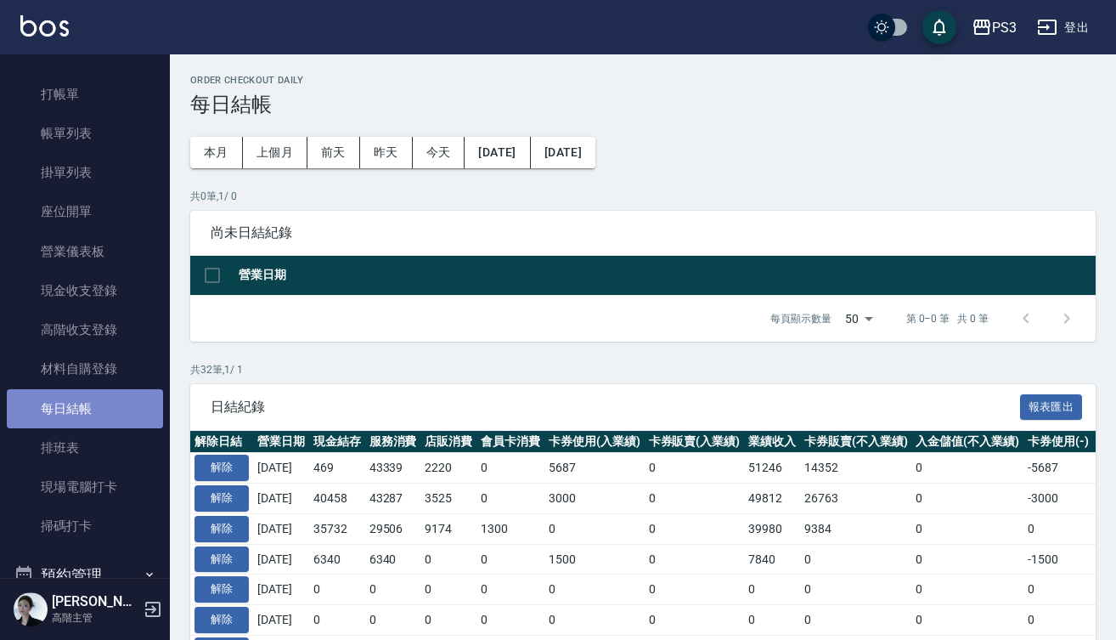
click at [117, 406] on link "每日結帳" at bounding box center [85, 408] width 156 height 39
click at [230, 493] on button "解除" at bounding box center [222, 498] width 54 height 26
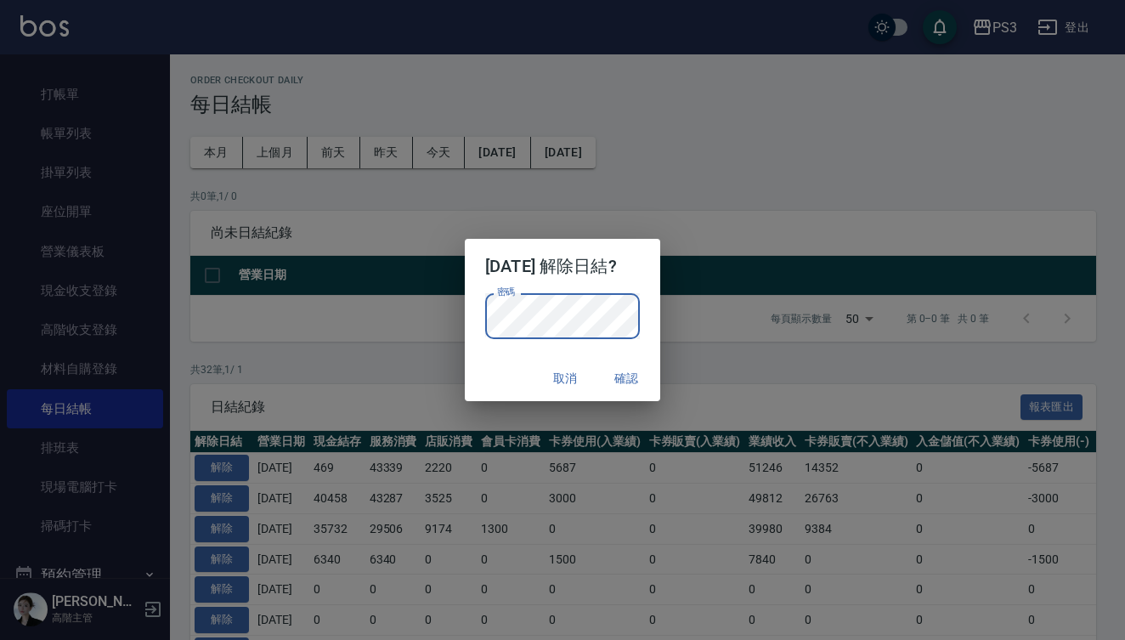
click at [640, 381] on button "確認" at bounding box center [626, 378] width 54 height 31
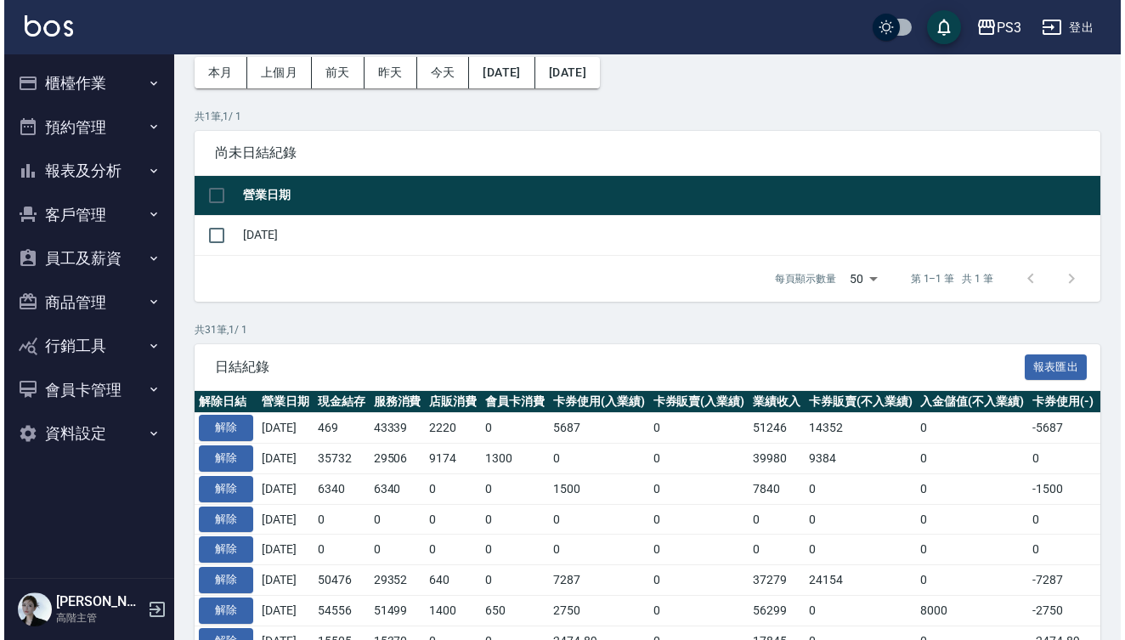
scroll to position [84, 0]
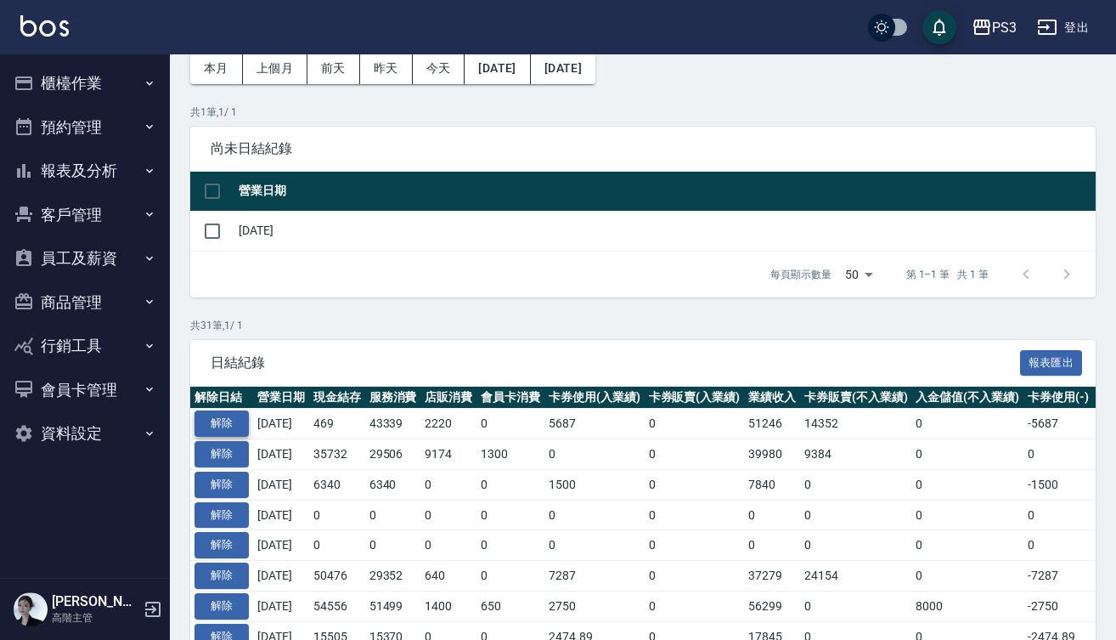
click at [237, 421] on button "解除" at bounding box center [222, 423] width 54 height 26
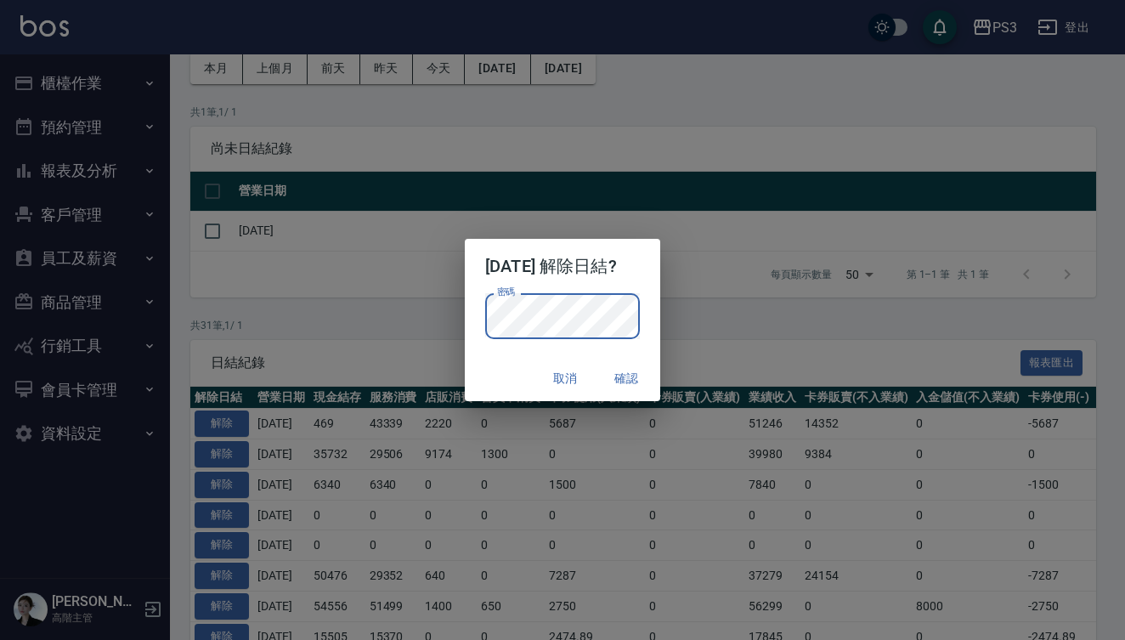
click at [500, 309] on div "密碼 密碼" at bounding box center [562, 316] width 155 height 46
click at [634, 376] on button "確認" at bounding box center [626, 378] width 54 height 31
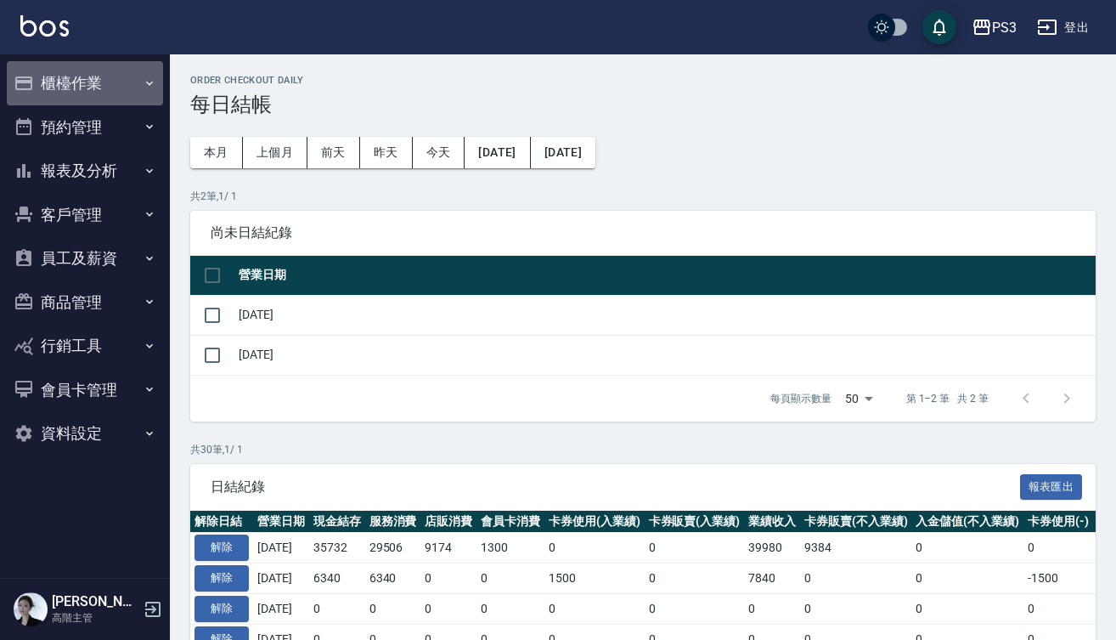
click at [129, 70] on button "櫃檯作業" at bounding box center [85, 83] width 156 height 44
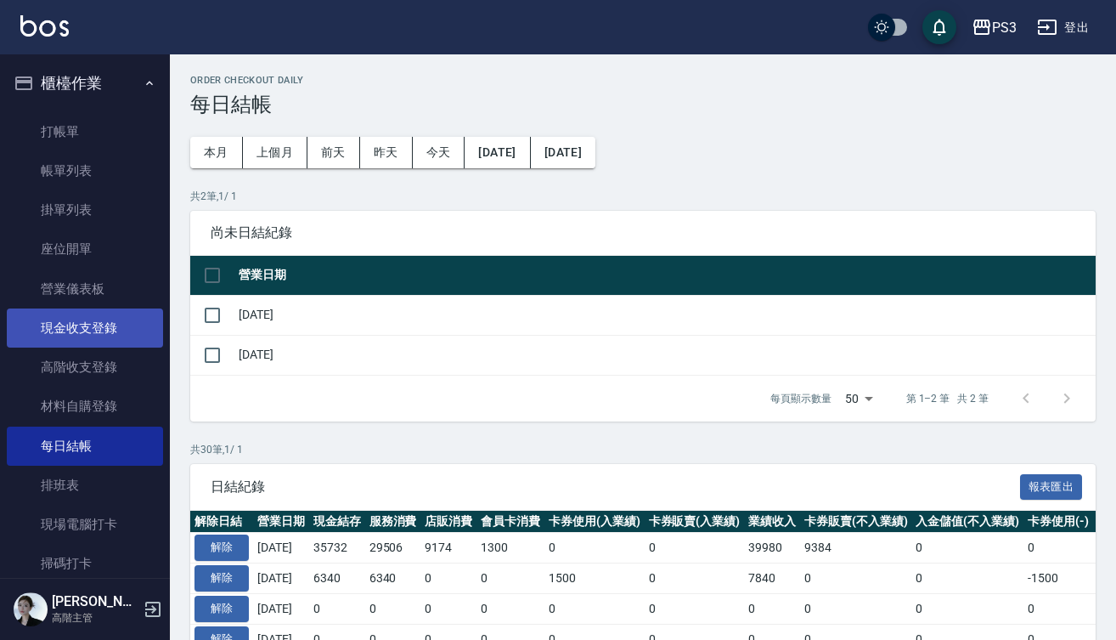
click at [97, 330] on link "現金收支登錄" at bounding box center [85, 327] width 156 height 39
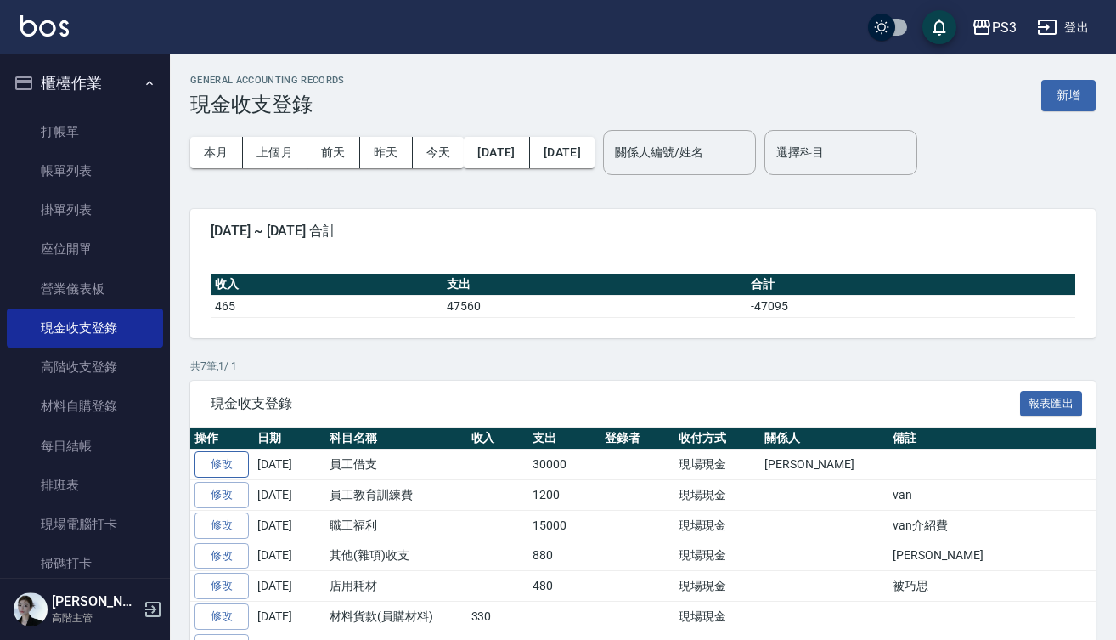
click at [220, 465] on link "修改" at bounding box center [222, 464] width 54 height 26
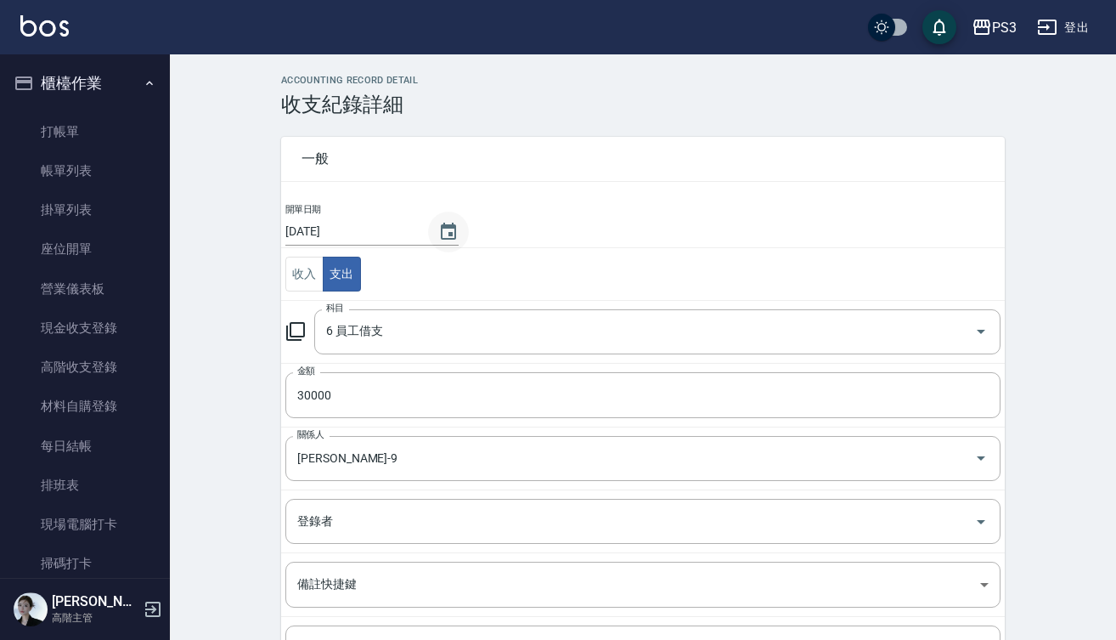
click at [440, 231] on icon "Choose date, selected date is 2025-10-11" at bounding box center [448, 232] width 20 height 20
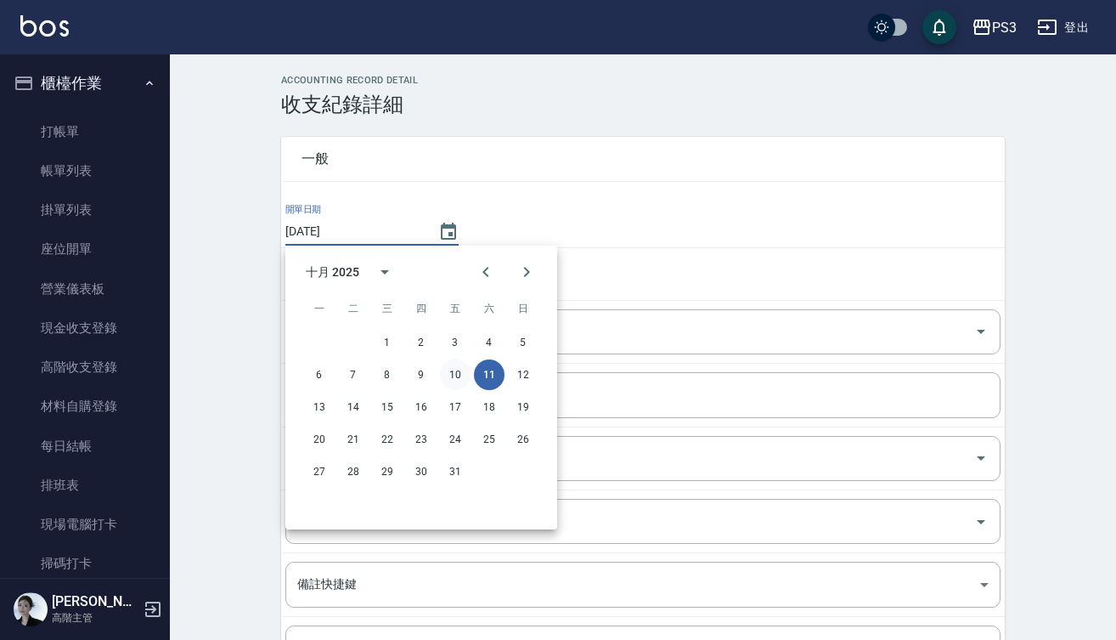
click at [450, 376] on button "10" at bounding box center [455, 374] width 31 height 31
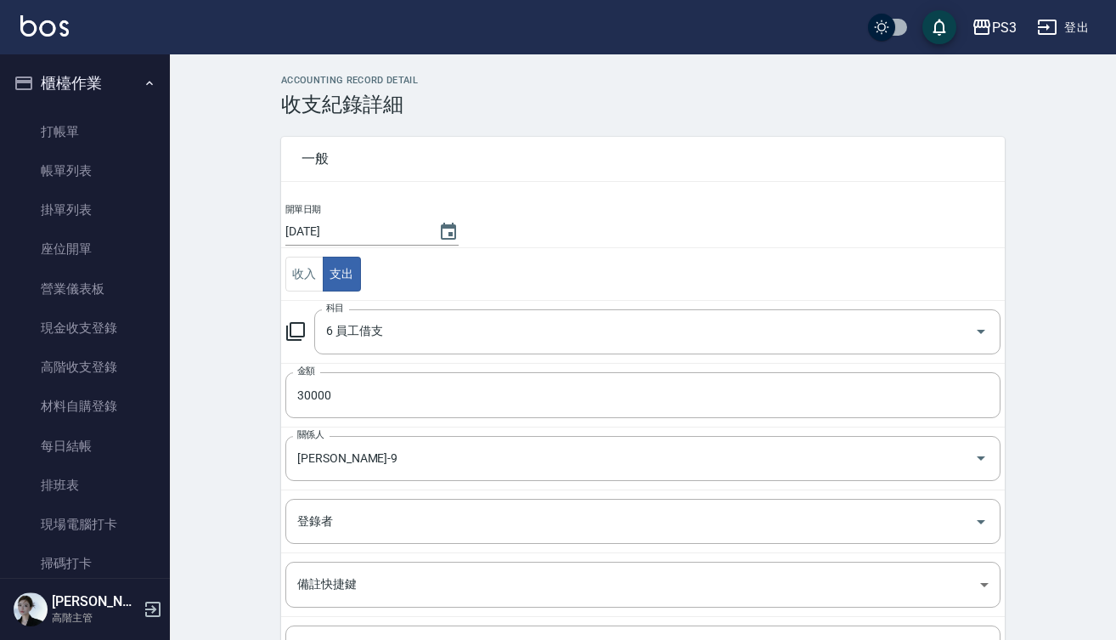
type input "[DATE]"
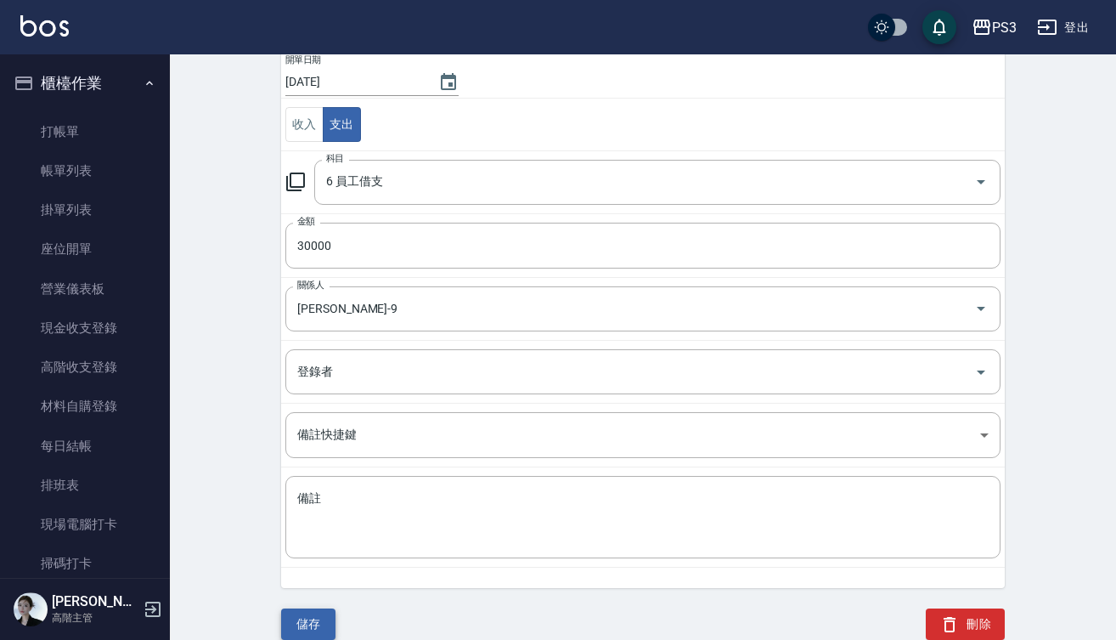
scroll to position [149, 0]
click at [311, 628] on button "儲存" at bounding box center [308, 624] width 54 height 31
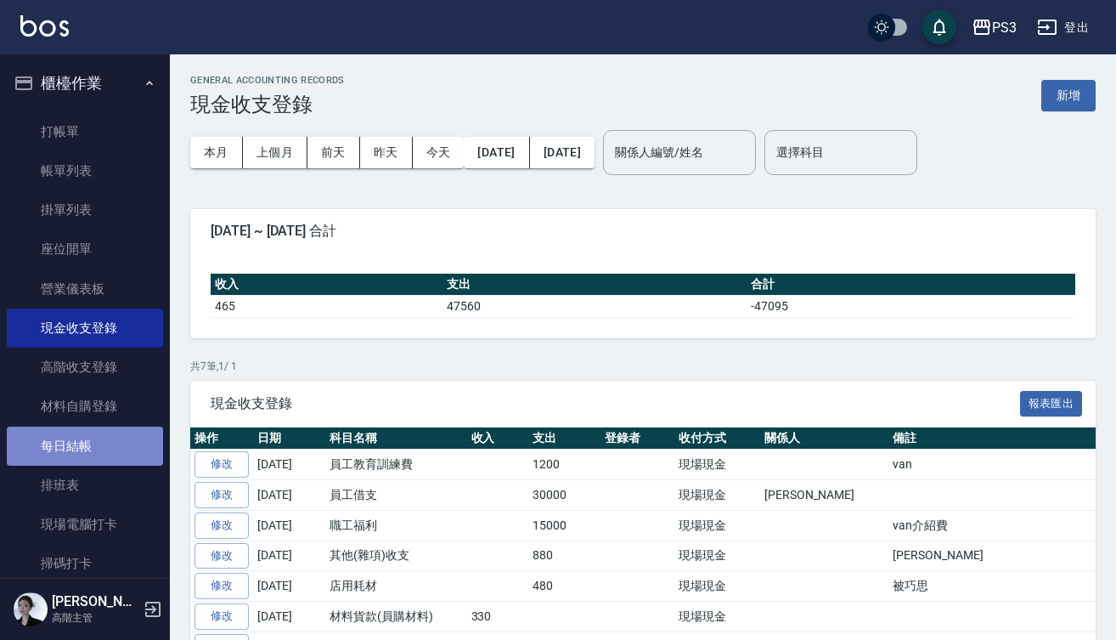
click at [110, 440] on link "每日結帳" at bounding box center [85, 445] width 156 height 39
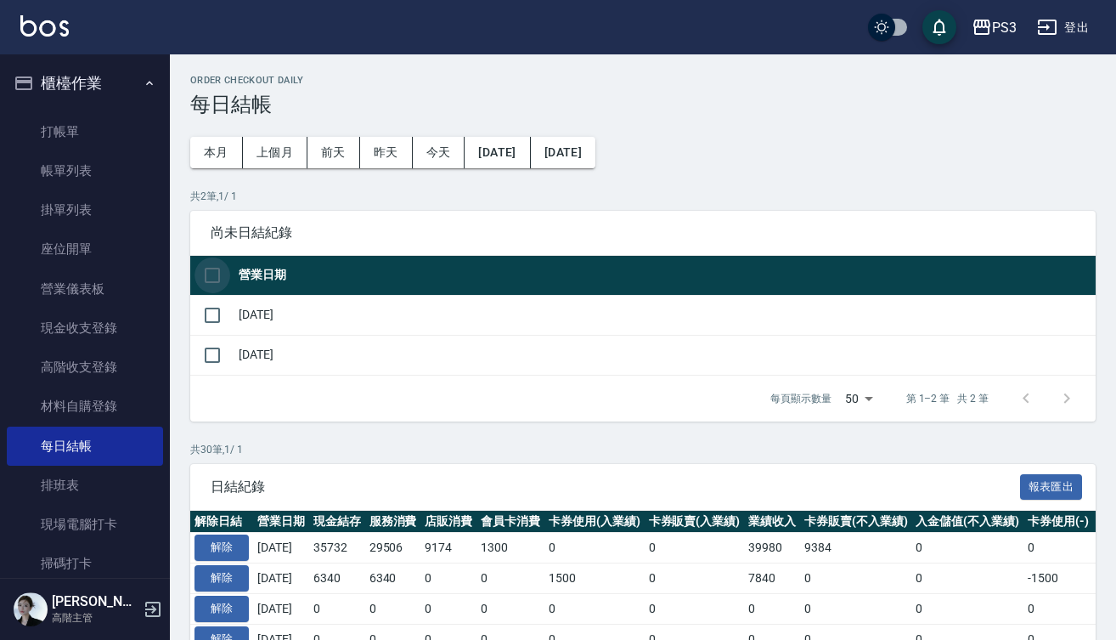
click at [222, 266] on input "checkbox" at bounding box center [213, 275] width 36 height 36
checkbox input "true"
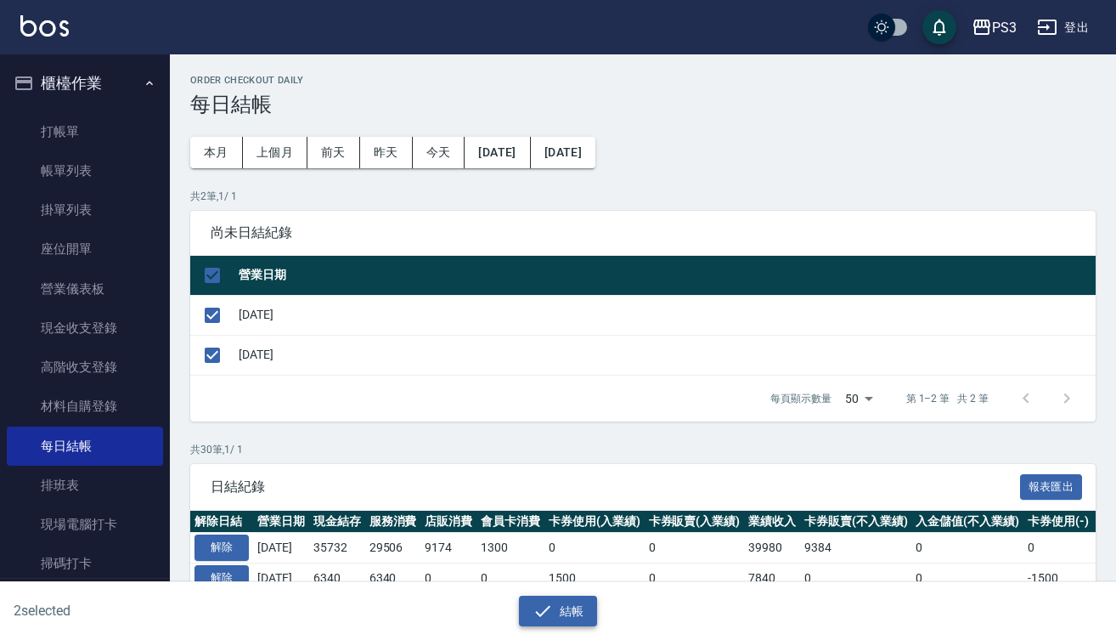
click at [563, 603] on button "結帳" at bounding box center [558, 611] width 79 height 31
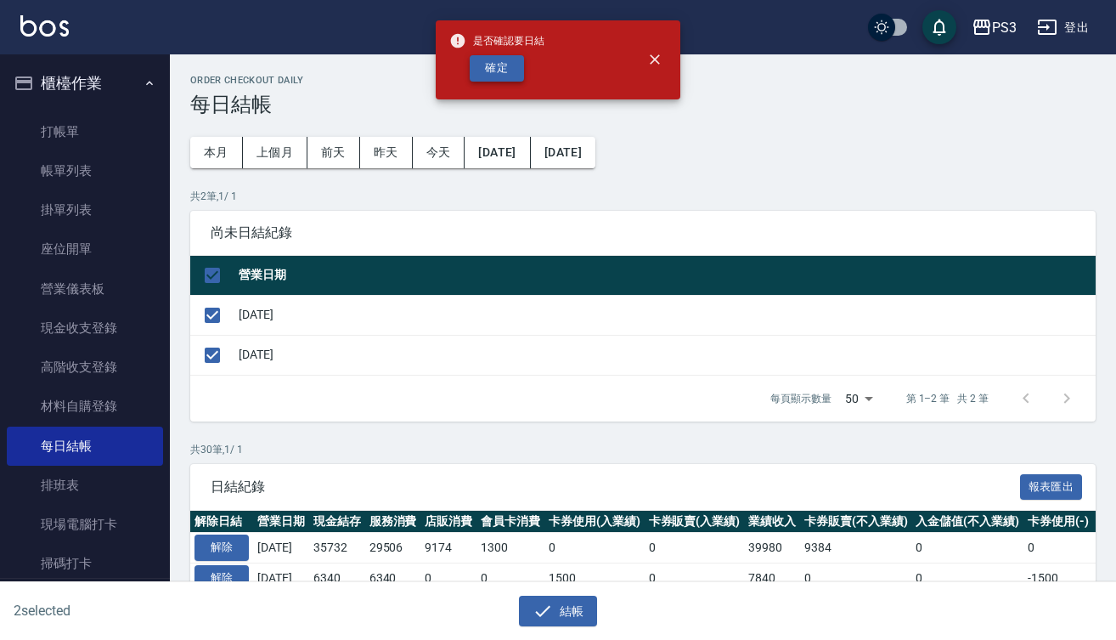
click at [500, 65] on button "確定" at bounding box center [497, 68] width 54 height 26
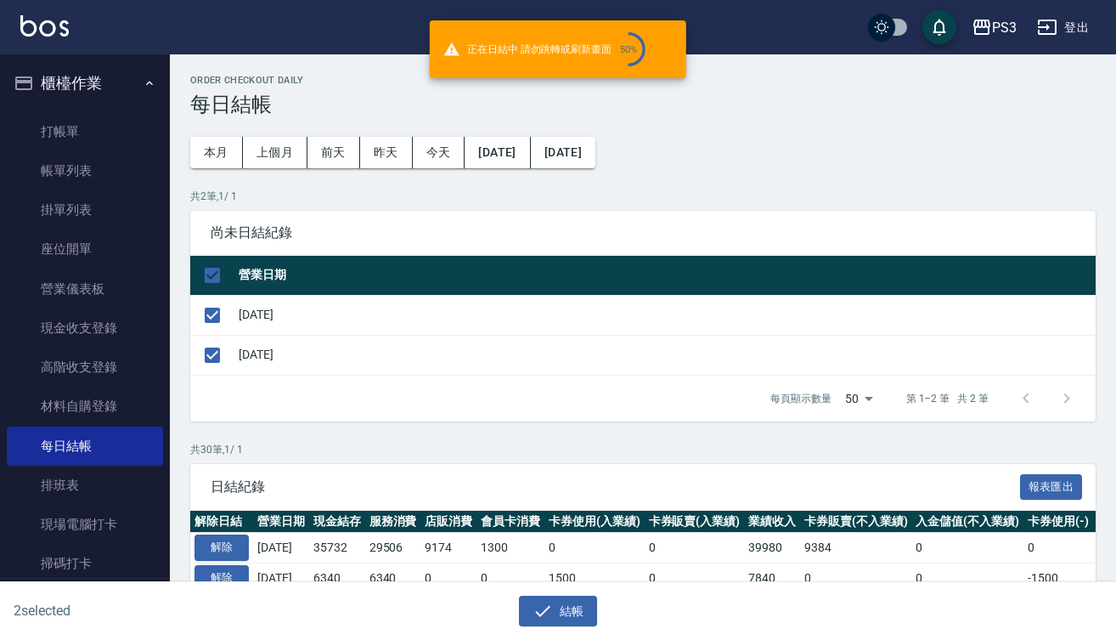
checkbox input "false"
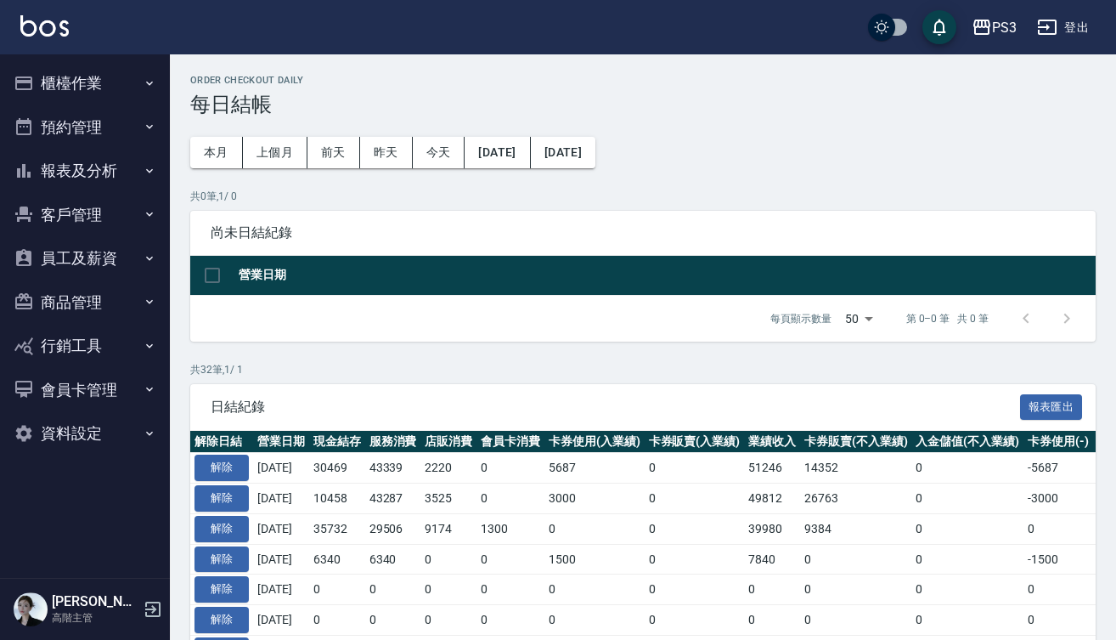
click at [309, 510] on td "[DATE]" at bounding box center [281, 498] width 56 height 31
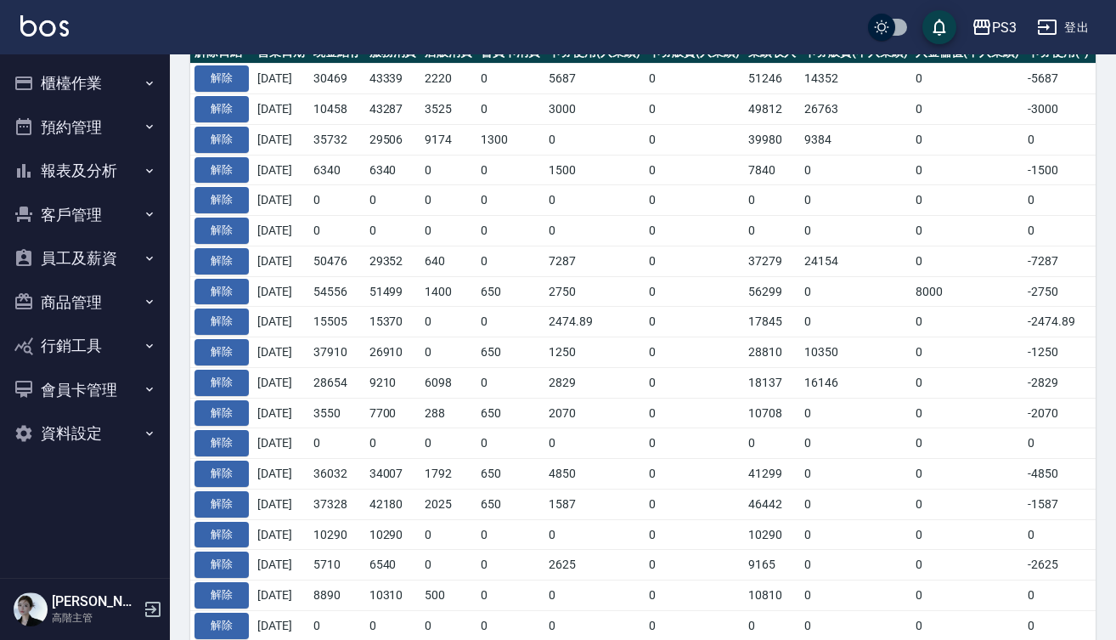
scroll to position [575, 0]
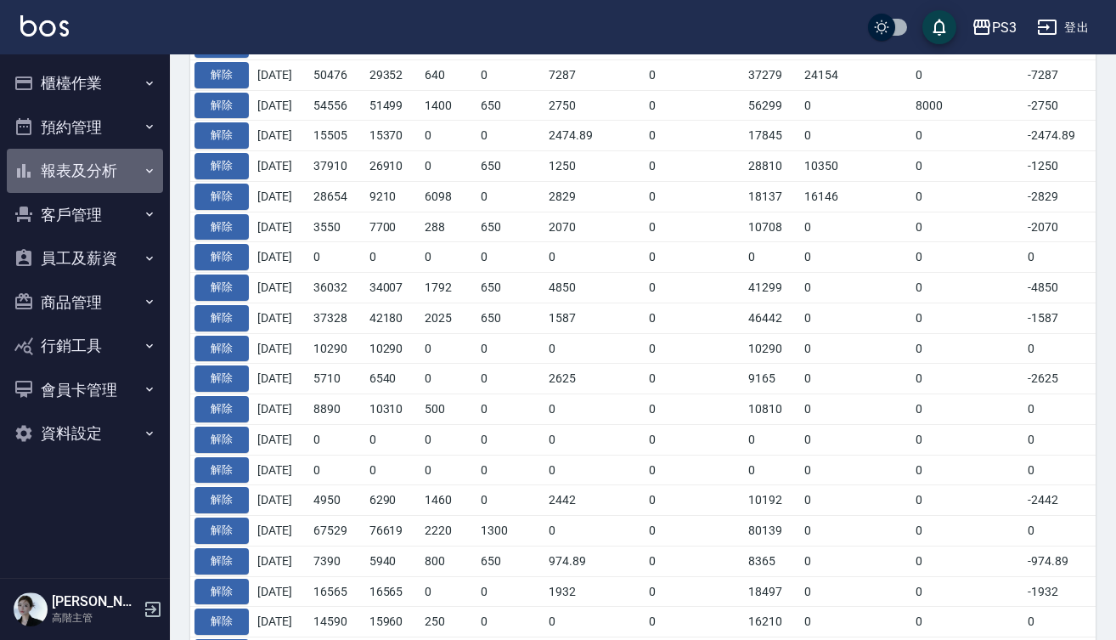
click at [116, 161] on button "報表及分析" at bounding box center [85, 171] width 156 height 44
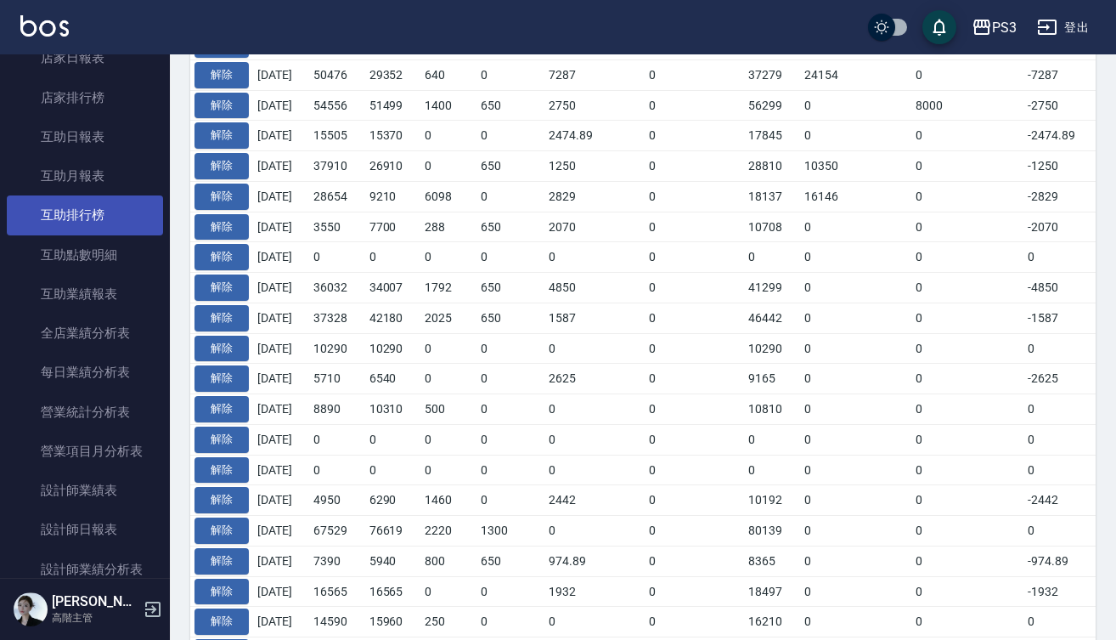
scroll to position [302, 0]
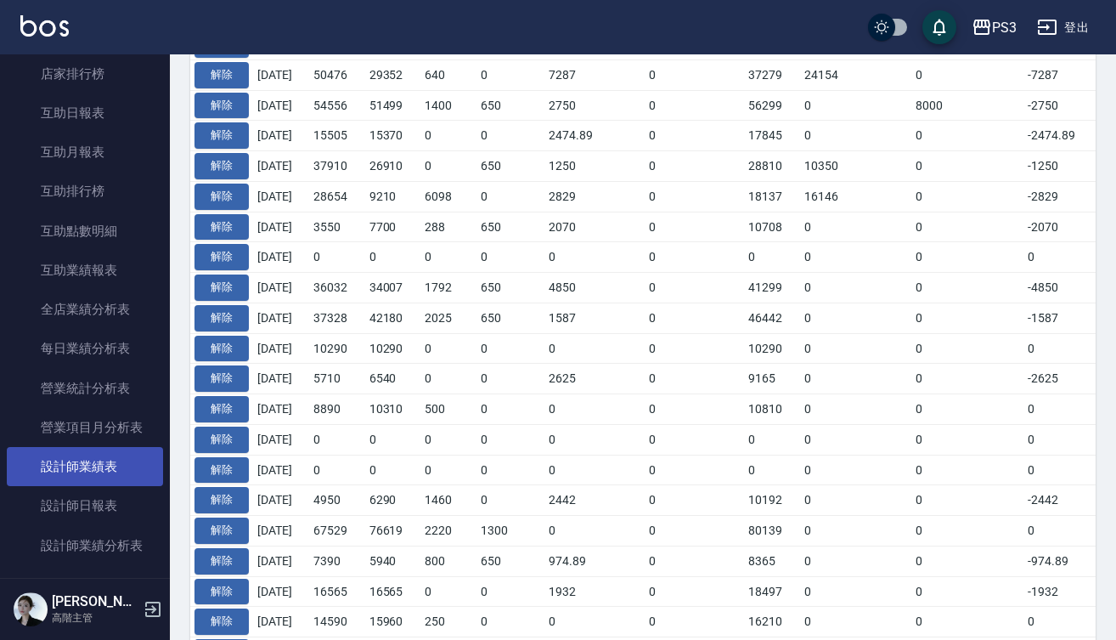
click at [89, 466] on link "設計師業績表" at bounding box center [85, 466] width 156 height 39
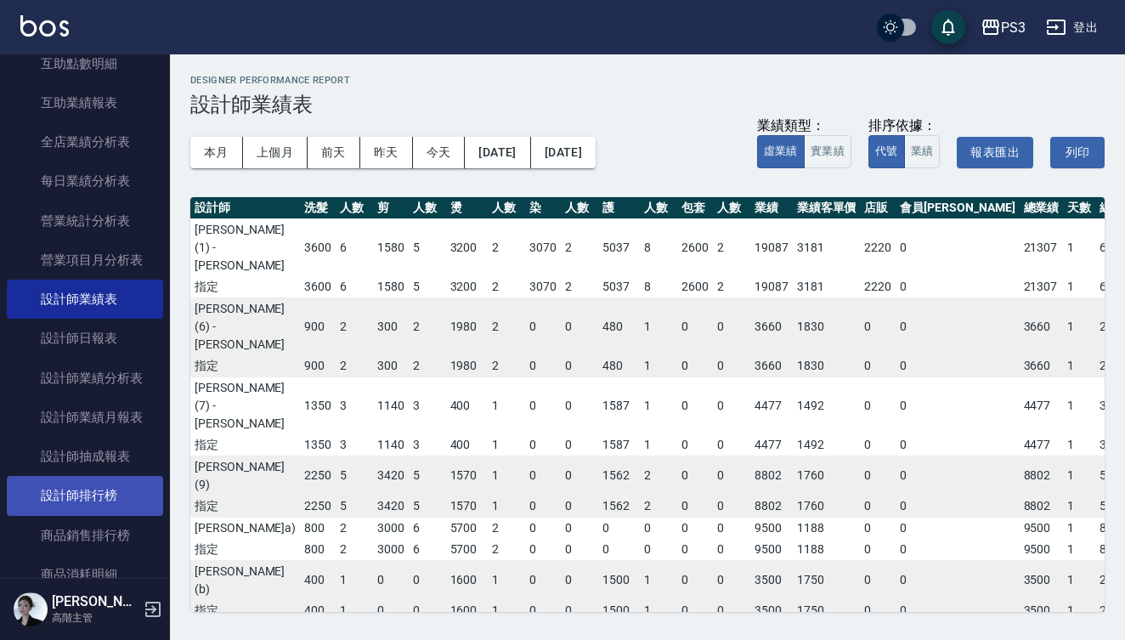
scroll to position [484, 0]
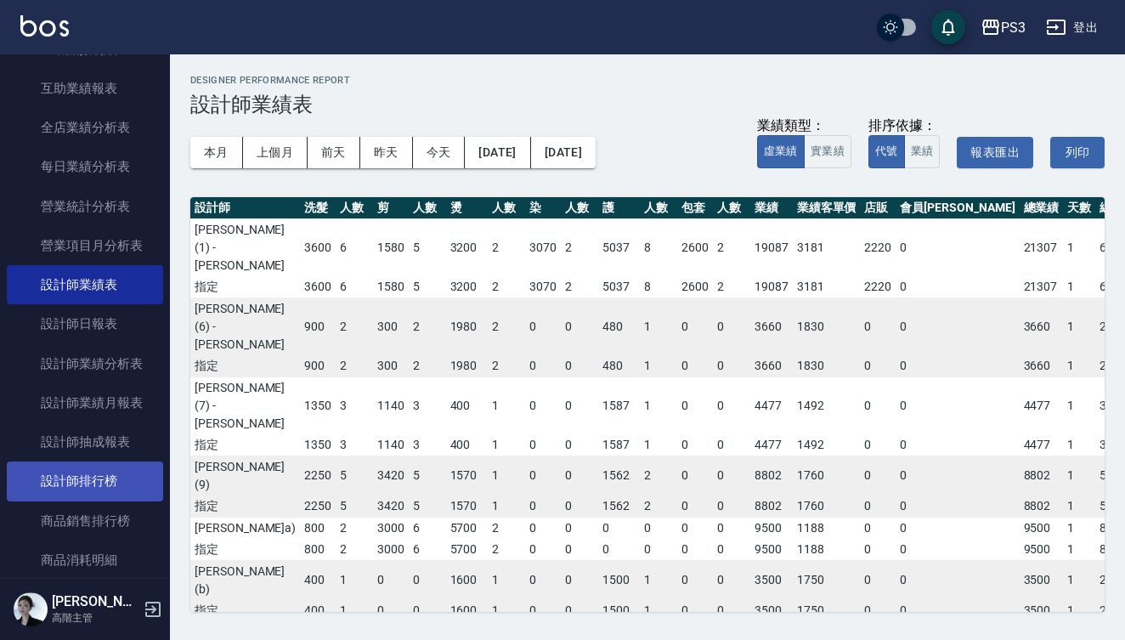
click at [97, 472] on link "設計師排行榜" at bounding box center [85, 480] width 156 height 39
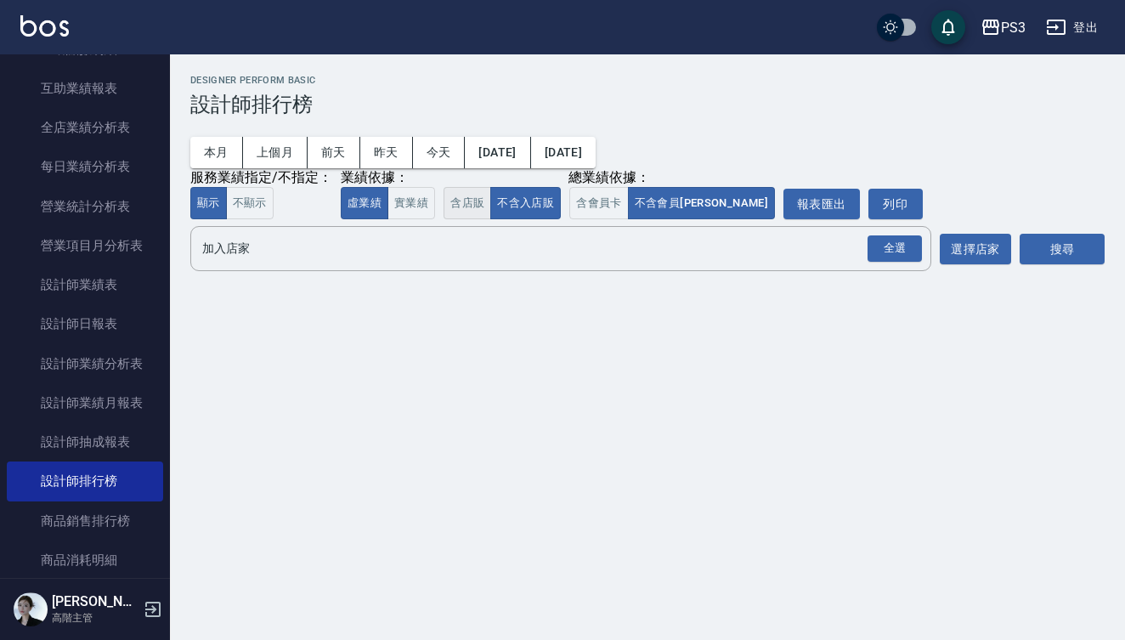
click at [471, 204] on button "含店販" at bounding box center [467, 203] width 48 height 33
click at [592, 203] on button "含會員卡" at bounding box center [598, 203] width 59 height 33
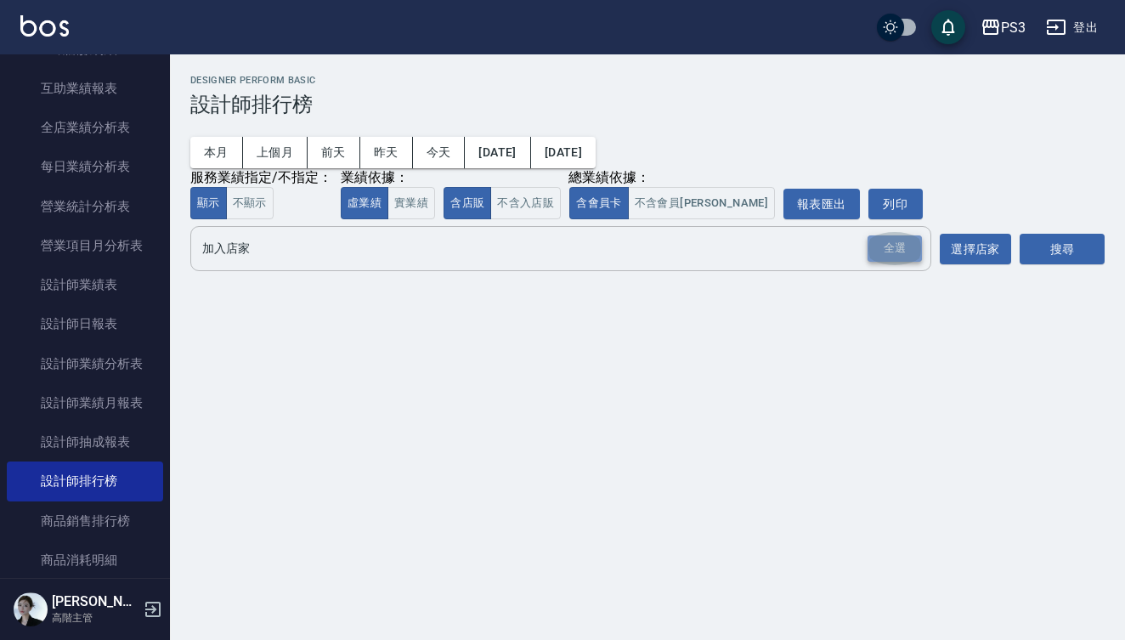
click at [884, 249] on div "全選" at bounding box center [894, 248] width 54 height 26
click at [1090, 251] on button "搜尋" at bounding box center [1061, 249] width 85 height 31
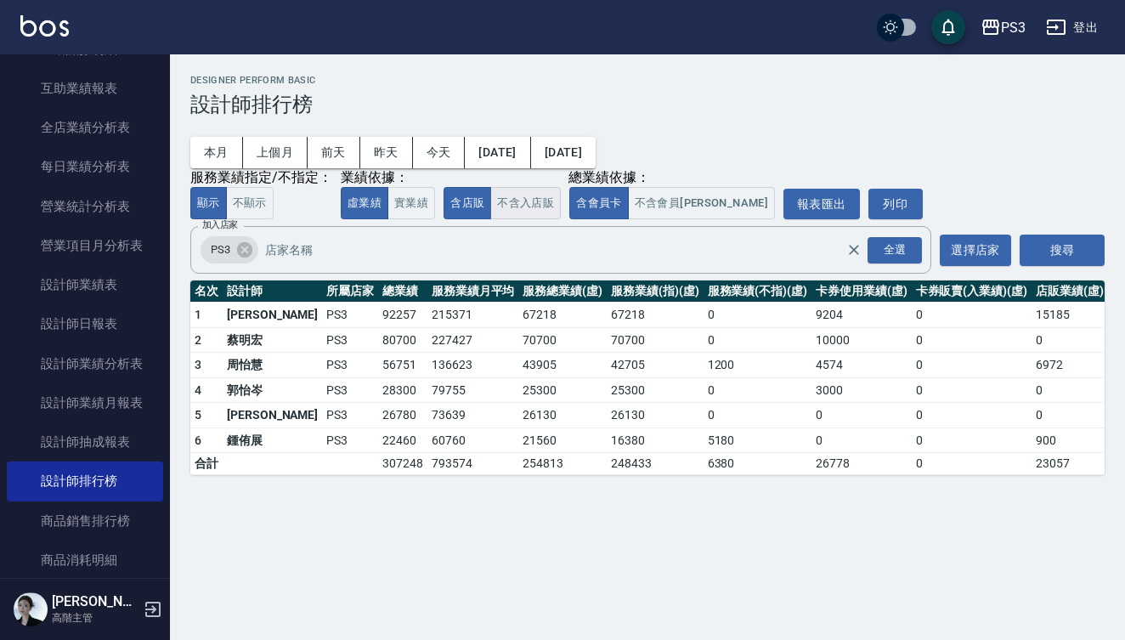
click at [525, 204] on button "不含入店販" at bounding box center [525, 203] width 71 height 33
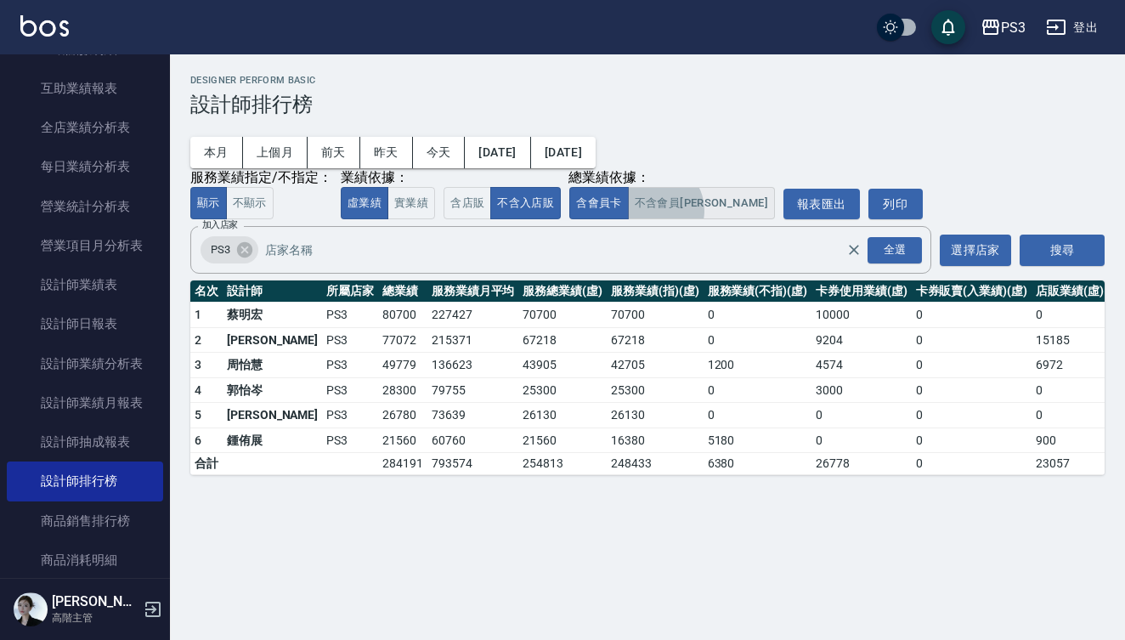
click at [652, 212] on button "不含會員[PERSON_NAME]" at bounding box center [701, 203] width 147 height 33
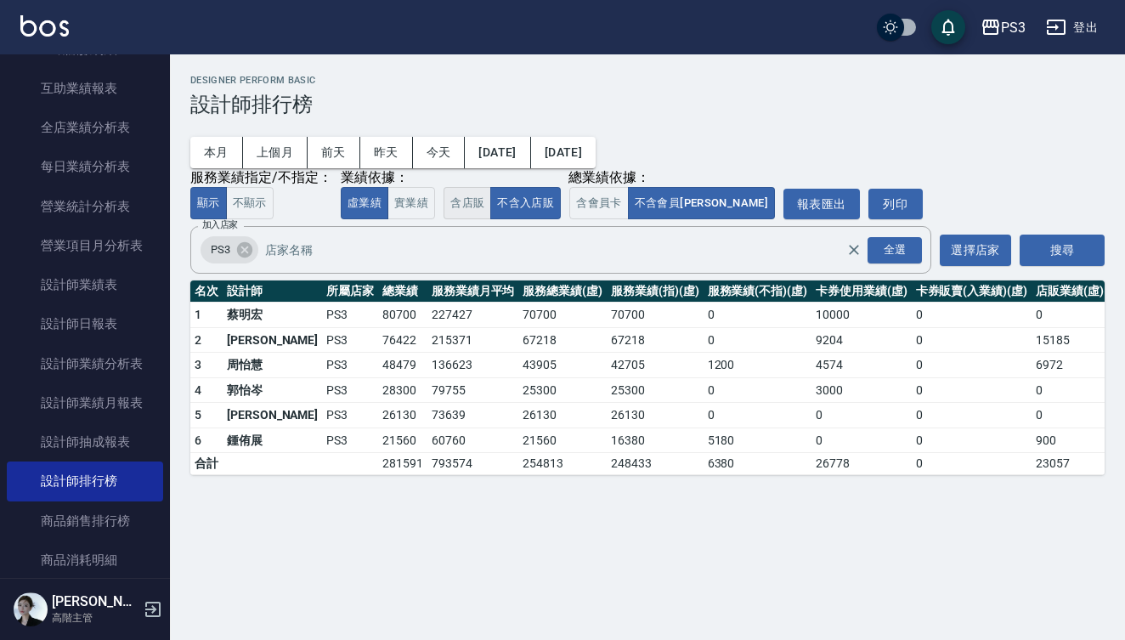
click at [468, 209] on button "含店販" at bounding box center [467, 203] width 48 height 33
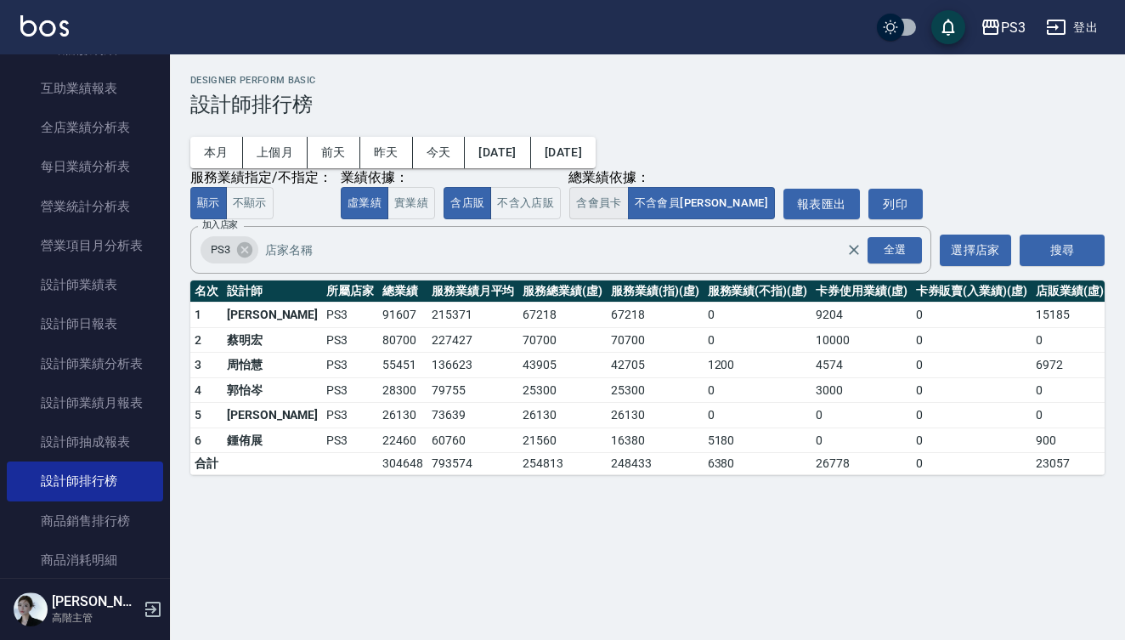
click at [595, 202] on button "含會員卡" at bounding box center [598, 203] width 59 height 33
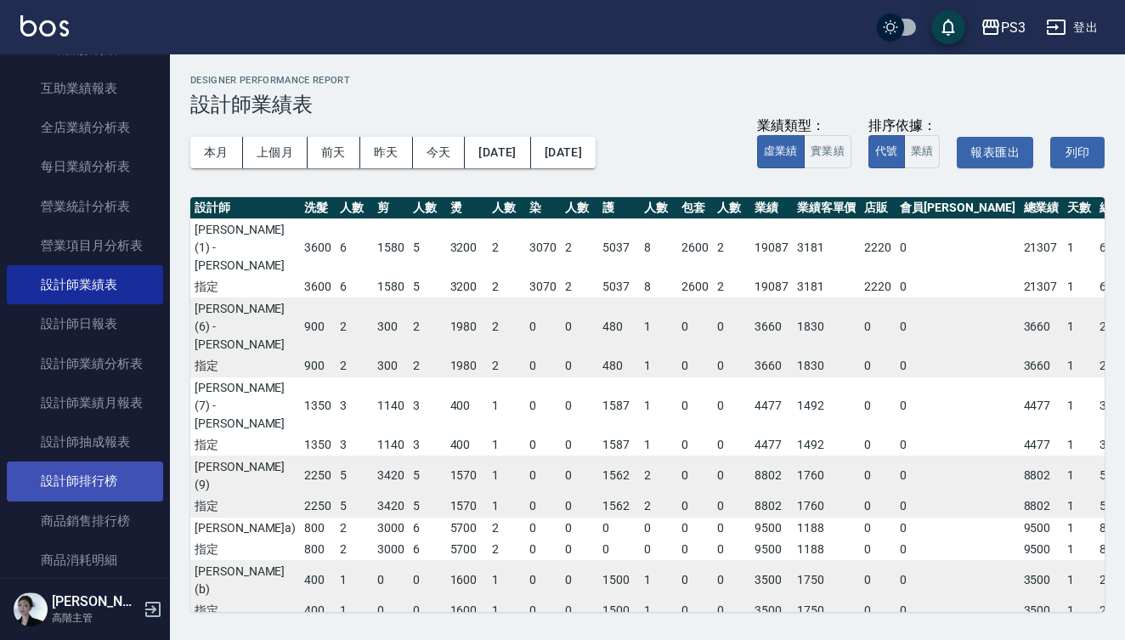
click at [89, 482] on link "設計師排行榜" at bounding box center [85, 480] width 156 height 39
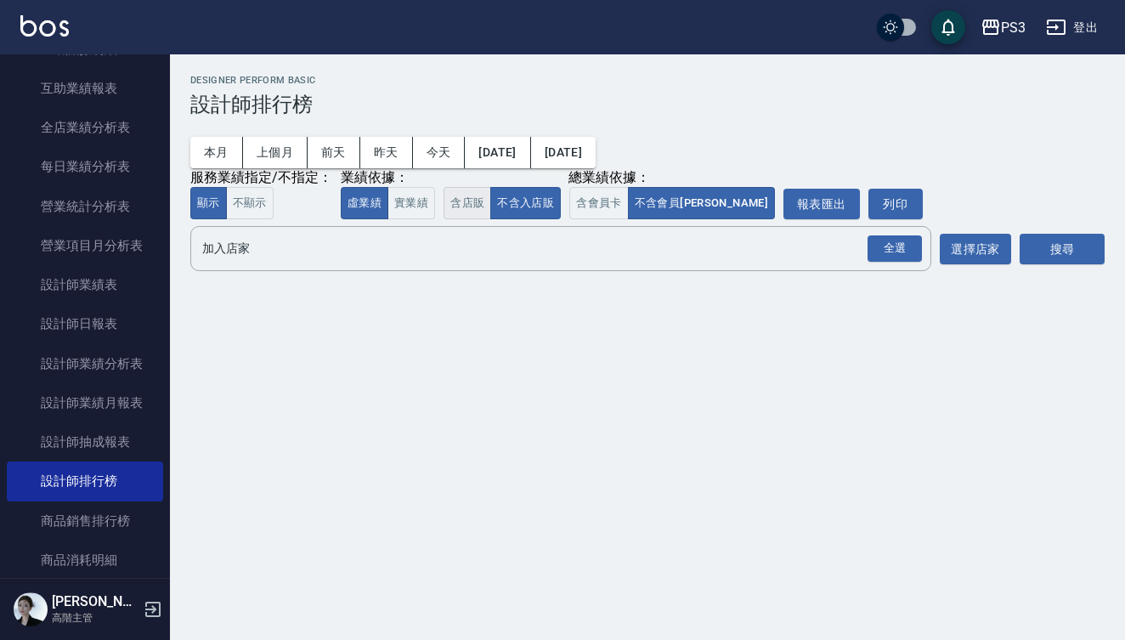
click at [464, 195] on button "含店販" at bounding box center [467, 203] width 48 height 33
click at [588, 192] on button "含會員卡" at bounding box center [598, 203] width 59 height 33
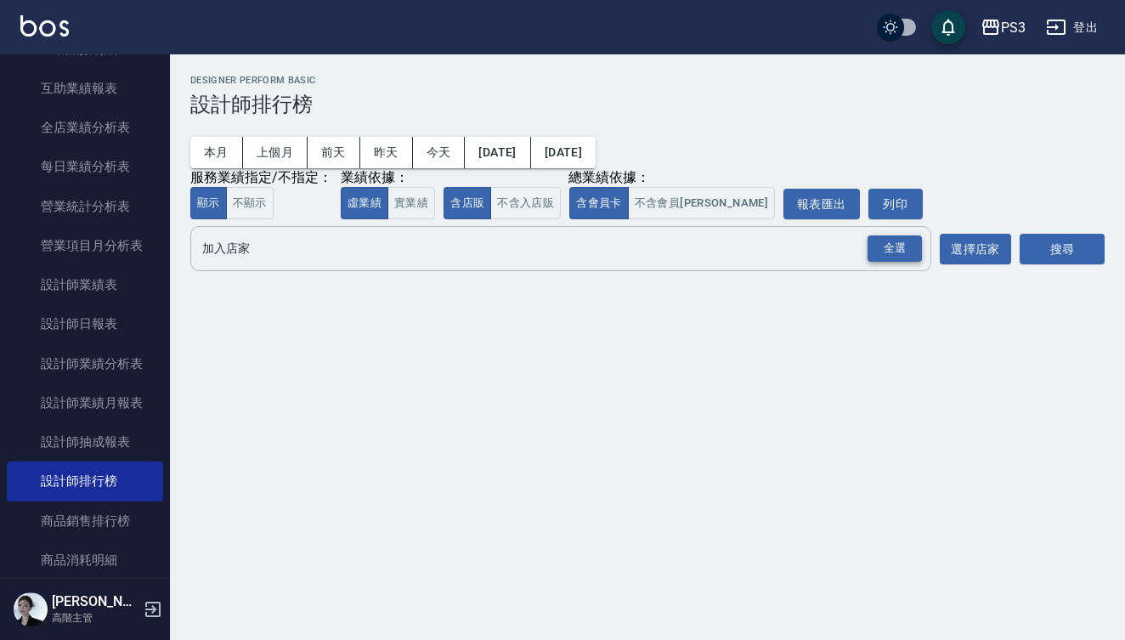
click at [890, 255] on div "全選" at bounding box center [894, 248] width 54 height 26
click at [1104, 257] on button "搜尋" at bounding box center [1061, 249] width 85 height 31
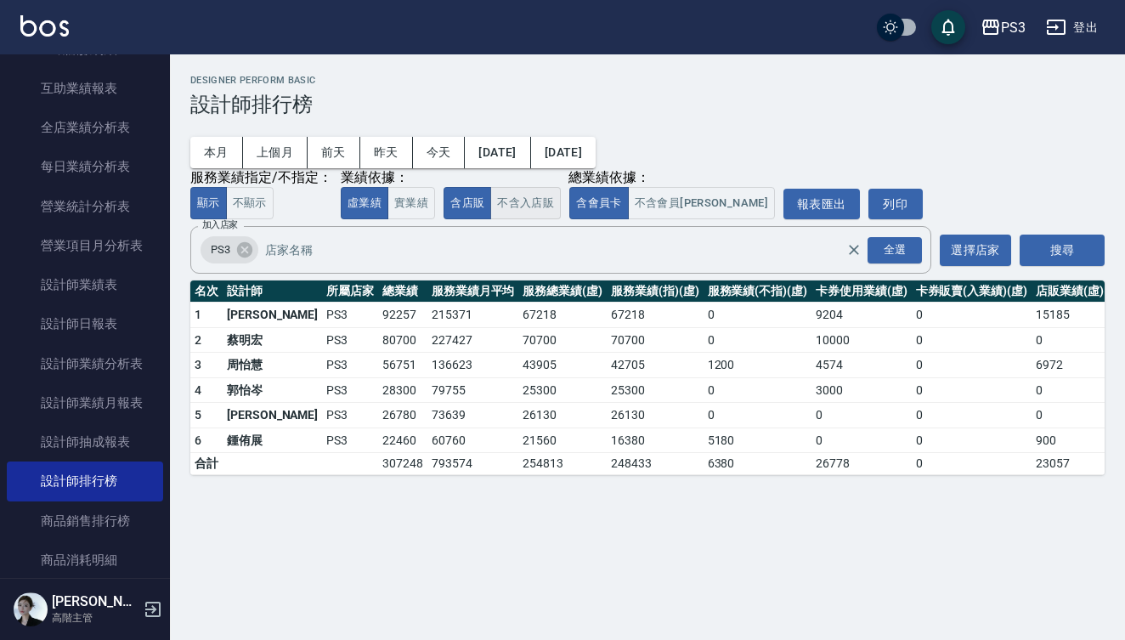
click at [536, 199] on button "不含入店販" at bounding box center [525, 203] width 71 height 33
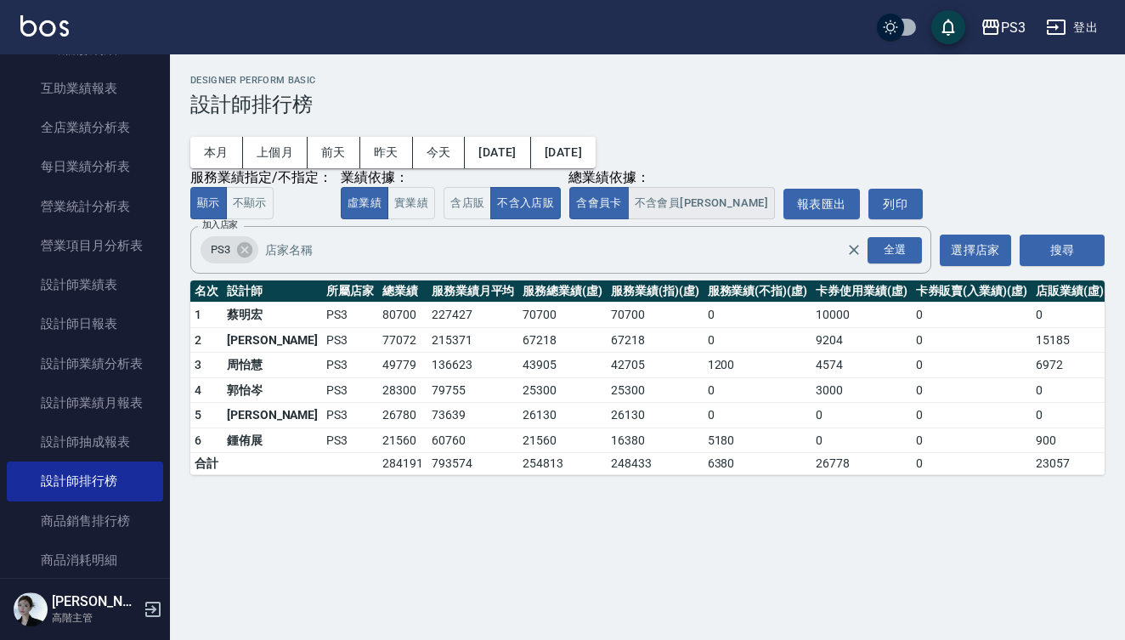
click at [658, 208] on button "不含會員[PERSON_NAME]" at bounding box center [701, 203] width 147 height 33
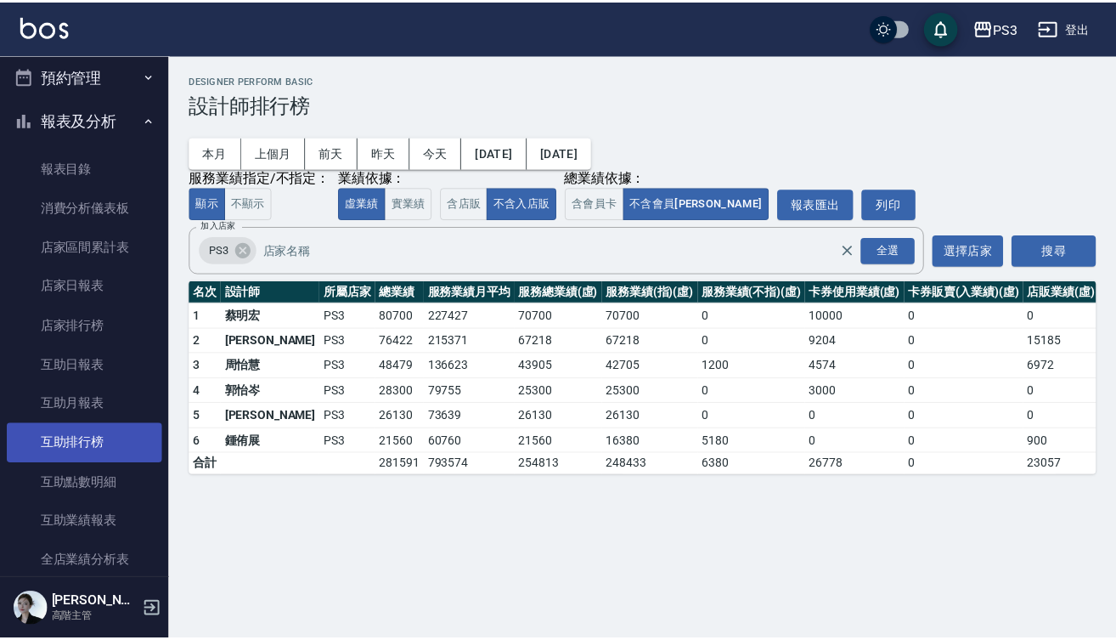
scroll to position [57, 0]
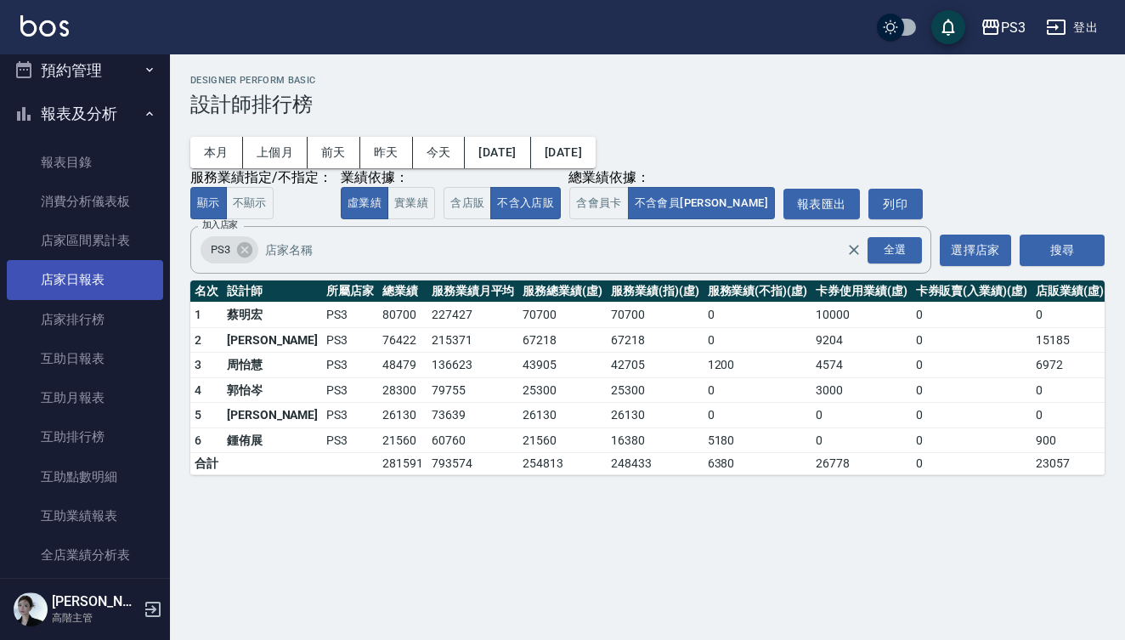
click at [84, 275] on link "店家日報表" at bounding box center [85, 279] width 156 height 39
